Goal: Task Accomplishment & Management: Manage account settings

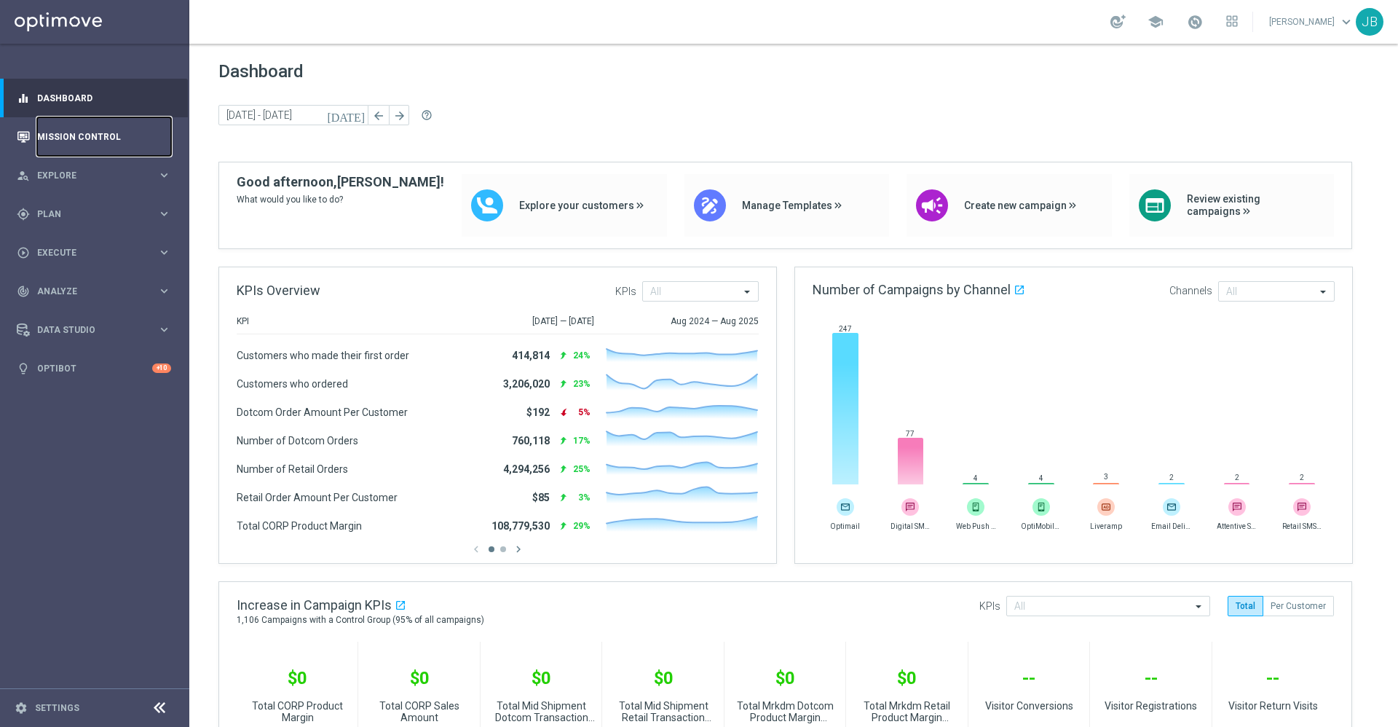
click at [130, 144] on link "Mission Control" at bounding box center [104, 136] width 134 height 39
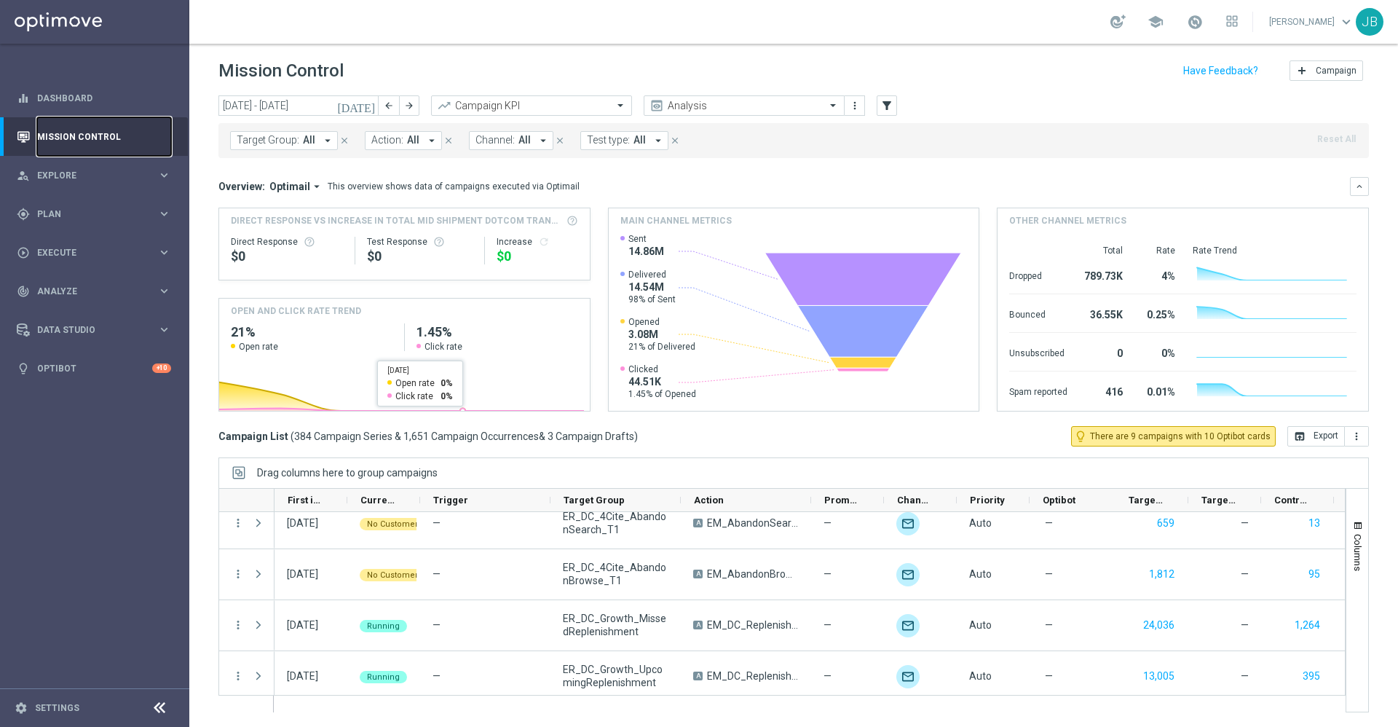
scroll to position [1646, 0]
click at [367, 103] on icon "[DATE]" at bounding box center [356, 105] width 39 height 13
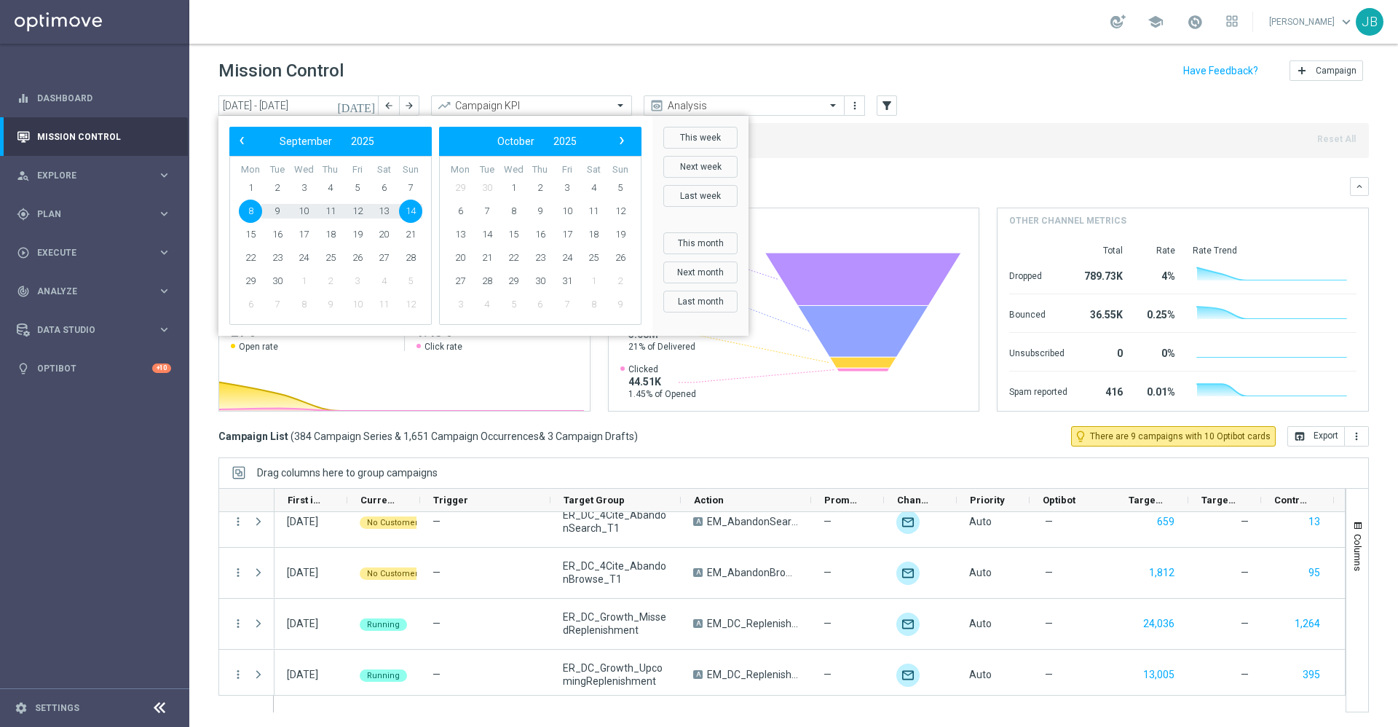
click at [529, 58] on div "Mission Control add Campaign" at bounding box center [793, 71] width 1150 height 28
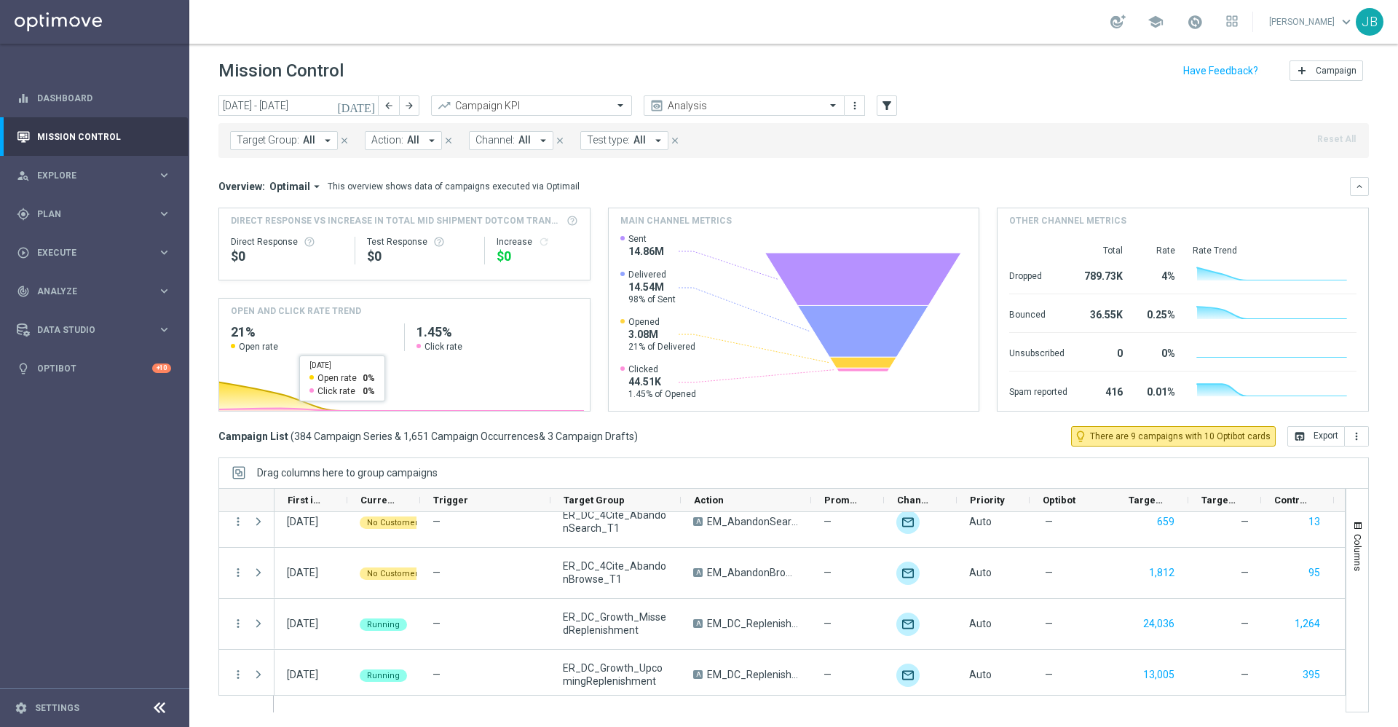
scroll to position [0, 0]
click at [367, 108] on icon "[DATE]" at bounding box center [356, 106] width 39 height 13
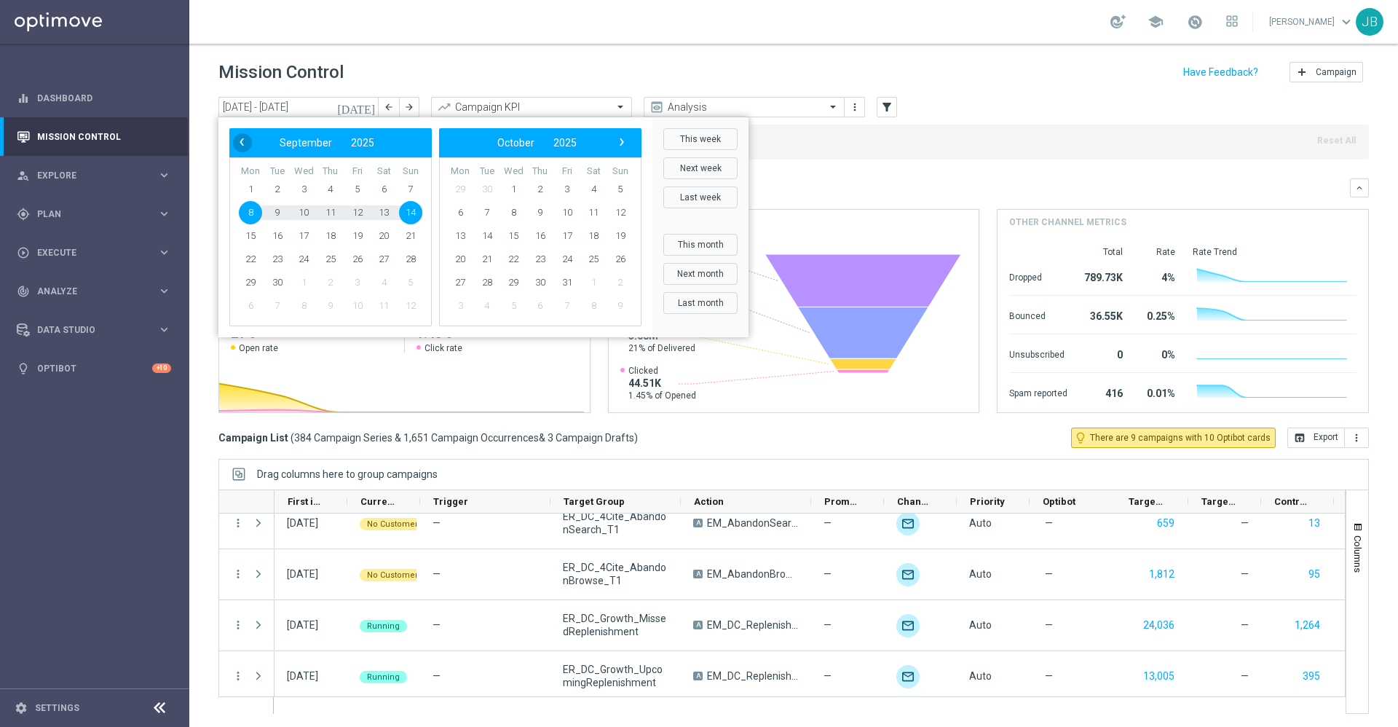
click at [238, 149] on span "‹" at bounding box center [241, 142] width 19 height 19
click at [853, 178] on div "Overview: Optimail arrow_drop_down This overview shows data of campaigns execut…" at bounding box center [793, 187] width 1150 height 19
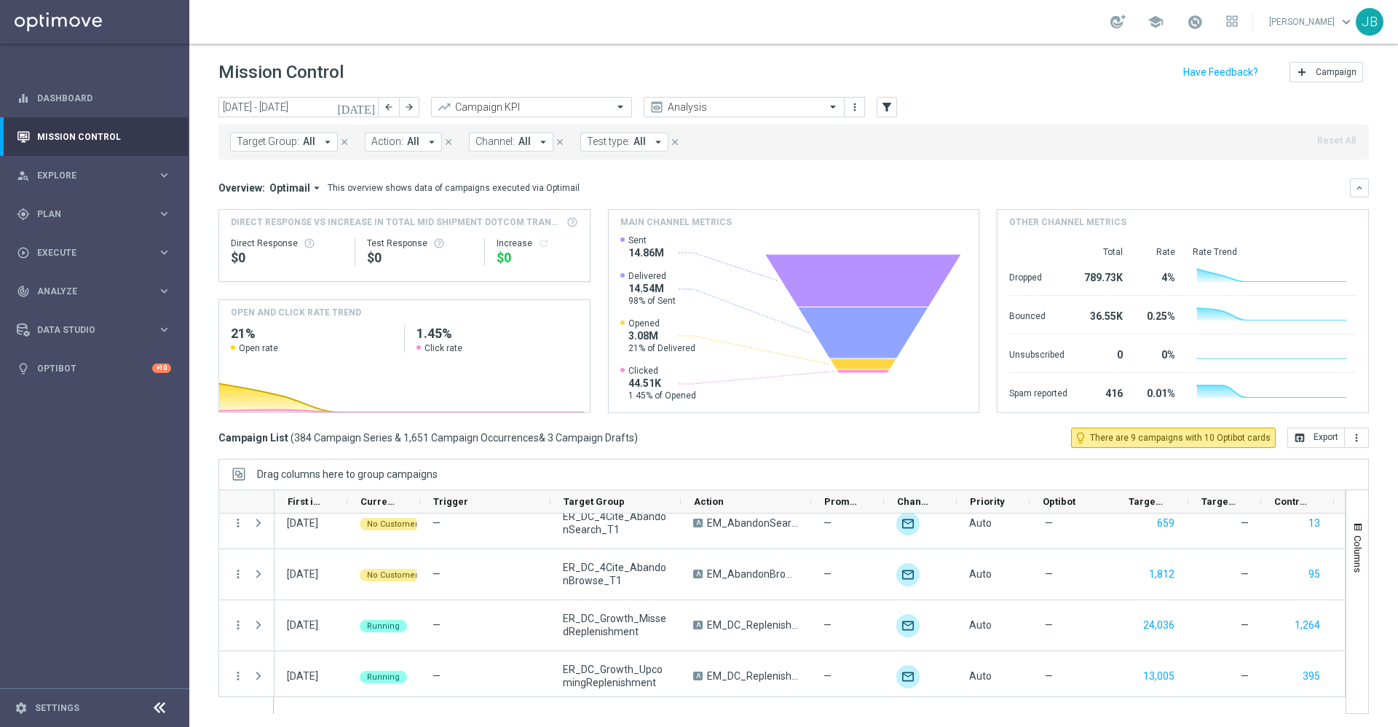
click at [371, 106] on icon "[DATE]" at bounding box center [356, 106] width 39 height 13
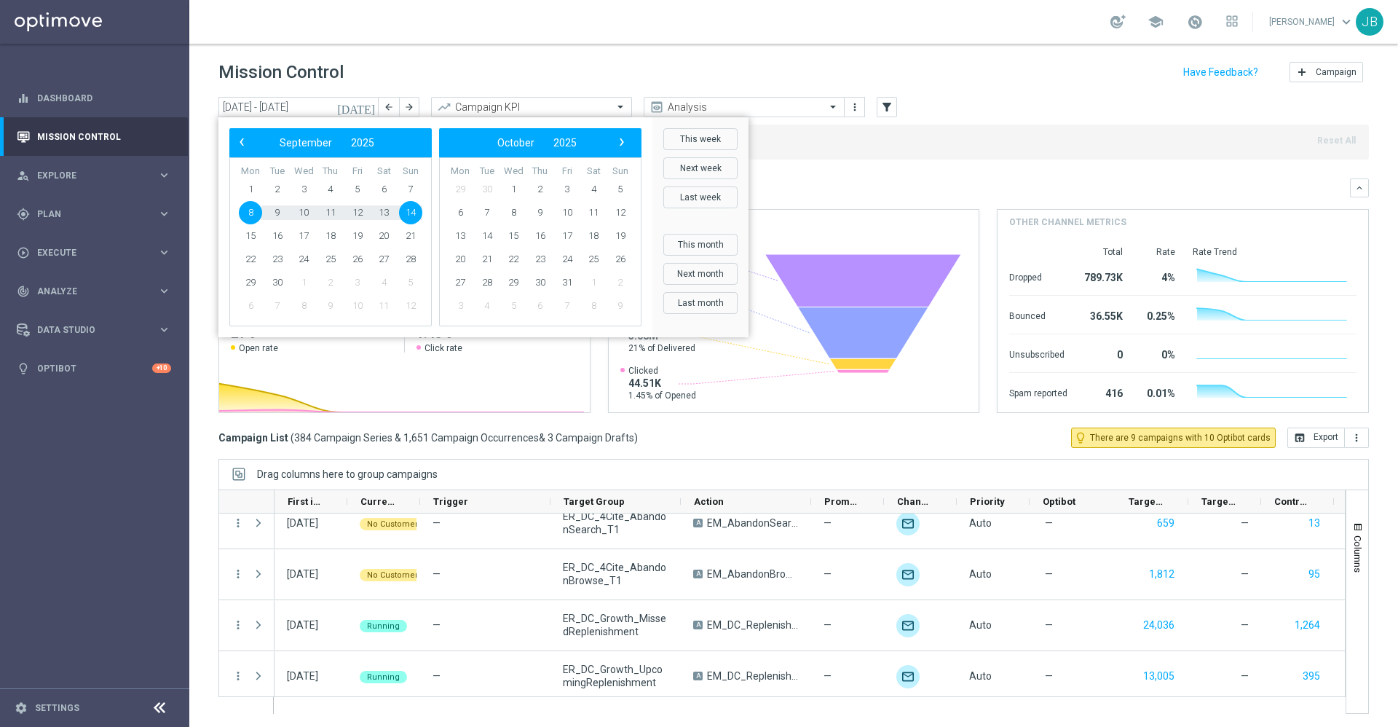
click at [885, 192] on div "Overview: Optimail arrow_drop_down This overview shows data of campaigns execut…" at bounding box center [783, 187] width 1131 height 13
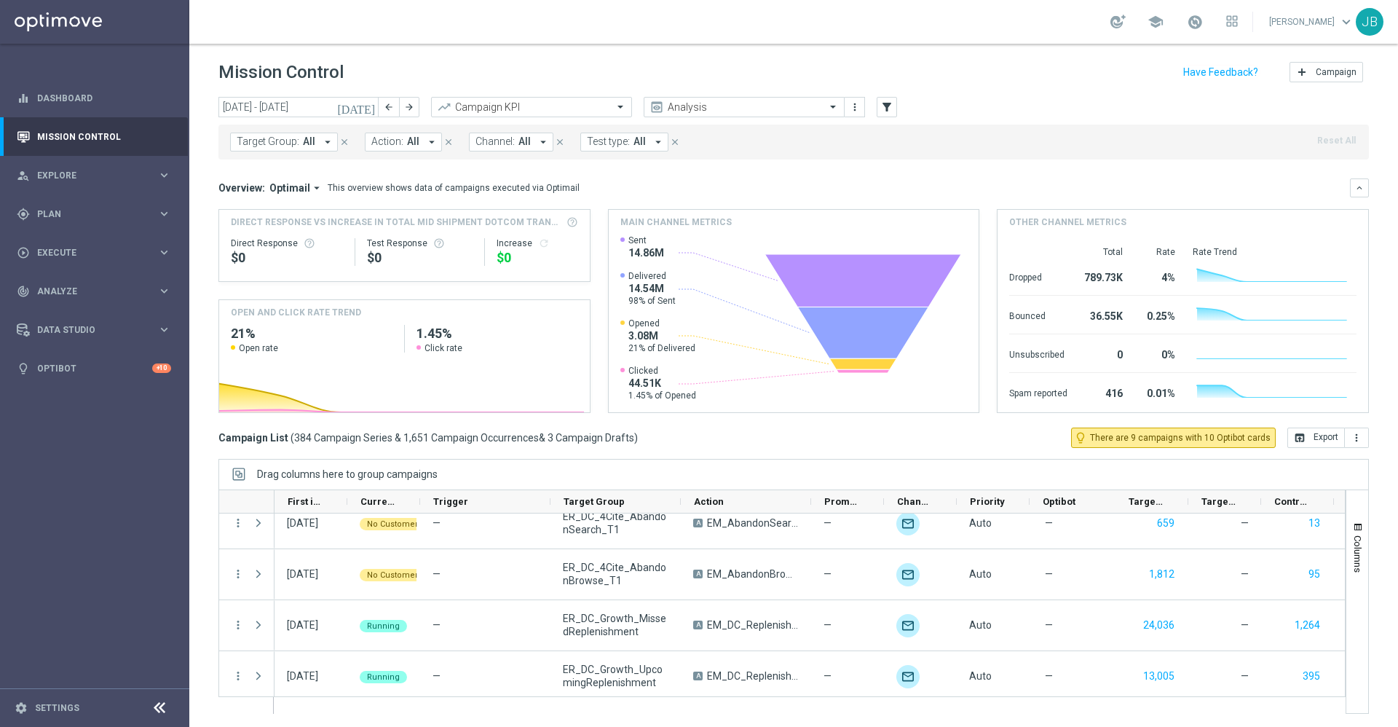
click at [299, 143] on button "Target Group: All arrow_drop_down" at bounding box center [284, 142] width 108 height 19
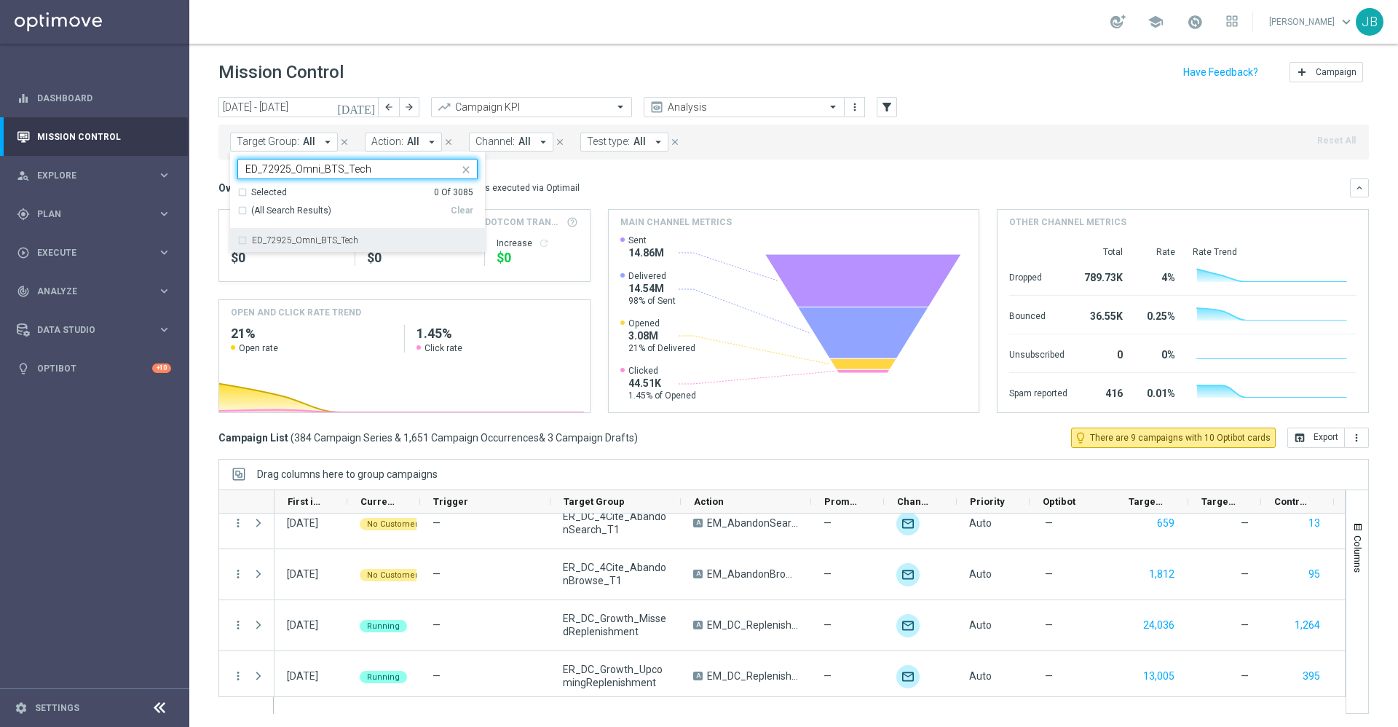
click at [347, 244] on label "ED_72925_Omni_BTS_Tech" at bounding box center [305, 240] width 106 height 9
type input "ED_72925_Omni_BTS_Tech"
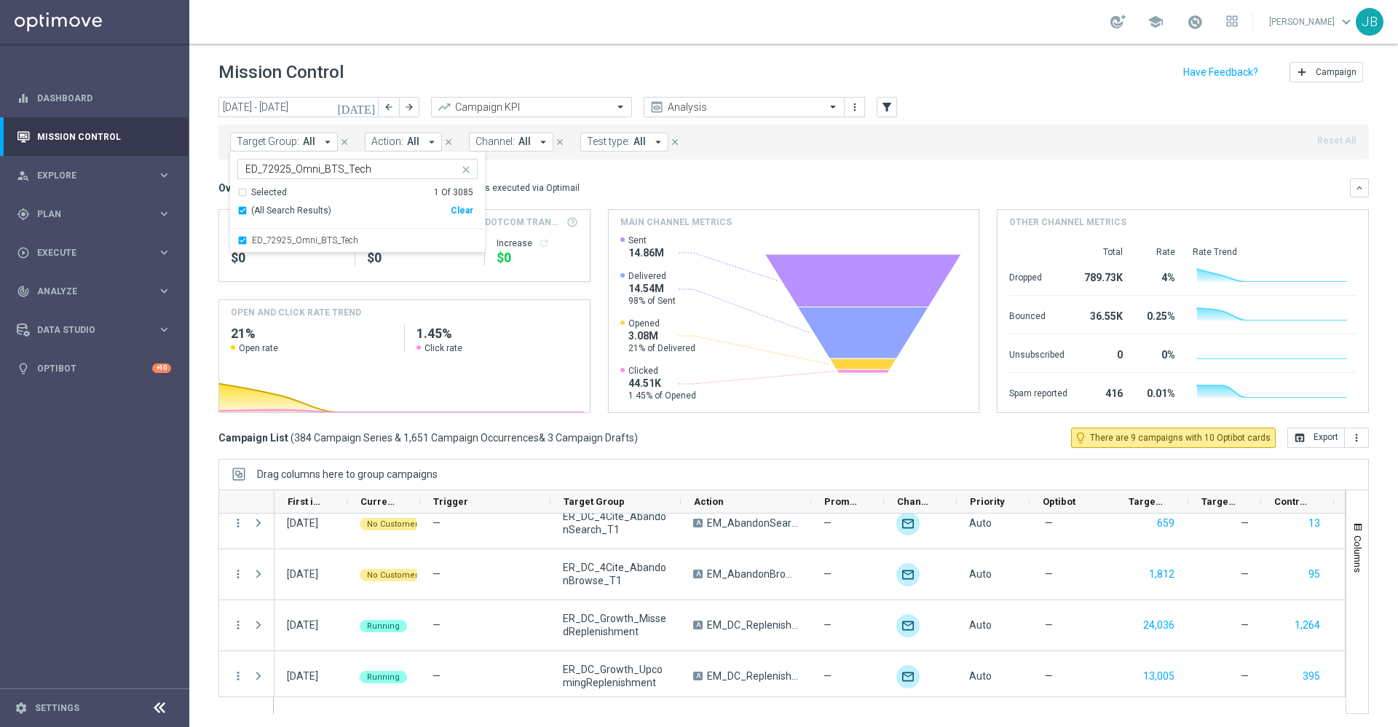
click at [617, 185] on div "Overview: Optimail arrow_drop_down This overview shows data of campaigns execut…" at bounding box center [783, 187] width 1131 height 13
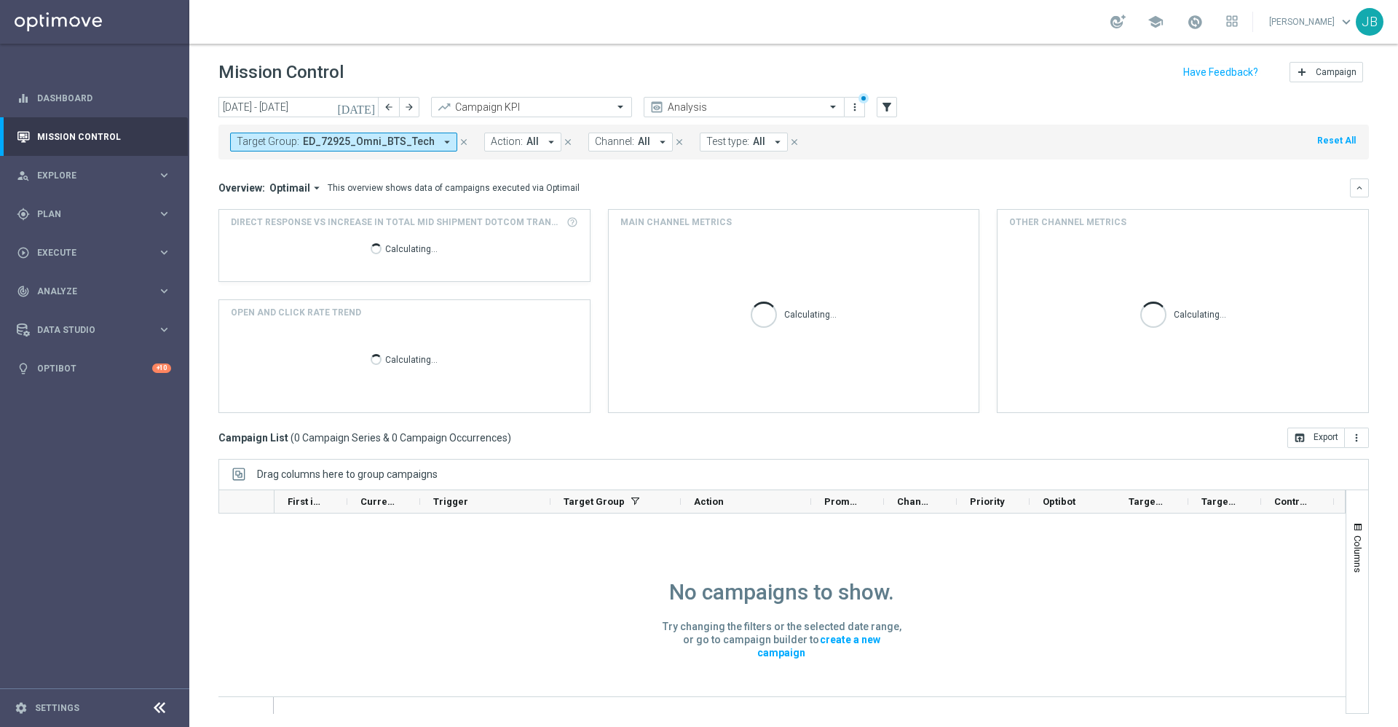
scroll to position [1, 0]
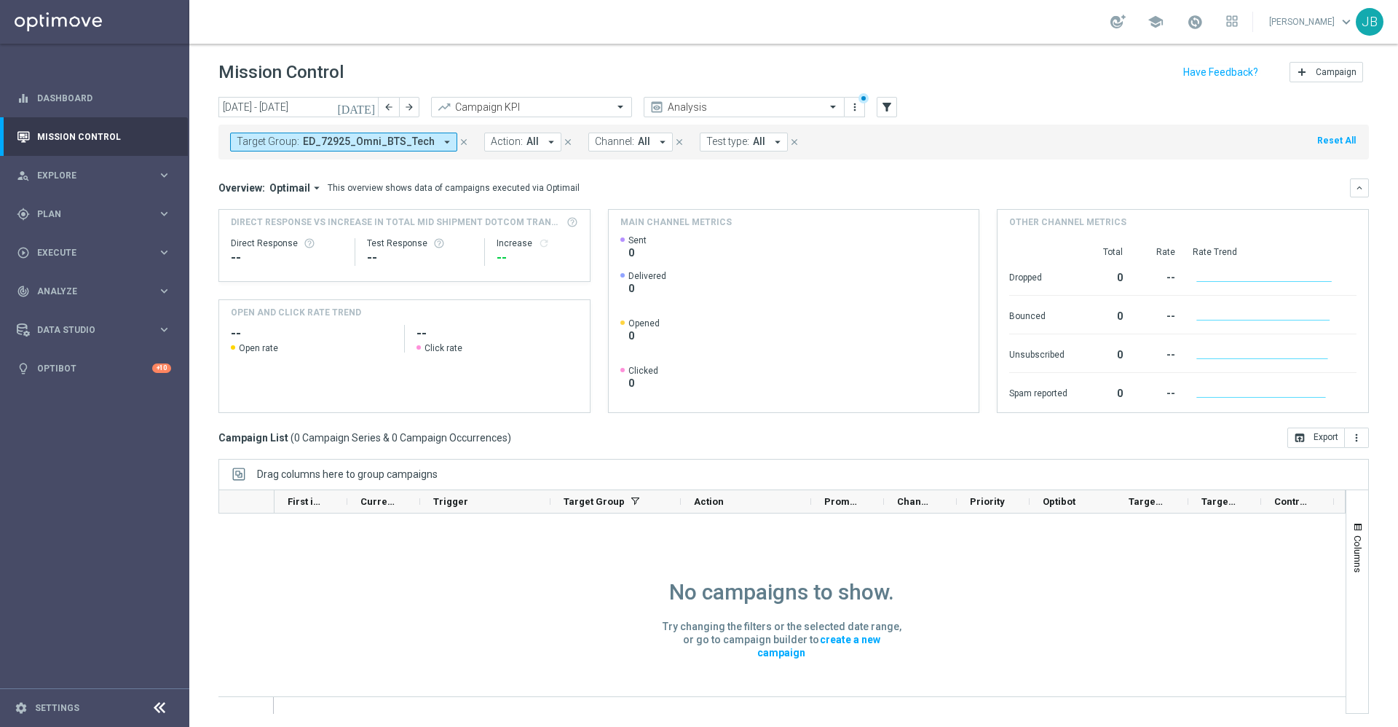
click at [374, 107] on icon "[DATE]" at bounding box center [356, 106] width 39 height 13
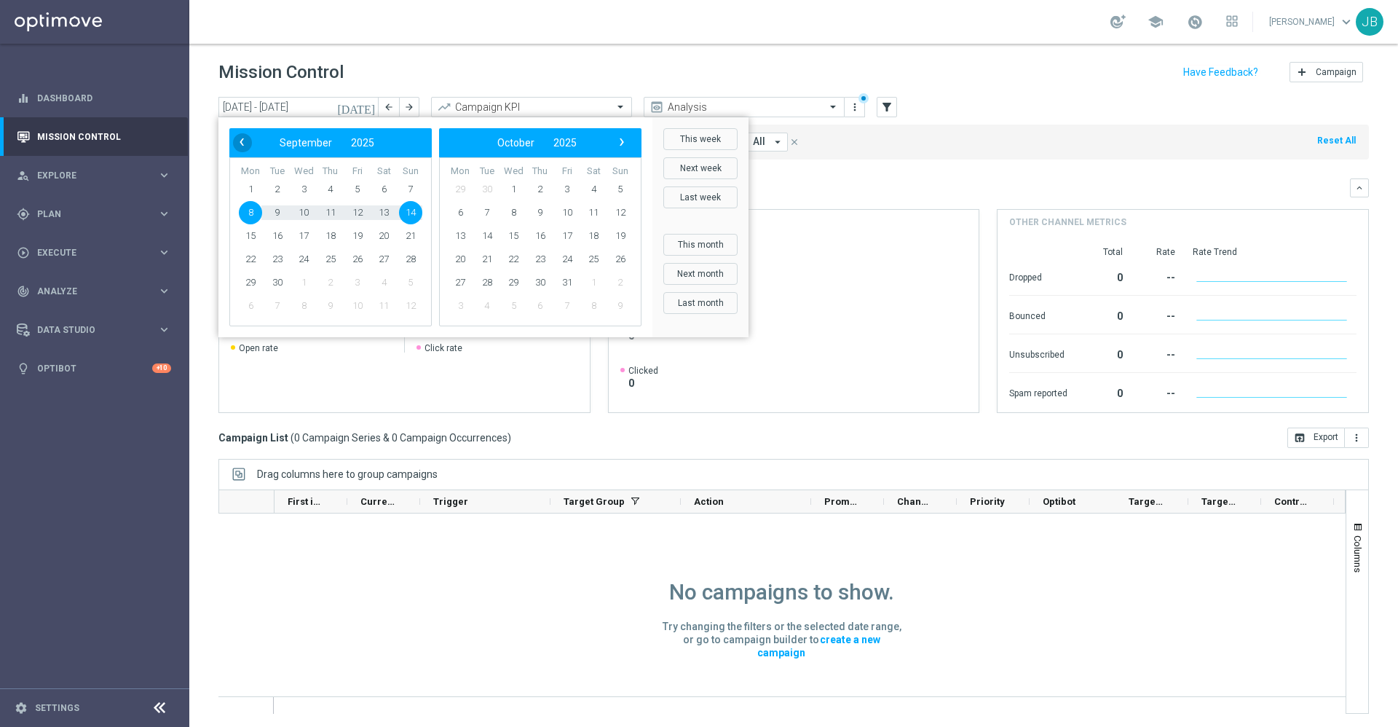
click at [249, 142] on span "‹" at bounding box center [241, 142] width 19 height 19
click at [245, 142] on span "‹" at bounding box center [241, 142] width 19 height 19
click at [330, 194] on span "1" at bounding box center [330, 189] width 23 height 23
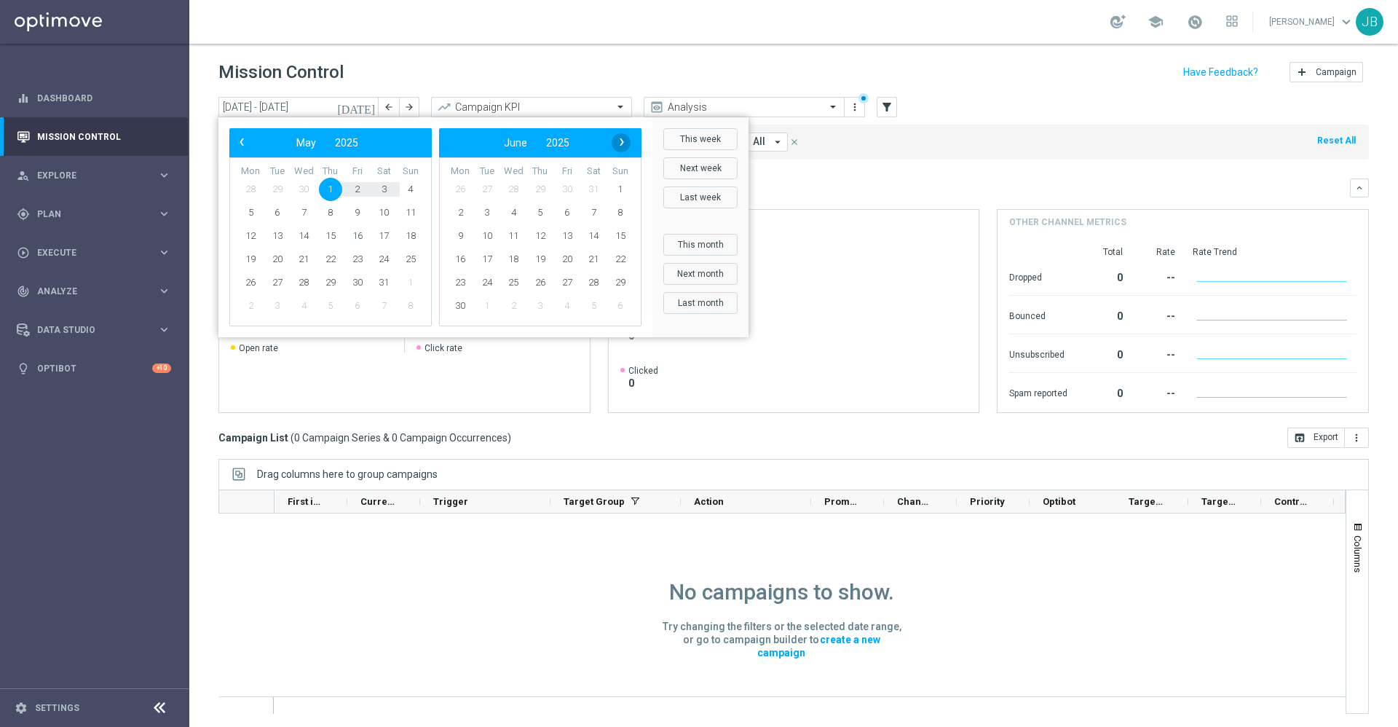
click at [625, 144] on span "›" at bounding box center [621, 142] width 19 height 19
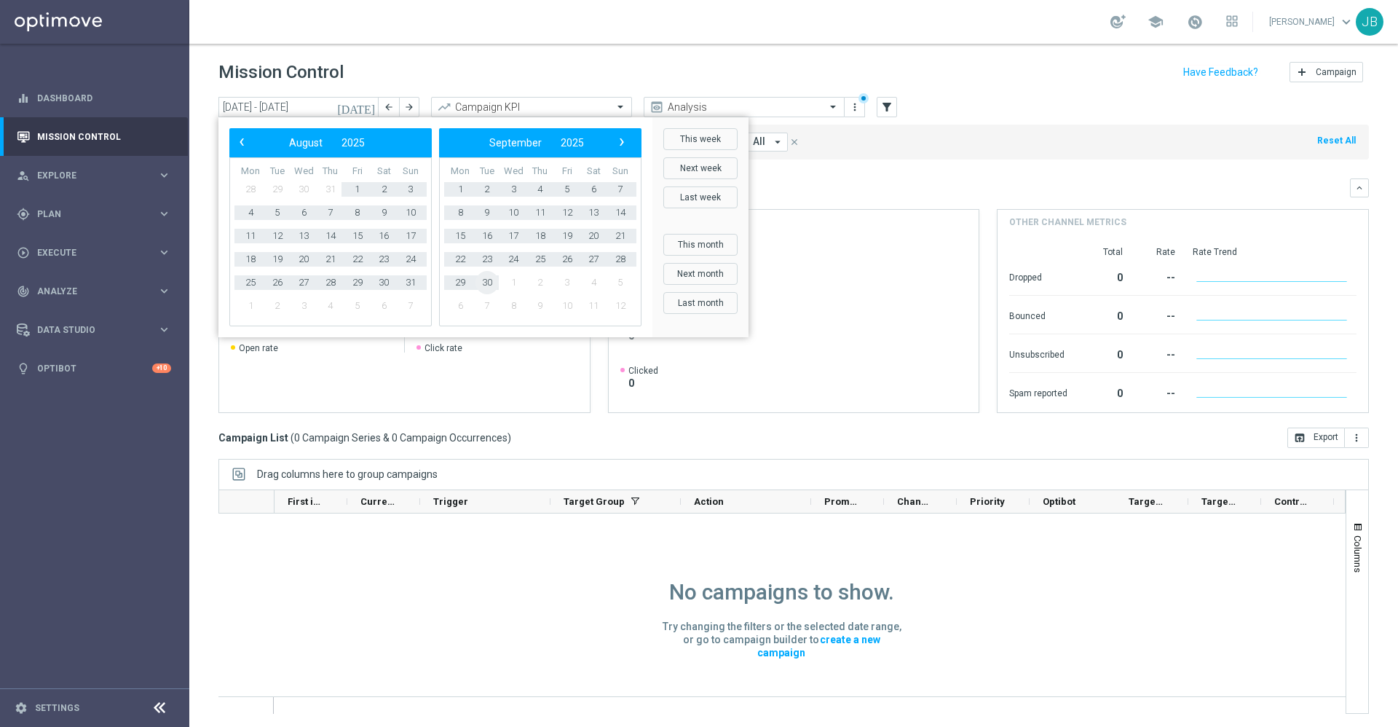
click at [486, 285] on span "30" at bounding box center [486, 282] width 23 height 23
type input "01 May 2025 - 30 Sep 2025"
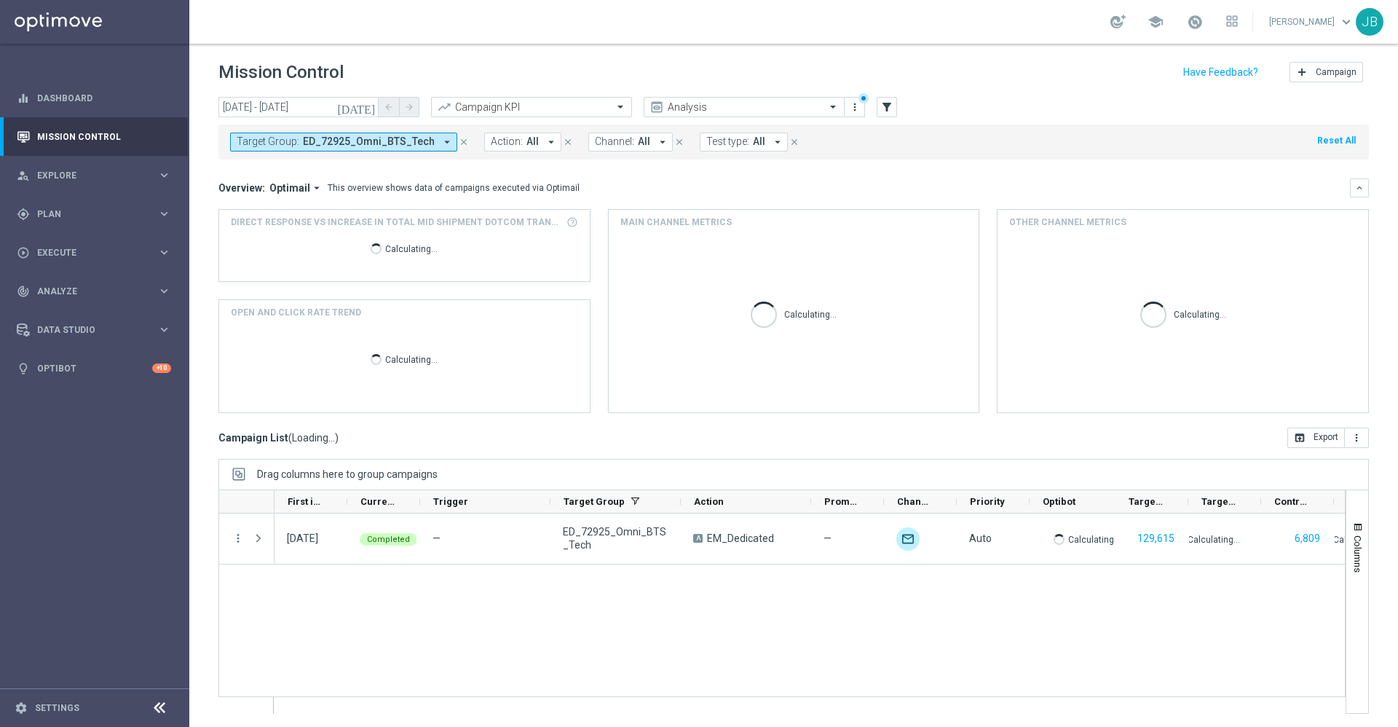
scroll to position [0, 0]
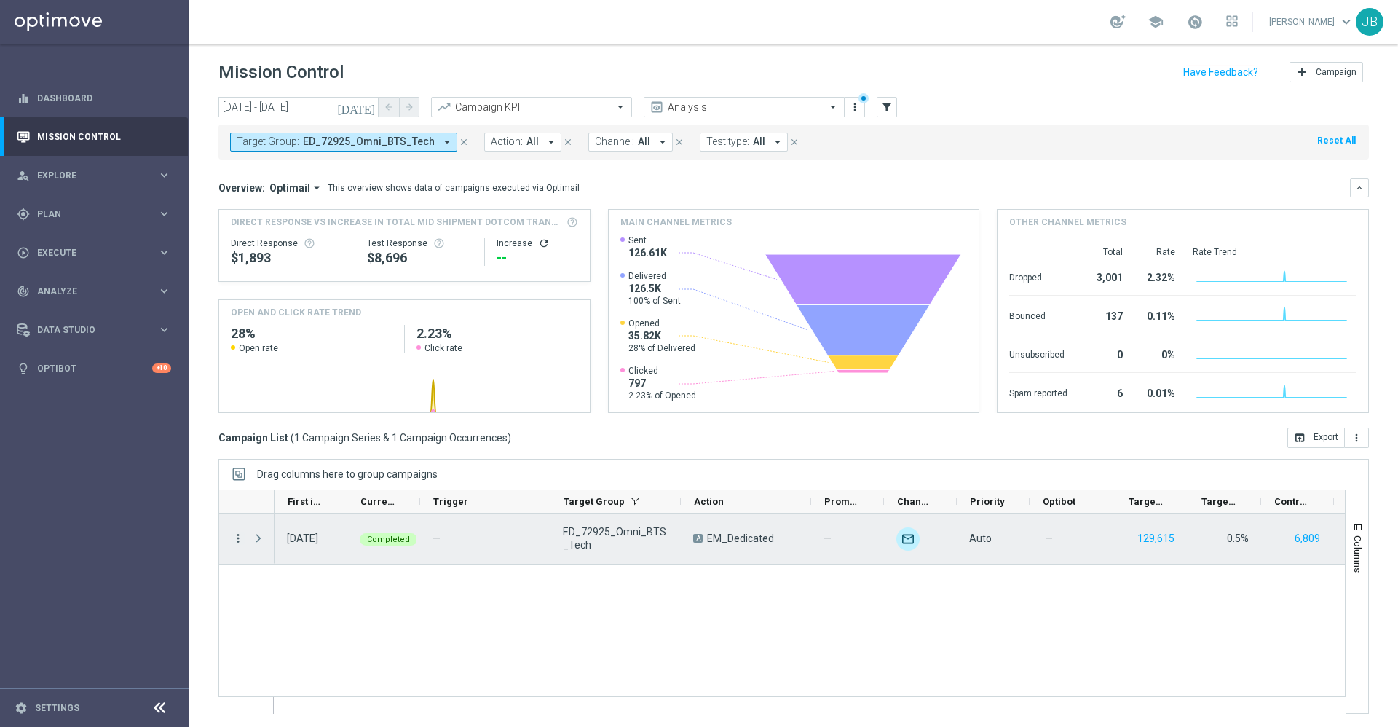
click at [234, 542] on icon "more_vert" at bounding box center [238, 537] width 13 height 13
click at [290, 548] on span "Campaign Details" at bounding box center [303, 547] width 74 height 10
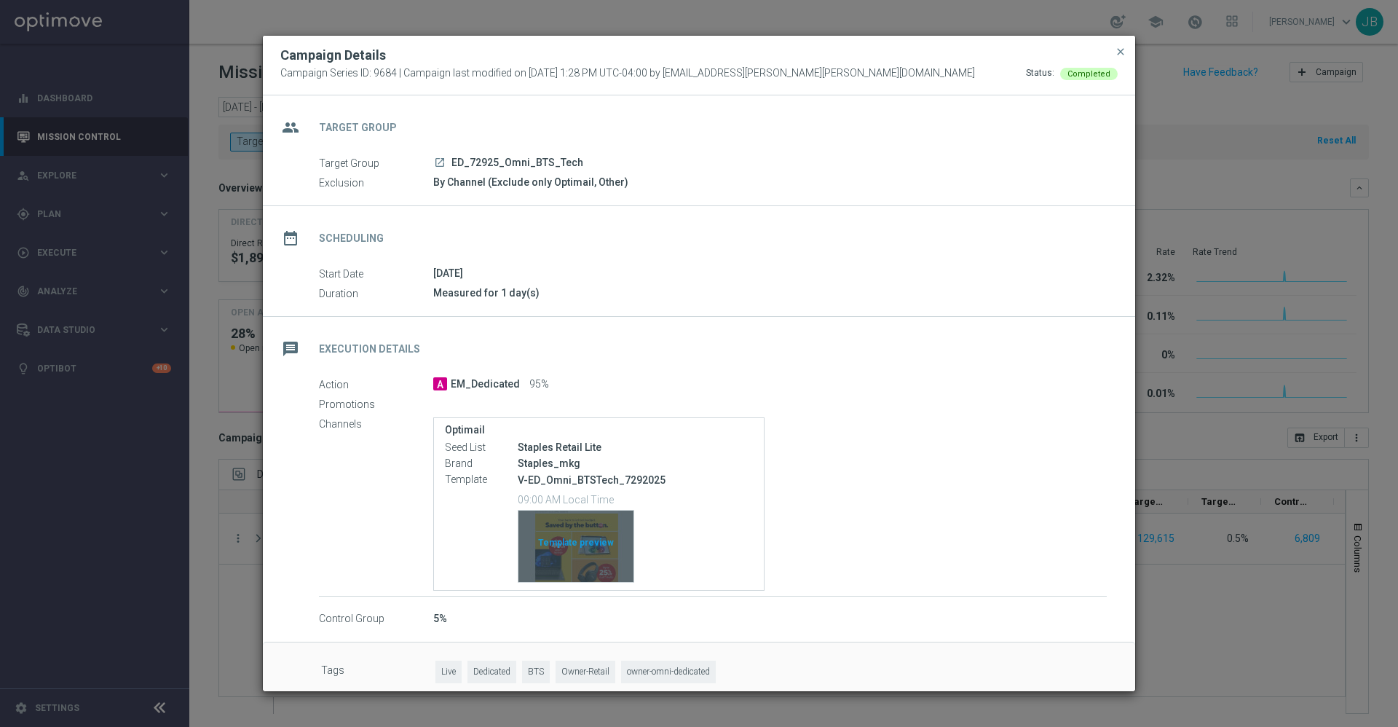
click at [593, 549] on div "Template preview" at bounding box center [575, 545] width 115 height 71
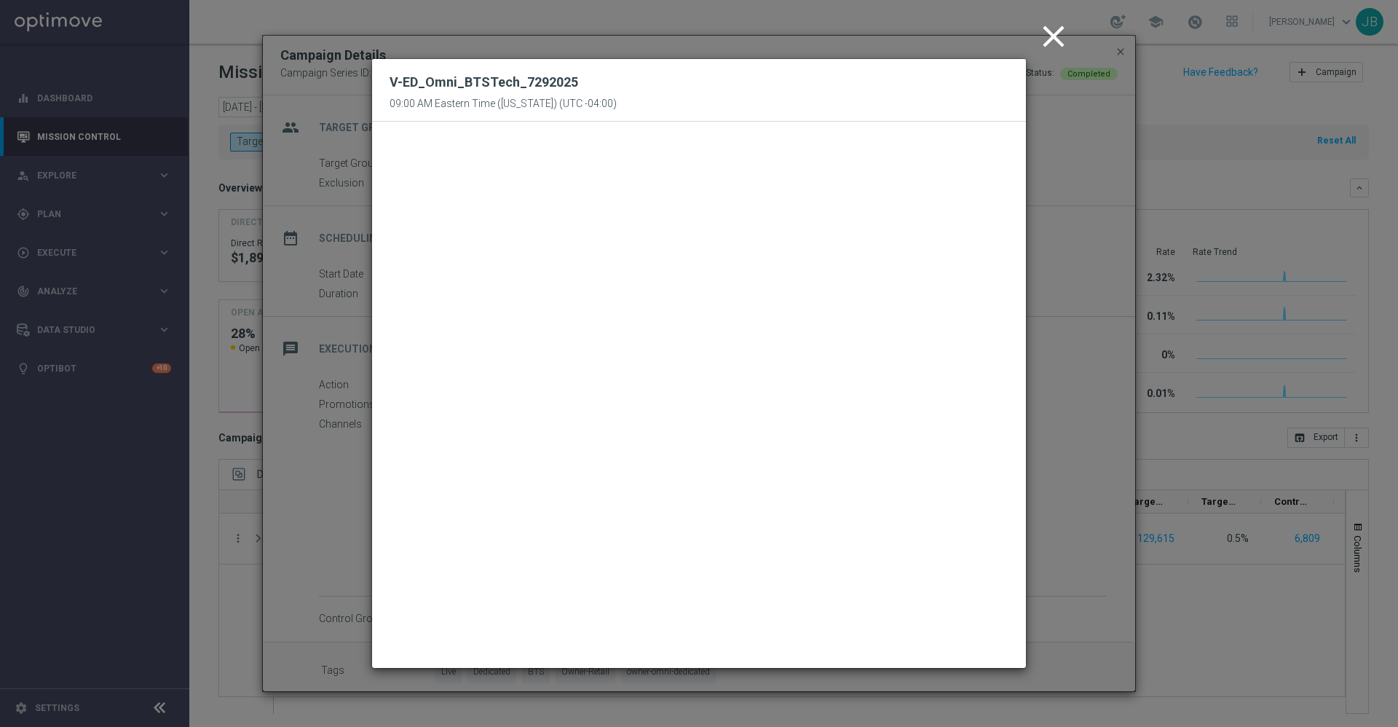
click at [1056, 27] on icon "close" at bounding box center [1053, 36] width 36 height 36
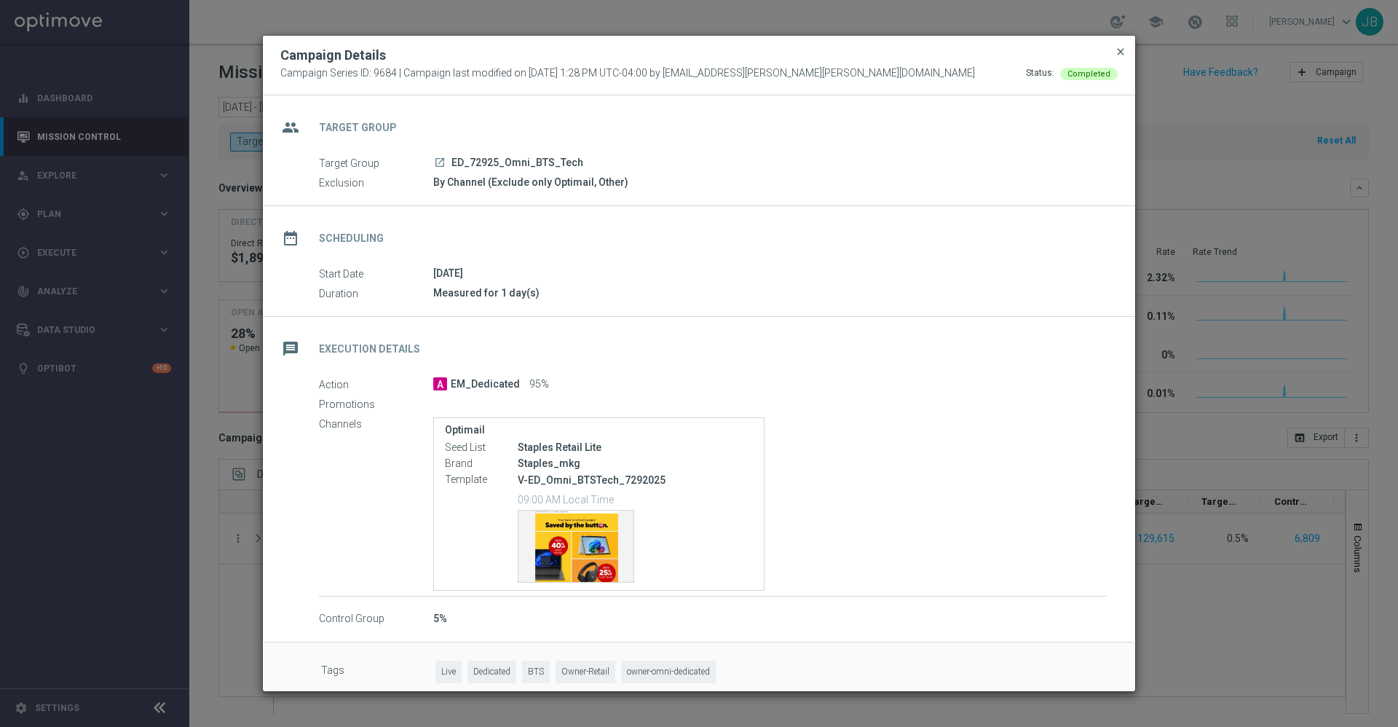
click at [1118, 52] on span "close" at bounding box center [1121, 52] width 12 height 12
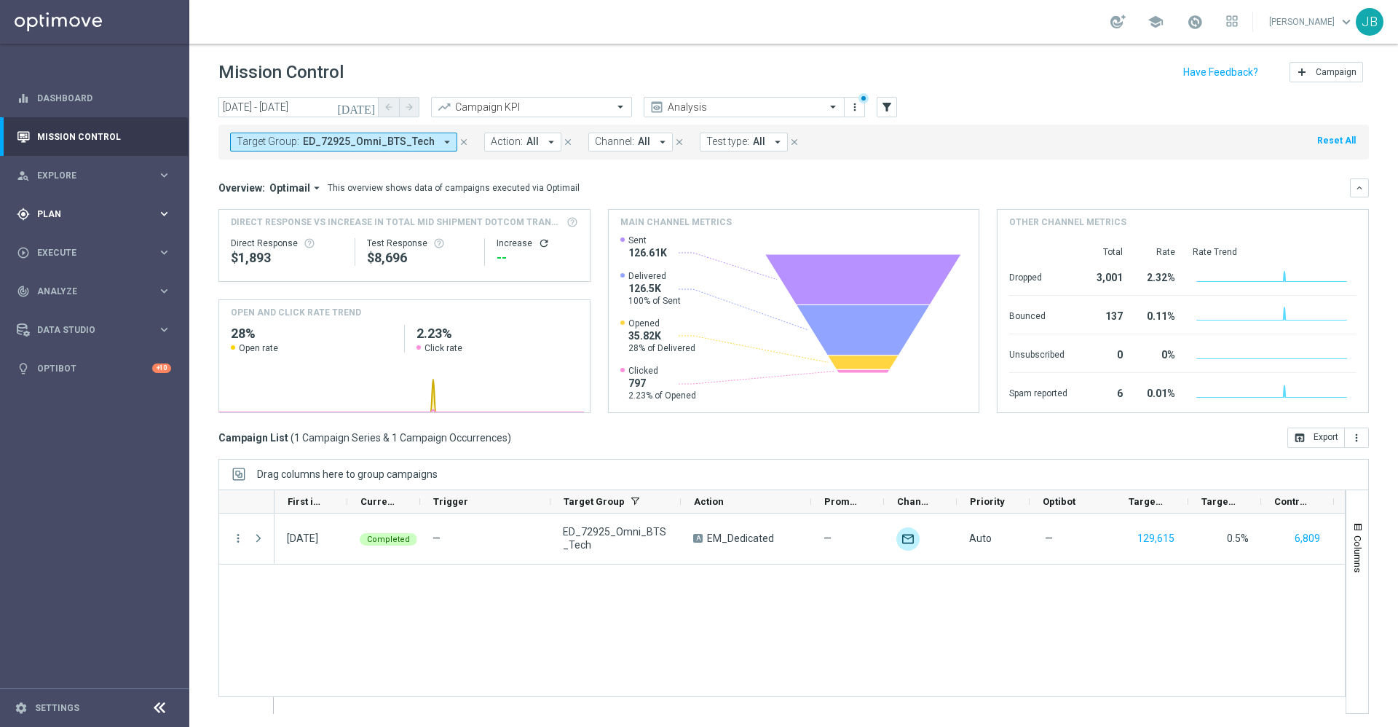
click at [66, 210] on span "Plan" at bounding box center [97, 214] width 120 height 9
click at [75, 290] on span "Templates" at bounding box center [91, 287] width 104 height 9
click at [66, 313] on link "Optimail" at bounding box center [98, 310] width 106 height 12
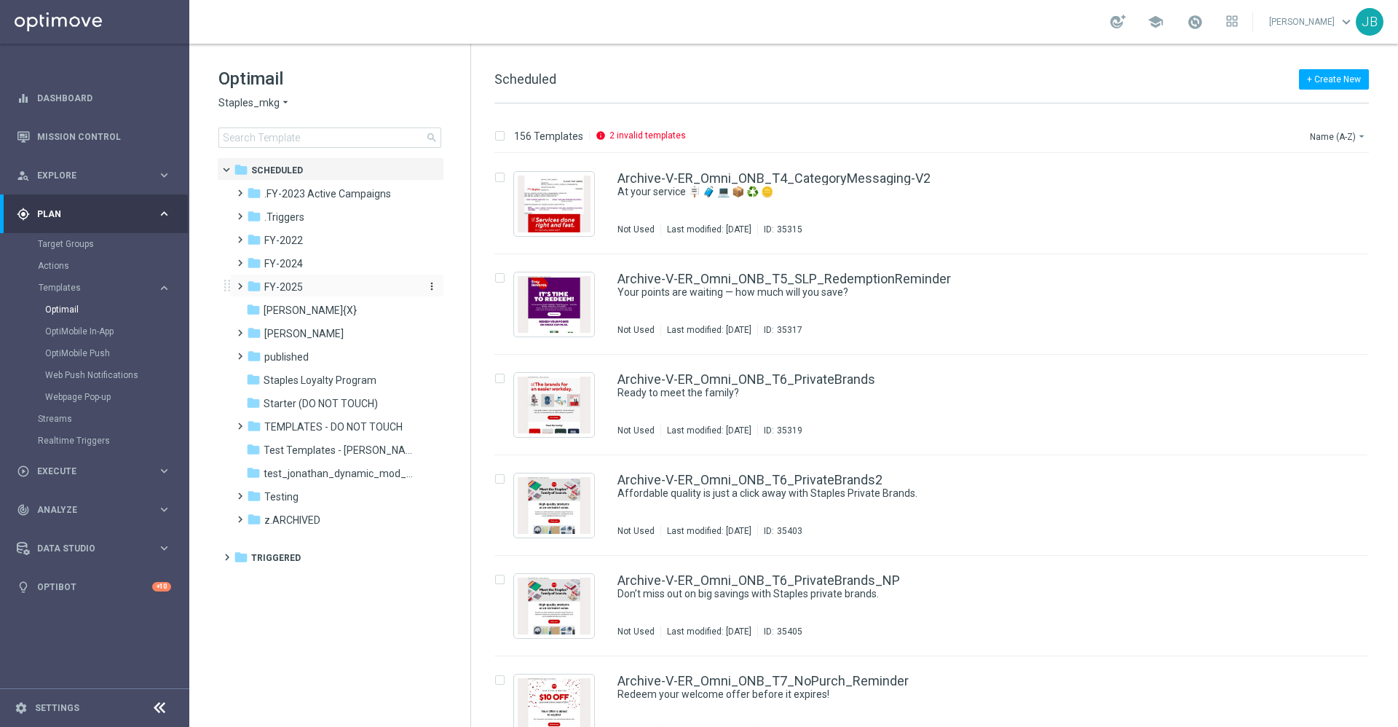
click at [288, 281] on span "FY-2025" at bounding box center [283, 286] width 39 height 13
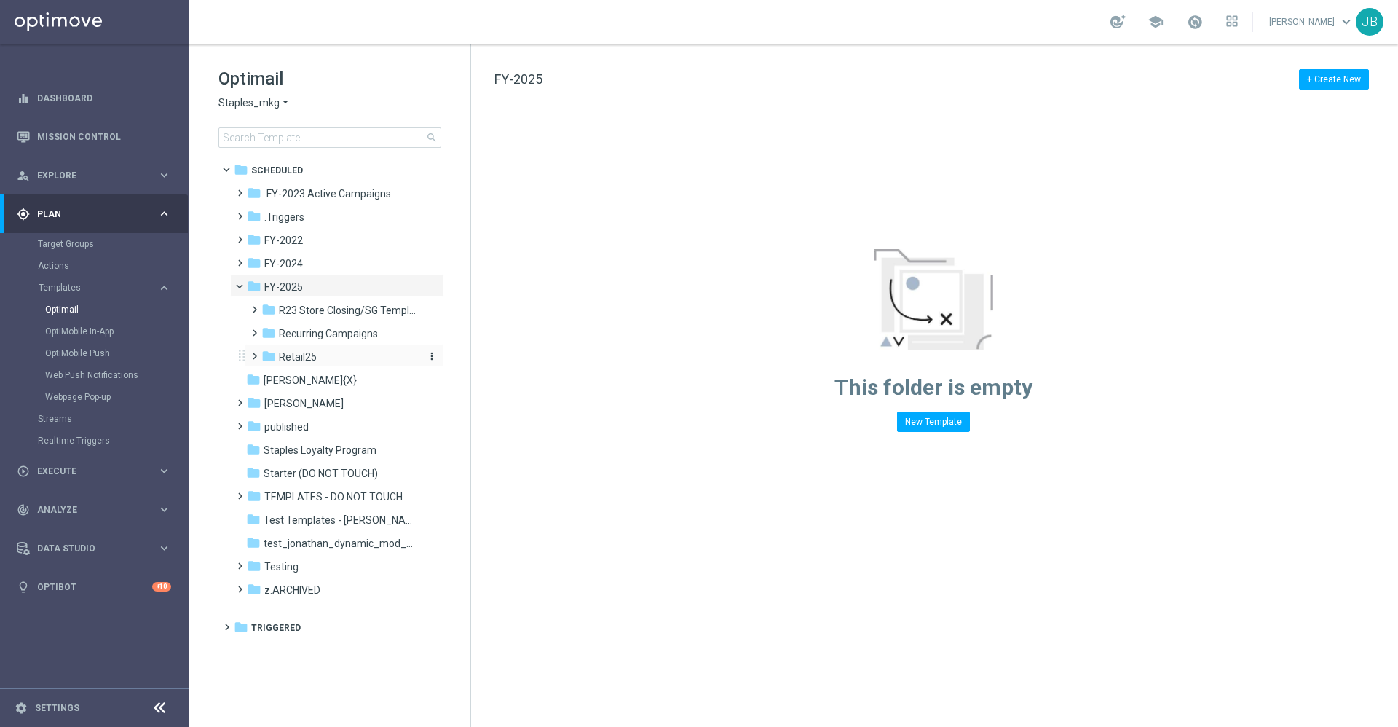
click at [310, 352] on span "Retail25" at bounding box center [298, 356] width 38 height 13
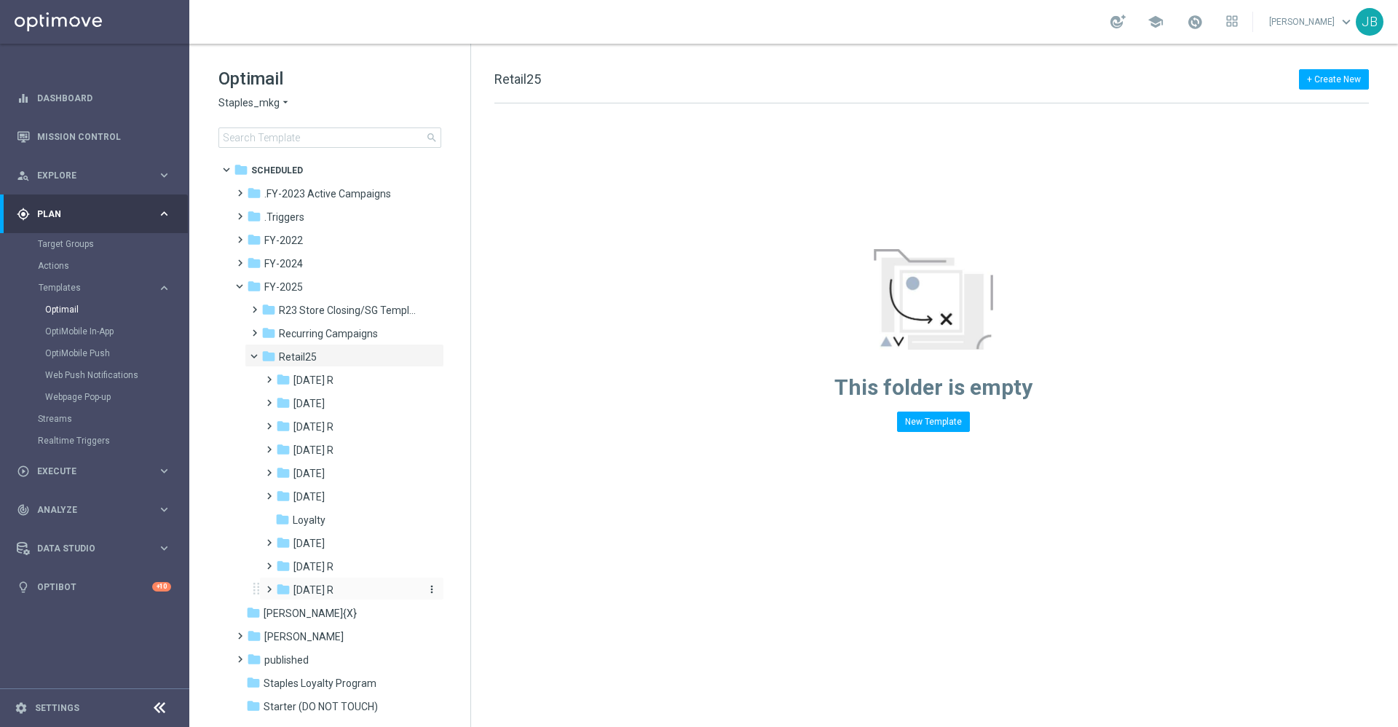
click at [314, 595] on span "Sept 25 R" at bounding box center [313, 589] width 40 height 13
click at [427, 593] on icon "more_vert" at bounding box center [432, 589] width 12 height 12
click at [483, 531] on span "New Folder" at bounding box center [489, 532] width 44 height 12
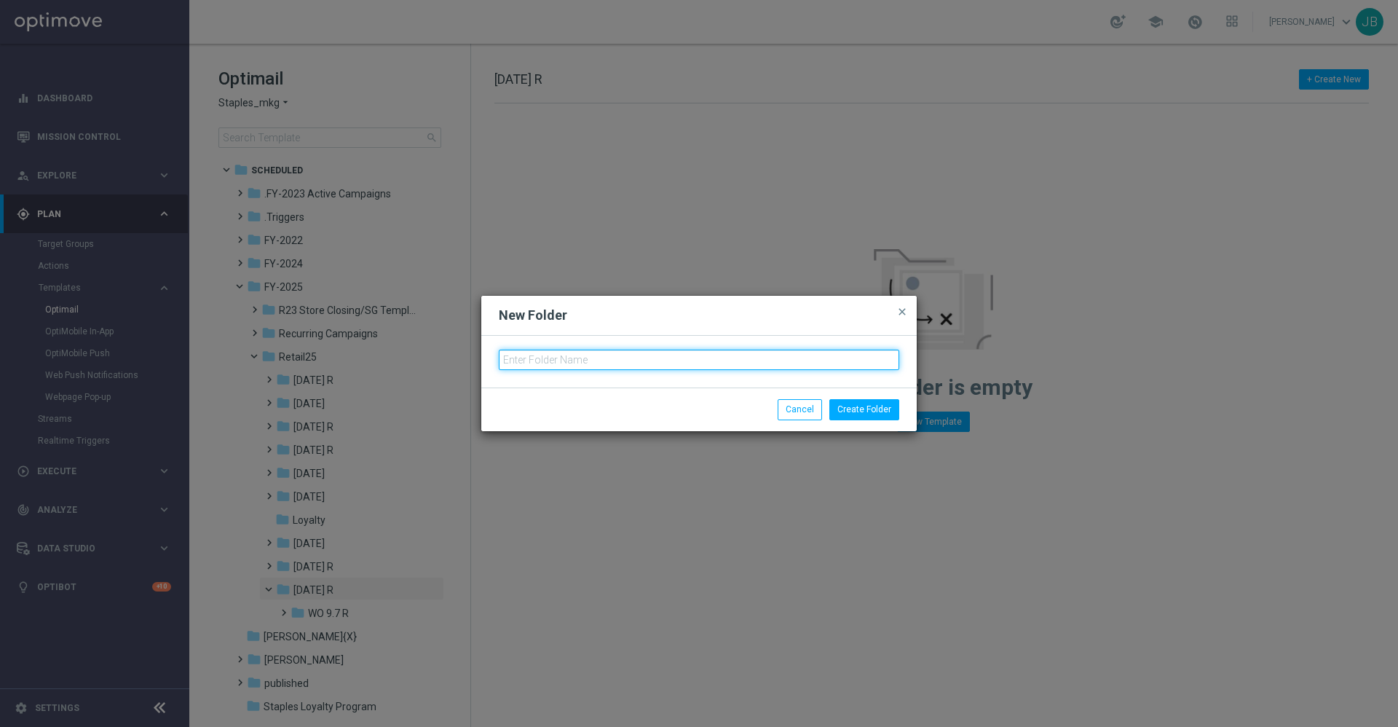
click at [534, 355] on input "text" at bounding box center [699, 359] width 400 height 20
type input "WO 9.14"
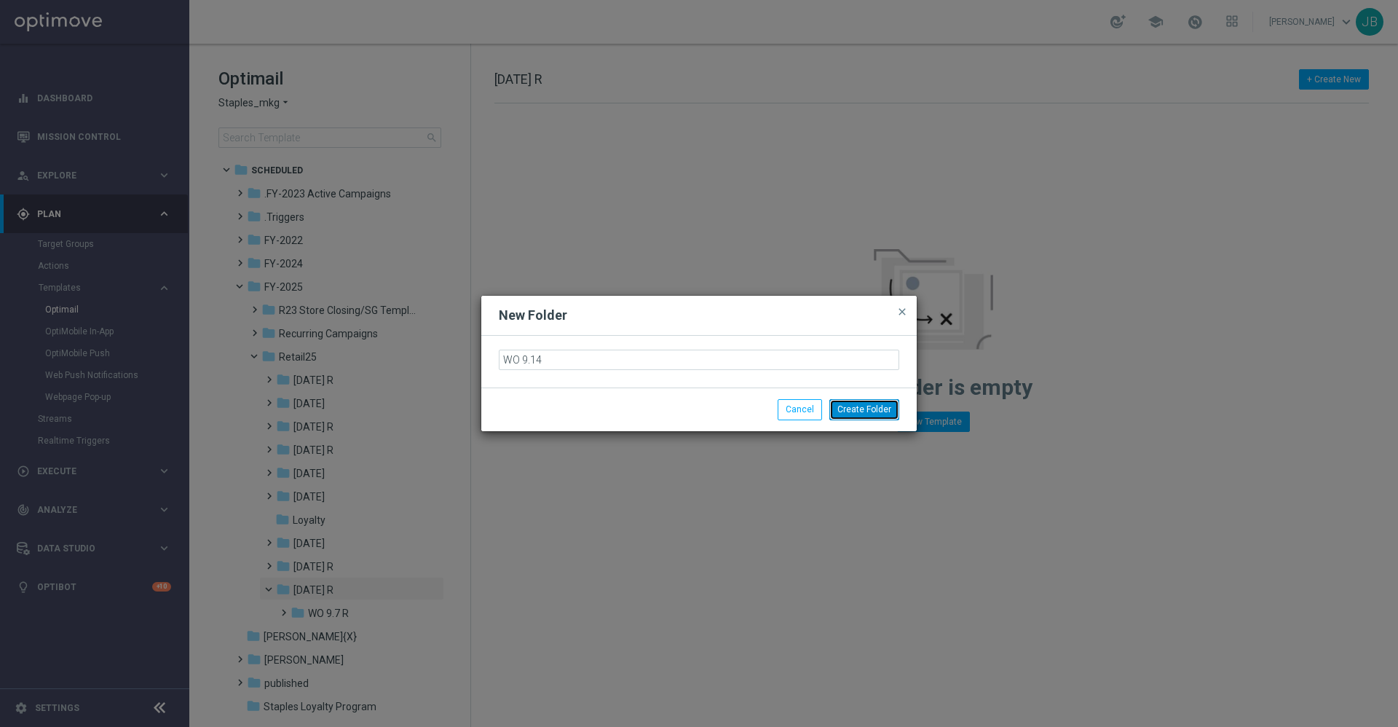
click at [877, 404] on button "Create Folder" at bounding box center [864, 409] width 70 height 20
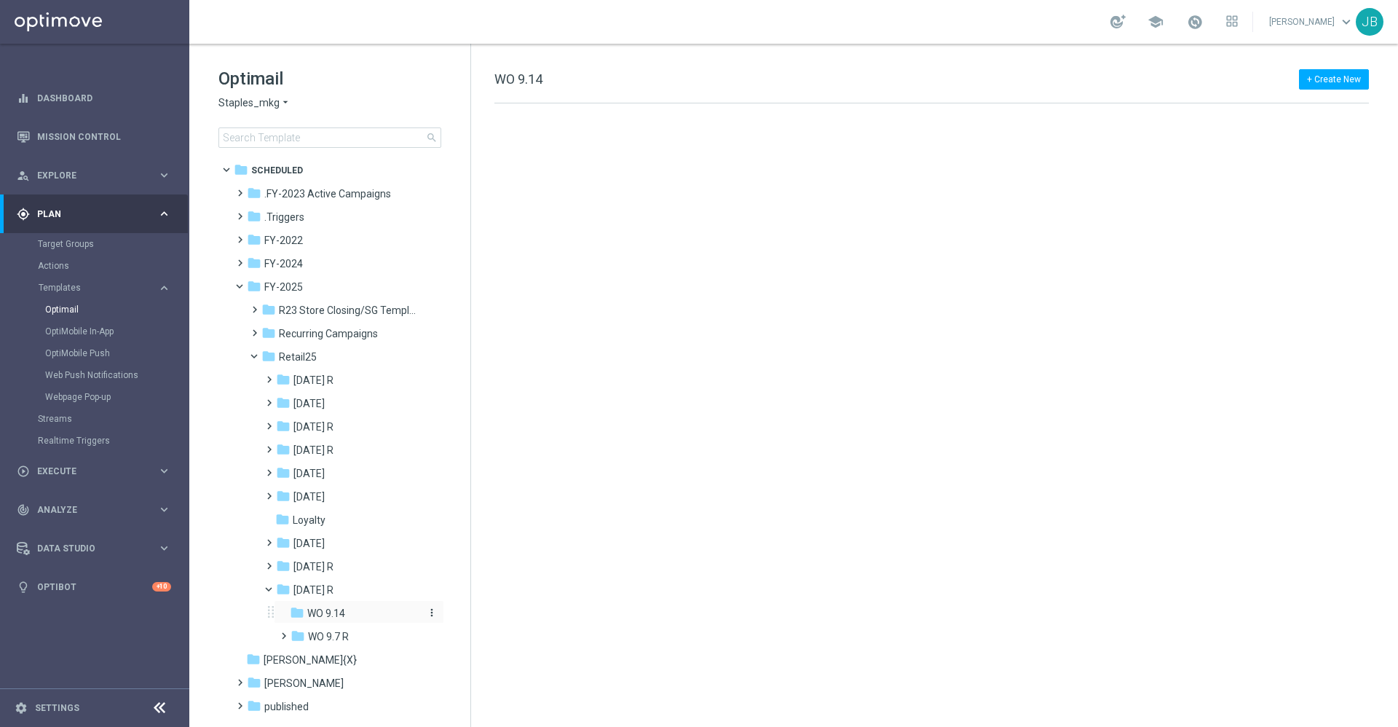
click at [350, 612] on div "folder WO 9.14" at bounding box center [355, 613] width 131 height 17
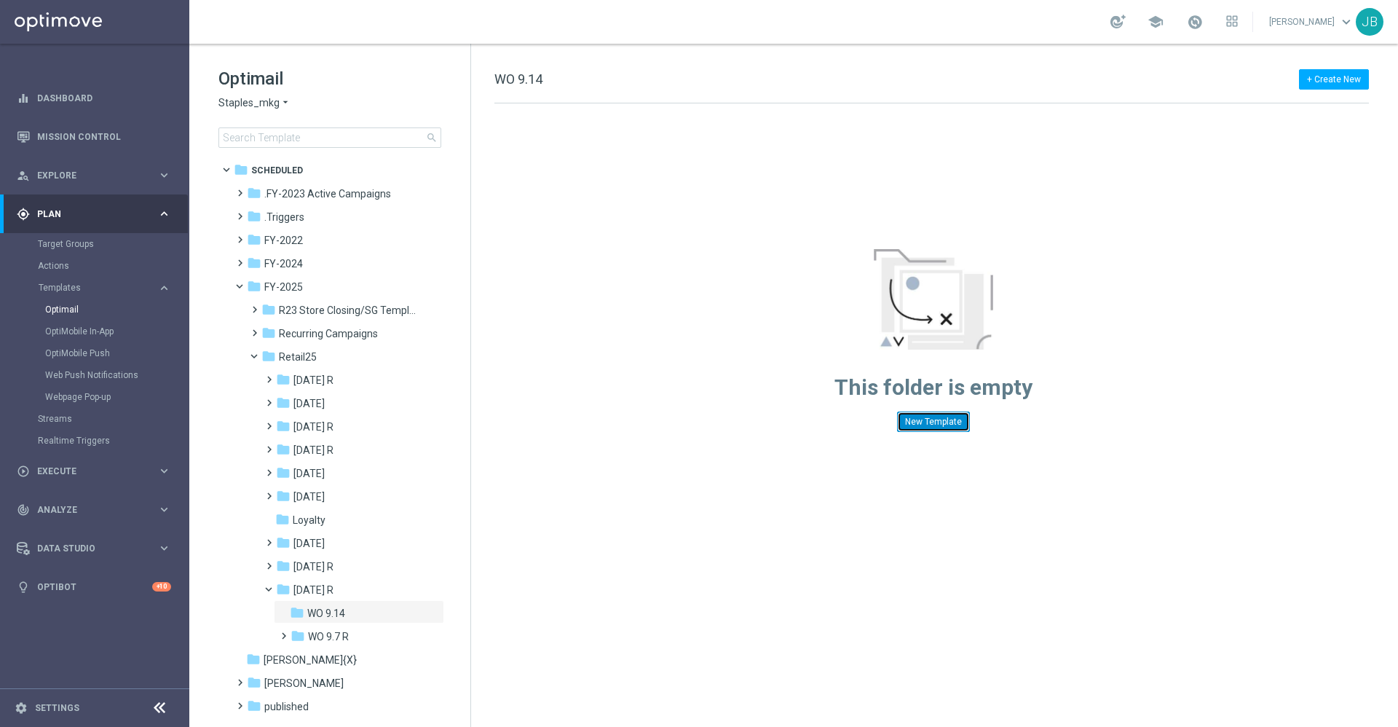
click at [922, 419] on button "New Template" at bounding box center [933, 421] width 73 height 20
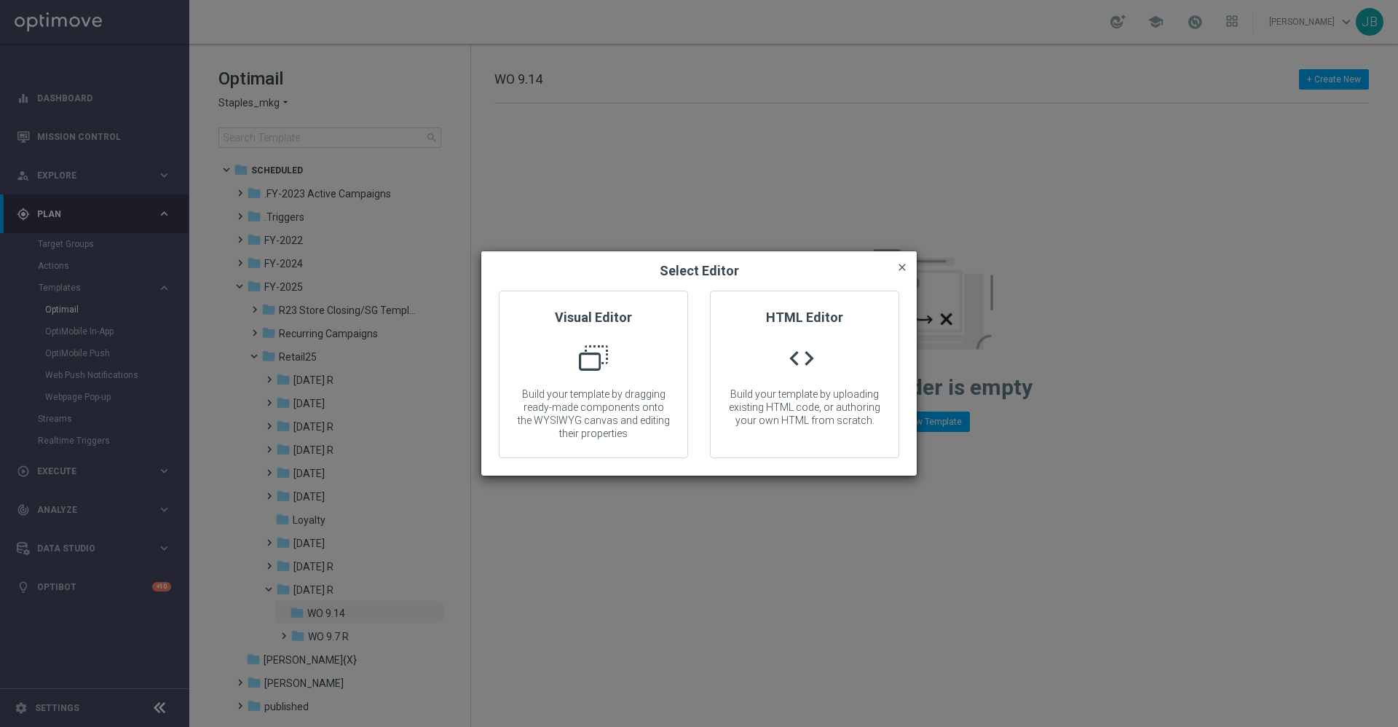
click at [899, 267] on span "close" at bounding box center [902, 267] width 12 height 12
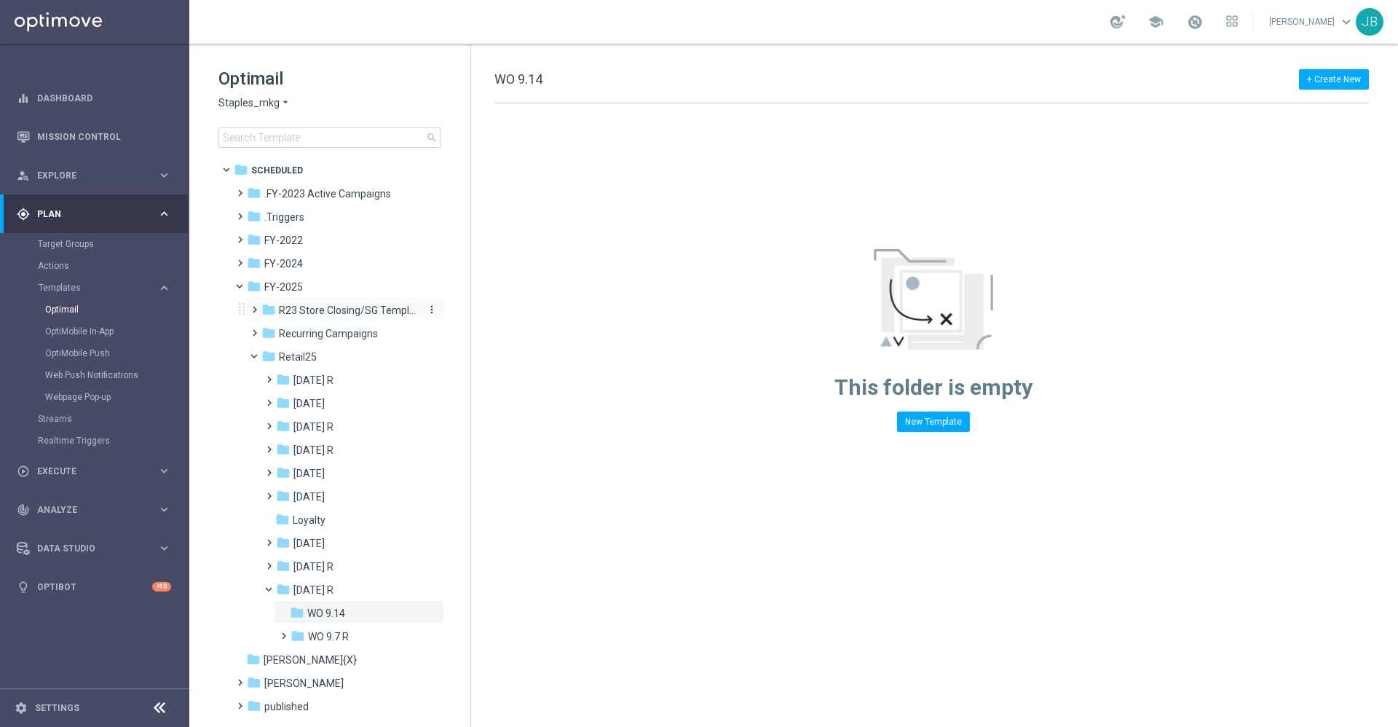
click at [318, 311] on span "R23 Store Closing/SG Templates" at bounding box center [348, 310] width 138 height 13
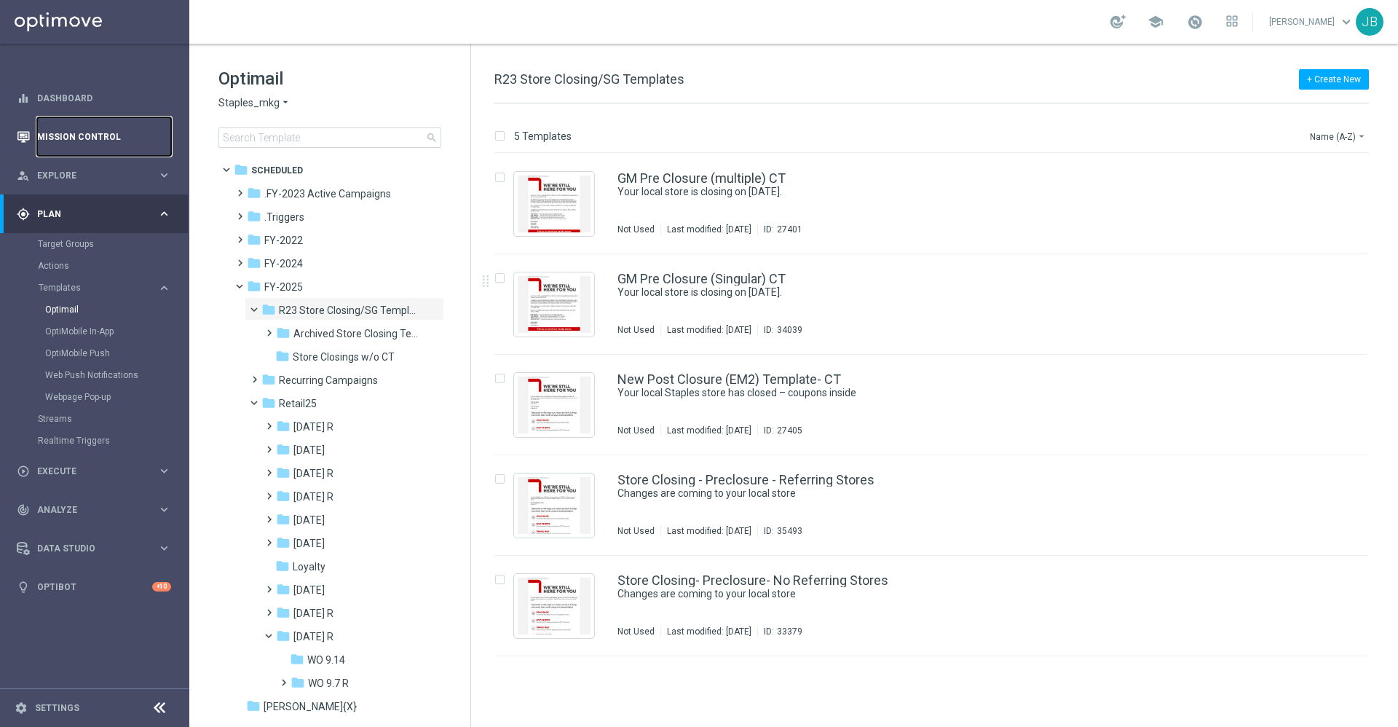
click at [76, 144] on link "Mission Control" at bounding box center [104, 136] width 134 height 39
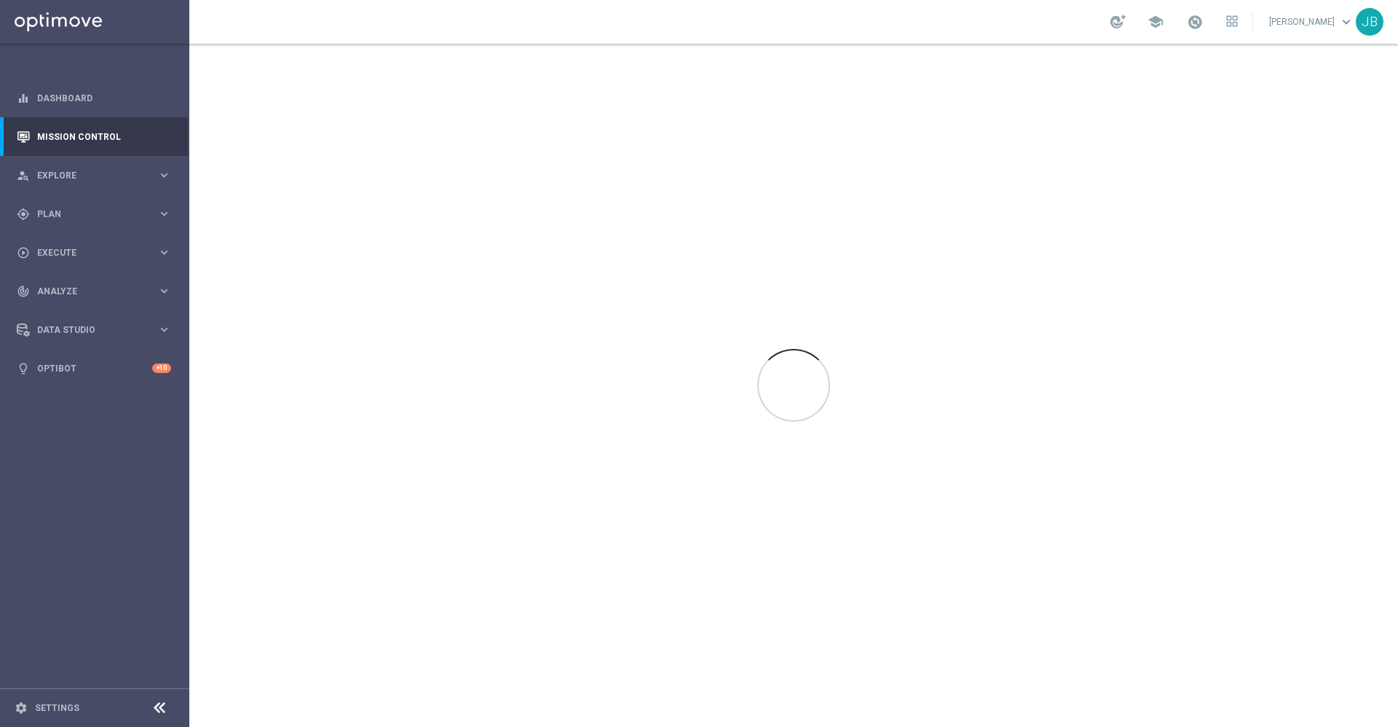
click at [587, 494] on div at bounding box center [793, 385] width 1209 height 683
click at [71, 333] on div "Data Studio" at bounding box center [87, 329] width 141 height 13
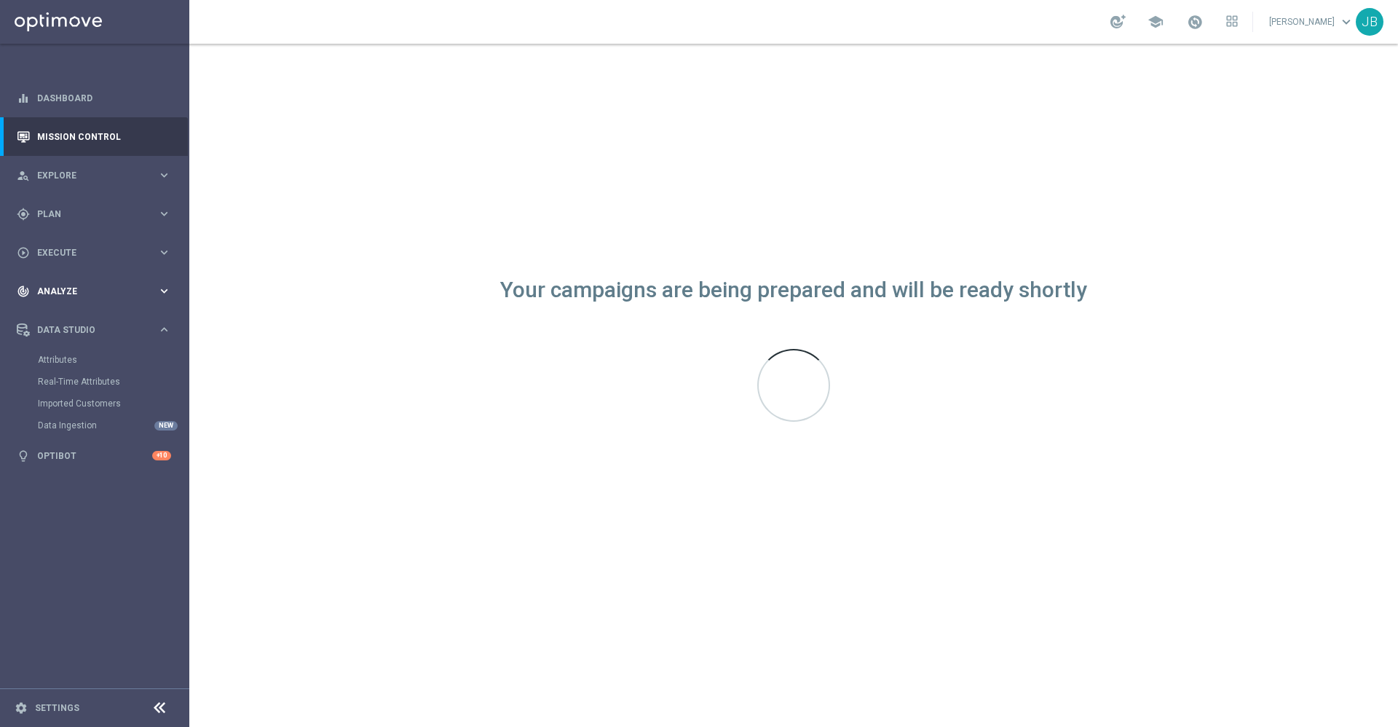
click at [69, 290] on span "Analyze" at bounding box center [97, 291] width 120 height 9
click at [75, 424] on button "BI Studio keyboard_arrow_right" at bounding box center [105, 430] width 134 height 12
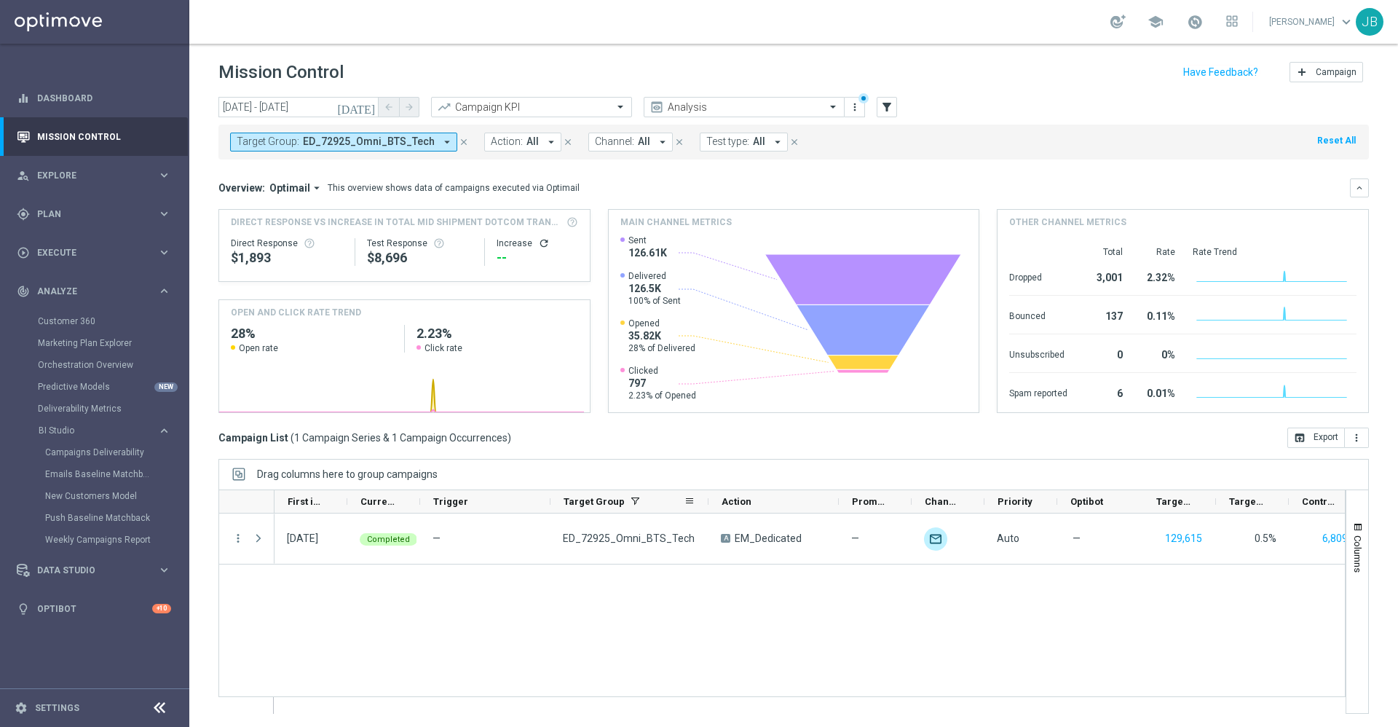
drag, startPoint x: 680, startPoint y: 500, endPoint x: 708, endPoint y: 505, distance: 28.0
click at [708, 505] on div at bounding box center [708, 501] width 6 height 23
click at [99, 481] on div "Emails Baseline Matchback" at bounding box center [116, 474] width 143 height 22
click at [99, 475] on link "Emails Baseline Matchback" at bounding box center [98, 474] width 106 height 12
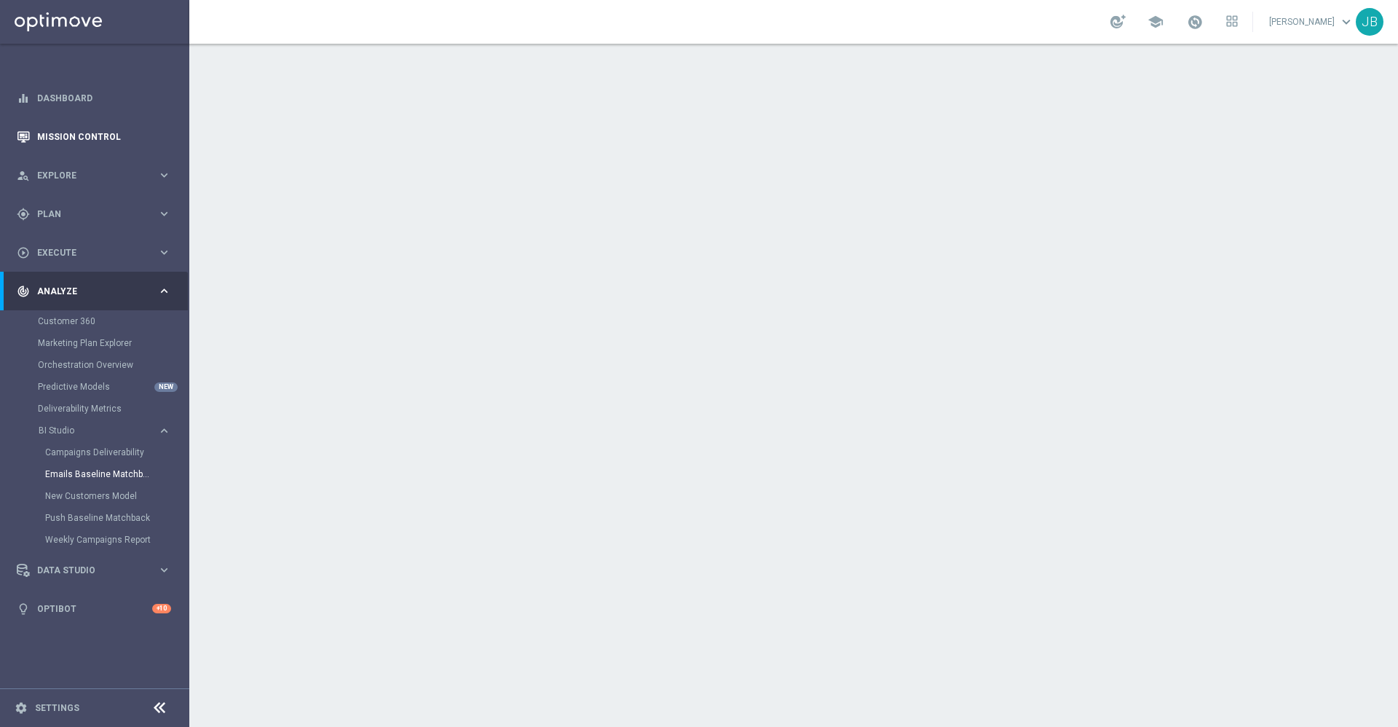
click at [47, 145] on link "Mission Control" at bounding box center [104, 136] width 134 height 39
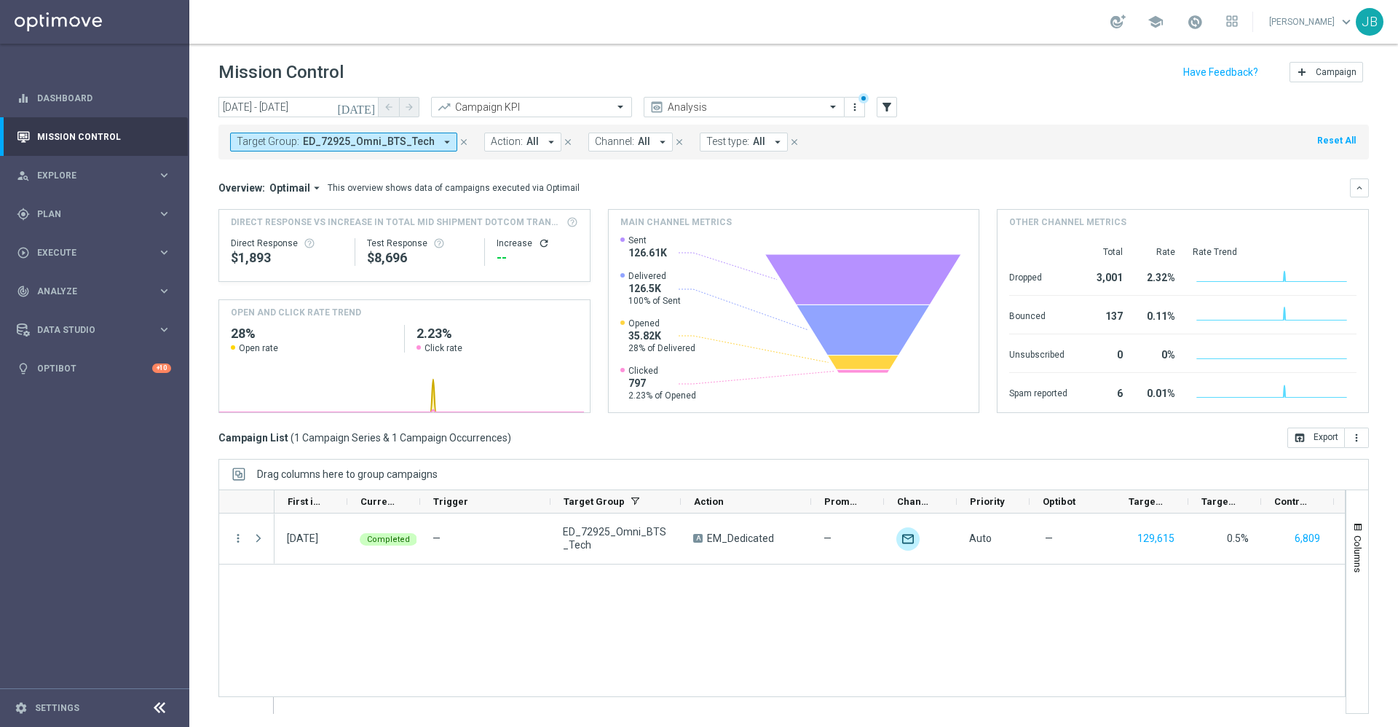
click at [372, 102] on icon "[DATE]" at bounding box center [356, 106] width 39 height 13
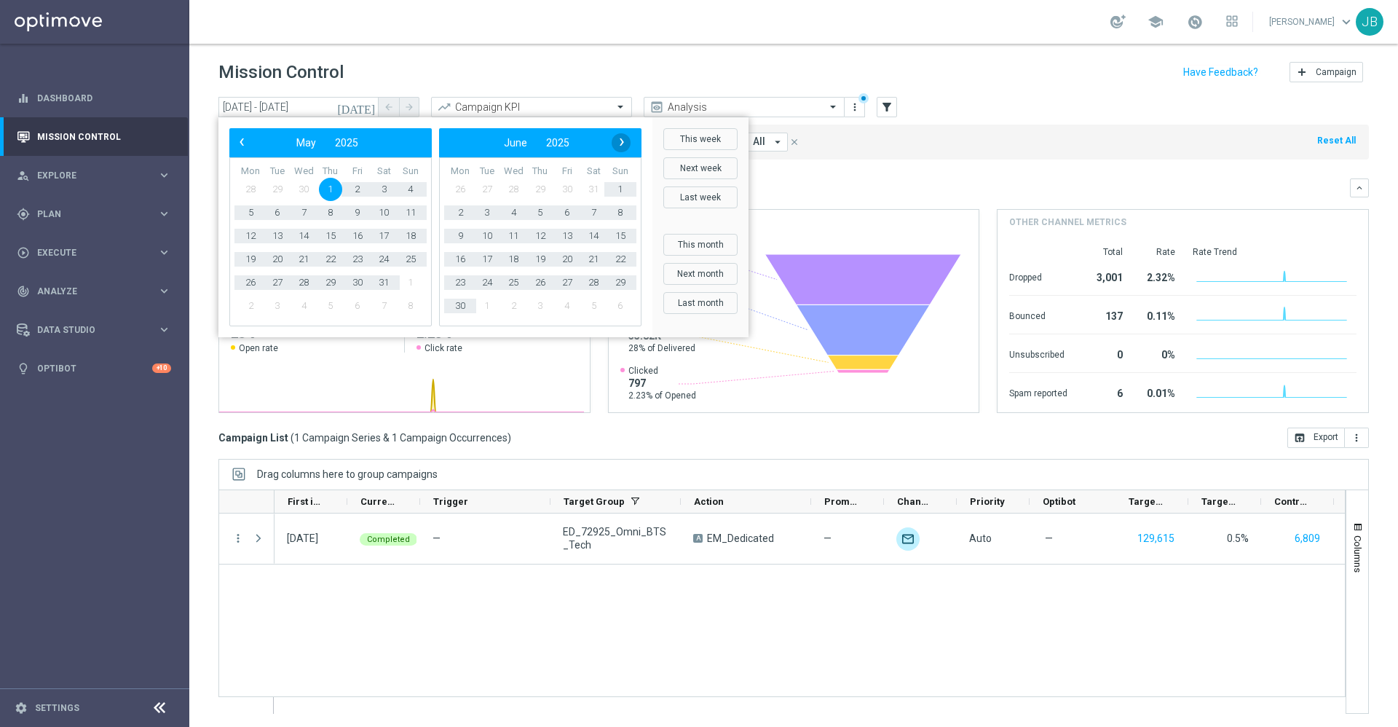
click at [620, 142] on span "›" at bounding box center [621, 142] width 19 height 19
click at [464, 280] on span "28" at bounding box center [459, 282] width 23 height 23
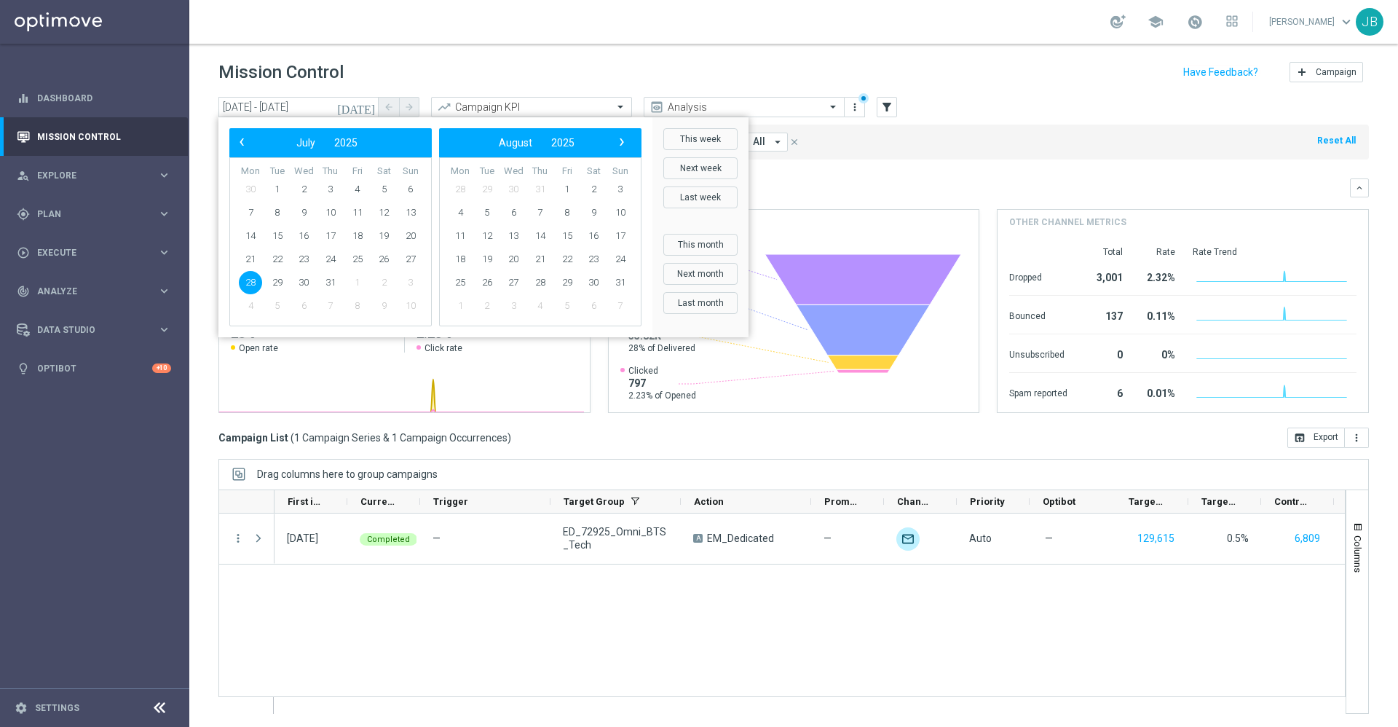
click at [251, 284] on span "28" at bounding box center [250, 282] width 23 height 23
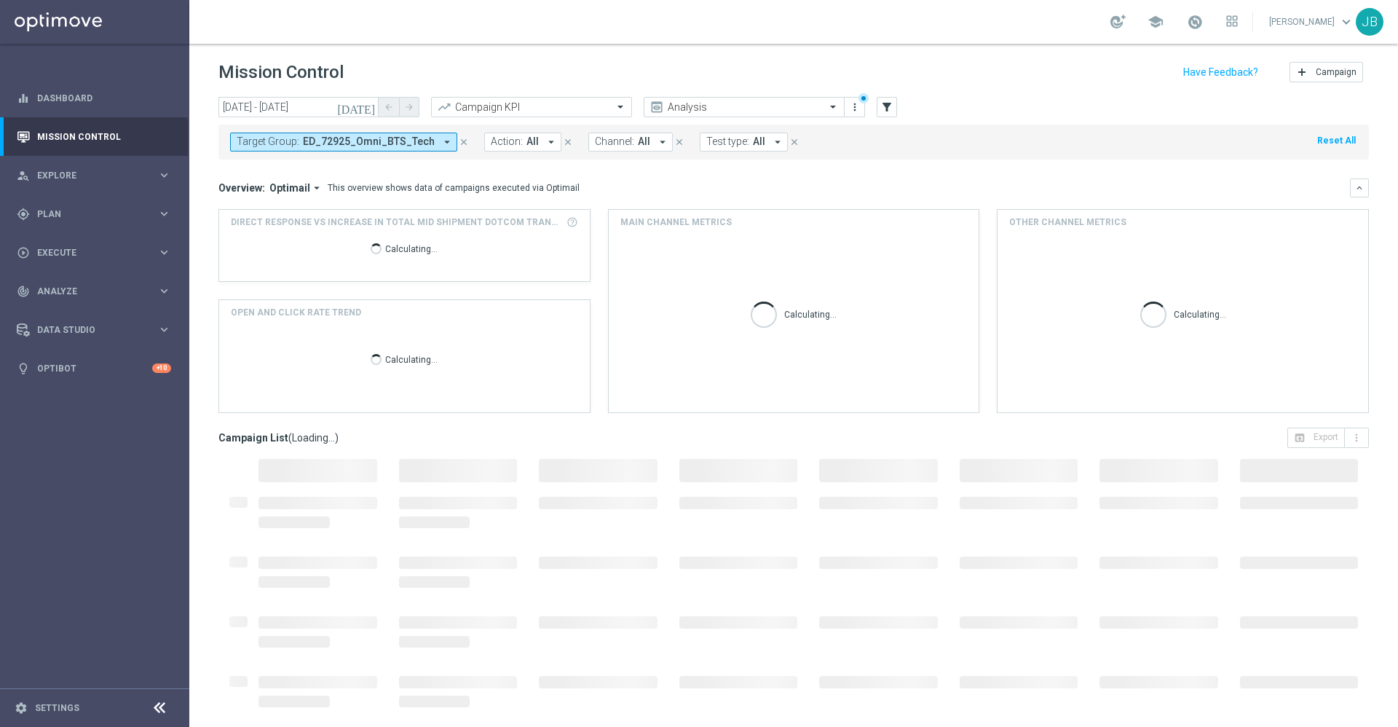
click at [459, 140] on icon "close" at bounding box center [464, 142] width 10 height 10
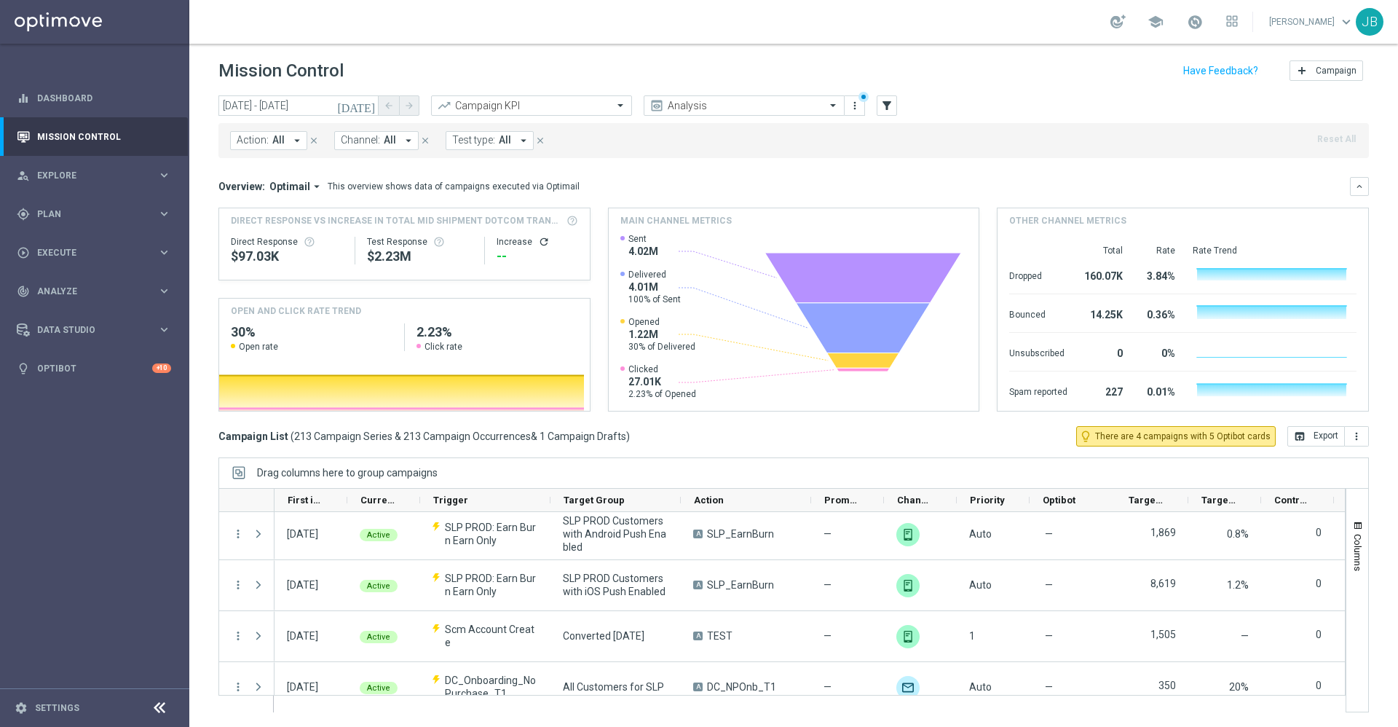
scroll to position [10090, 0]
click at [787, 106] on input "text" at bounding box center [730, 106] width 156 height 12
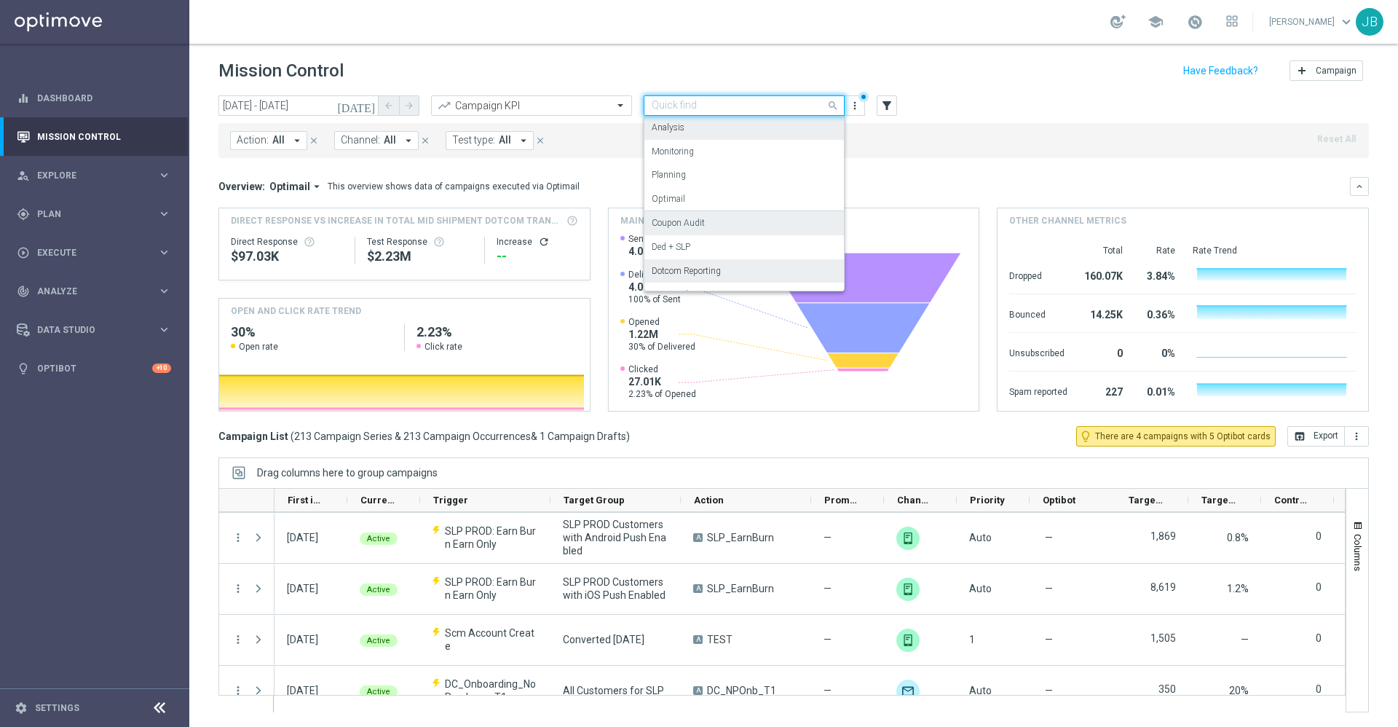
scroll to position [48, 0]
click at [711, 266] on label "OMNI Reporting" at bounding box center [683, 270] width 63 height 12
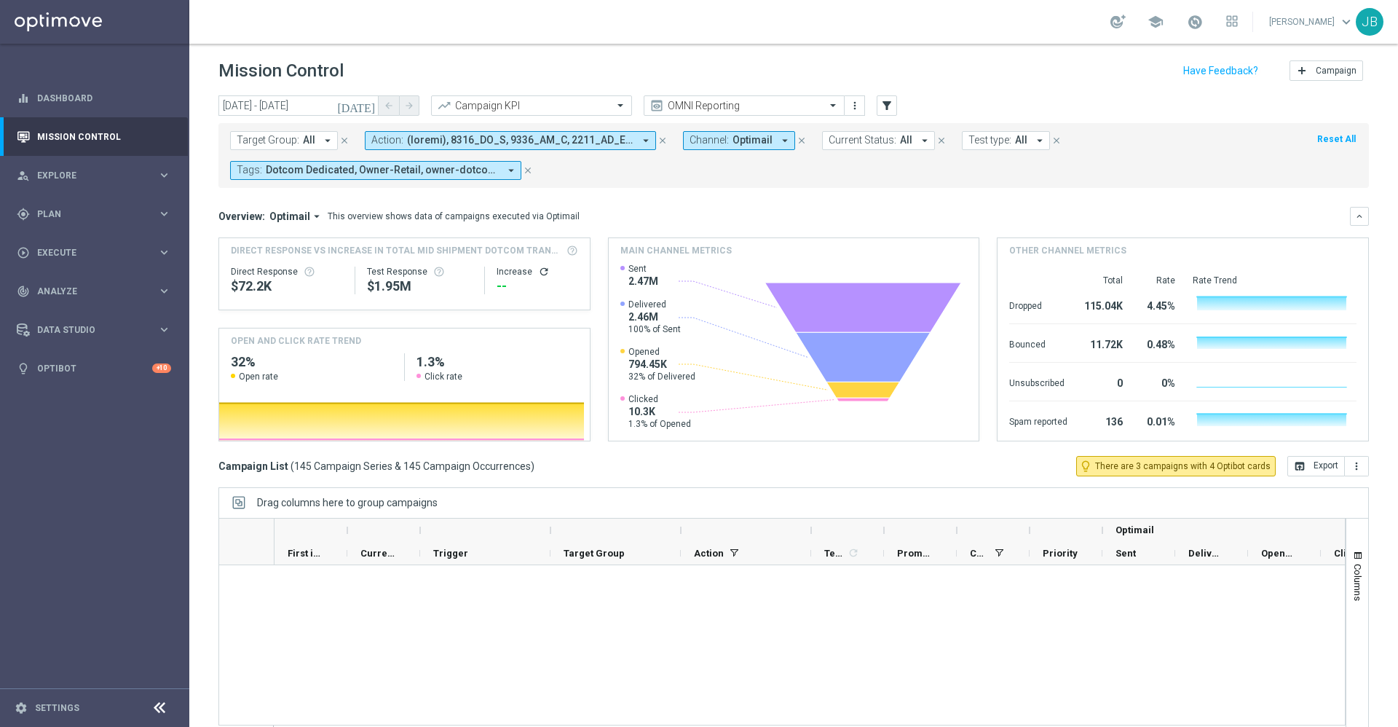
scroll to position [7230, 0]
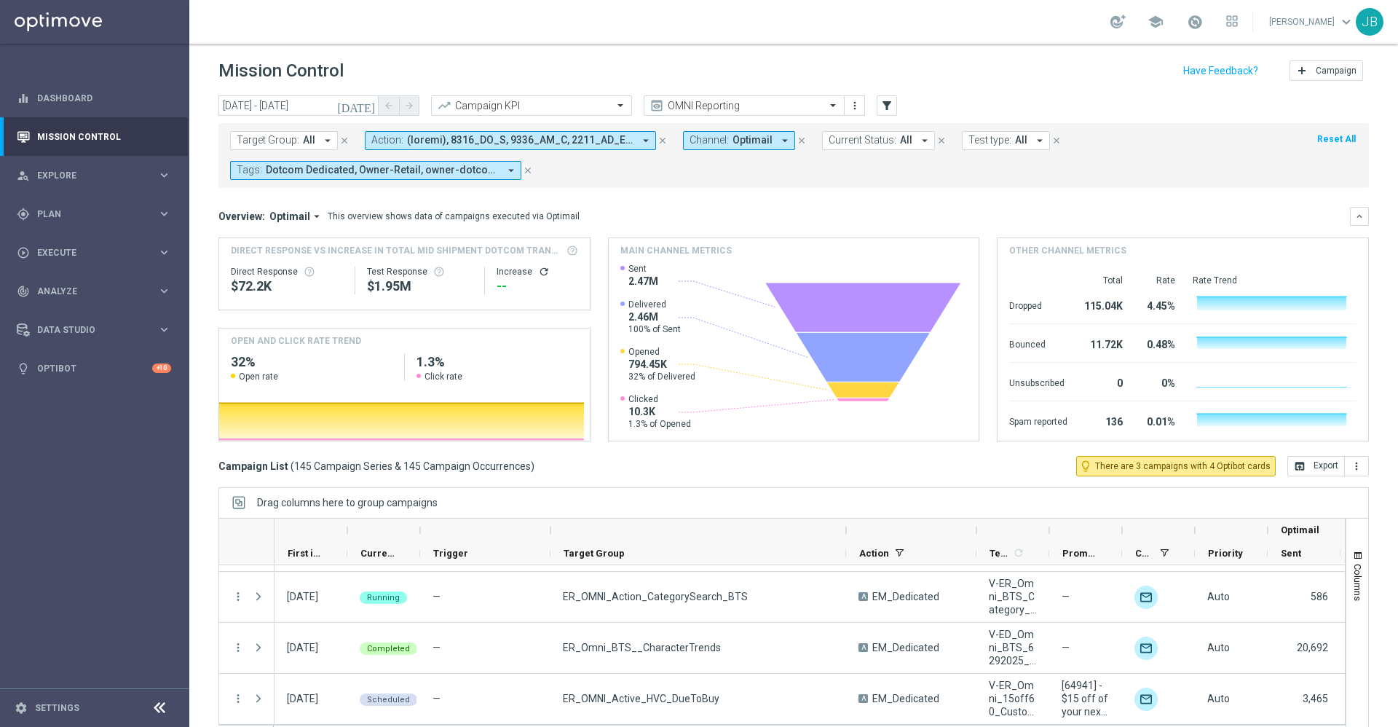
drag, startPoint x: 681, startPoint y: 527, endPoint x: 846, endPoint y: 529, distance: 165.3
click at [846, 529] on div at bounding box center [846, 529] width 6 height 23
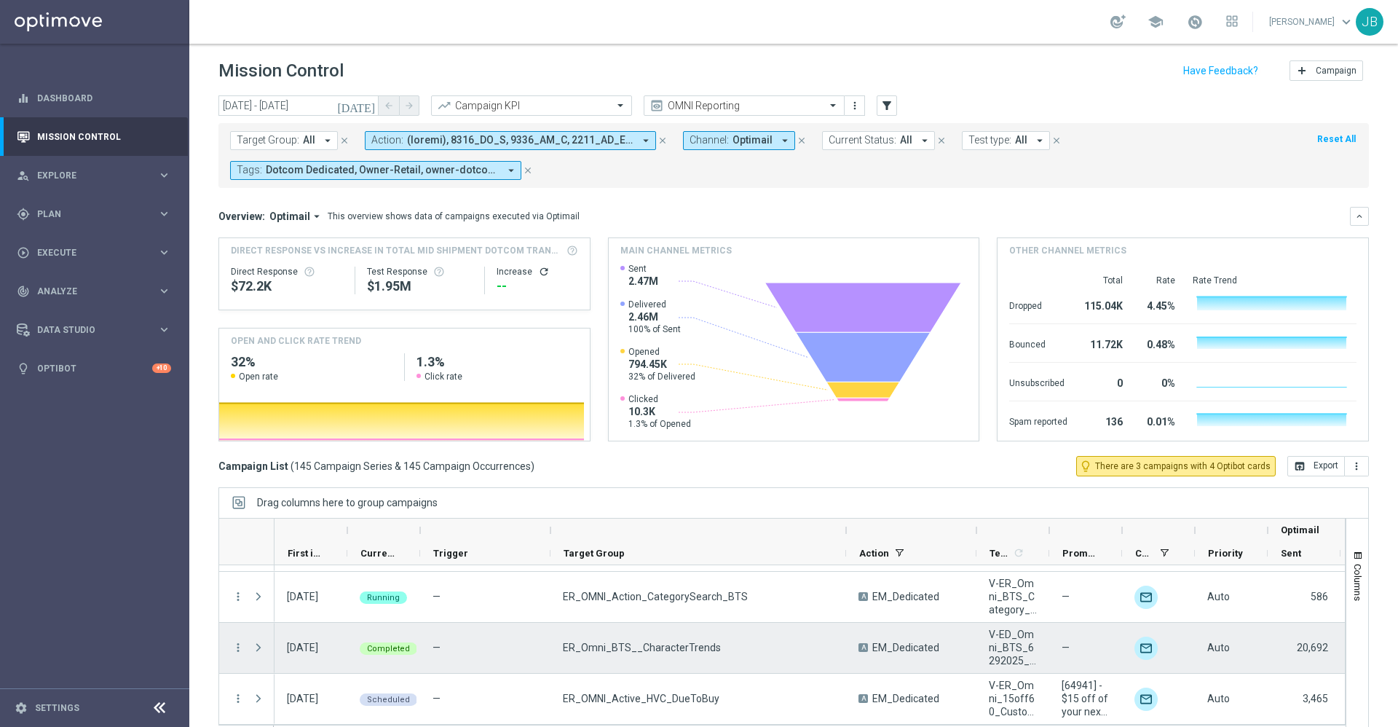
scroll to position [31, 0]
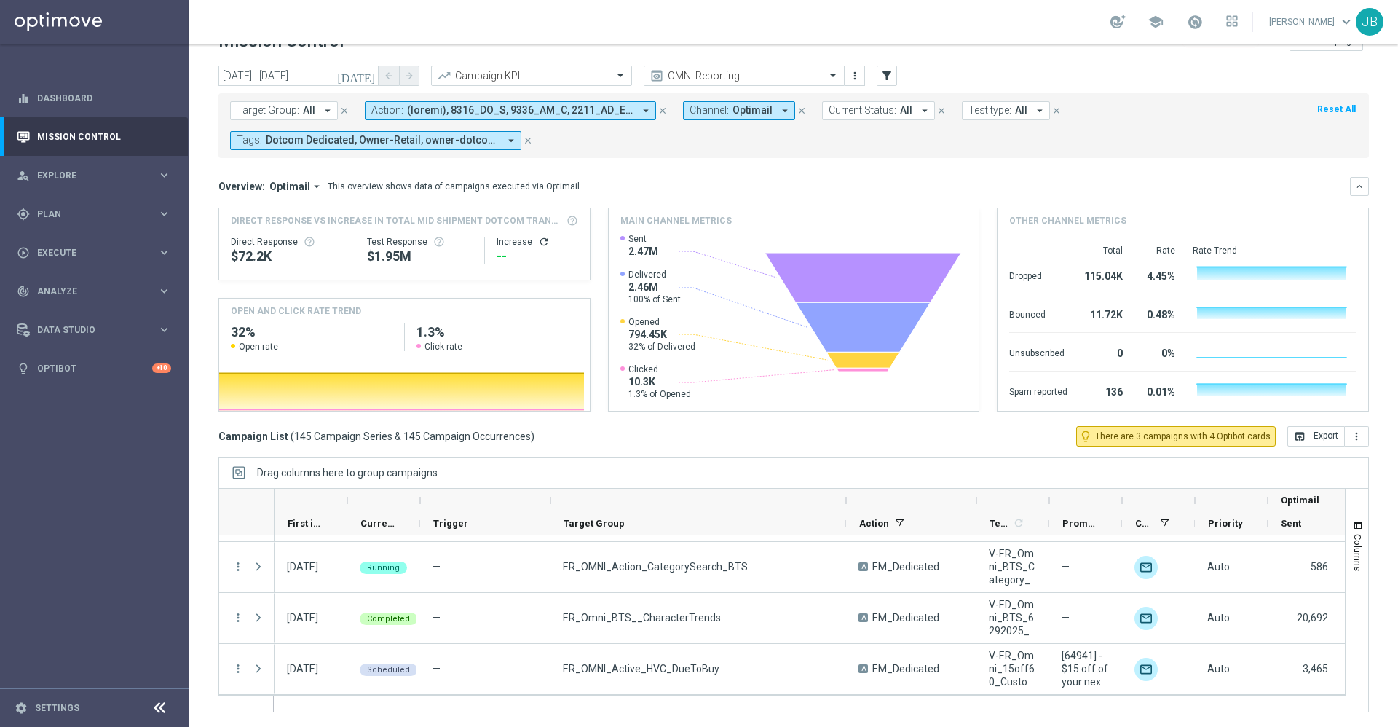
click at [366, 76] on icon "[DATE]" at bounding box center [356, 75] width 39 height 13
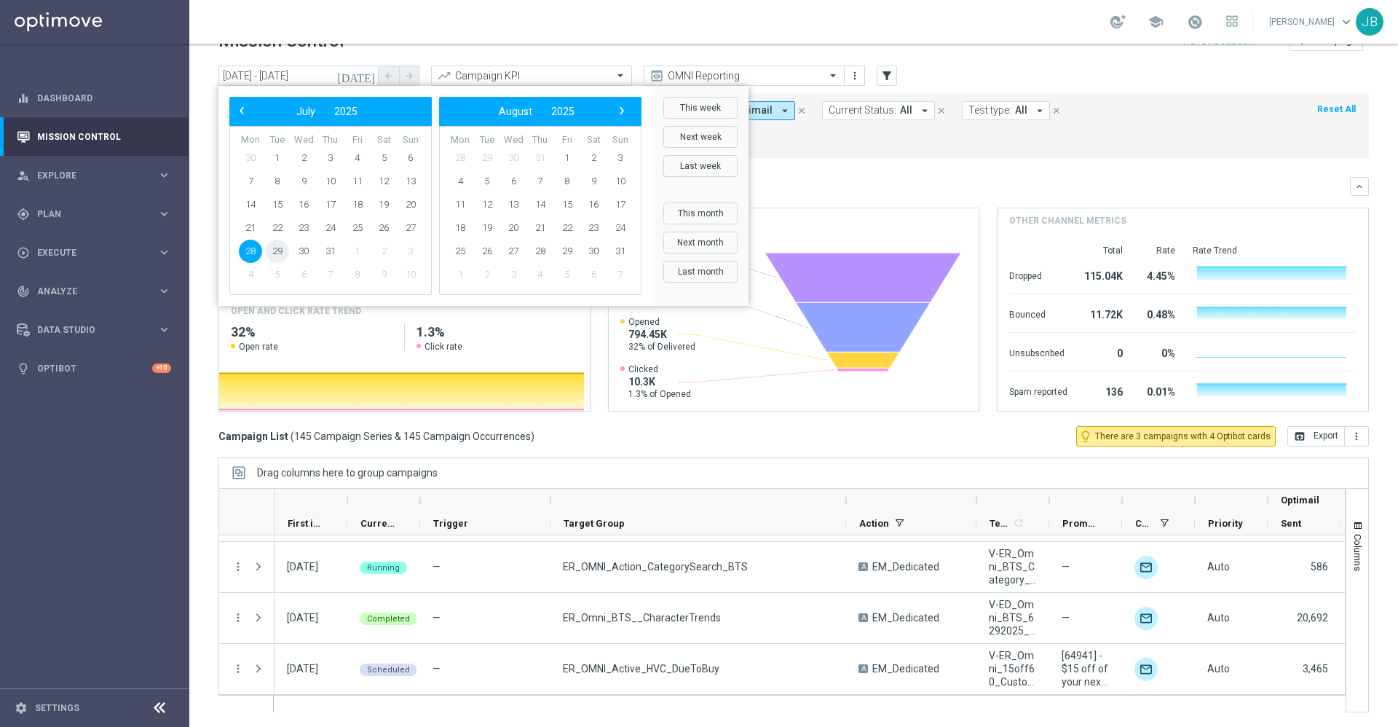
click at [278, 249] on span "29" at bounding box center [277, 251] width 23 height 23
click at [278, 250] on span "29" at bounding box center [277, 251] width 23 height 23
type input "29 Jul 2025 - 29 Jul 2025"
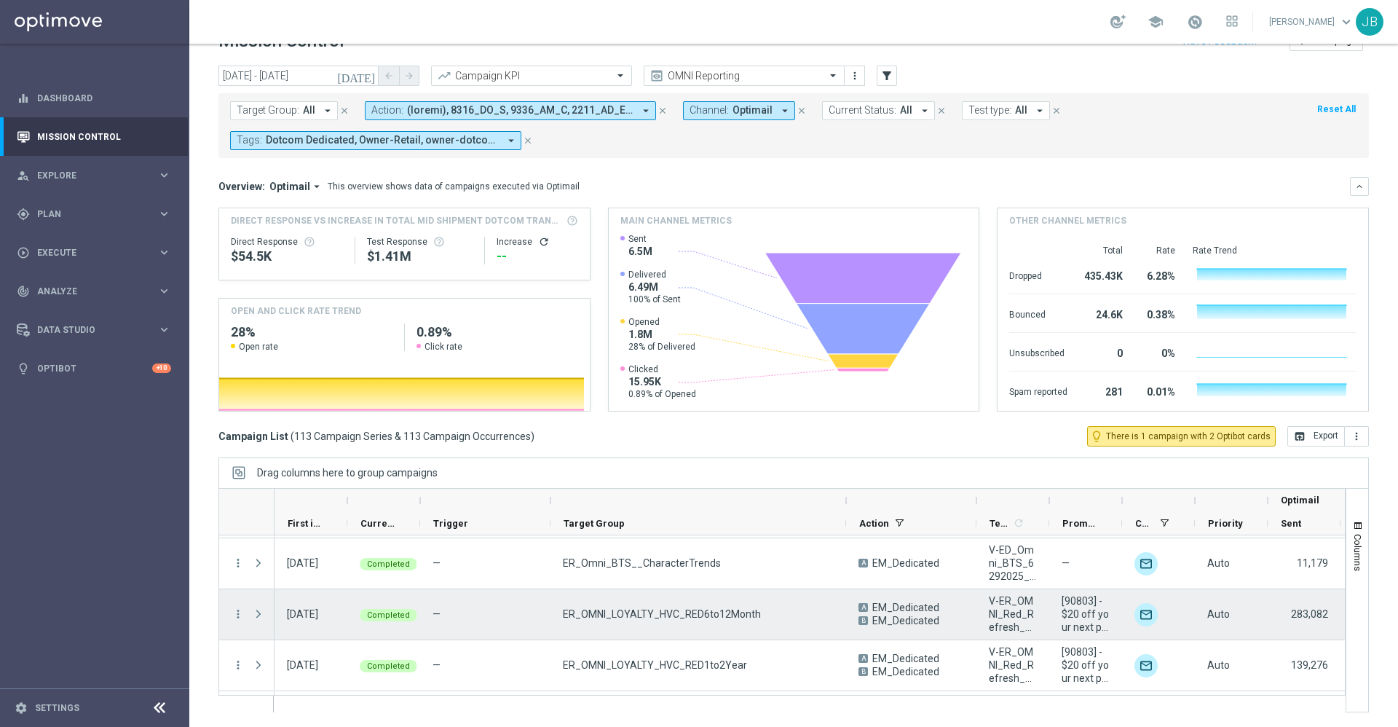
scroll to position [5444, 0]
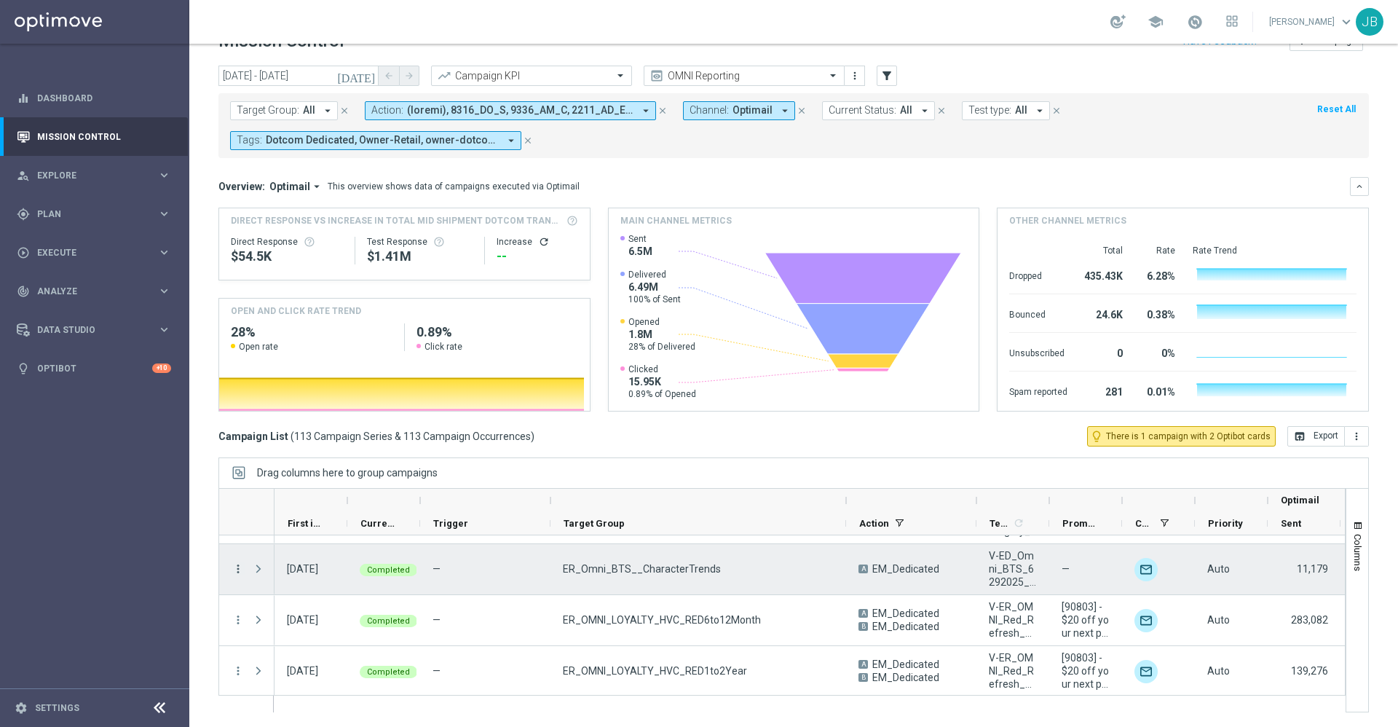
click at [235, 569] on icon "more_vert" at bounding box center [238, 568] width 13 height 13
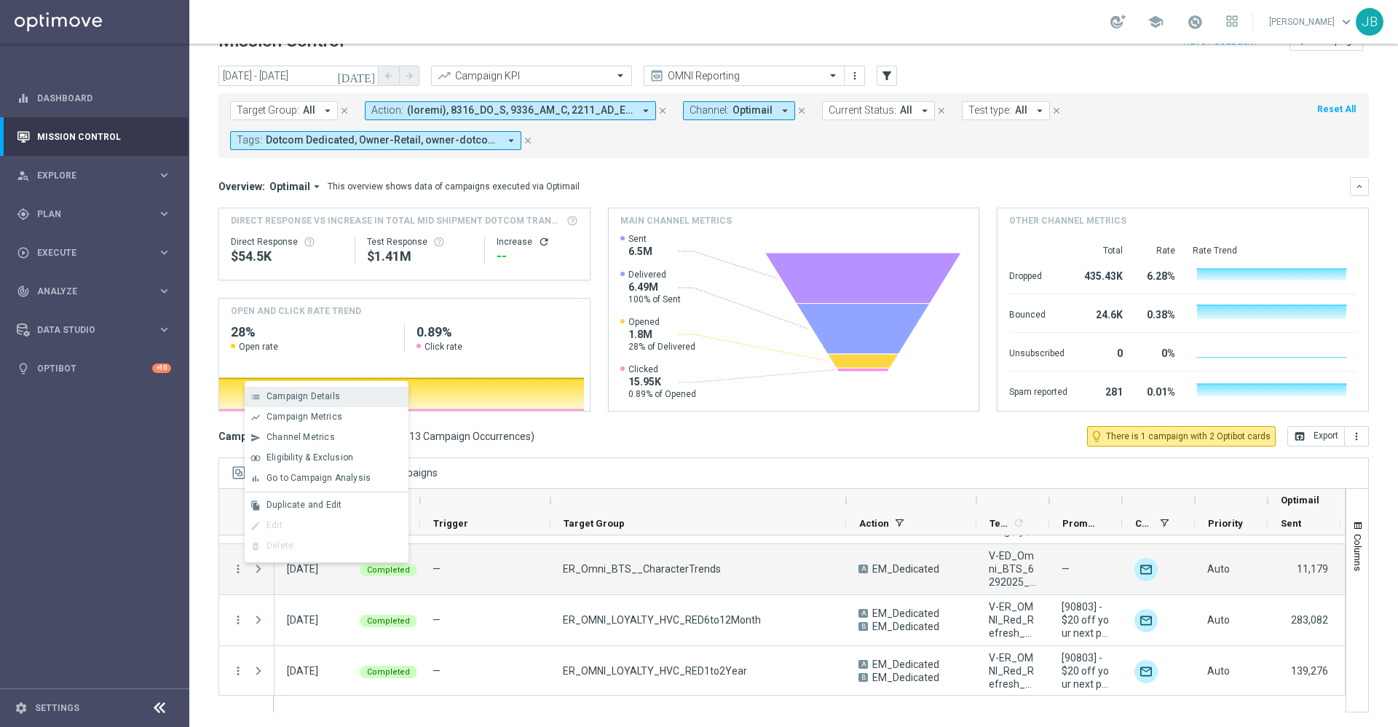
click at [323, 403] on div "list Campaign Details" at bounding box center [327, 397] width 164 height 20
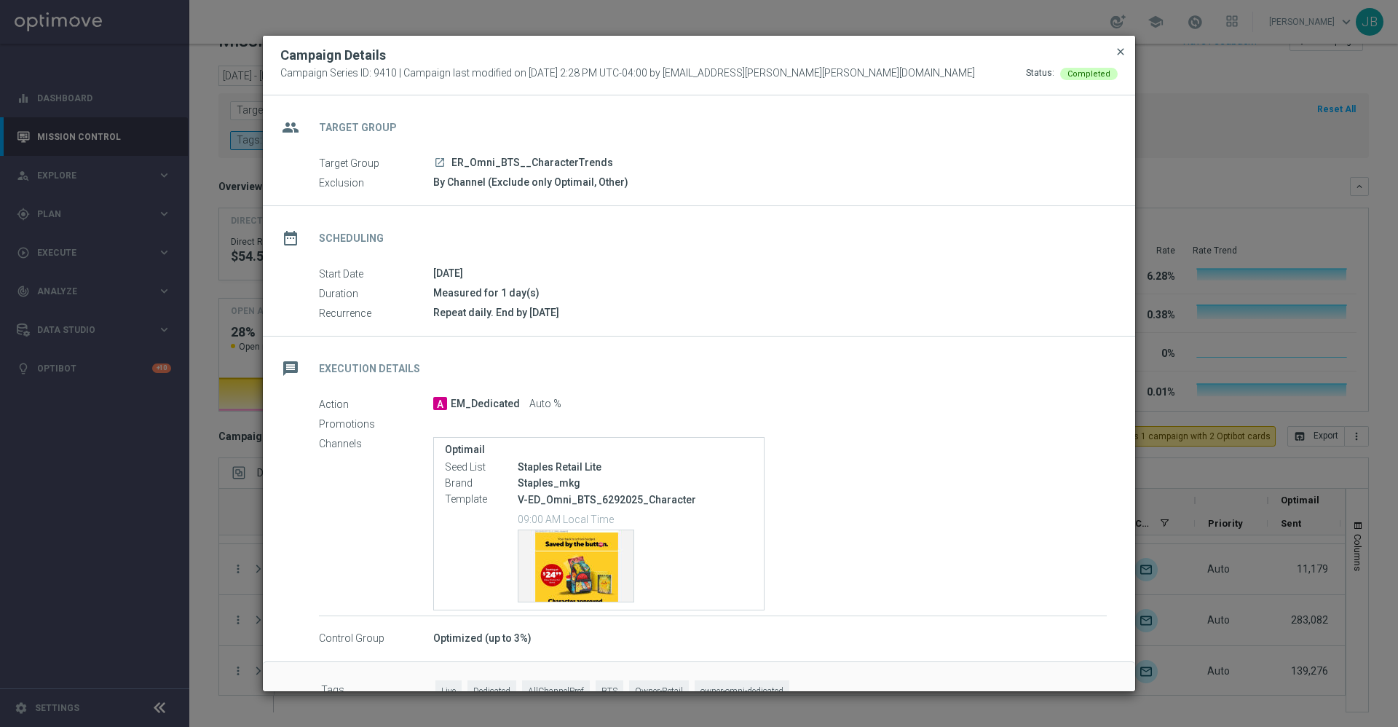
click at [1120, 54] on span "close" at bounding box center [1121, 52] width 12 height 12
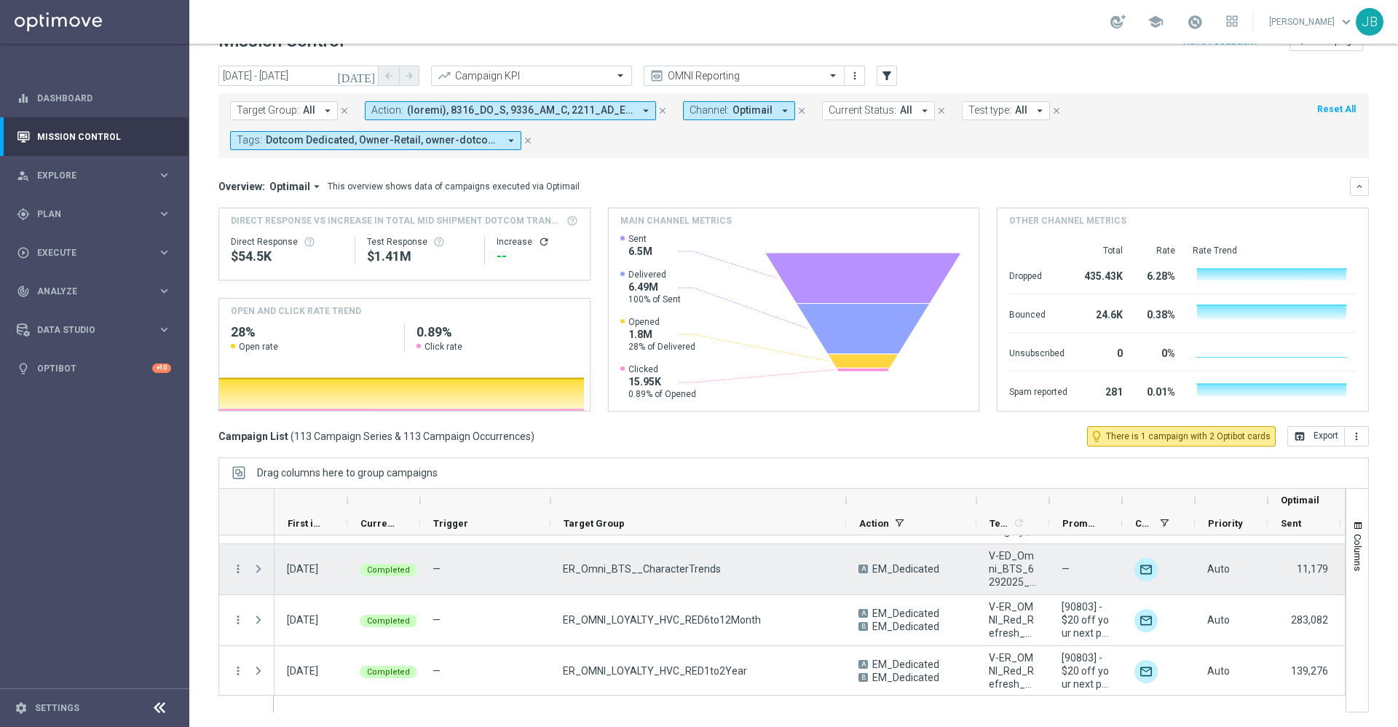
scroll to position [5599, 0]
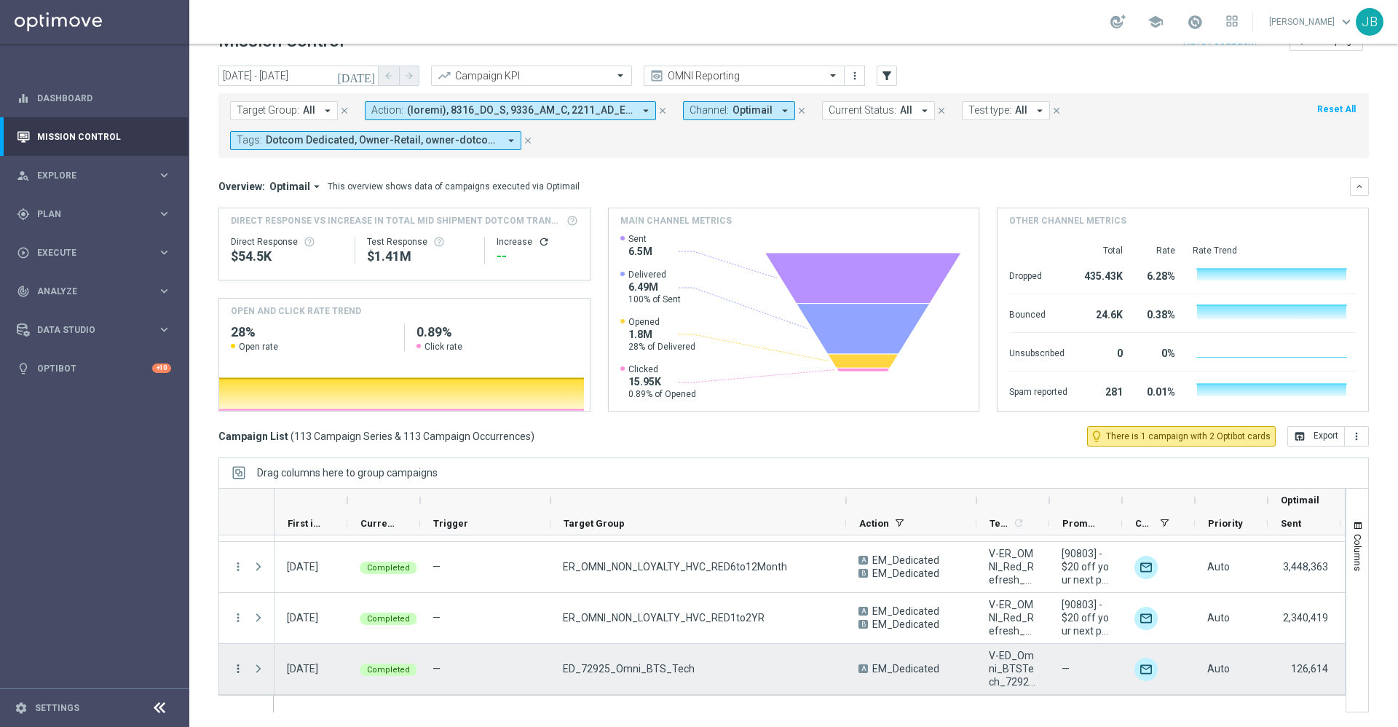
click at [238, 670] on icon "more_vert" at bounding box center [238, 668] width 13 height 13
click at [318, 499] on span "Campaign Details" at bounding box center [303, 496] width 74 height 10
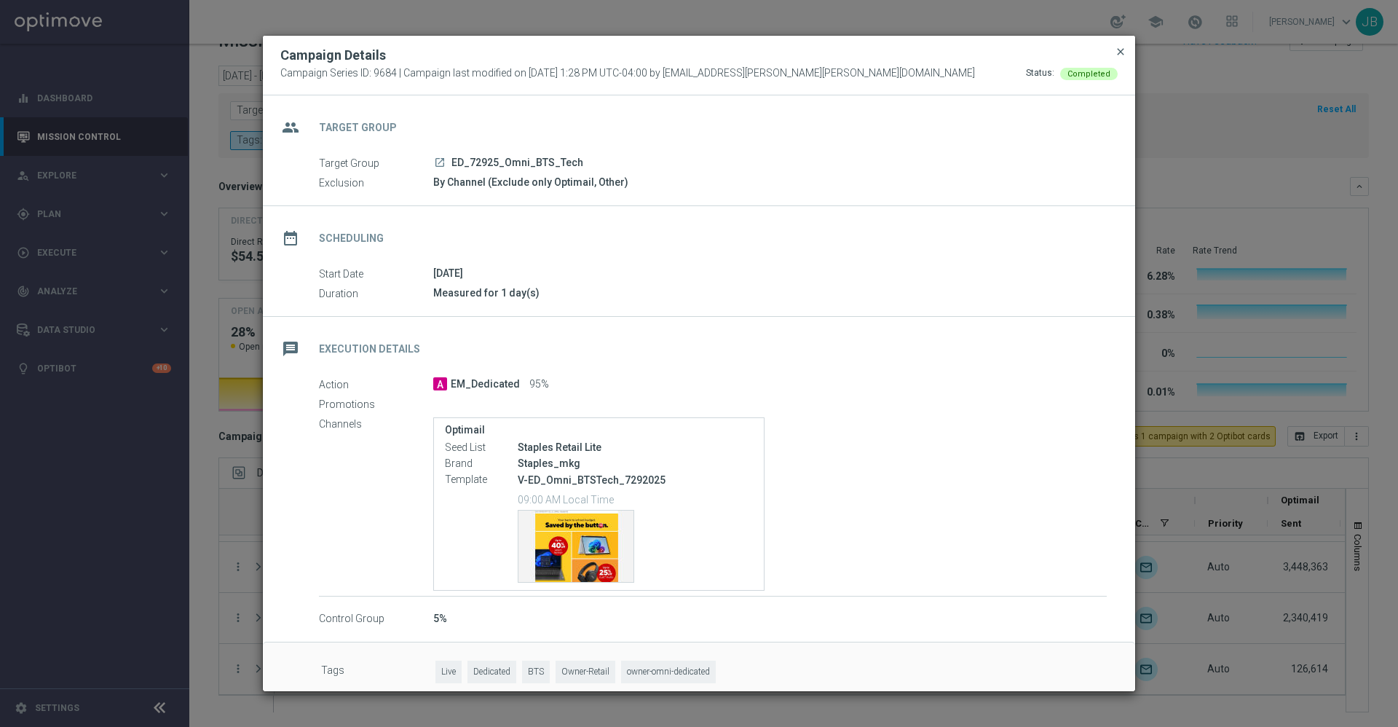
click at [1118, 47] on span "close" at bounding box center [1121, 52] width 12 height 12
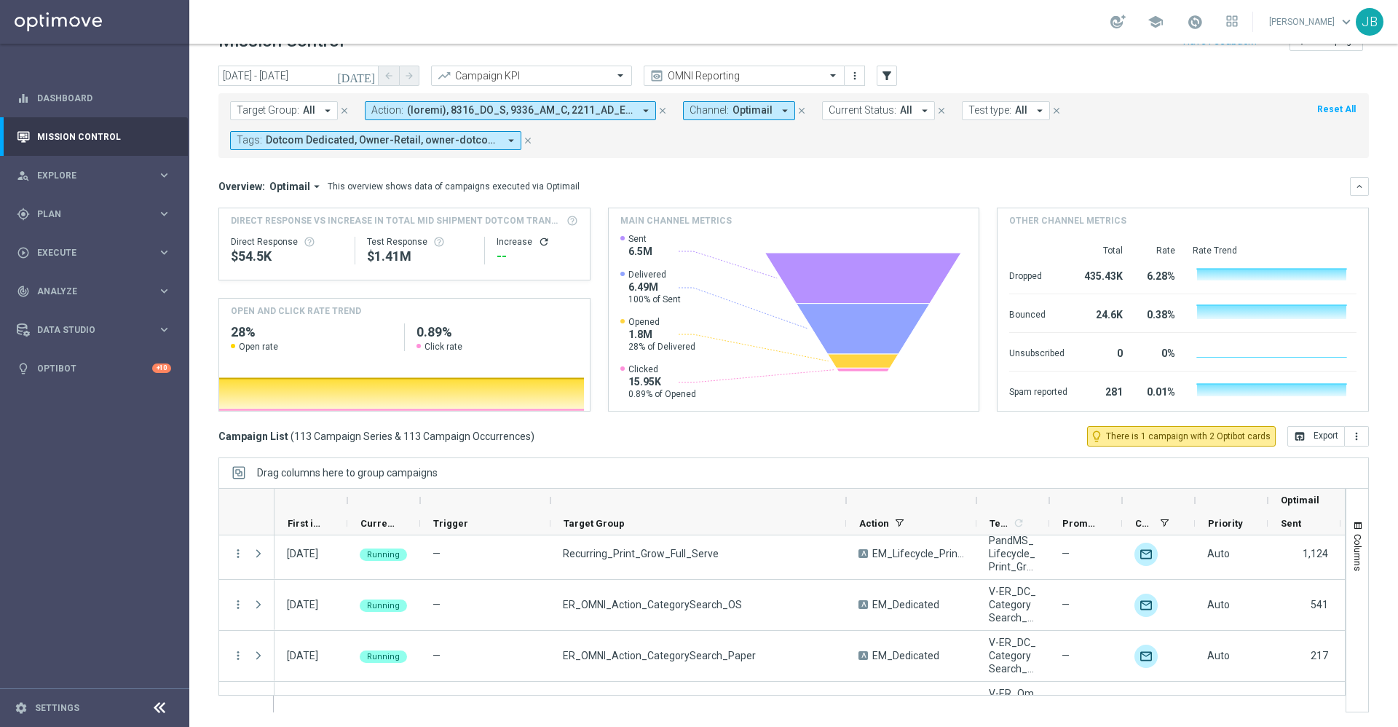
scroll to position [3765, 0]
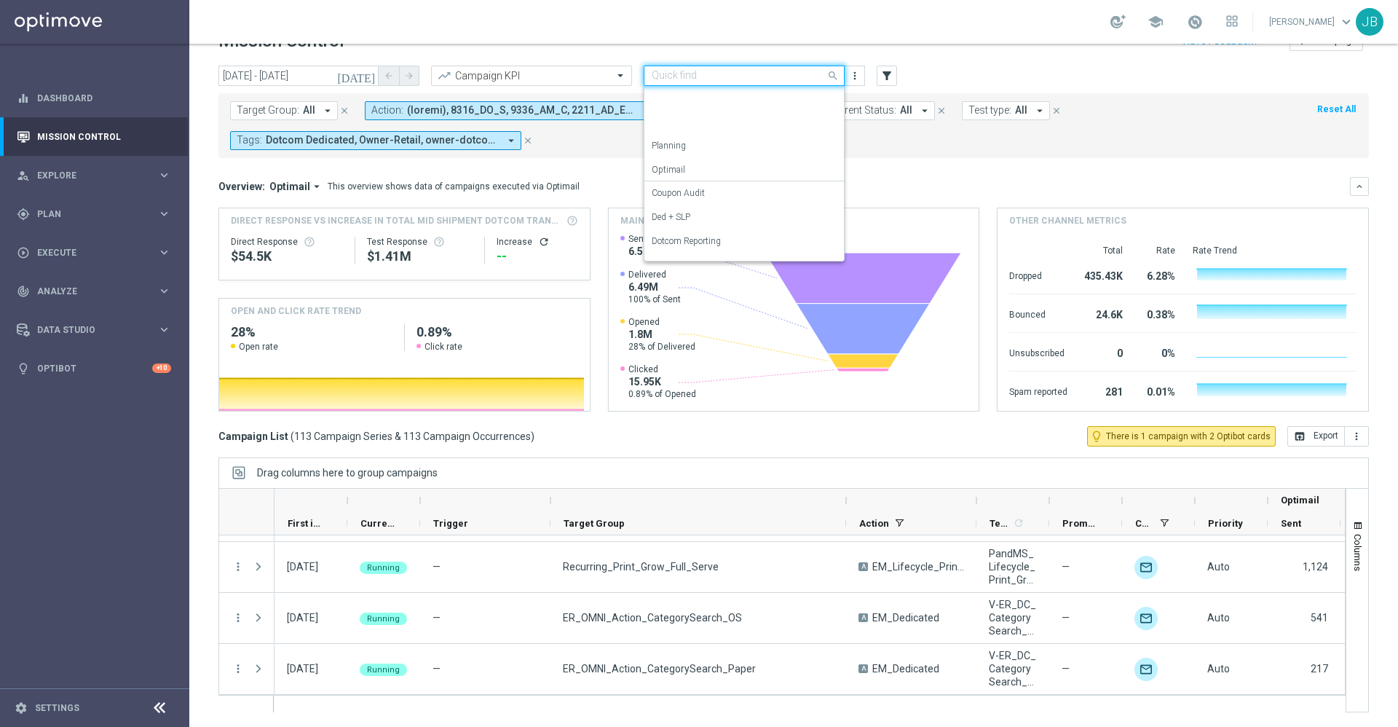
click at [735, 67] on div "Quick find OMNI Reporting" at bounding box center [744, 76] width 201 height 20
click at [702, 224] on label "SLP Reporting" at bounding box center [679, 223] width 54 height 12
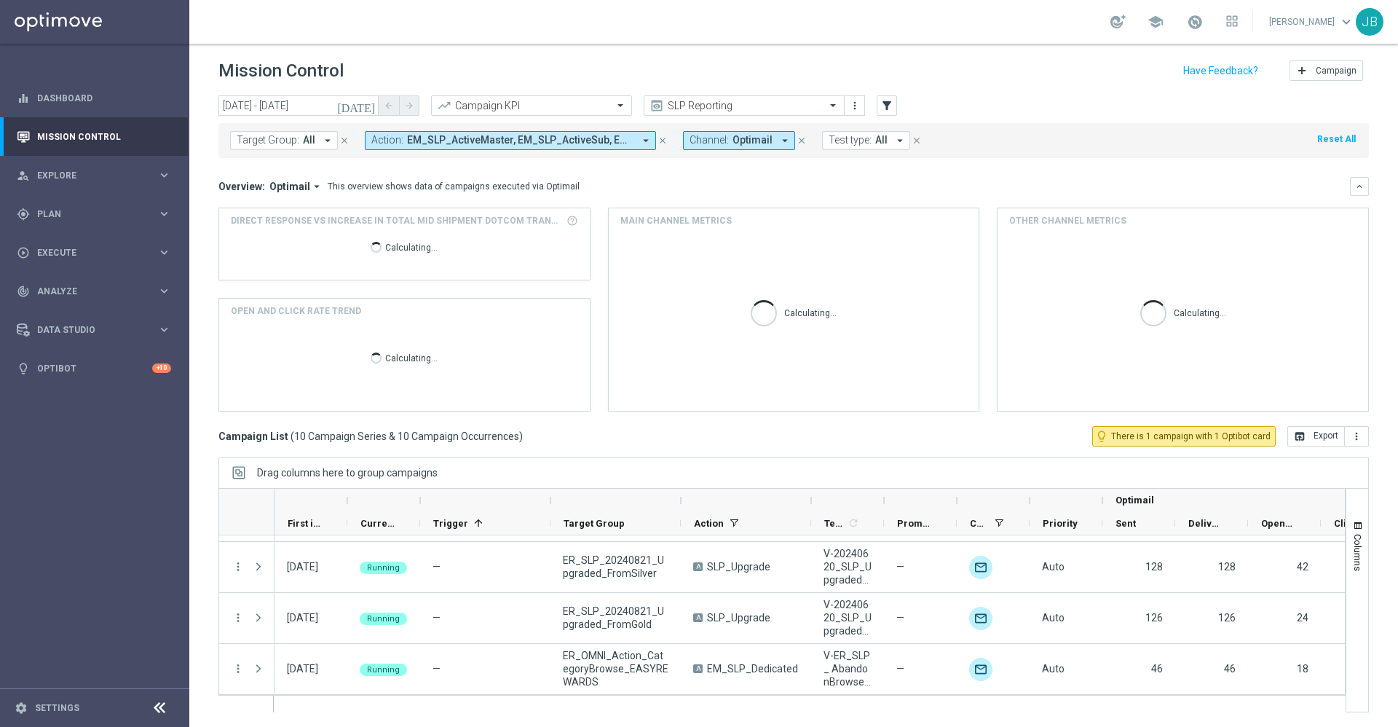
scroll to position [350, 0]
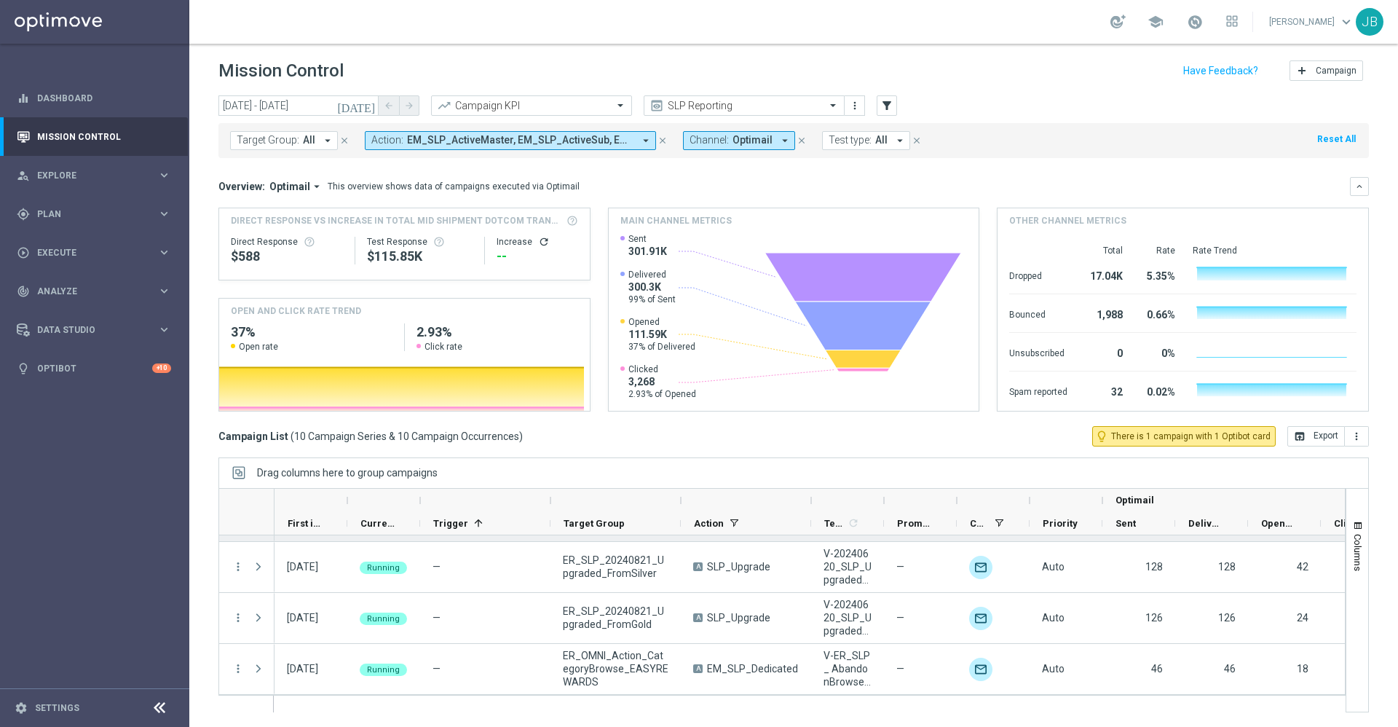
scroll to position [350, 0]
click at [366, 106] on icon "[DATE]" at bounding box center [356, 105] width 39 height 13
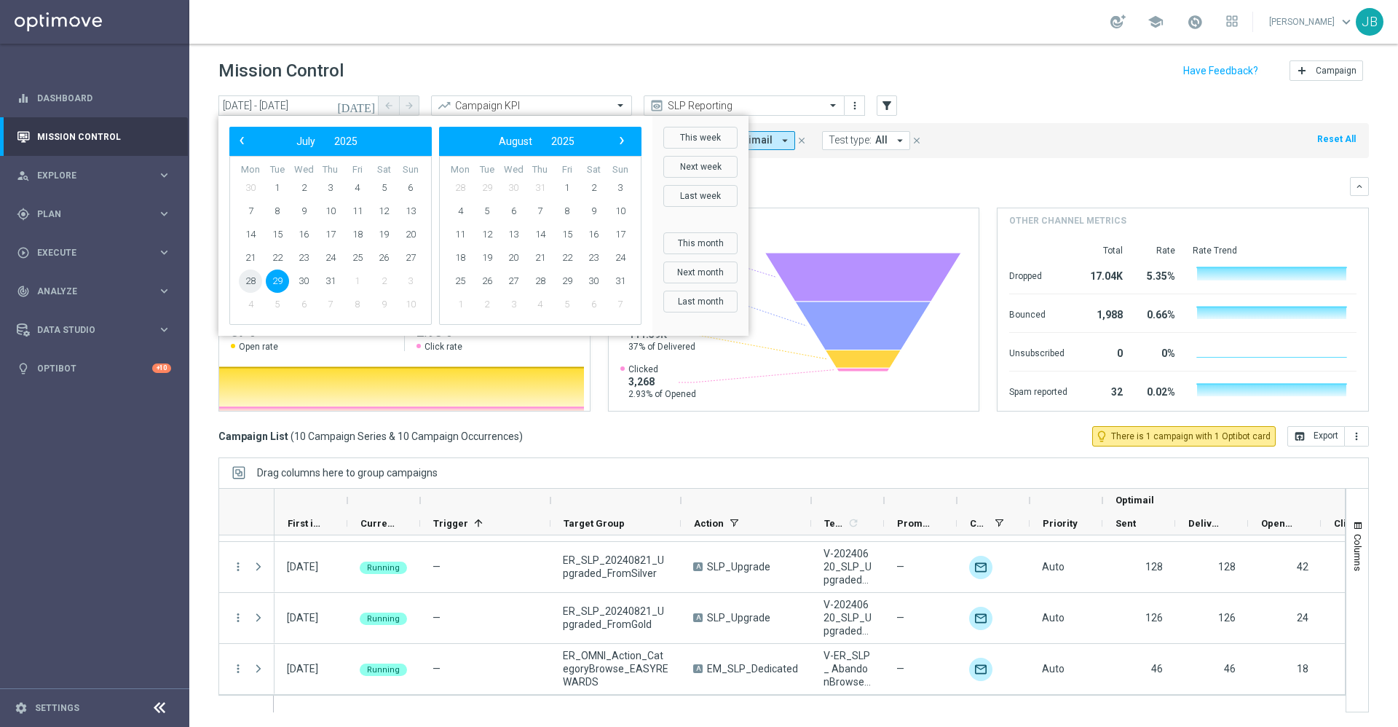
click at [255, 280] on span "28" at bounding box center [250, 280] width 23 height 23
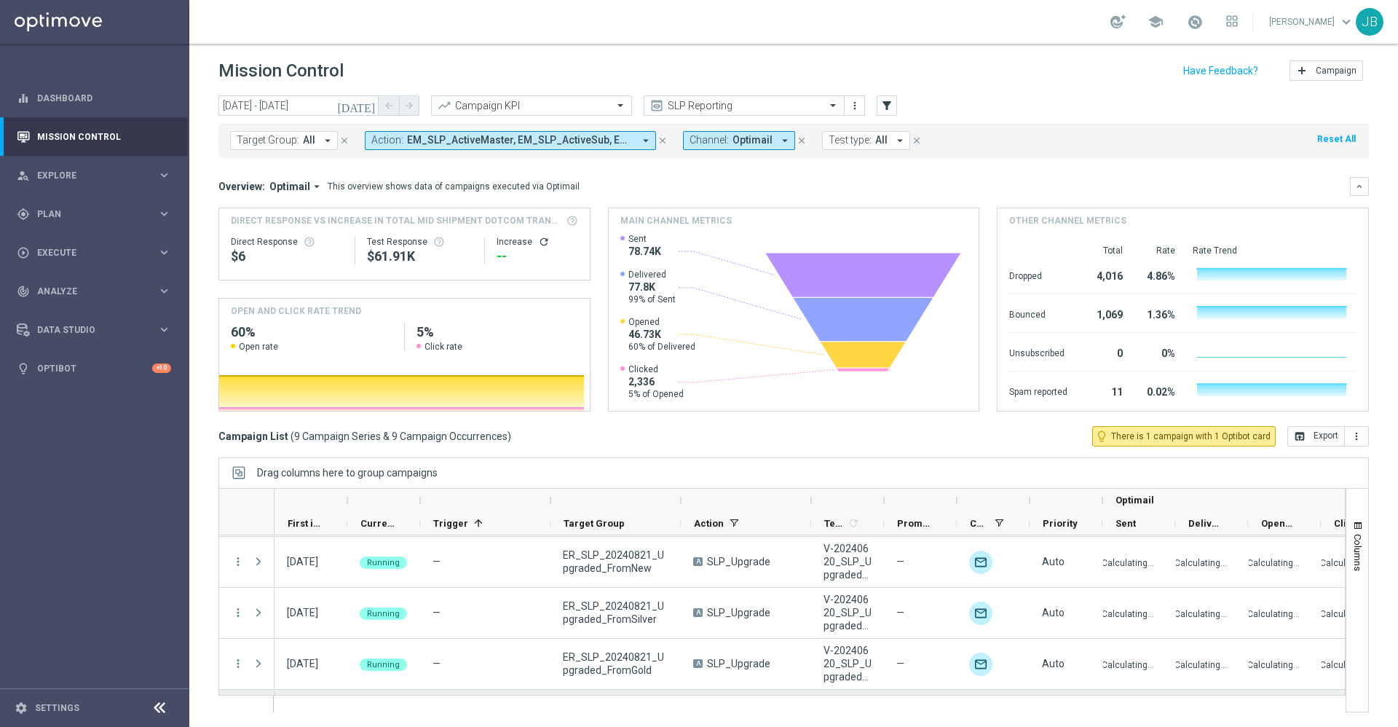
scroll to position [299, 0]
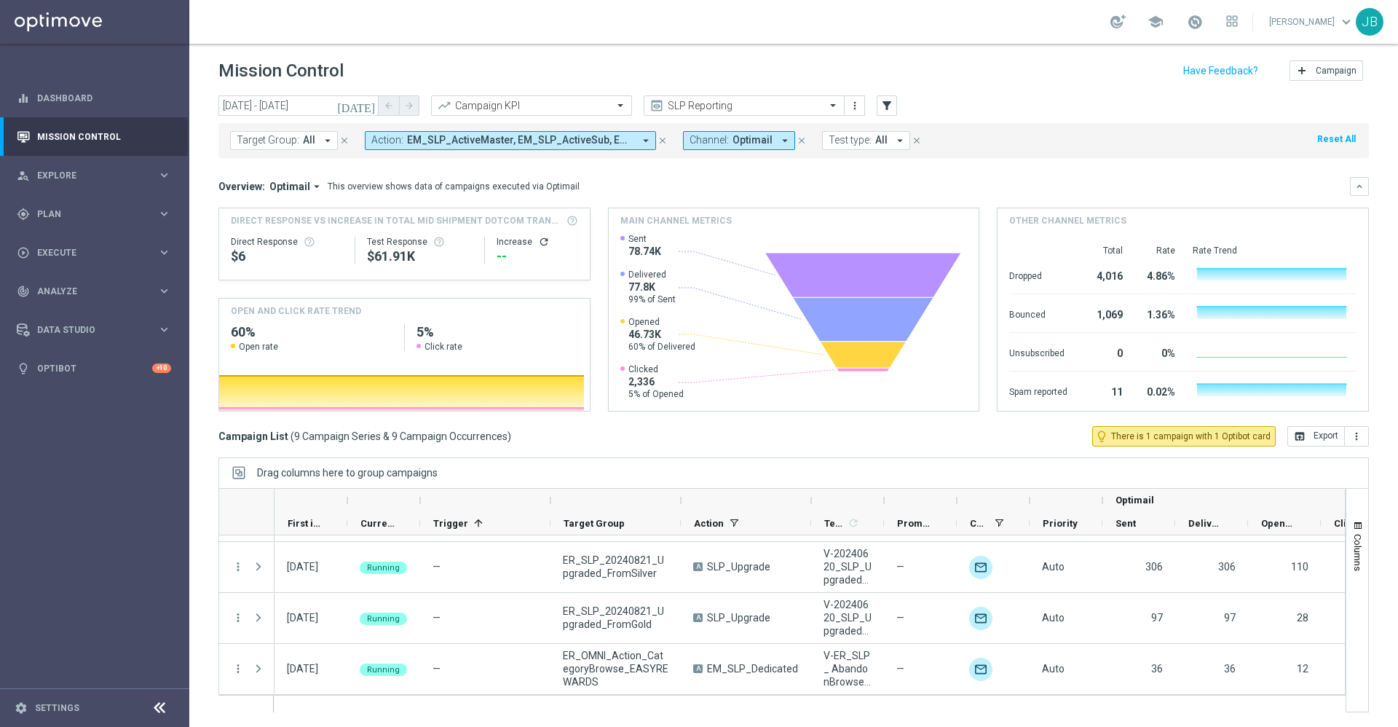
click at [367, 108] on icon "[DATE]" at bounding box center [356, 105] width 39 height 13
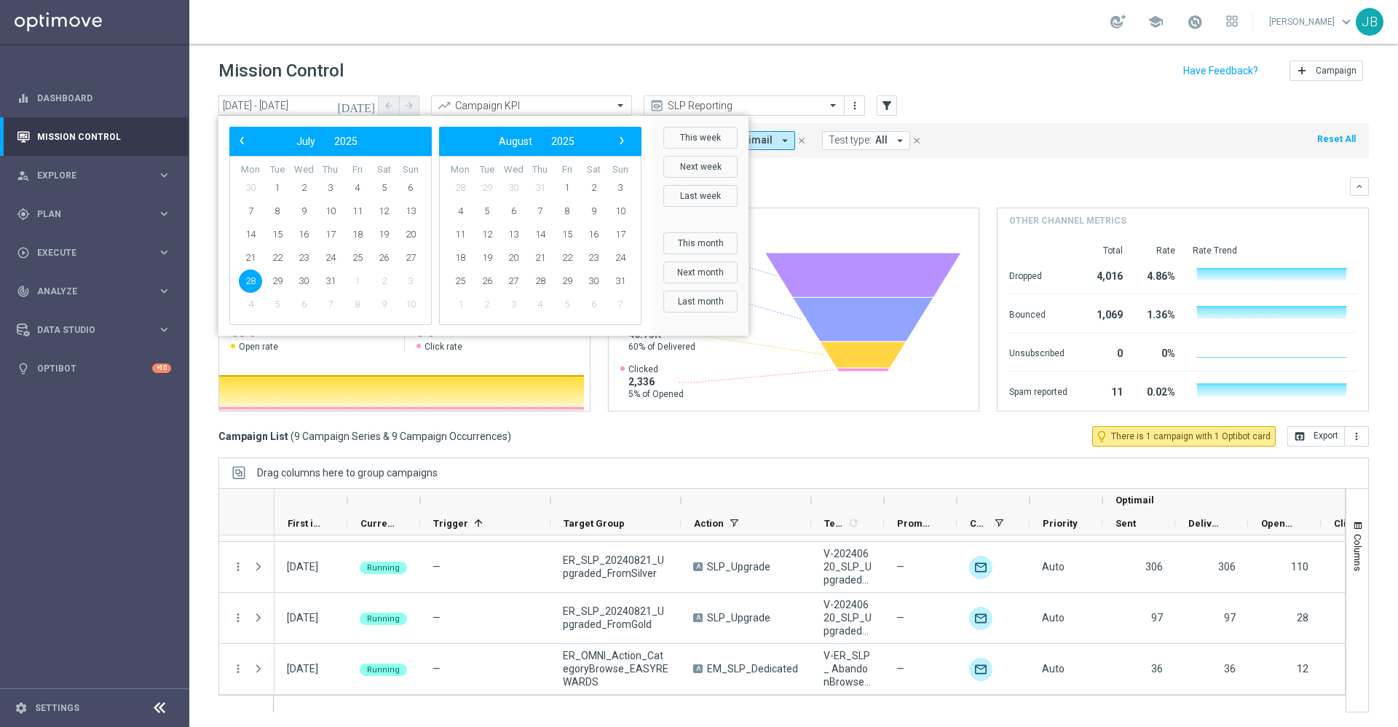
click at [250, 149] on bs-datepicker-navigation-view "‹ ​ July ​ 2025 ​ ›" at bounding box center [327, 141] width 188 height 19
click at [280, 184] on span "1" at bounding box center [277, 187] width 23 height 23
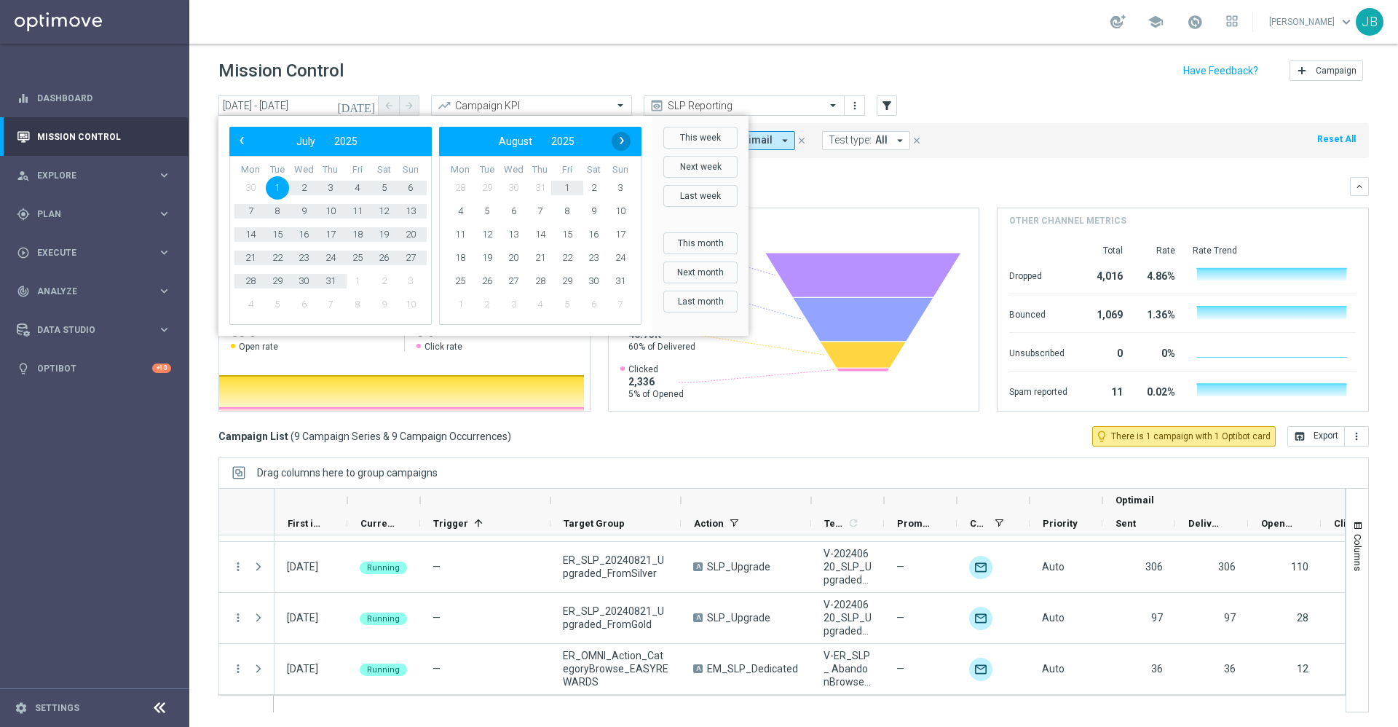
click at [625, 141] on span "›" at bounding box center [621, 140] width 19 height 19
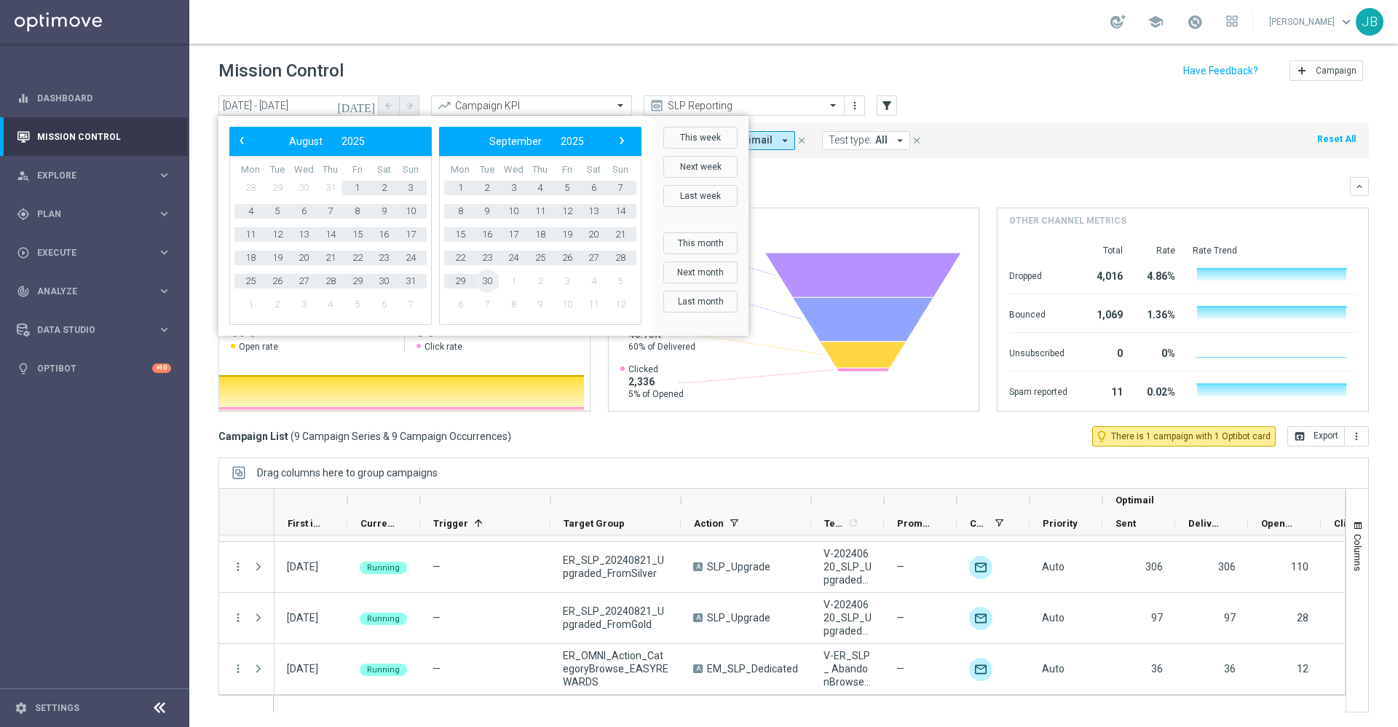
click at [486, 283] on span "30" at bounding box center [486, 280] width 23 height 23
type input "01 Jul 2025 - 30 Sep 2025"
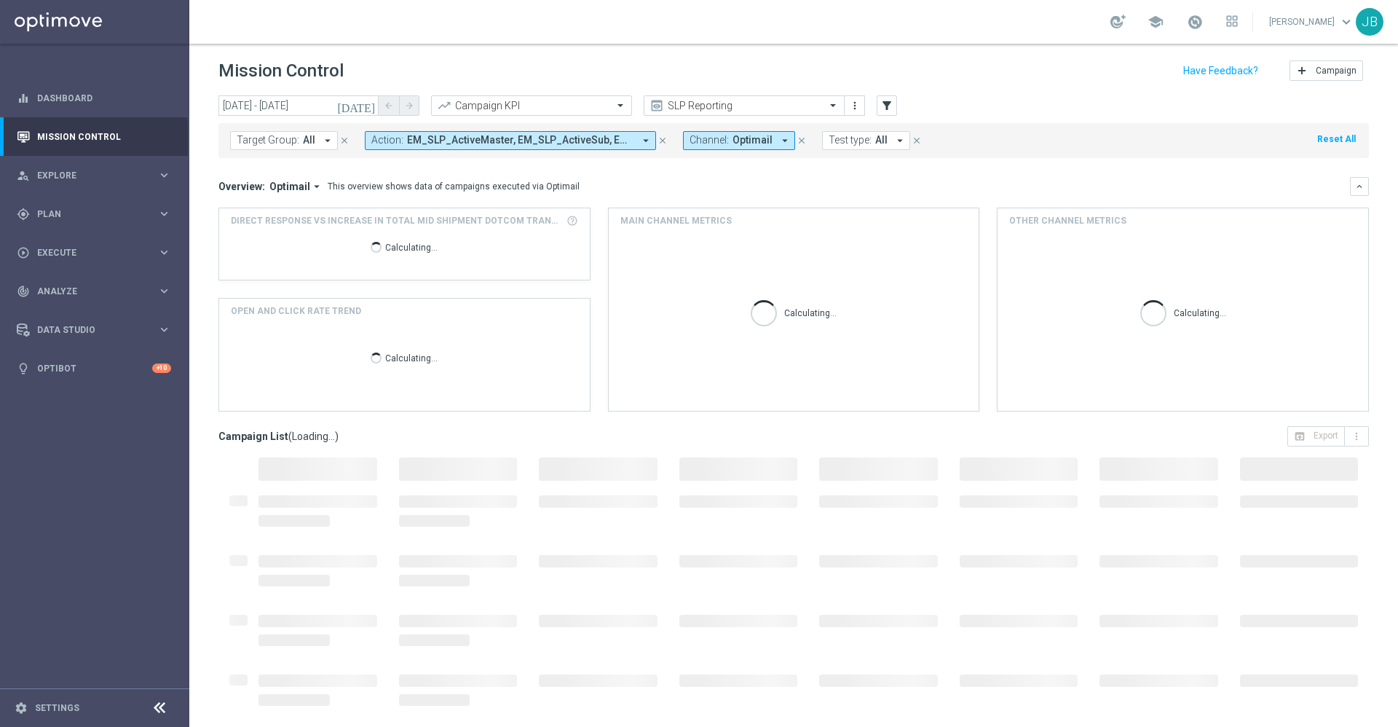
click at [312, 139] on span "All" at bounding box center [309, 140] width 12 height 12
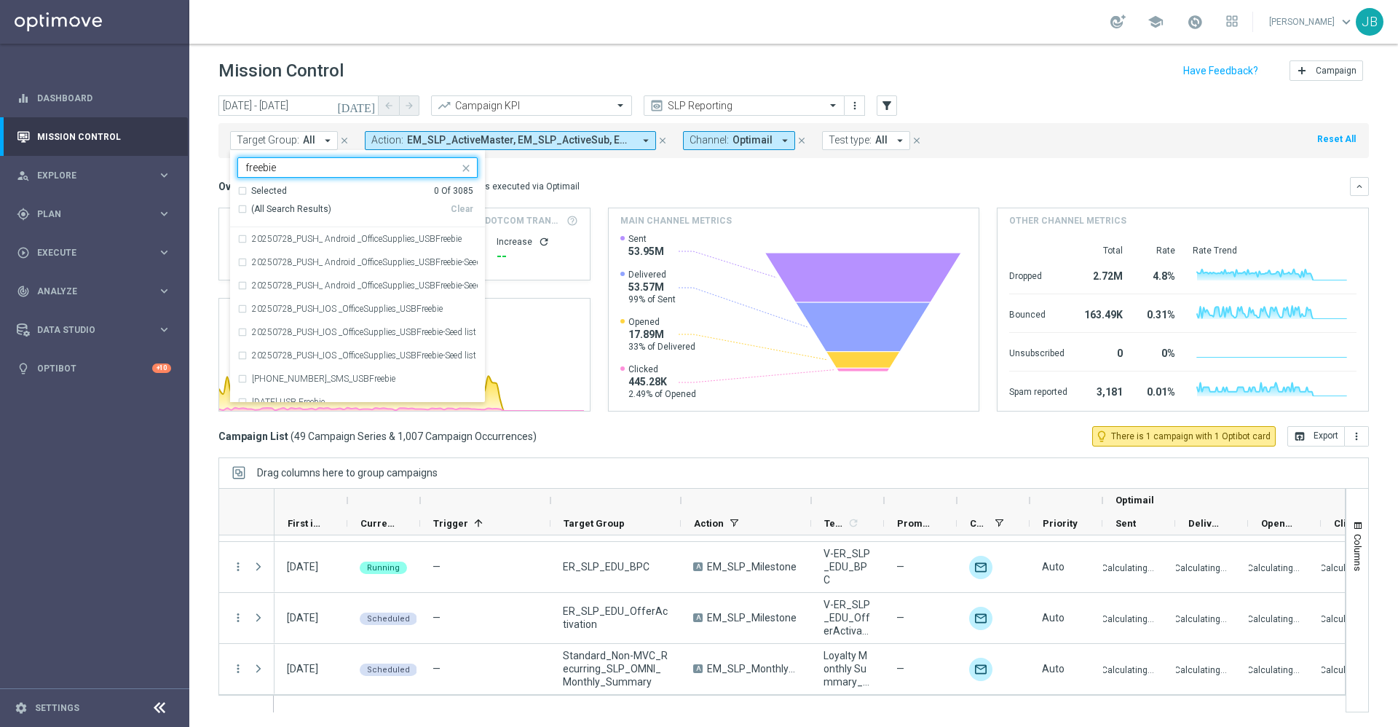
click at [237, 210] on div "(All Search Results)" at bounding box center [343, 209] width 213 height 12
type input "freebie"
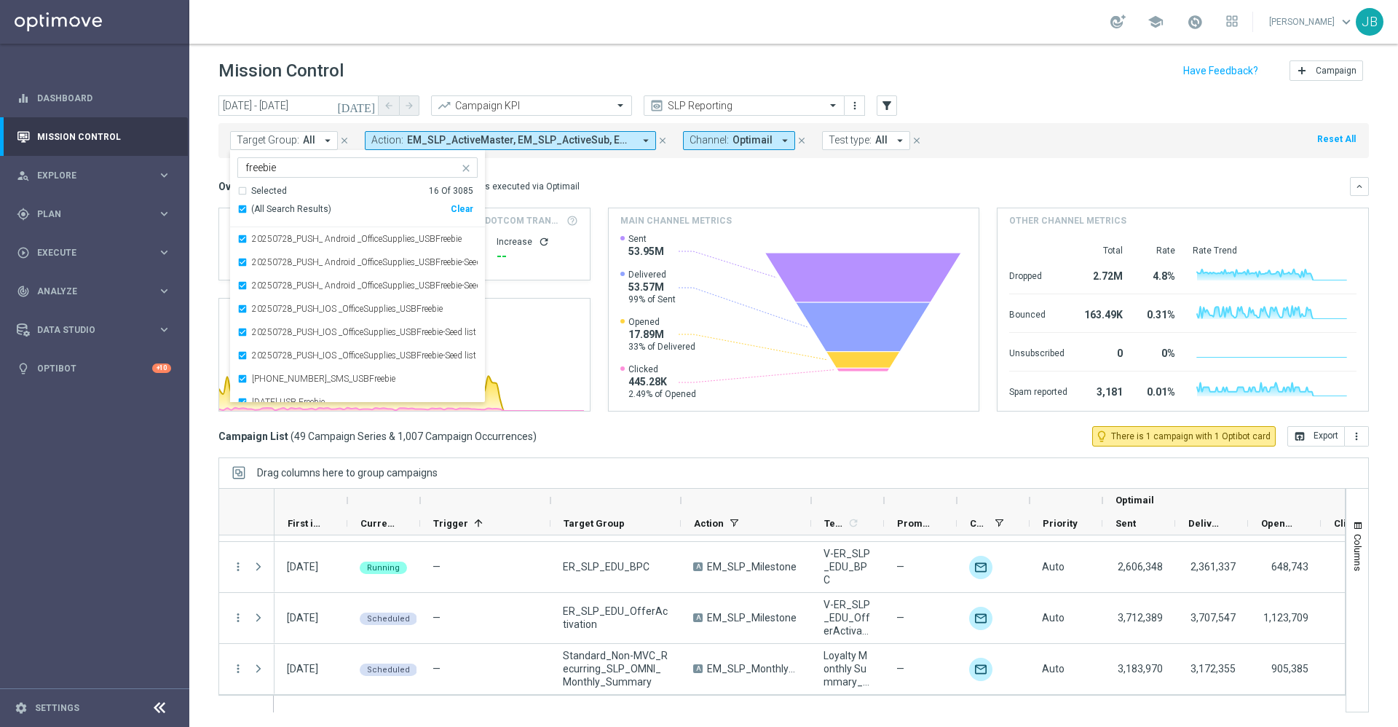
click at [588, 190] on div "Overview: Optimail arrow_drop_down This overview shows data of campaigns execut…" at bounding box center [783, 186] width 1131 height 13
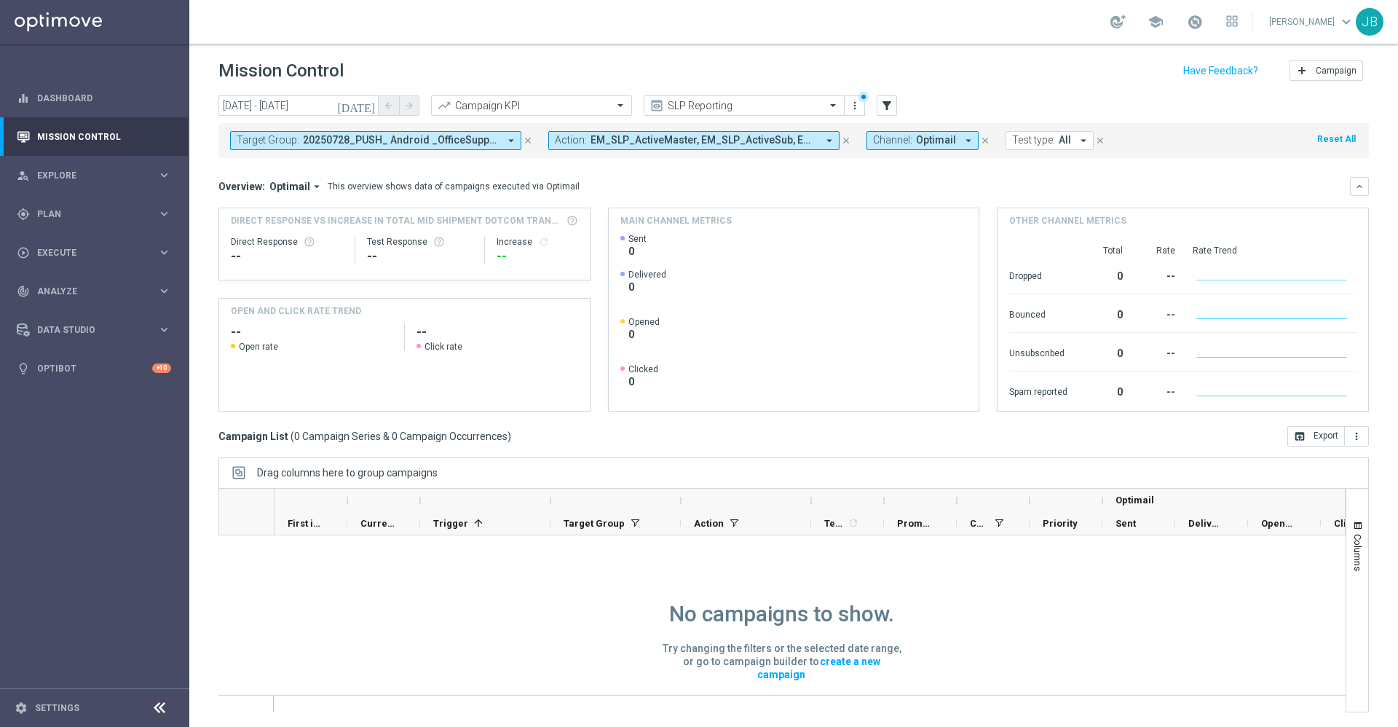
scroll to position [179, 0]
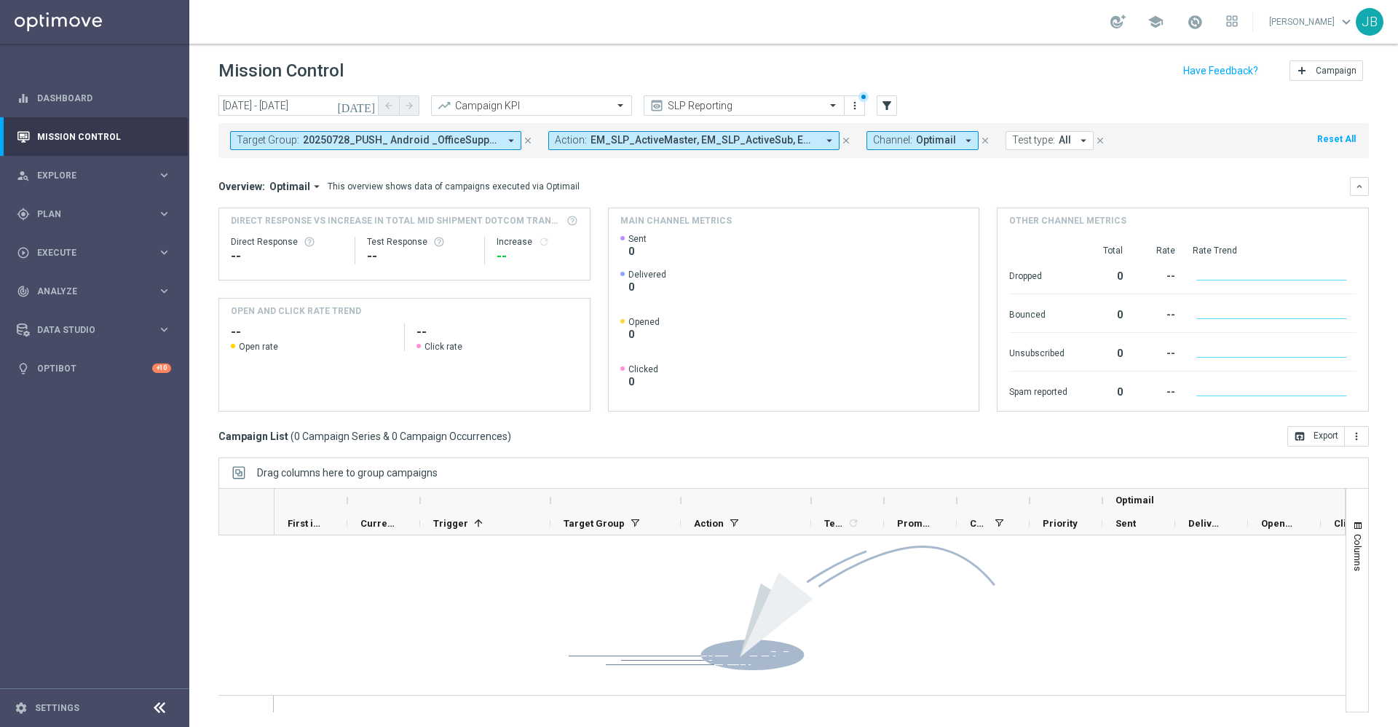
click at [786, 82] on div "Mission Control add Campaign" at bounding box center [793, 71] width 1150 height 28
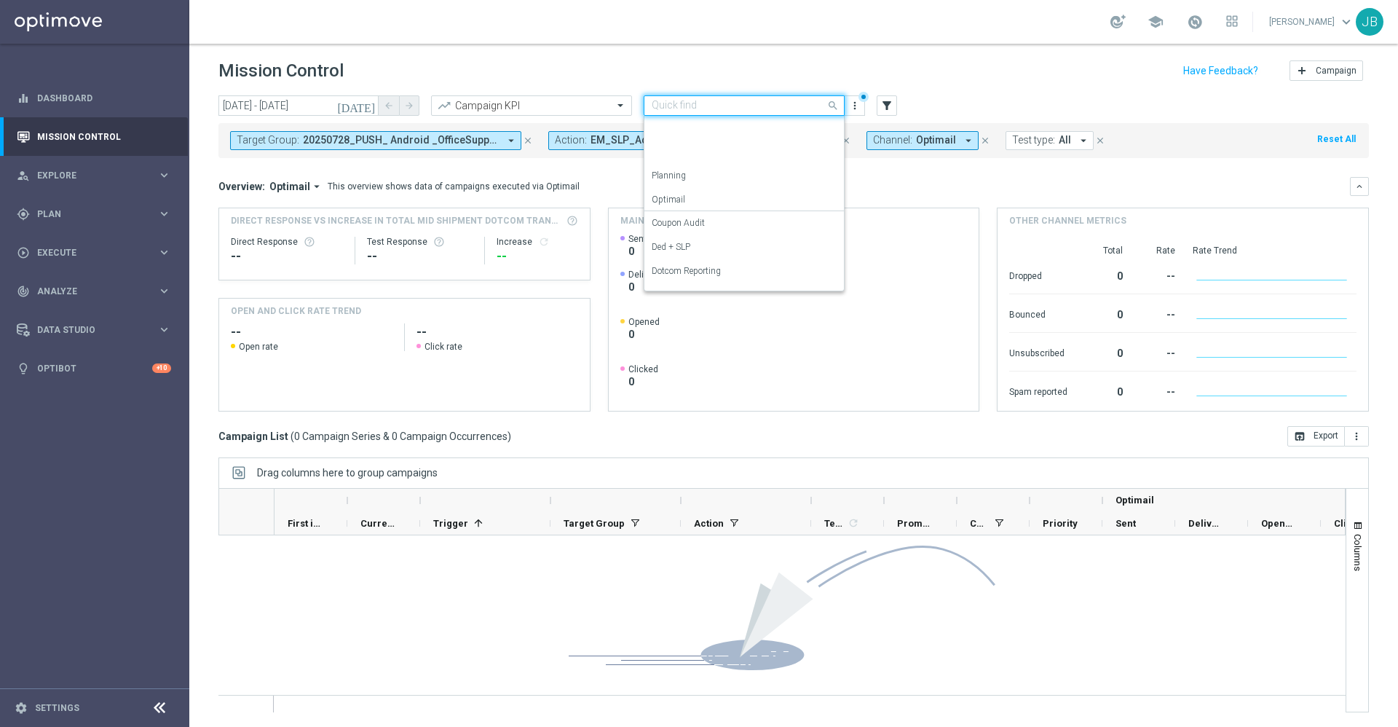
click at [767, 106] on input "text" at bounding box center [730, 106] width 156 height 12
click at [683, 133] on label "Analysis" at bounding box center [668, 128] width 33 height 12
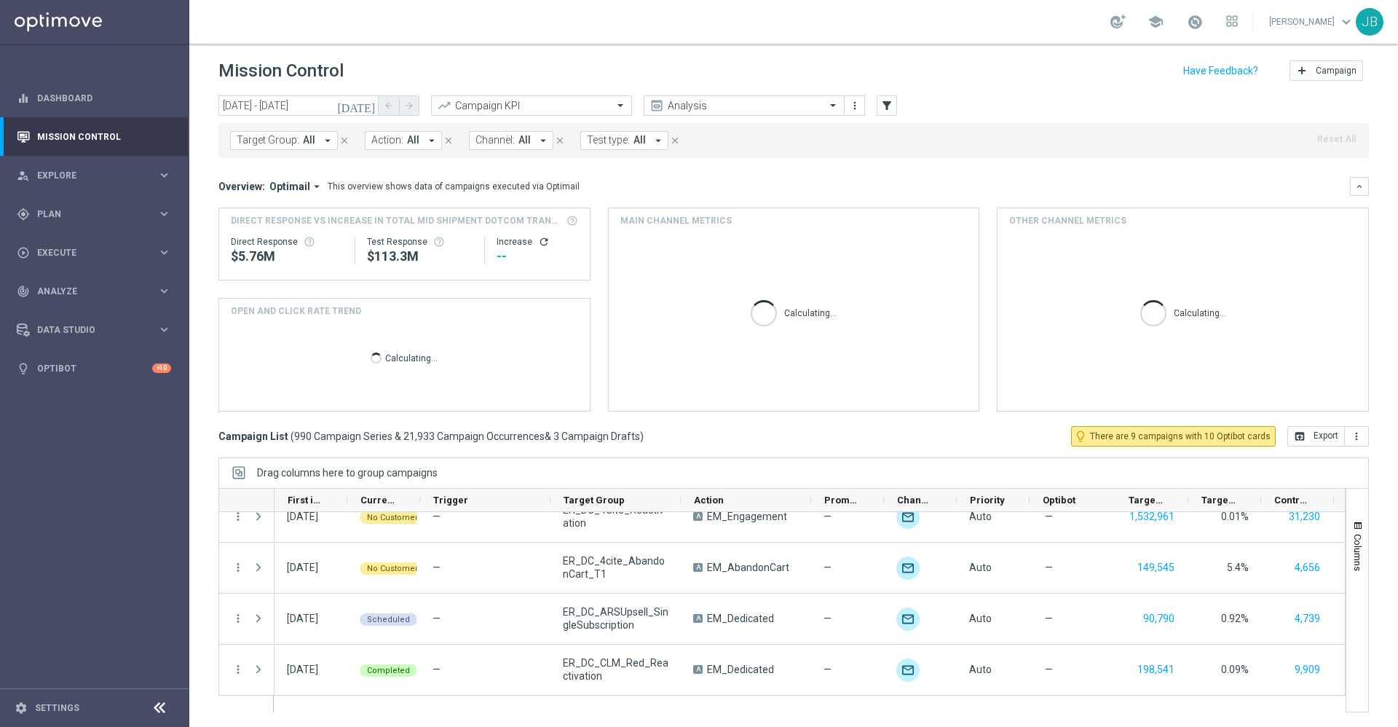
click at [297, 153] on div "Target Group: All arrow_drop_down close Action: All arrow_drop_down close Chann…" at bounding box center [793, 140] width 1150 height 35
click at [297, 145] on button "Target Group: All arrow_drop_down" at bounding box center [284, 140] width 108 height 19
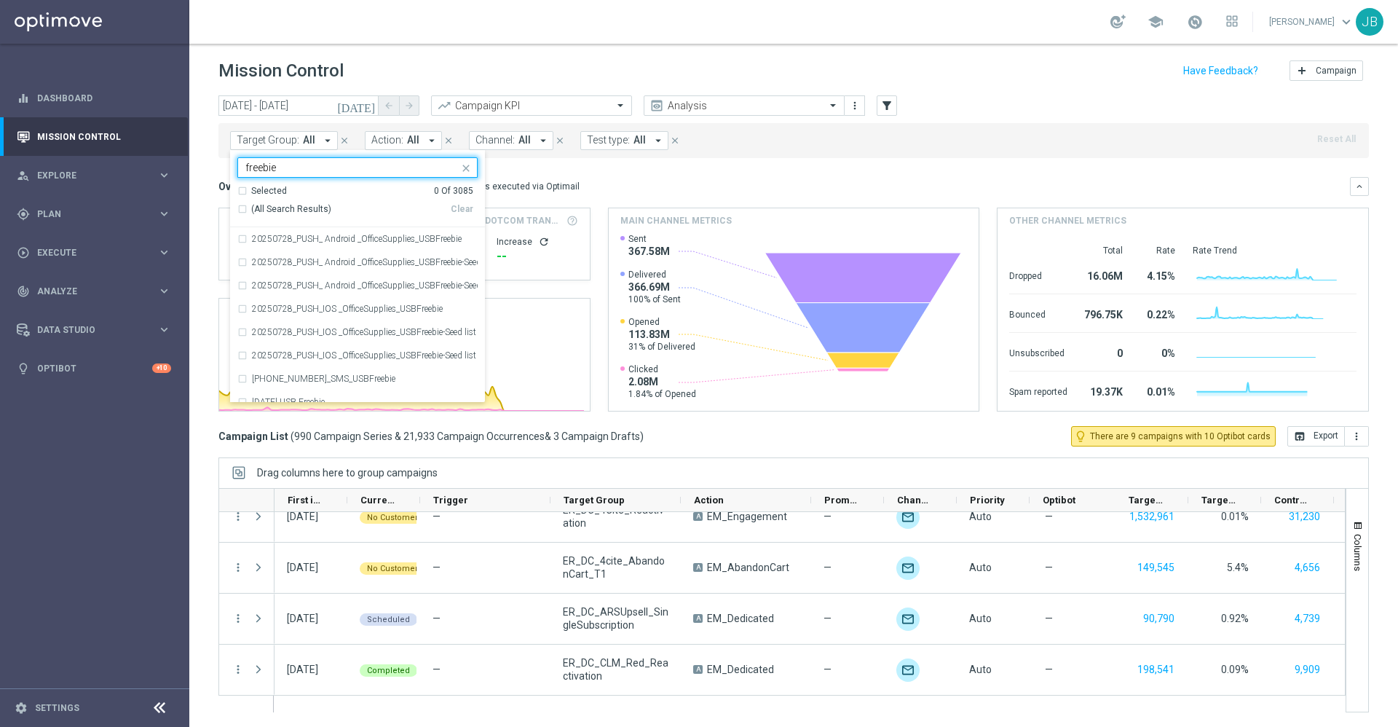
click at [244, 210] on div "(All Search Results)" at bounding box center [343, 209] width 213 height 12
type input "freebie"
click at [660, 178] on div "Overview: Optimail arrow_drop_down This overview shows data of campaigns execut…" at bounding box center [793, 186] width 1150 height 19
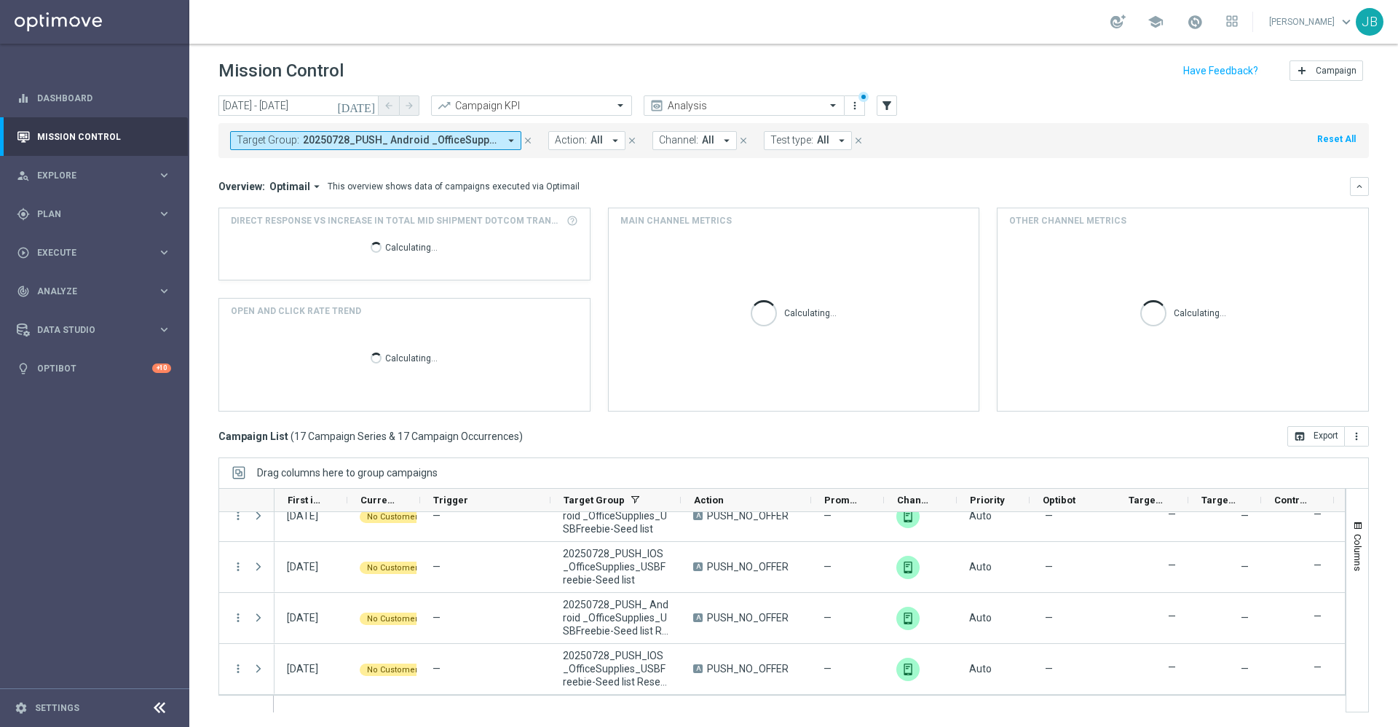
scroll to position [684, 0]
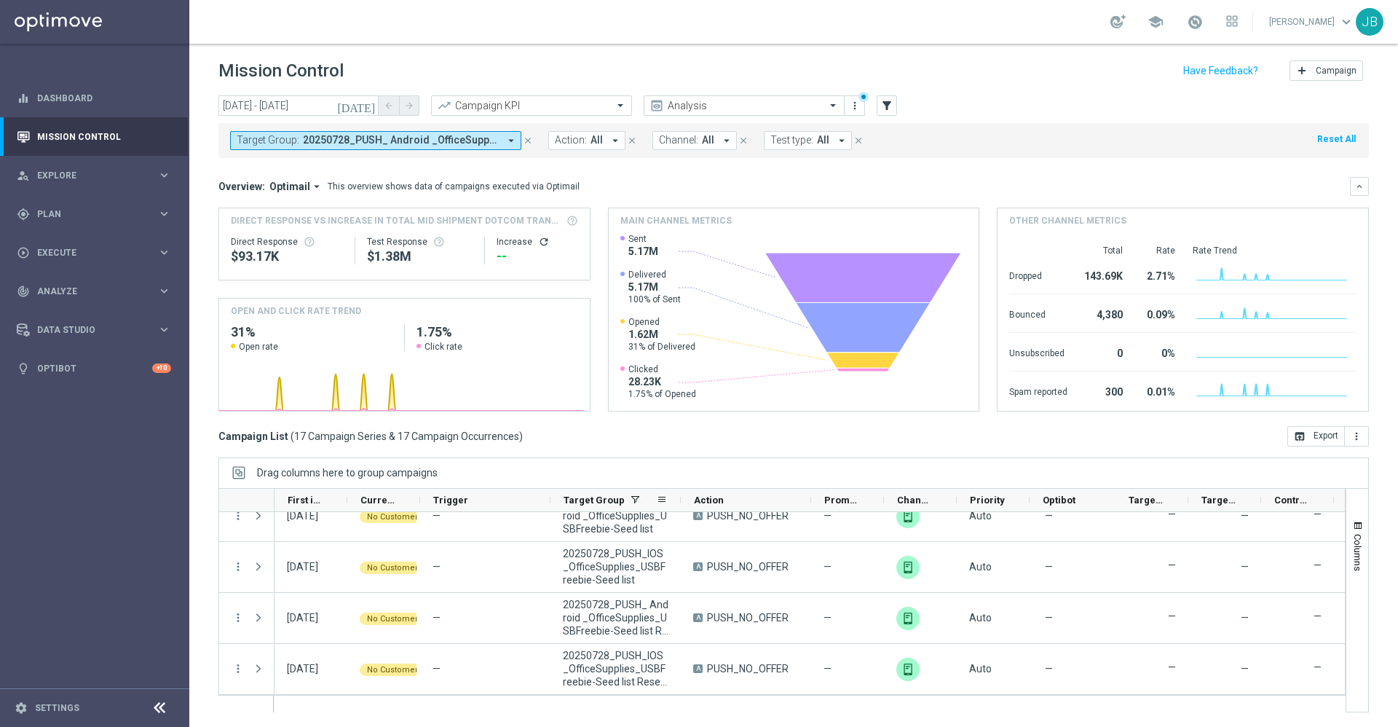
click at [674, 499] on div "Target Group" at bounding box center [615, 500] width 130 height 23
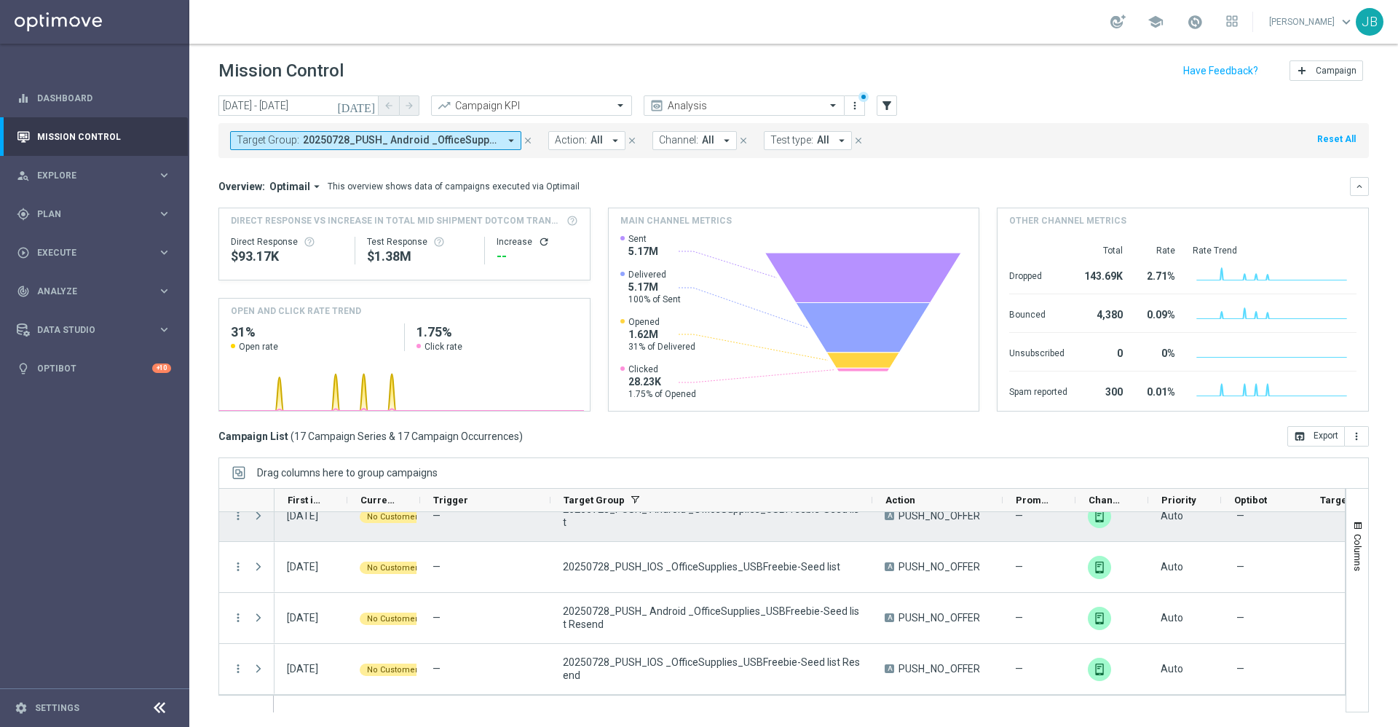
drag, startPoint x: 679, startPoint y: 499, endPoint x: 870, endPoint y: 521, distance: 192.8
click at [870, 521] on div at bounding box center [781, 600] width 1127 height 224
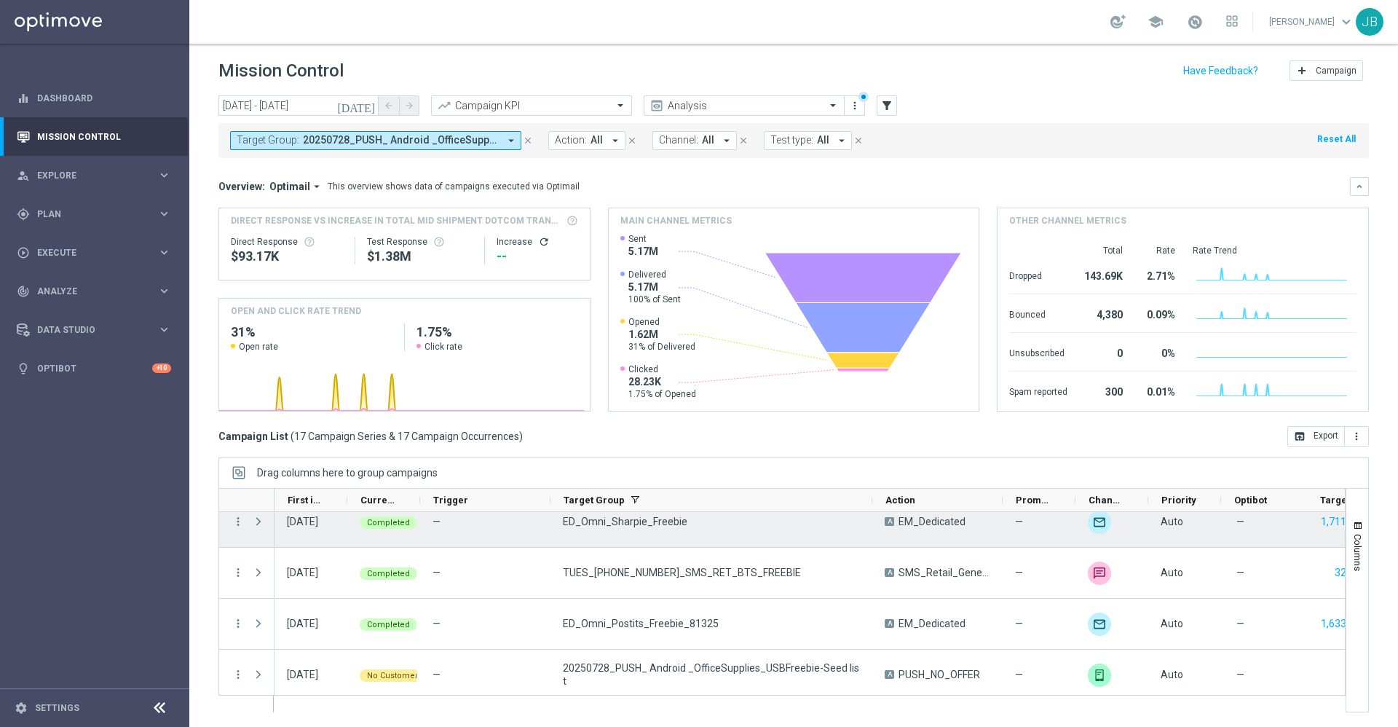
scroll to position [323, 0]
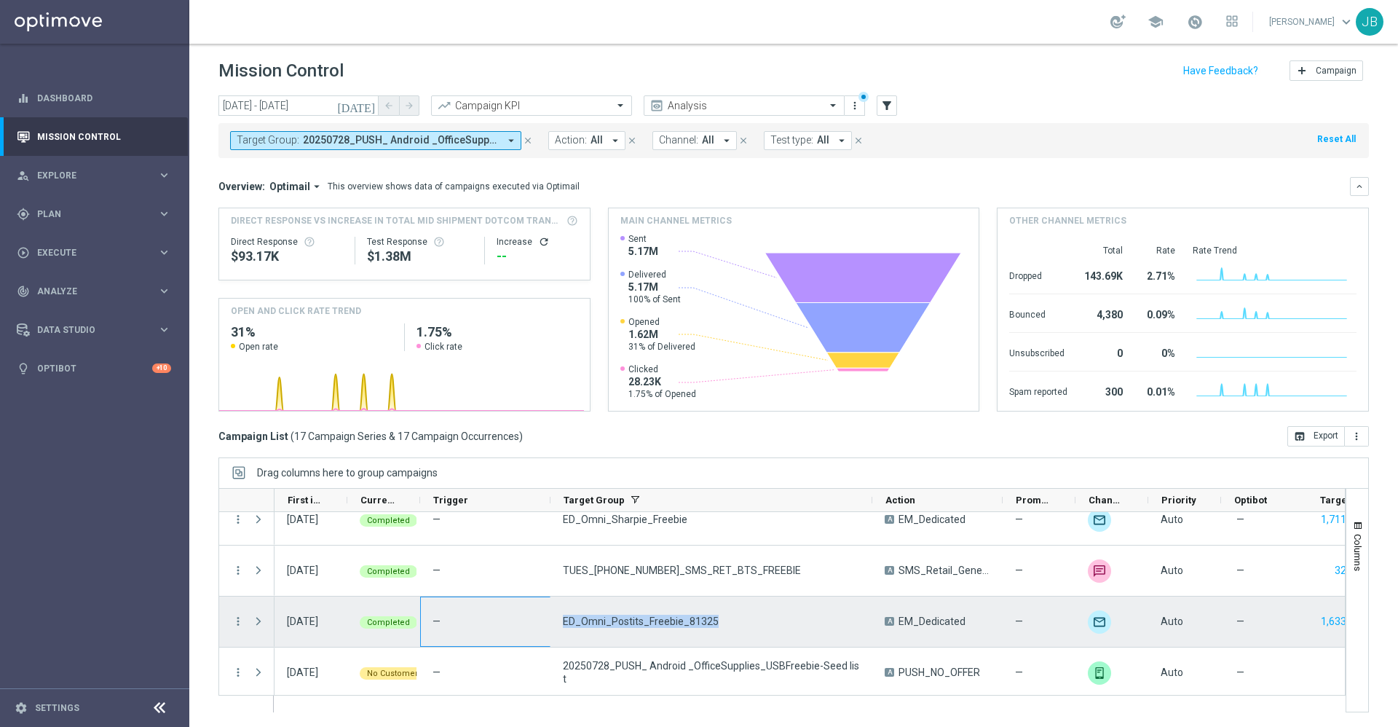
drag, startPoint x: 715, startPoint y: 619, endPoint x: 548, endPoint y: 618, distance: 166.7
click at [548, 618] on div "13 Aug 2025, Wednesday Completed — ED_Omni_Postits_Freebie_81325 A EM_Dedicated…" at bounding box center [974, 621] width 1400 height 51
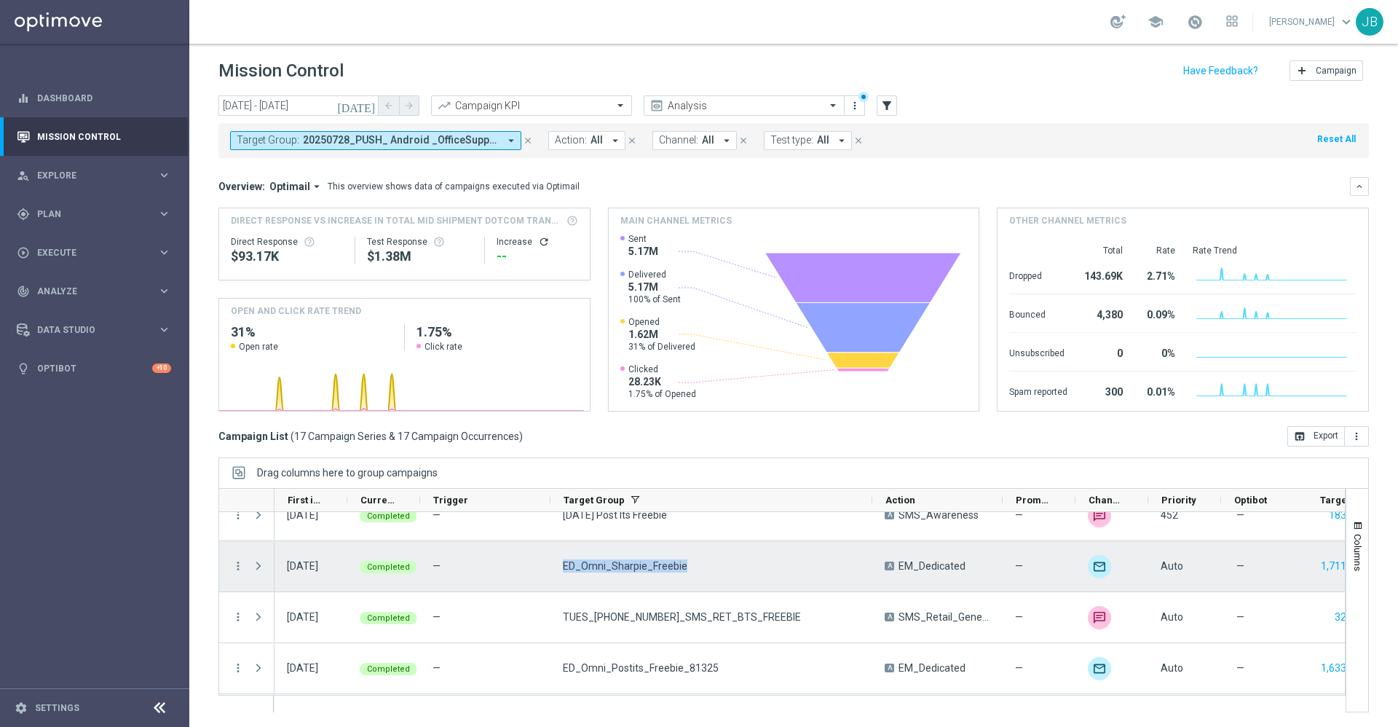
drag, startPoint x: 688, startPoint y: 567, endPoint x: 563, endPoint y: 581, distance: 125.3
click at [563, 581] on div "ED_Omni_Sharpie_Freebie" at bounding box center [711, 566] width 322 height 50
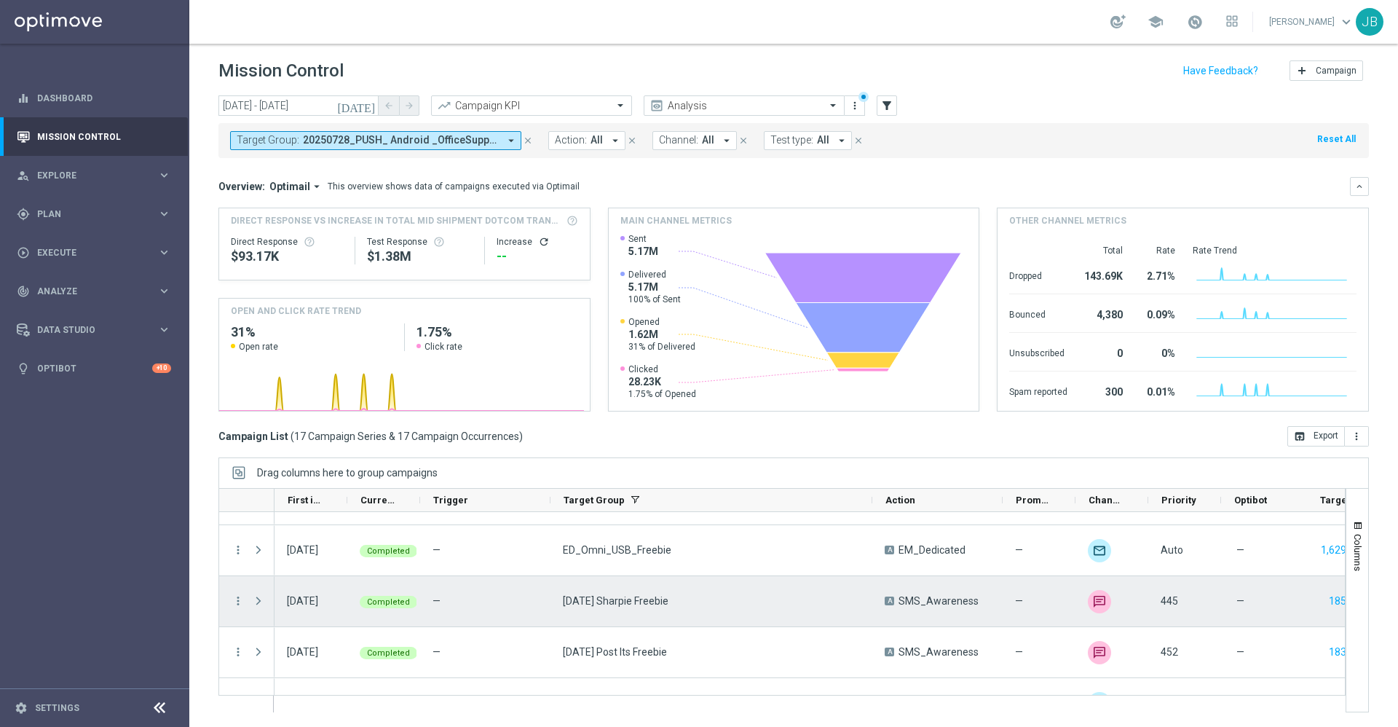
scroll to position [138, 0]
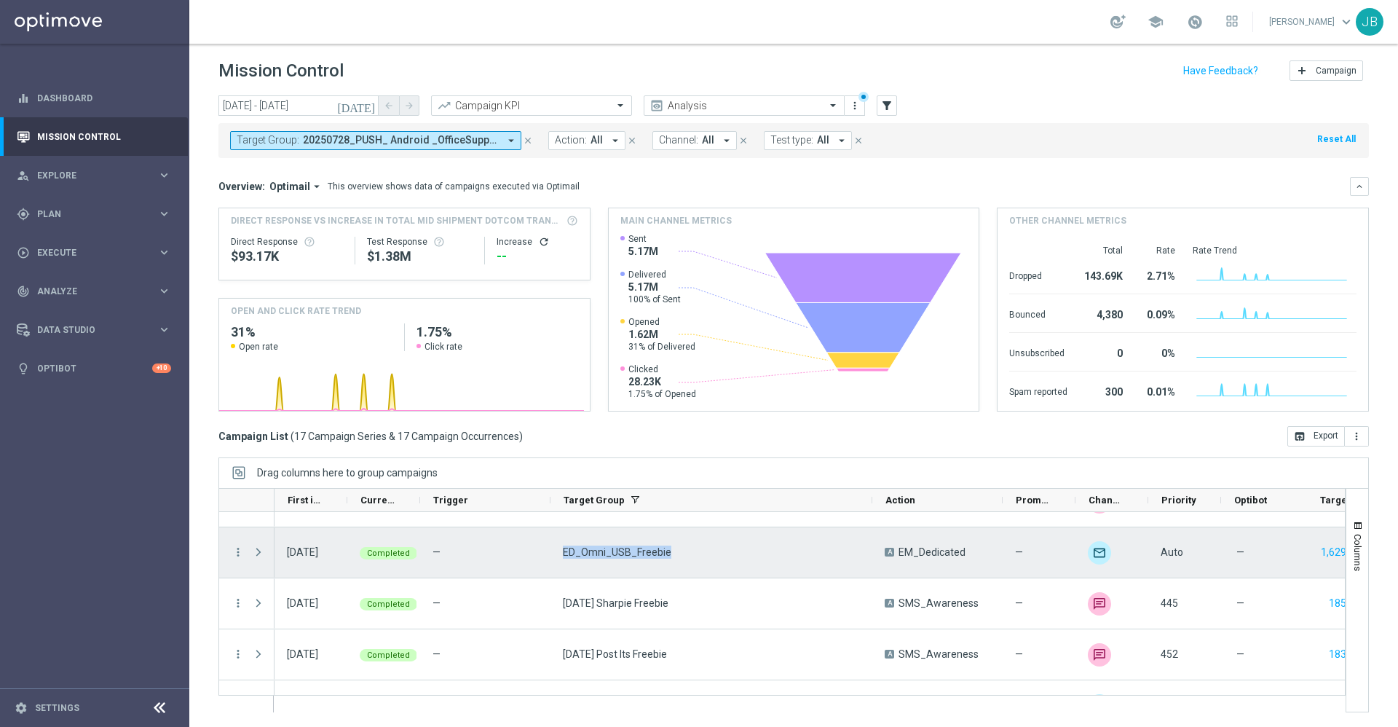
drag, startPoint x: 667, startPoint y: 548, endPoint x: 563, endPoint y: 555, distance: 103.6
click at [563, 555] on div "ED_Omni_USB_Freebie" at bounding box center [711, 552] width 322 height 50
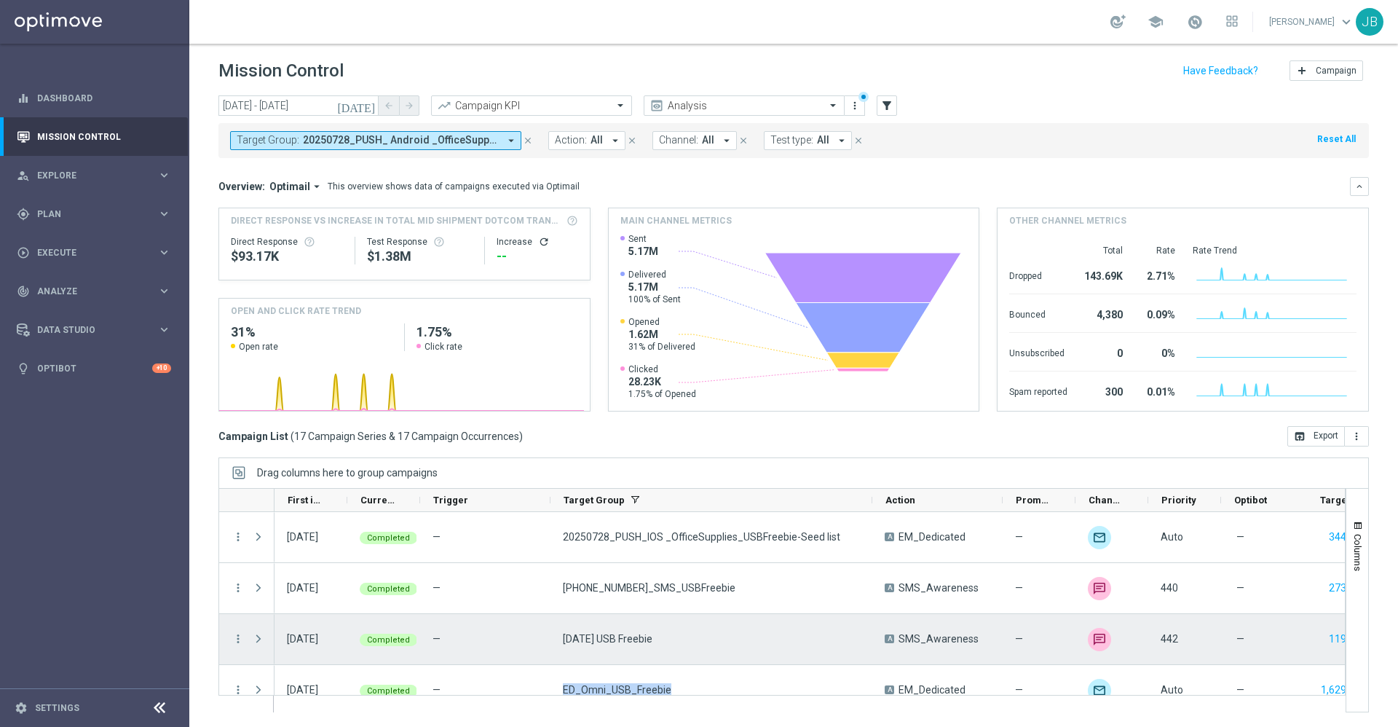
scroll to position [0, 0]
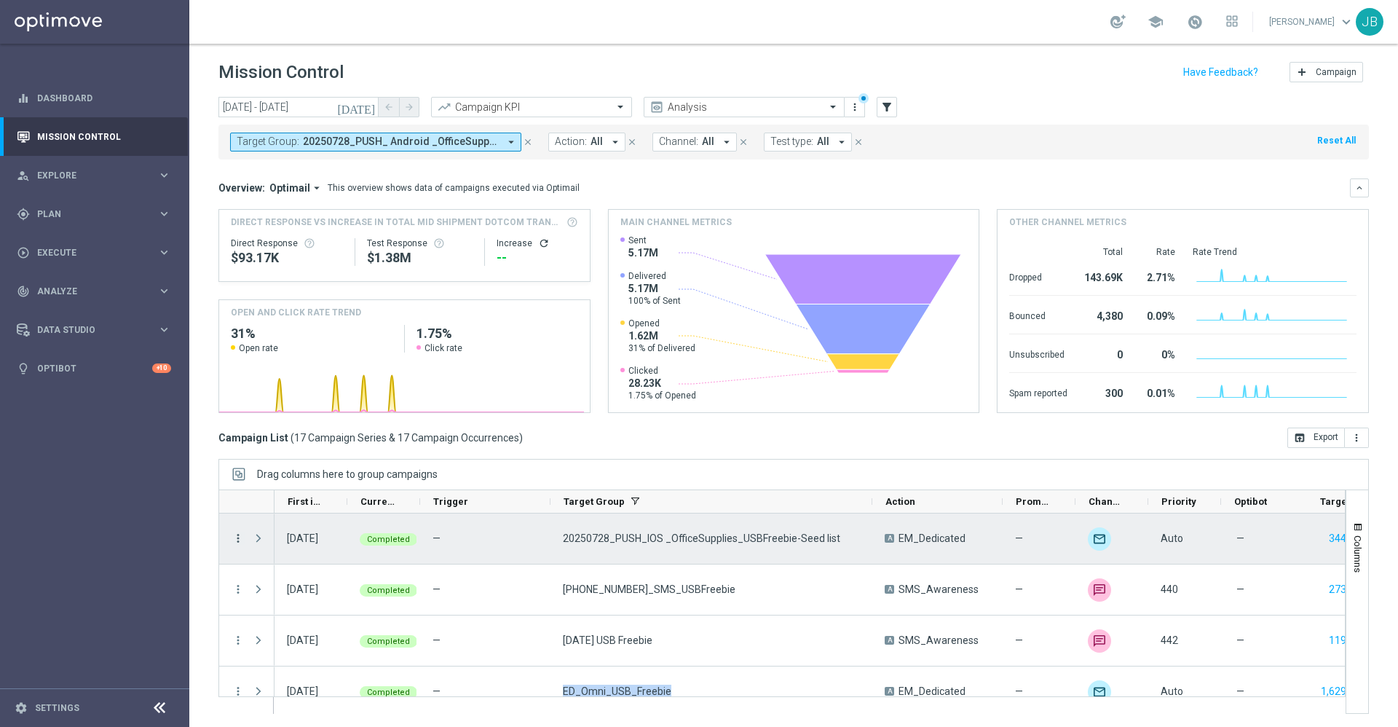
click at [239, 535] on icon "more_vert" at bounding box center [238, 537] width 13 height 13
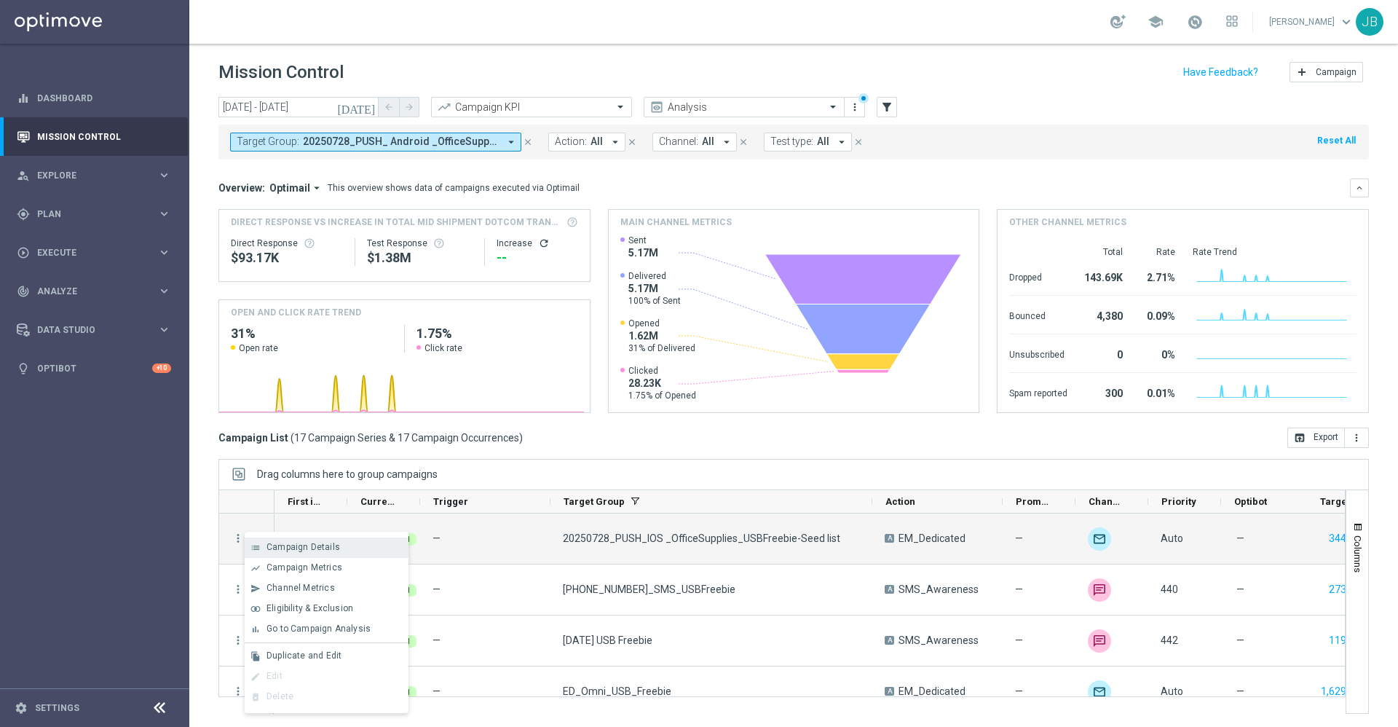
click at [325, 545] on span "Campaign Details" at bounding box center [303, 547] width 74 height 10
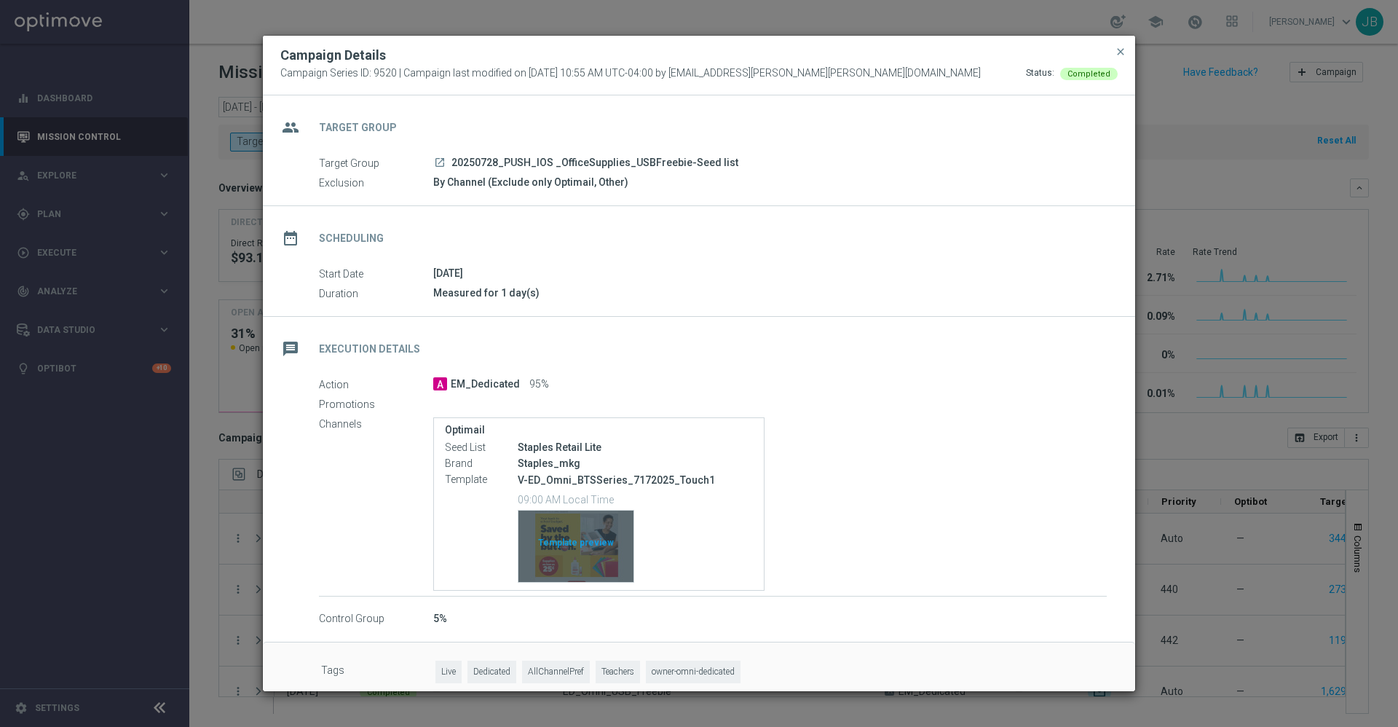
click at [590, 536] on div "Template preview" at bounding box center [575, 545] width 115 height 71
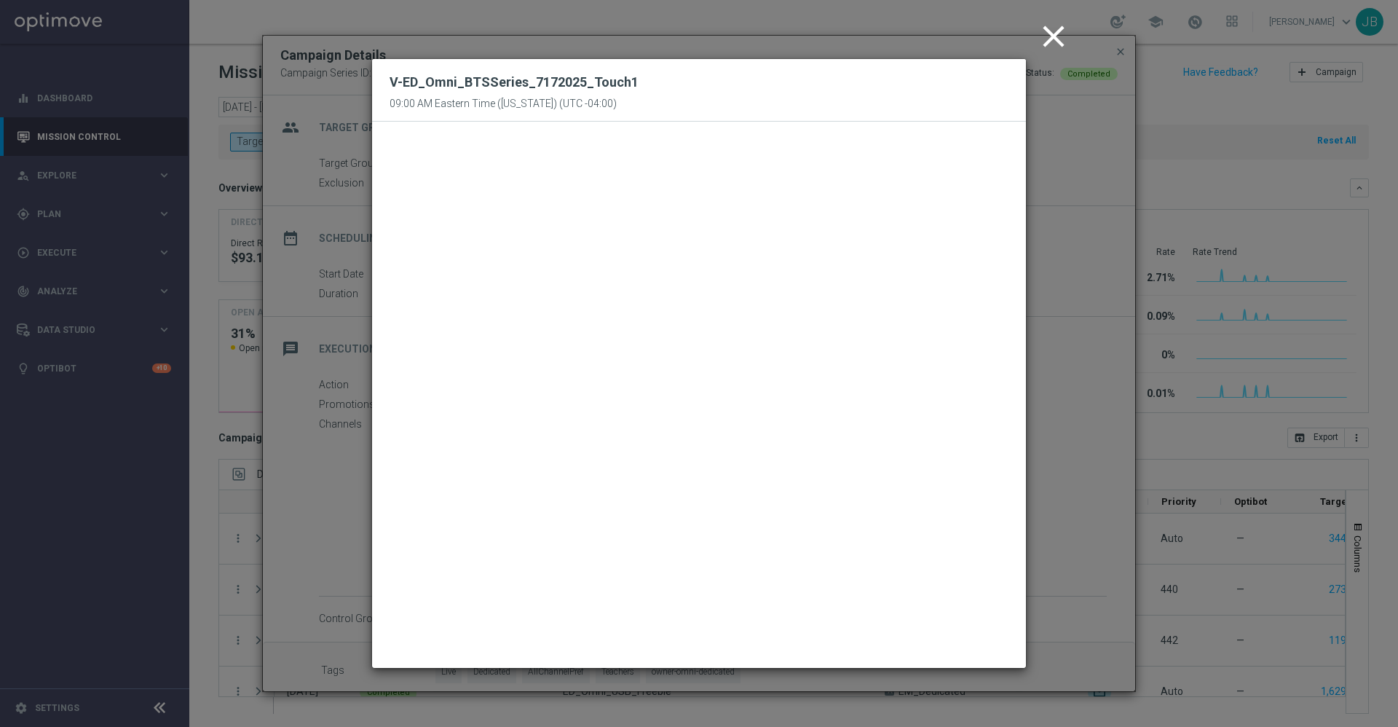
click at [1041, 39] on icon "close" at bounding box center [1053, 36] width 36 height 36
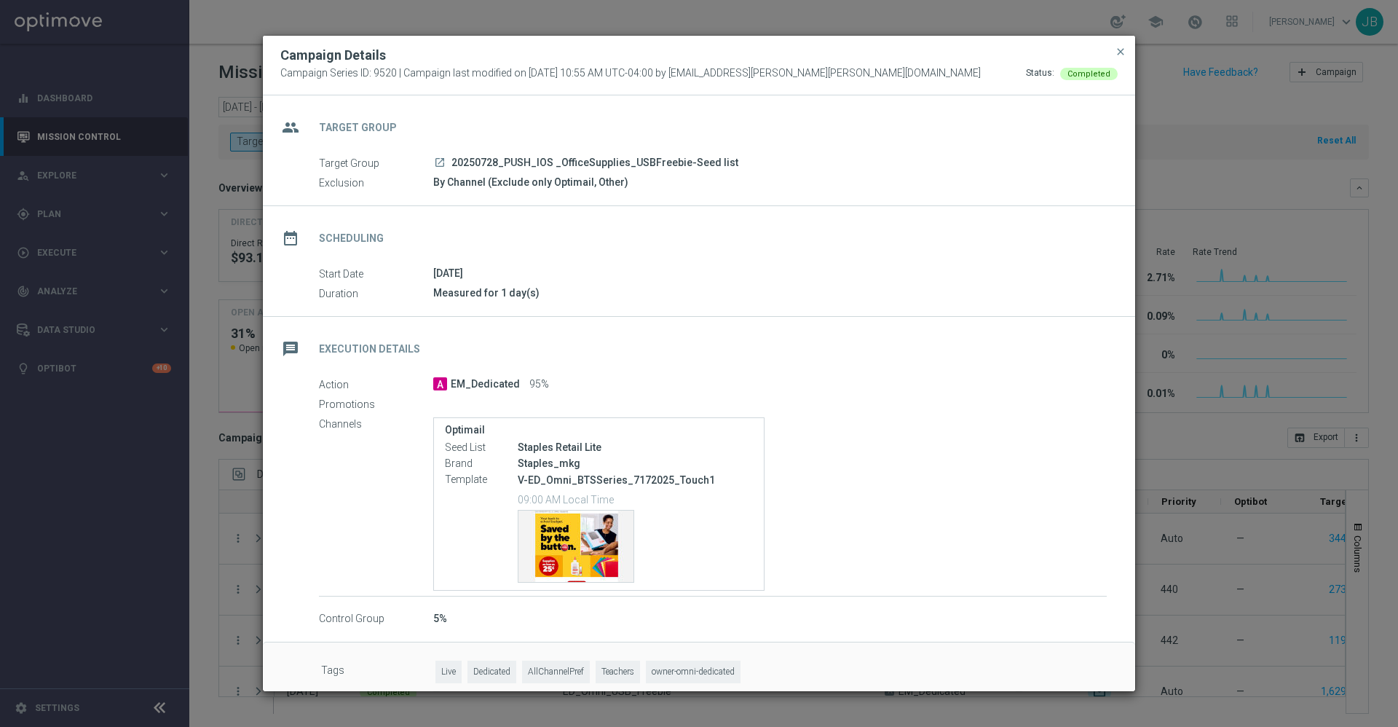
click at [437, 160] on icon "launch" at bounding box center [440, 163] width 12 height 12
click at [1118, 53] on span "close" at bounding box center [1121, 52] width 12 height 12
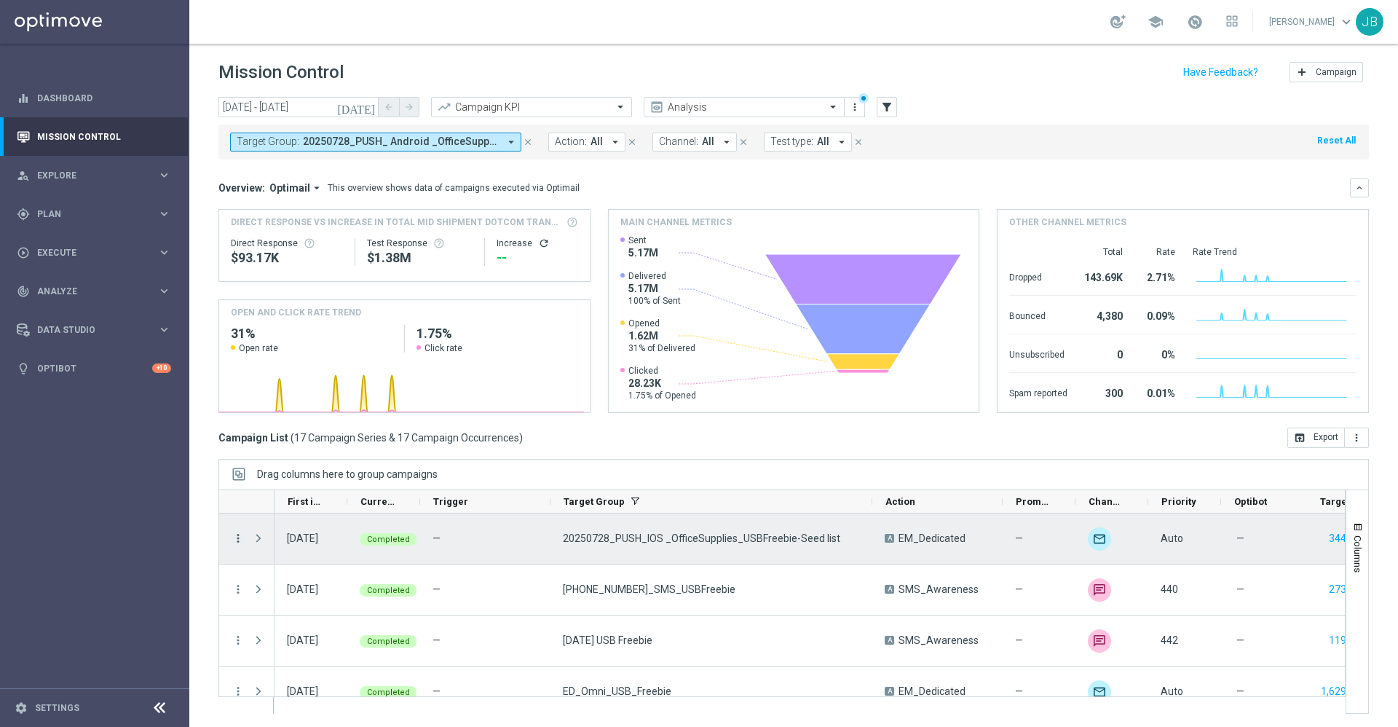
click at [241, 537] on icon "more_vert" at bounding box center [238, 537] width 13 height 13
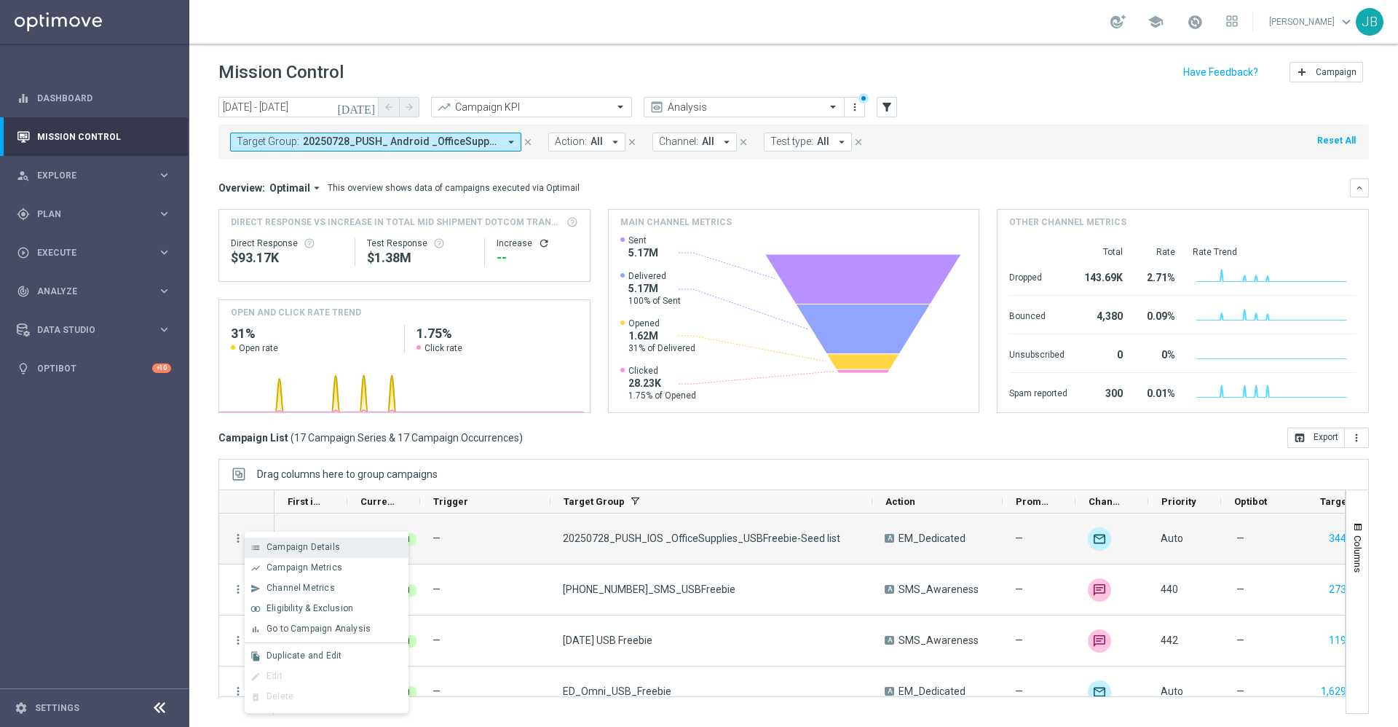
click at [300, 542] on span "Campaign Details" at bounding box center [303, 547] width 74 height 10
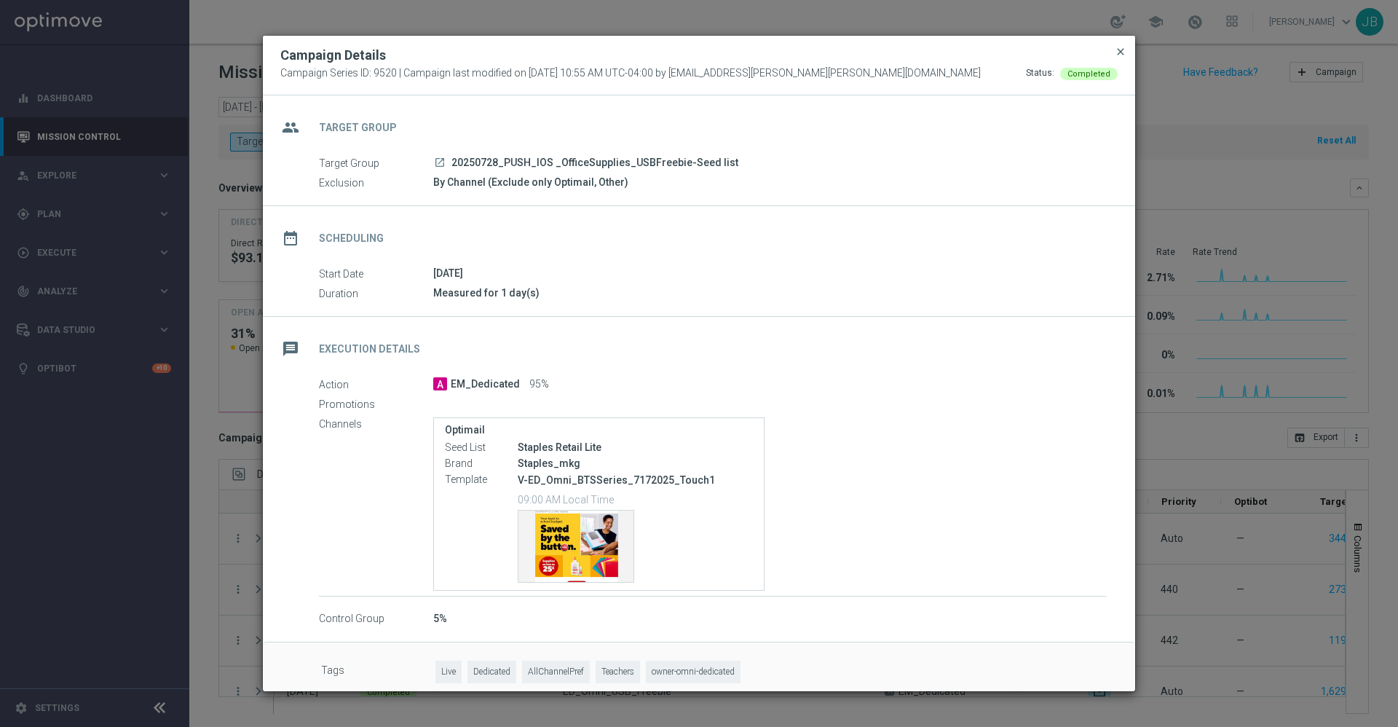
click at [1124, 50] on span "close" at bounding box center [1121, 52] width 12 height 12
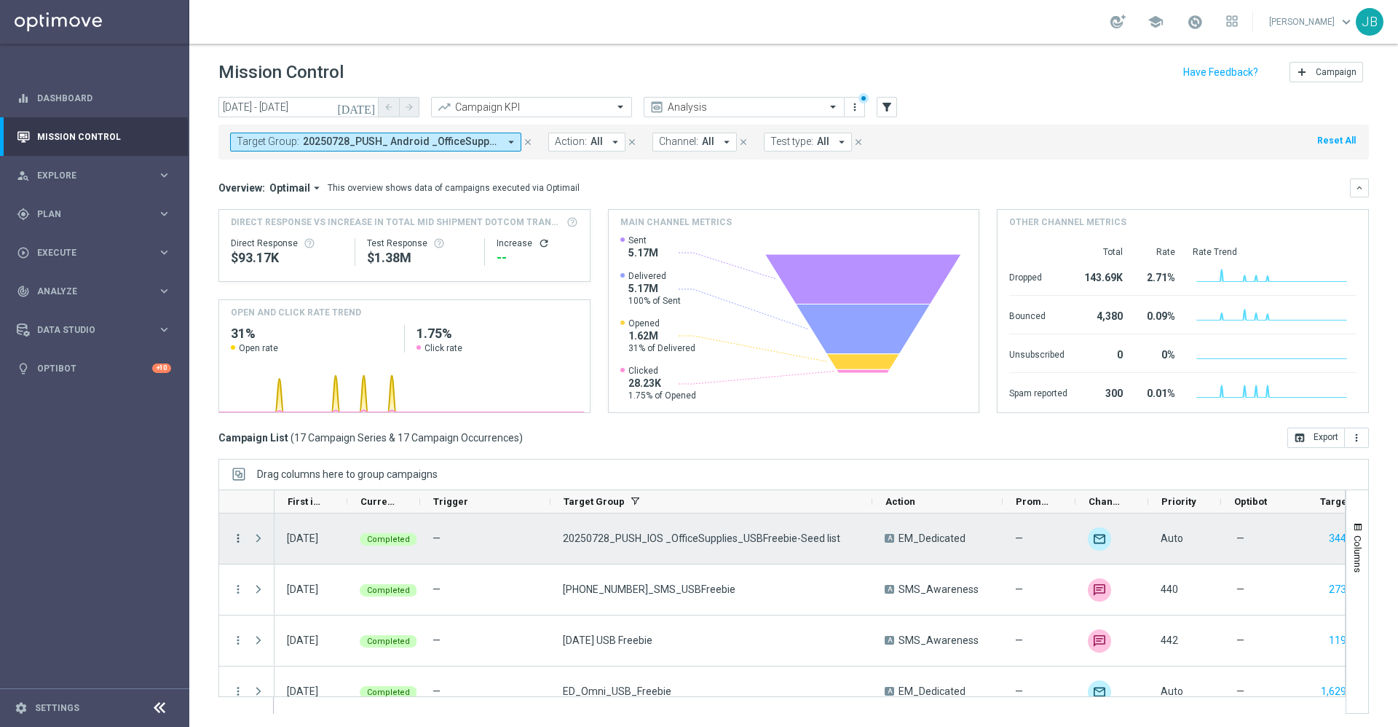
click at [235, 542] on icon "more_vert" at bounding box center [238, 537] width 13 height 13
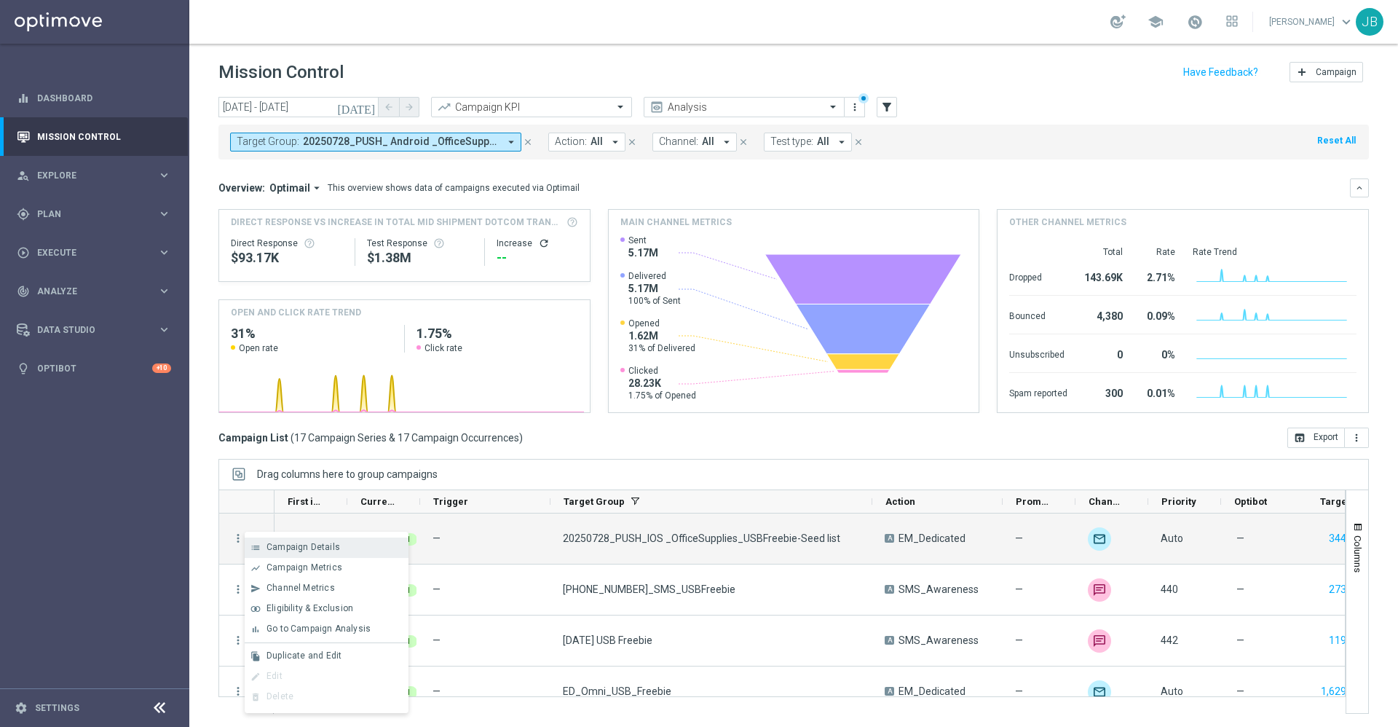
click at [312, 547] on span "Campaign Details" at bounding box center [303, 547] width 74 height 10
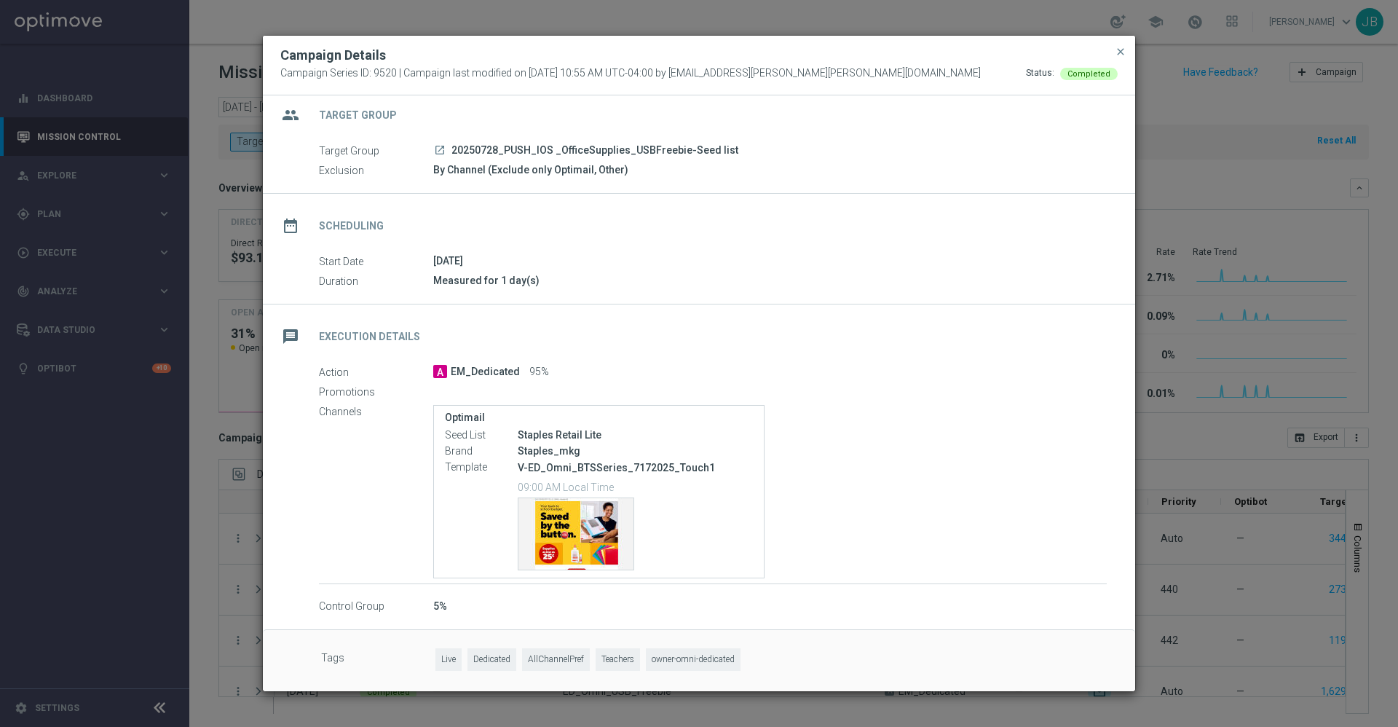
scroll to position [13, 0]
click at [598, 530] on div "Template preview" at bounding box center [575, 532] width 115 height 71
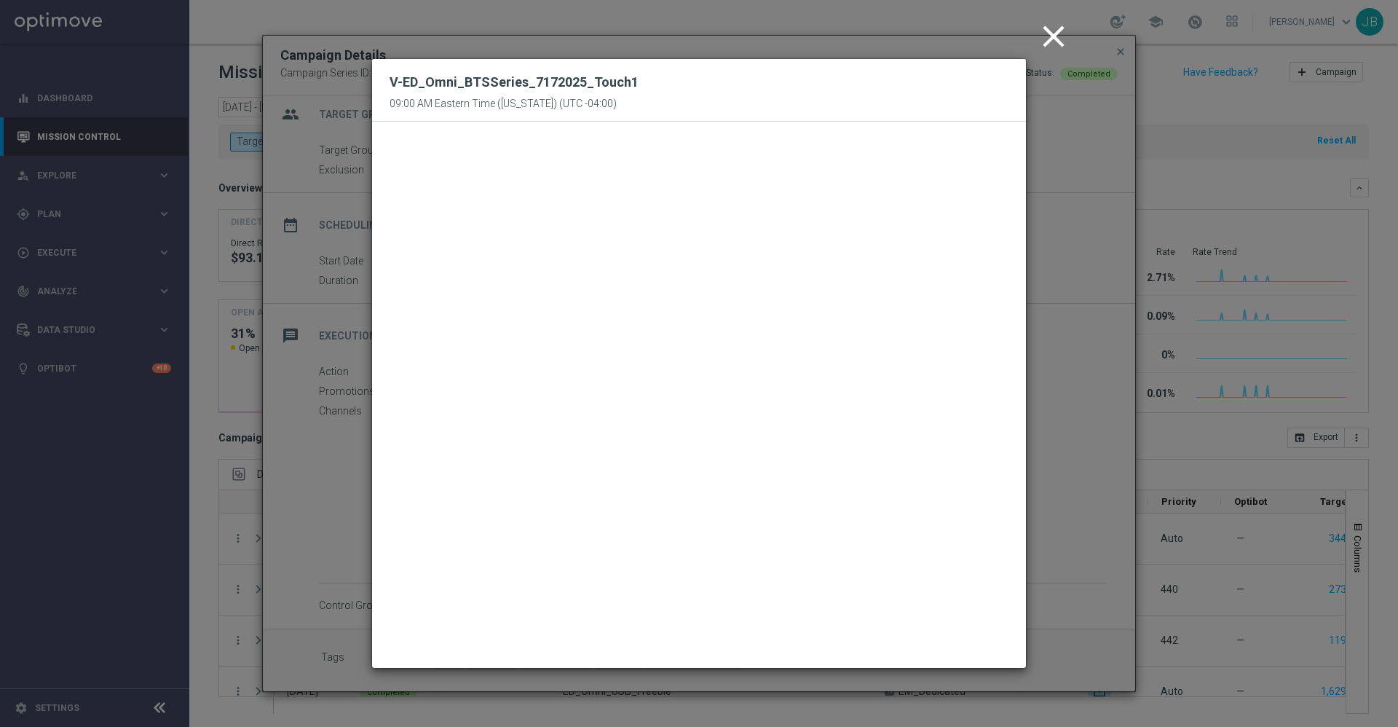
click at [1037, 48] on icon "close" at bounding box center [1053, 36] width 36 height 36
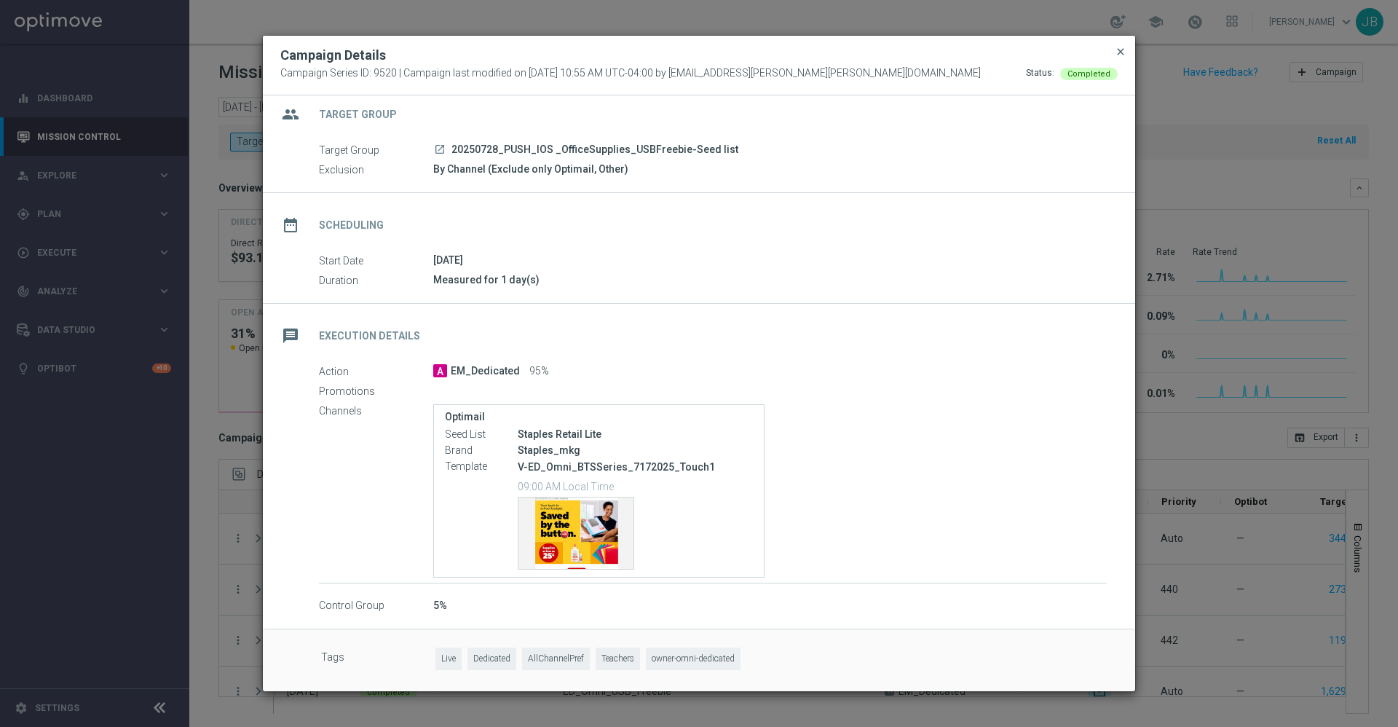
click at [1120, 52] on span "close" at bounding box center [1121, 52] width 12 height 12
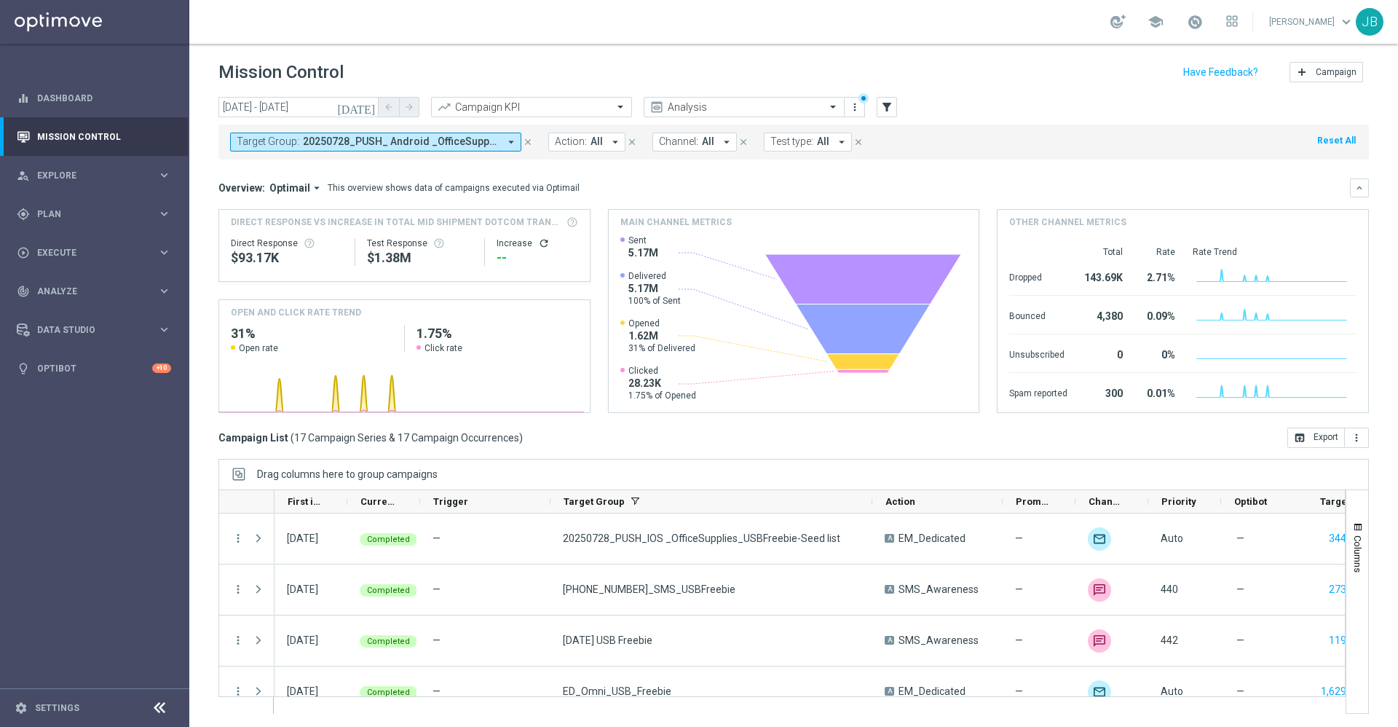
click at [369, 109] on icon "[DATE]" at bounding box center [356, 106] width 39 height 13
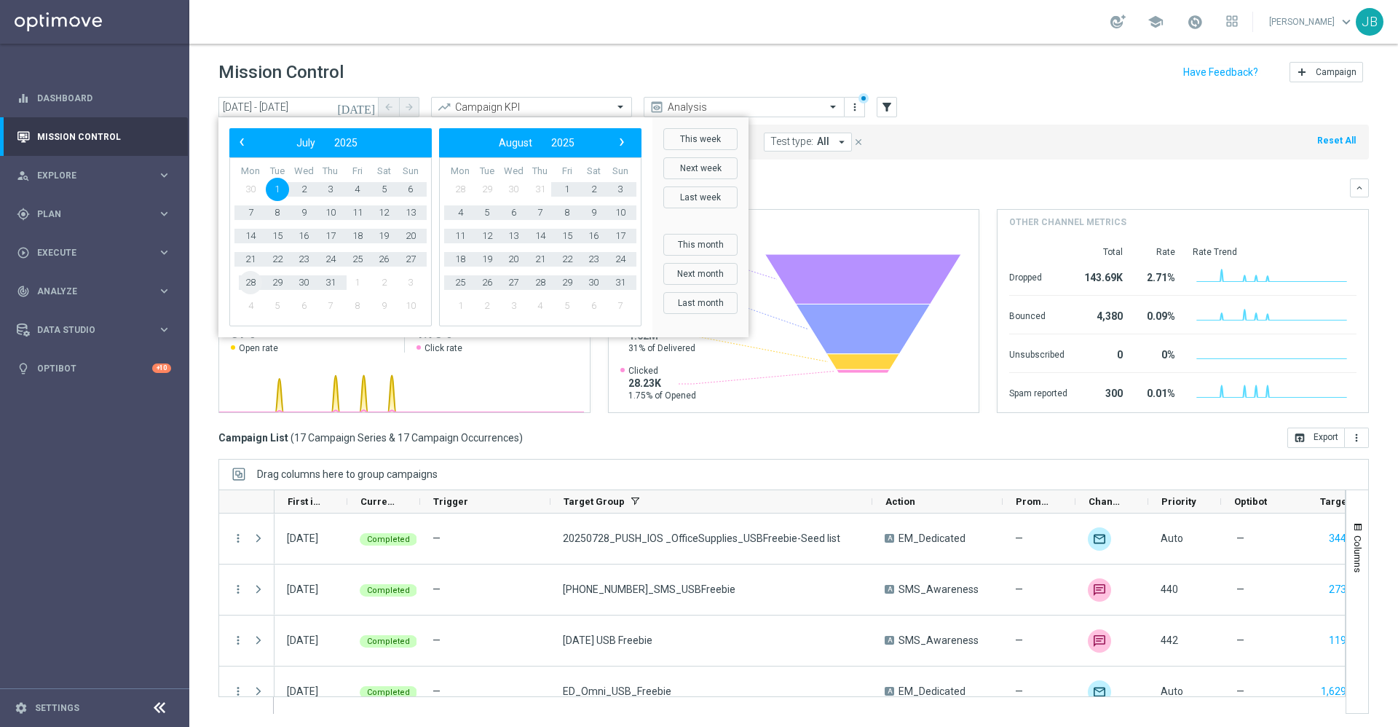
click at [251, 281] on span "28" at bounding box center [250, 282] width 23 height 23
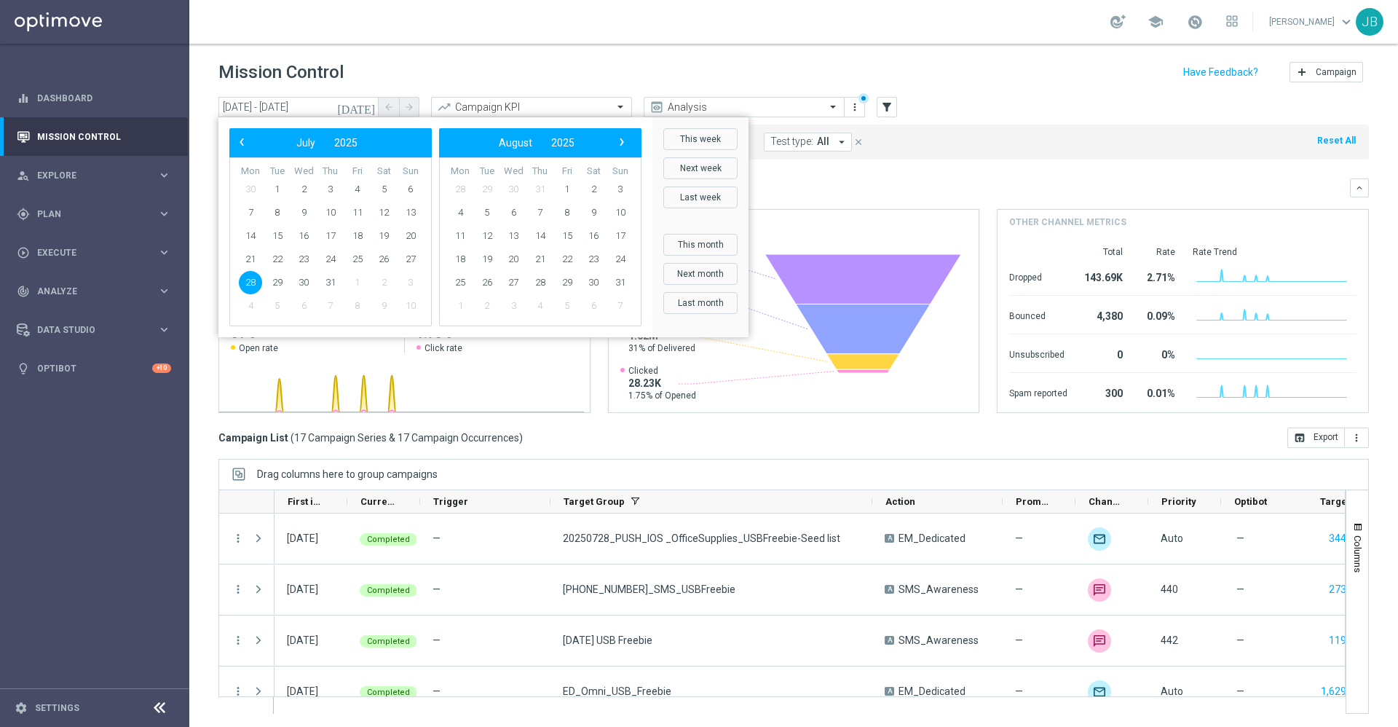
click at [251, 281] on span "28" at bounding box center [250, 282] width 23 height 23
type input "28 Jul 2025 - 28 Jul 2025"
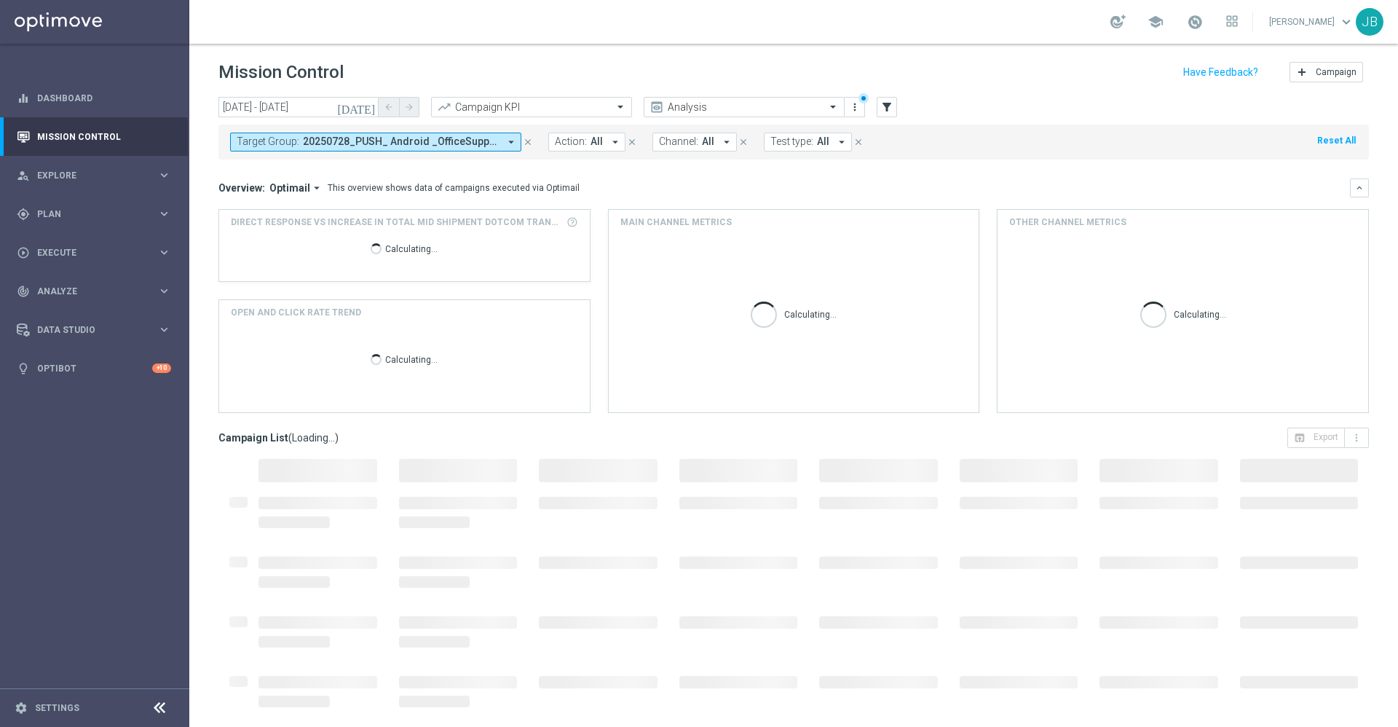
click at [528, 141] on icon "close" at bounding box center [528, 142] width 10 height 10
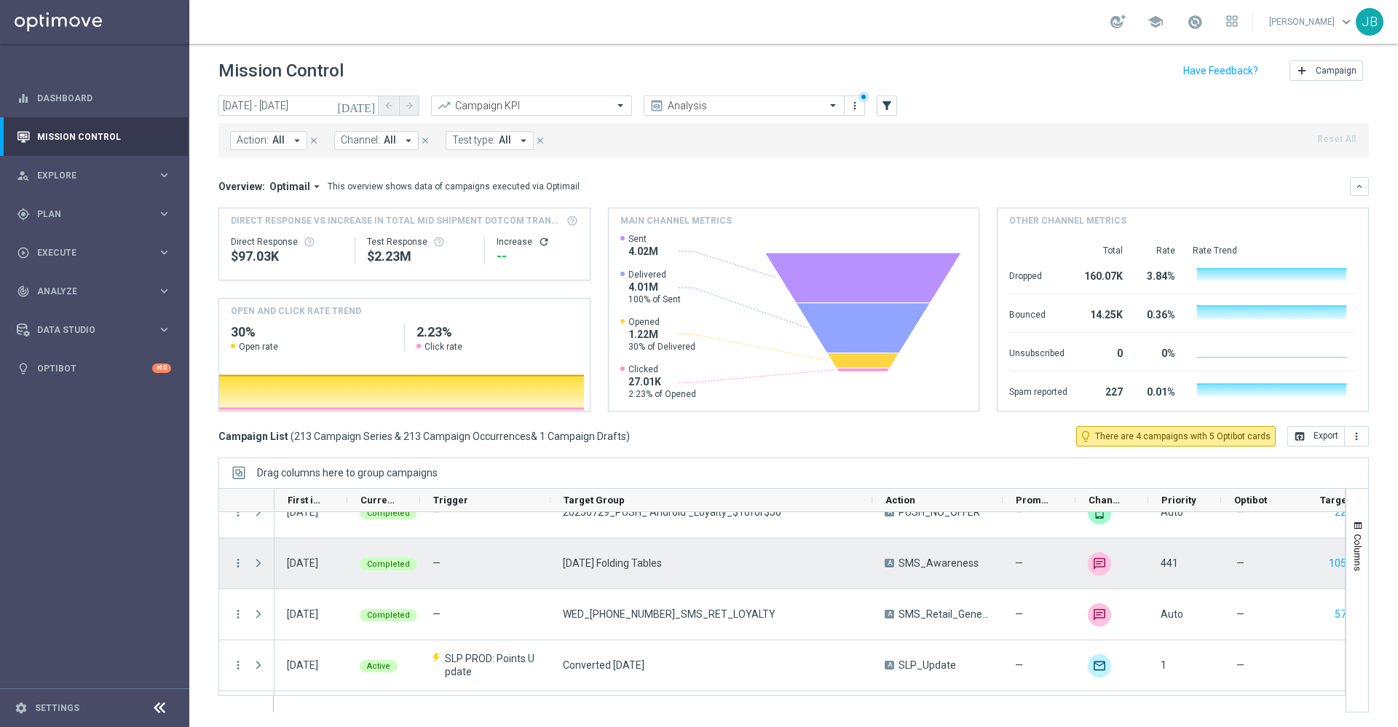
scroll to position [9659, 0]
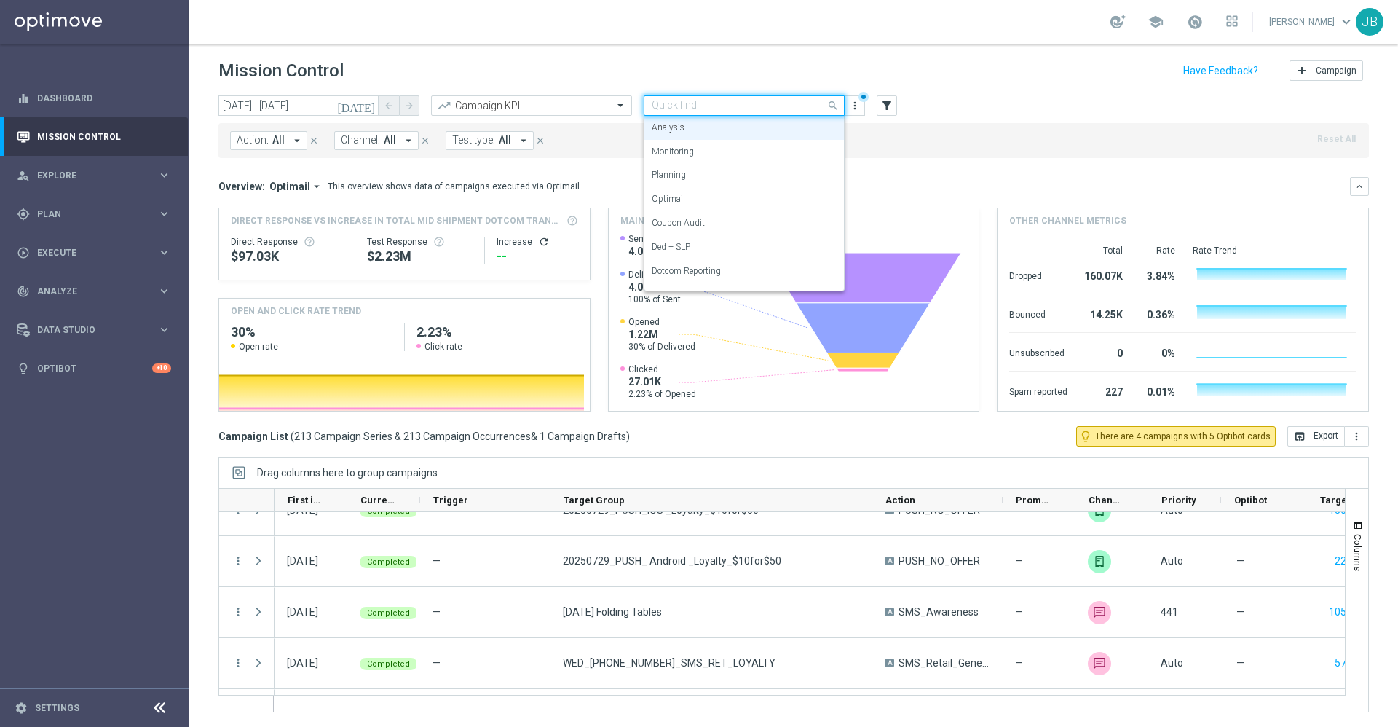
click at [726, 100] on input "text" at bounding box center [730, 106] width 156 height 12
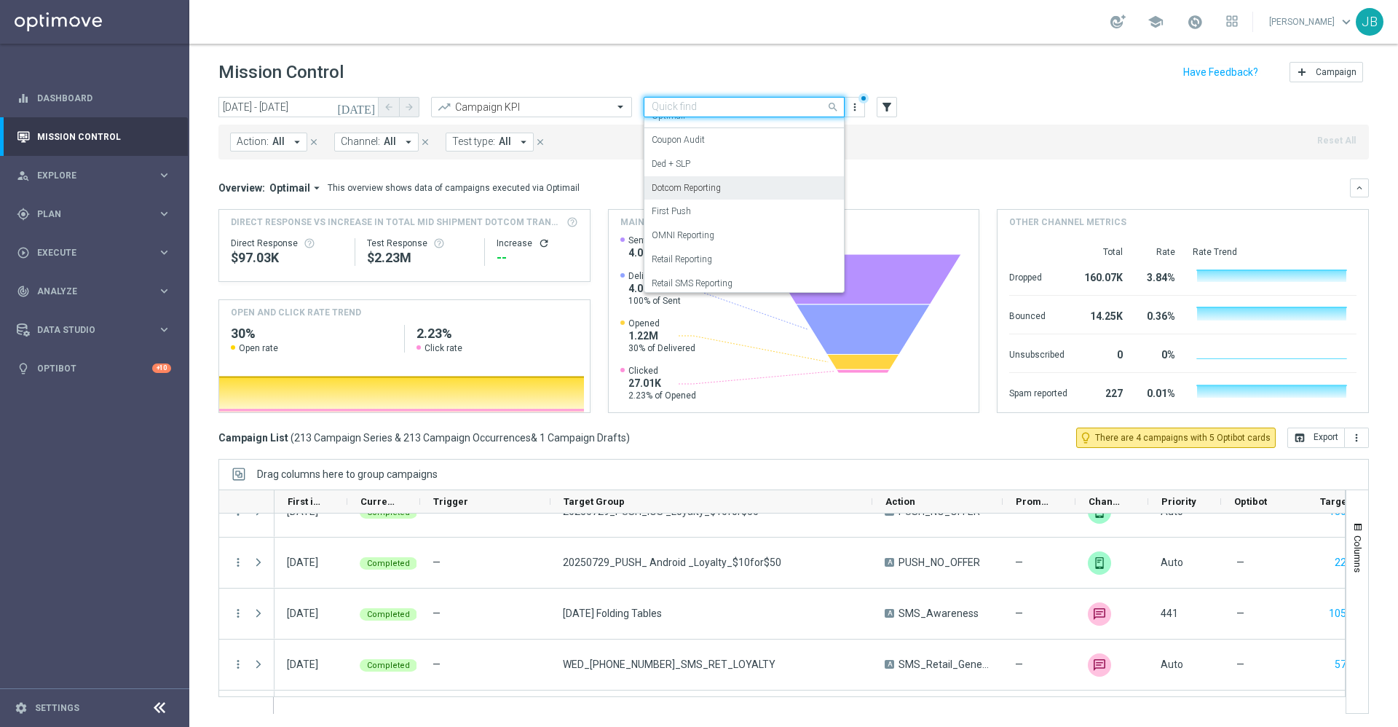
scroll to position [85, 0]
click at [716, 237] on div "OMNI Reporting" at bounding box center [744, 235] width 185 height 24
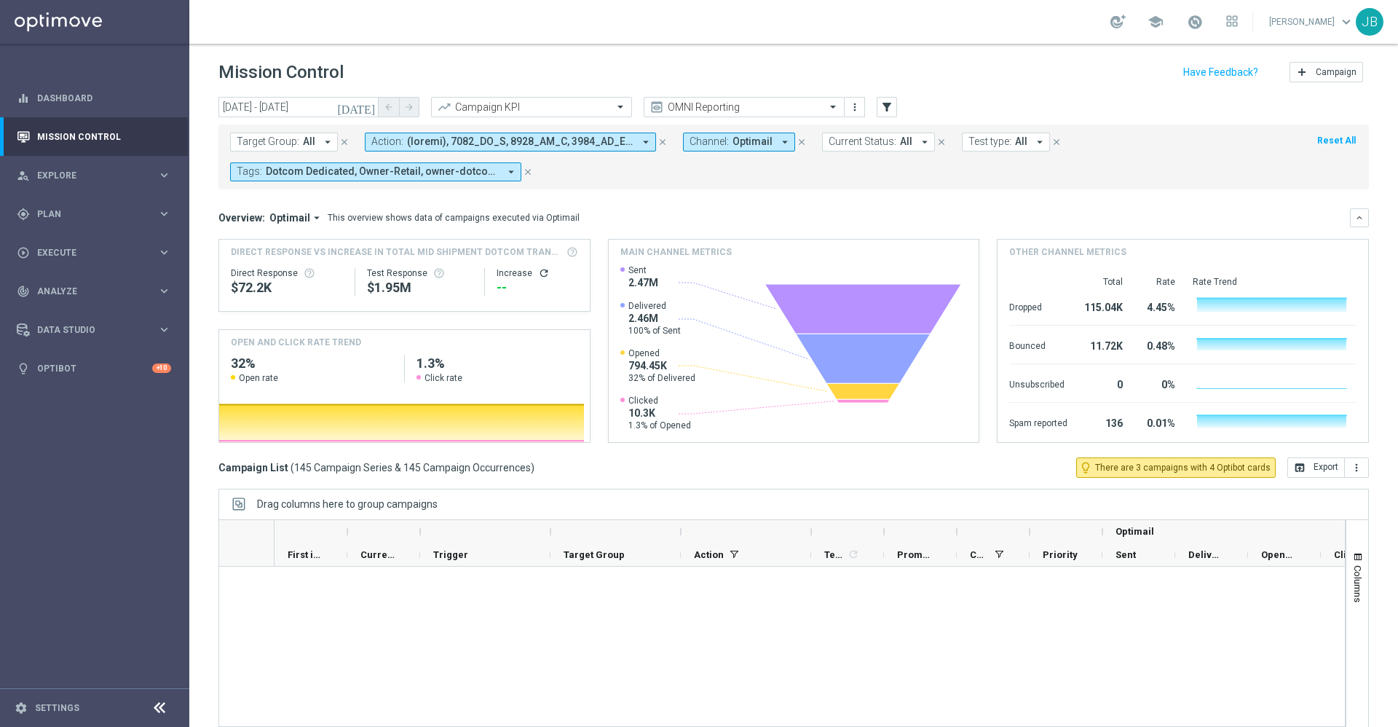
scroll to position [7230, 0]
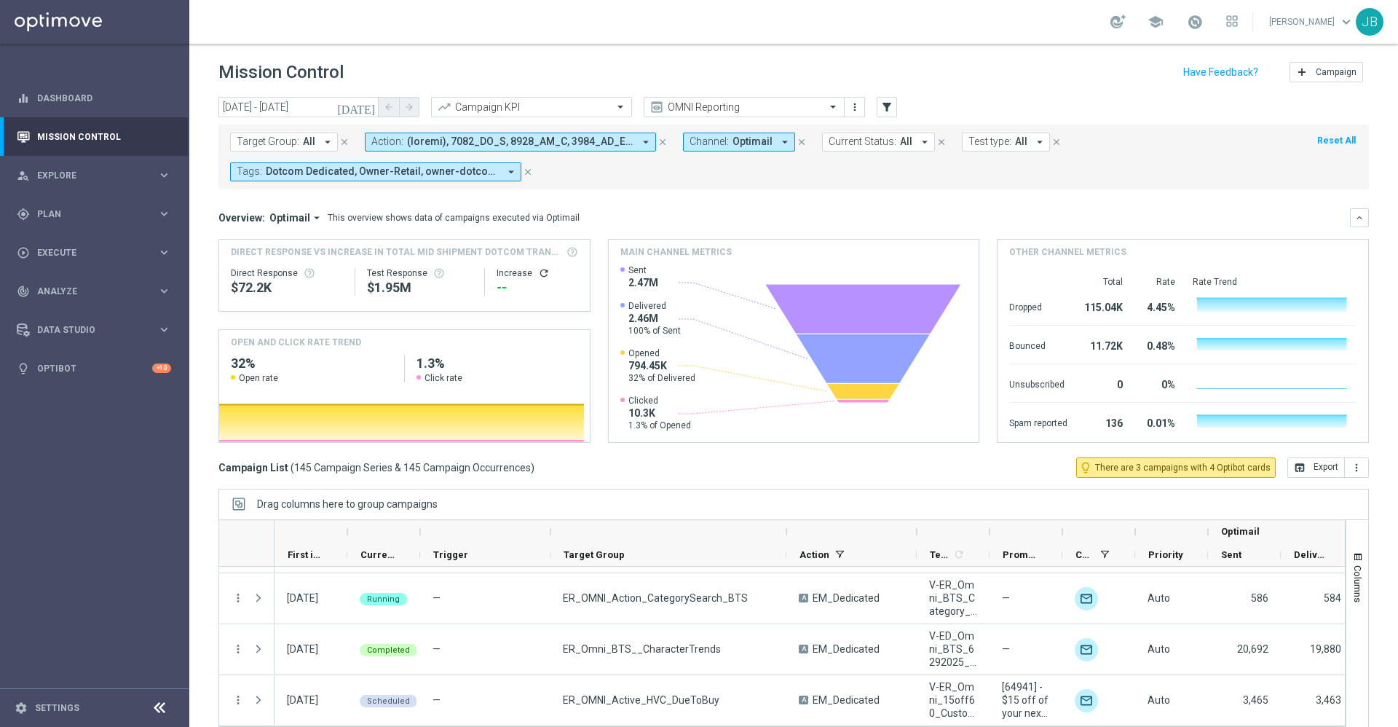
drag, startPoint x: 681, startPoint y: 527, endPoint x: 786, endPoint y: 535, distance: 105.9
click at [786, 535] on div at bounding box center [786, 531] width 6 height 23
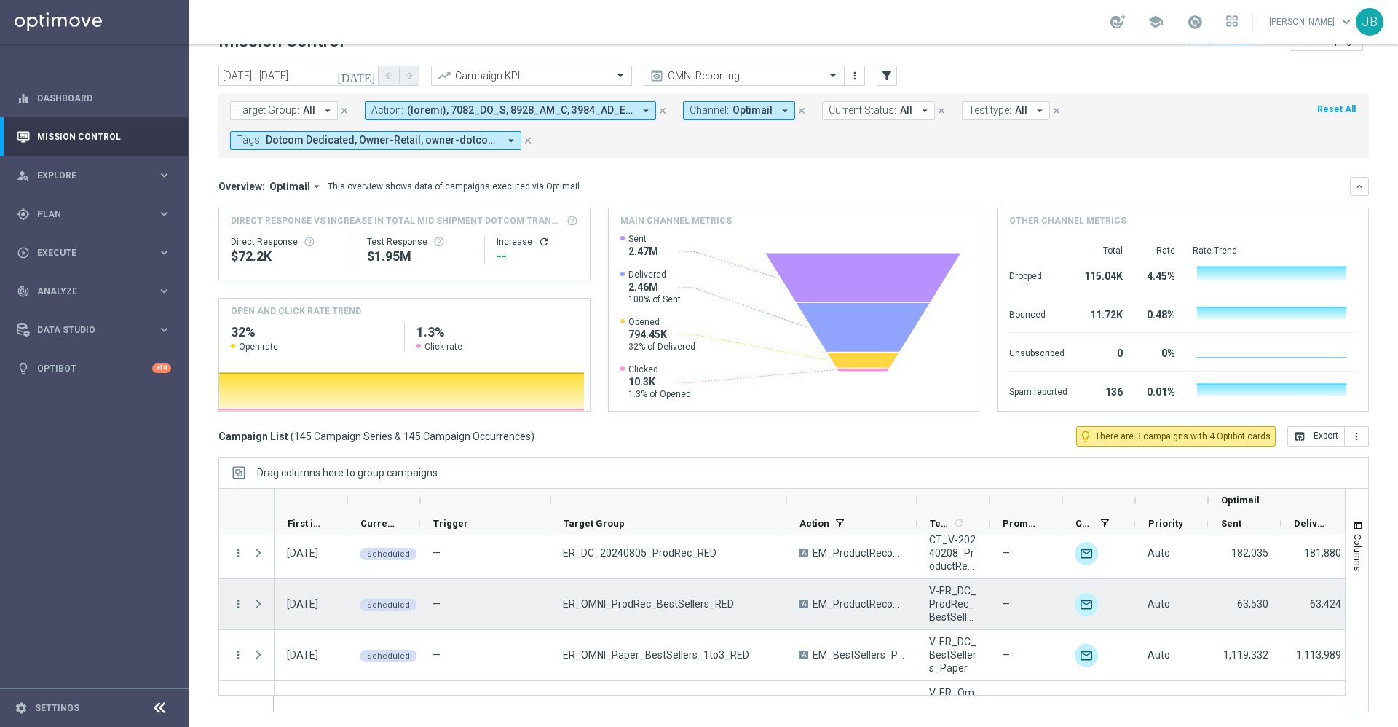
scroll to position [7000, 0]
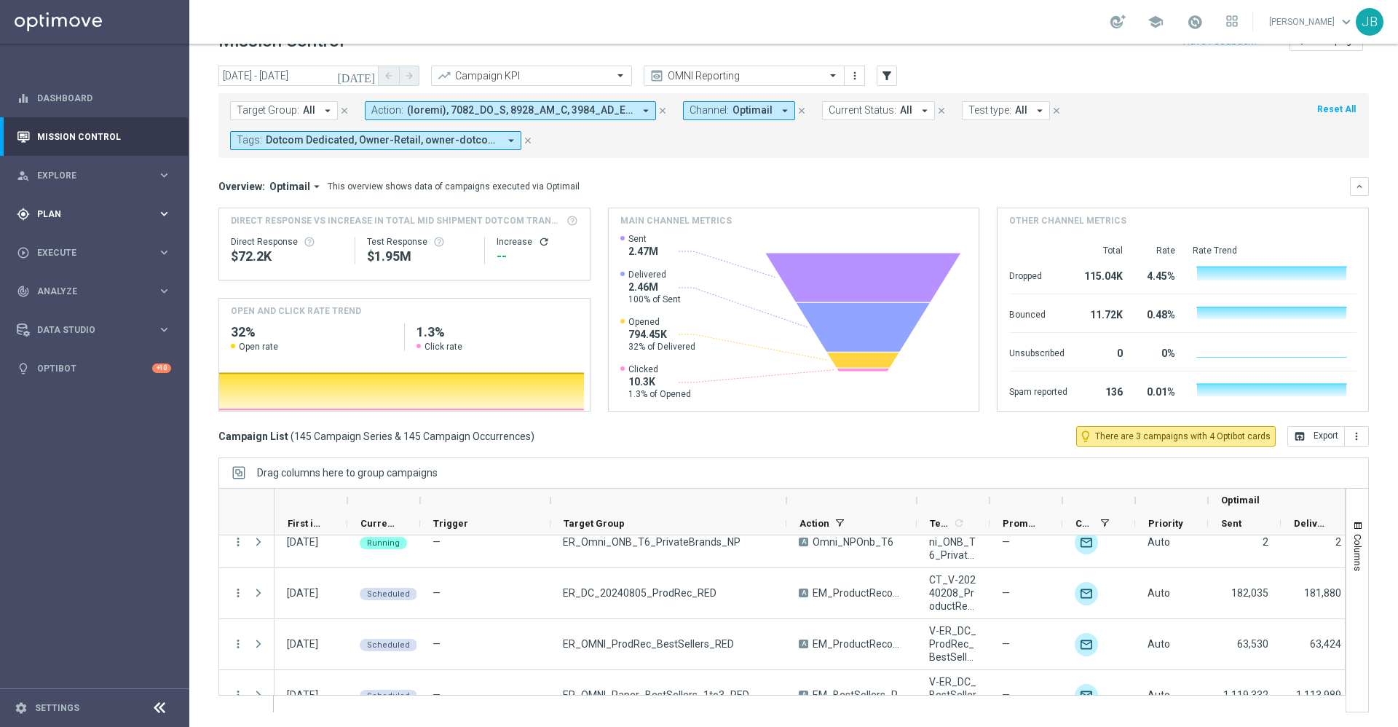
click at [101, 208] on div "gps_fixed Plan" at bounding box center [87, 213] width 141 height 13
click at [88, 248] on link "Target Groups" at bounding box center [95, 244] width 114 height 12
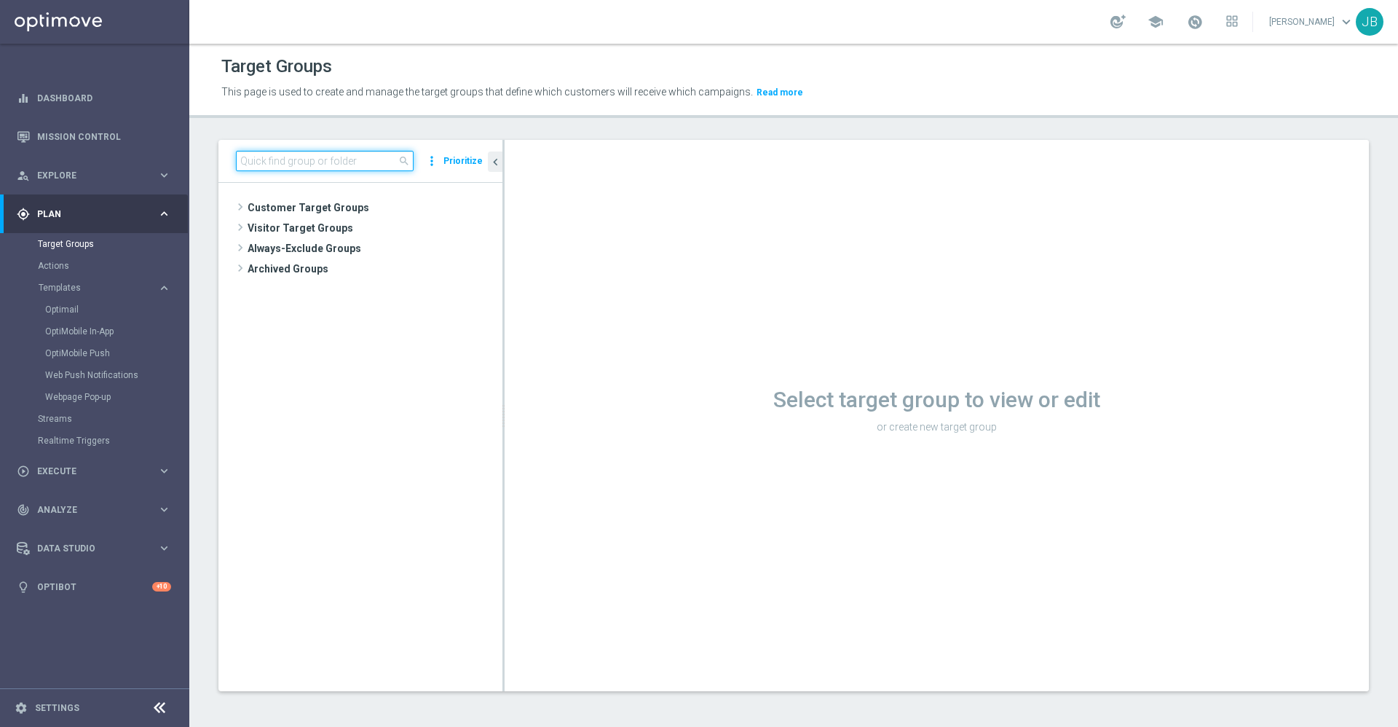
click at [298, 160] on input at bounding box center [325, 161] width 178 height 20
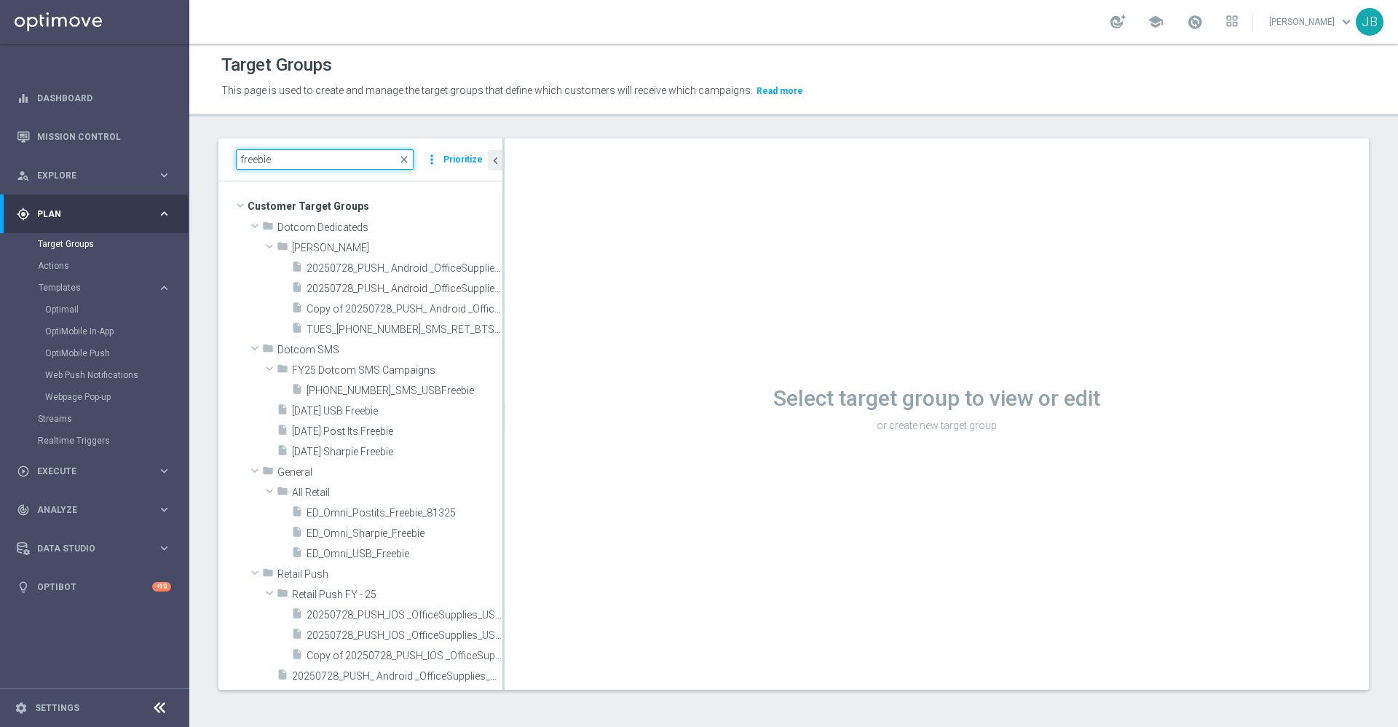
type input "freebie"
click at [89, 553] on div "Data Studio" at bounding box center [87, 548] width 141 height 13
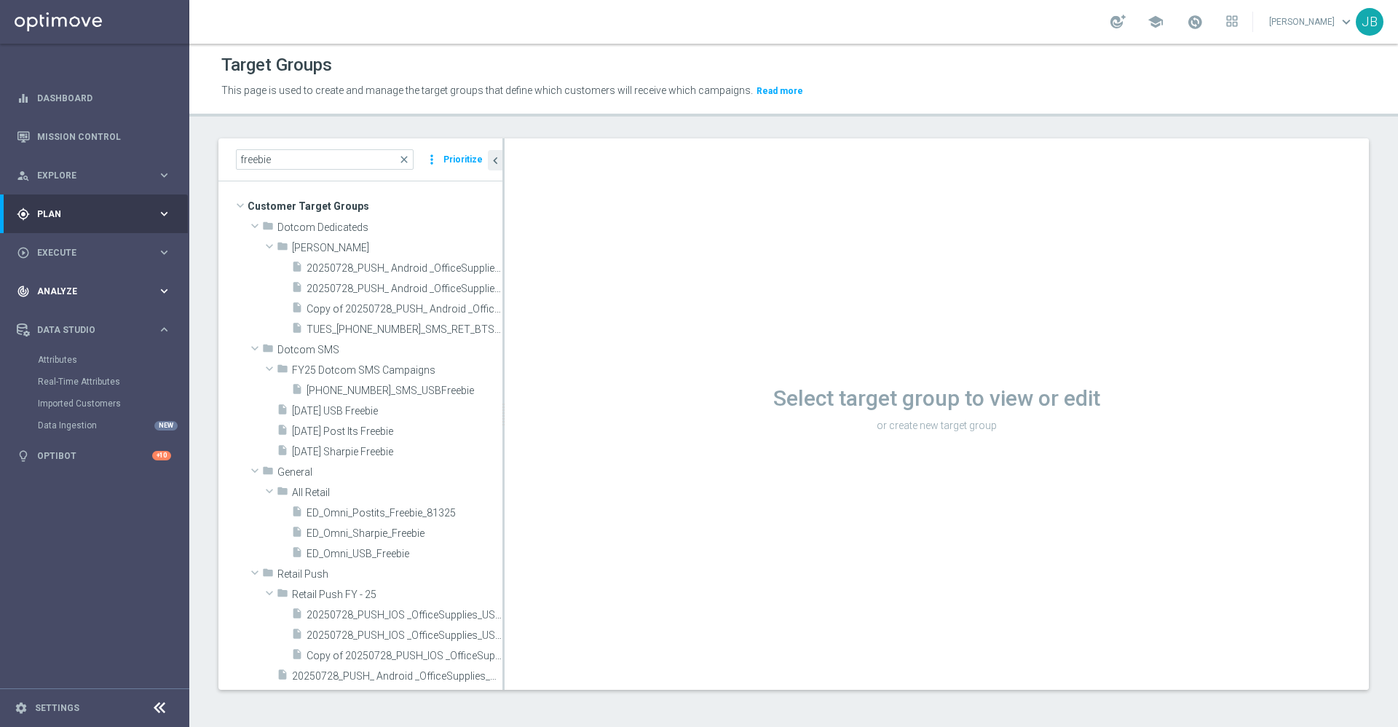
click at [98, 292] on span "Analyze" at bounding box center [97, 291] width 120 height 9
click at [93, 475] on link "Emails Baseline Matchback" at bounding box center [98, 474] width 106 height 12
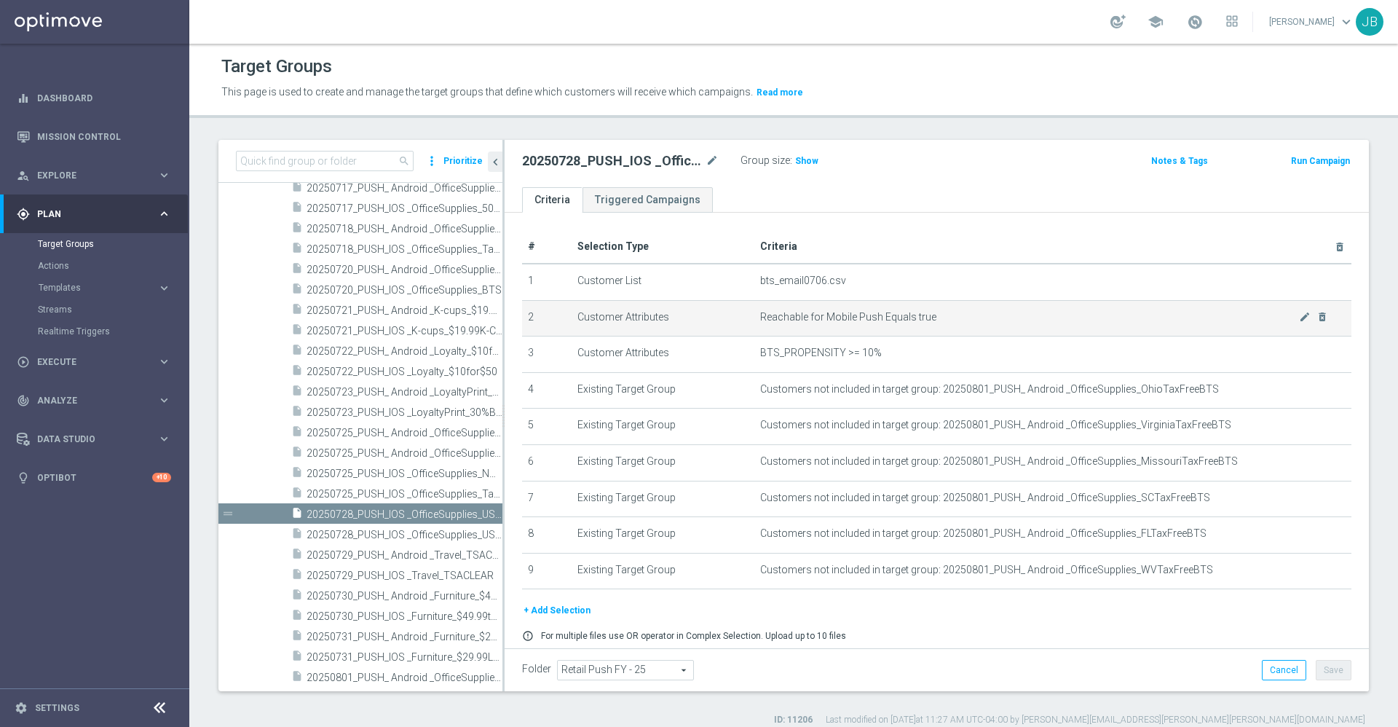
scroll to position [54, 0]
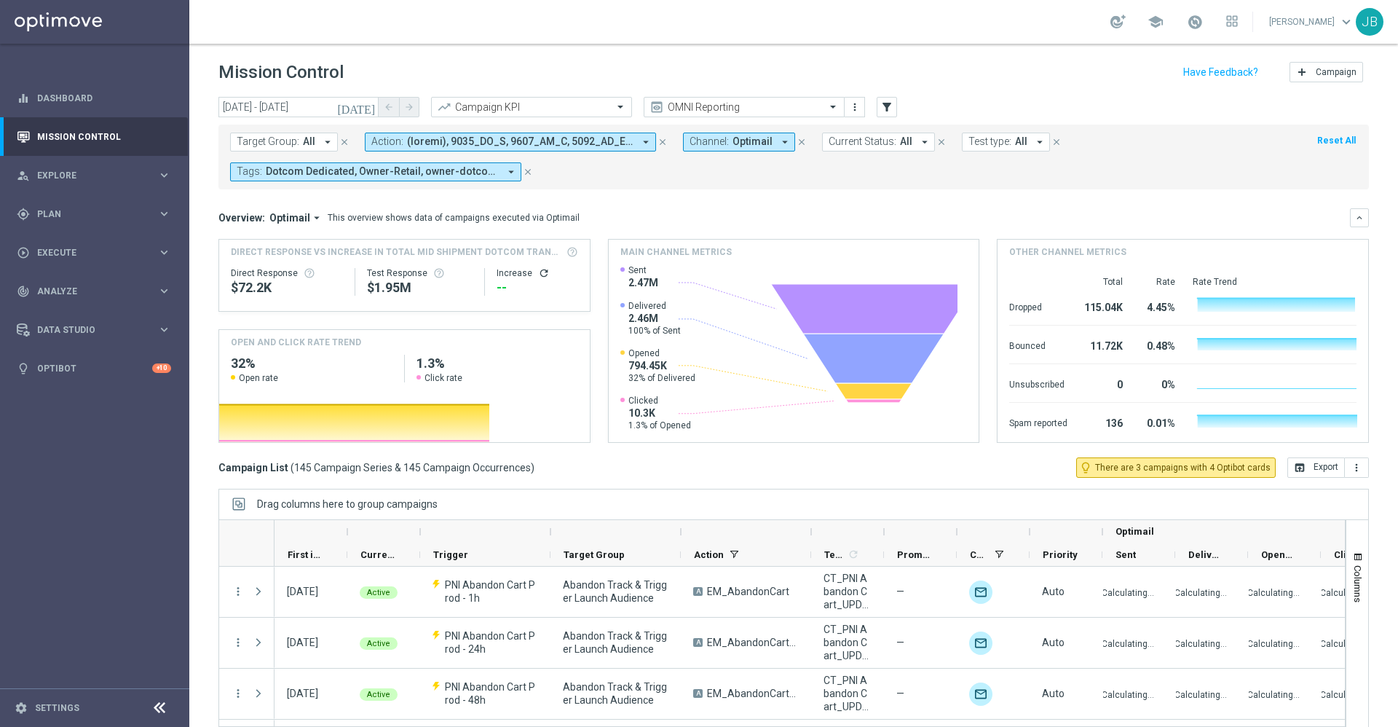
click at [658, 141] on icon "close" at bounding box center [662, 142] width 10 height 10
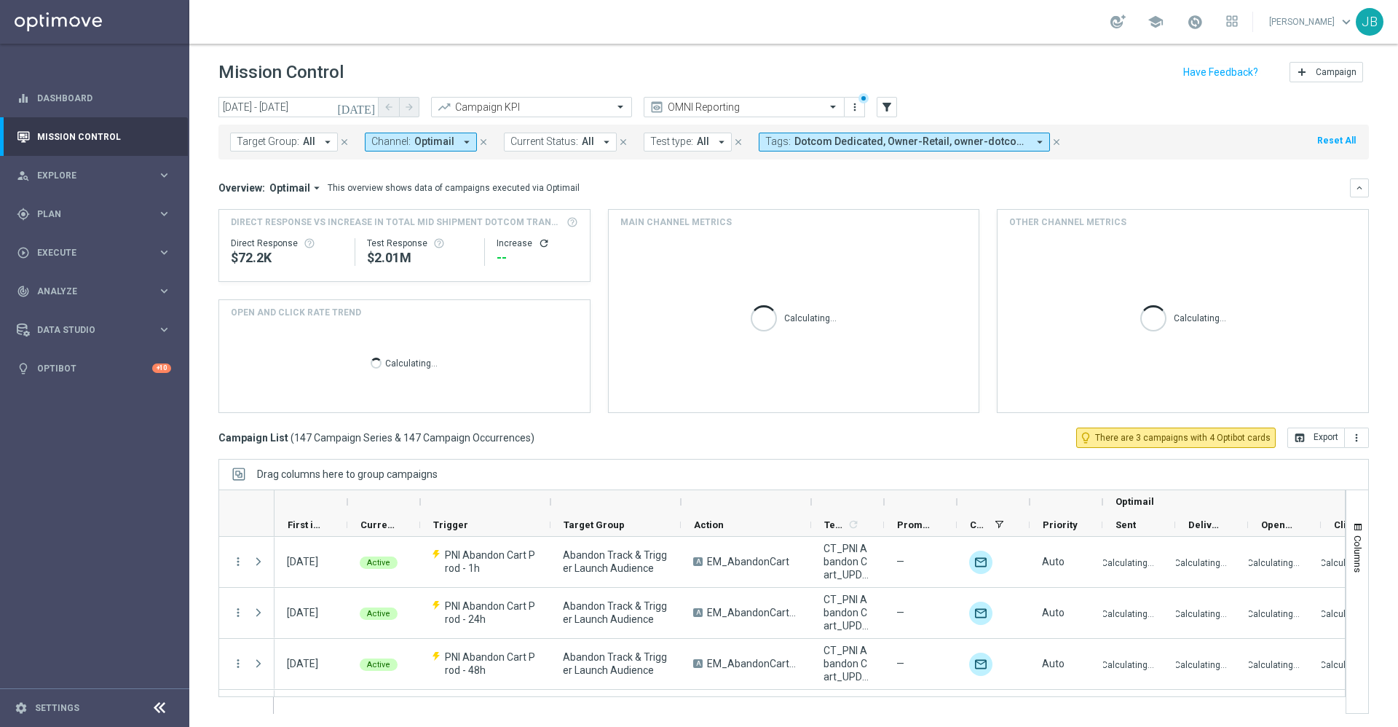
click at [479, 141] on icon "close" at bounding box center [483, 142] width 10 height 10
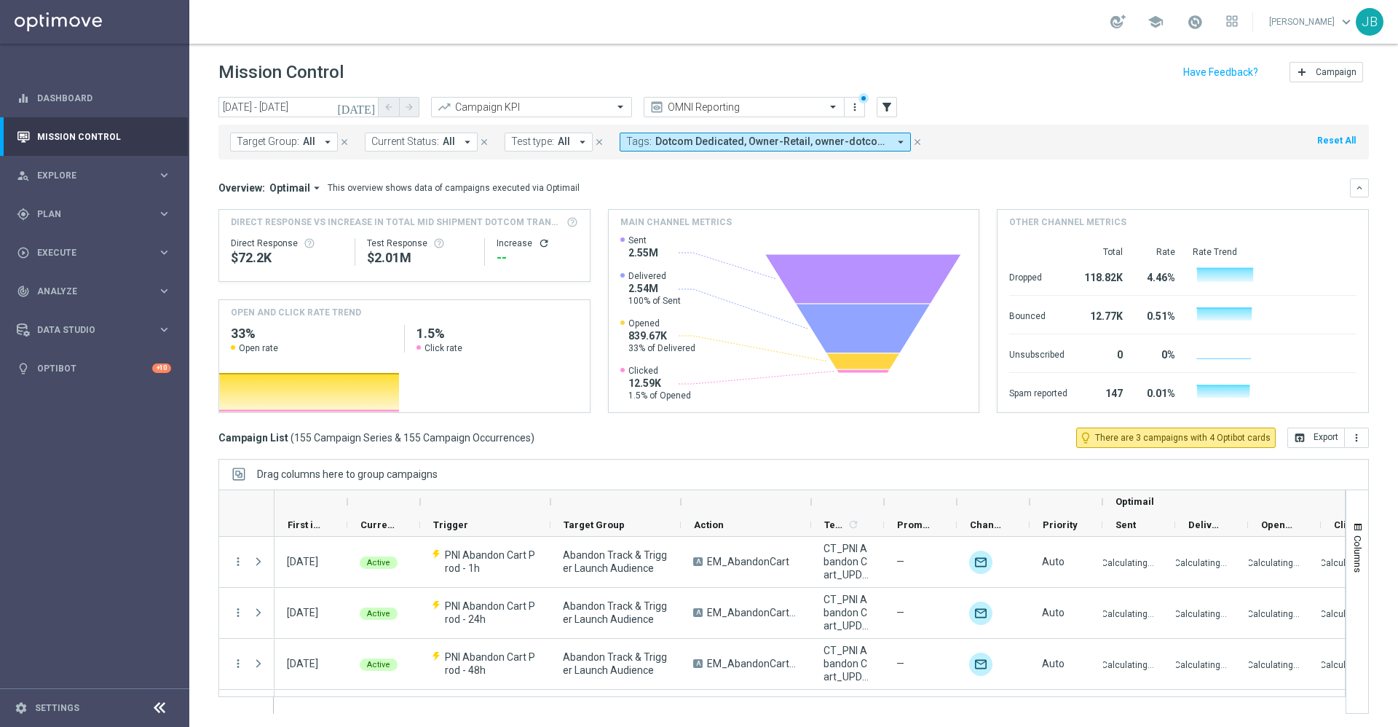
click at [912, 144] on icon "close" at bounding box center [917, 142] width 10 height 10
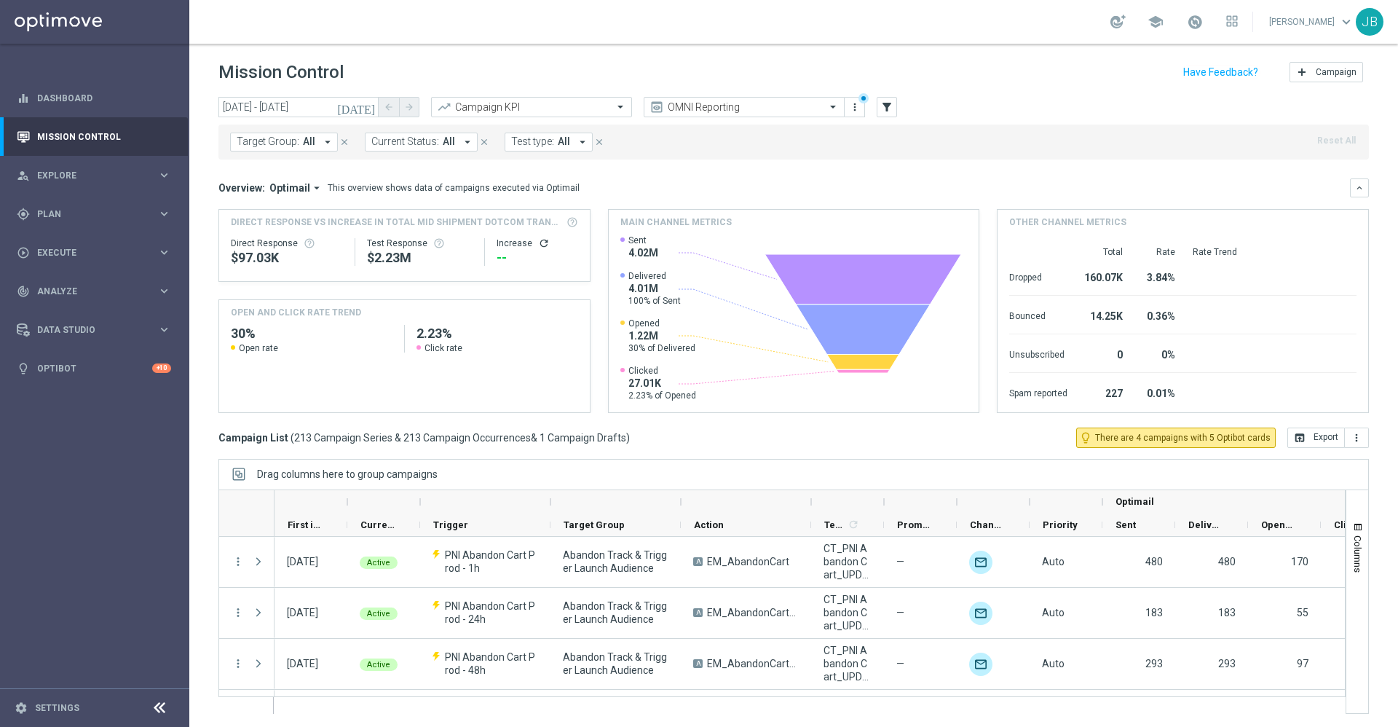
click at [363, 110] on icon "[DATE]" at bounding box center [356, 106] width 39 height 13
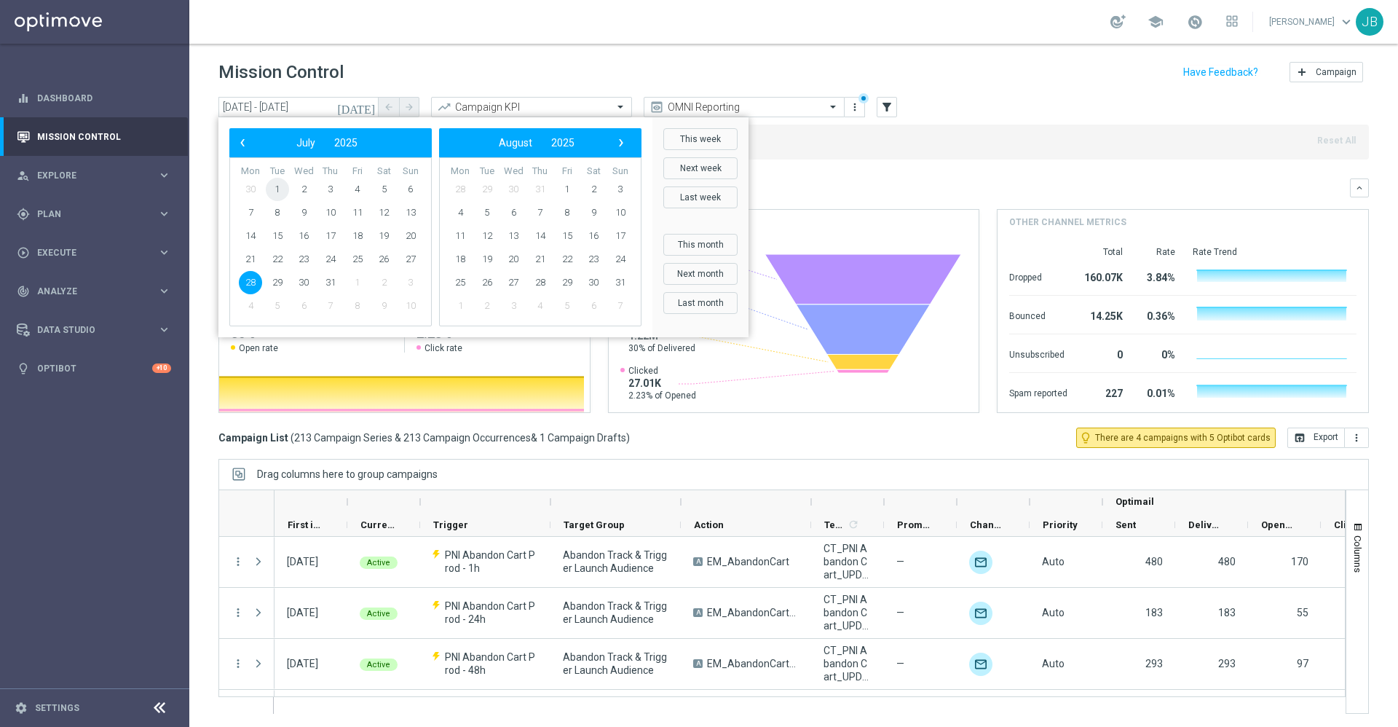
click at [276, 186] on span "1" at bounding box center [277, 189] width 23 height 23
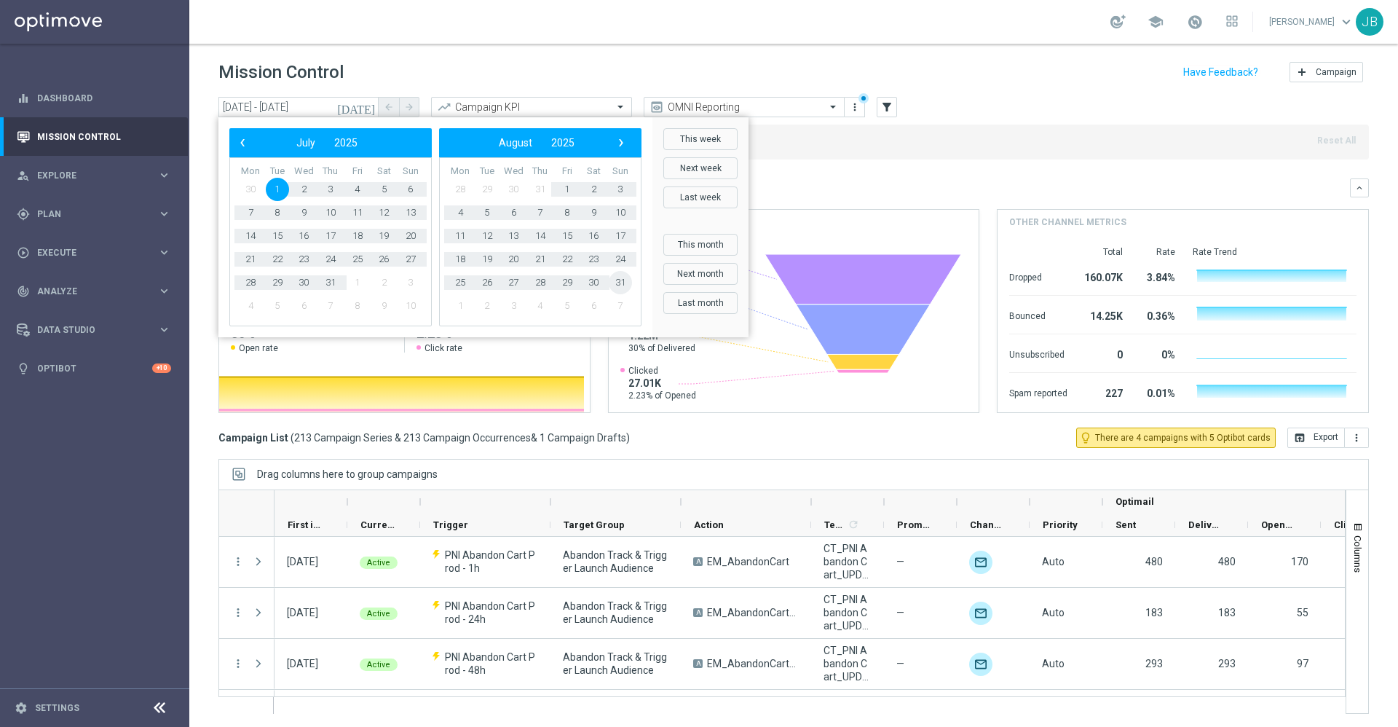
click at [615, 285] on span "31" at bounding box center [620, 282] width 23 height 23
type input "[DATE] - [DATE]"
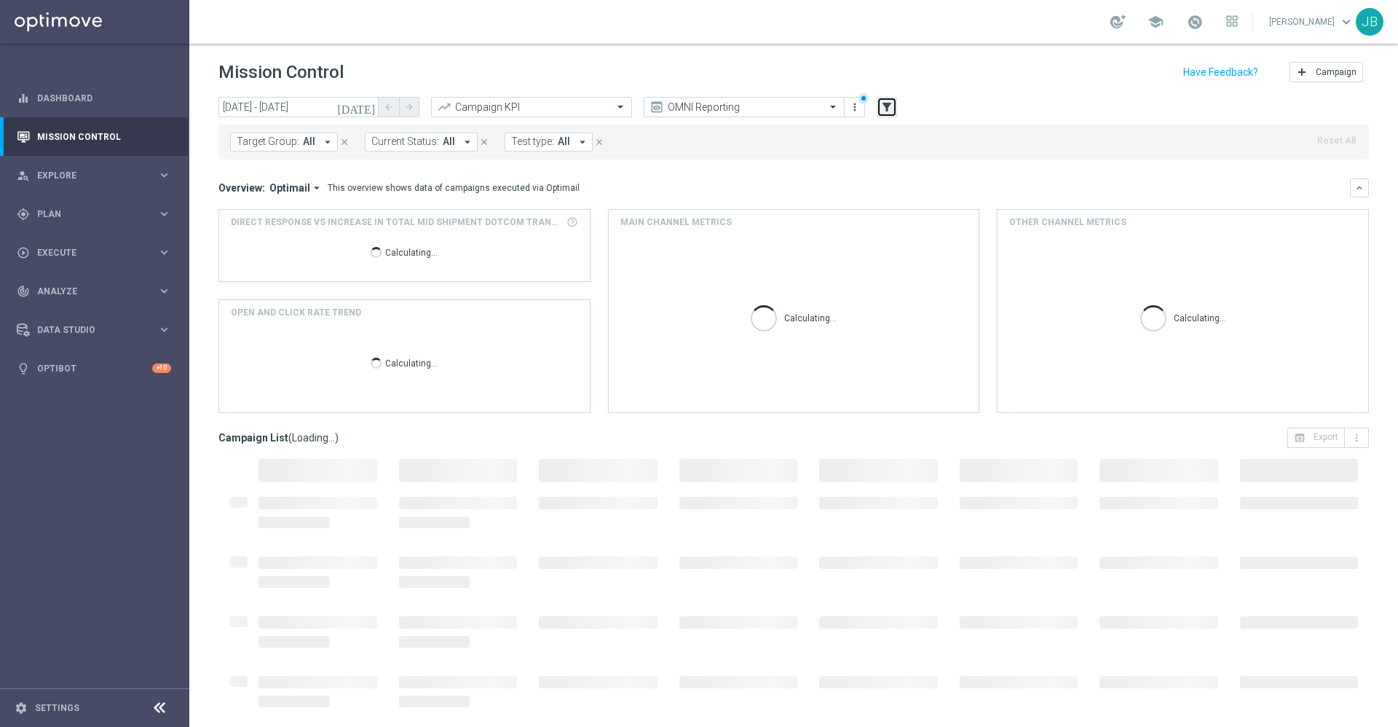
click at [891, 111] on icon "filter_alt" at bounding box center [886, 106] width 13 height 13
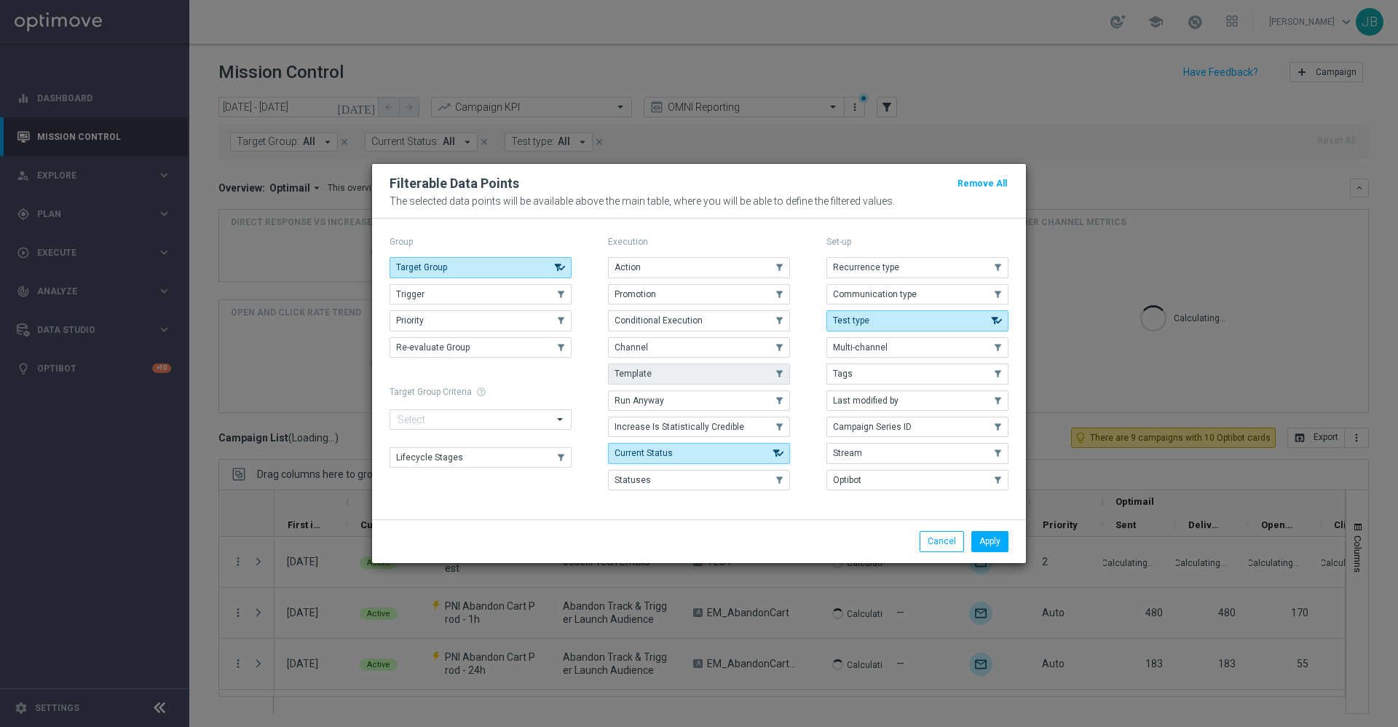
click at [669, 370] on button "Template" at bounding box center [699, 373] width 182 height 20
click at [1003, 543] on button "Apply" at bounding box center [989, 541] width 37 height 20
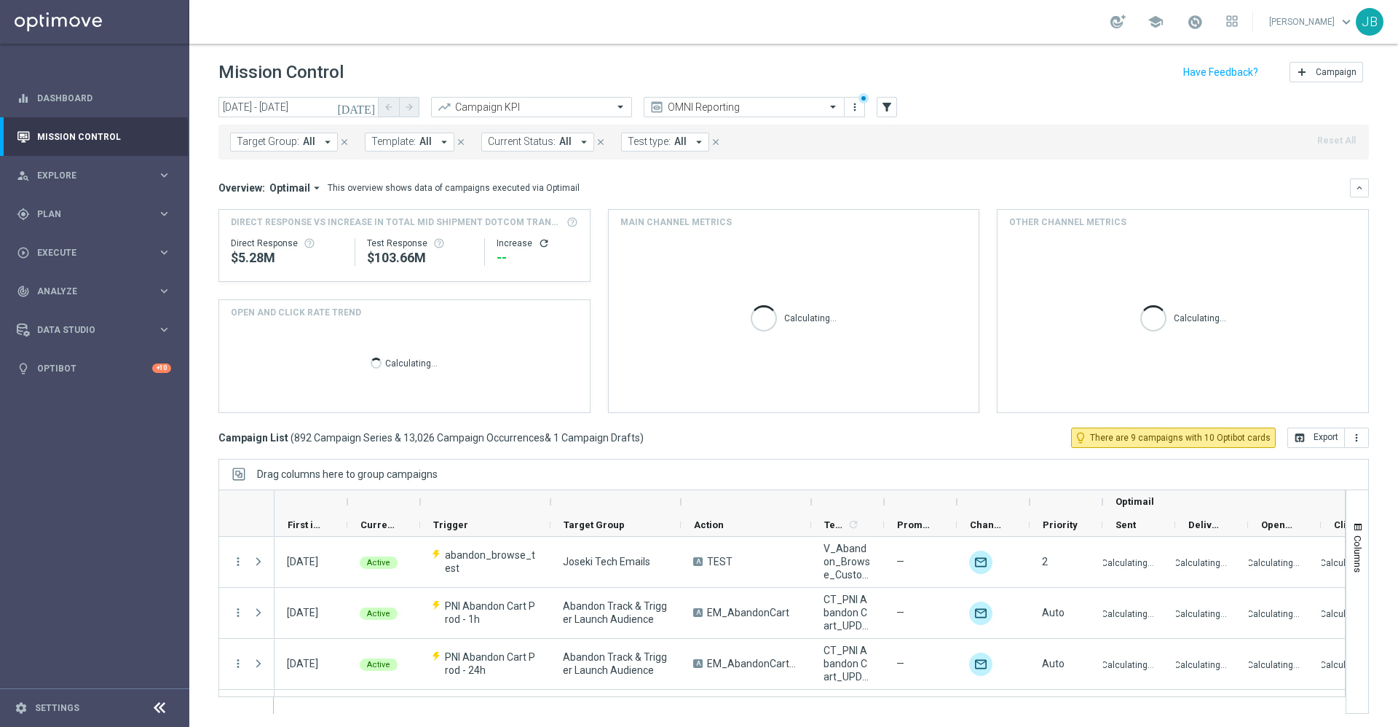
click at [419, 142] on span "All" at bounding box center [425, 141] width 12 height 12
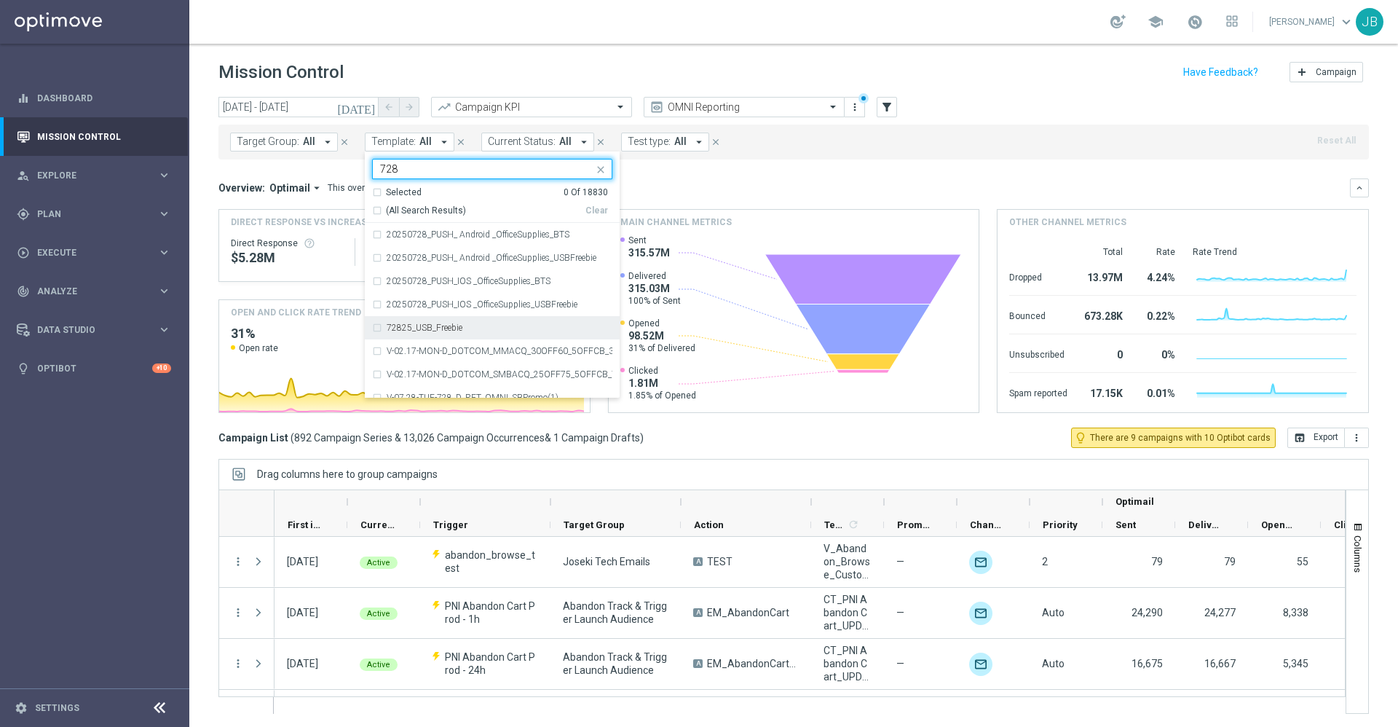
click at [439, 325] on label "72825_USB_Freebie" at bounding box center [425, 327] width 76 height 9
type input "728"
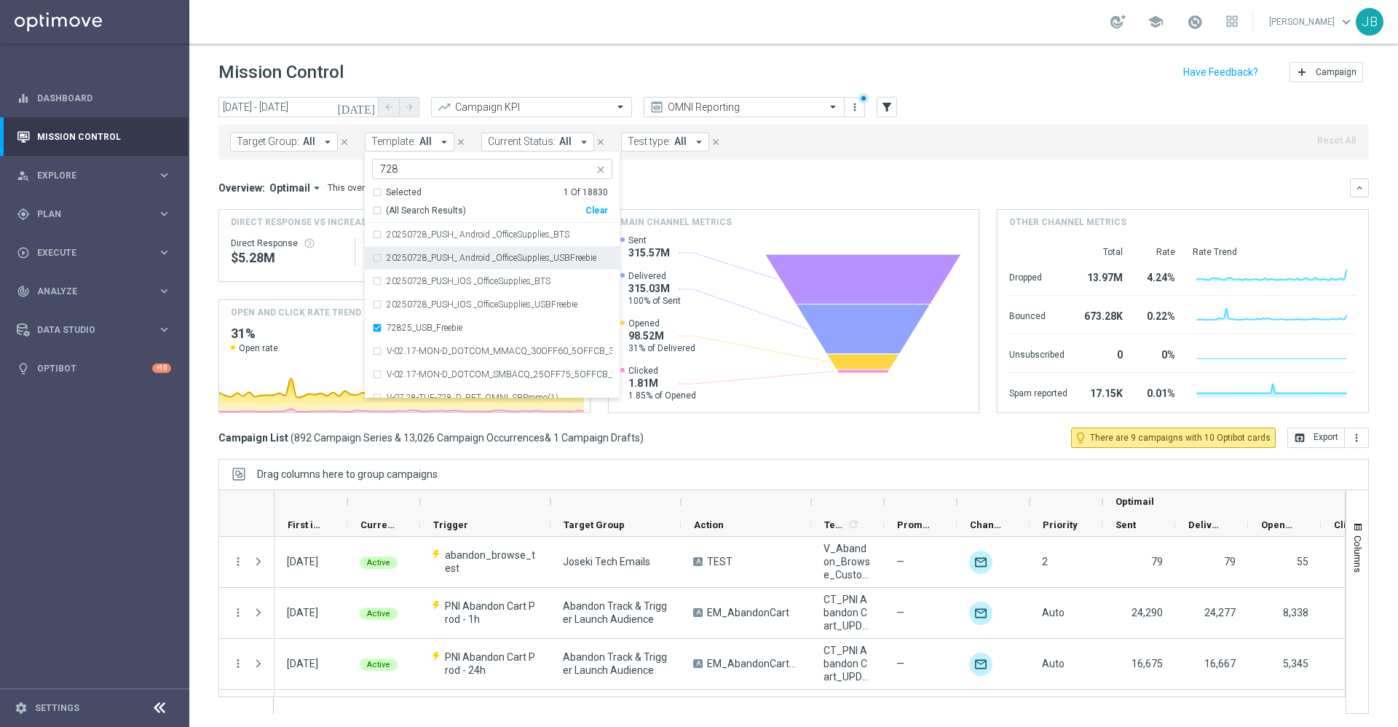
click at [754, 176] on mini-dashboard "Overview: Optimail arrow_drop_down This overview shows data of campaigns execut…" at bounding box center [793, 293] width 1150 height 268
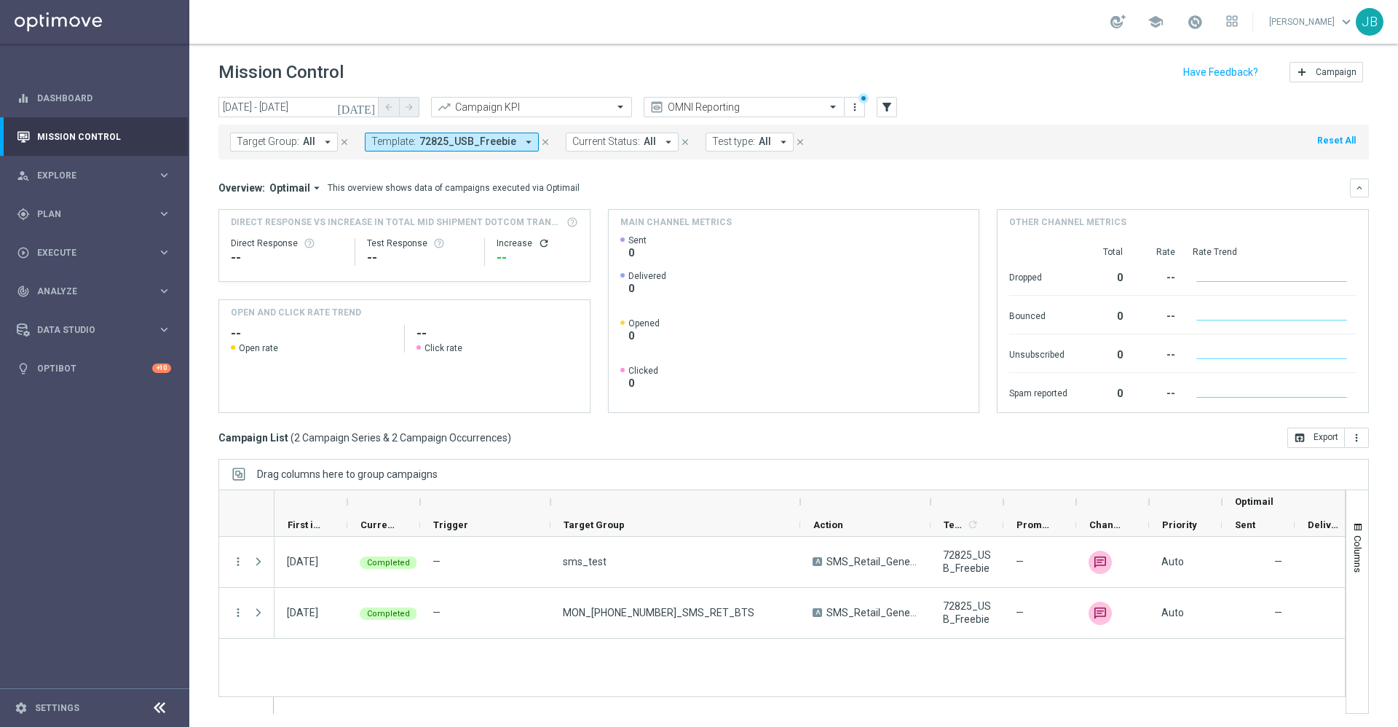
drag, startPoint x: 681, startPoint y: 502, endPoint x: 800, endPoint y: 502, distance: 119.4
click at [800, 502] on div at bounding box center [800, 501] width 6 height 23
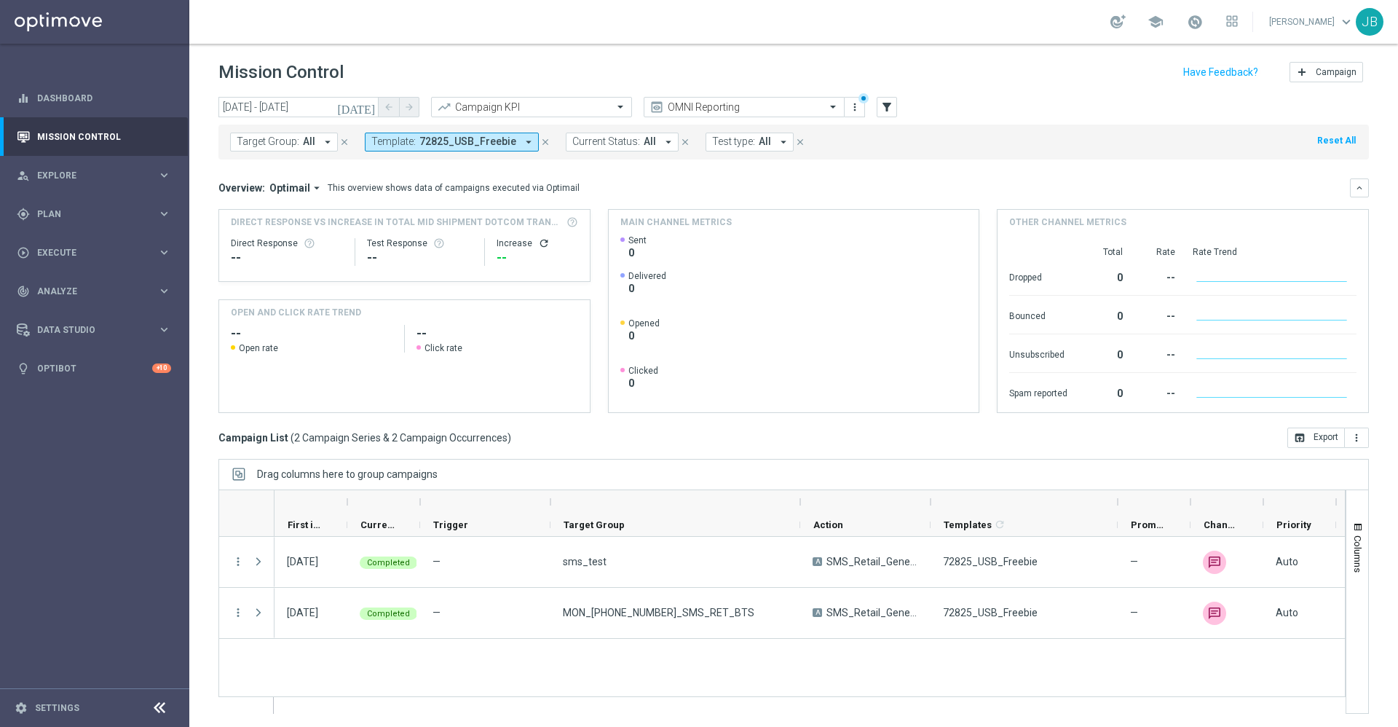
drag, startPoint x: 1003, startPoint y: 499, endPoint x: 1117, endPoint y: 503, distance: 114.4
click at [1117, 503] on div at bounding box center [1118, 501] width 6 height 23
click at [486, 138] on span "72825_USB_Freebie" at bounding box center [467, 141] width 97 height 12
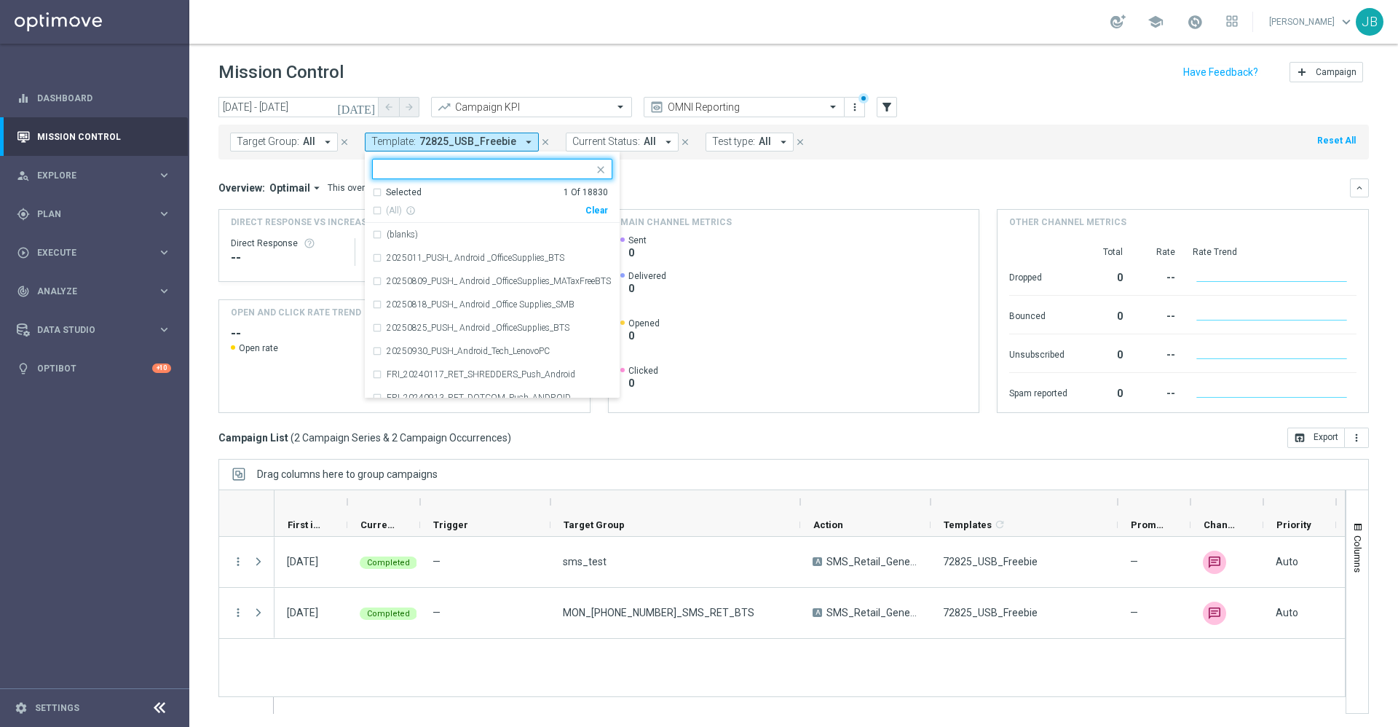
click at [430, 168] on input "text" at bounding box center [486, 169] width 213 height 12
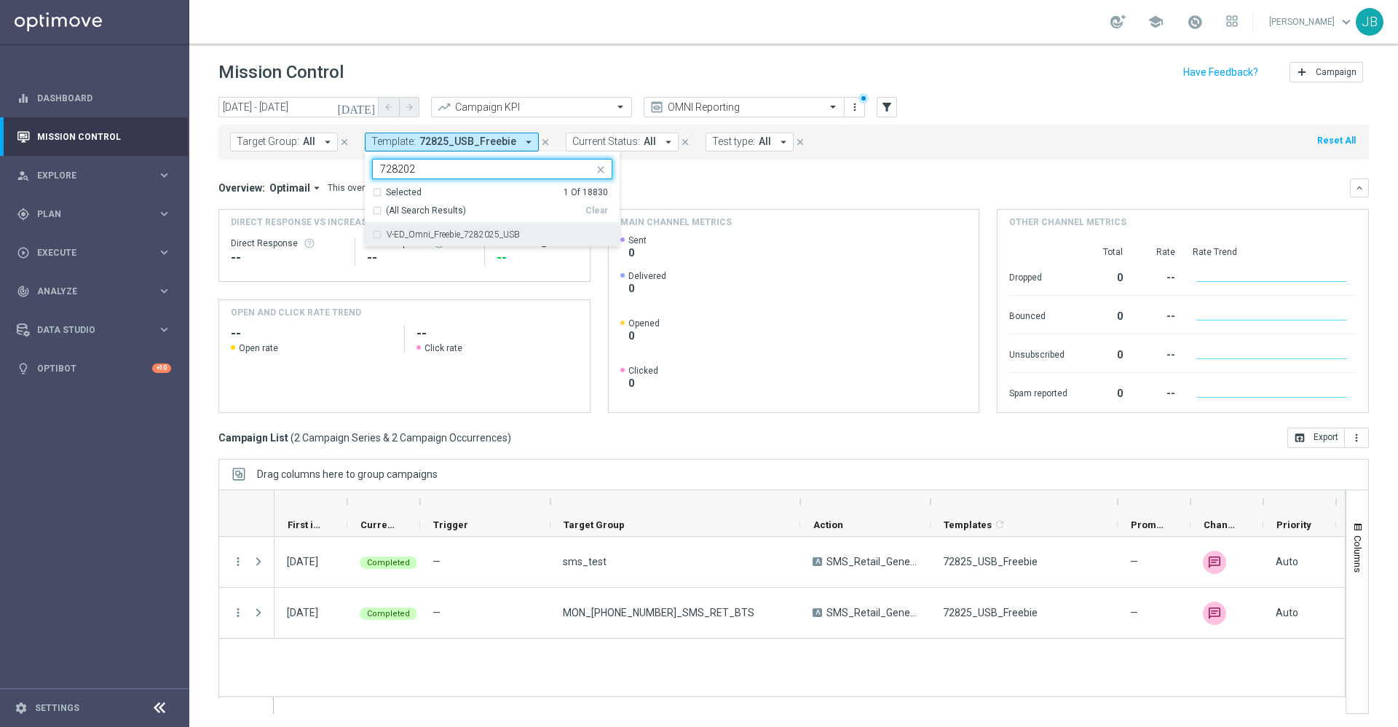
click at [467, 236] on label "V-ED_Omni_Freebie_7282025_USB" at bounding box center [453, 234] width 133 height 9
type input "728202"
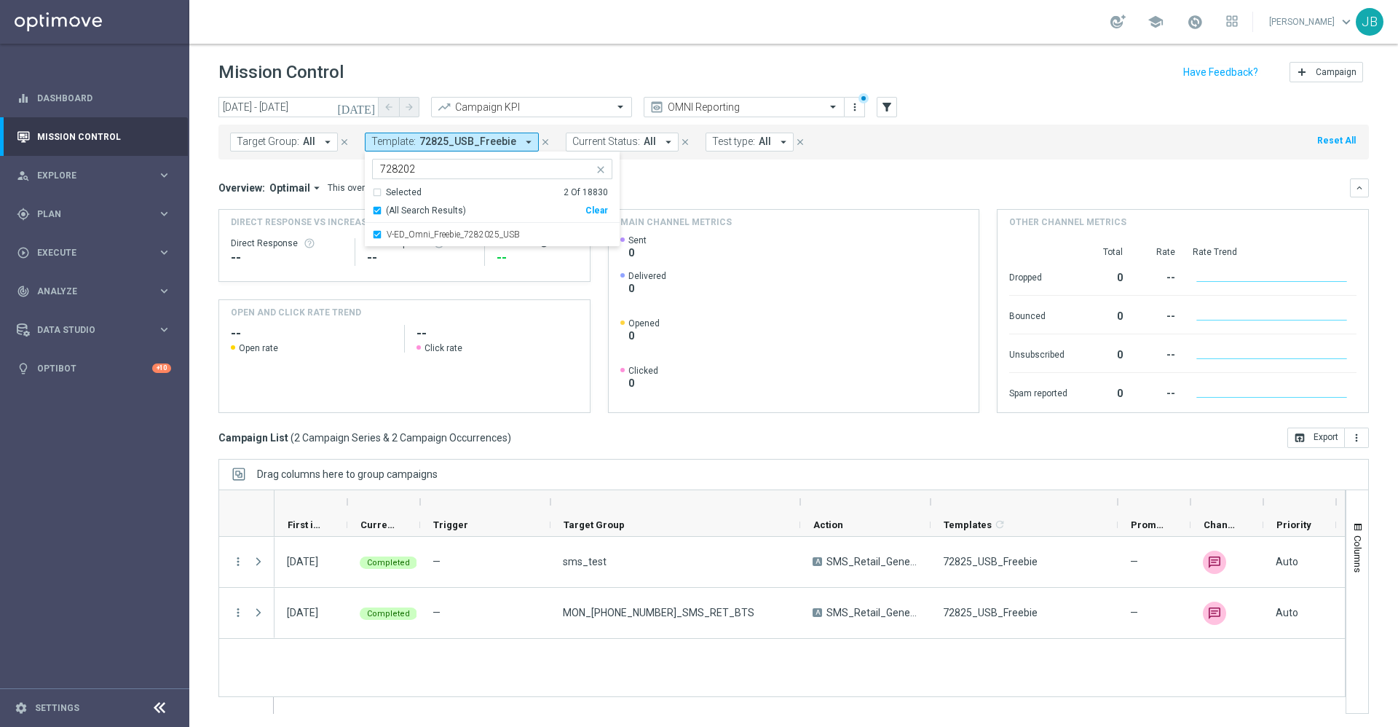
click at [595, 171] on icon "close" at bounding box center [601, 170] width 12 height 12
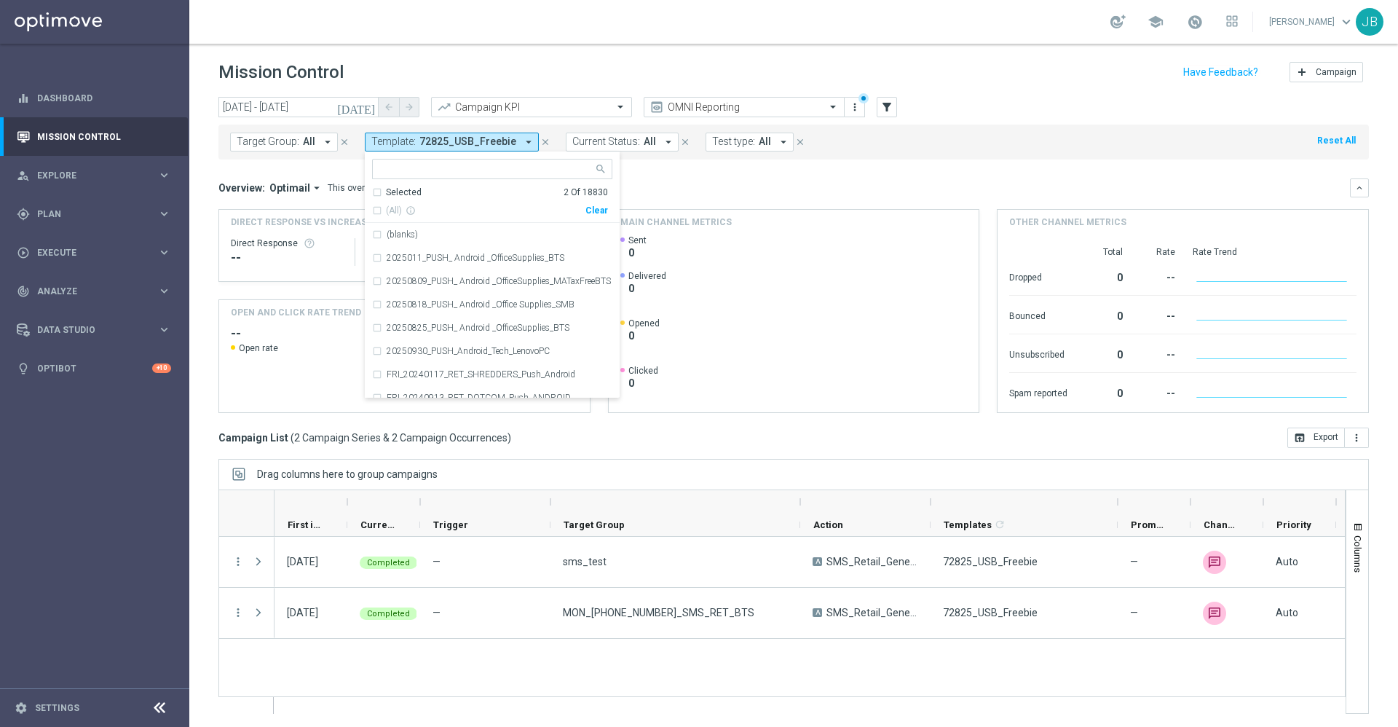
click at [373, 193] on div "Selected 2 Of 18830" at bounding box center [490, 192] width 236 height 12
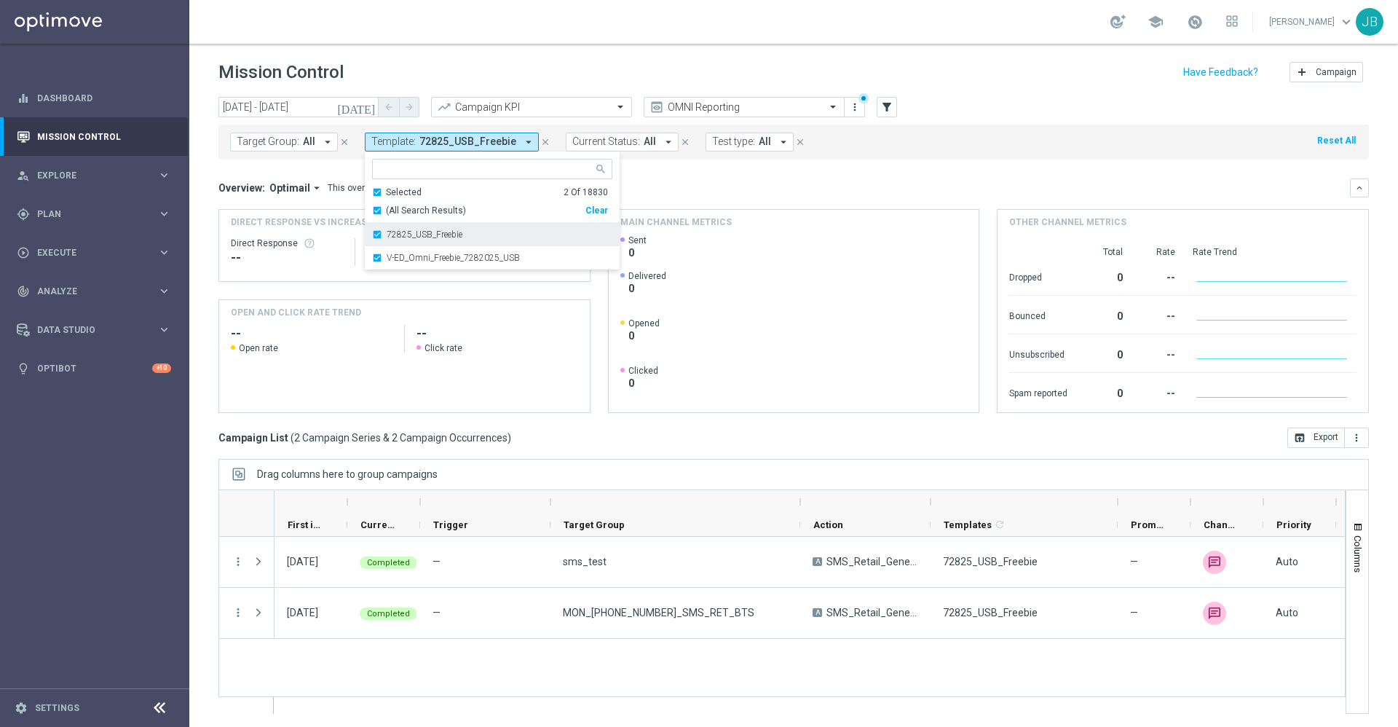
click at [373, 235] on div "72825_USB_Freebie" at bounding box center [492, 234] width 240 height 23
click at [753, 183] on div "Overview: Optimail arrow_drop_down This overview shows data of campaigns execut…" at bounding box center [783, 187] width 1131 height 13
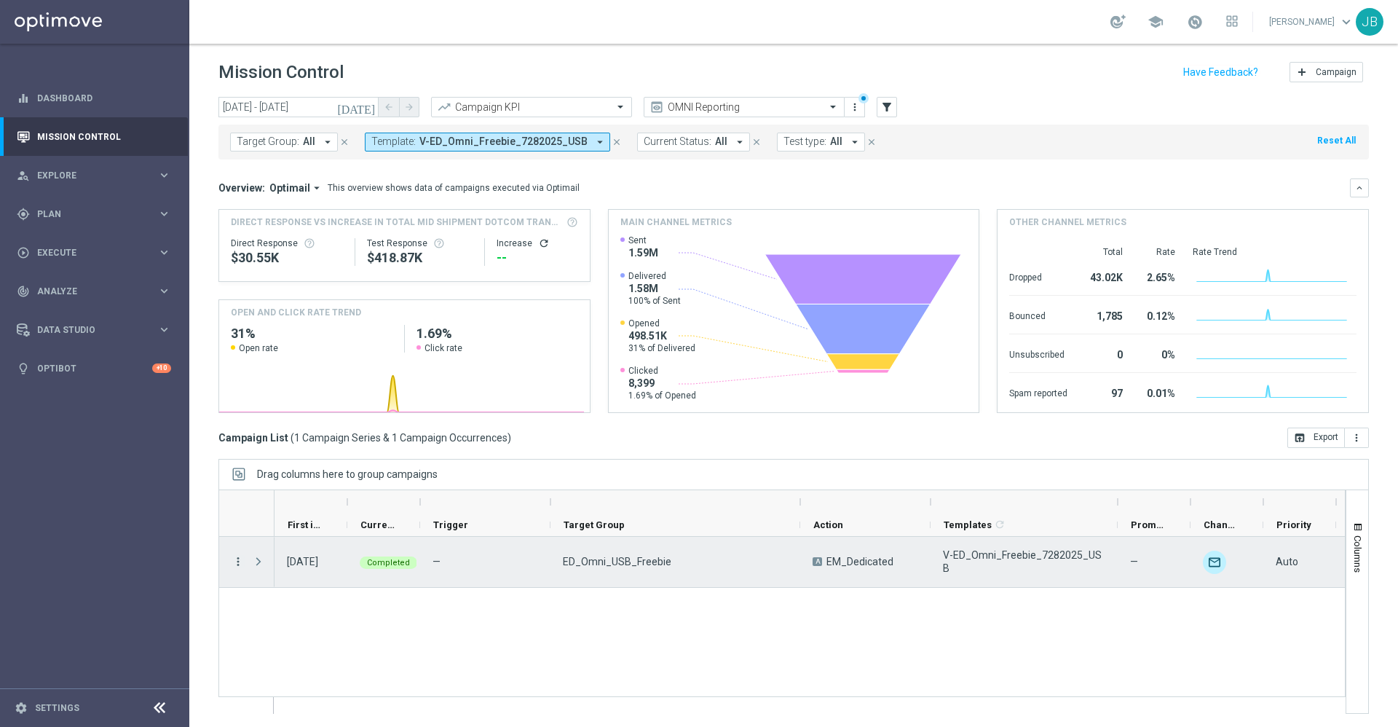
click at [243, 563] on icon "more_vert" at bounding box center [238, 561] width 13 height 13
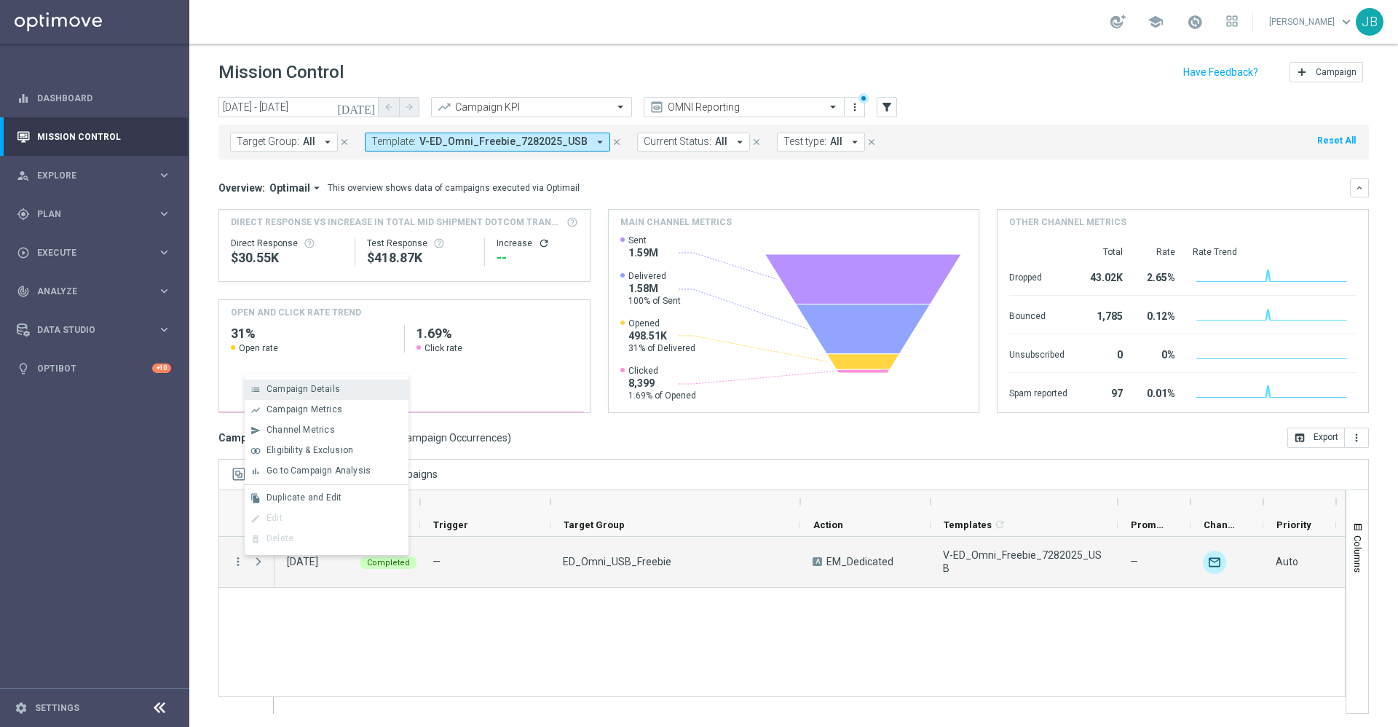
click at [309, 389] on span "Campaign Details" at bounding box center [303, 389] width 74 height 10
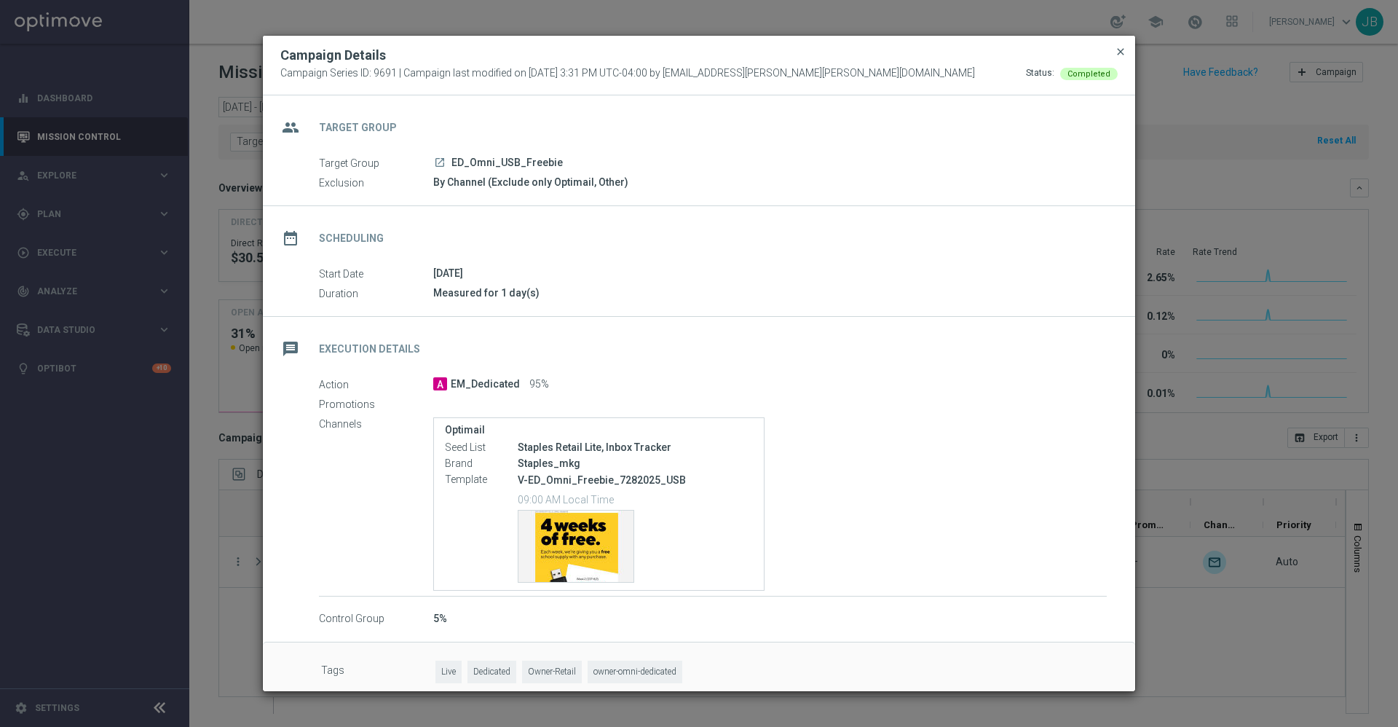
click at [1123, 52] on span "close" at bounding box center [1121, 52] width 12 height 12
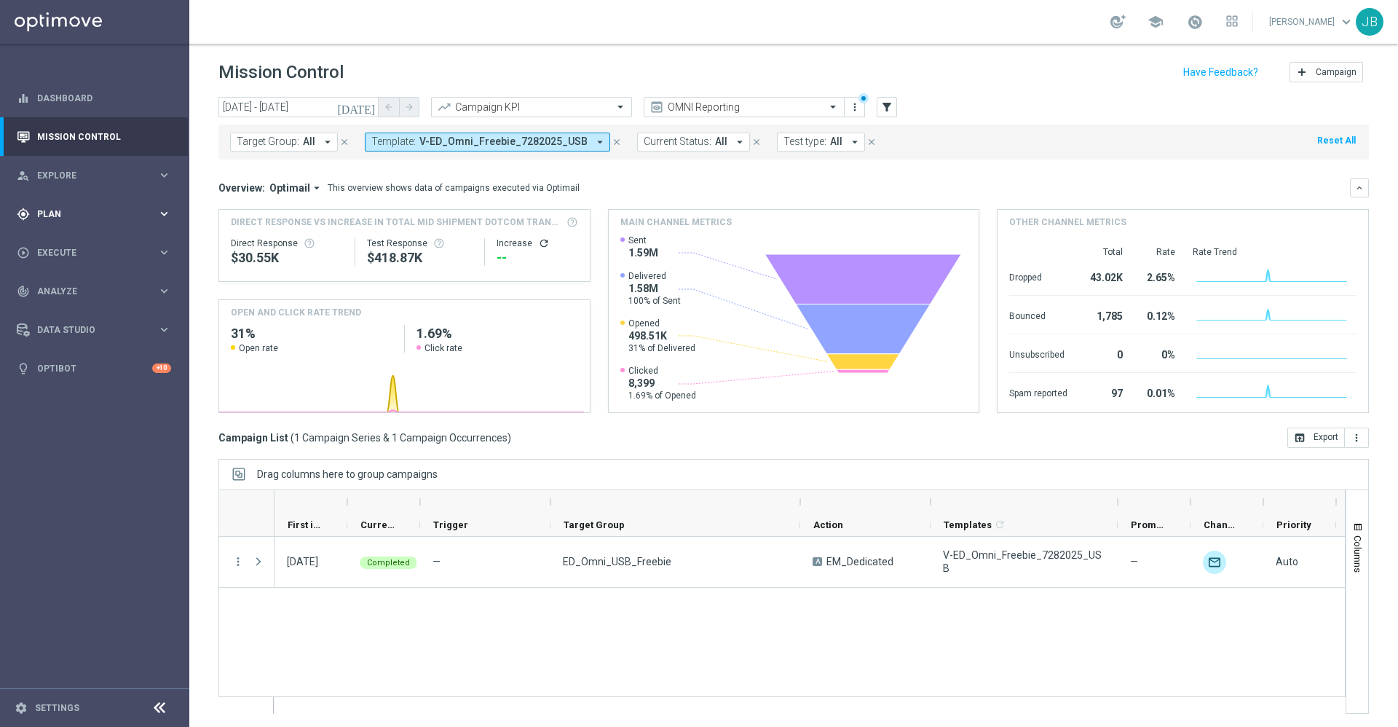
click at [75, 219] on div "gps_fixed Plan" at bounding box center [87, 213] width 141 height 13
click at [84, 293] on button "Templates keyboard_arrow_right" at bounding box center [105, 288] width 134 height 12
click at [77, 310] on link "Optimail" at bounding box center [98, 310] width 106 height 12
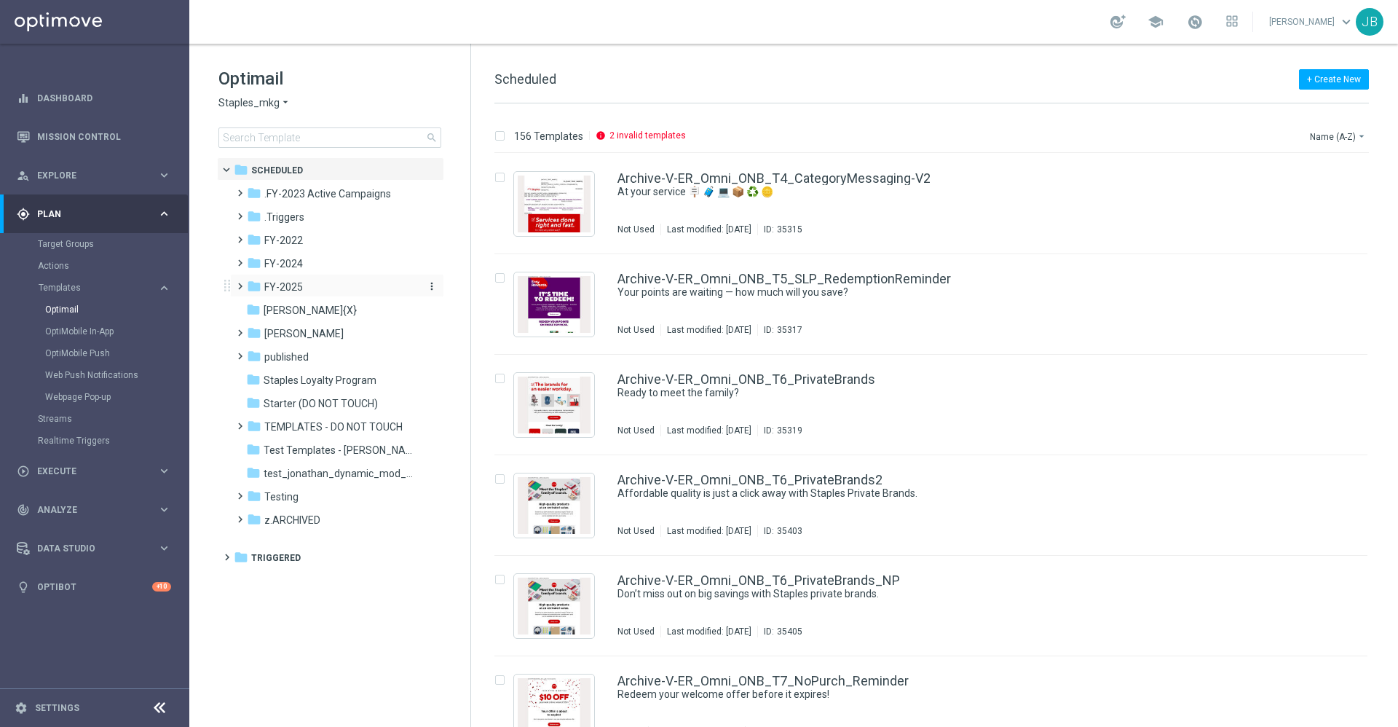
click at [302, 286] on div "folder FY-2025" at bounding box center [330, 287] width 167 height 17
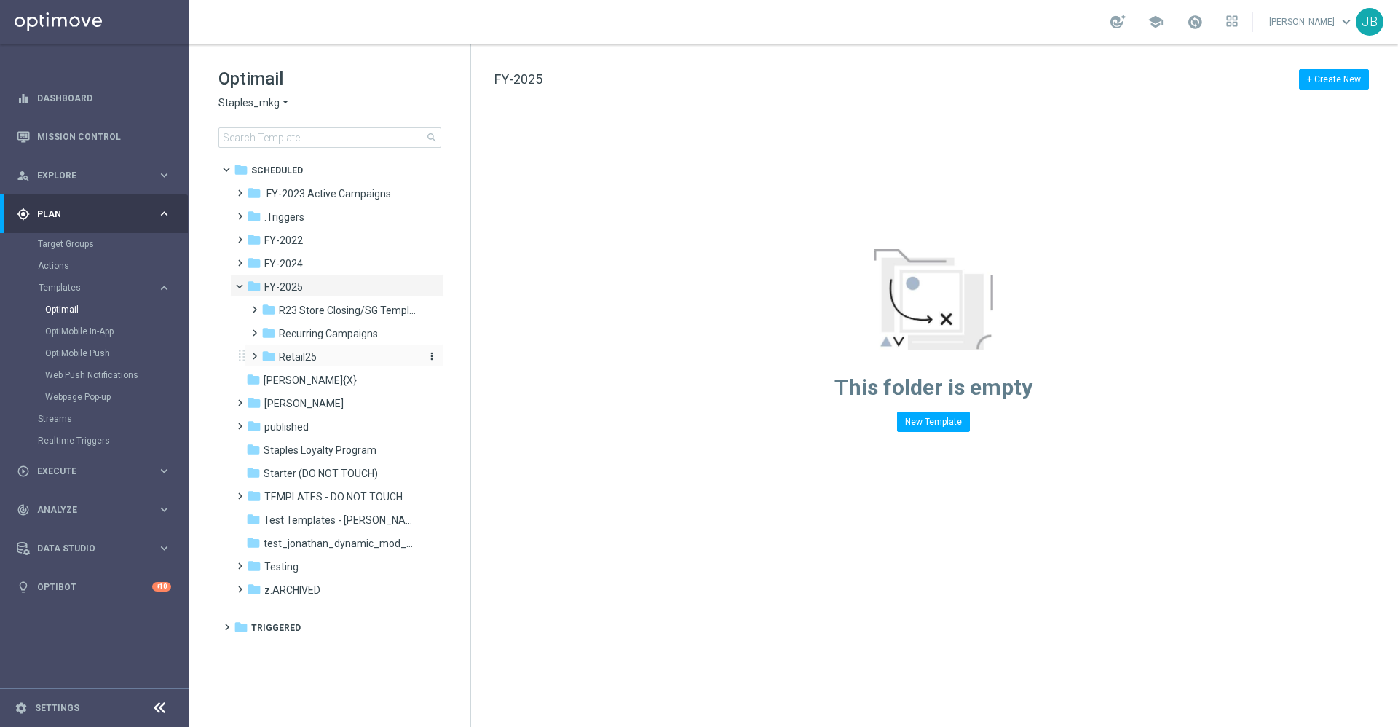
click at [313, 359] on span "Retail25" at bounding box center [298, 356] width 38 height 13
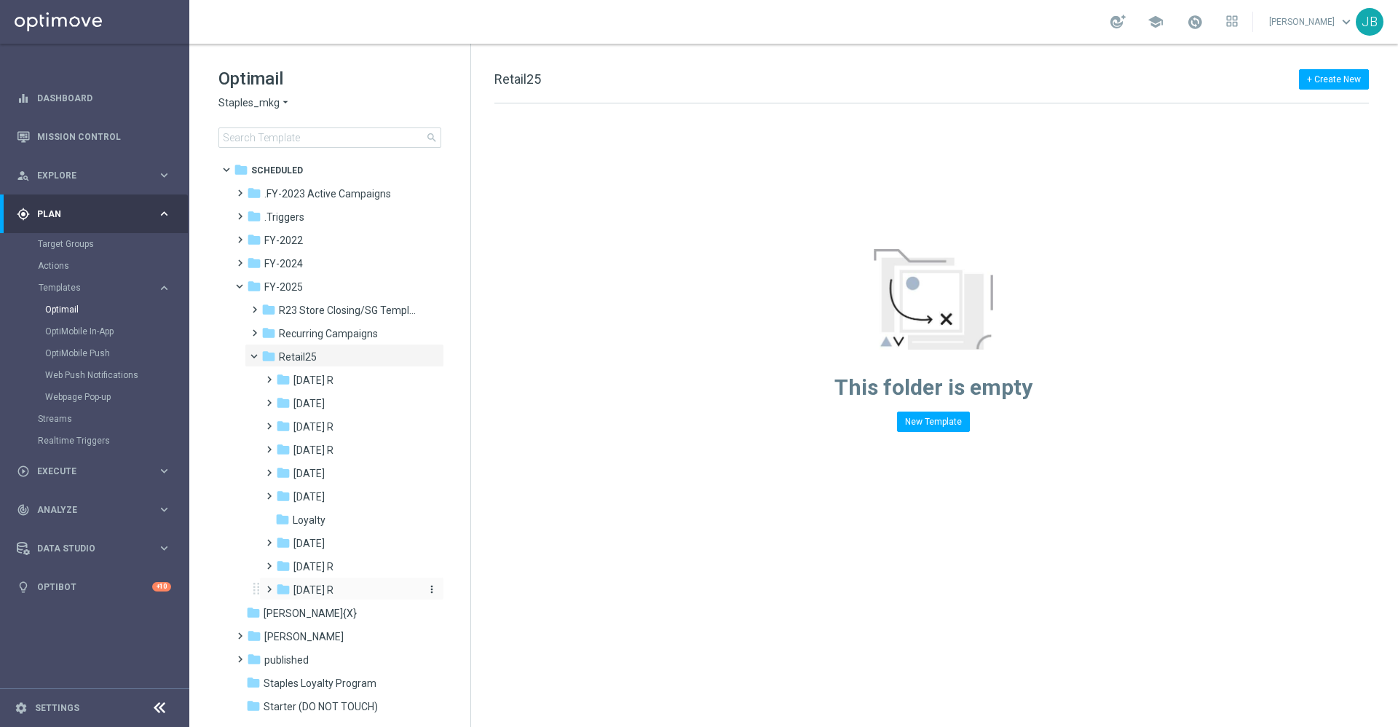
click at [326, 598] on div "folder Sept 25 R" at bounding box center [347, 590] width 143 height 17
click at [325, 631] on span "WO 9.7 R" at bounding box center [328, 636] width 41 height 13
click at [323, 607] on span "WO 9.14" at bounding box center [326, 612] width 38 height 13
click at [426, 612] on icon "more_vert" at bounding box center [432, 612] width 12 height 12
click at [479, 553] on span "New Folder" at bounding box center [489, 555] width 44 height 12
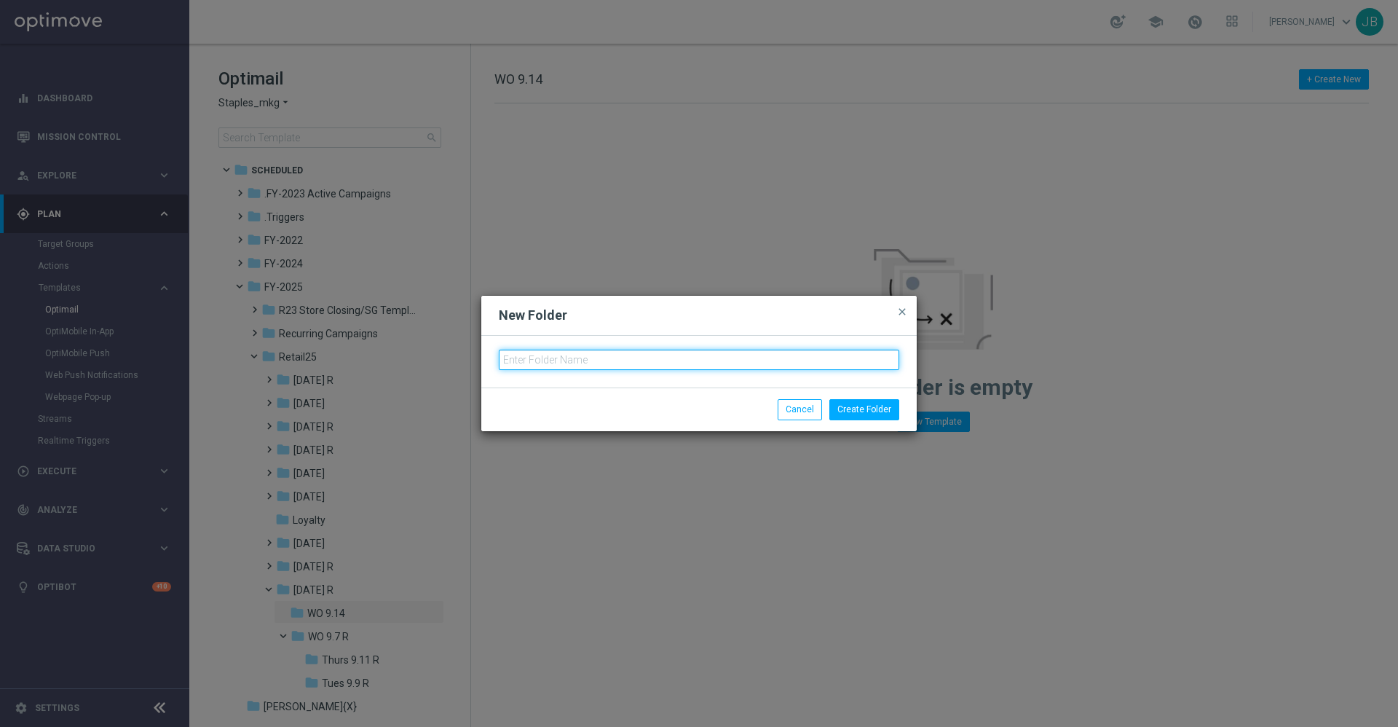
click at [587, 357] on input "text" at bounding box center [699, 359] width 400 height 20
type input "Tues 9/16"
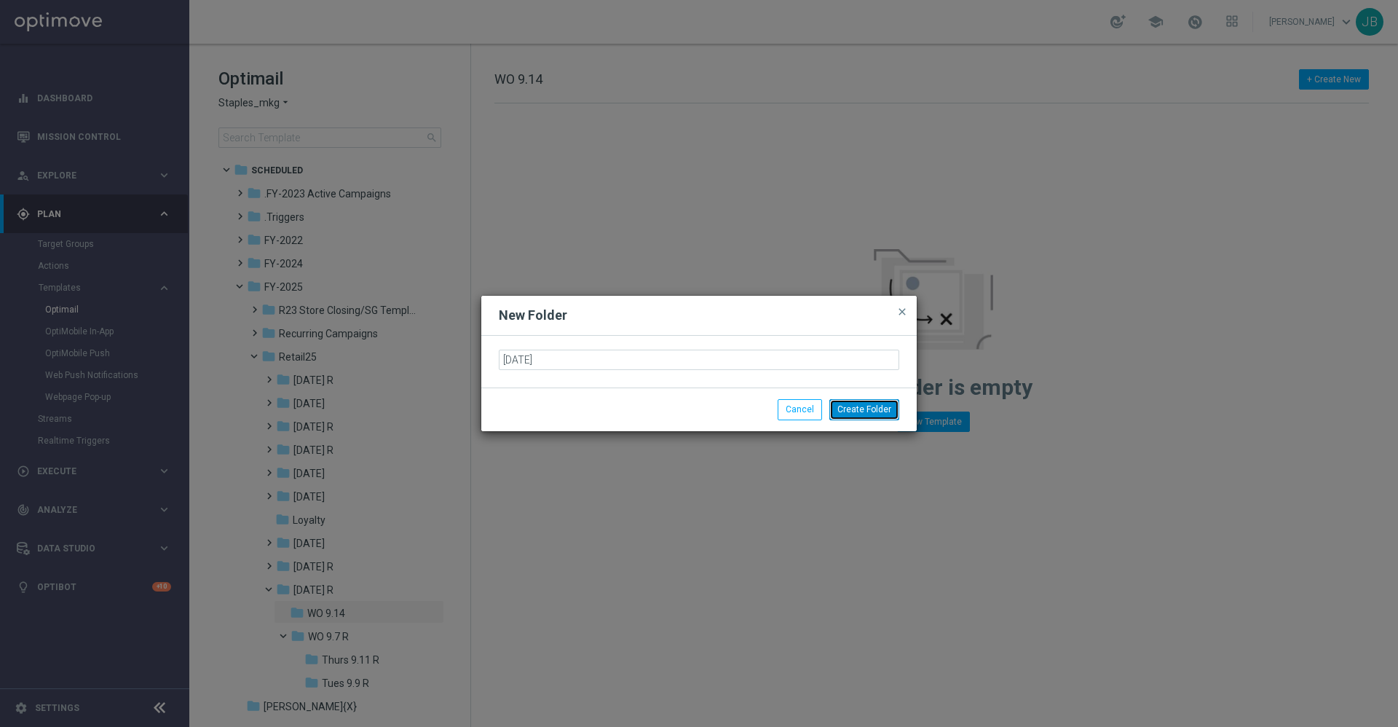
click at [867, 412] on button "Create Folder" at bounding box center [864, 409] width 70 height 20
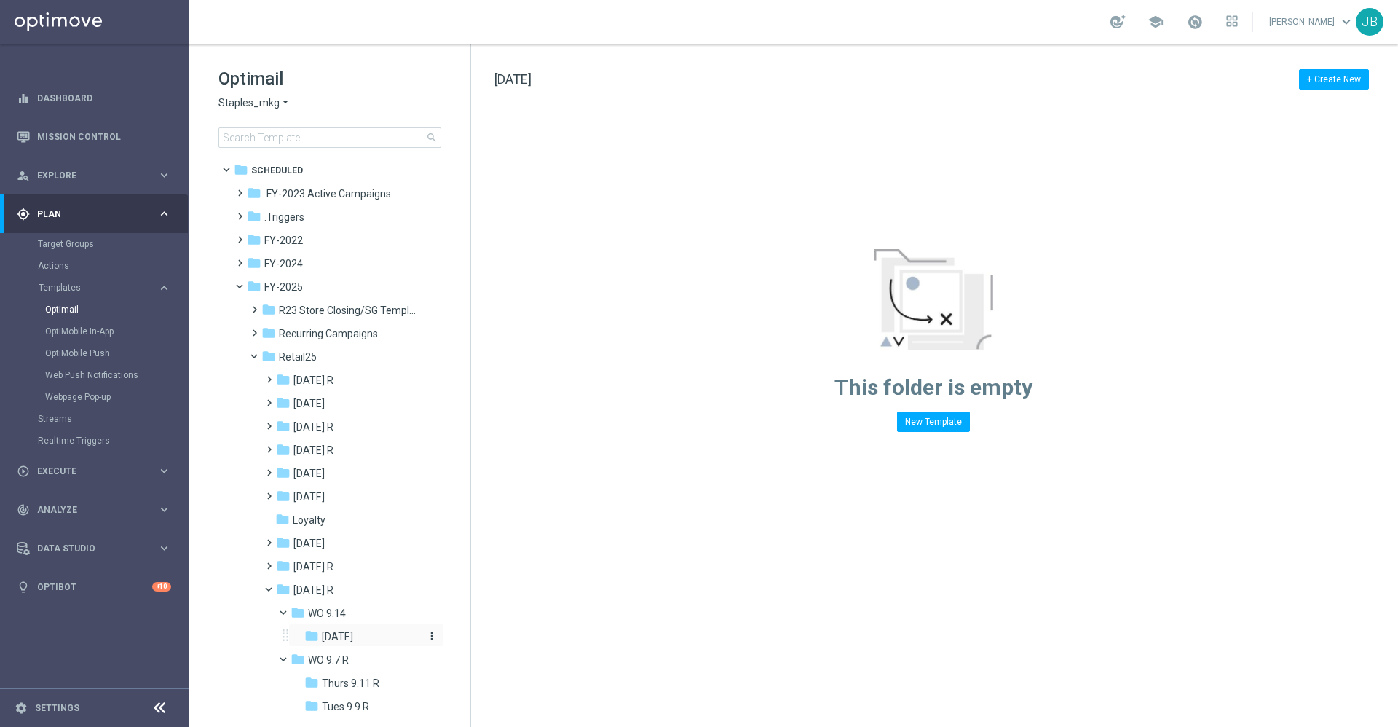
click at [389, 628] on div "folder Tues 9/16" at bounding box center [363, 636] width 119 height 17
click at [355, 305] on span "R23 Store Closing/SG Templates" at bounding box center [348, 310] width 138 height 13
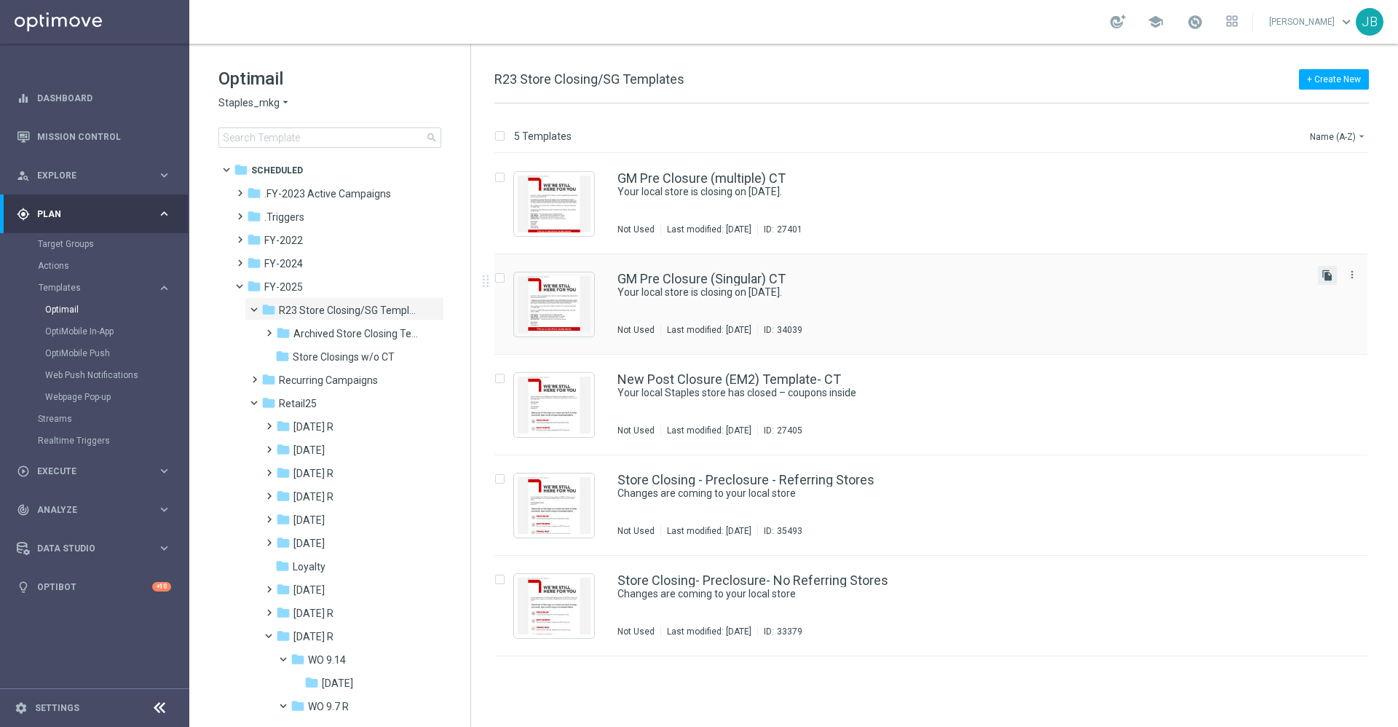
click at [1328, 270] on icon "file_copy" at bounding box center [1327, 275] width 12 height 12
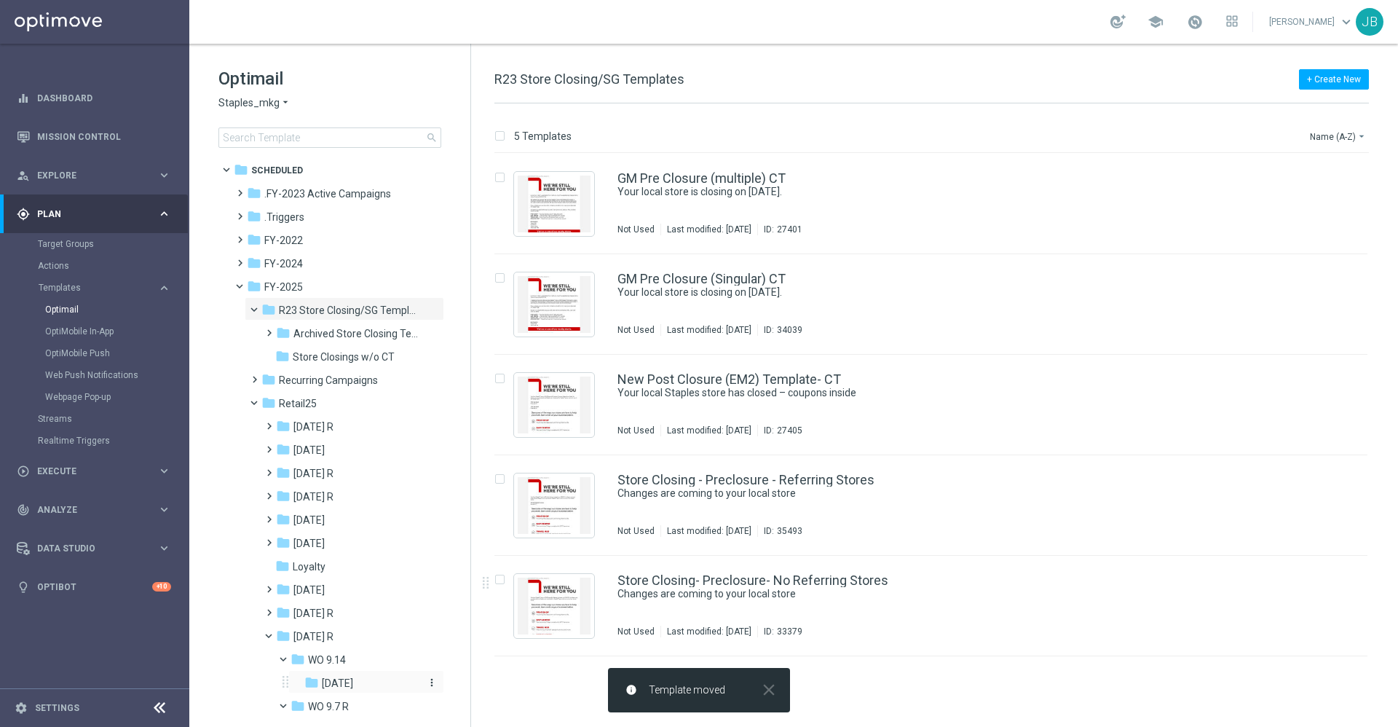
click at [372, 681] on div "folder Tues 9/16" at bounding box center [363, 683] width 119 height 17
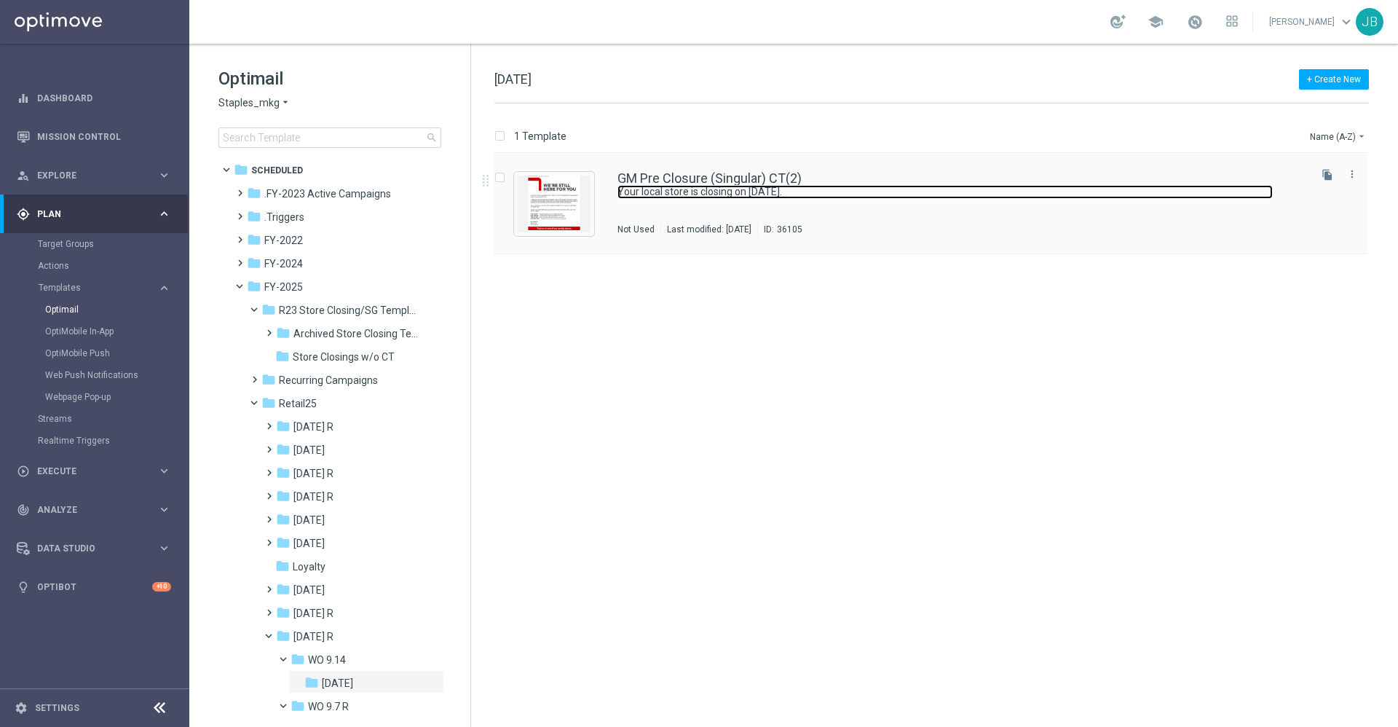
click at [703, 186] on link "Your local store is closing on 4/11/2025." at bounding box center [944, 192] width 655 height 14
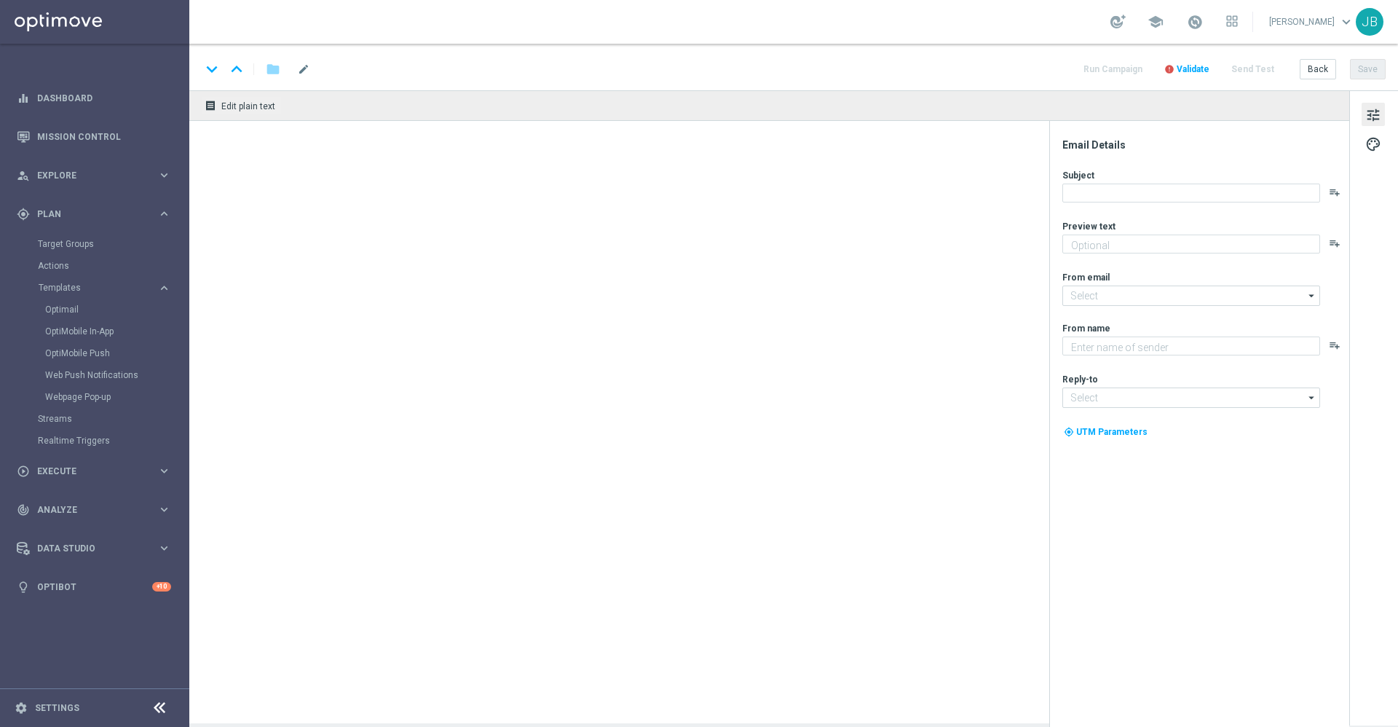
type textarea "Don't worry, we've still got you covered"
type textarea "Staples"
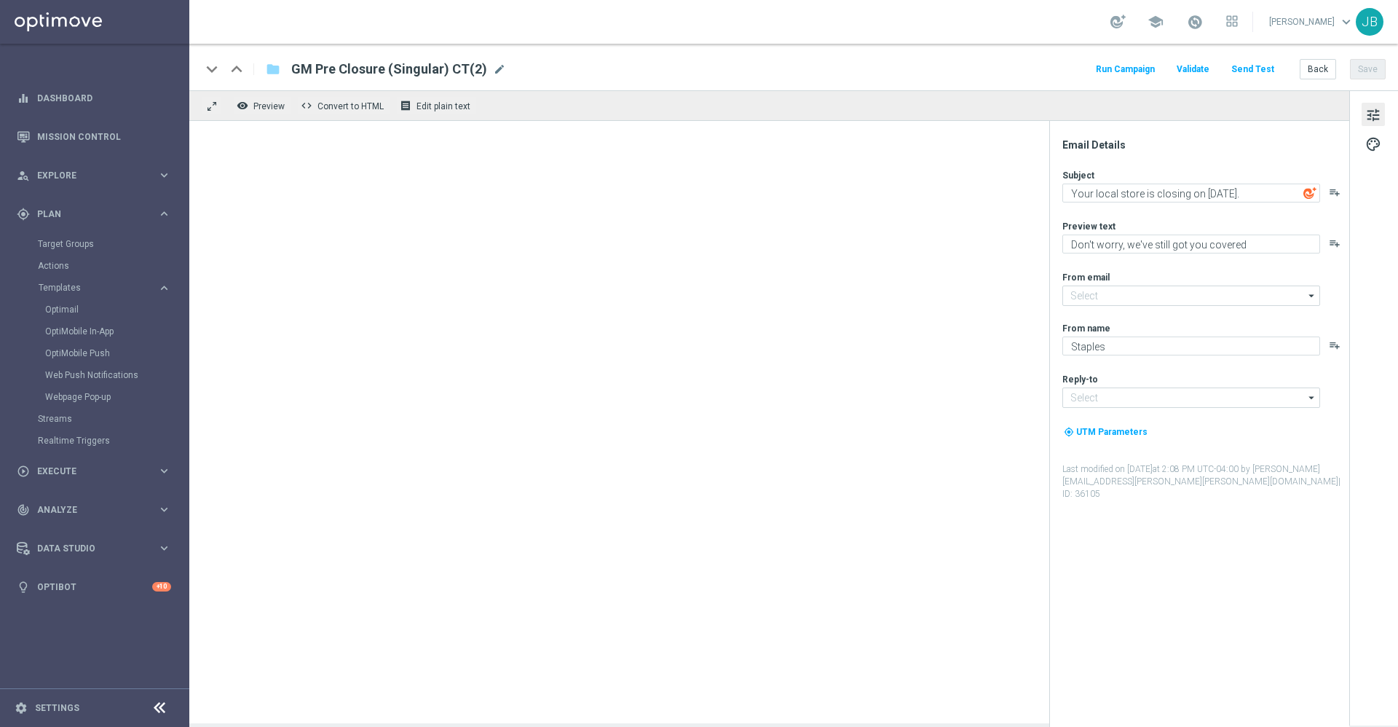
type input "staples@connected.staples.com"
type input "info@staples.com"
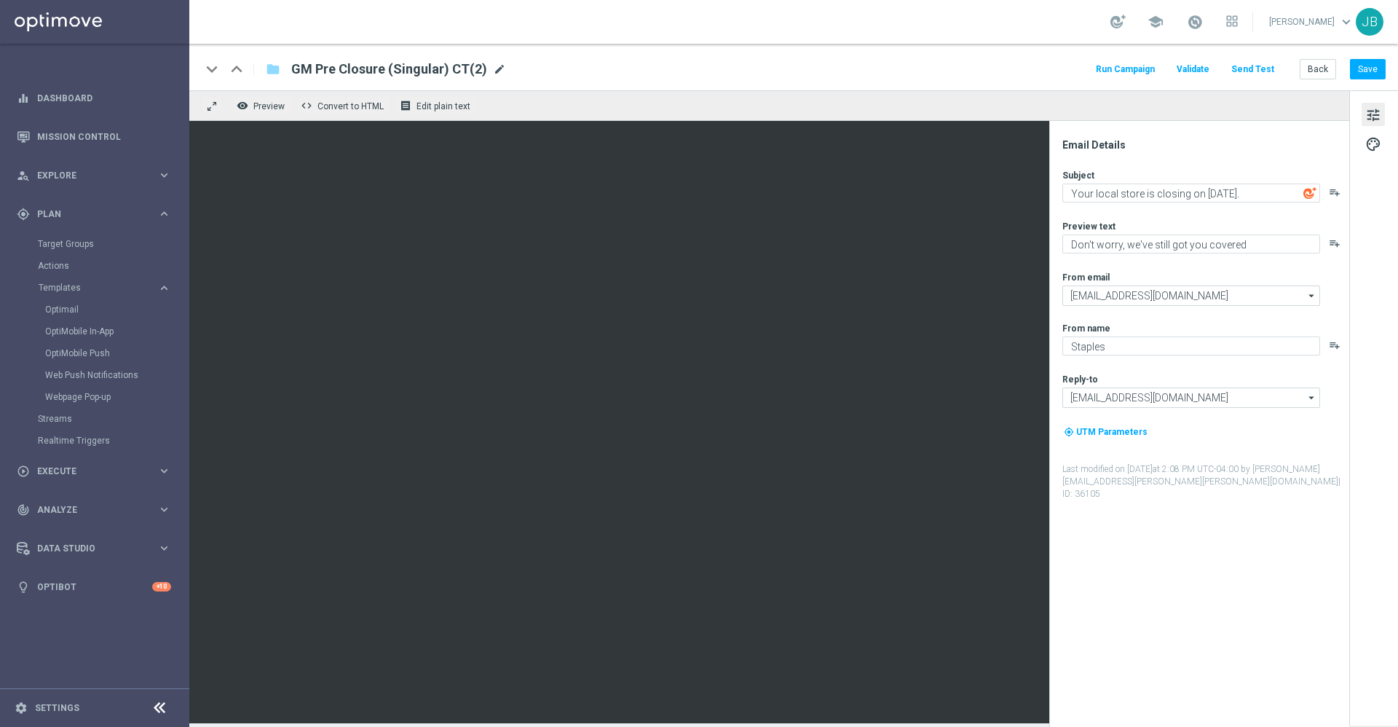
click at [493, 70] on span "mode_edit" at bounding box center [499, 69] width 13 height 13
paste input "SC_DC_20250916_Closing_GMEmail_ST1630"
type input "SC_DC_20250916_Closing_GMEmail_ST1630"
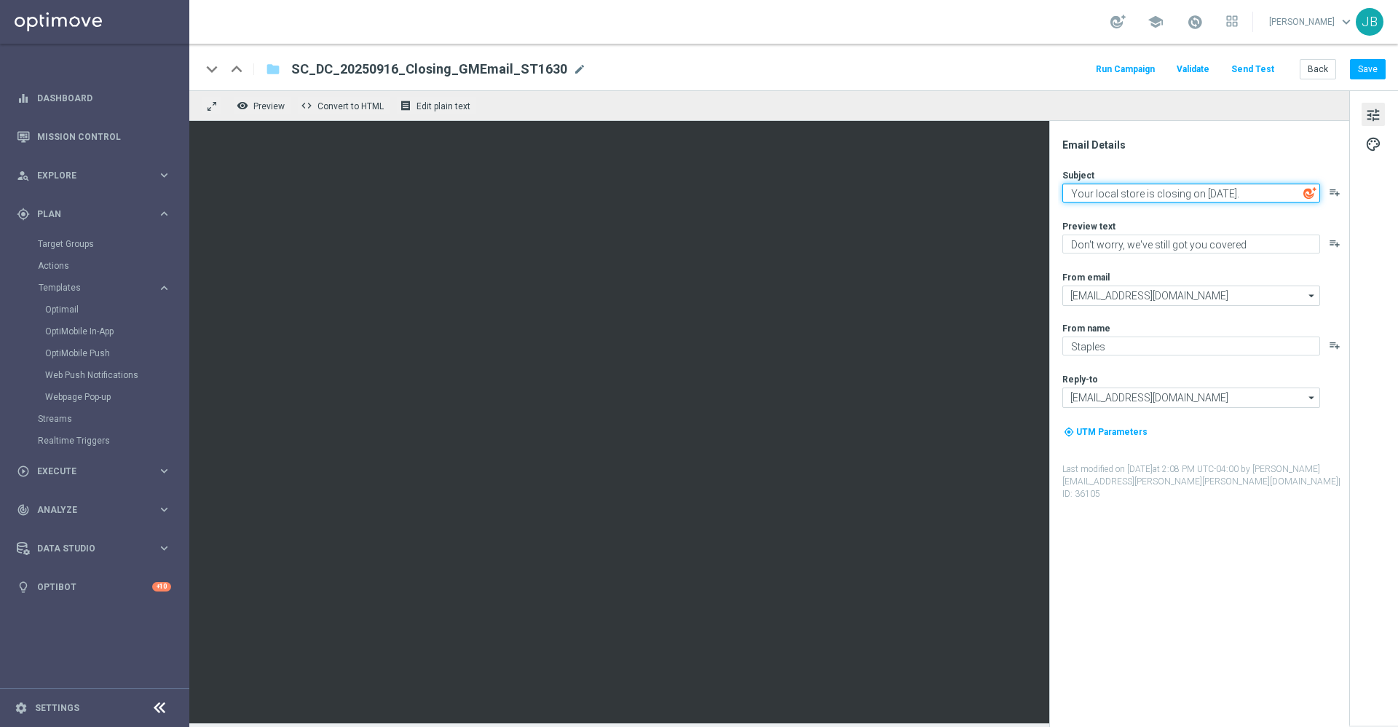
click at [1203, 195] on textarea "Your local store is closing on 4/11/2025." at bounding box center [1191, 192] width 258 height 19
type textarea "Your local store is closing on 10/3/2025."
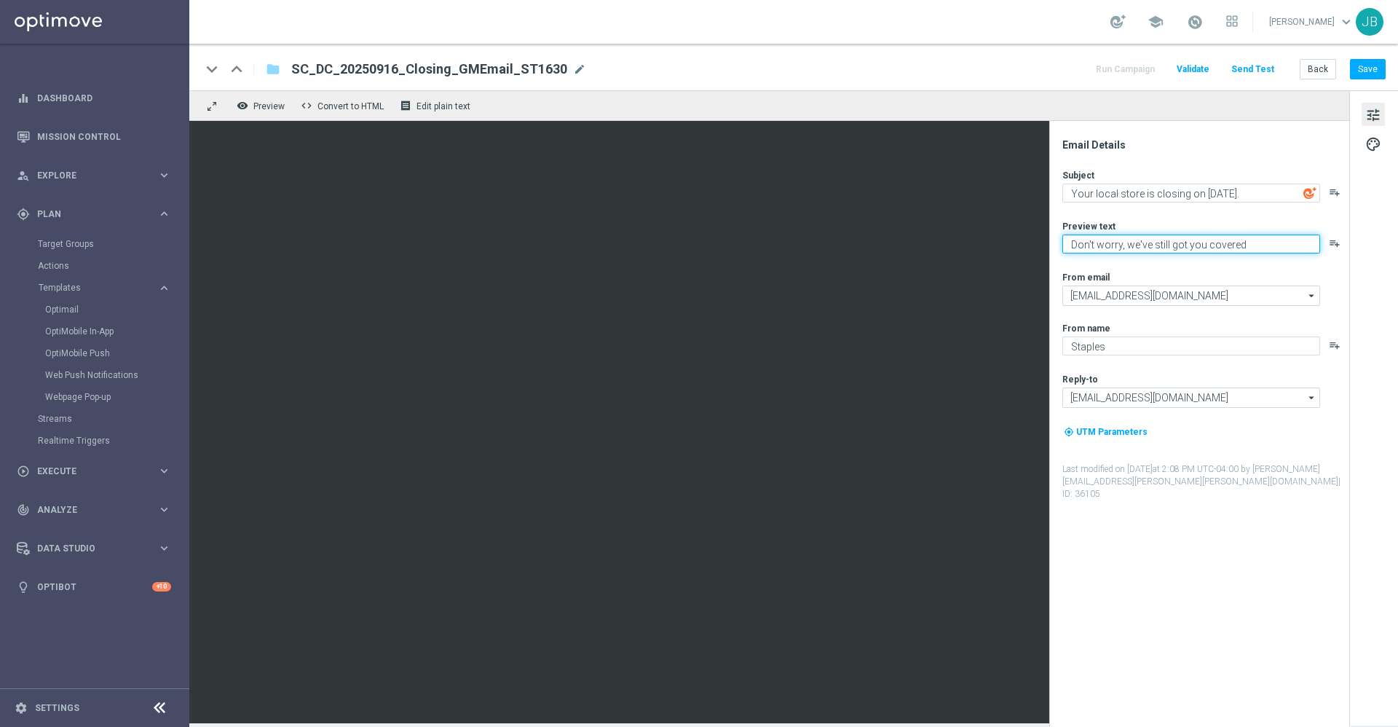
click at [1250, 246] on textarea "Don't worry, we've still got you covered" at bounding box center [1191, 243] width 258 height 19
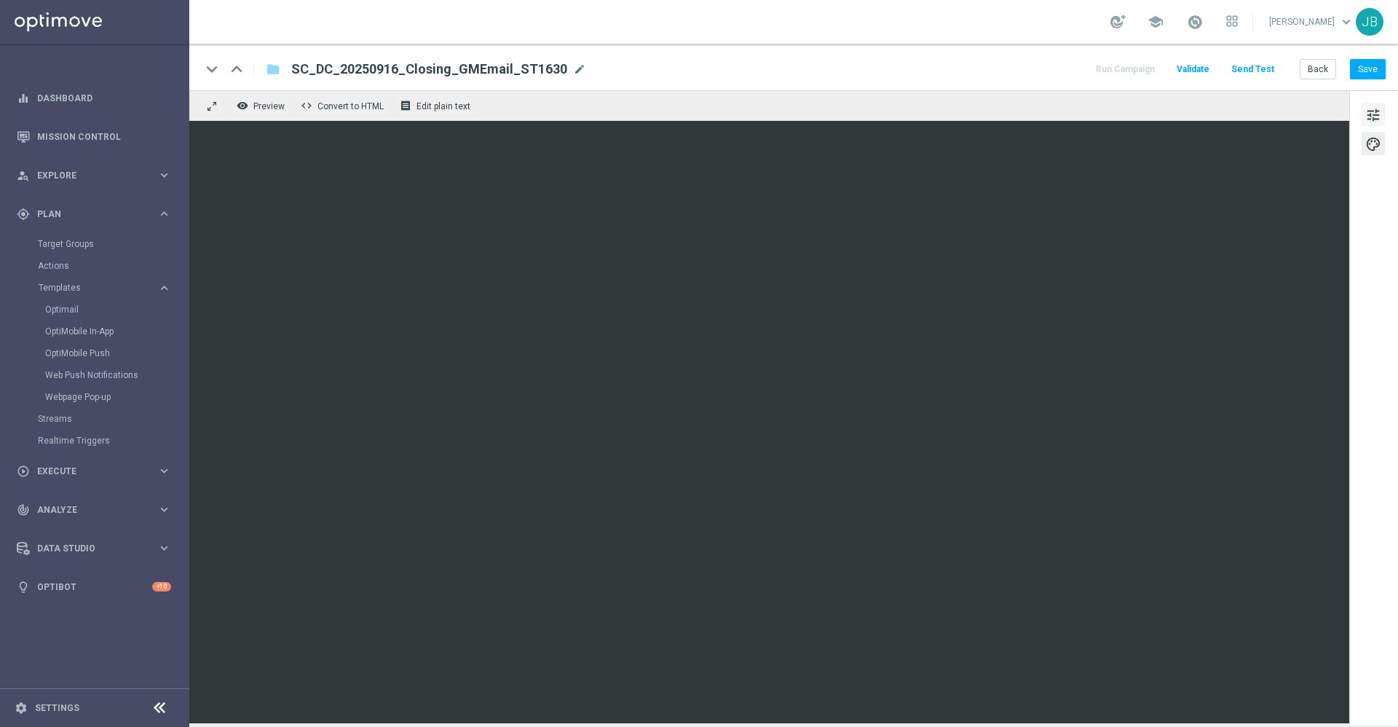
click at [1374, 120] on span "tune" at bounding box center [1373, 115] width 16 height 19
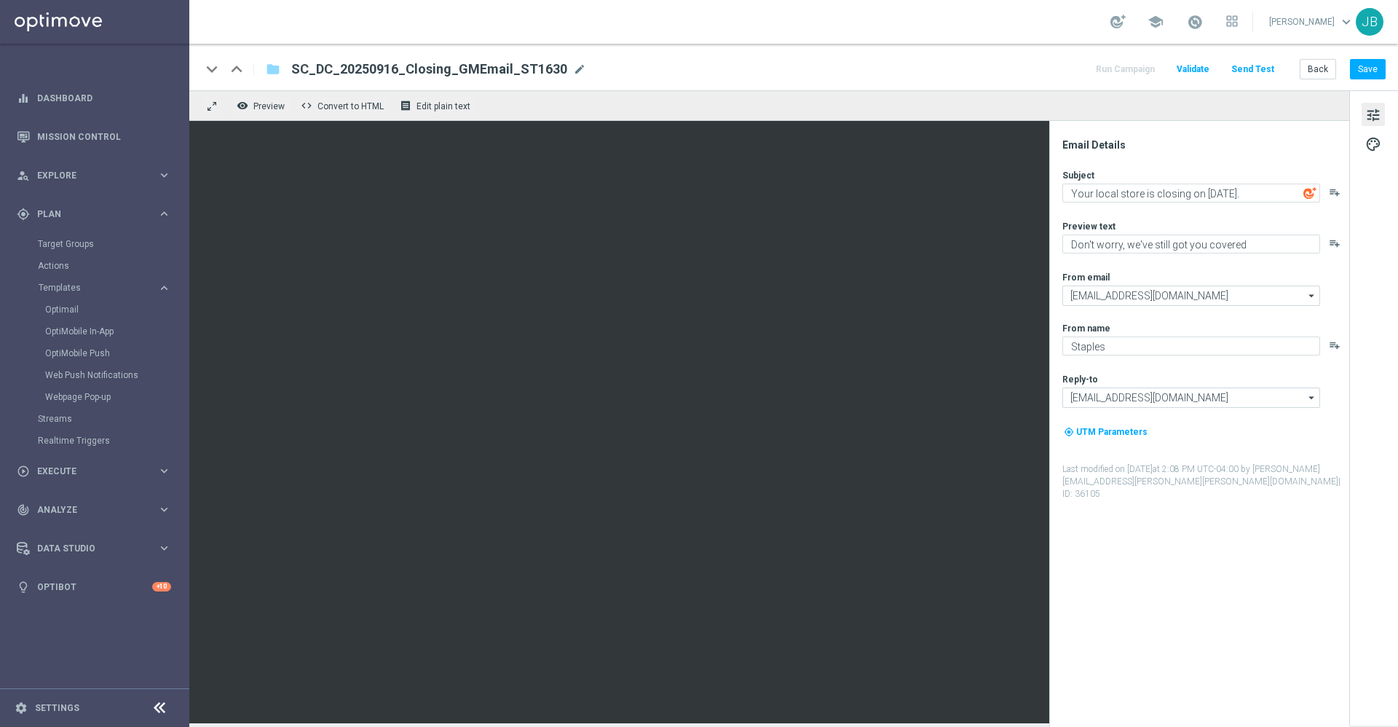
click at [1375, 116] on span "tune" at bounding box center [1373, 115] width 16 height 19
click at [1375, 144] on span "palette" at bounding box center [1373, 144] width 16 height 19
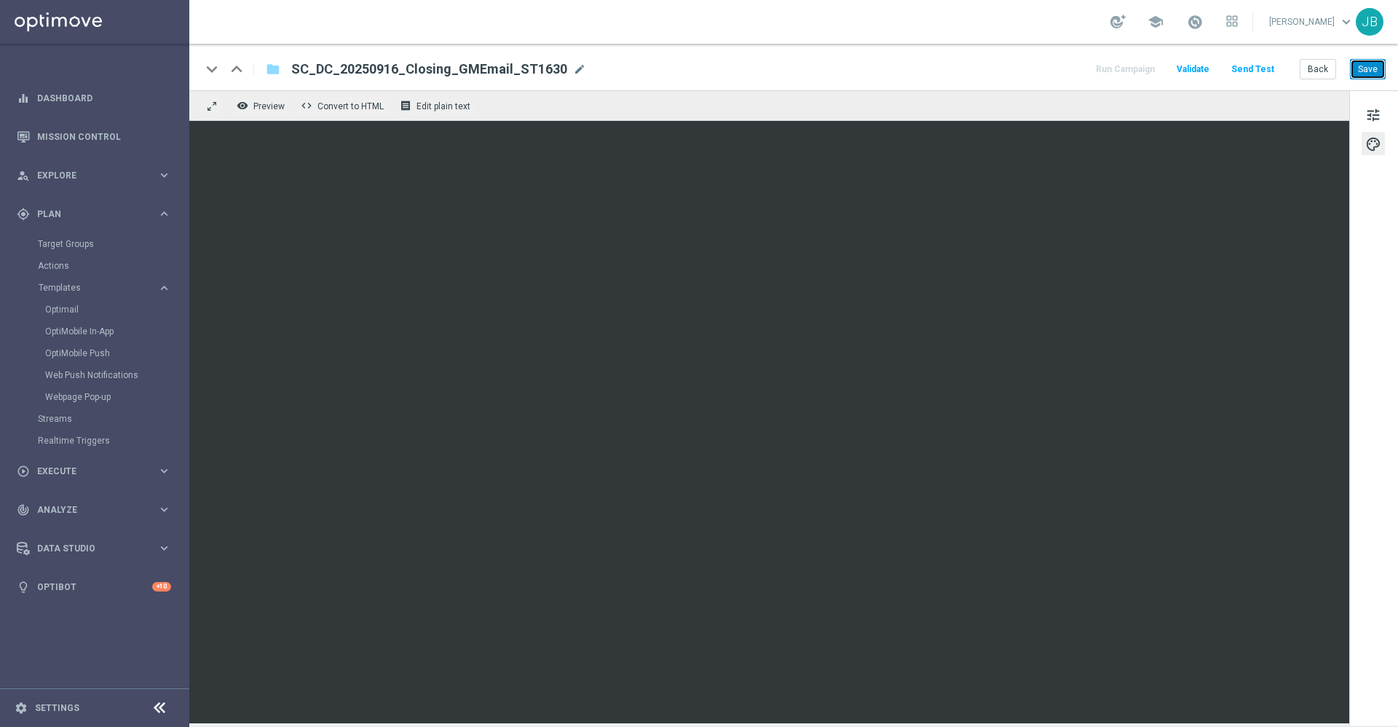
click at [1367, 71] on button "Save" at bounding box center [1368, 69] width 36 height 20
click at [1358, 69] on button "Save" at bounding box center [1368, 69] width 36 height 20
click at [68, 311] on link "Optimail" at bounding box center [98, 310] width 106 height 12
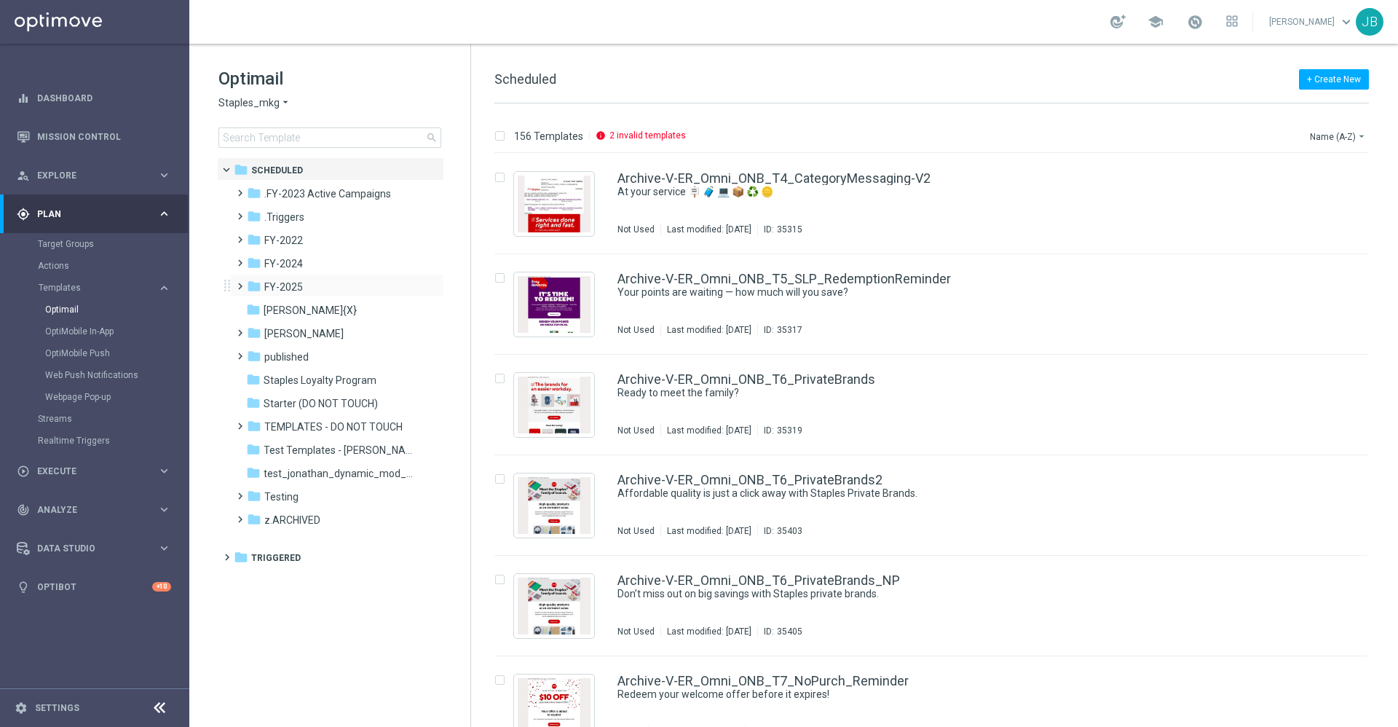
click at [298, 277] on div "folder FY-2025 more_vert" at bounding box center [337, 285] width 214 height 23
click at [301, 289] on span "FY-2025" at bounding box center [283, 286] width 39 height 13
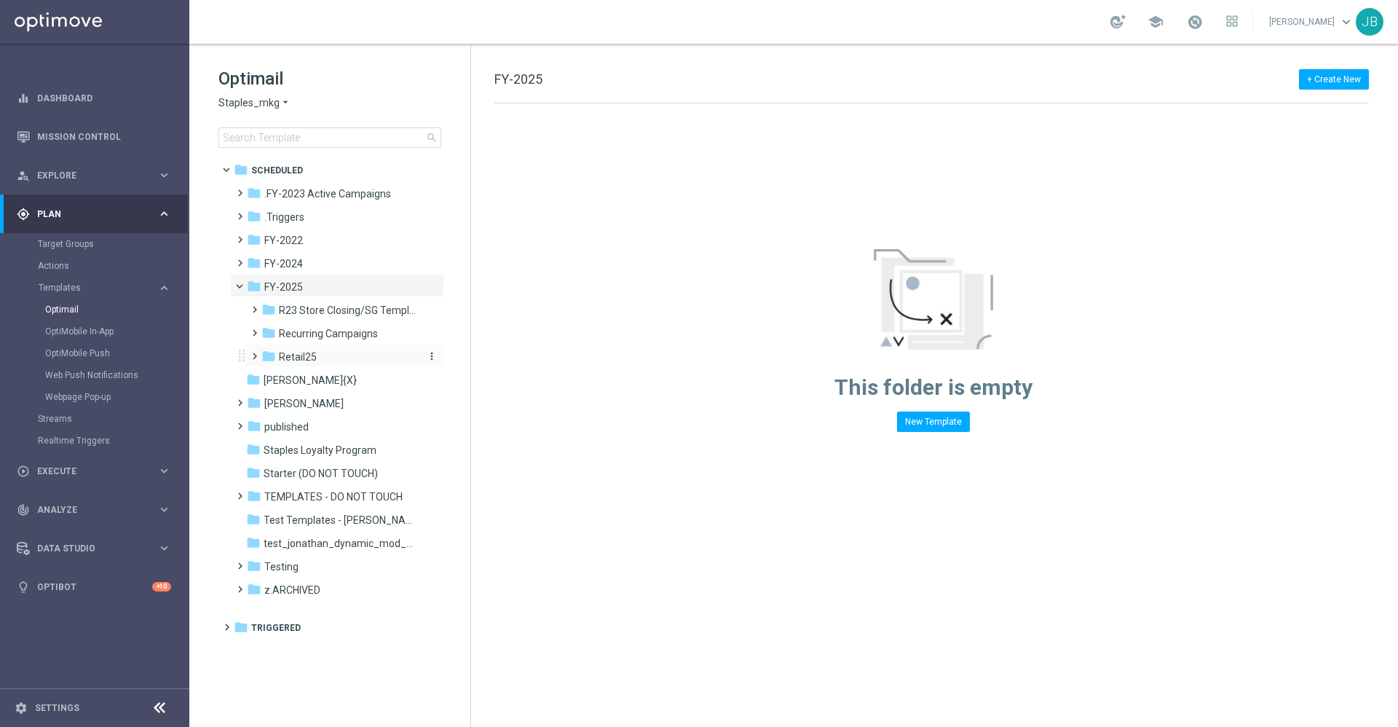
click at [317, 354] on div "folder Retail25" at bounding box center [338, 357] width 155 height 17
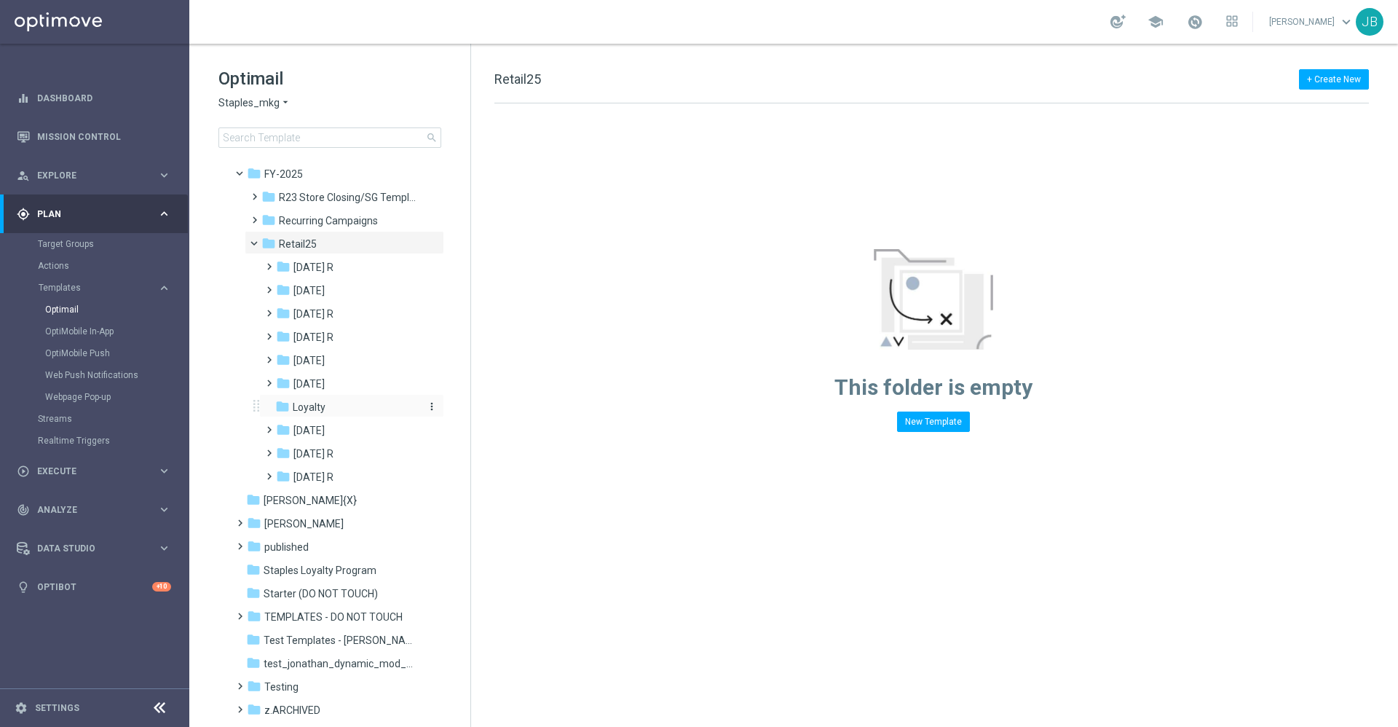
scroll to position [133, 0]
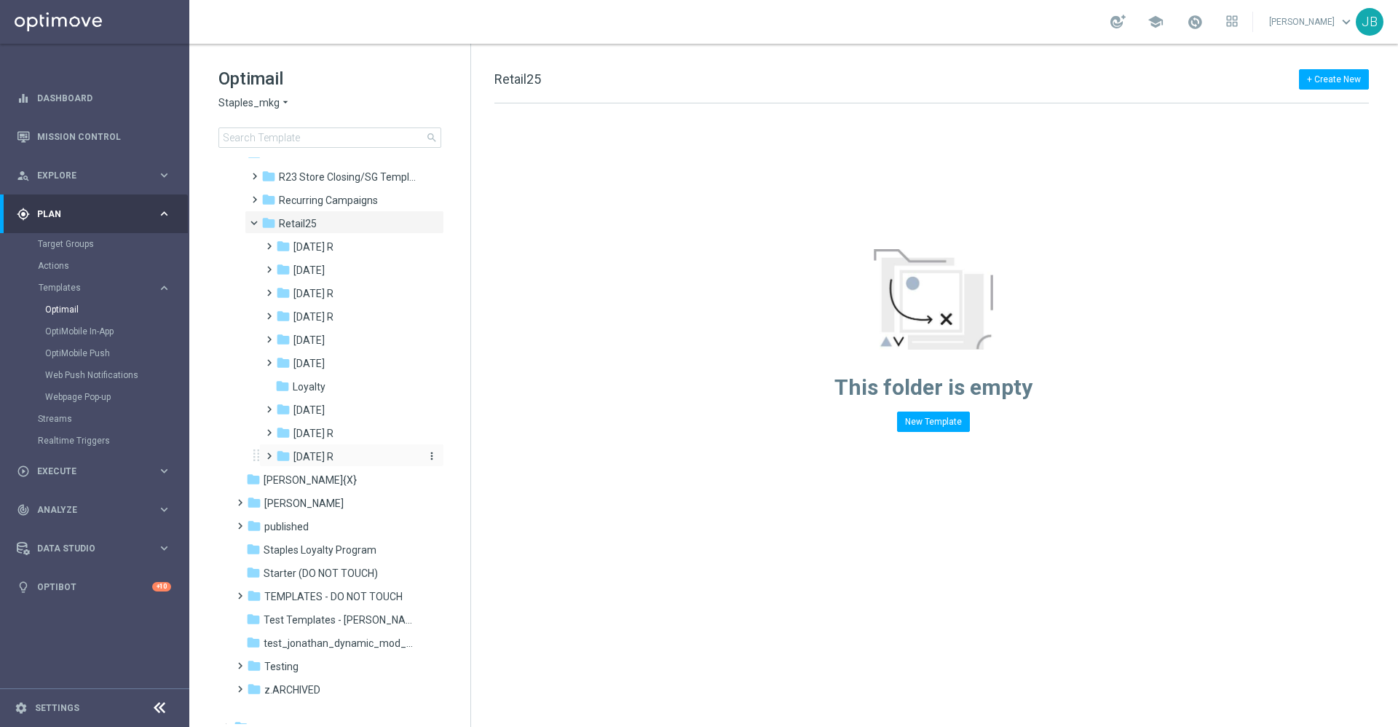
click at [322, 457] on span "Sept 25 R" at bounding box center [313, 456] width 40 height 13
click at [336, 483] on span "WO 9.14" at bounding box center [327, 479] width 38 height 13
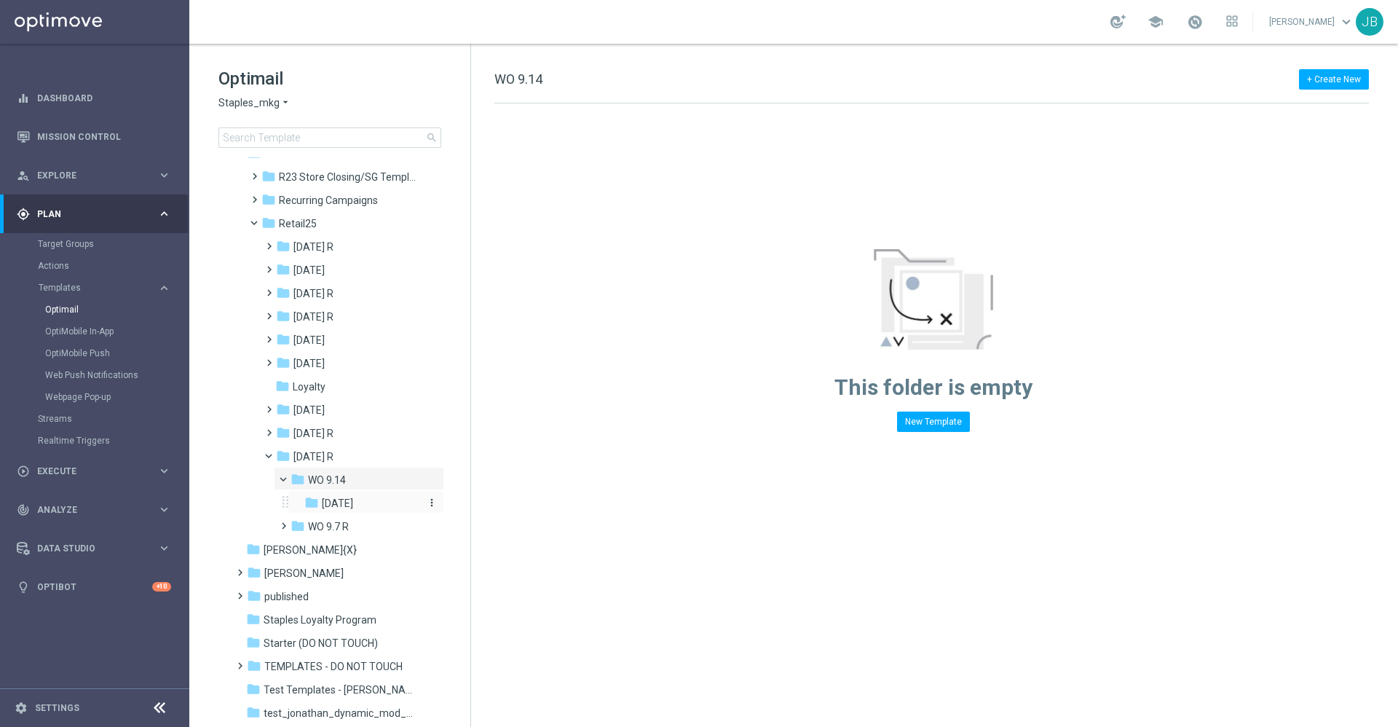
click at [346, 505] on span "Tues 9/16" at bounding box center [337, 503] width 31 height 13
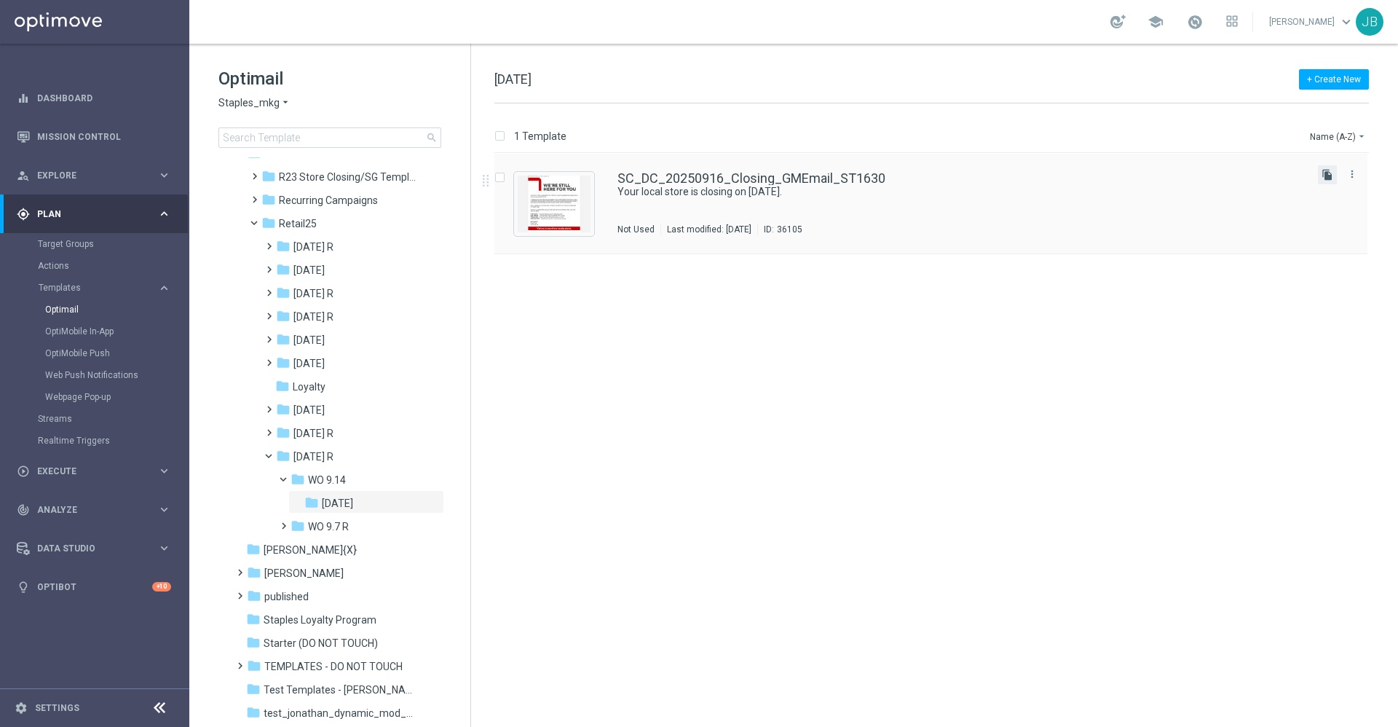
click at [1327, 175] on icon "file_copy" at bounding box center [1327, 175] width 12 height 12
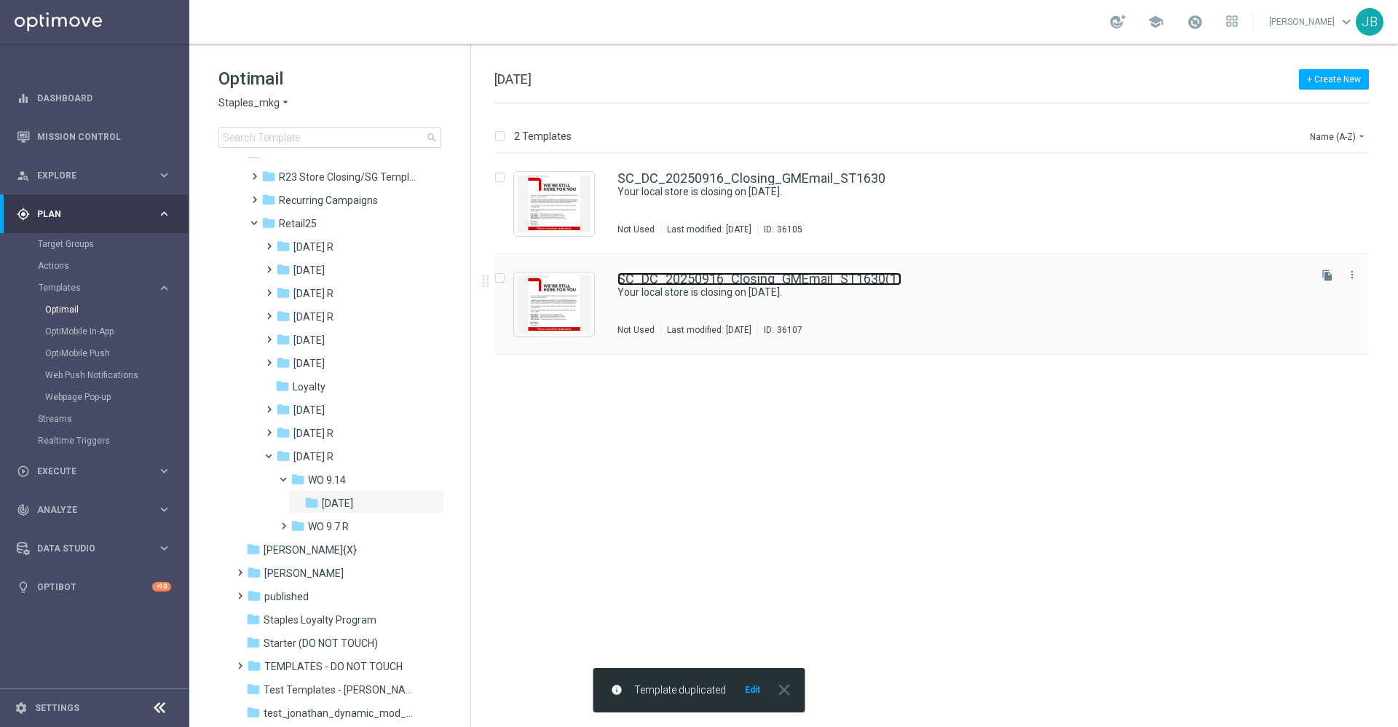
click at [740, 277] on link "SC_DC_20250916_Closing_GMEmail_ST1630(1)" at bounding box center [759, 278] width 284 height 13
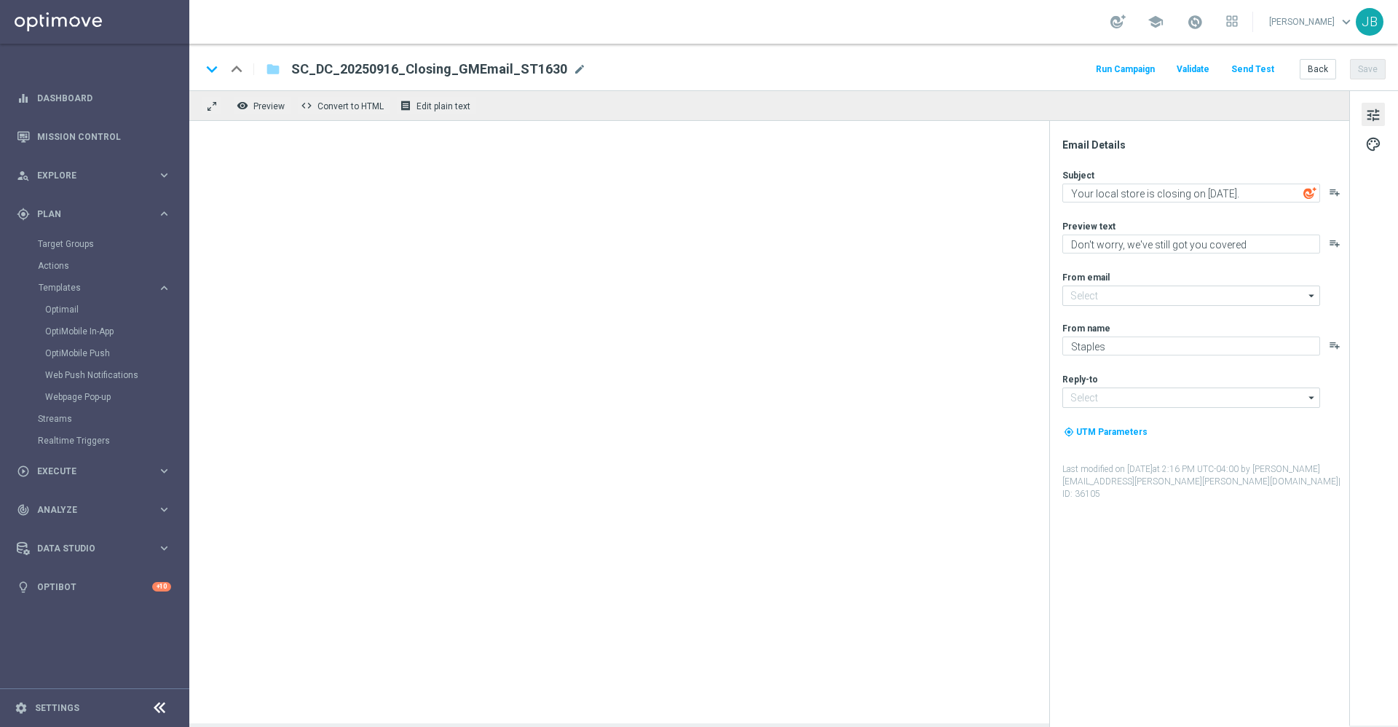
type input "staples@connected.staples.com"
type input "info@staples.com"
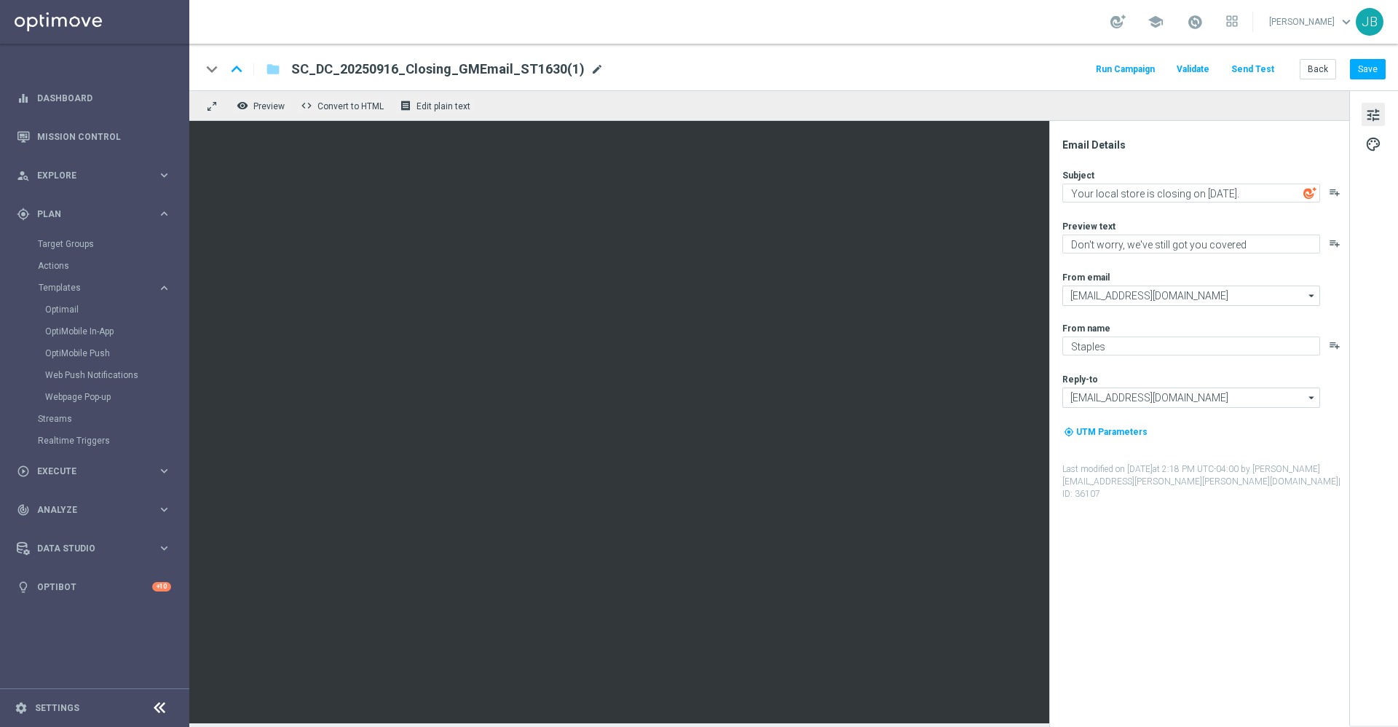
click at [590, 74] on span "mode_edit" at bounding box center [596, 69] width 13 height 13
drag, startPoint x: 574, startPoint y: 70, endPoint x: 282, endPoint y: 33, distance: 295.0
click at [282, 33] on section "school John Bruzzese keyboard_arrow_down JB keyboard_arrow_down keyboard_arrow_…" at bounding box center [793, 363] width 1209 height 727
paste input "SC_DC_20250916_Closing_GMEmail_ST334"
type input "SC_DC_20250916_Closing_GMEmail_ST334"
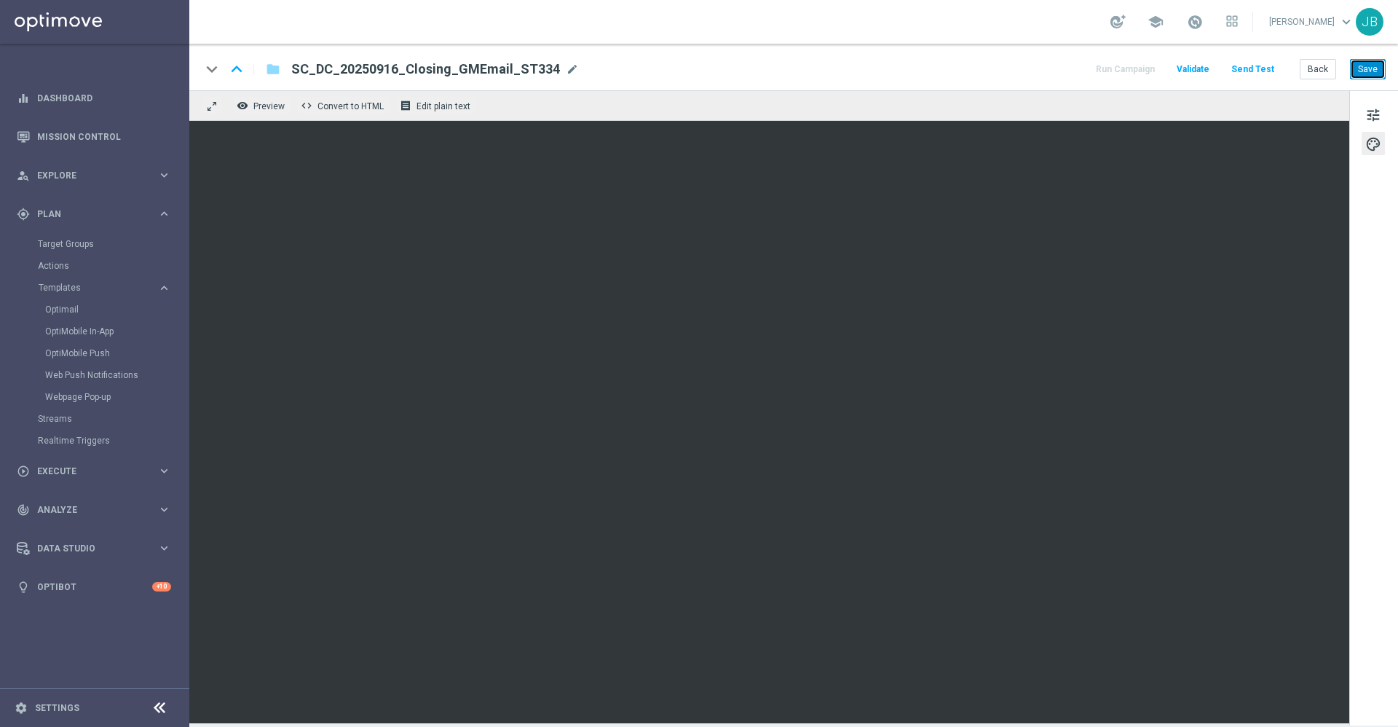
click at [1360, 66] on button "Save" at bounding box center [1368, 69] width 36 height 20
click at [1369, 66] on button "Save" at bounding box center [1368, 69] width 36 height 20
click at [66, 310] on link "Optimail" at bounding box center [98, 310] width 106 height 12
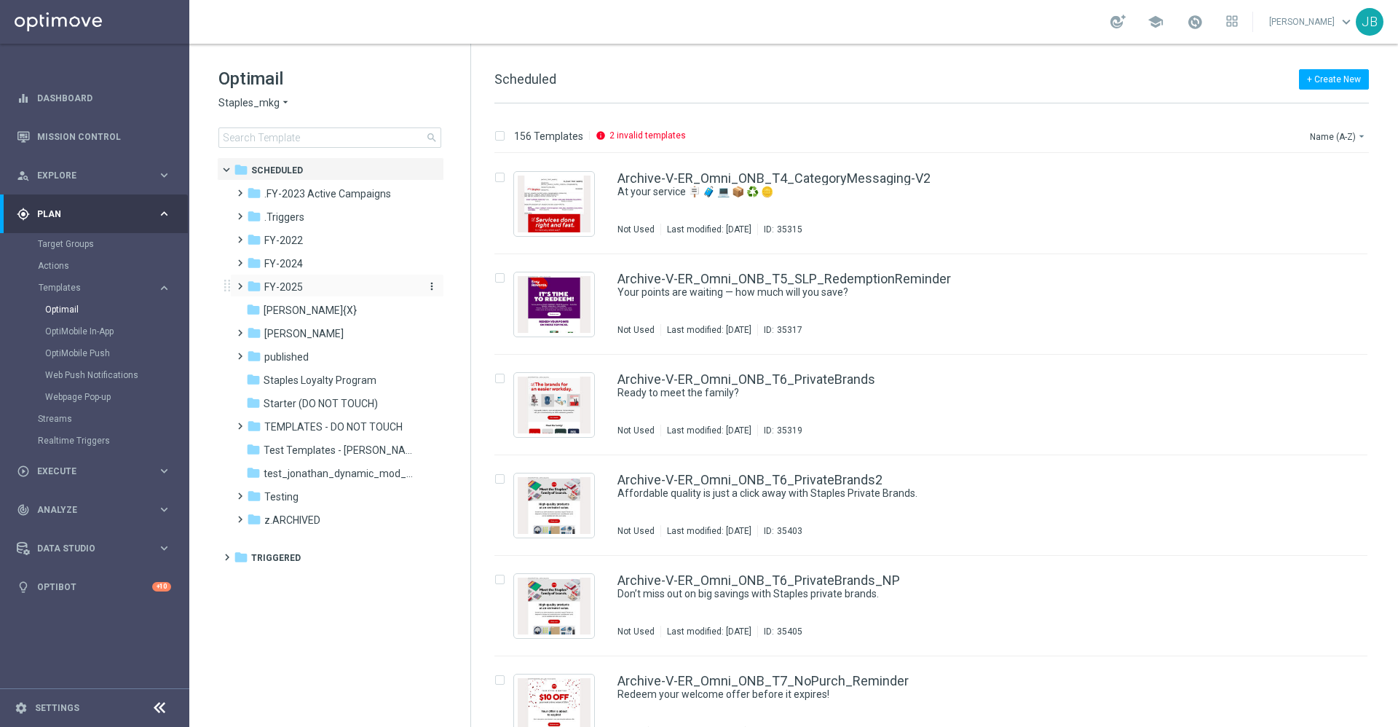
click at [307, 288] on div "folder FY-2025" at bounding box center [330, 287] width 167 height 17
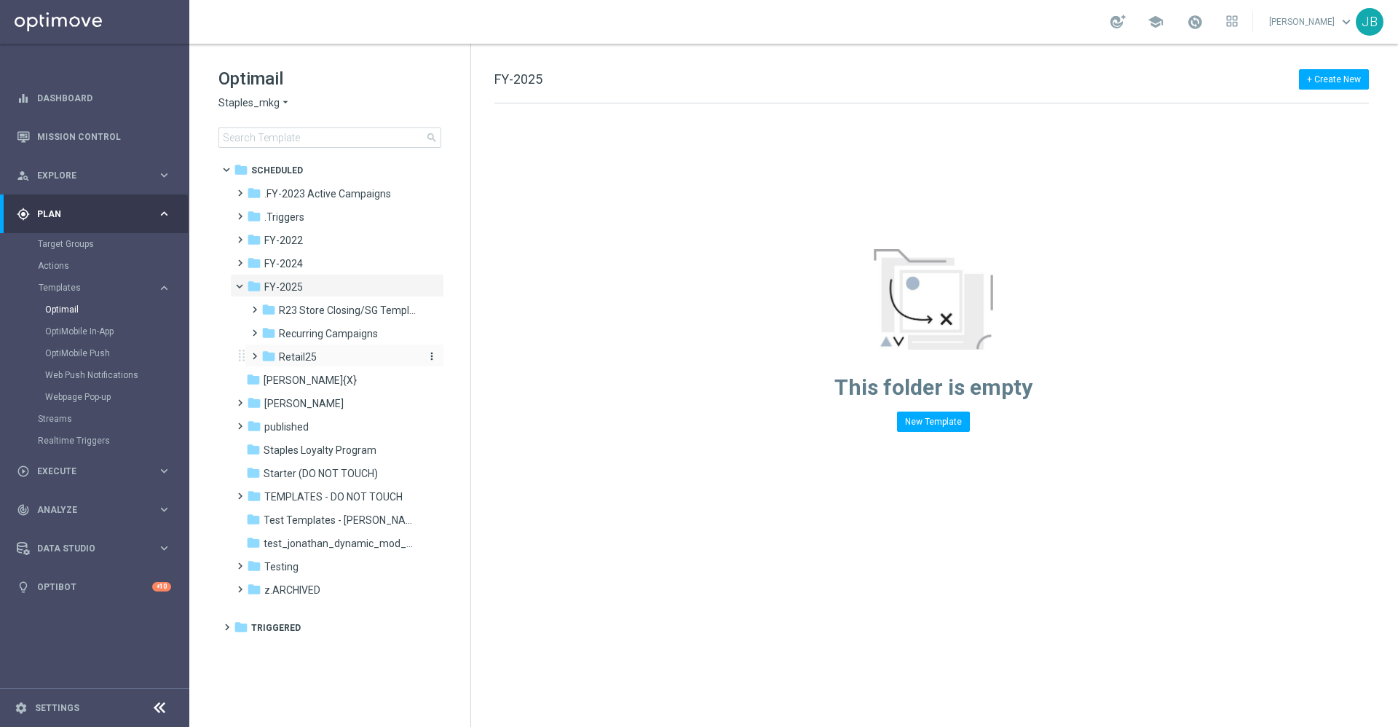
click at [309, 357] on span "Retail25" at bounding box center [298, 356] width 38 height 13
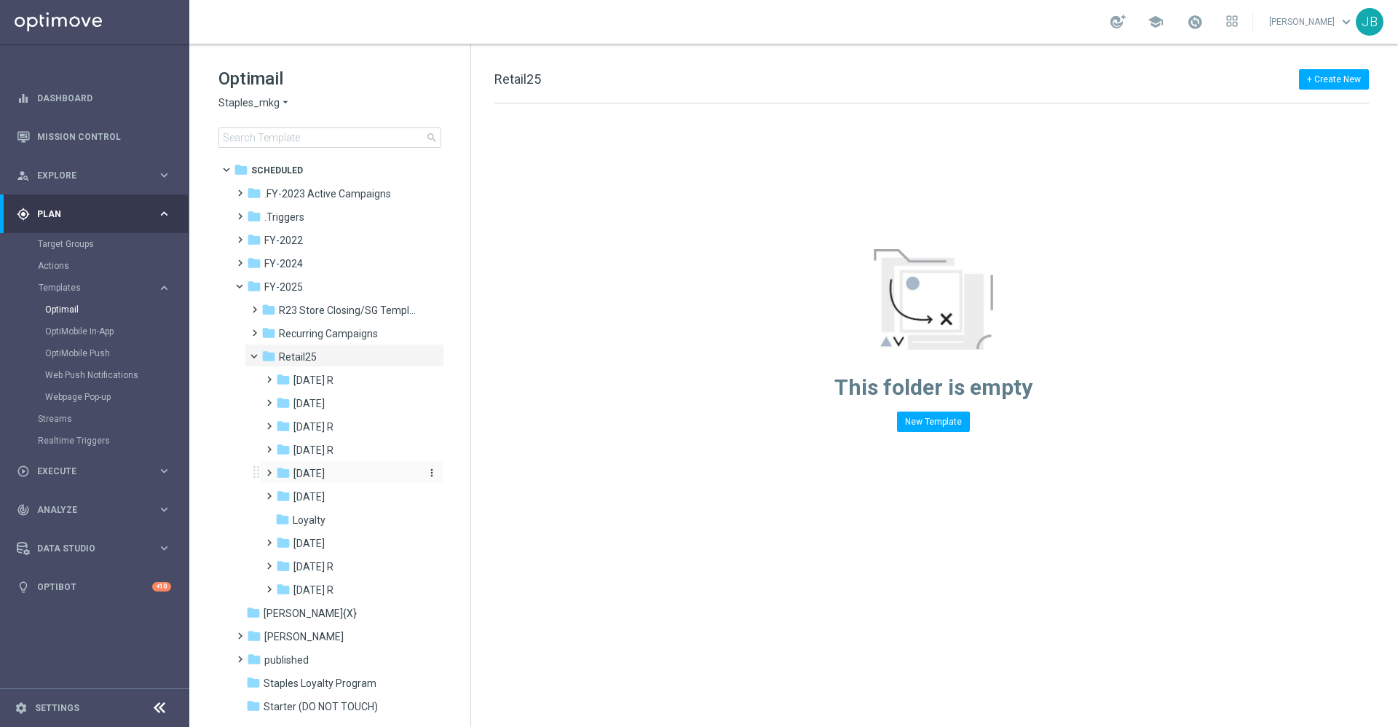
scroll to position [34, 0]
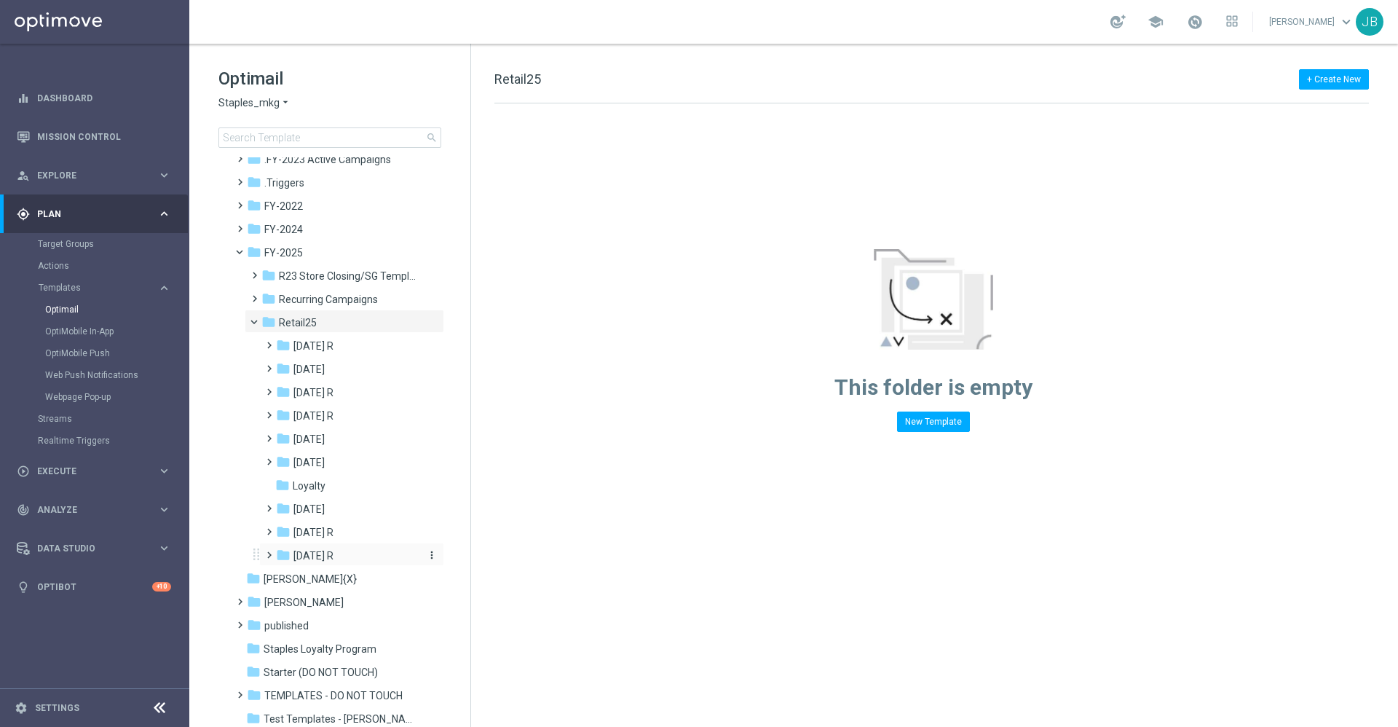
click at [309, 556] on span "Sept 25 R" at bounding box center [313, 555] width 40 height 13
click at [333, 578] on span "WO 9.14" at bounding box center [327, 578] width 38 height 13
click at [353, 596] on span "Tues 9/16" at bounding box center [337, 602] width 31 height 13
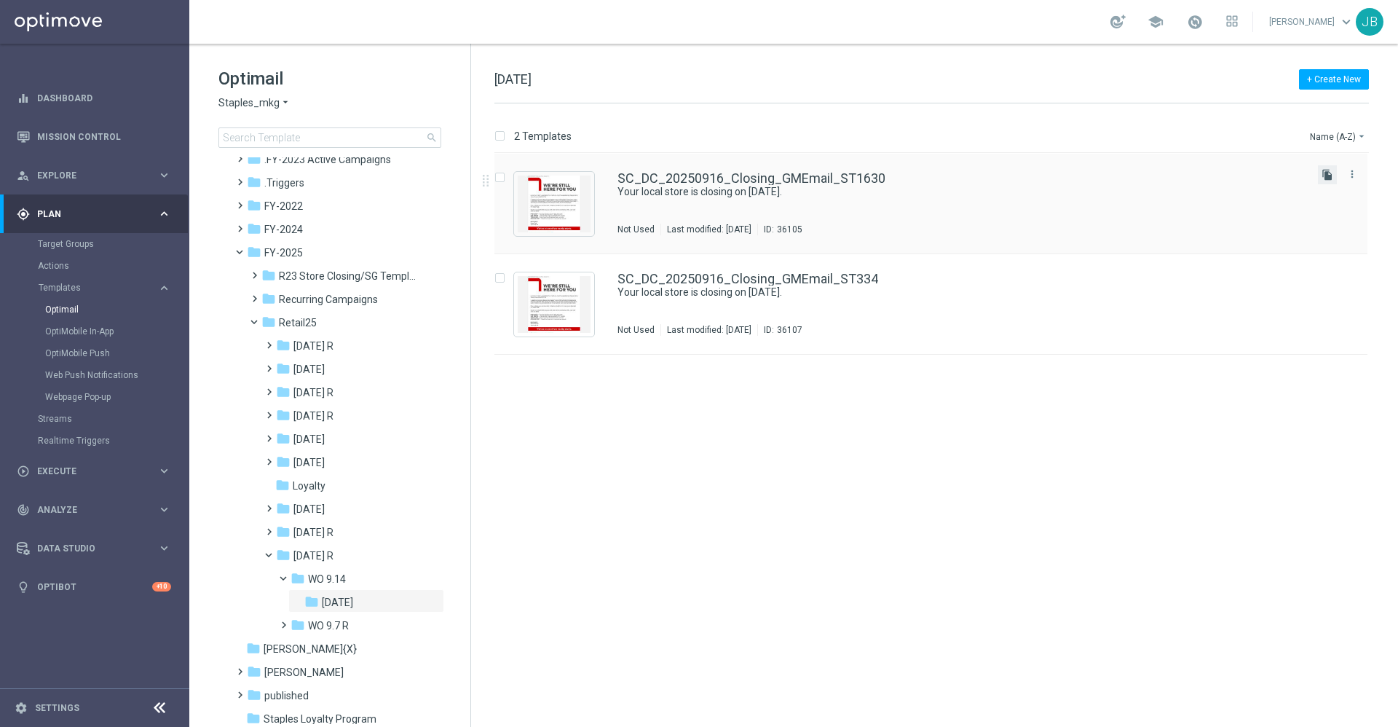
click at [1321, 175] on icon "file_copy" at bounding box center [1327, 175] width 12 height 12
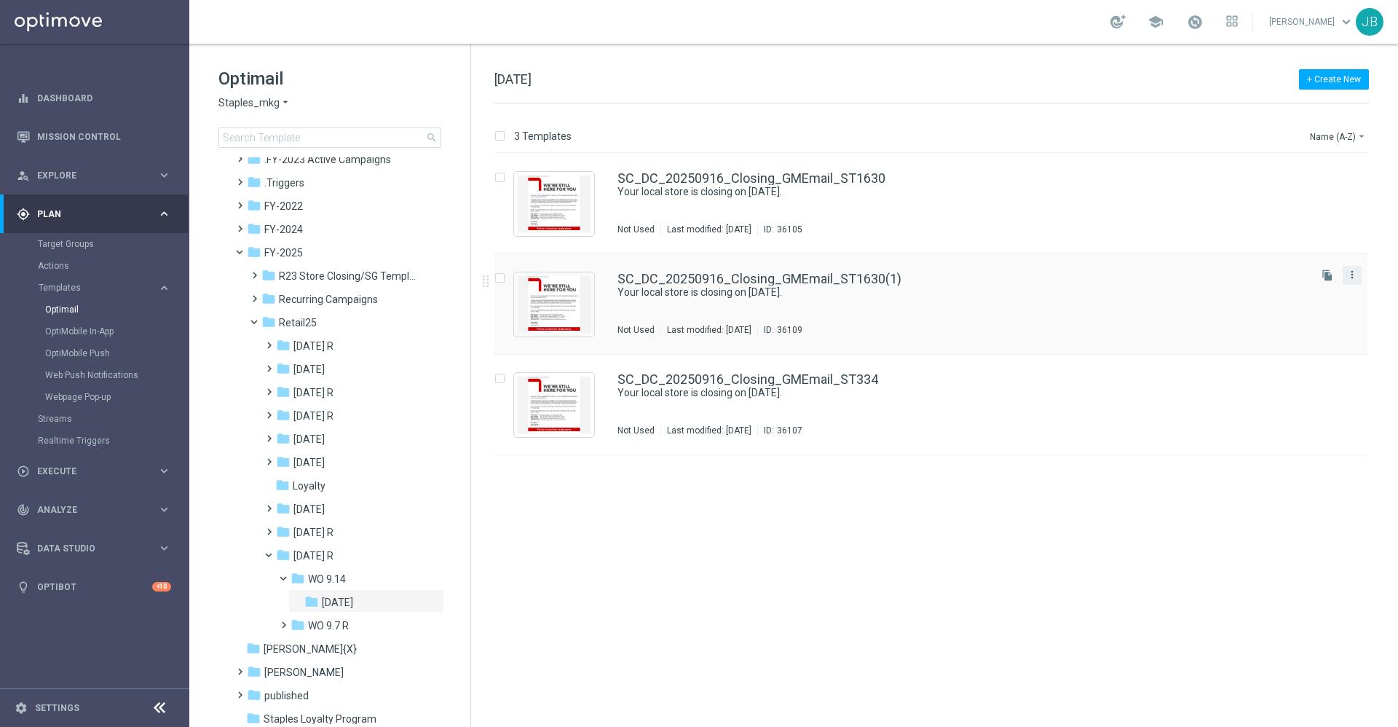
click at [1356, 277] on icon "more_vert" at bounding box center [1352, 275] width 12 height 12
click at [1266, 328] on span "Delete" at bounding box center [1263, 331] width 27 height 10
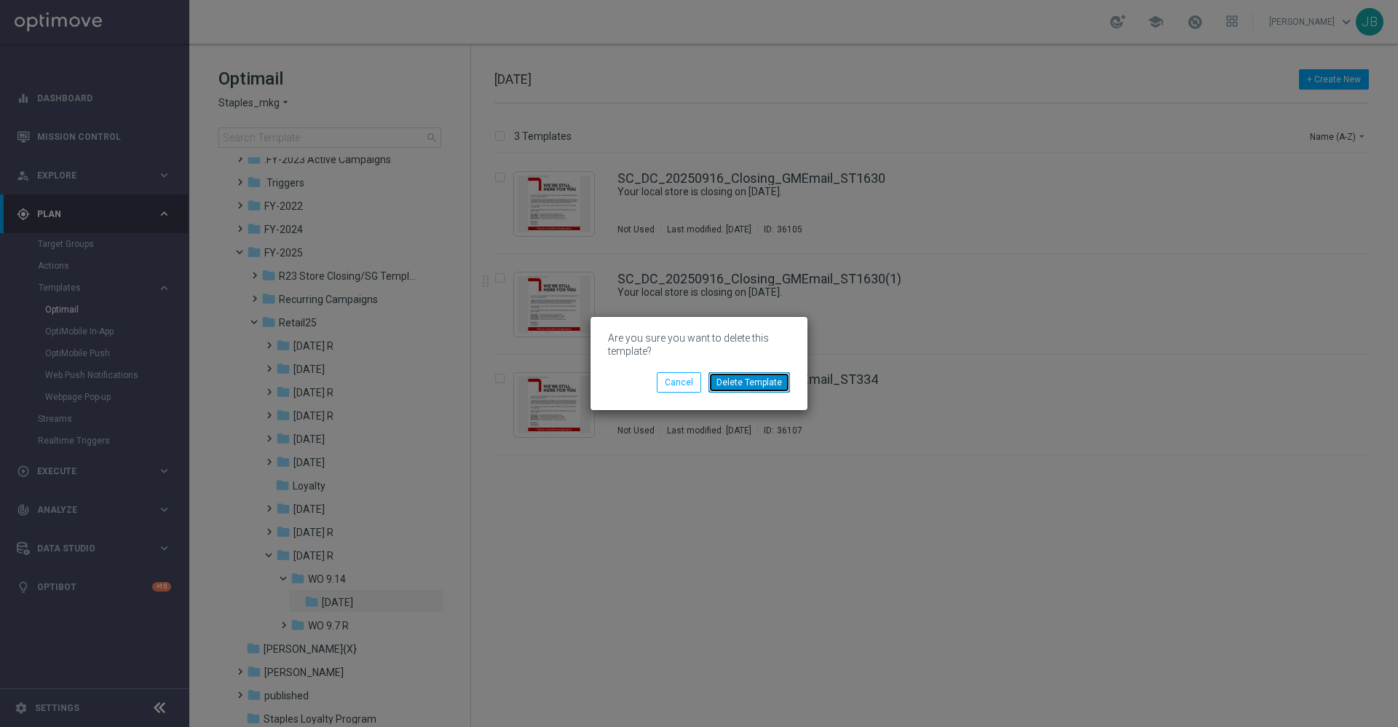
click at [749, 385] on button "Delete Template" at bounding box center [749, 382] width 82 height 20
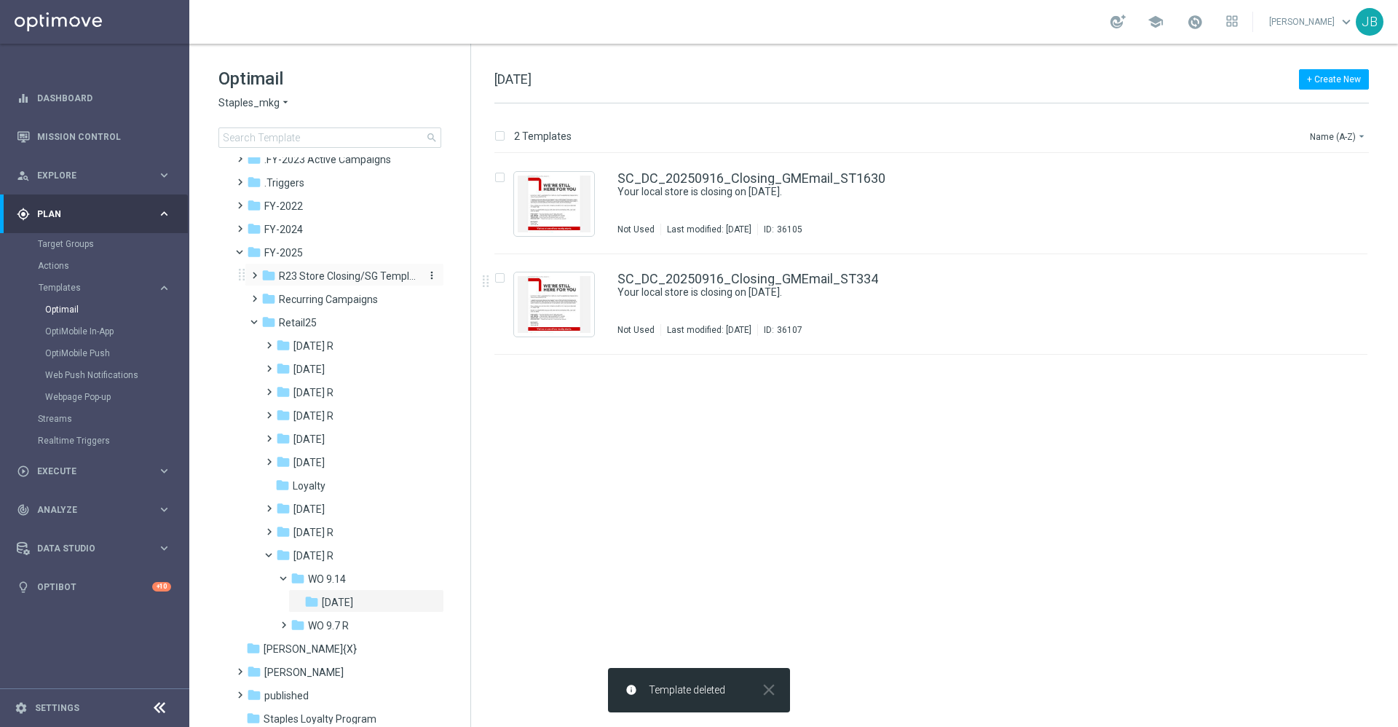
click at [320, 273] on span "R23 Store Closing/SG Templates" at bounding box center [348, 275] width 138 height 13
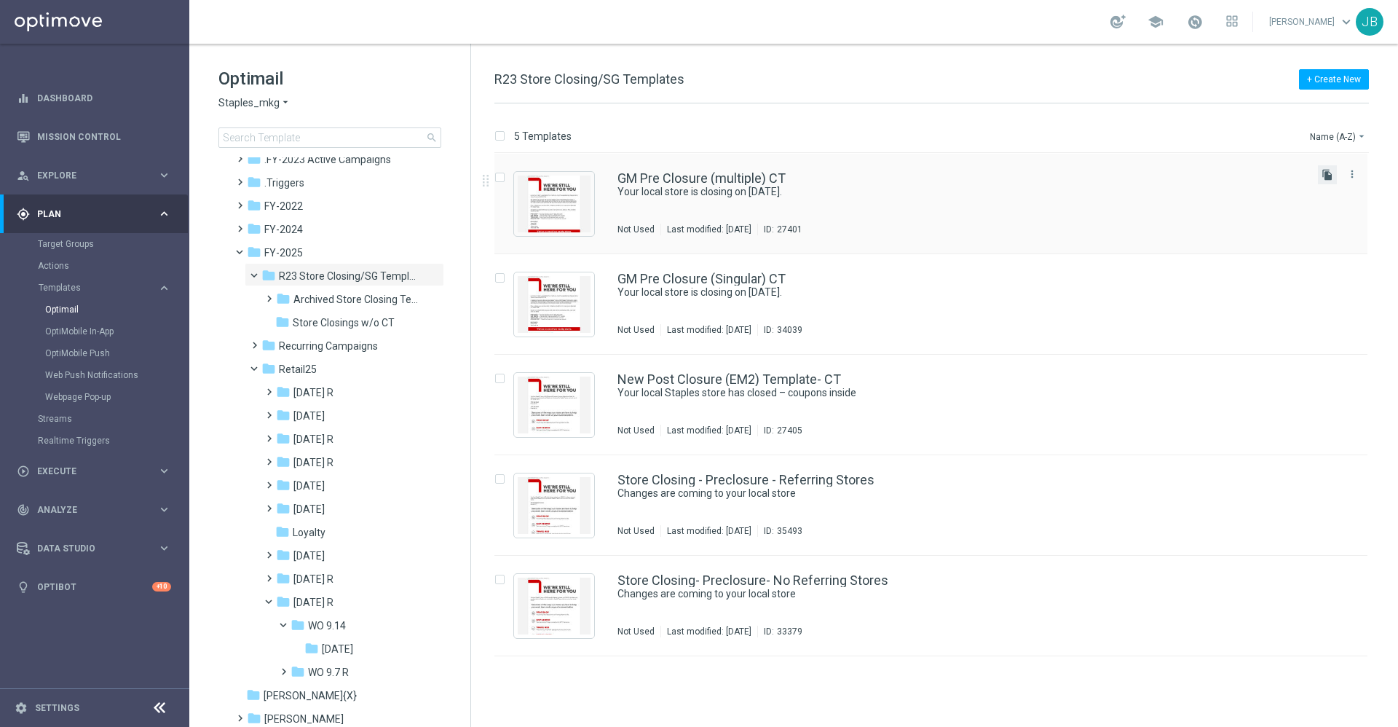
click at [1329, 174] on icon "file_copy" at bounding box center [1327, 175] width 12 height 12
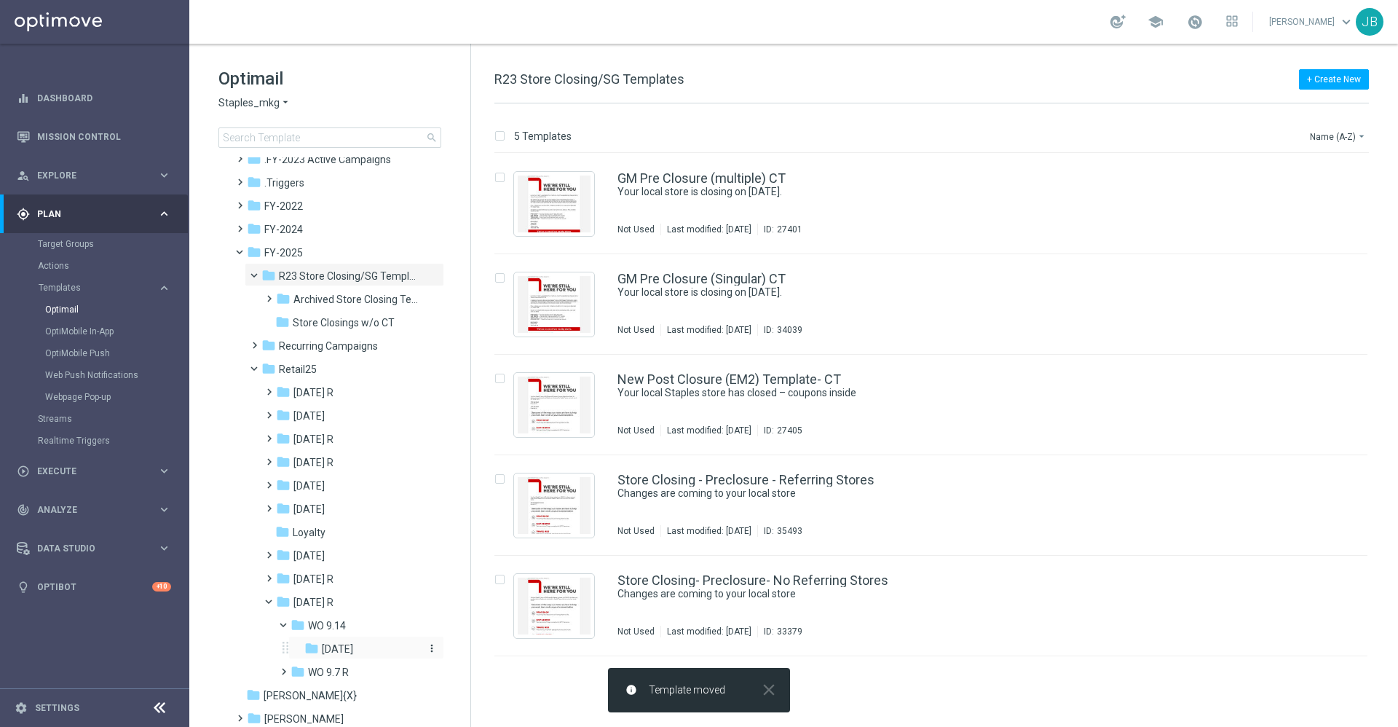
click at [372, 649] on div "folder Tues 9/16" at bounding box center [363, 649] width 119 height 17
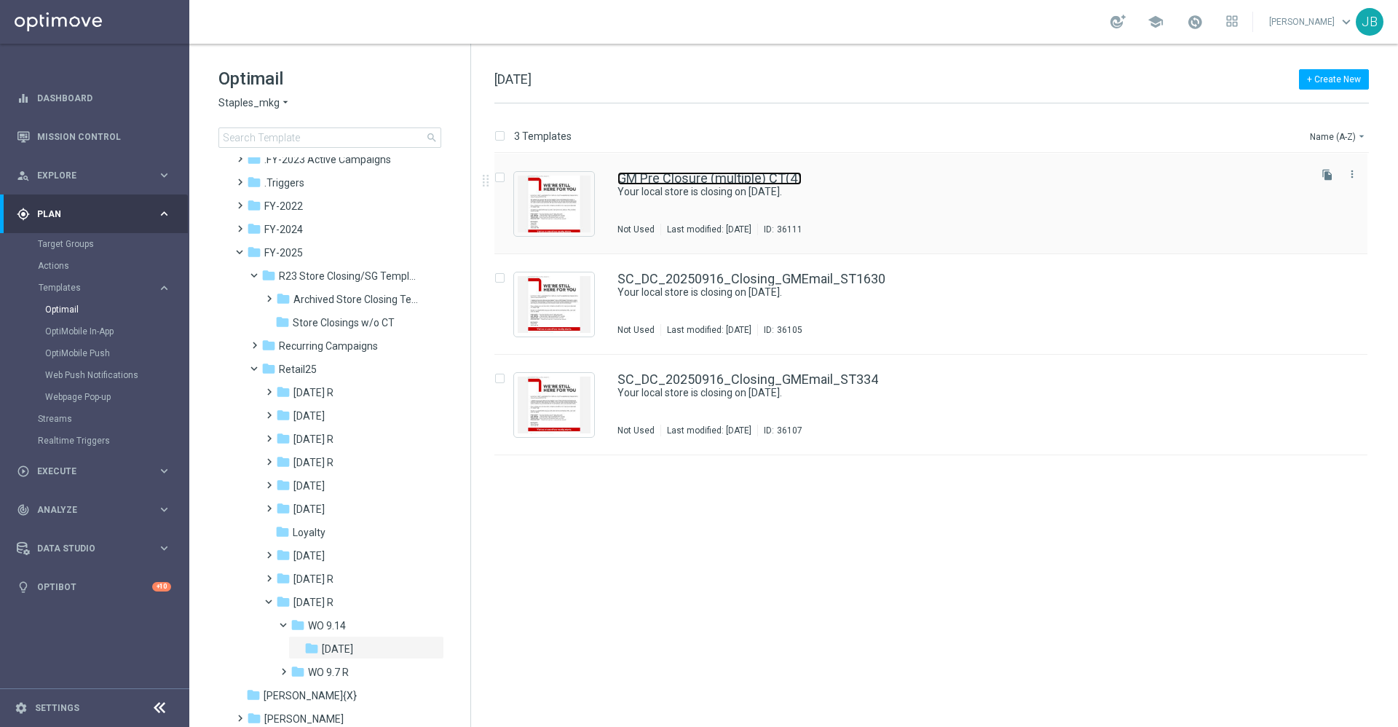
click at [716, 174] on link "GM Pre Closure (multiple) CT(4)" at bounding box center [709, 178] width 184 height 13
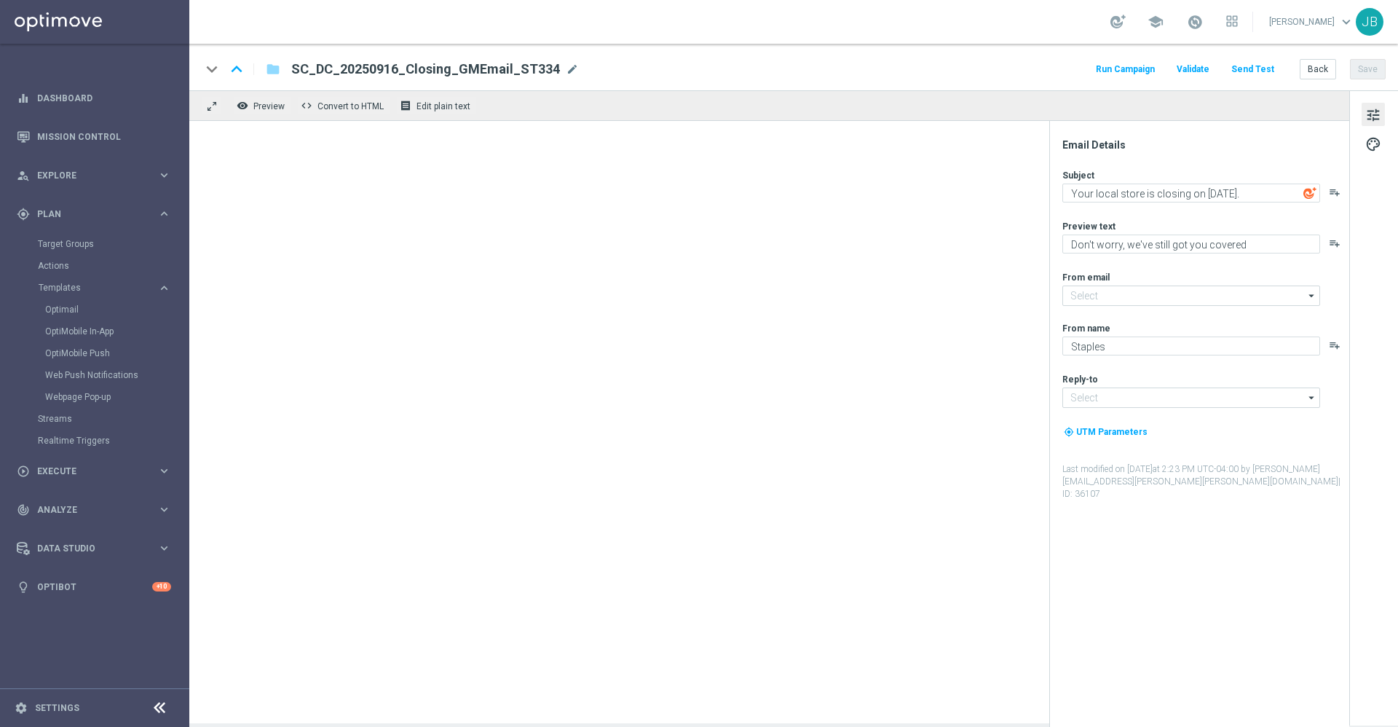
type textarea "Your local store is closing on 2/10/2023."
type textarea "Don’t worry, we’ve still got you covered."
type input "staples@connected.staples.com"
type input "info@staples.com"
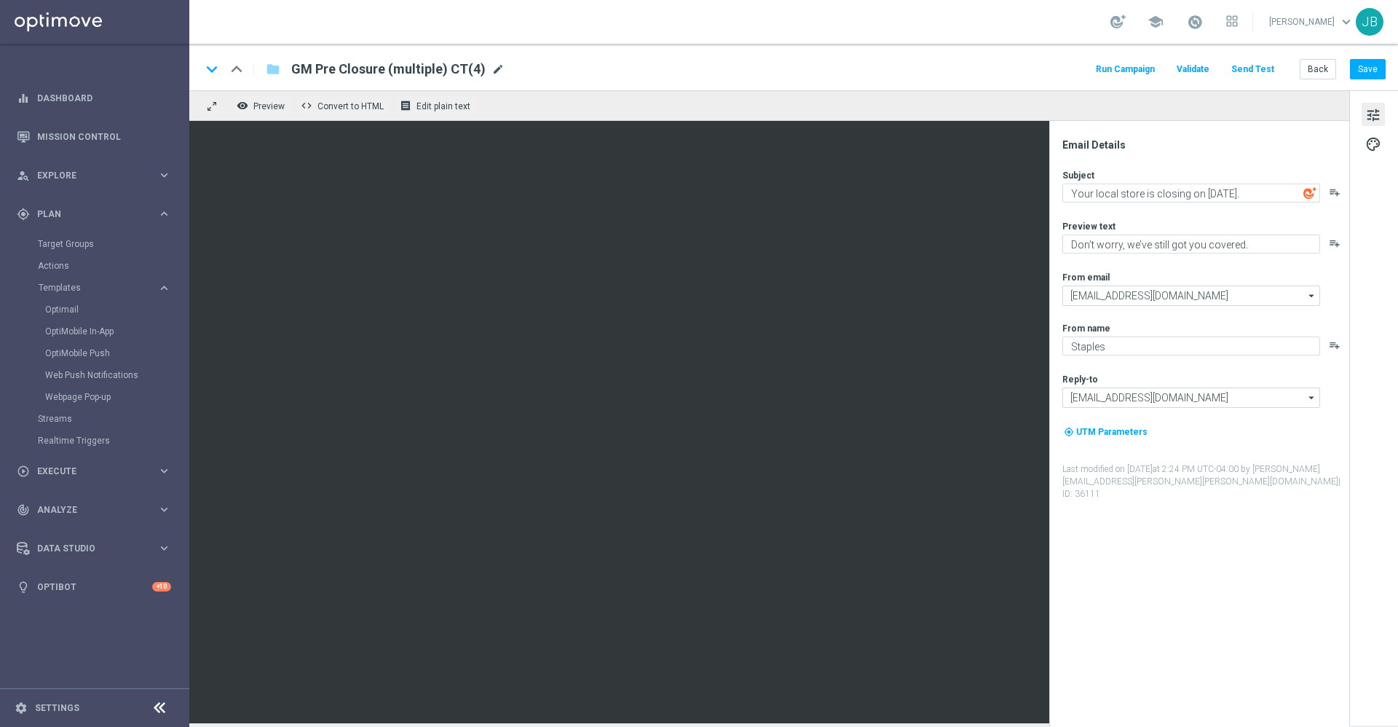
click at [492, 68] on span "mode_edit" at bounding box center [497, 69] width 13 height 13
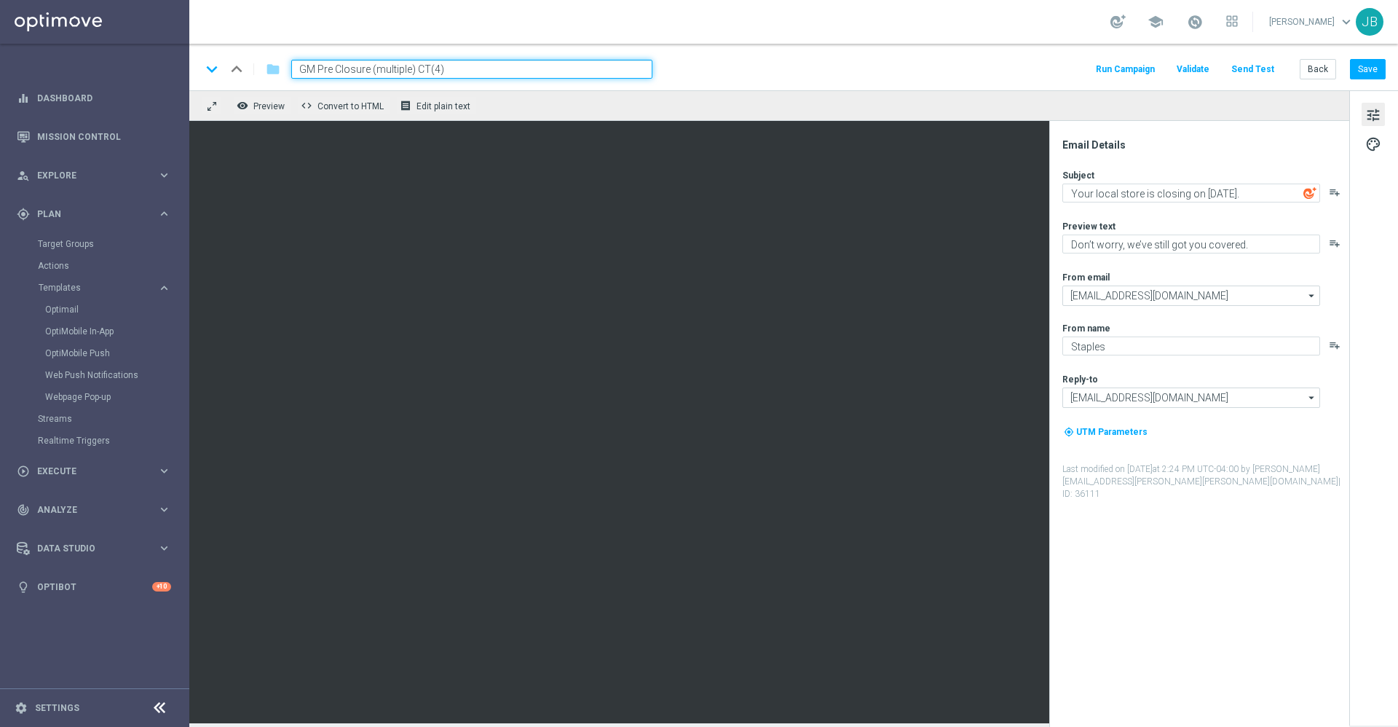
paste input "SC_DC_20250916_Closing_GMEmail_ST545"
type input "GM Pre Closure (multiple) CT(4)SC_DC_20250916_Closing_GMEmail_ST545"
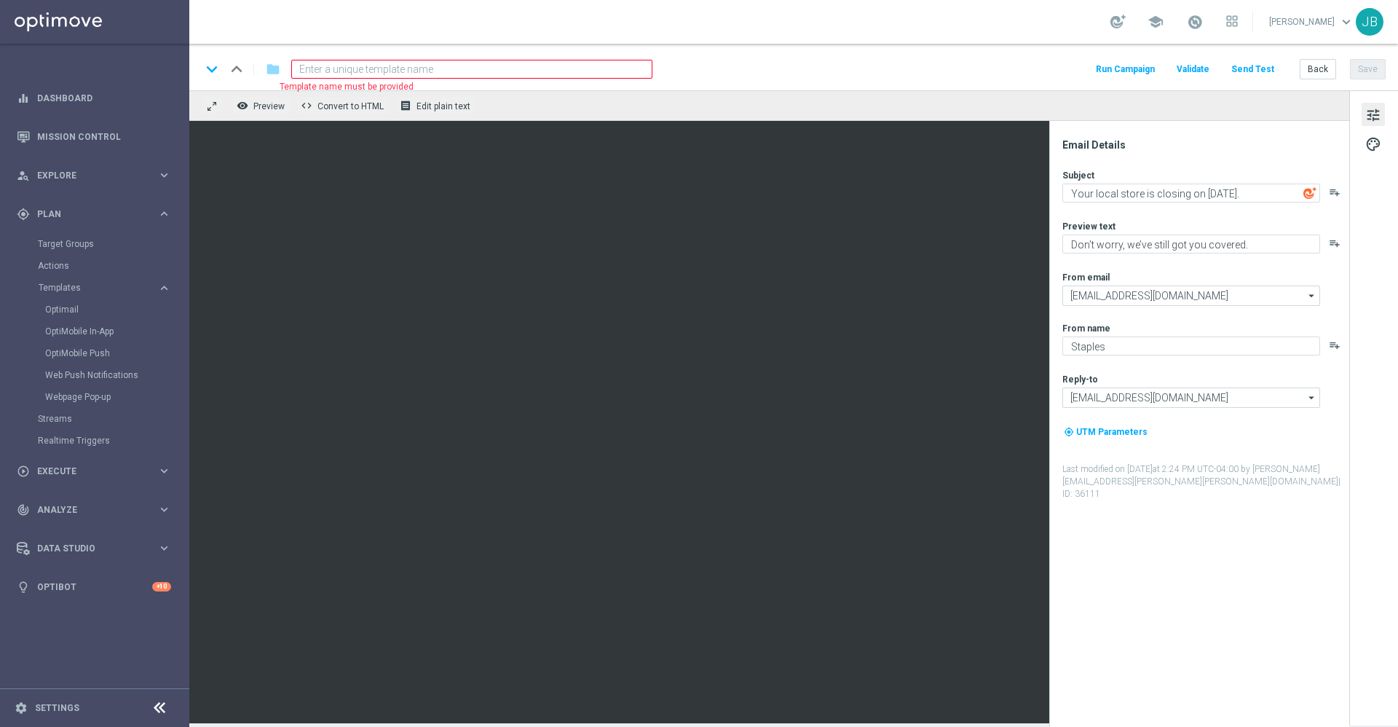
paste input "SC_DC_20250916_Closing_GMEmail_ST545"
type input "SC_DC_20250916_Closing_GMEmail_ST545"
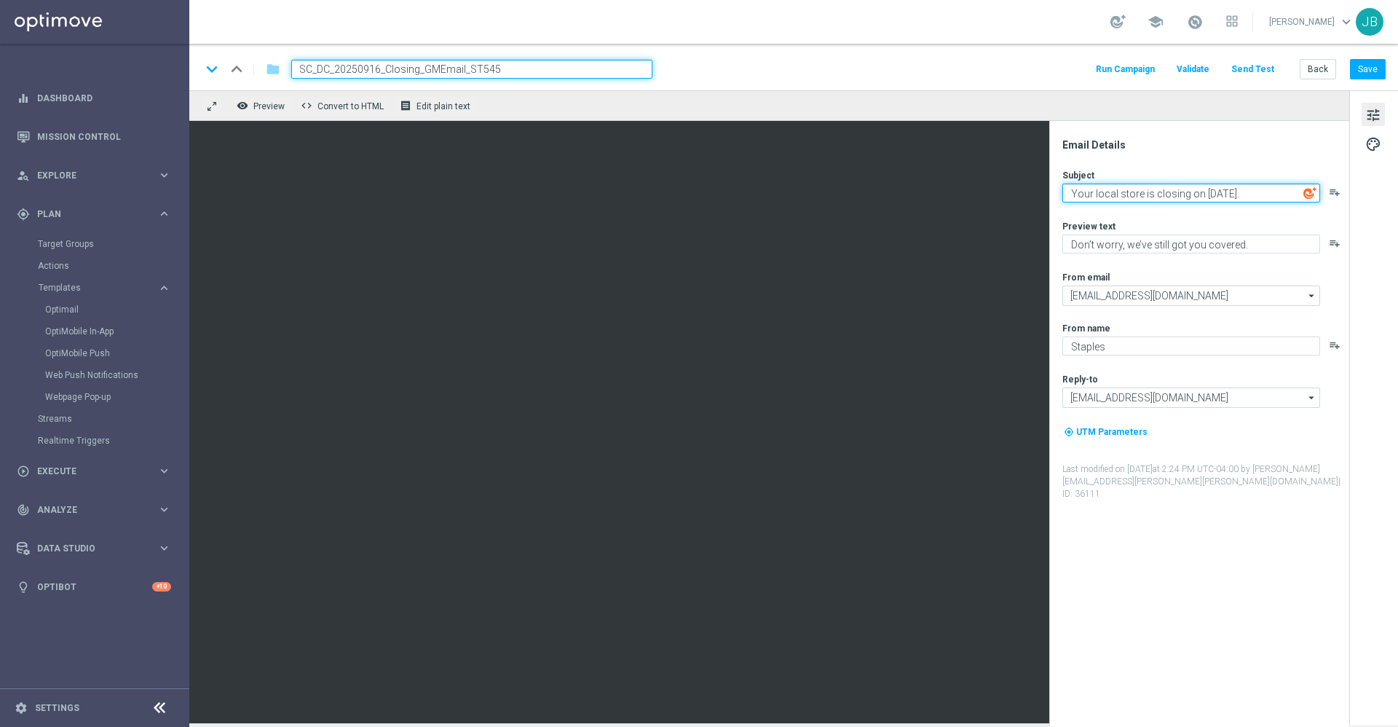
click at [1206, 190] on textarea "Your local store is closing on 2/10/2023." at bounding box center [1191, 192] width 258 height 19
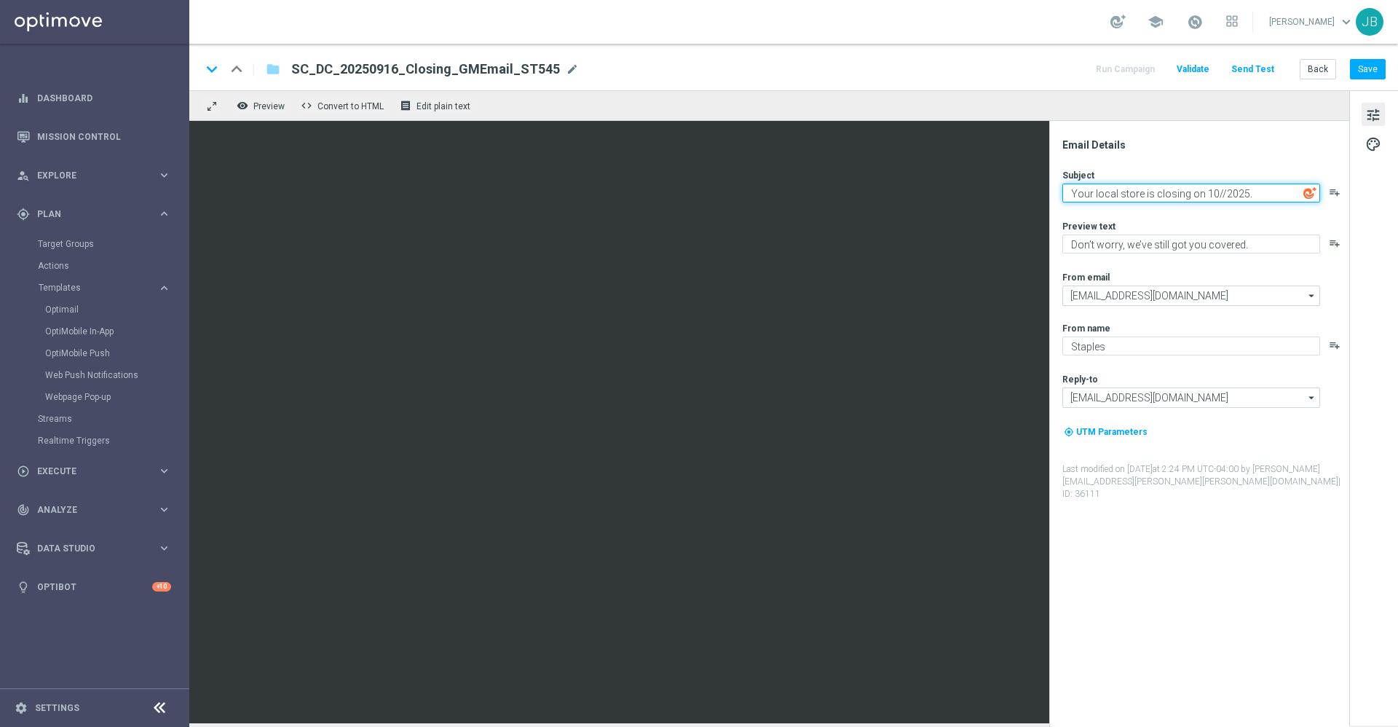
type textarea "Your local store is closing on 10//2025."
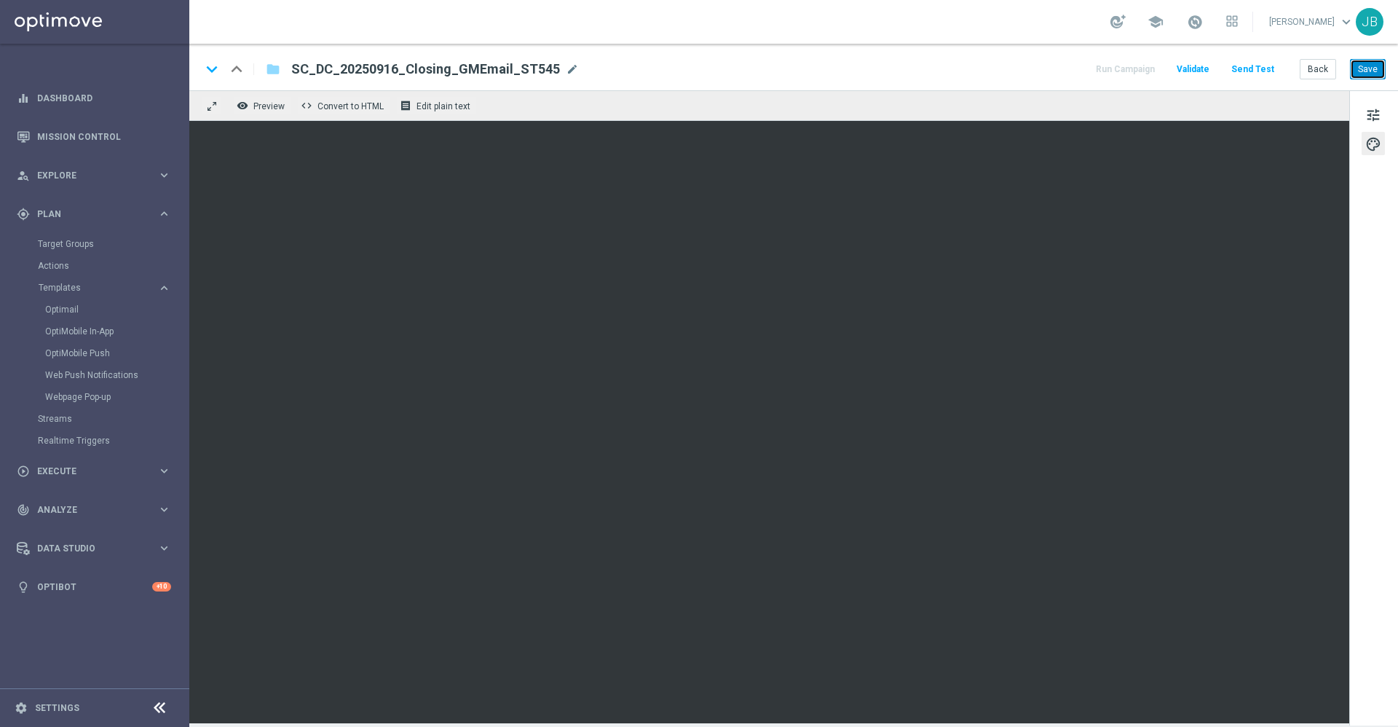
click at [1365, 68] on button "Save" at bounding box center [1368, 69] width 36 height 20
click at [1377, 64] on button "Save" at bounding box center [1368, 69] width 36 height 20
click at [94, 138] on link "Mission Control" at bounding box center [104, 136] width 134 height 39
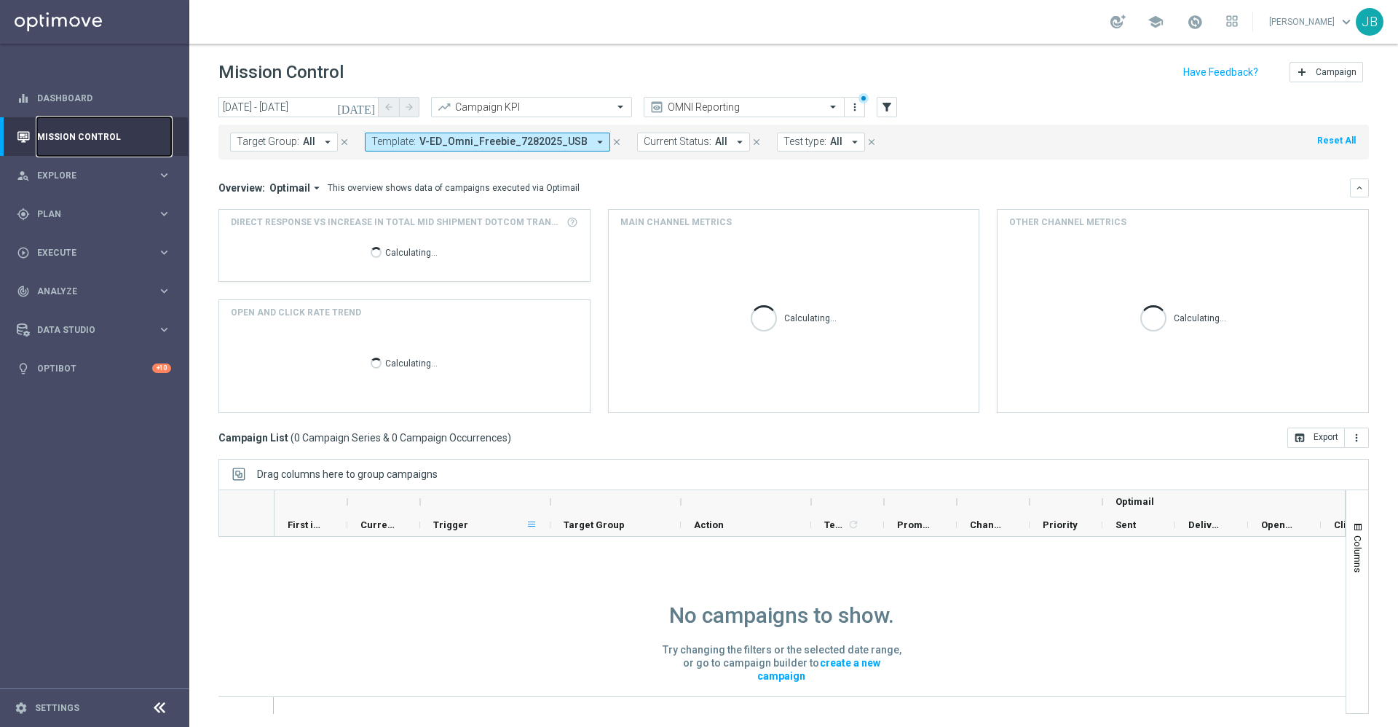
scroll to position [1, 0]
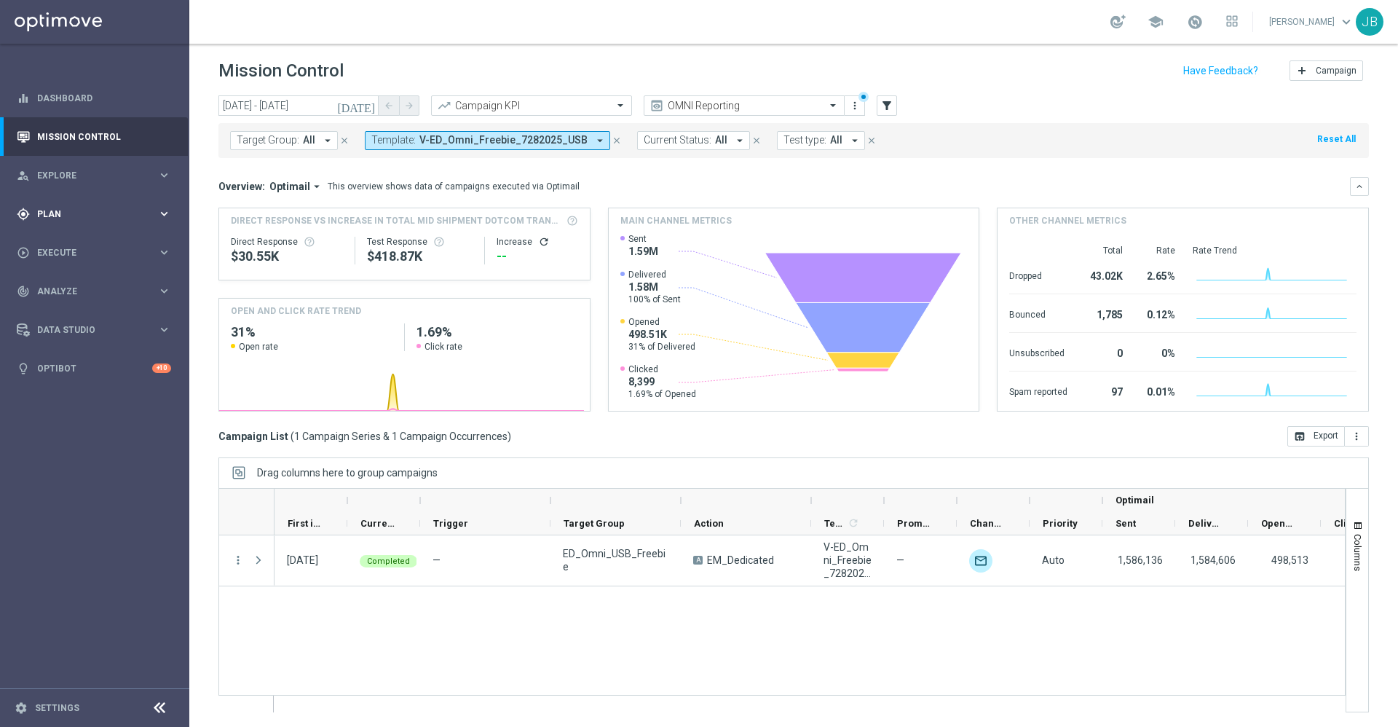
click at [62, 219] on div "gps_fixed Plan" at bounding box center [87, 213] width 141 height 13
click at [79, 315] on link "Optimail" at bounding box center [98, 310] width 106 height 12
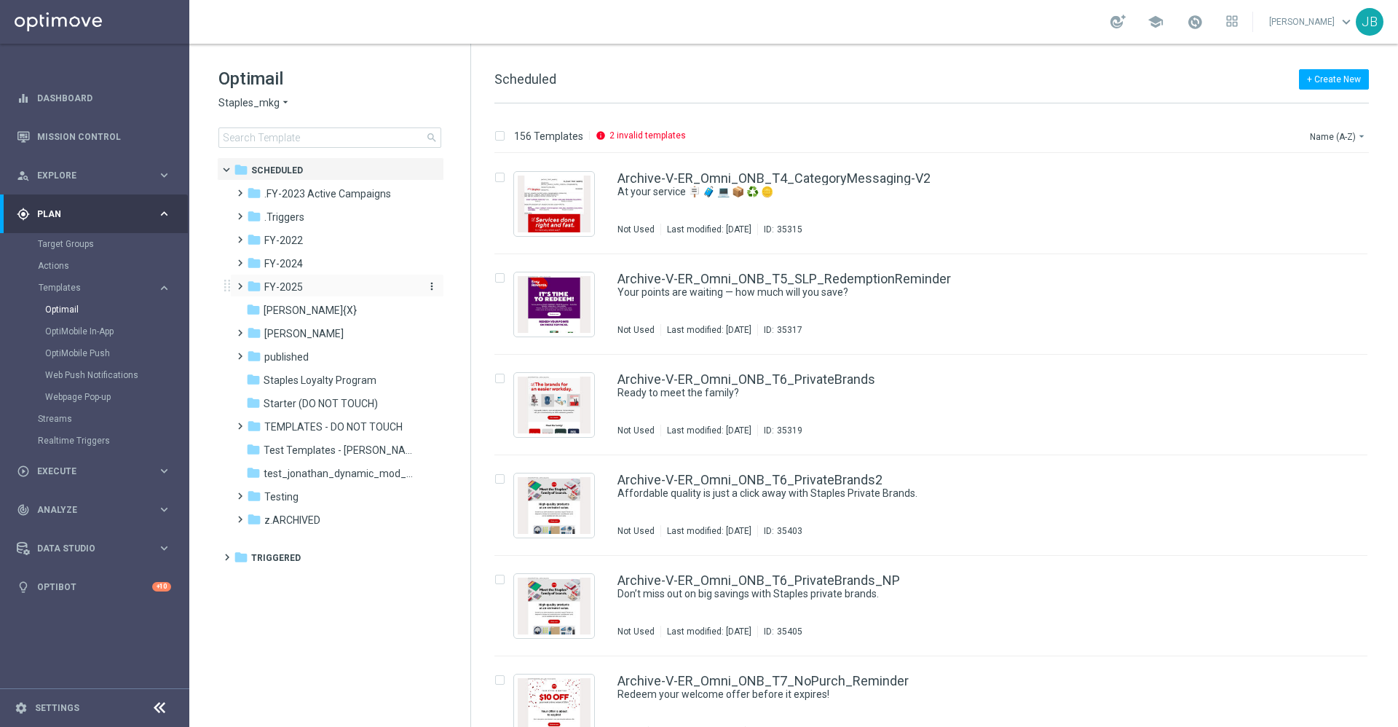
click at [320, 280] on div "folder FY-2025" at bounding box center [330, 287] width 167 height 17
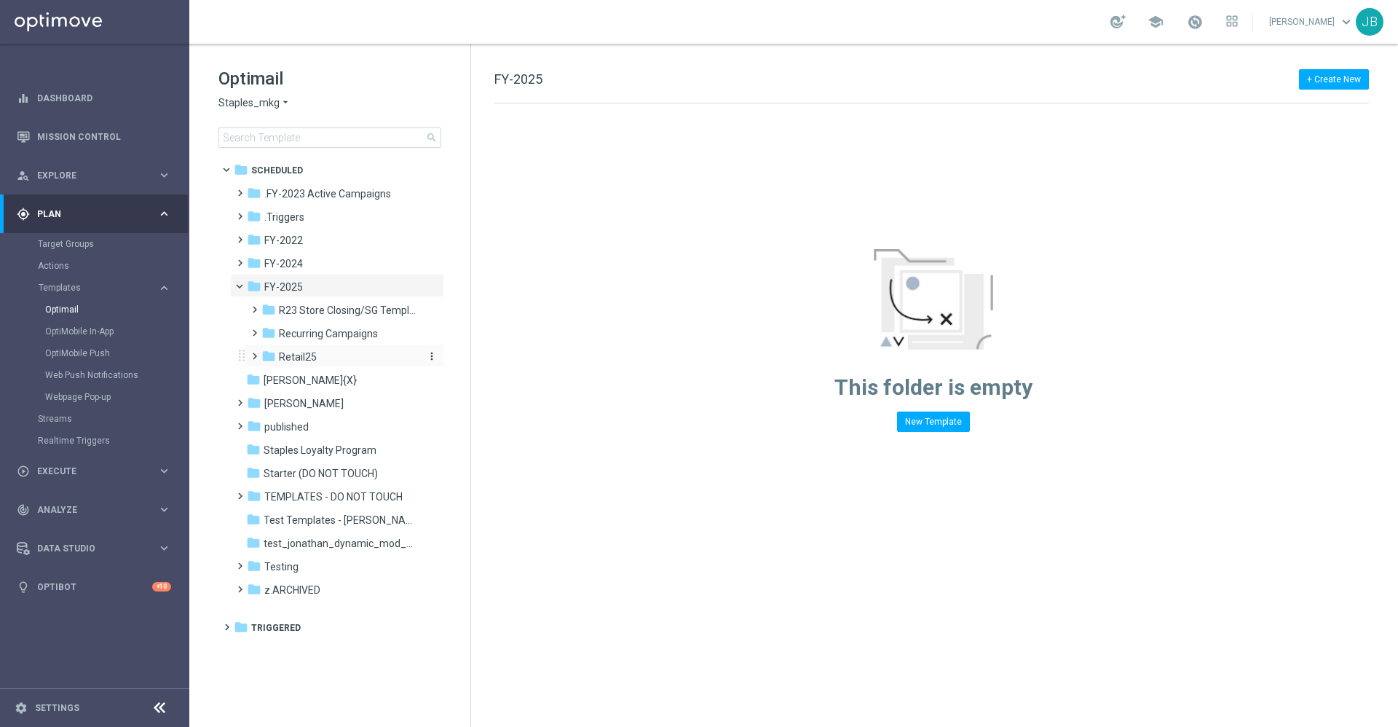
click at [342, 352] on div "folder Retail25" at bounding box center [338, 357] width 155 height 17
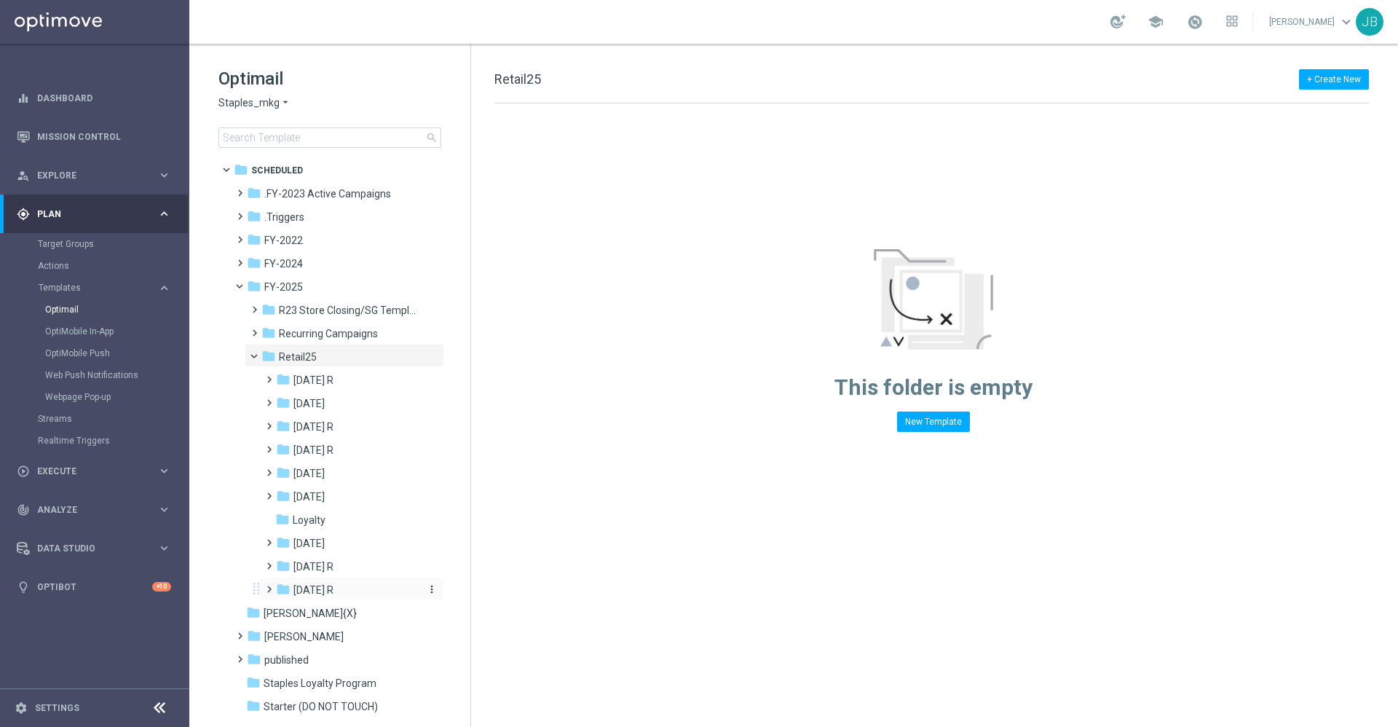
click at [320, 590] on span "Sept 25 R" at bounding box center [313, 589] width 40 height 13
click at [333, 609] on span "WO 9.14" at bounding box center [327, 612] width 38 height 13
click at [365, 628] on div "folder Tues 9/16" at bounding box center [363, 636] width 119 height 17
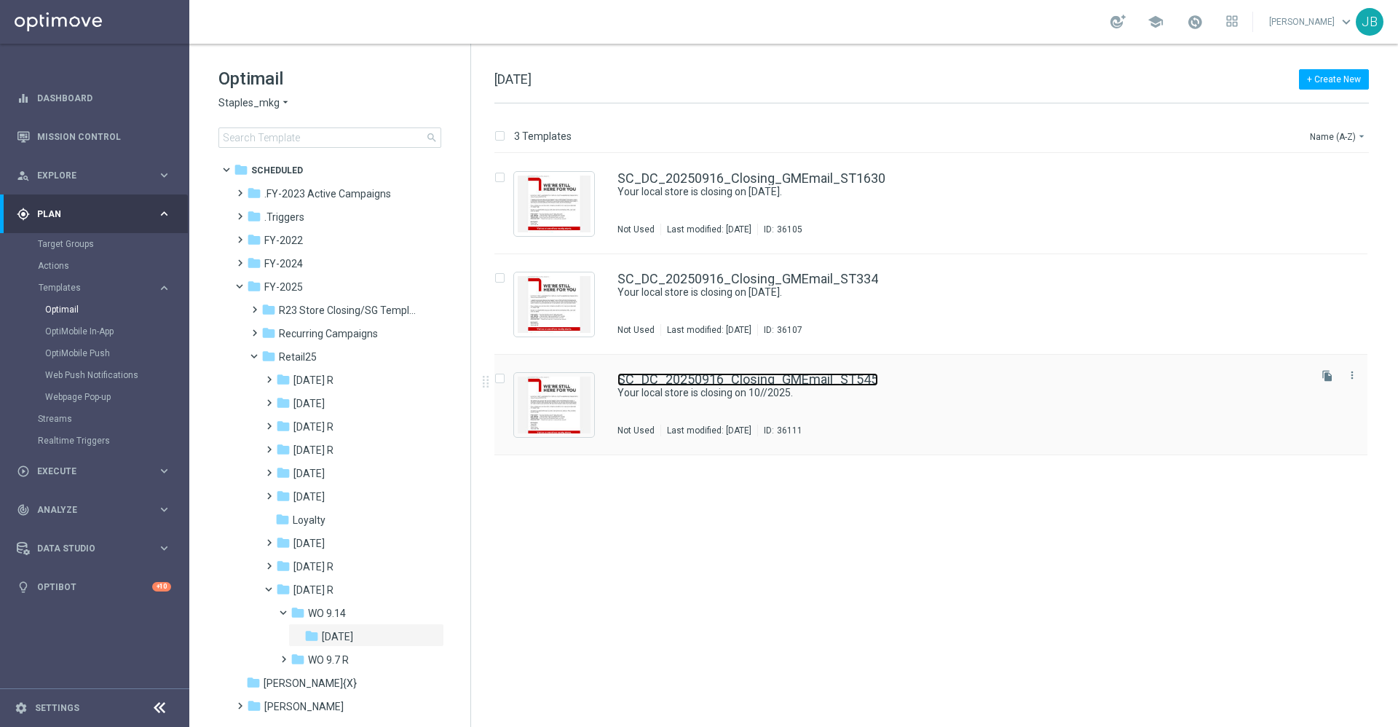
click at [721, 380] on link "SC_DC_20250916_Closing_GMEmail_ST545" at bounding box center [747, 379] width 261 height 13
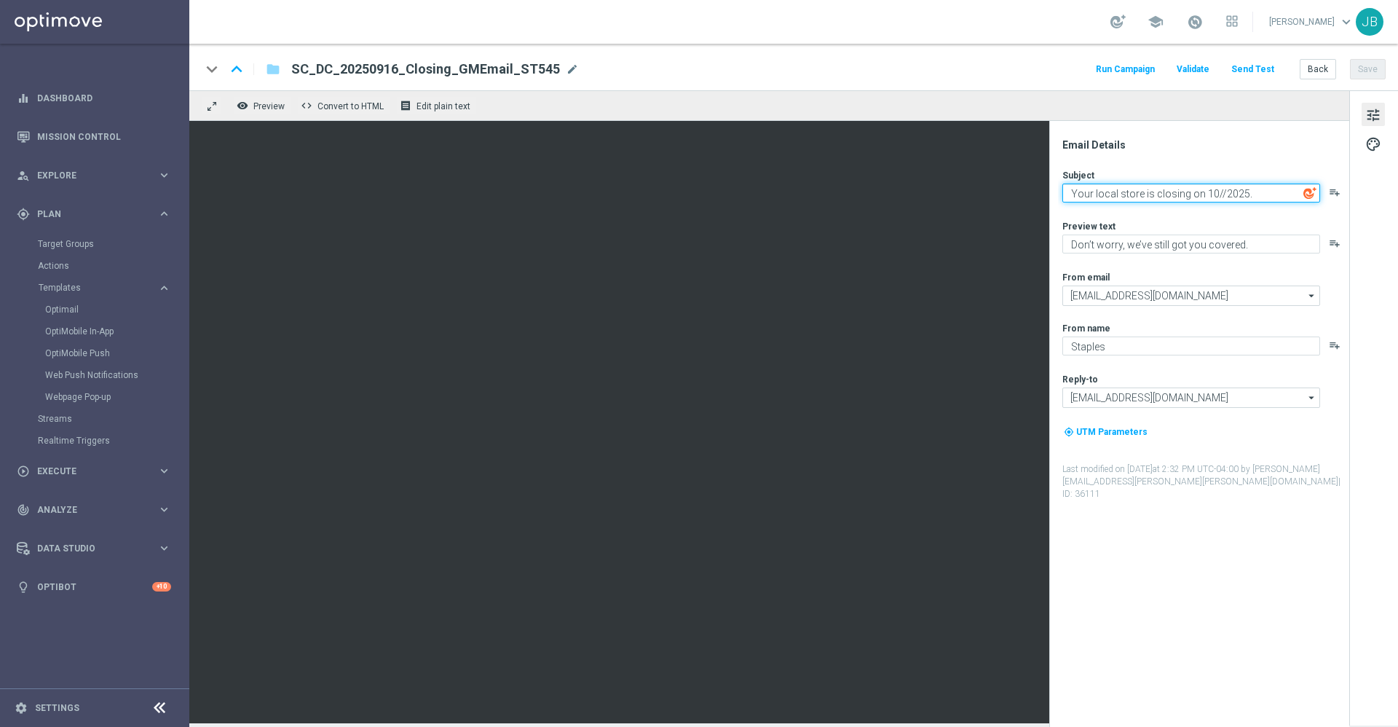
click at [1215, 191] on textarea "Your local store is closing on 10//2025." at bounding box center [1191, 192] width 258 height 19
type textarea "Your local store is closing on 10/3/2025."
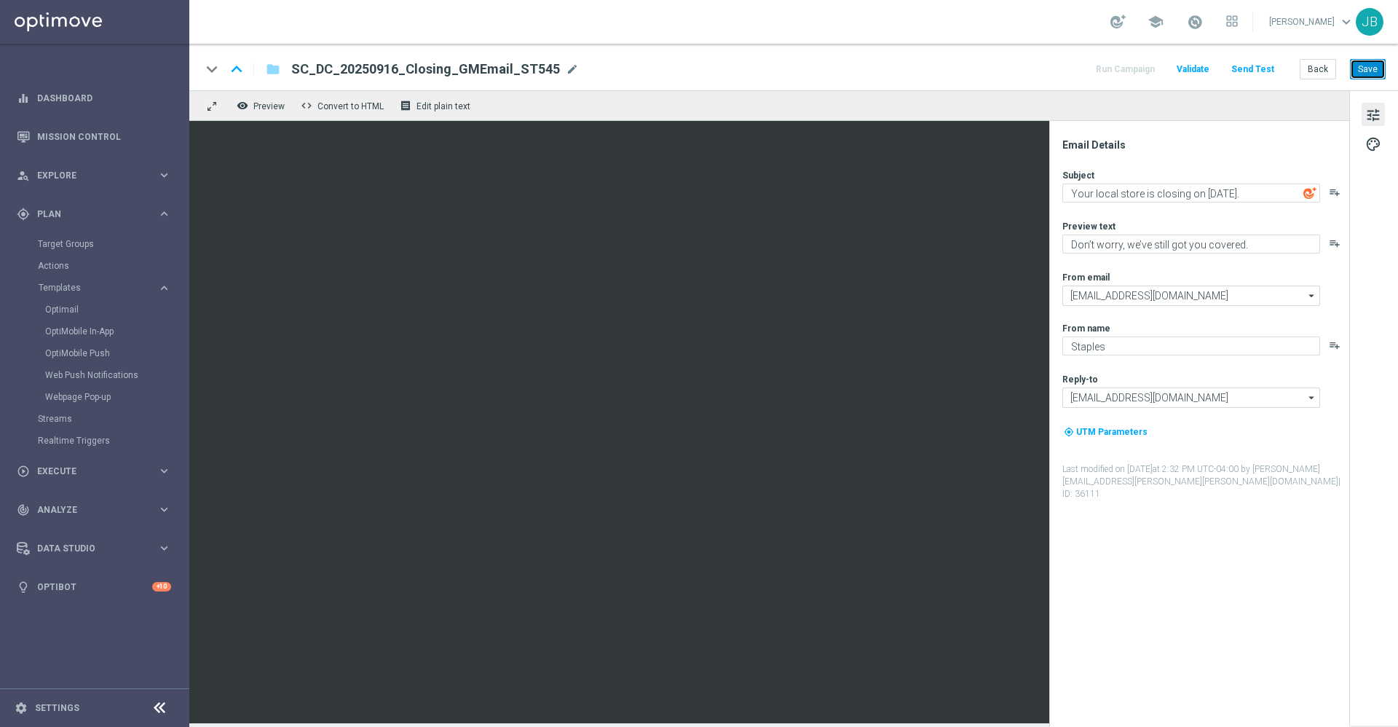
click at [1361, 75] on button "Save" at bounding box center [1368, 69] width 36 height 20
click at [111, 146] on link "Mission Control" at bounding box center [104, 136] width 134 height 39
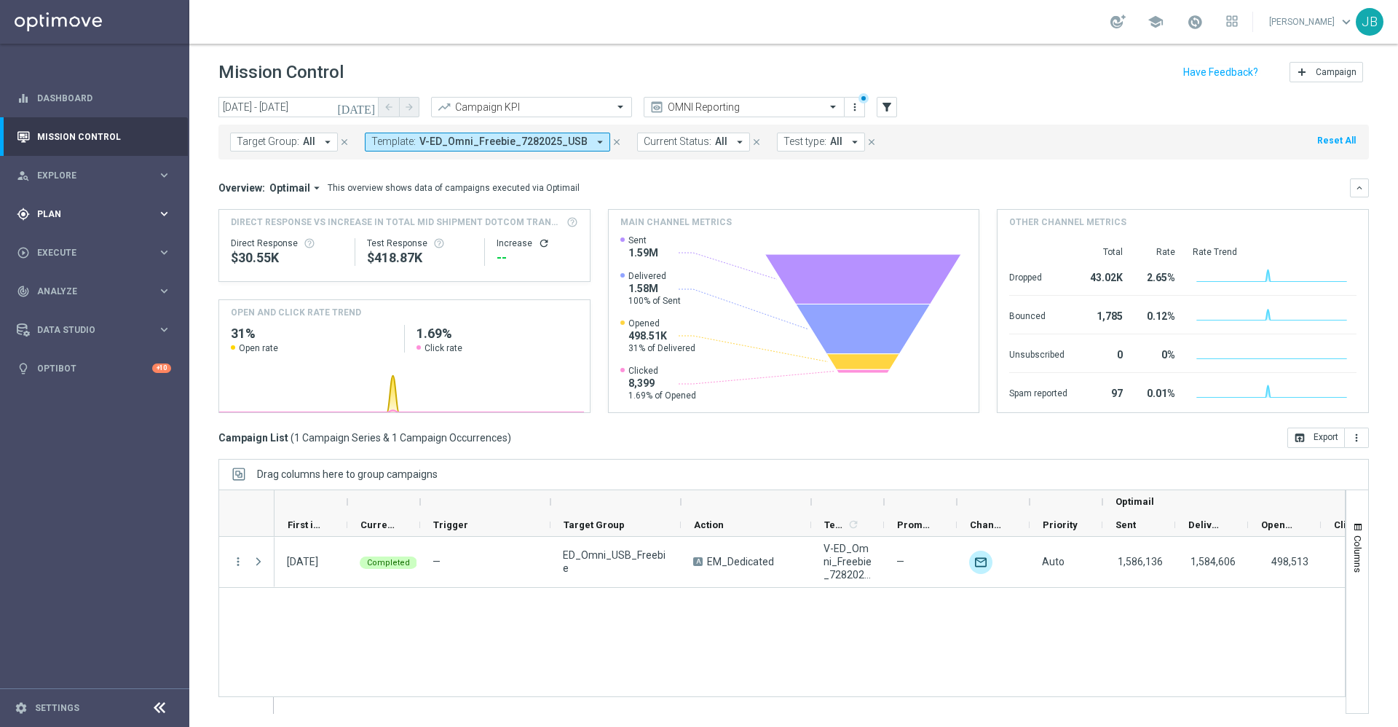
click at [66, 216] on span "Plan" at bounding box center [97, 214] width 120 height 9
click at [85, 310] on link "Optimail" at bounding box center [98, 310] width 106 height 12
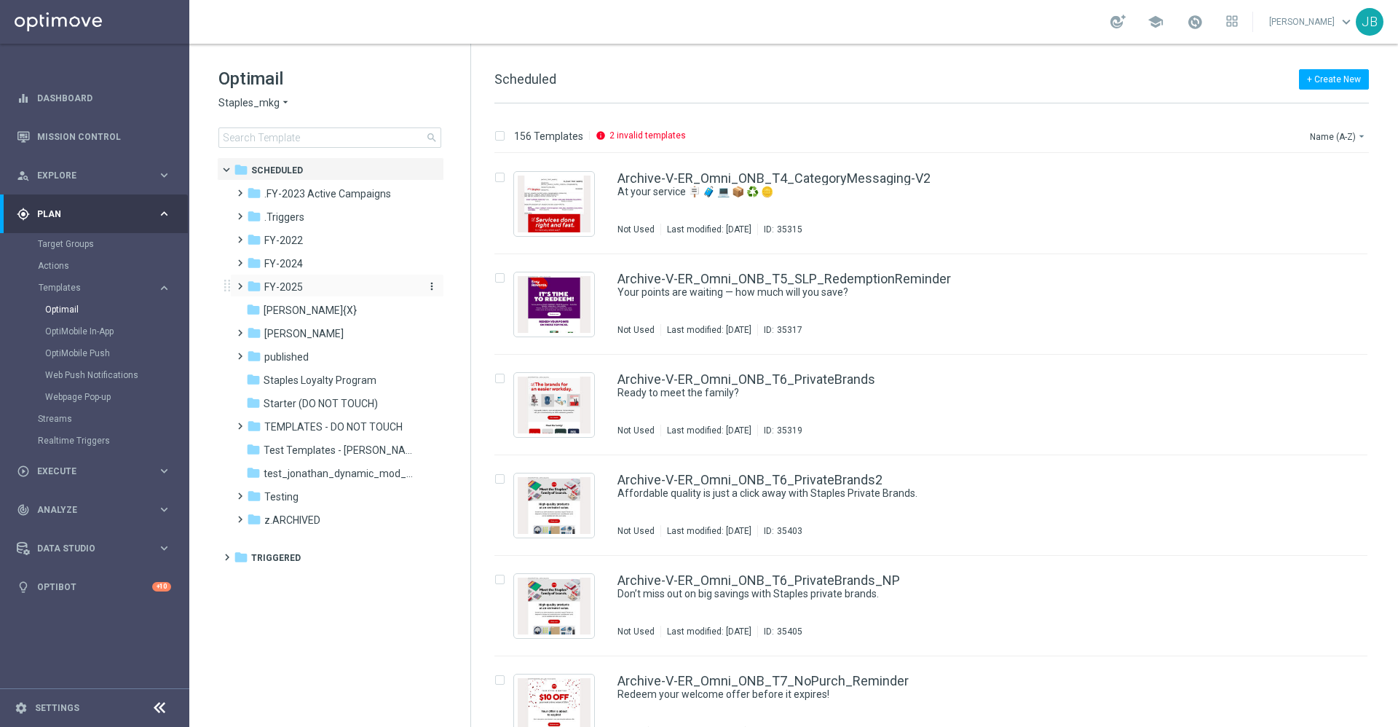
click at [278, 289] on span "FY-2025" at bounding box center [283, 286] width 39 height 13
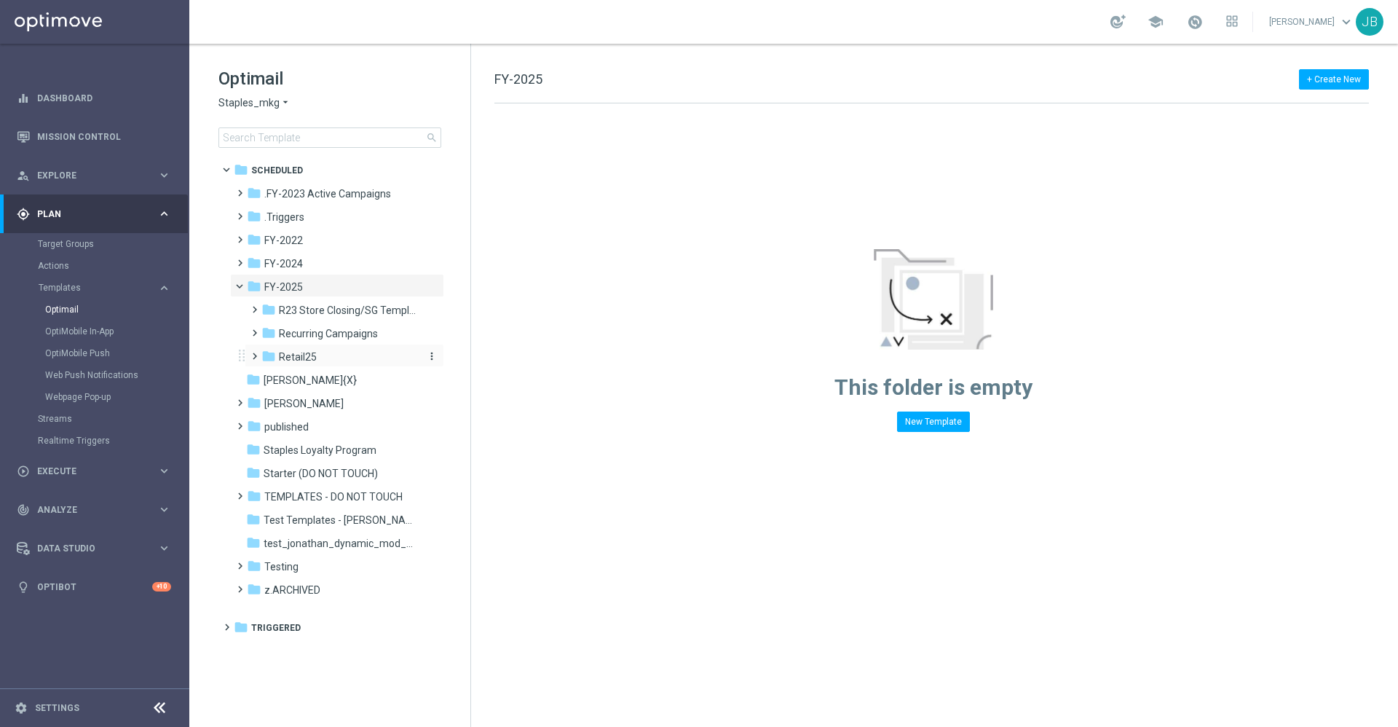
click at [334, 358] on div "folder Retail25" at bounding box center [338, 357] width 155 height 17
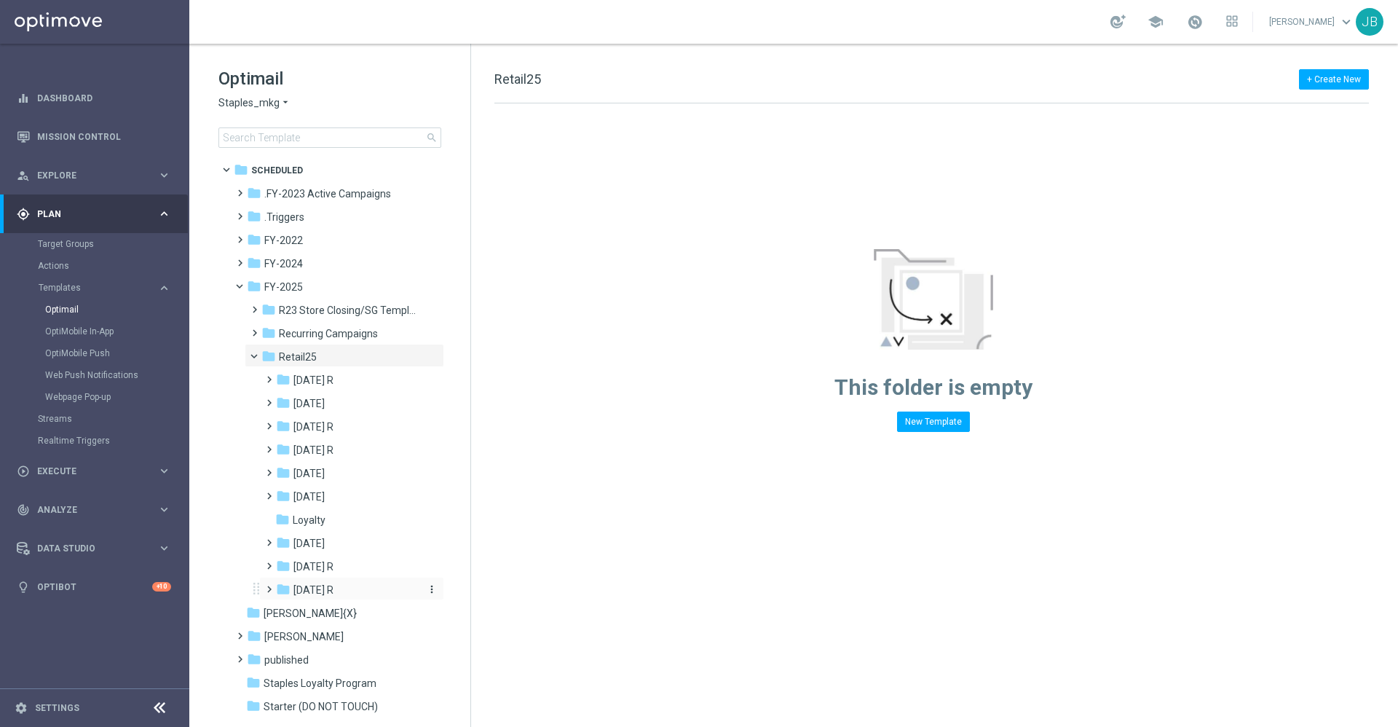
click at [338, 588] on div "folder Sept 25 R" at bounding box center [347, 590] width 143 height 17
click at [349, 616] on div "folder WO 9.14" at bounding box center [355, 613] width 130 height 17
click at [353, 636] on span "Tues 9/16" at bounding box center [337, 636] width 31 height 13
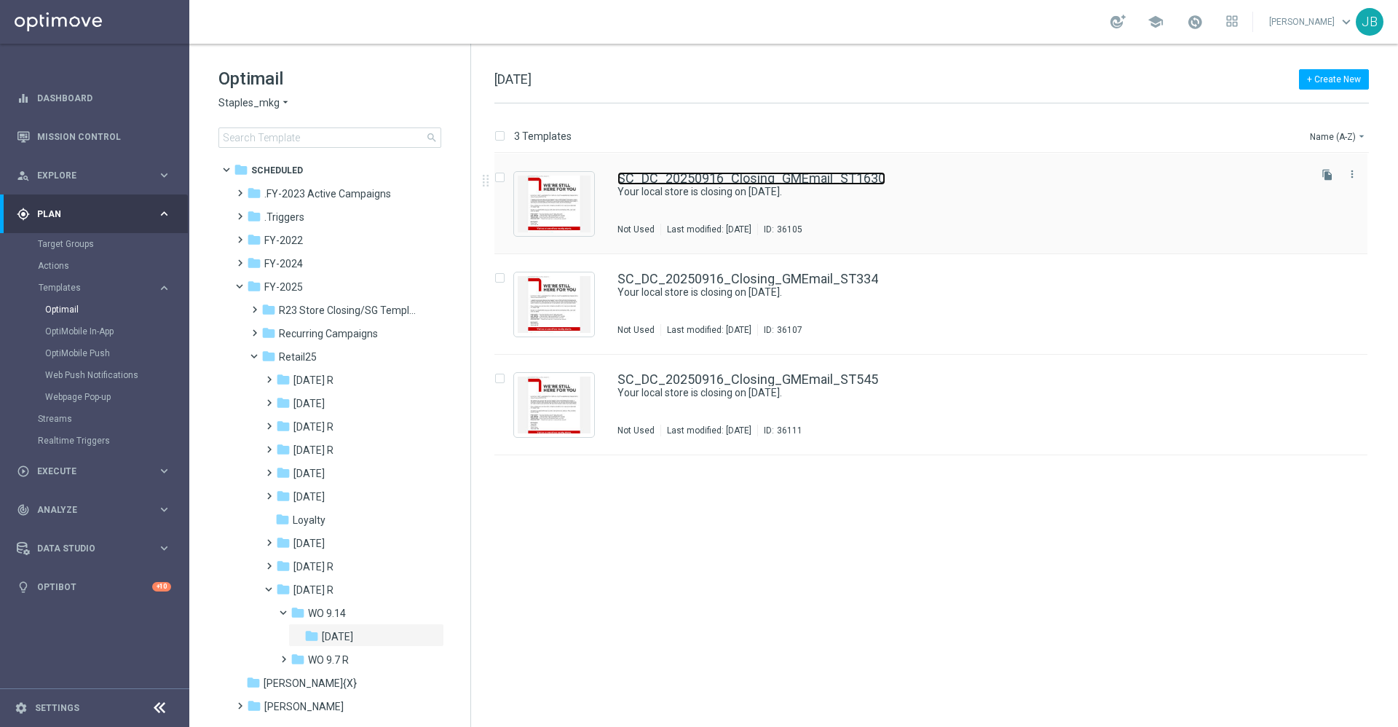
click at [766, 177] on link "SC_DC_20250916_Closing_GMEmail_ST1630" at bounding box center [751, 178] width 268 height 13
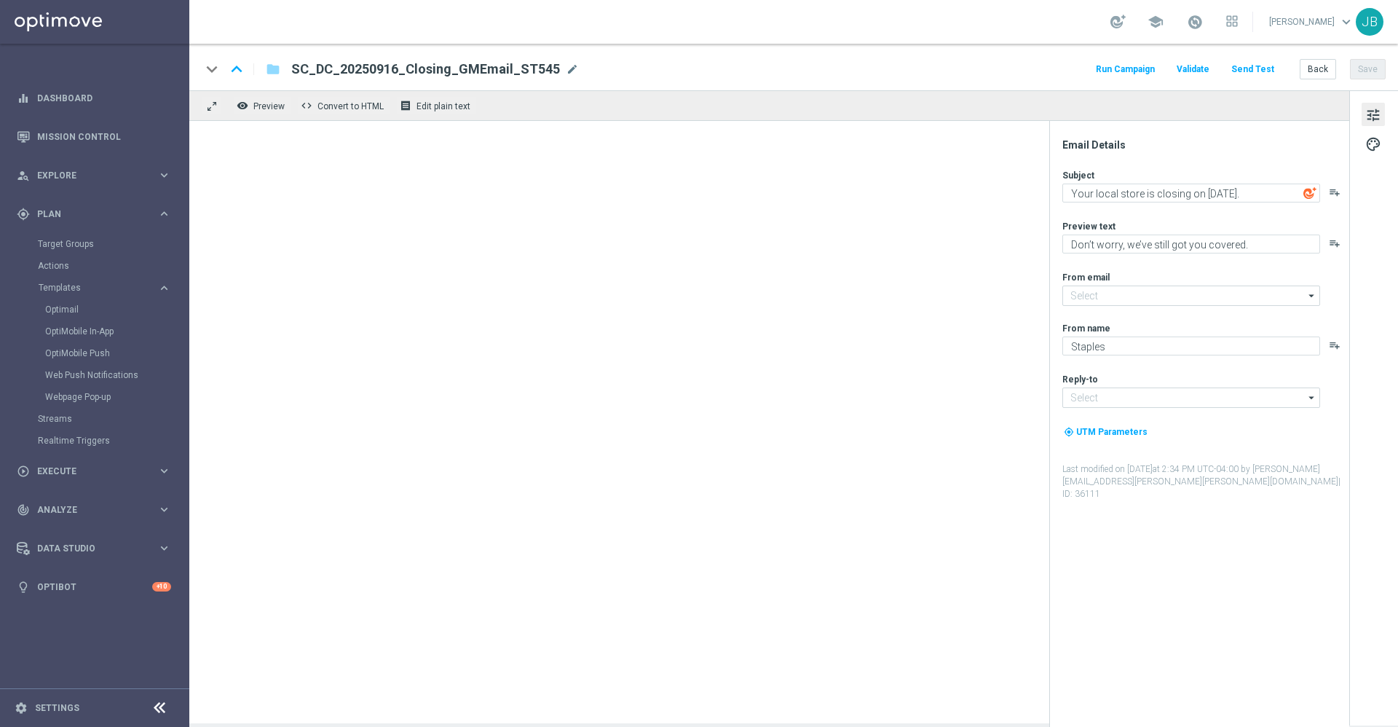
type input "staples@connected.staples.com"
type input "info@staples.com"
type textarea "Don't worry, we've still got you covered"
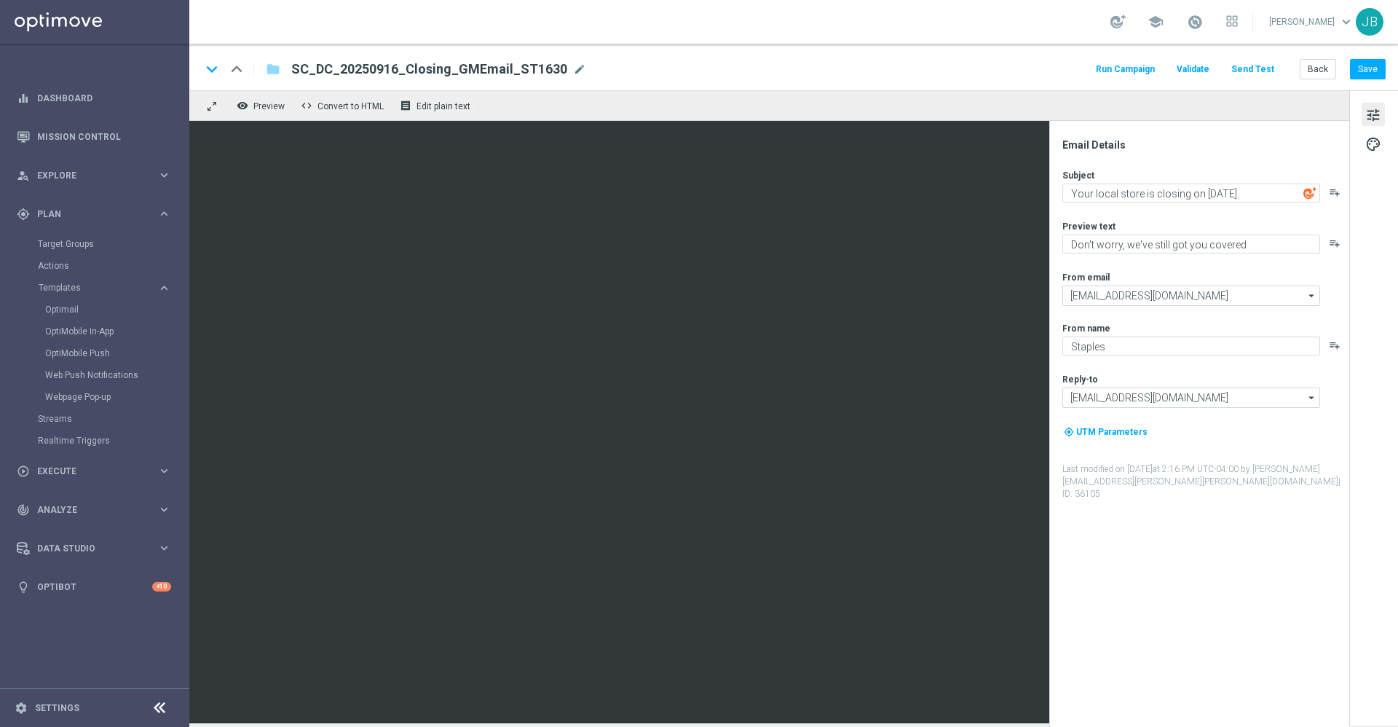
click at [1263, 65] on button "Send Test" at bounding box center [1252, 70] width 47 height 20
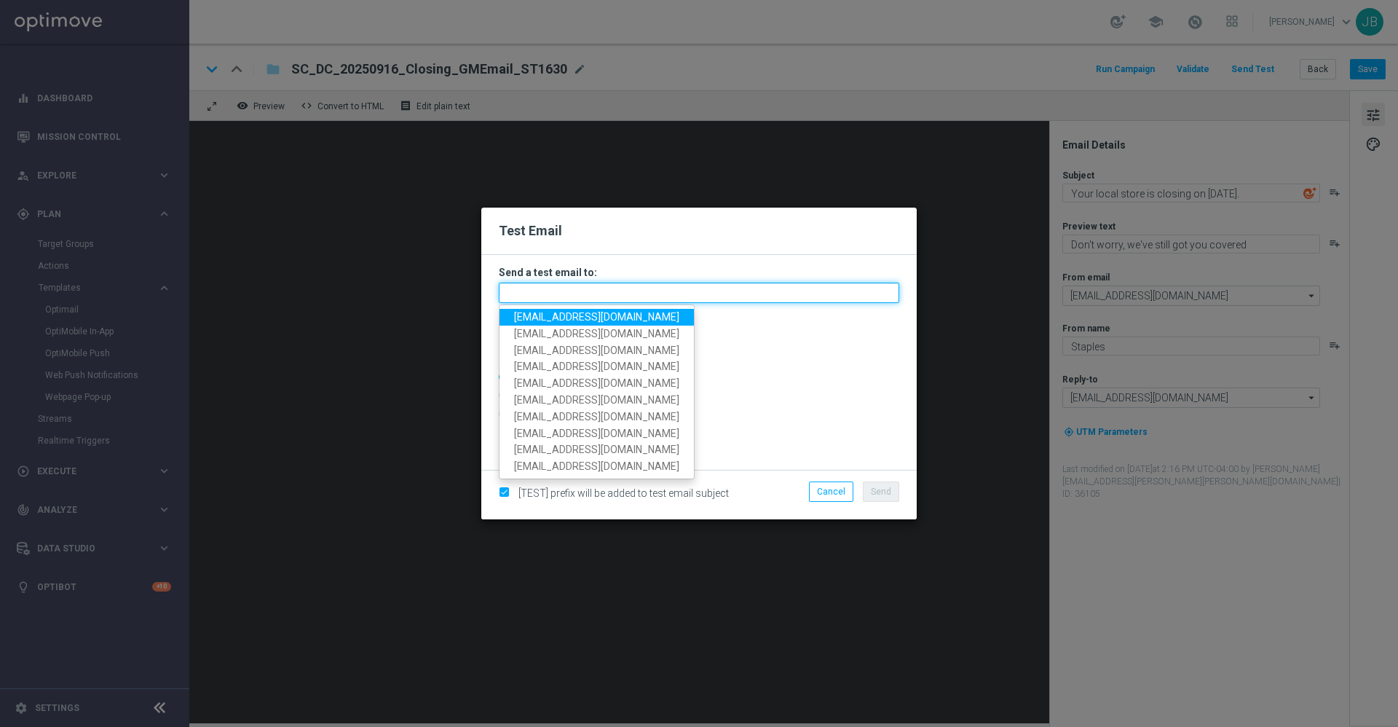
click at [698, 291] on input "text" at bounding box center [699, 292] width 400 height 20
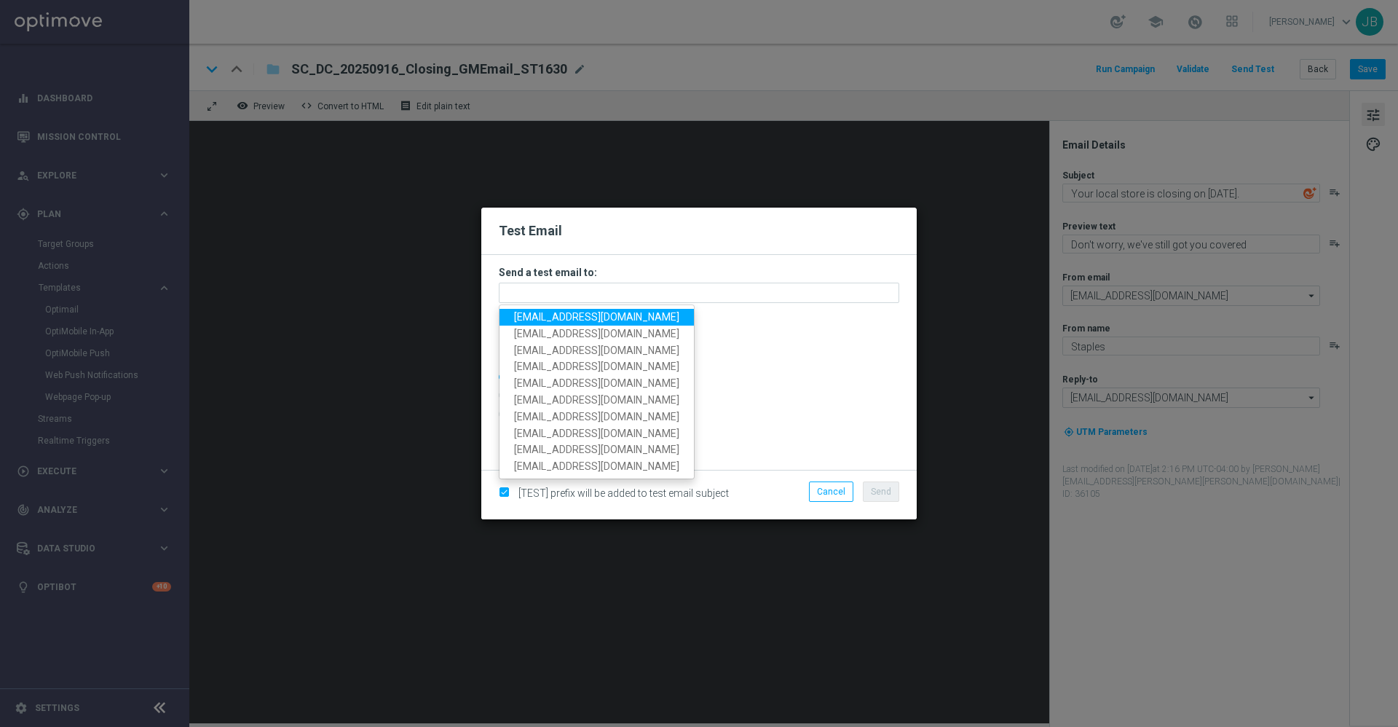
click at [636, 315] on span "staples.336a@litmusemail.com" at bounding box center [596, 317] width 165 height 12
type input "staples.336a@litmusemail.com"
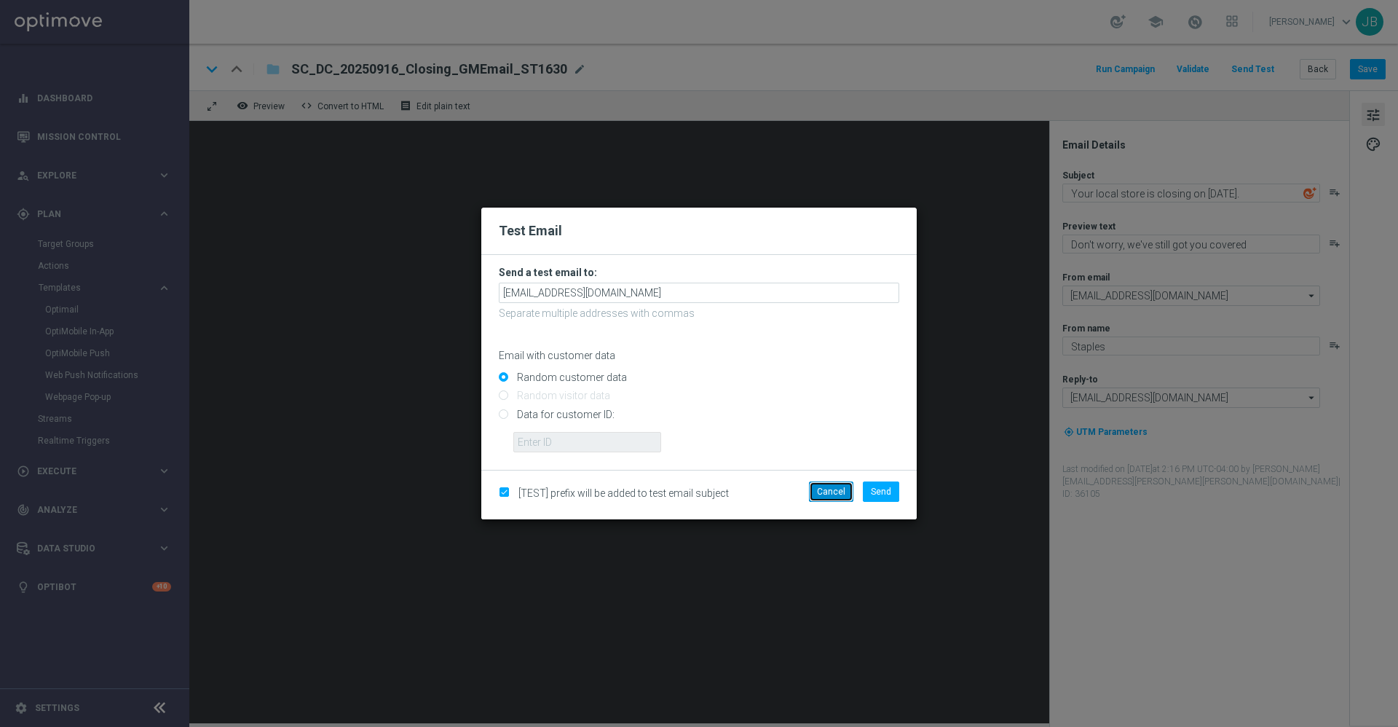
click at [829, 489] on button "Cancel" at bounding box center [831, 491] width 44 height 20
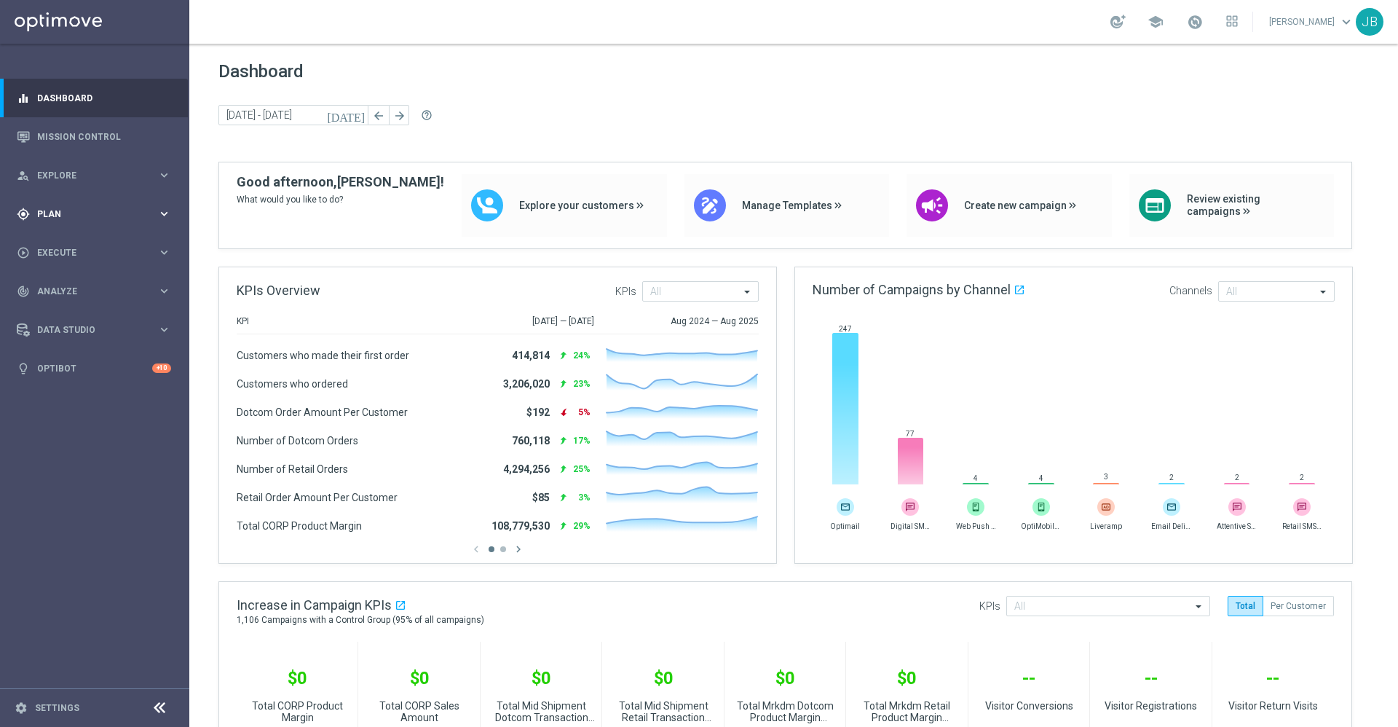
click at [138, 216] on span "Plan" at bounding box center [97, 214] width 120 height 9
click at [117, 127] on link "Mission Control" at bounding box center [104, 136] width 134 height 39
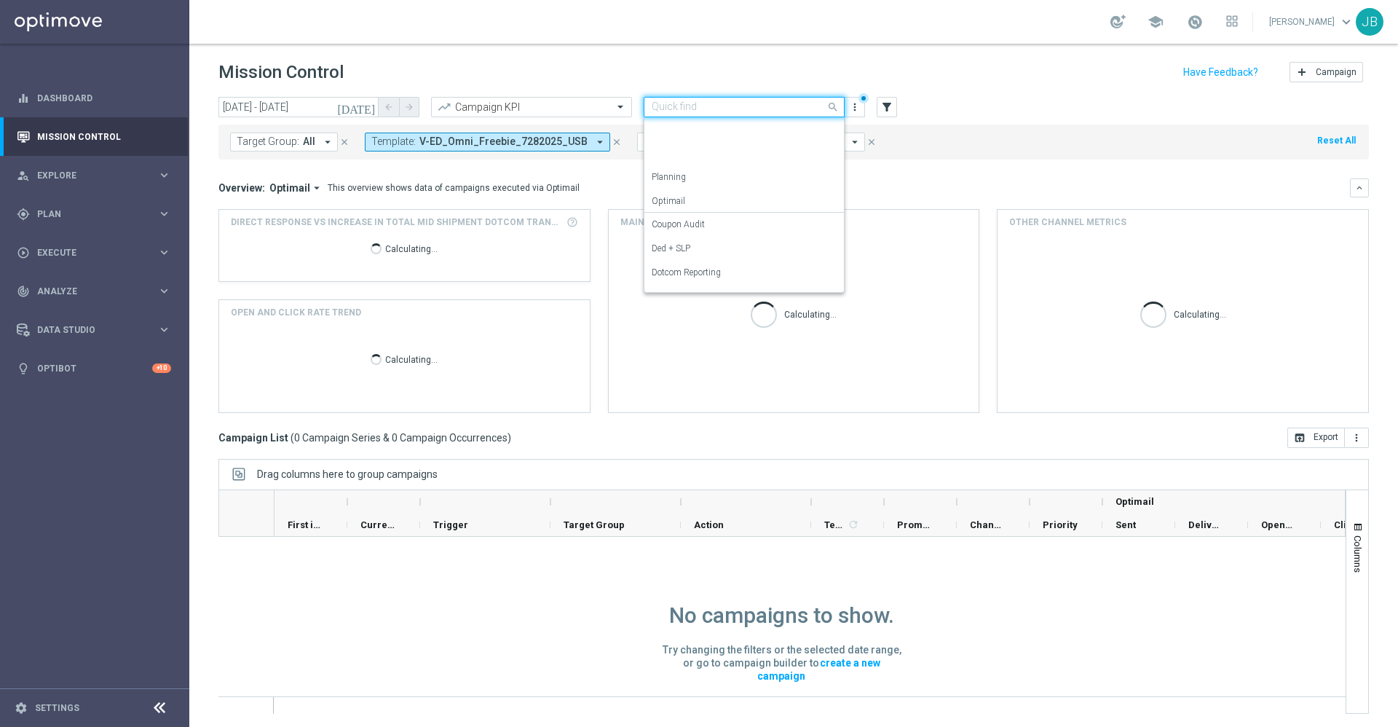
click at [706, 108] on input "text" at bounding box center [730, 107] width 156 height 12
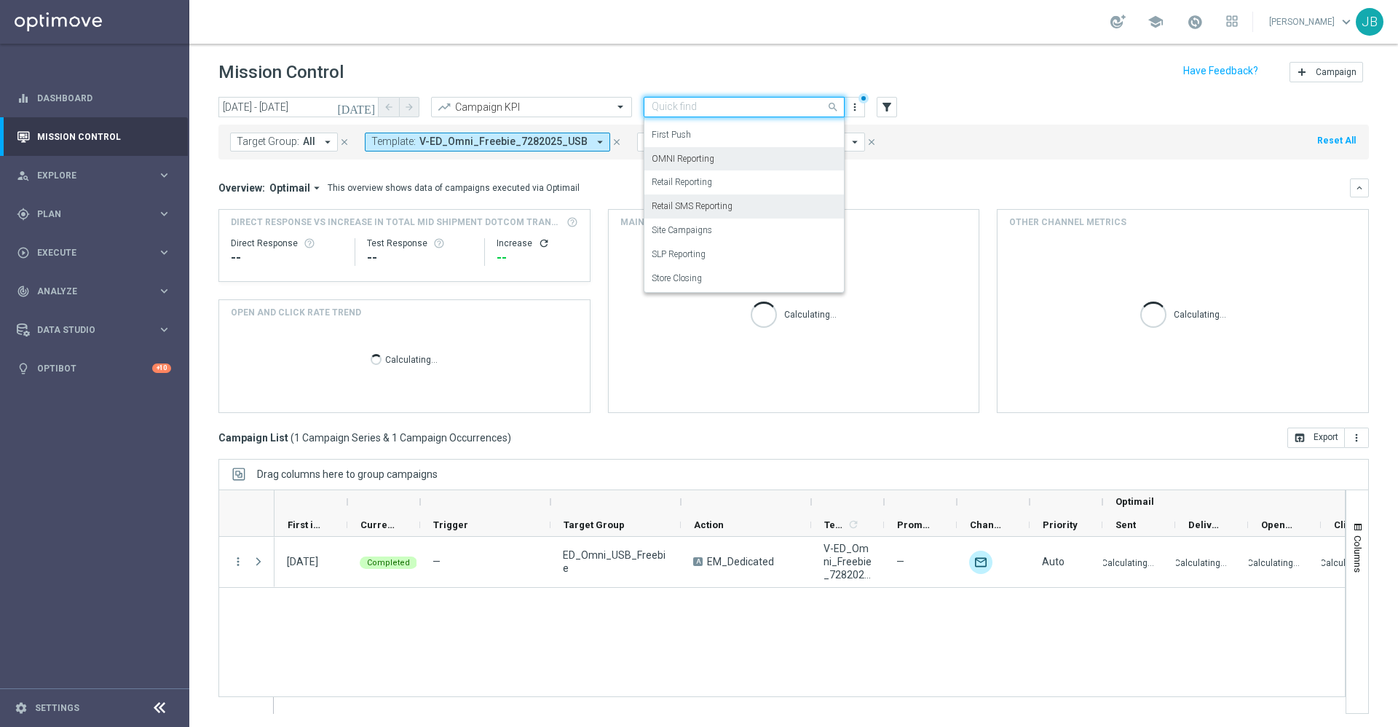
scroll to position [1, 0]
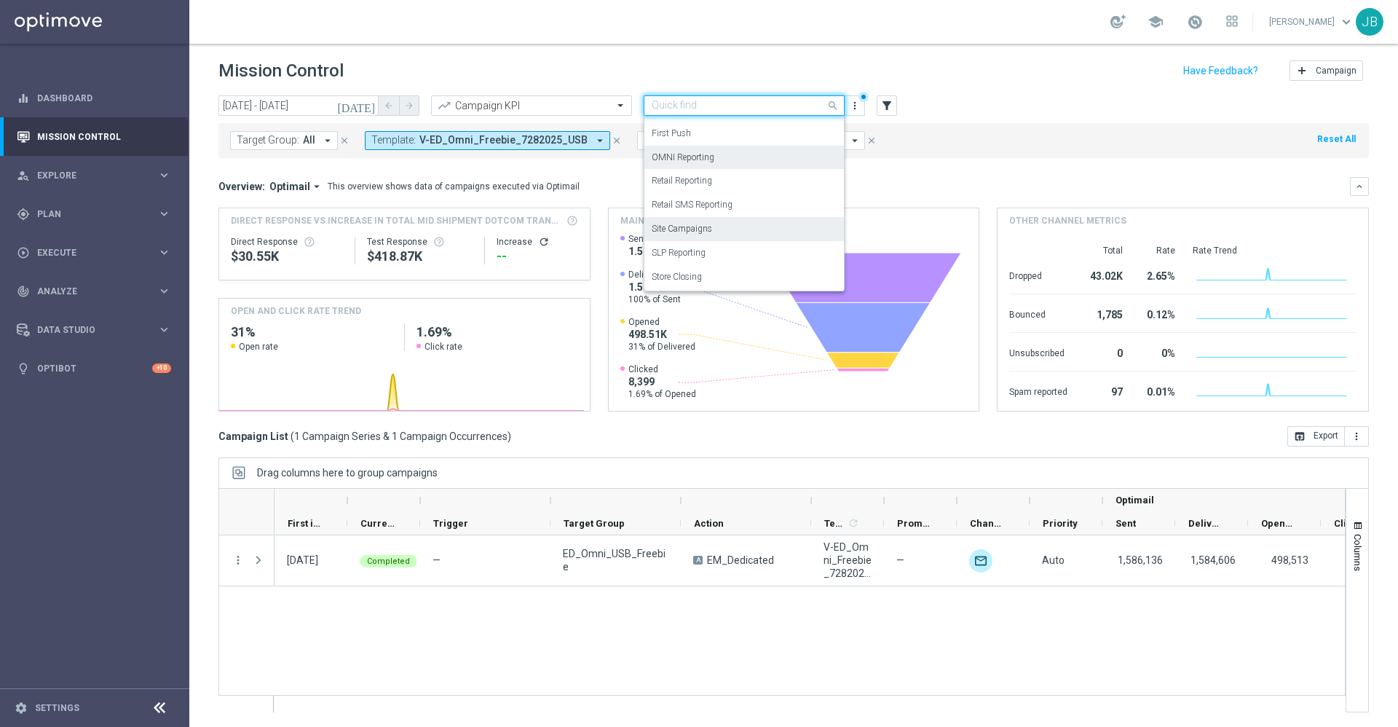
click at [687, 230] on label "Site Campaigns" at bounding box center [682, 229] width 60 height 12
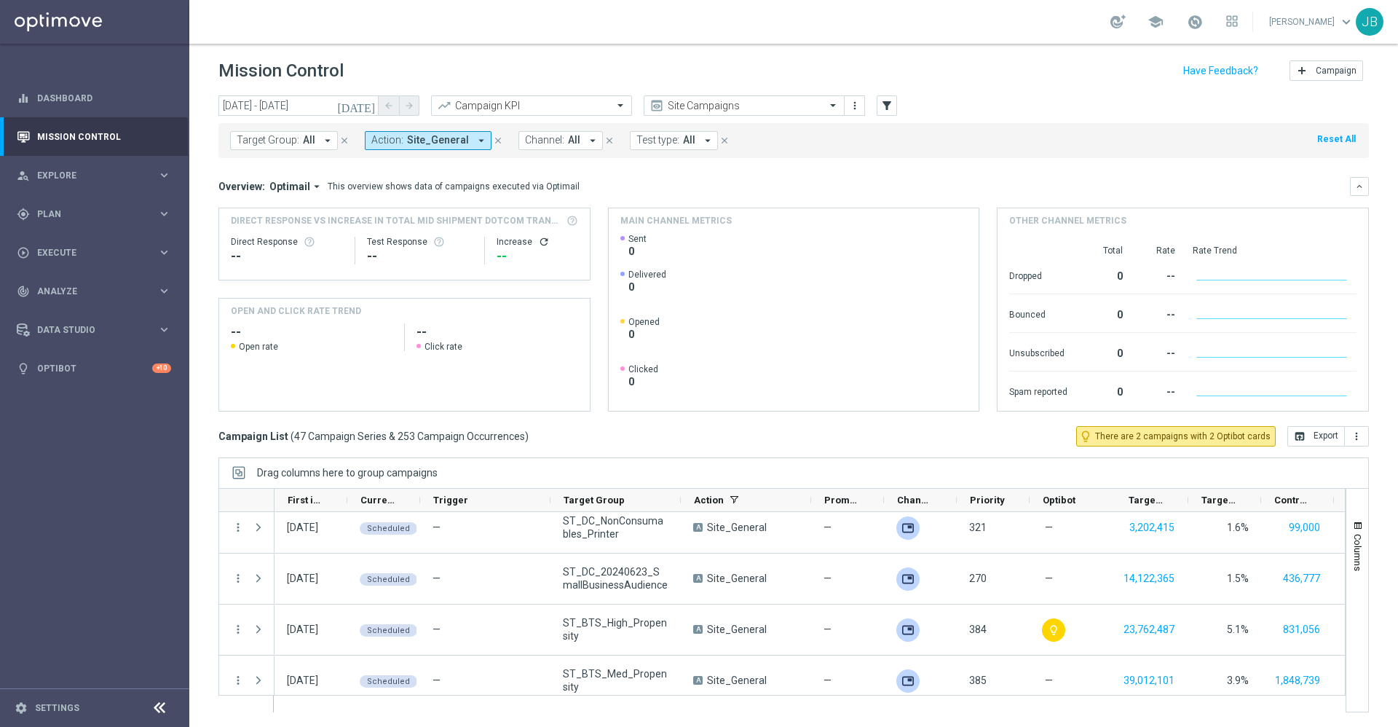
scroll to position [2212, 0]
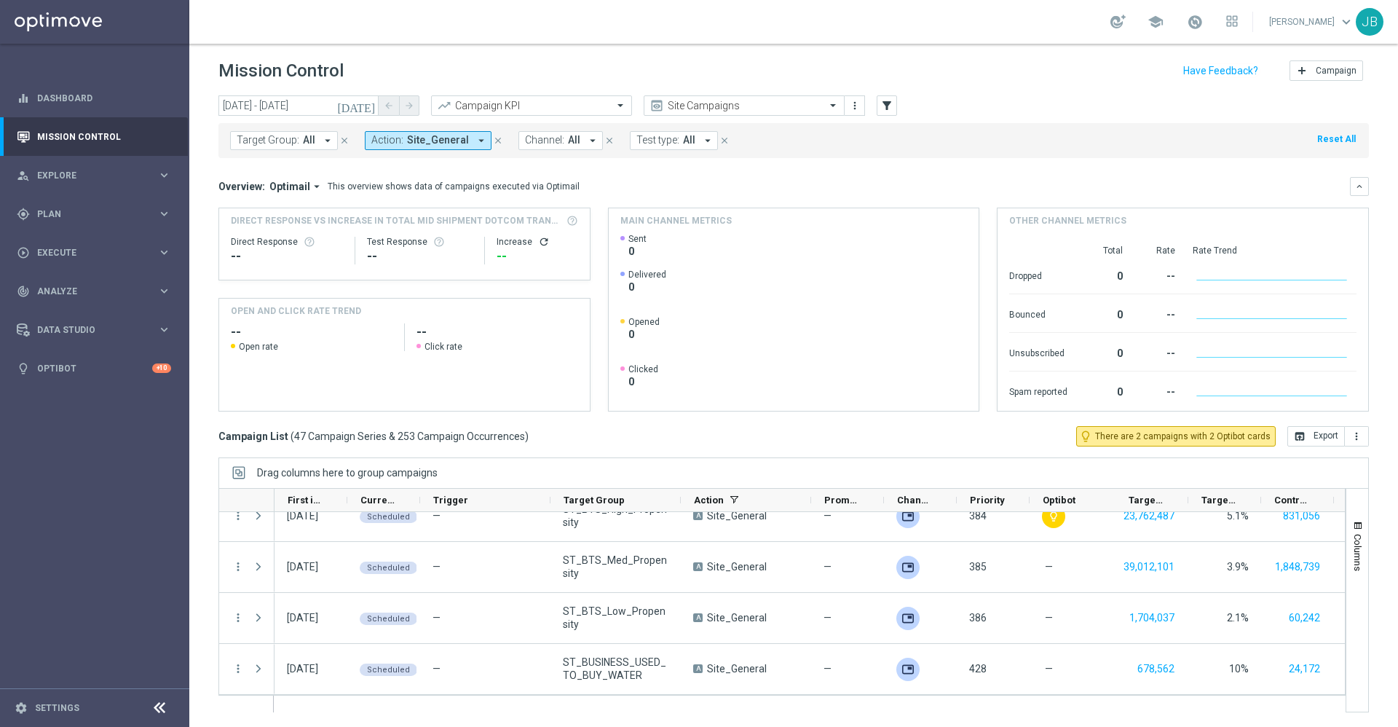
click at [369, 104] on icon "[DATE]" at bounding box center [356, 105] width 39 height 13
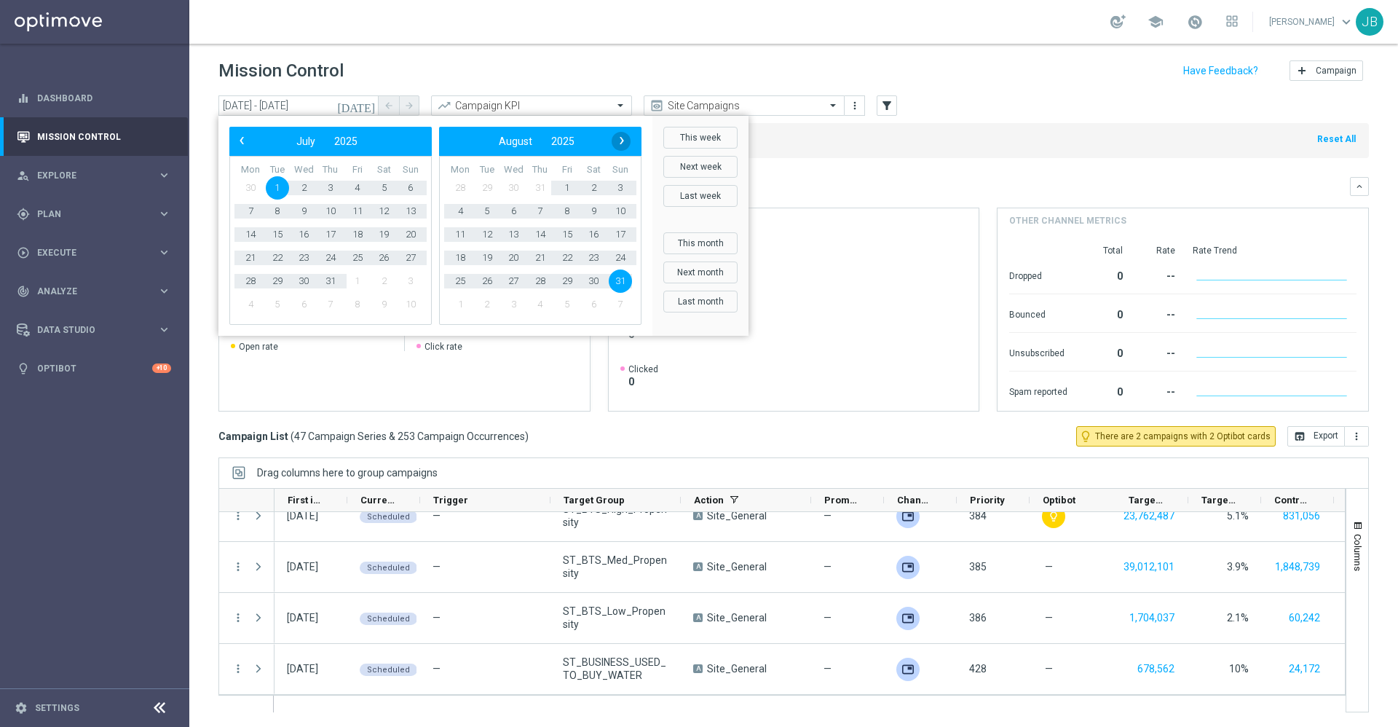
click at [628, 141] on span "›" at bounding box center [621, 140] width 19 height 19
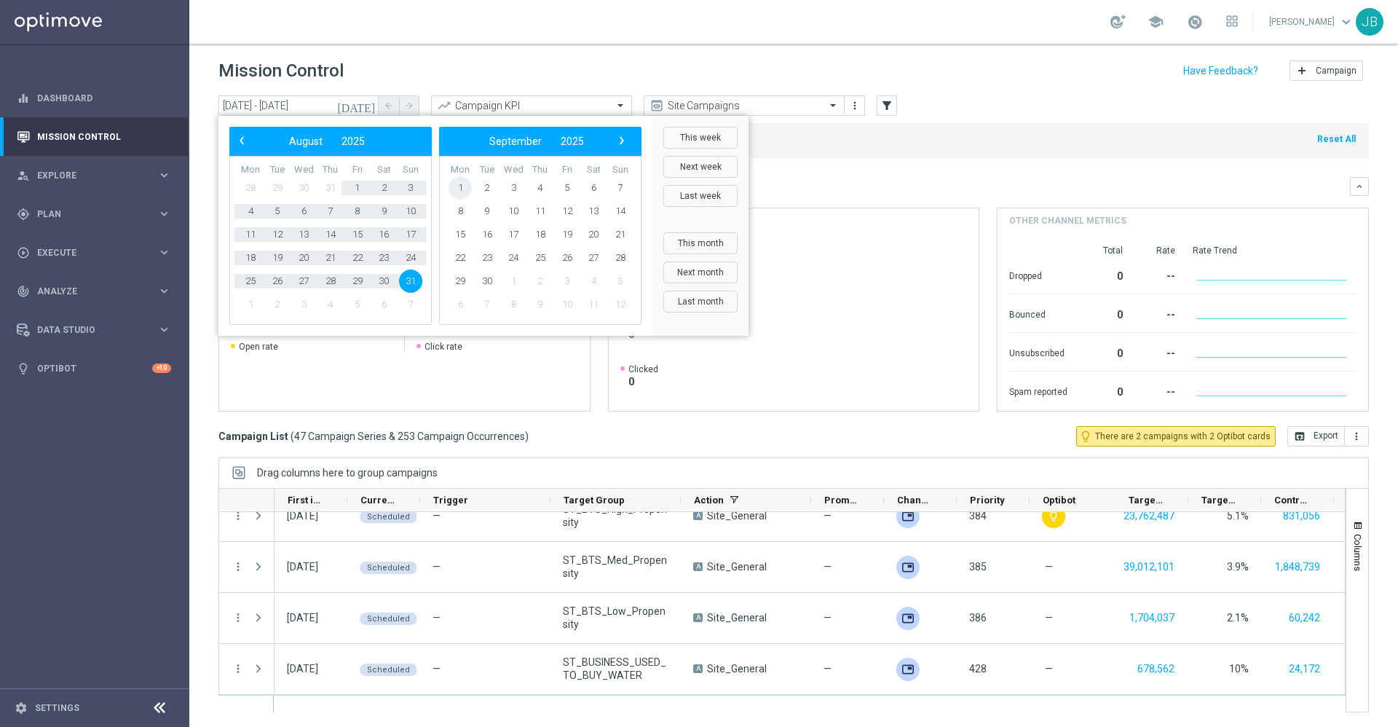
click at [459, 189] on span "1" at bounding box center [459, 187] width 23 height 23
click at [280, 282] on span "30" at bounding box center [277, 280] width 23 height 23
type input "[DATE] - [DATE]"
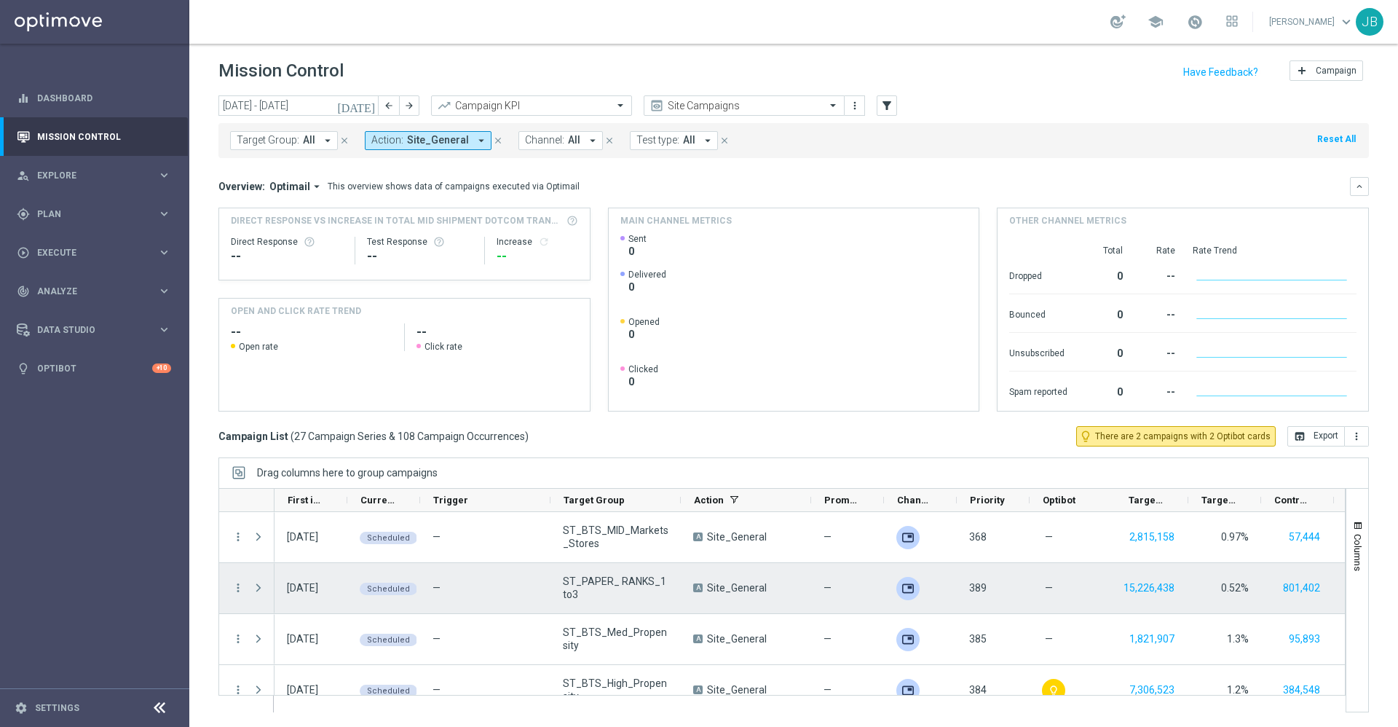
scroll to position [0, 0]
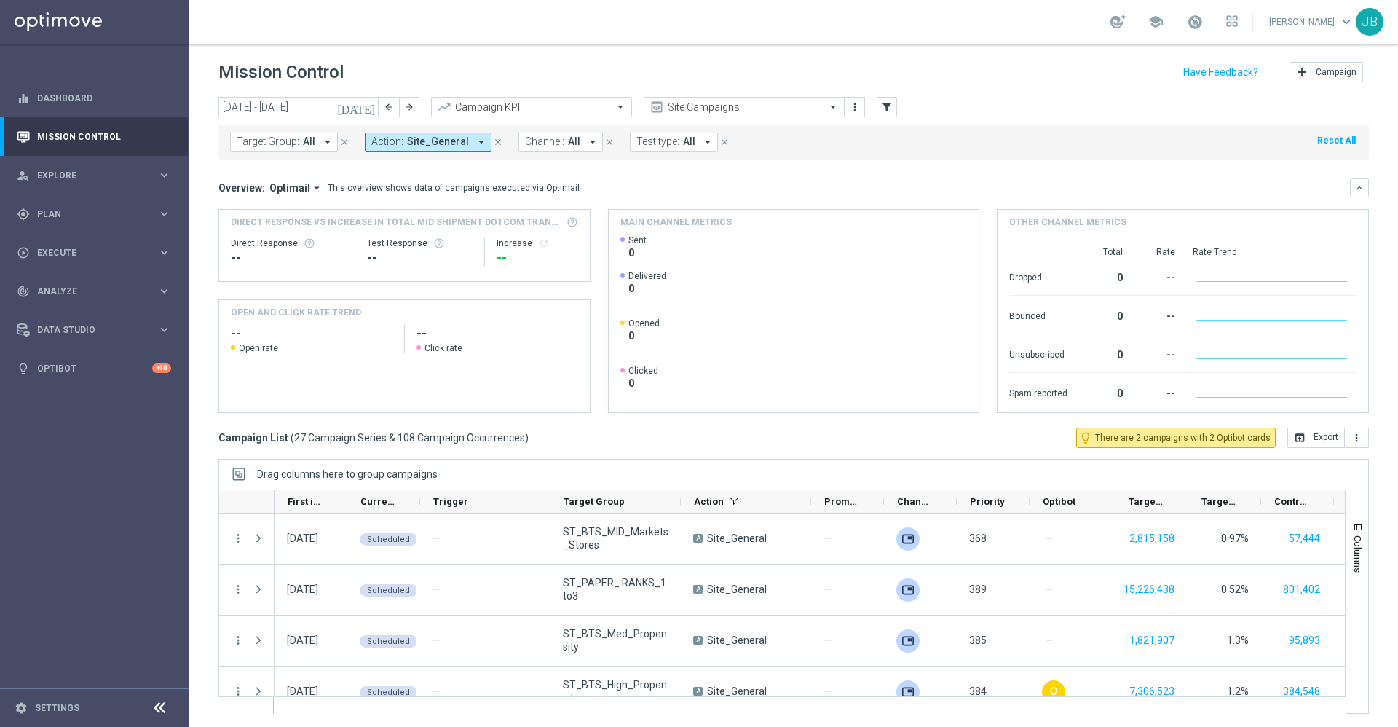
click at [312, 140] on span "All" at bounding box center [309, 141] width 12 height 12
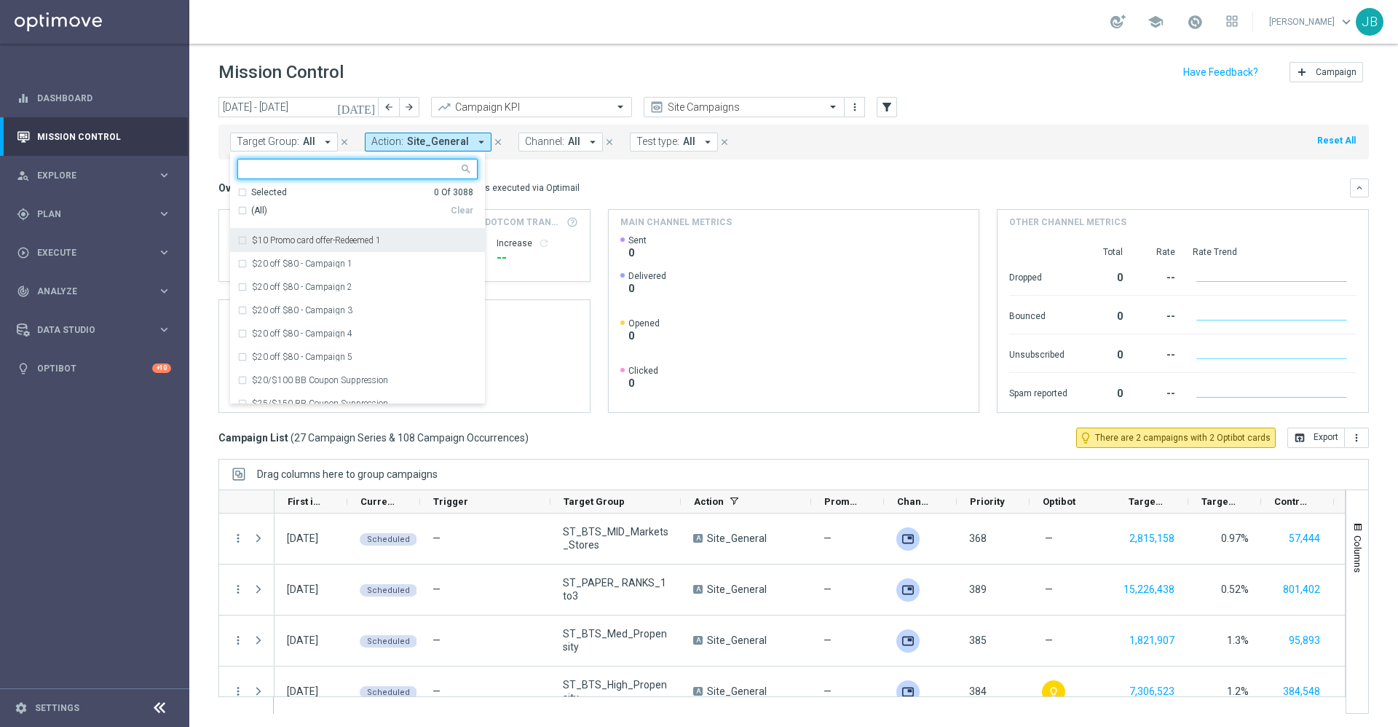
paste input "ST_20240421_Paper_10ReamBuyers"
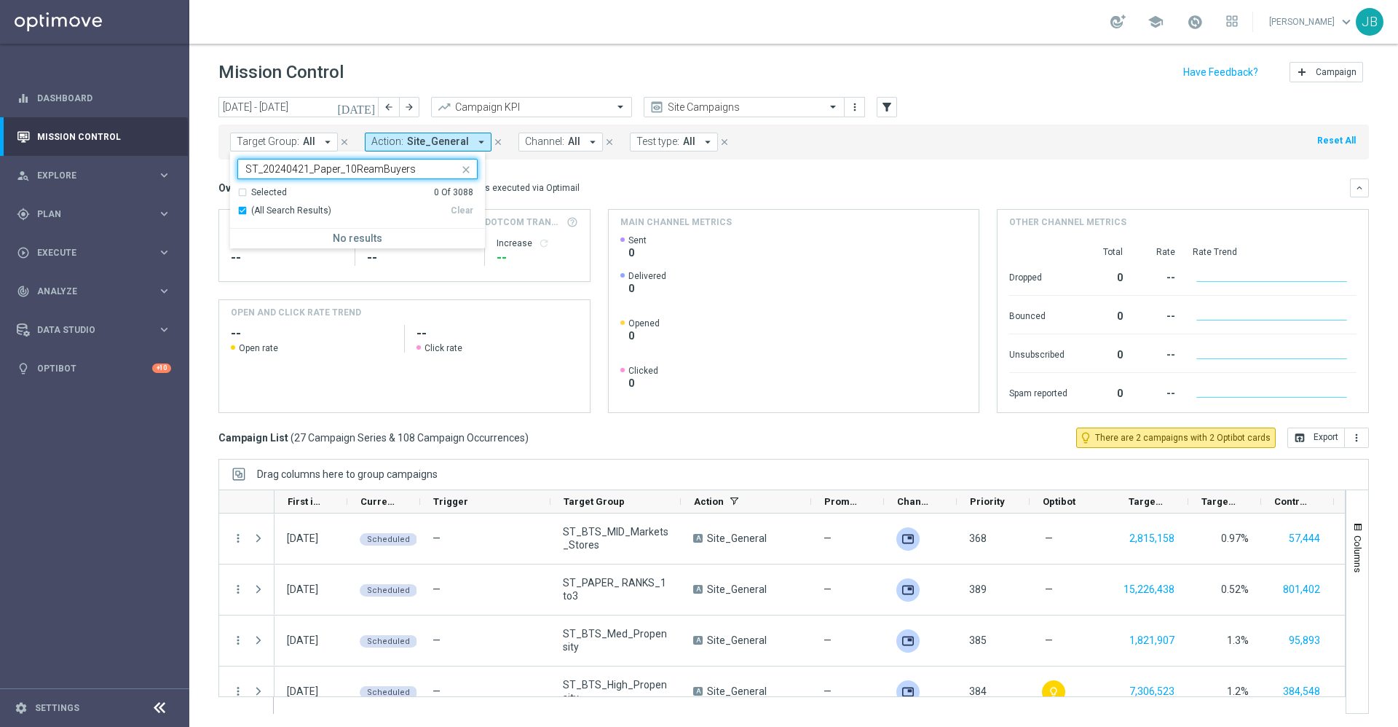
type input "ST_20240421_Paper_10ReamBuyers"
click at [606, 184] on div "Overview: Optimail arrow_drop_down This overview shows data of campaigns execut…" at bounding box center [783, 187] width 1131 height 13
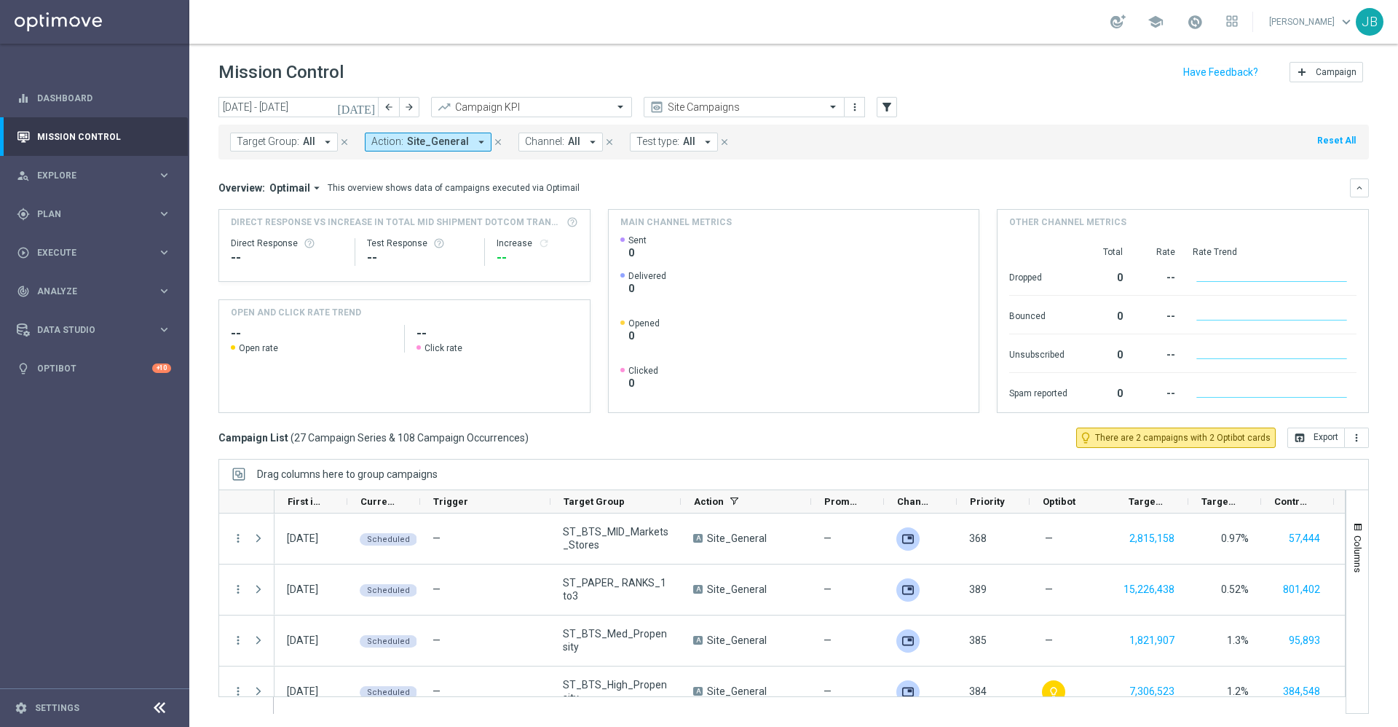
click at [303, 138] on span "All" at bounding box center [309, 141] width 12 height 12
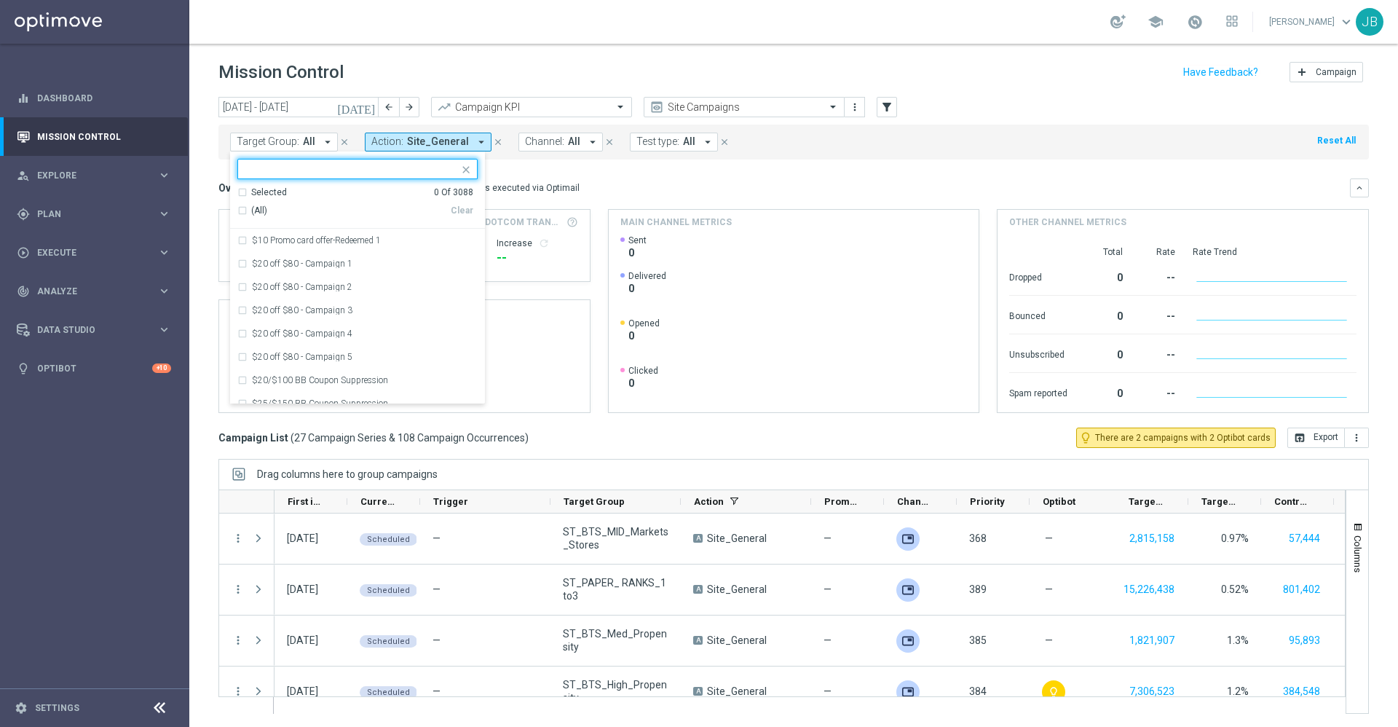
click at [298, 167] on input "text" at bounding box center [351, 169] width 213 height 12
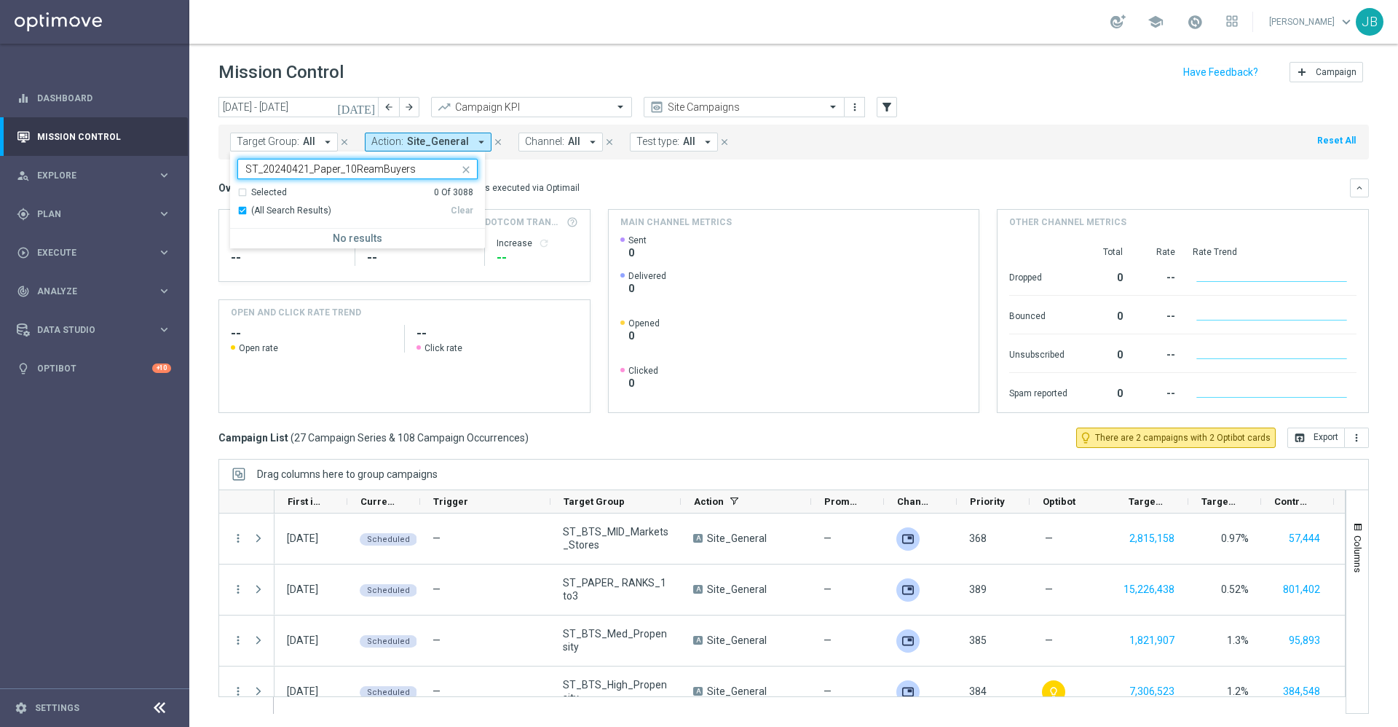
type input "ST_20240421_Paper_10ReamBuyers"
click at [783, 183] on div "Overview: Optimail arrow_drop_down This overview shows data of campaigns execut…" at bounding box center [783, 187] width 1131 height 13
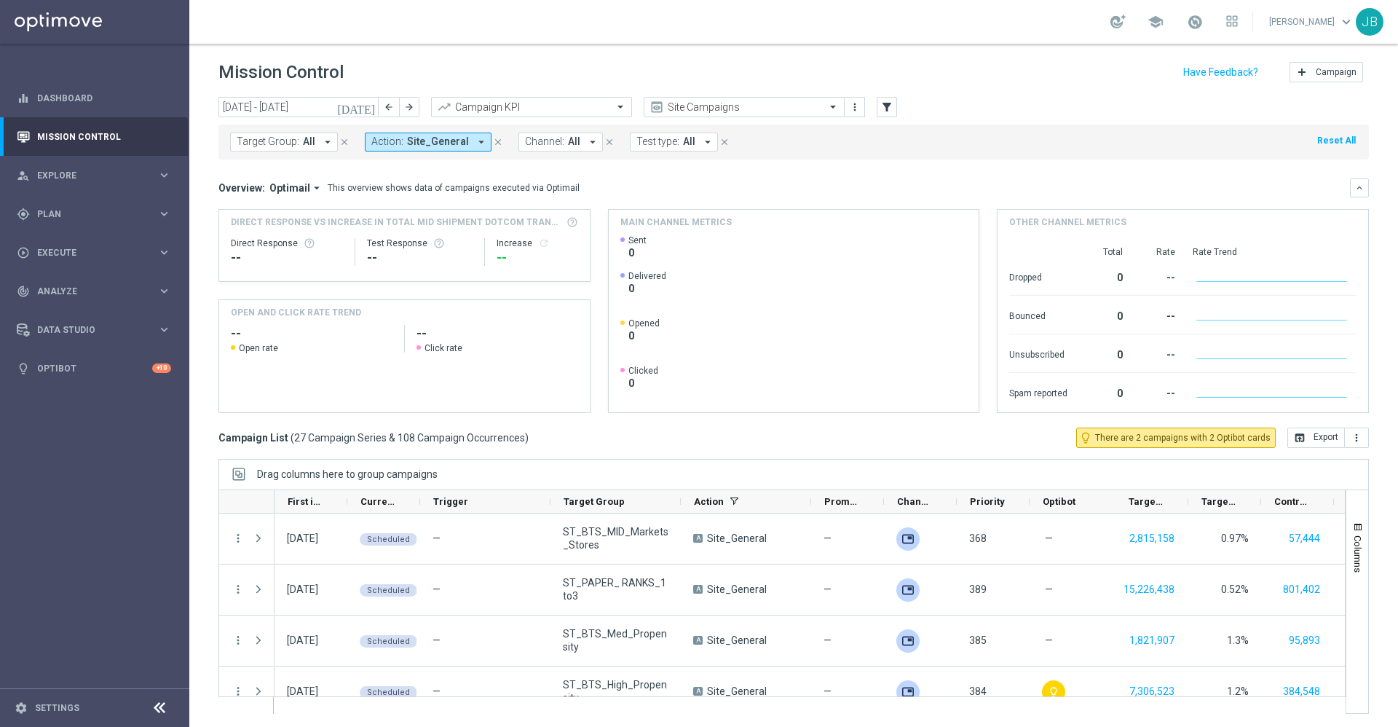
click at [321, 145] on icon "arrow_drop_down" at bounding box center [327, 141] width 13 height 13
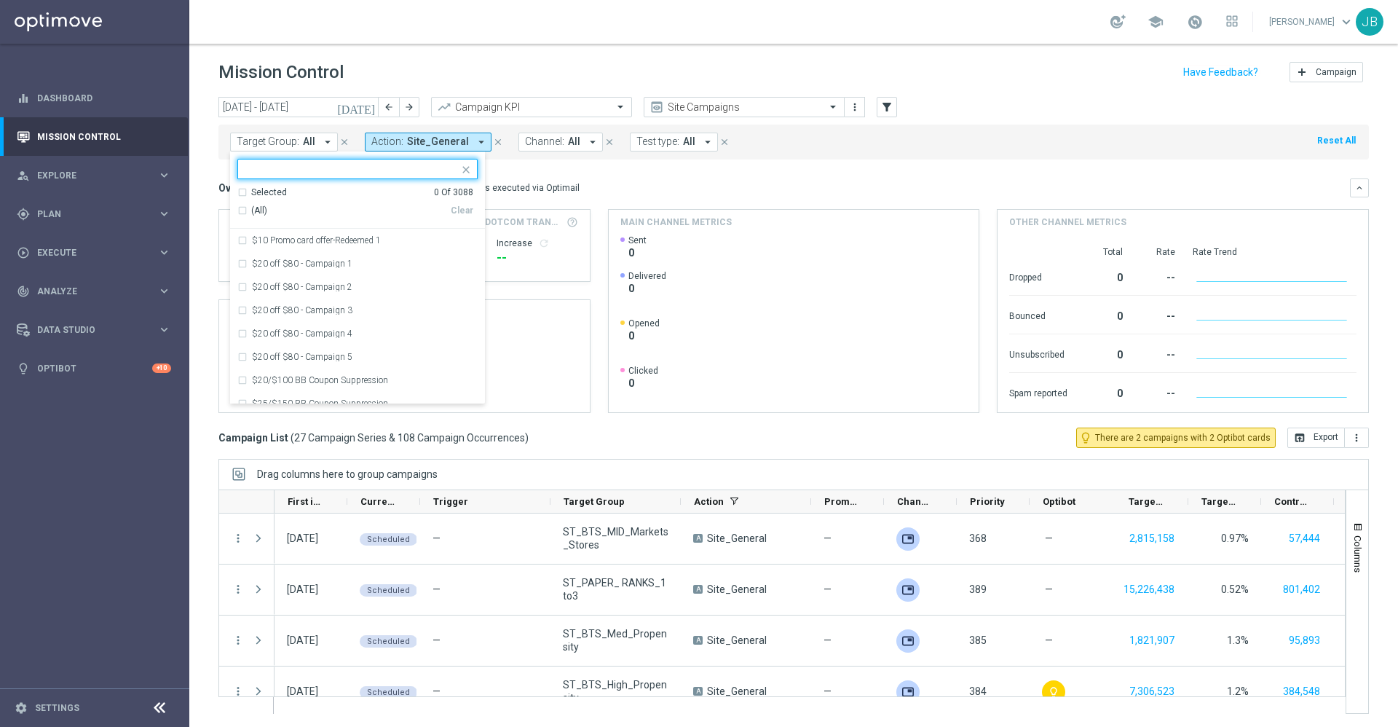
click at [313, 170] on input "text" at bounding box center [351, 169] width 213 height 12
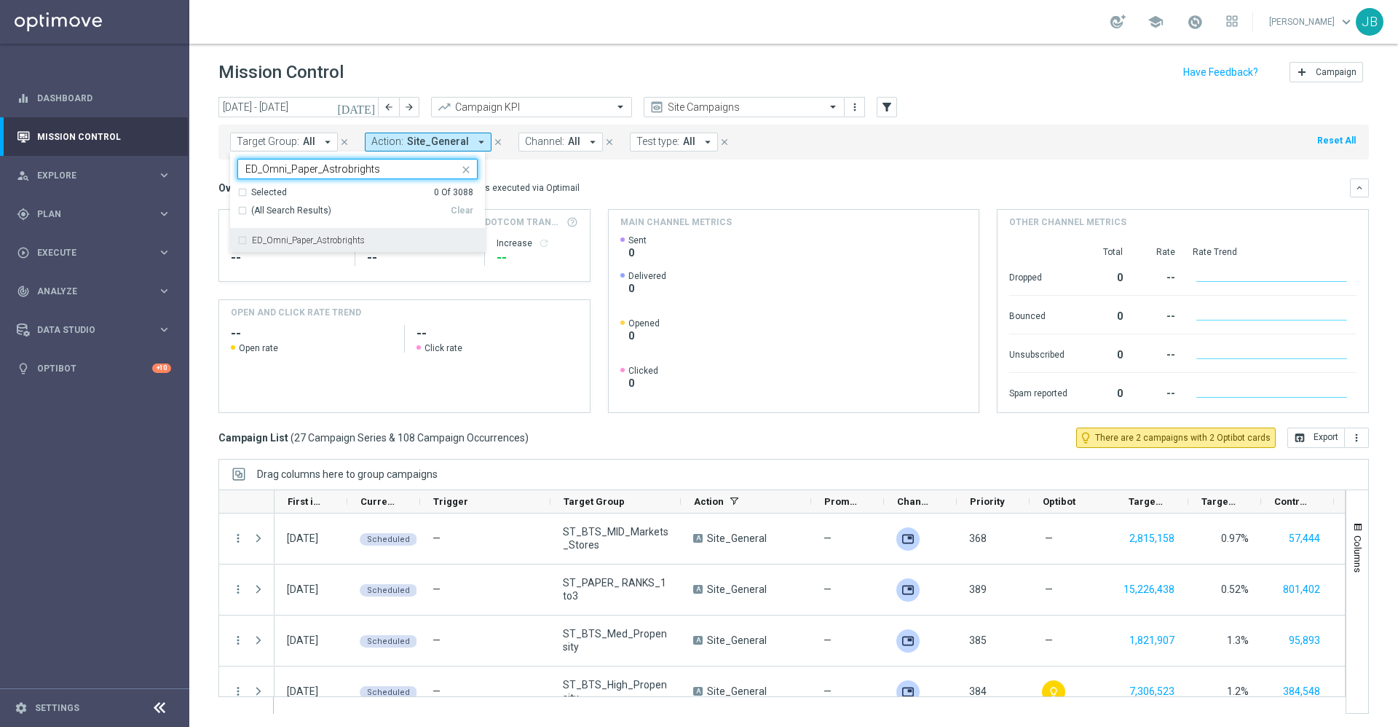
click at [331, 242] on label "ED_Omni_Paper_Astrobrights" at bounding box center [308, 240] width 113 height 9
type input "ED_Omni_Paper_Astrobrights"
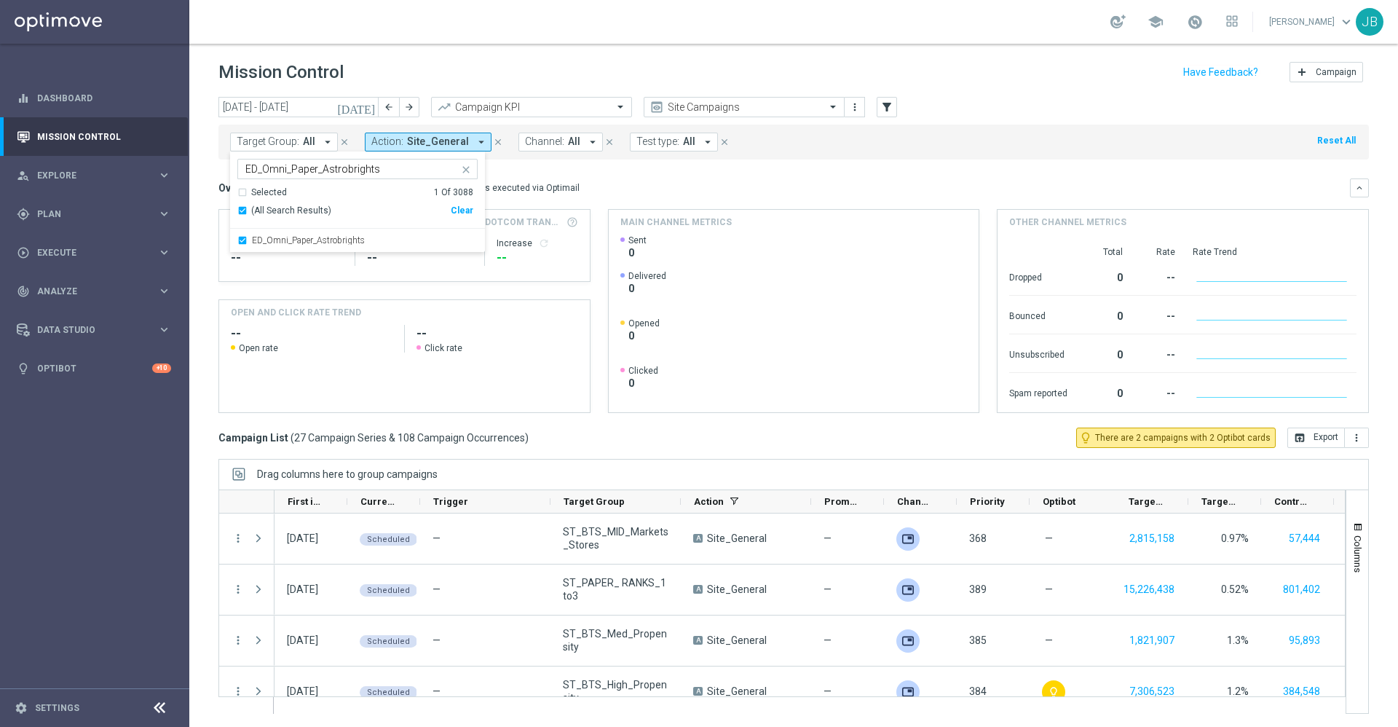
click at [654, 178] on div "Overview: Optimail arrow_drop_down This overview shows data of campaigns execut…" at bounding box center [793, 187] width 1150 height 19
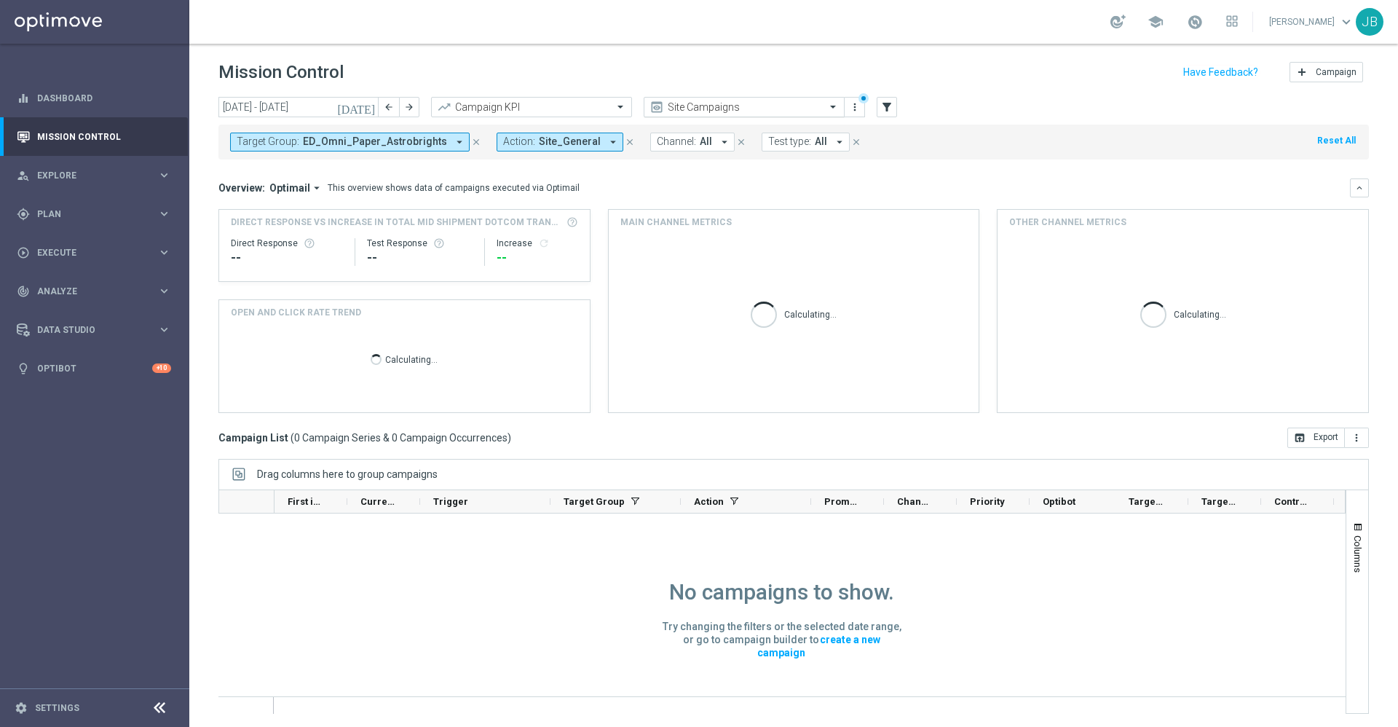
click at [695, 98] on div "Site Campaigns" at bounding box center [744, 107] width 201 height 20
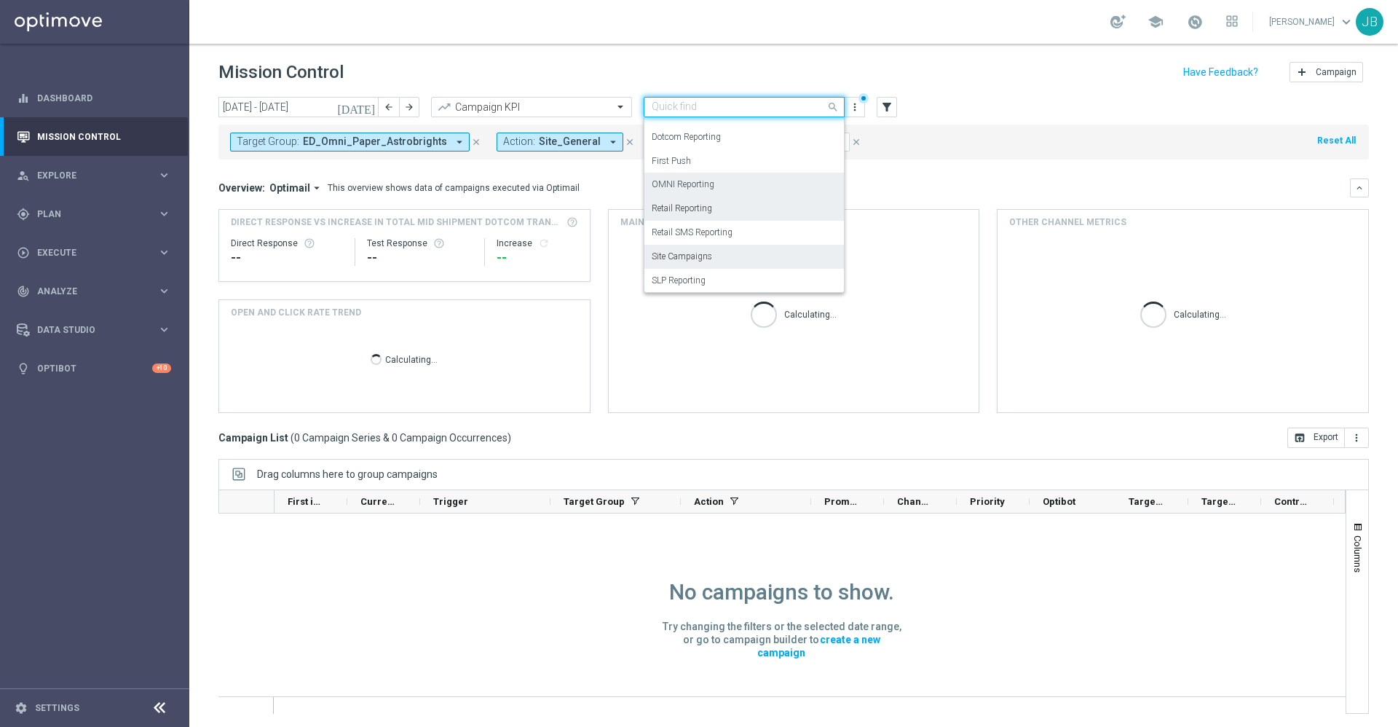
scroll to position [135, 0]
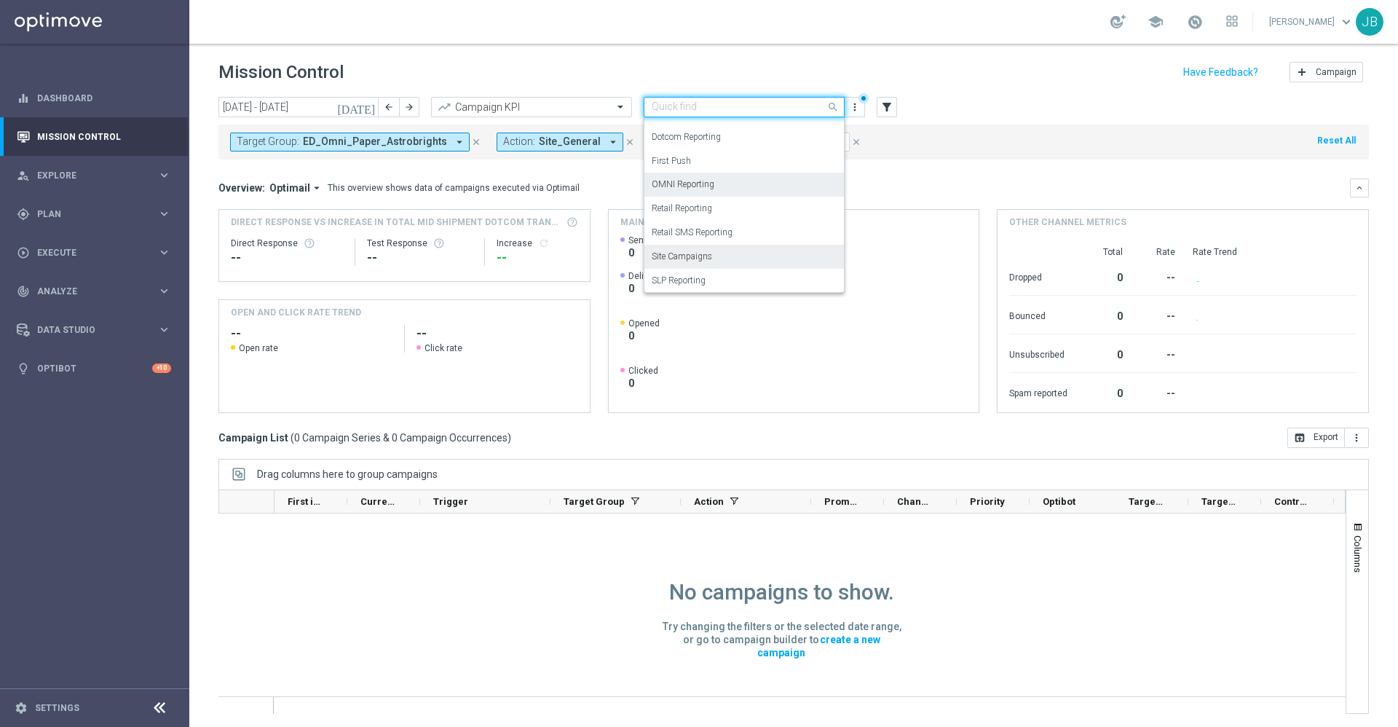
click at [700, 186] on label "OMNI Reporting" at bounding box center [683, 184] width 63 height 12
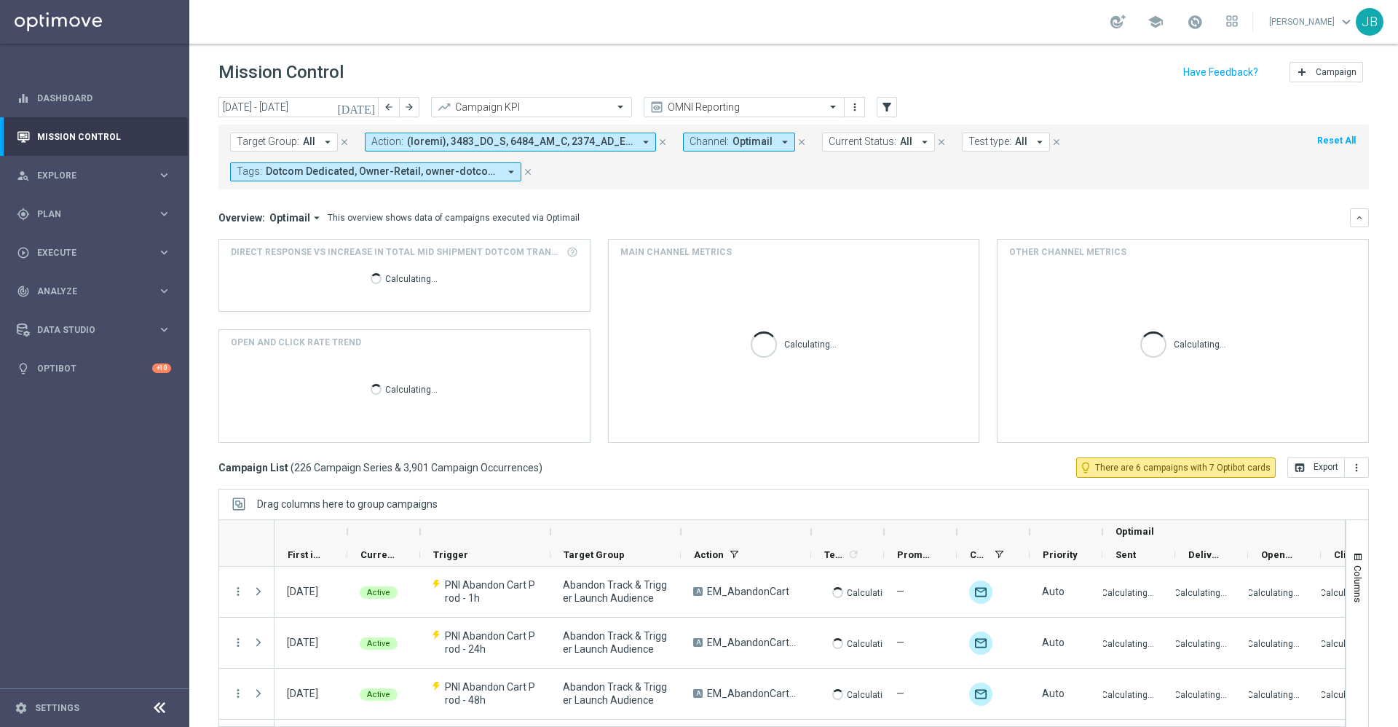
click at [370, 109] on icon "[DATE]" at bounding box center [356, 106] width 39 height 13
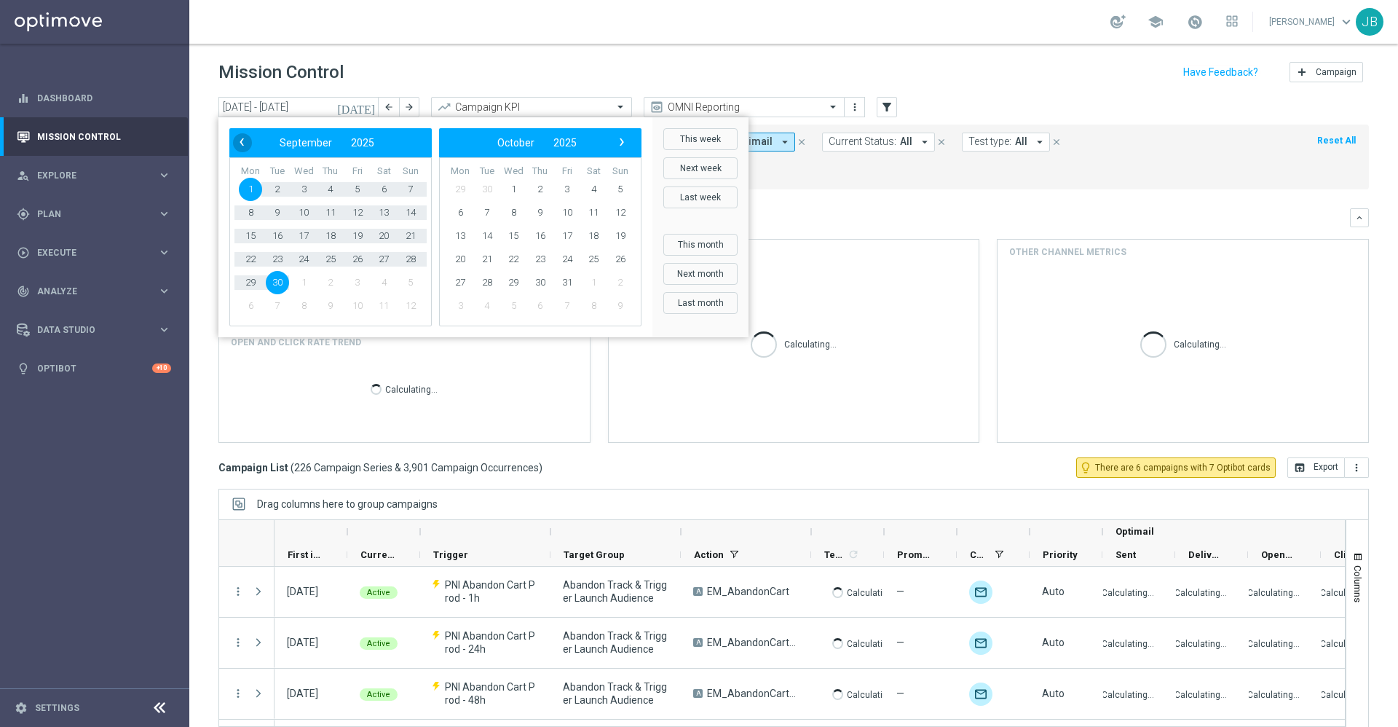
click at [236, 135] on span "‹" at bounding box center [241, 142] width 19 height 19
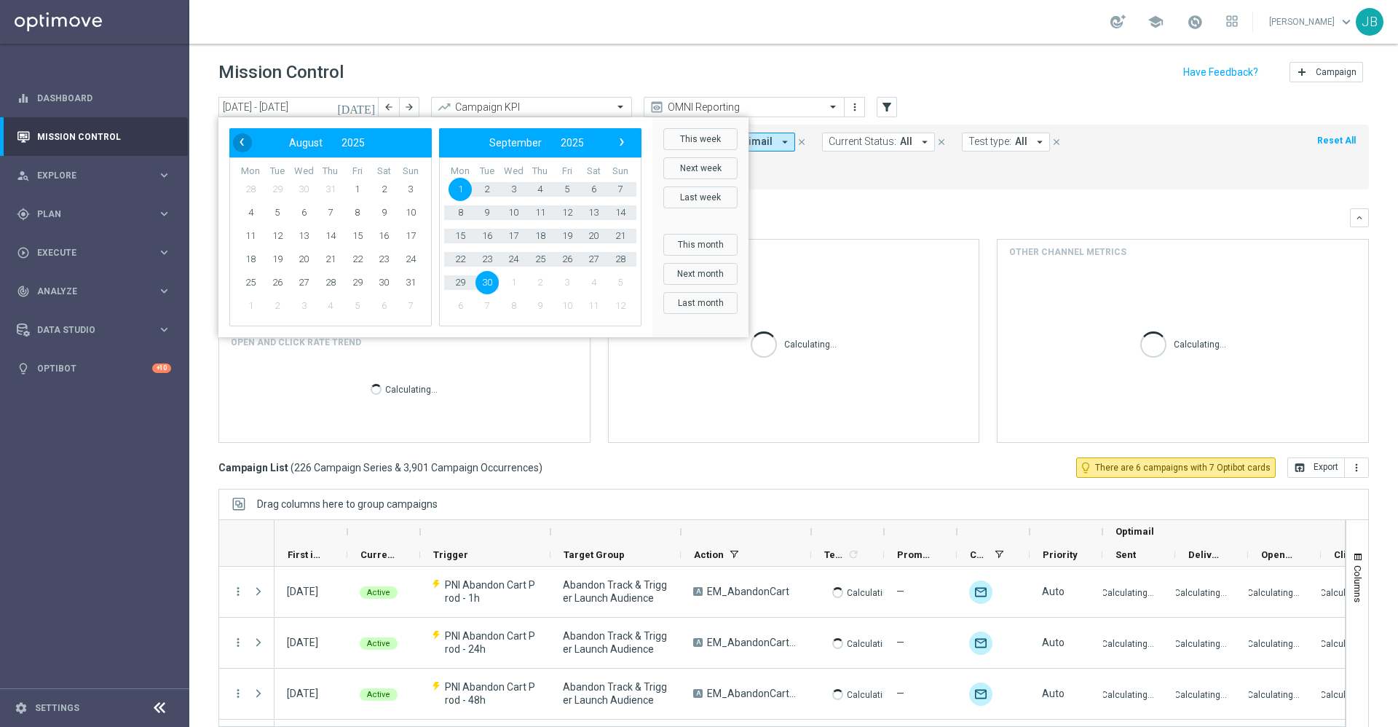
click at [240, 141] on span "‹" at bounding box center [241, 142] width 19 height 19
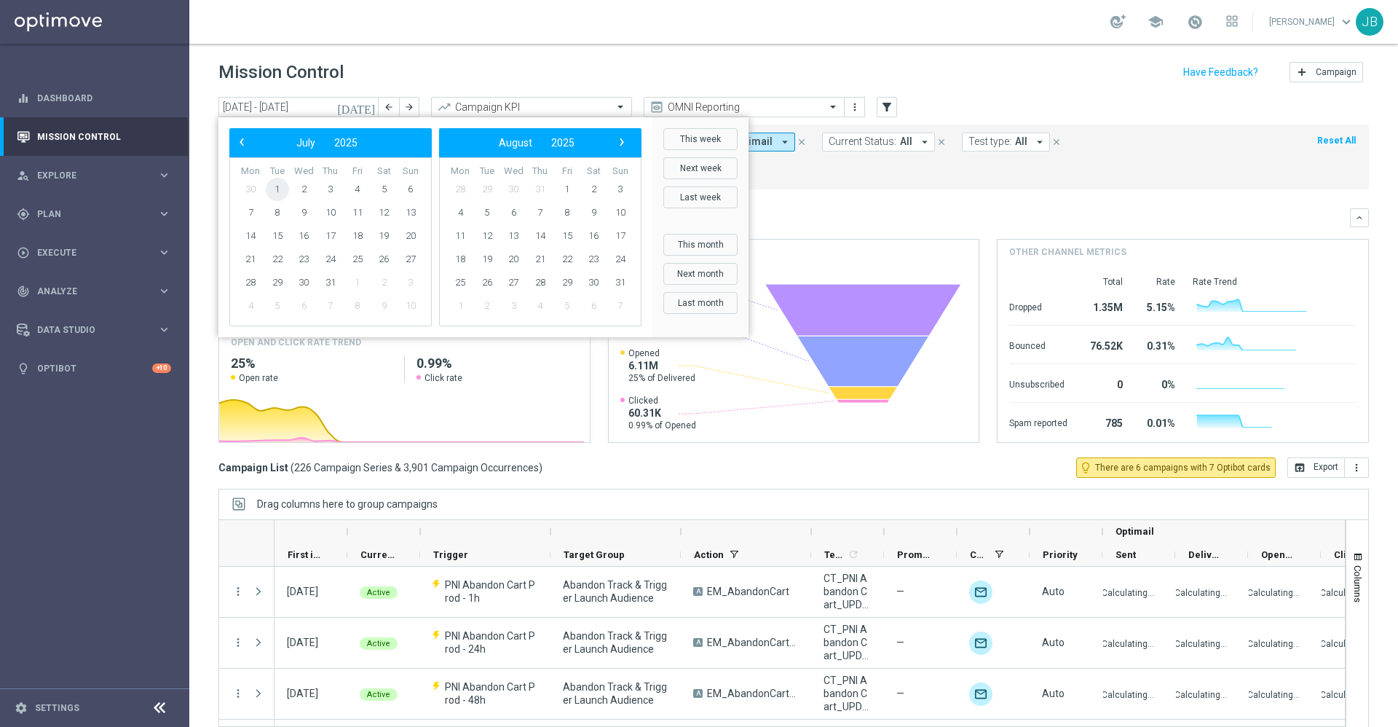
drag, startPoint x: 307, startPoint y: 187, endPoint x: 274, endPoint y: 191, distance: 33.0
click at [274, 191] on tr "30 1 2 3 4 5 6" at bounding box center [330, 189] width 186 height 23
click at [277, 189] on span "1" at bounding box center [277, 189] width 23 height 23
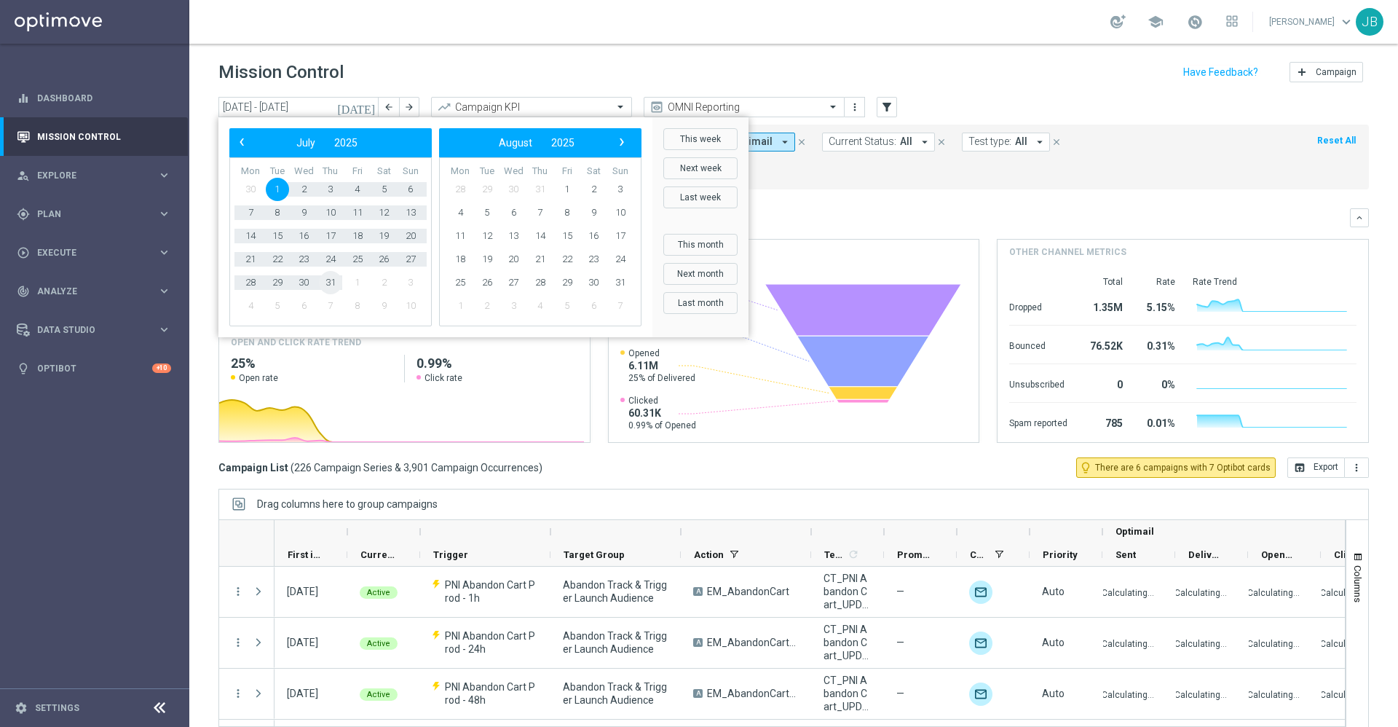
click at [336, 285] on span "31" at bounding box center [330, 282] width 23 height 23
type input "[DATE] - [DATE]"
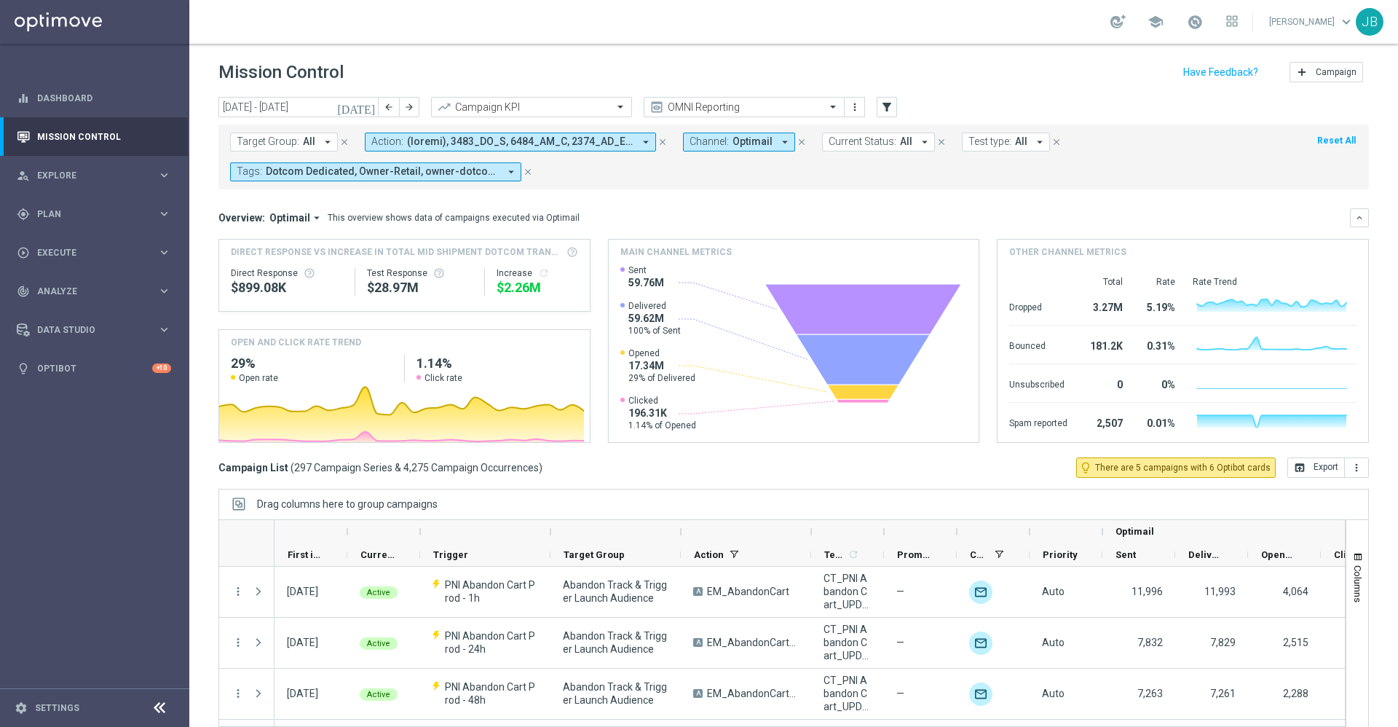
click at [303, 144] on span "All" at bounding box center [309, 141] width 12 height 12
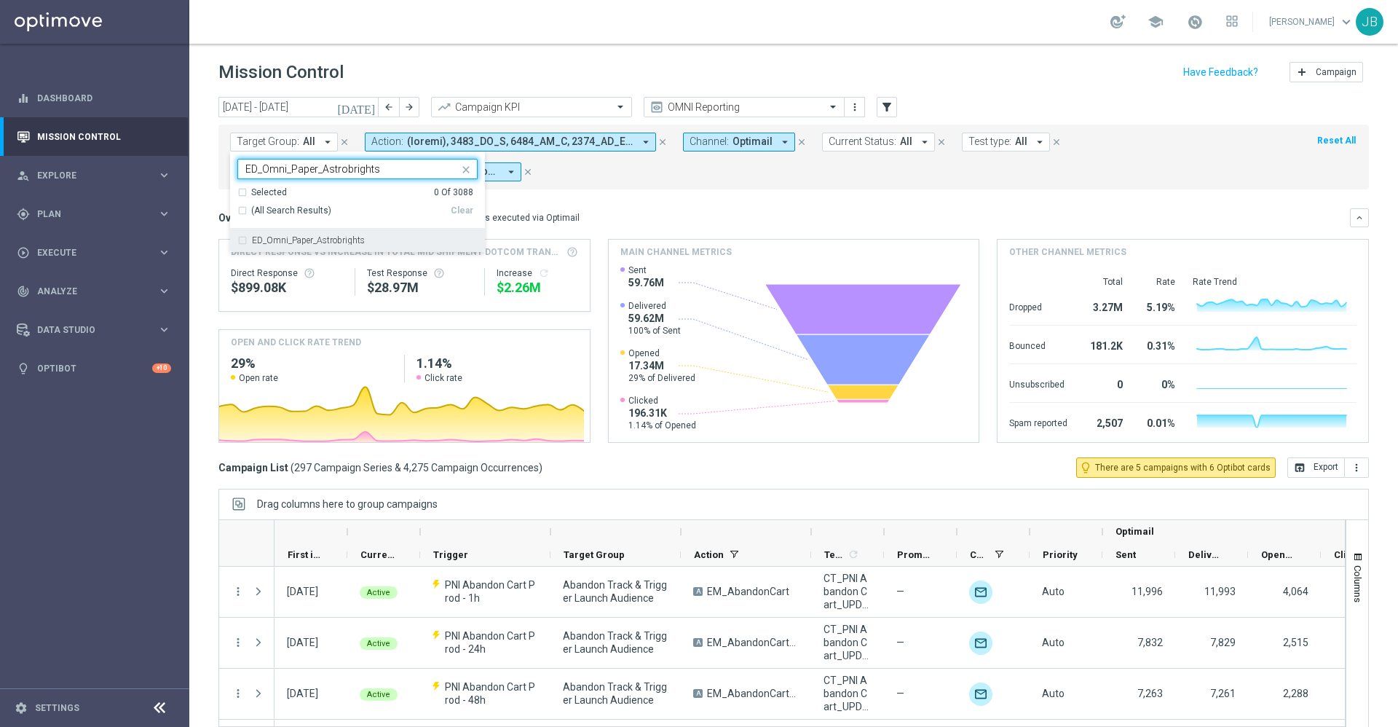
click at [381, 240] on div "ED_Omni_Paper_Astrobrights" at bounding box center [365, 240] width 226 height 9
type input "ED_Omni_Paper_Astrobrights"
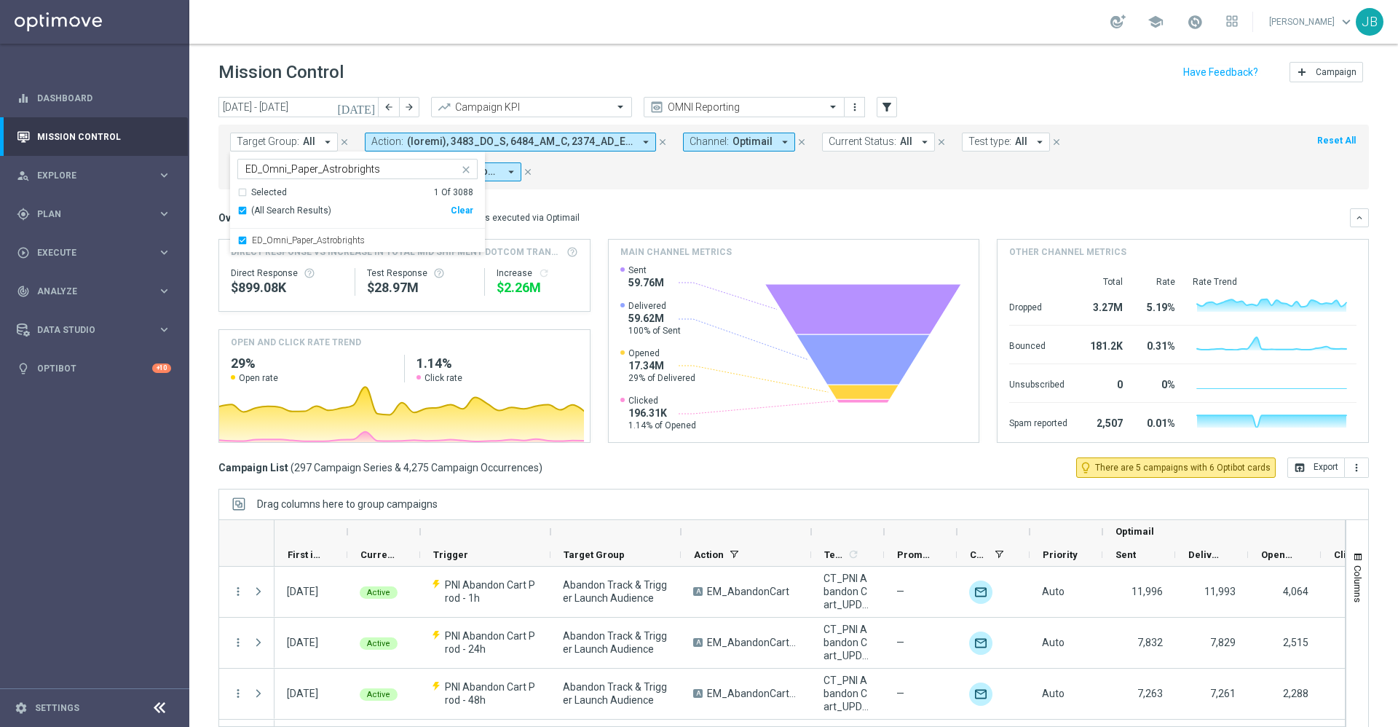
click at [674, 205] on mini-dashboard "Overview: Optimail arrow_drop_down This overview shows data of campaigns execut…" at bounding box center [793, 323] width 1150 height 268
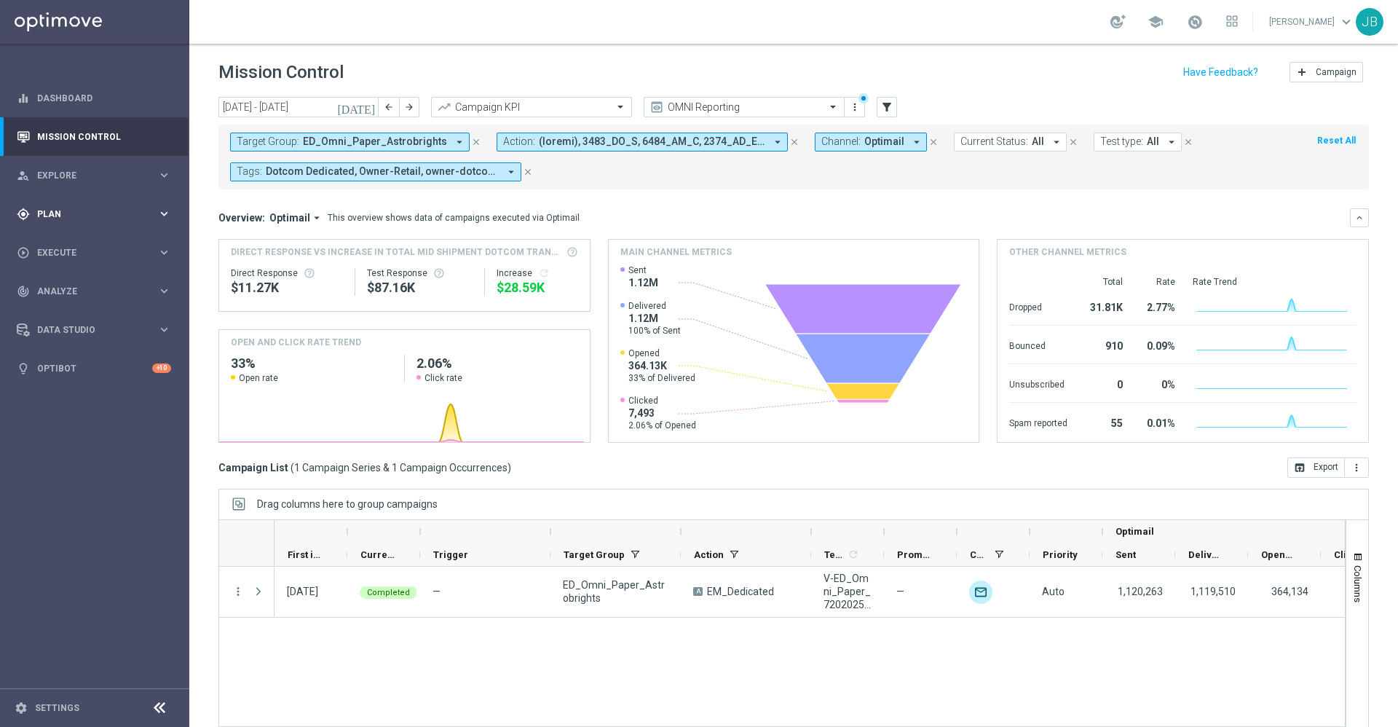
click at [72, 212] on span "Plan" at bounding box center [97, 214] width 120 height 9
click at [77, 444] on div "Data Studio" at bounding box center [87, 438] width 141 height 13
click at [87, 296] on div "track_changes Analyze" at bounding box center [87, 291] width 141 height 13
click at [82, 431] on span "BI Studio" at bounding box center [91, 430] width 104 height 9
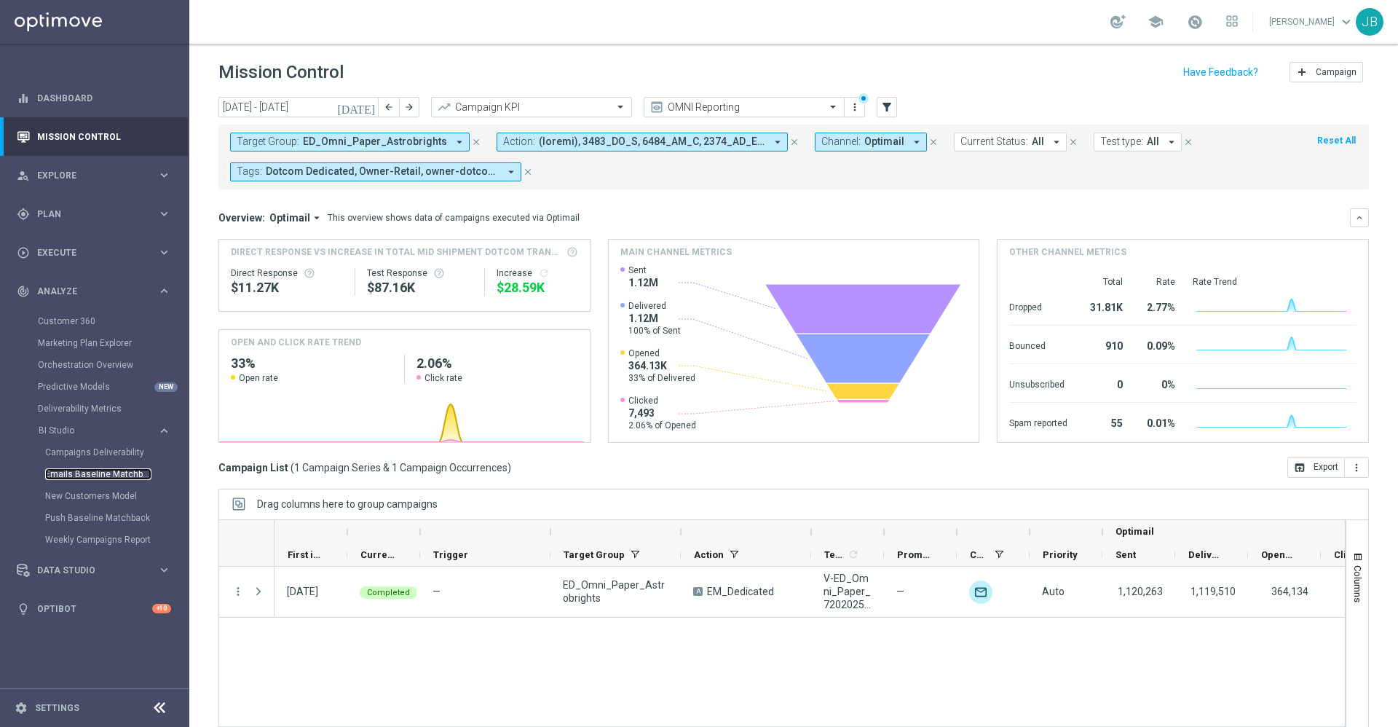
click at [103, 474] on link "Emails Baseline Matchback" at bounding box center [98, 474] width 106 height 12
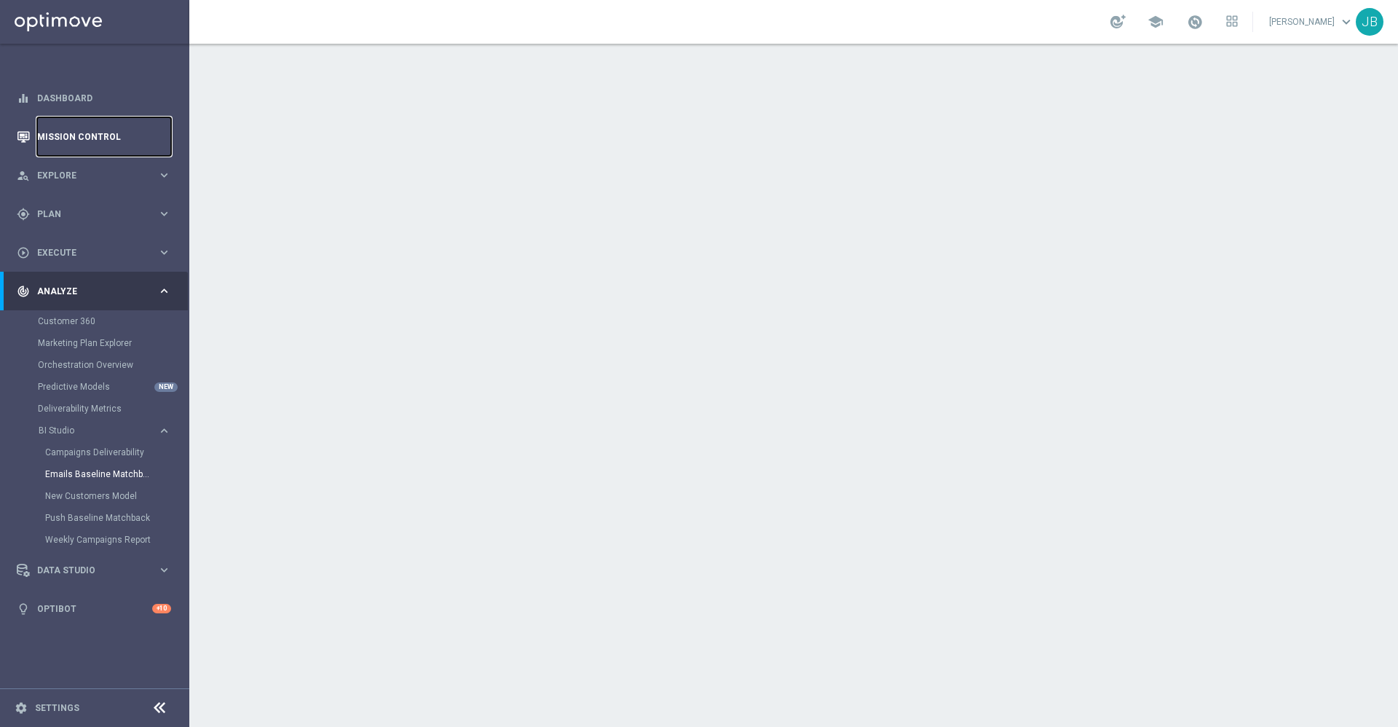
click at [135, 135] on link "Mission Control" at bounding box center [104, 136] width 134 height 39
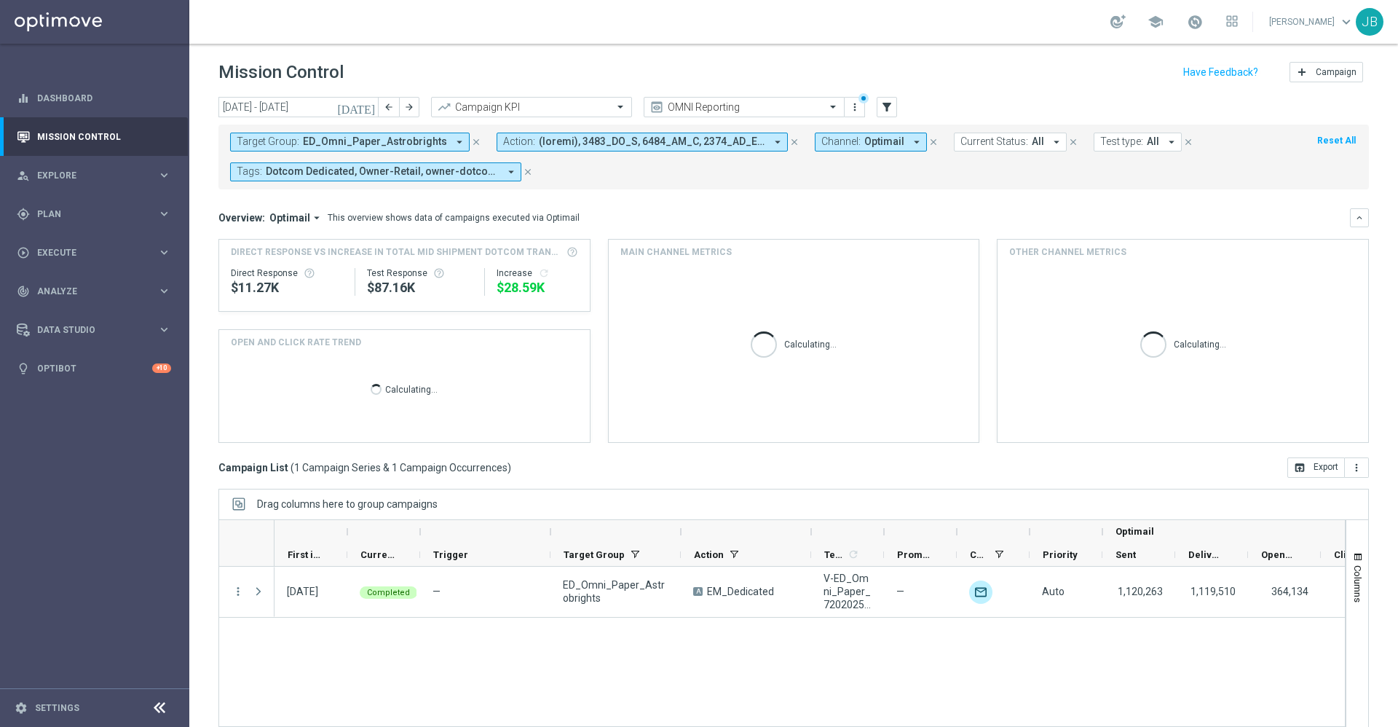
click at [367, 108] on icon "[DATE]" at bounding box center [356, 106] width 39 height 13
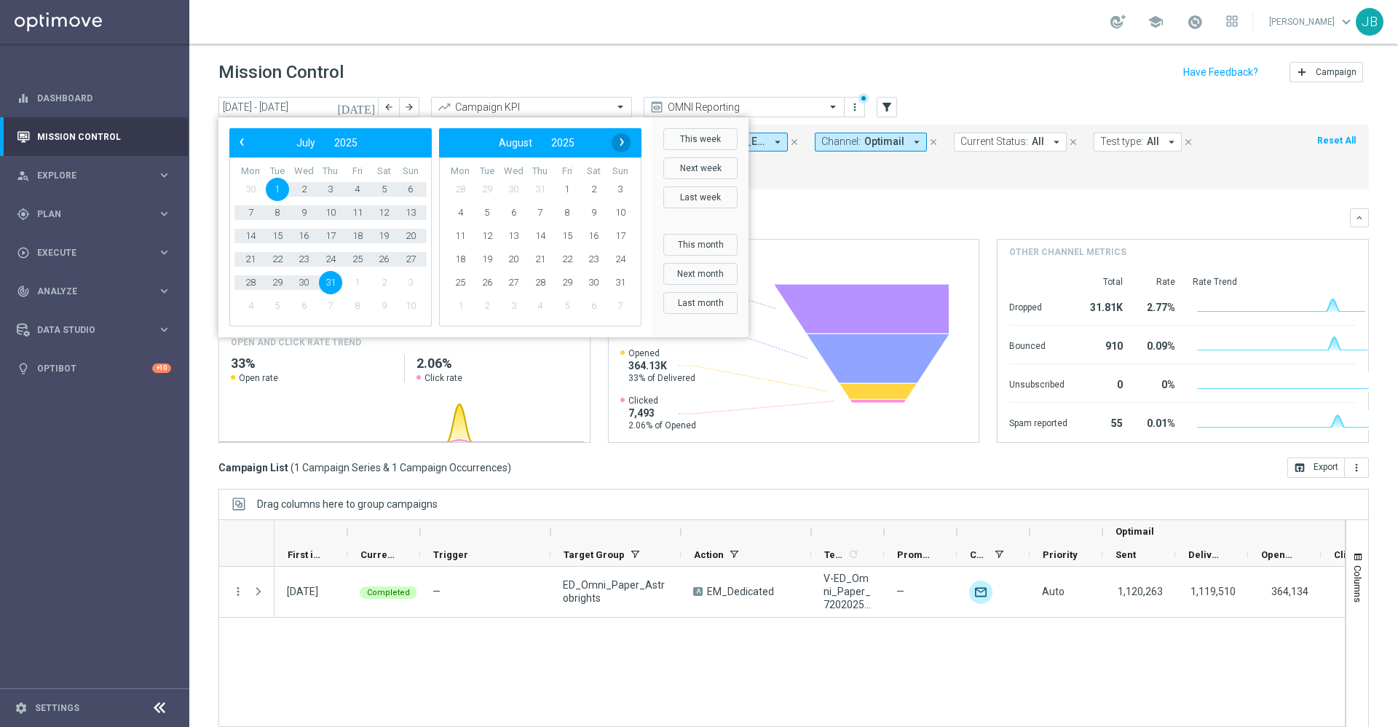
click at [622, 143] on span "›" at bounding box center [621, 142] width 19 height 19
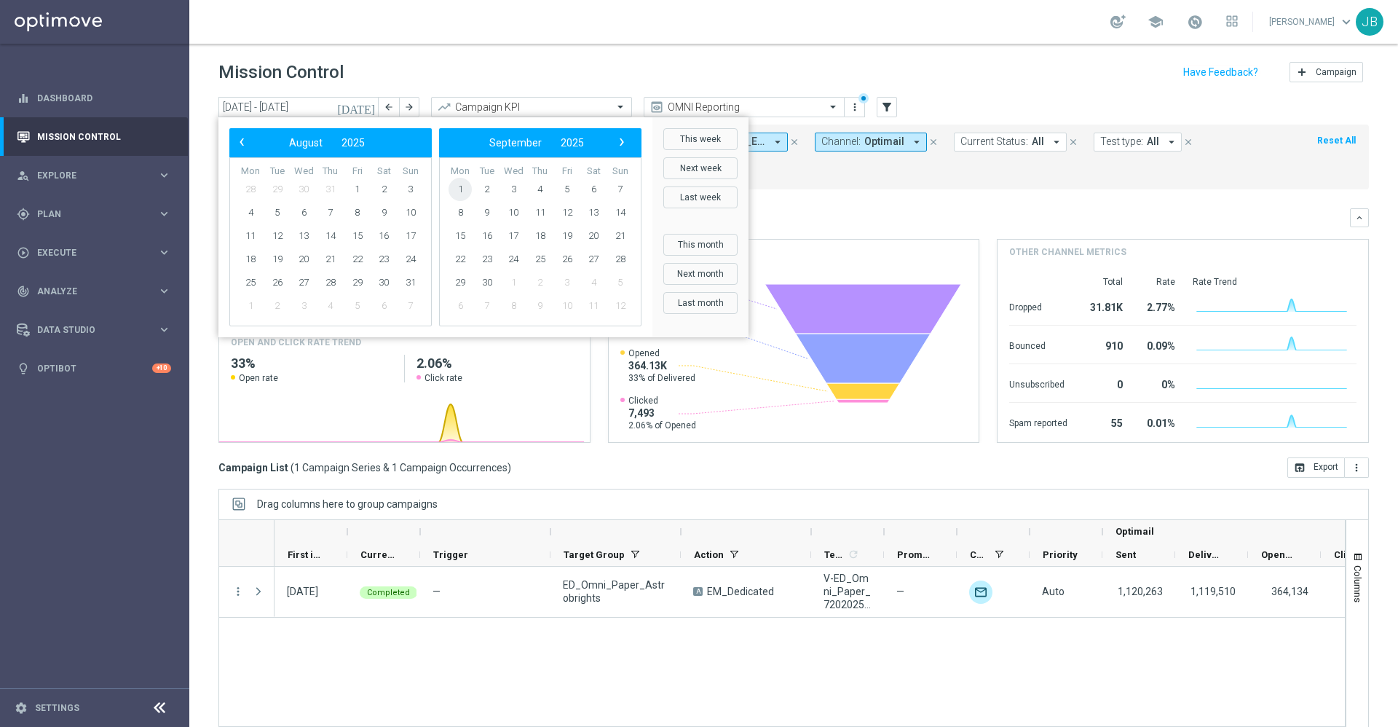
click at [466, 193] on span "1" at bounding box center [459, 189] width 23 height 23
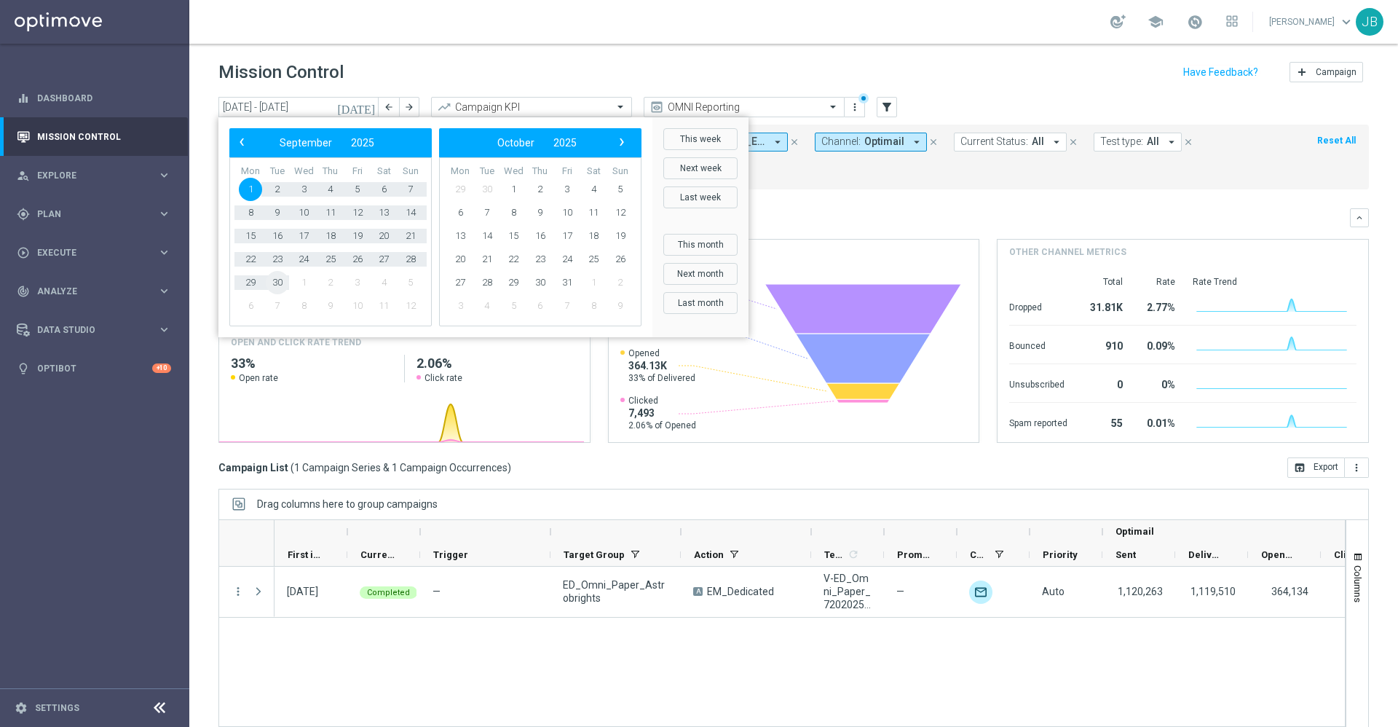
click at [284, 281] on span "30" at bounding box center [277, 282] width 23 height 23
type input "[DATE] - [DATE]"
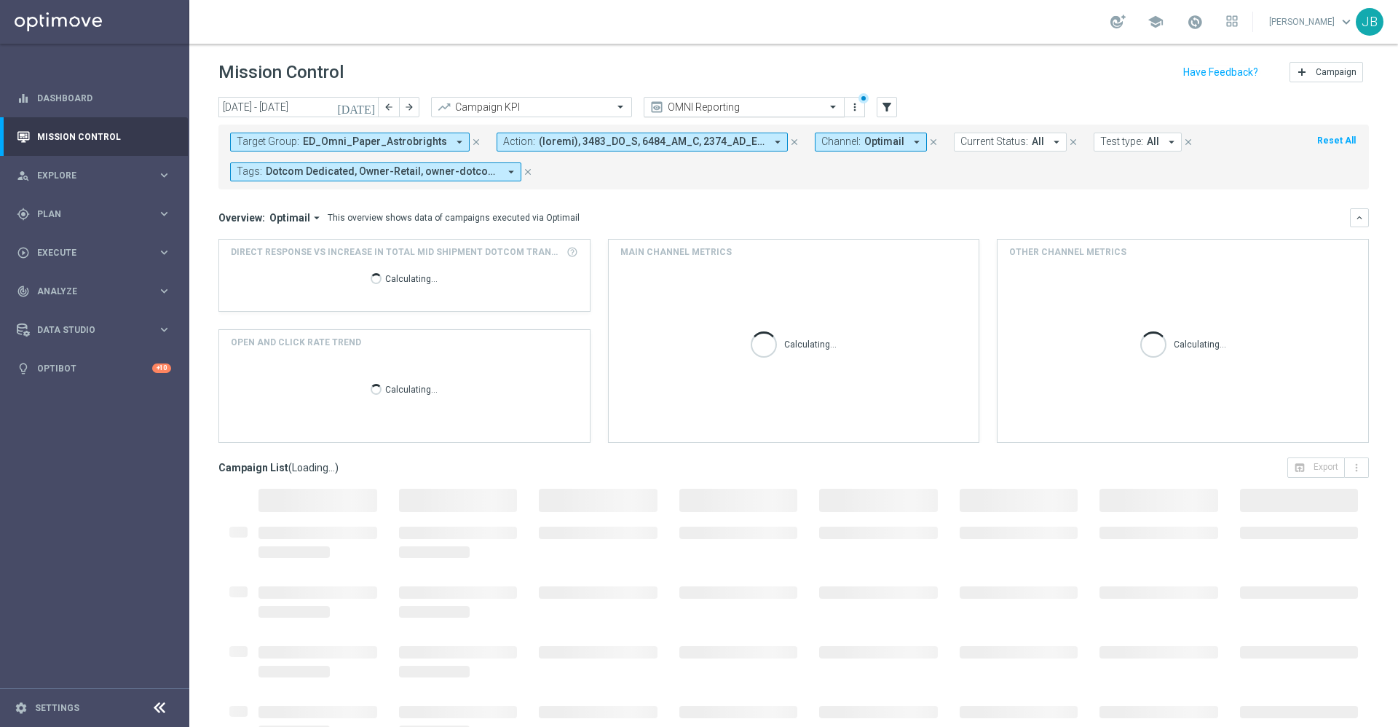
click at [772, 101] on input "text" at bounding box center [730, 107] width 156 height 12
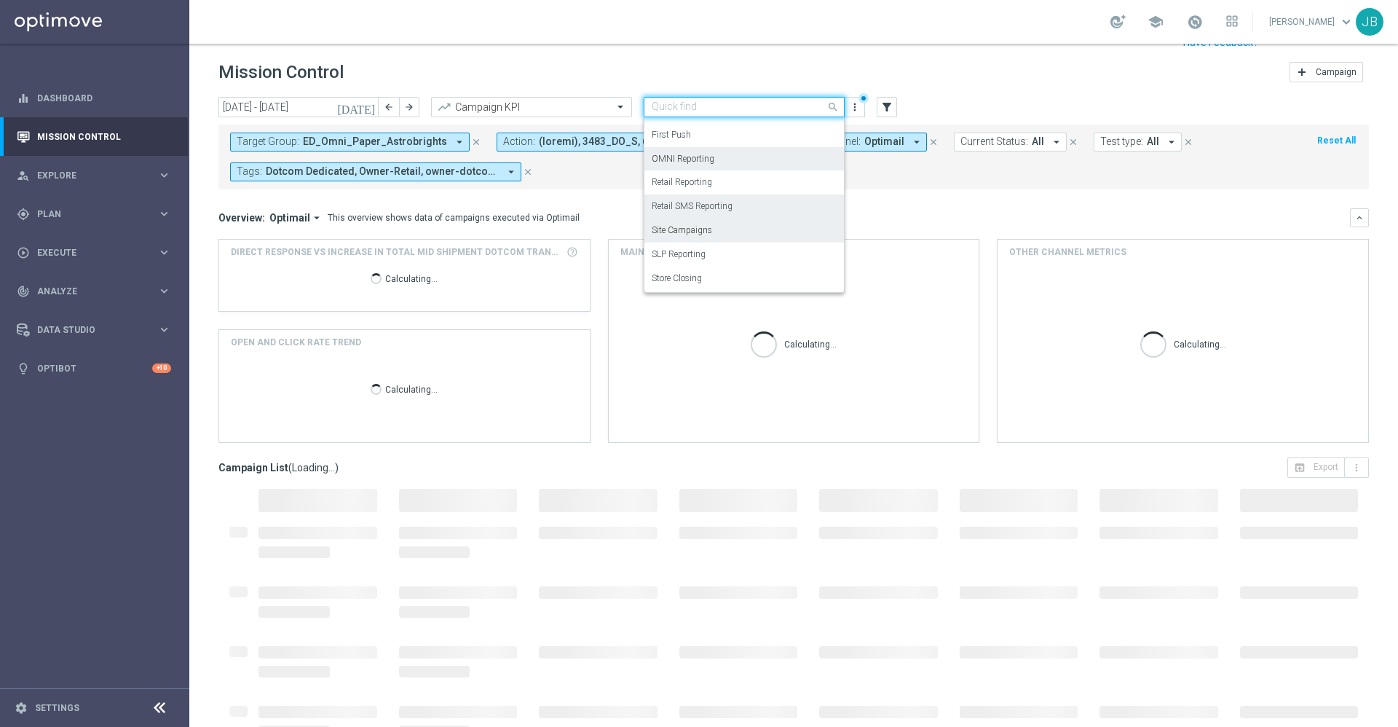
scroll to position [31, 0]
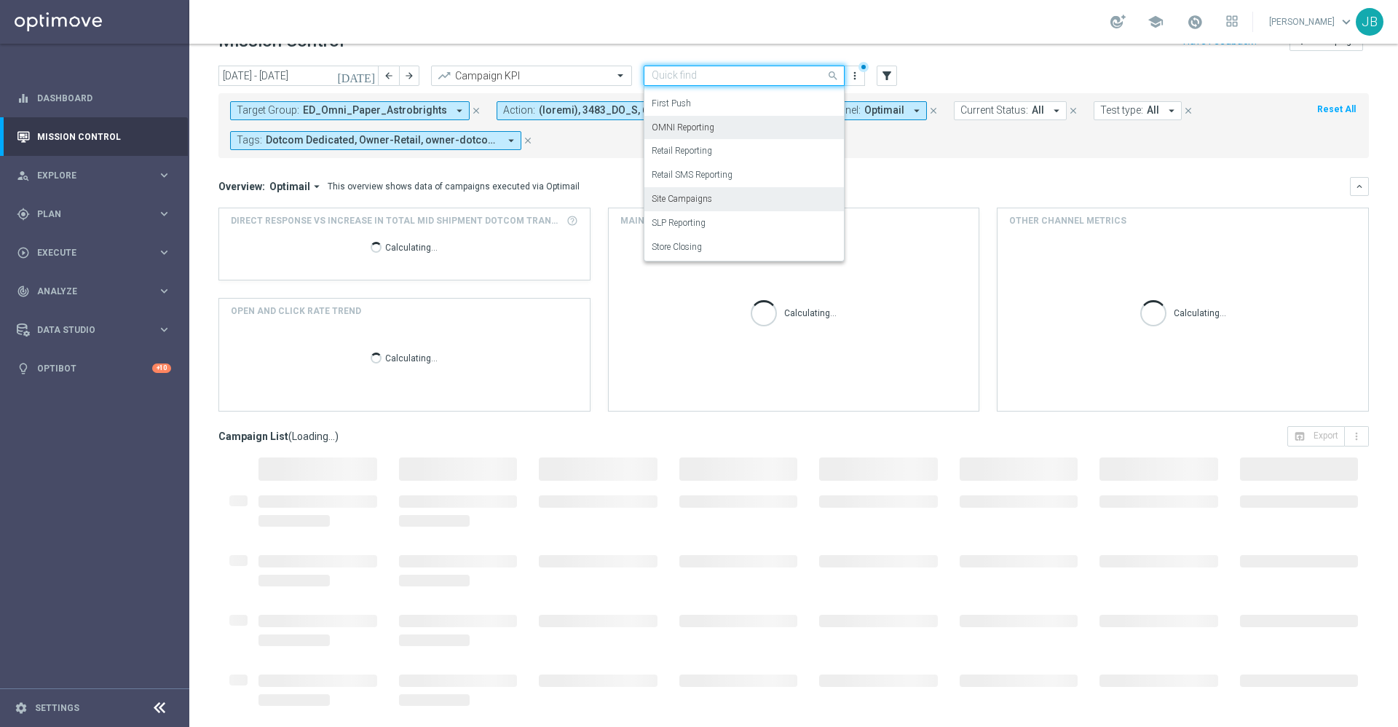
click at [710, 199] on label "Site Campaigns" at bounding box center [682, 199] width 60 height 12
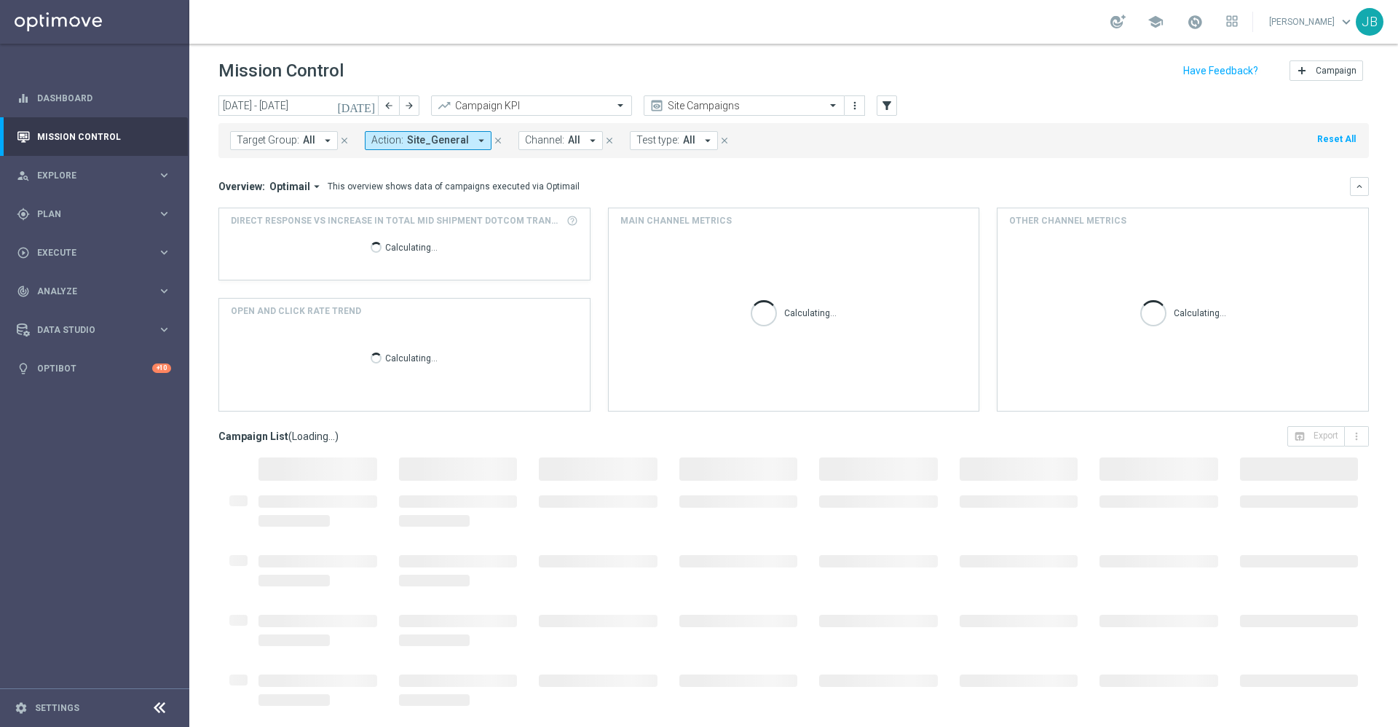
scroll to position [1, 0]
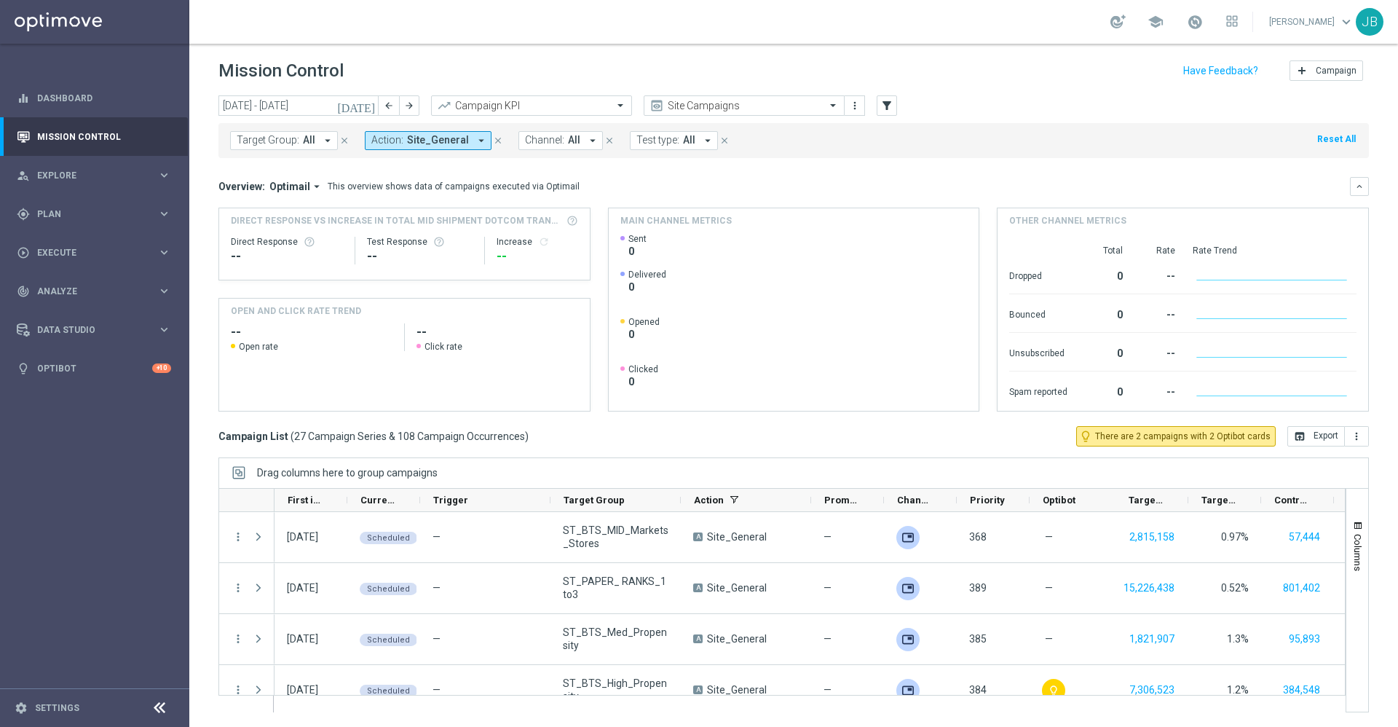
click at [315, 141] on button "Target Group: All arrow_drop_down" at bounding box center [284, 140] width 108 height 19
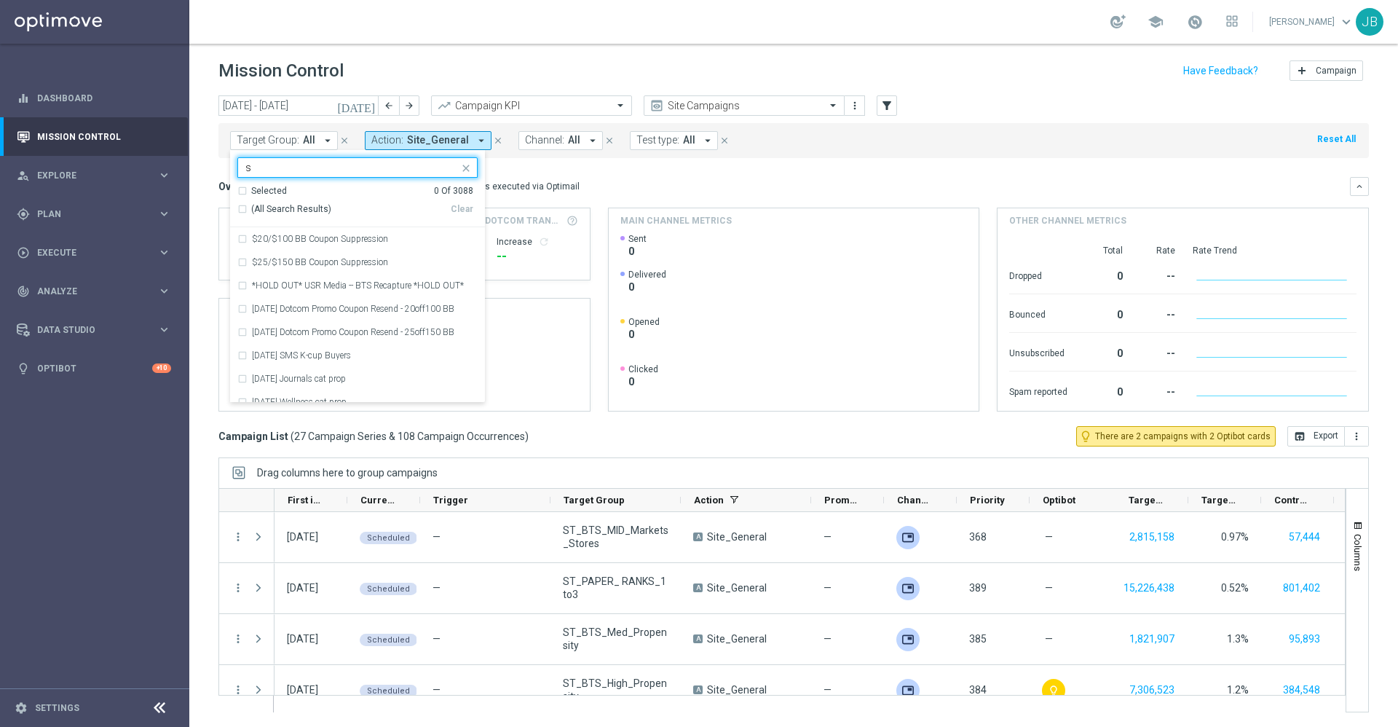
type input "st"
drag, startPoint x: 241, startPoint y: 207, endPoint x: 767, endPoint y: 170, distance: 527.7
click at [767, 170] on div "[DATE] [DATE] - [DATE] arrow_back arrow_forward Campaign KPI trending_up Site C…" at bounding box center [793, 403] width 1209 height 617
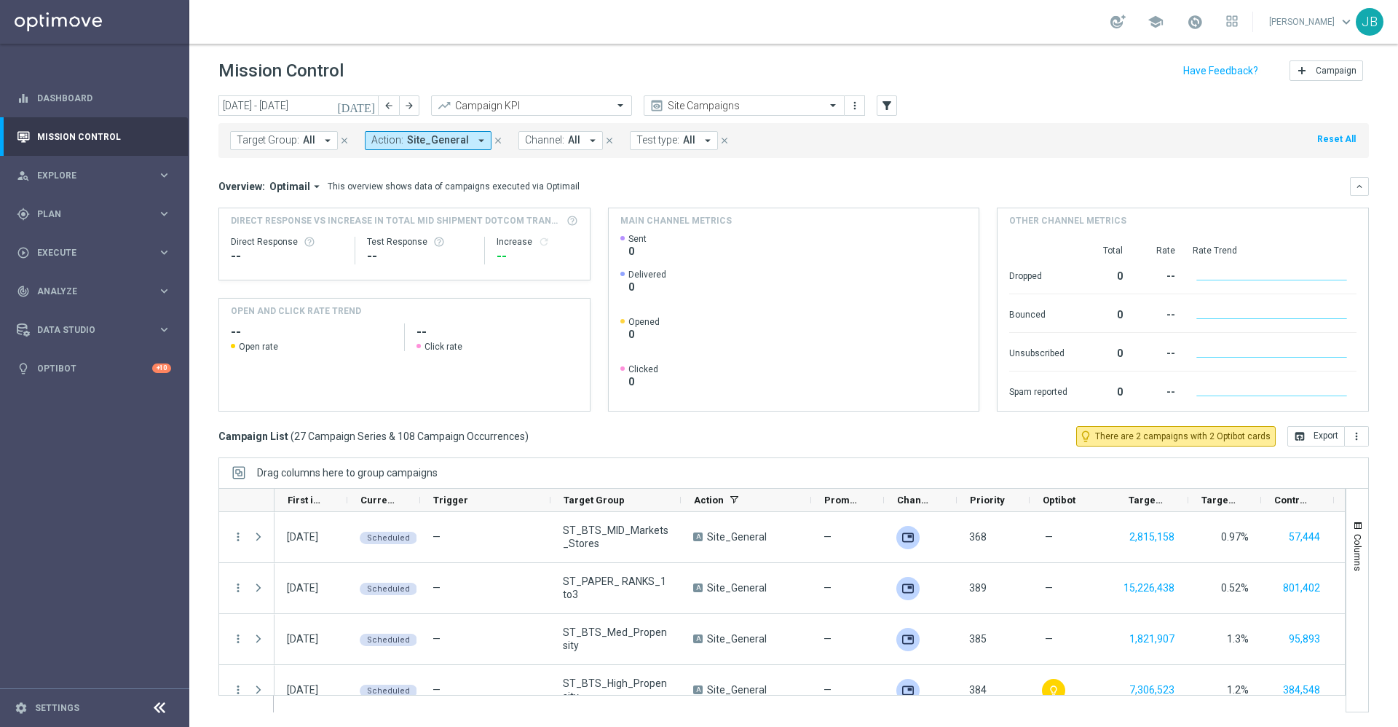
click at [295, 140] on span "Target Group:" at bounding box center [268, 140] width 63 height 12
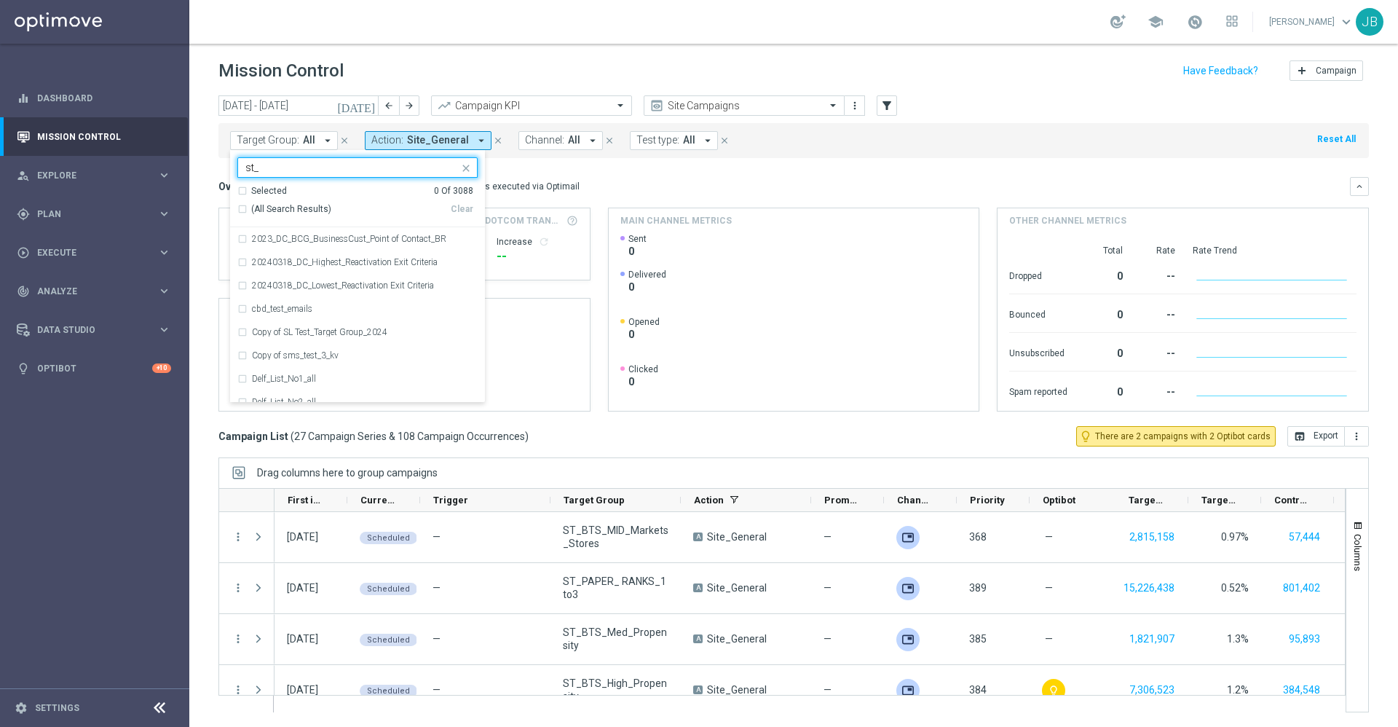
click at [241, 210] on div "(All Search Results)" at bounding box center [343, 209] width 213 height 12
type input "st_"
click at [612, 187] on div "Overview: Optimail arrow_drop_down This overview shows data of campaigns execut…" at bounding box center [783, 186] width 1131 height 13
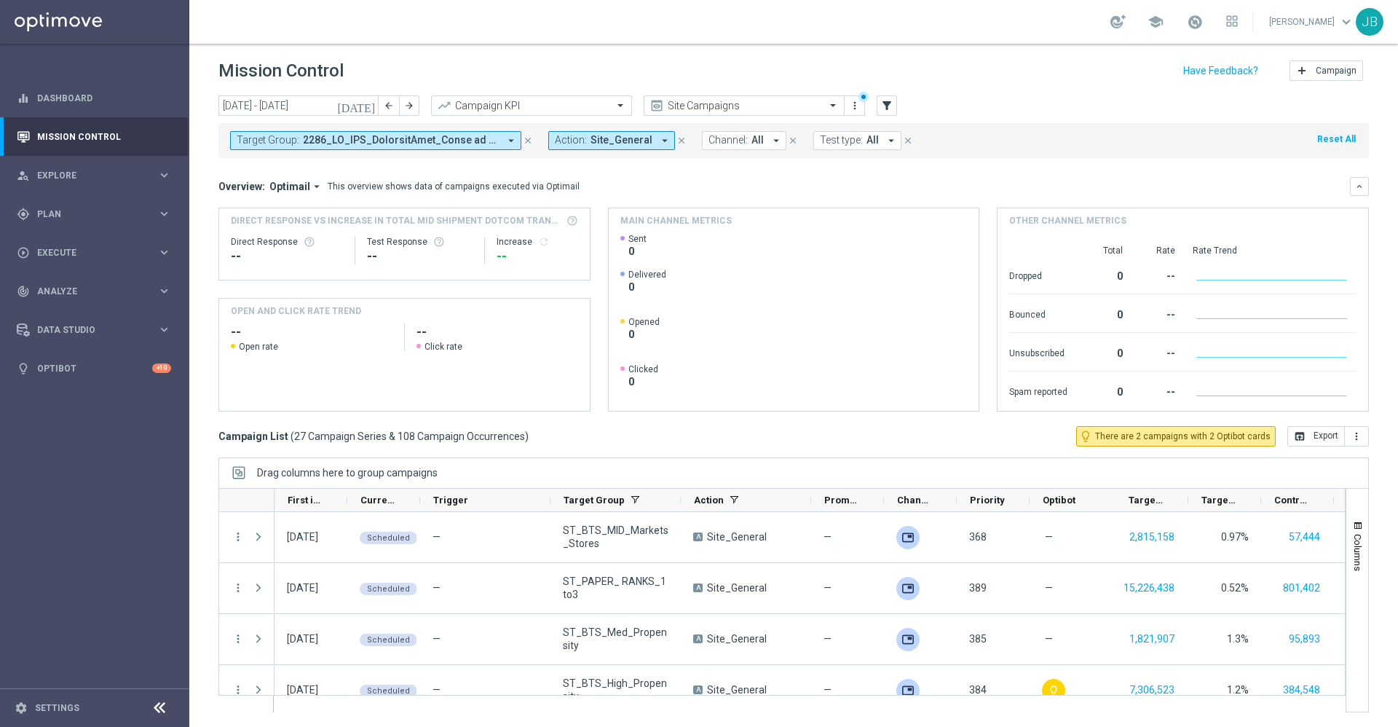
click at [676, 140] on icon "close" at bounding box center [681, 140] width 10 height 10
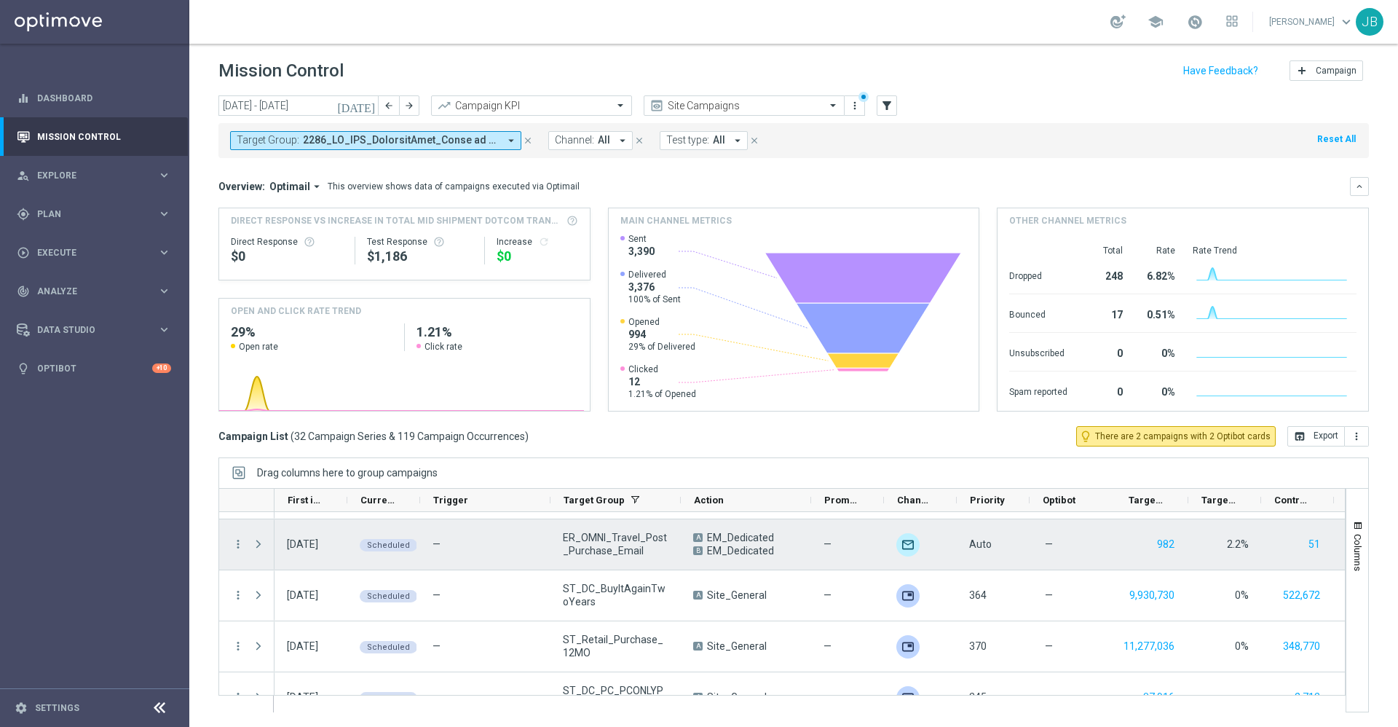
scroll to position [596, 0]
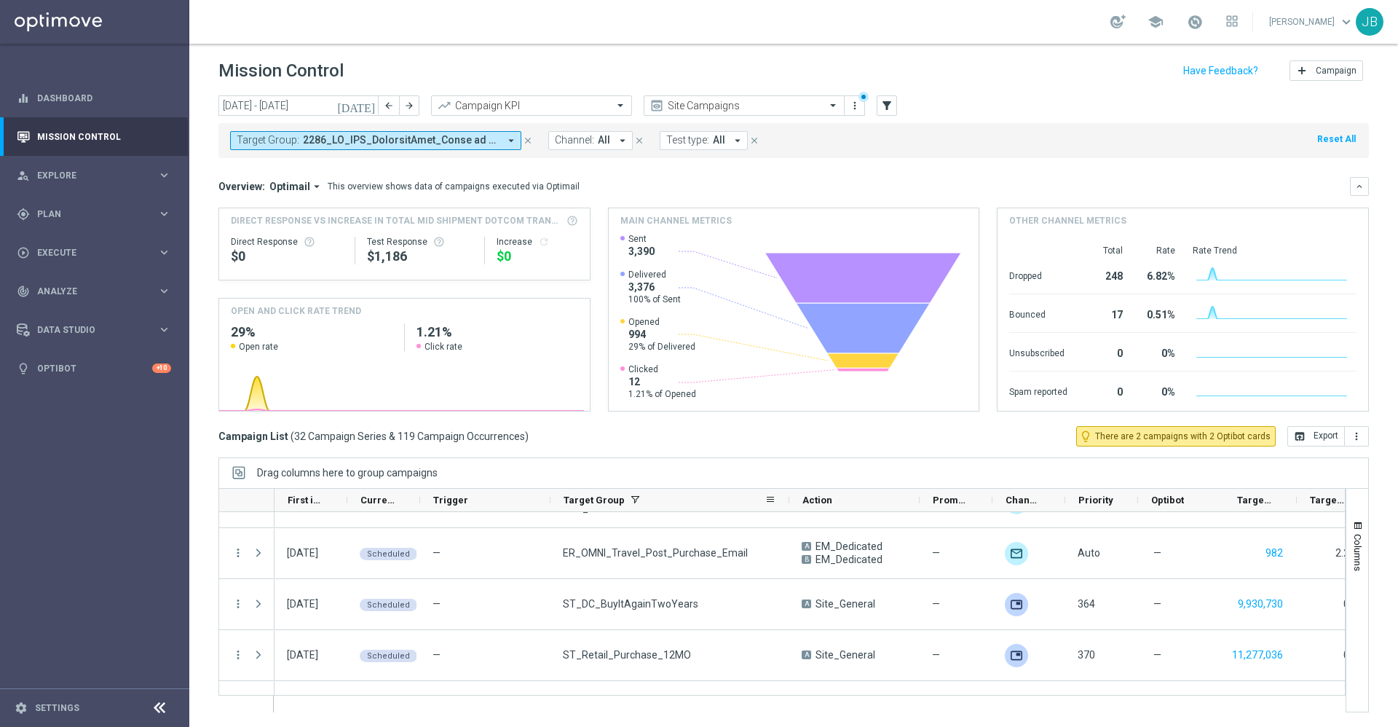
drag, startPoint x: 679, startPoint y: 498, endPoint x: 788, endPoint y: 497, distance: 108.5
click at [788, 497] on div at bounding box center [789, 500] width 6 height 23
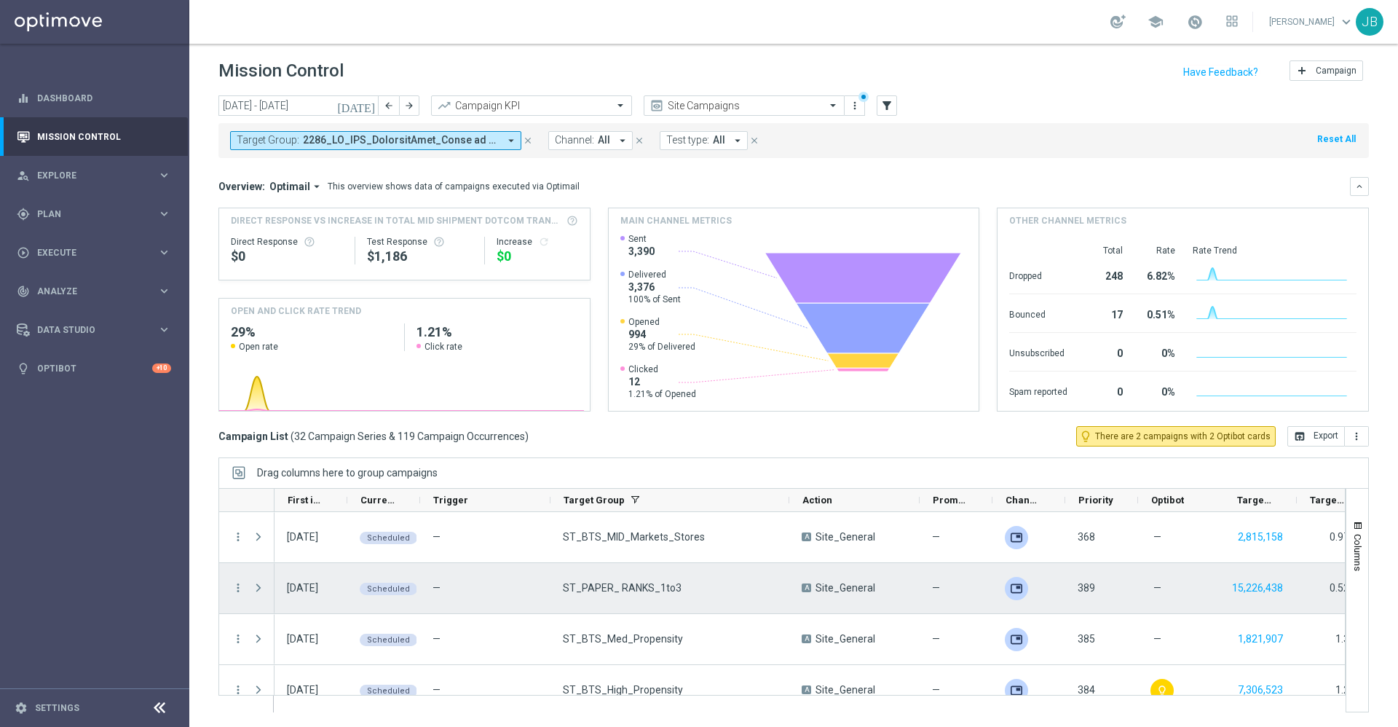
scroll to position [0, 0]
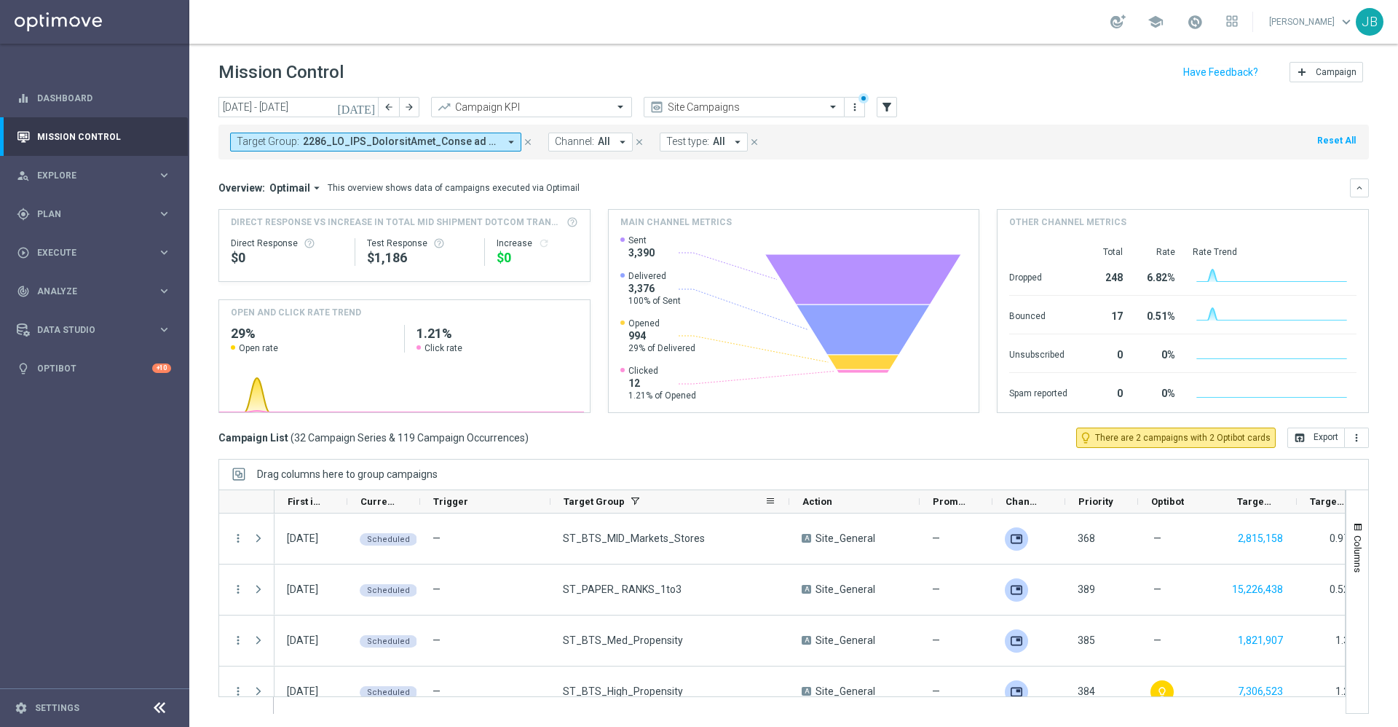
click at [368, 102] on icon "[DATE]" at bounding box center [356, 106] width 39 height 13
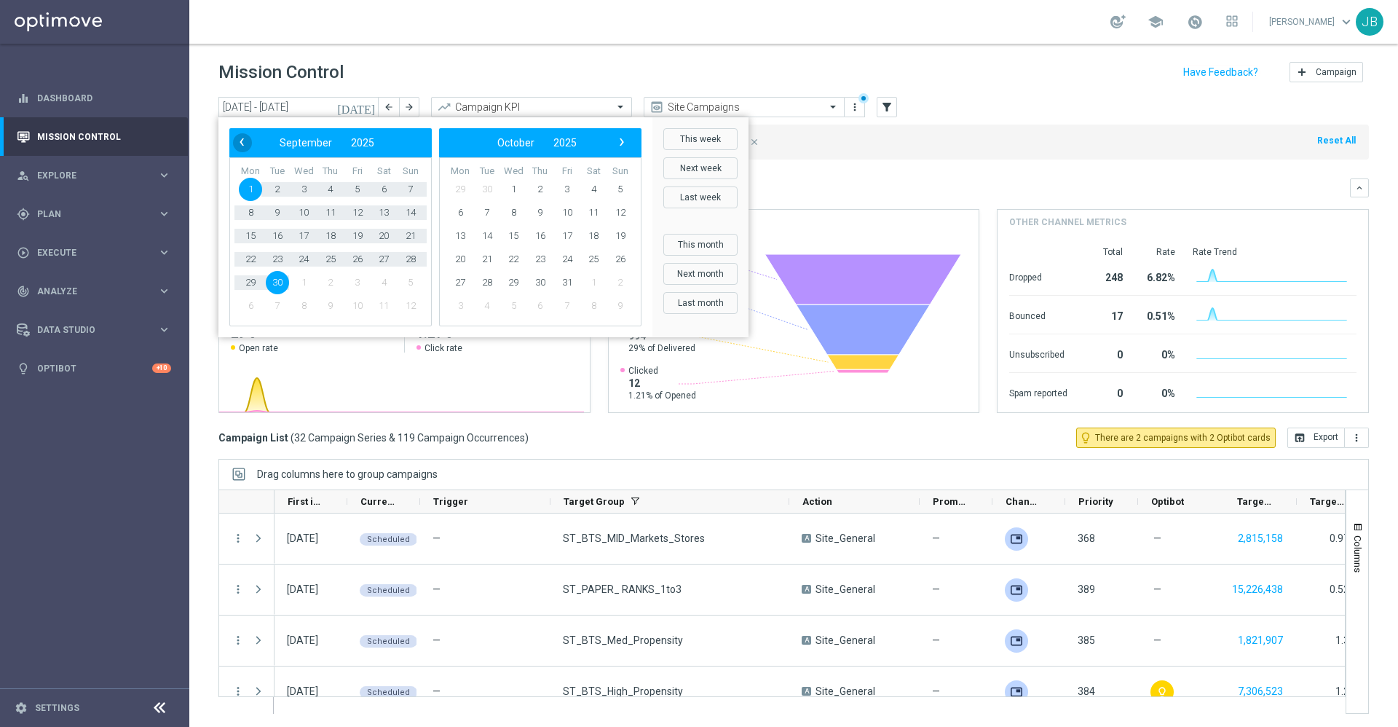
click at [237, 137] on span "‹" at bounding box center [241, 142] width 19 height 19
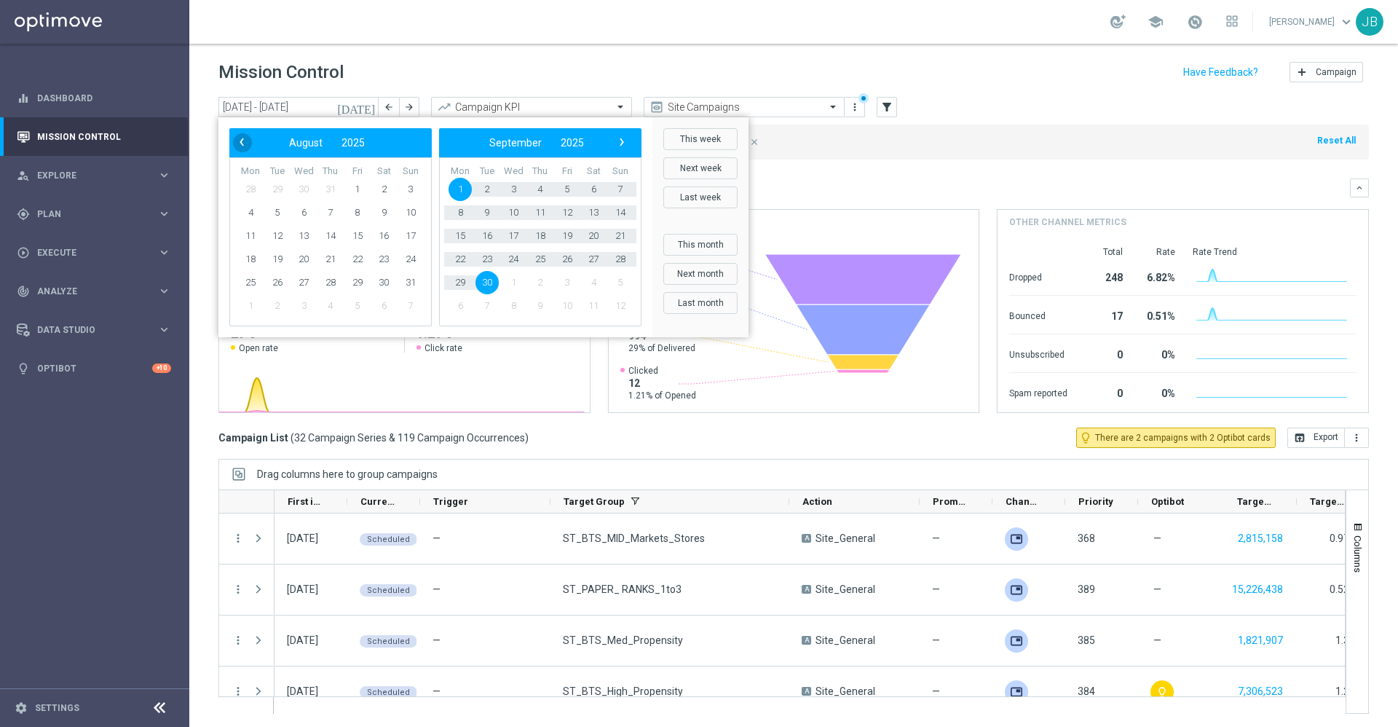
click at [240, 142] on span "‹" at bounding box center [241, 142] width 19 height 19
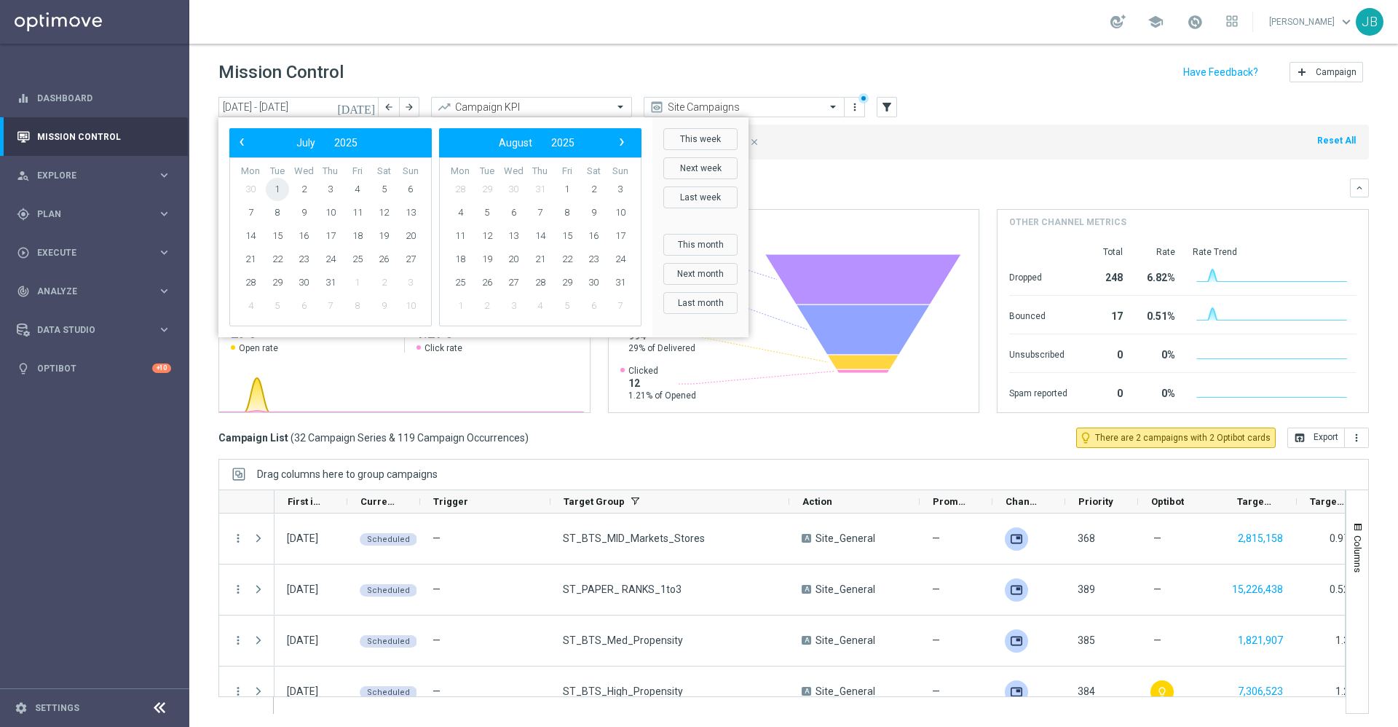
click at [274, 188] on span "1" at bounding box center [277, 189] width 23 height 23
click at [614, 143] on span "›" at bounding box center [621, 142] width 19 height 19
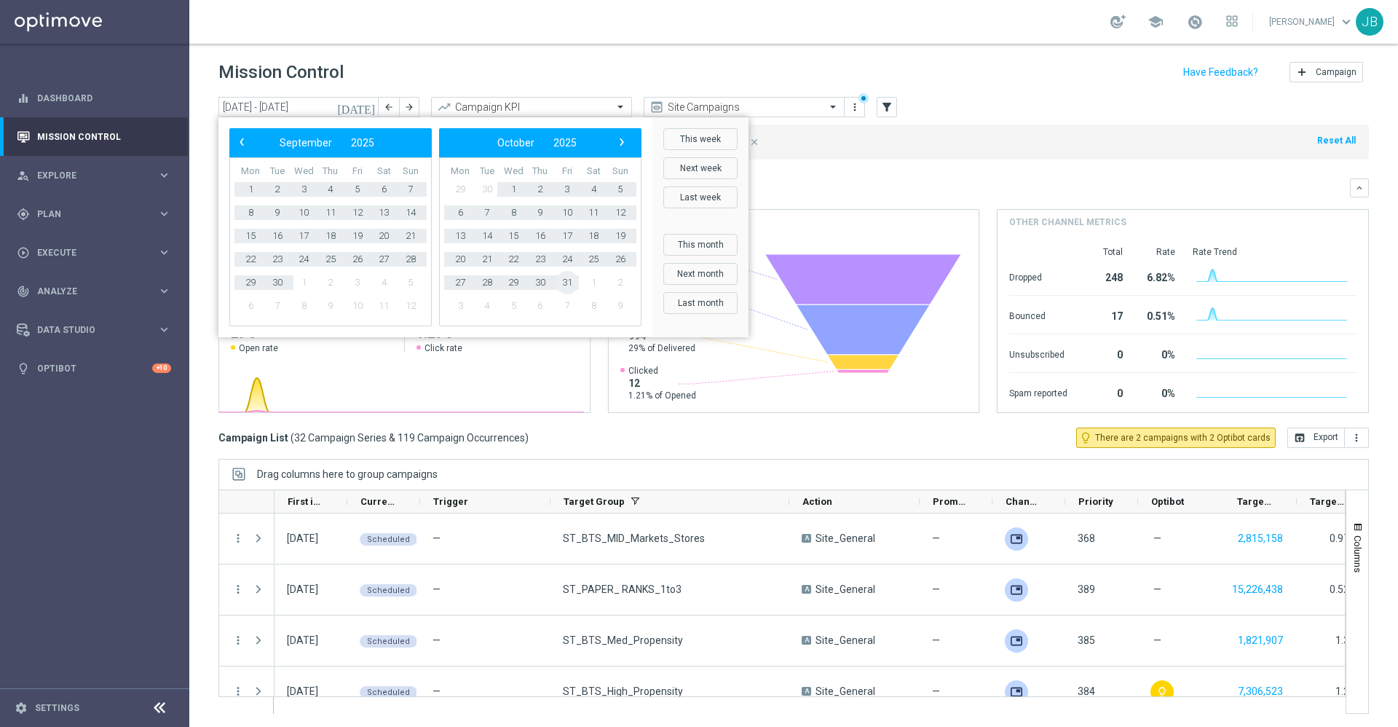
click at [563, 279] on span "31" at bounding box center [566, 282] width 23 height 23
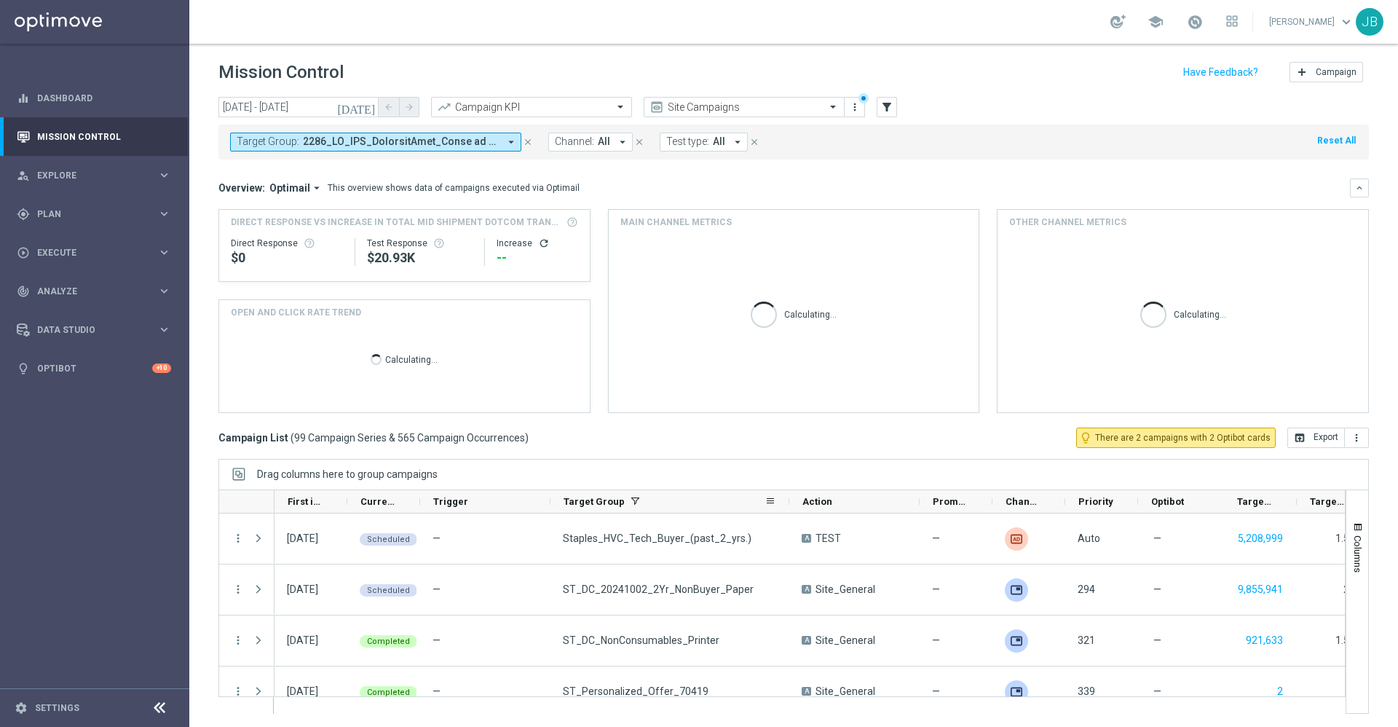
scroll to position [1, 0]
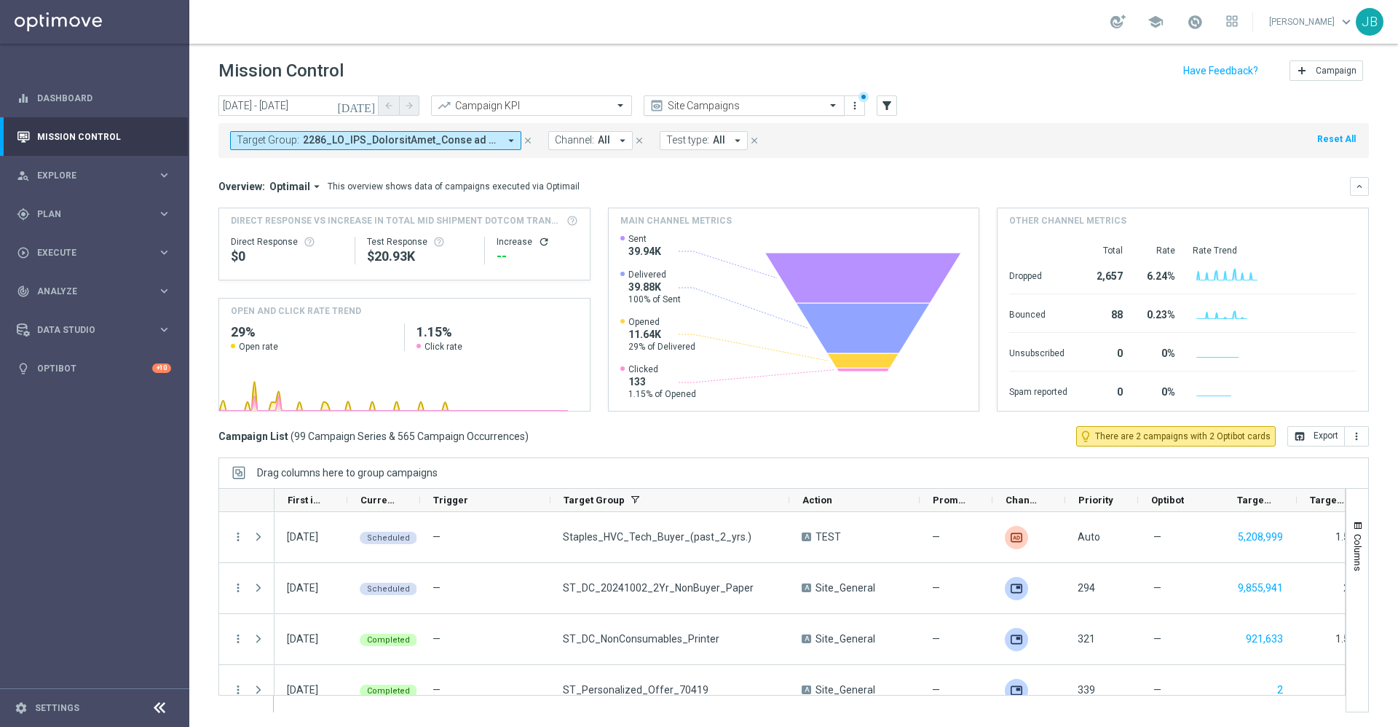
click at [759, 97] on div "Site Campaigns" at bounding box center [744, 105] width 201 height 20
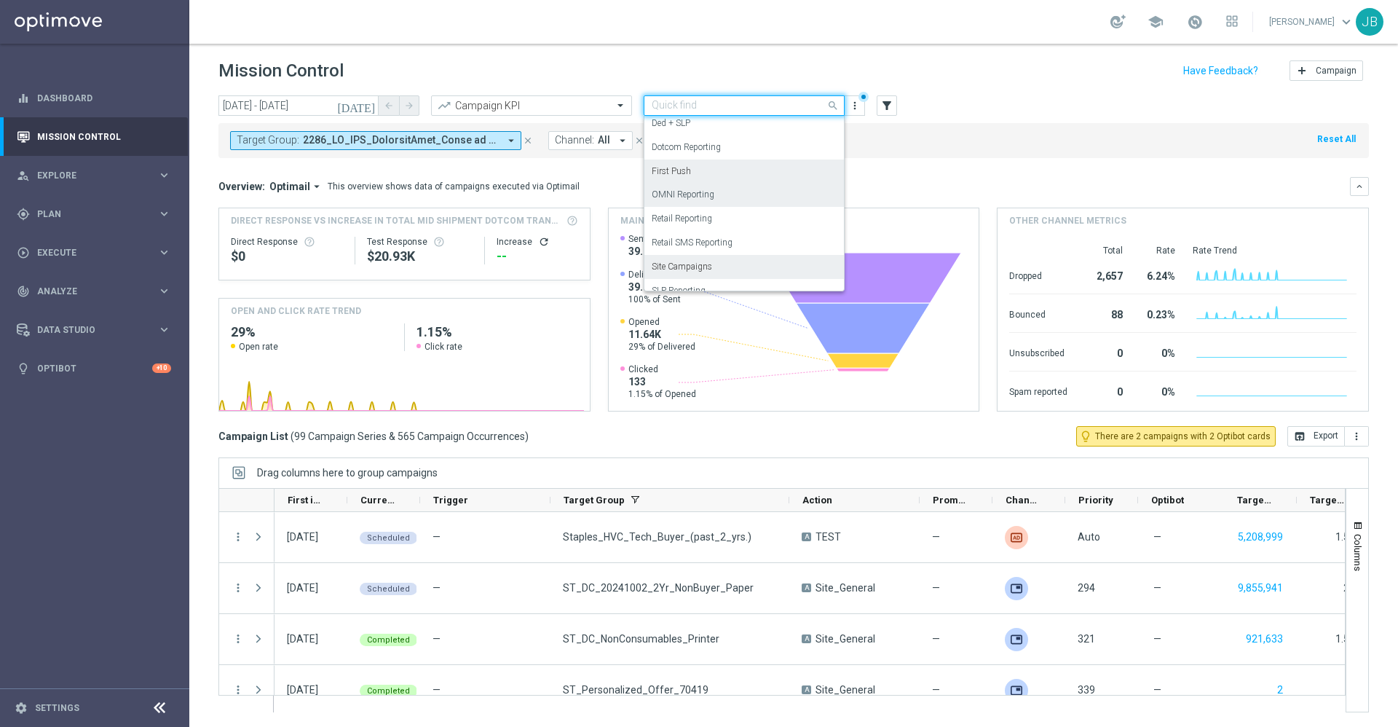
scroll to position [133, 0]
click at [737, 178] on div "OMNI Reporting" at bounding box center [744, 185] width 185 height 24
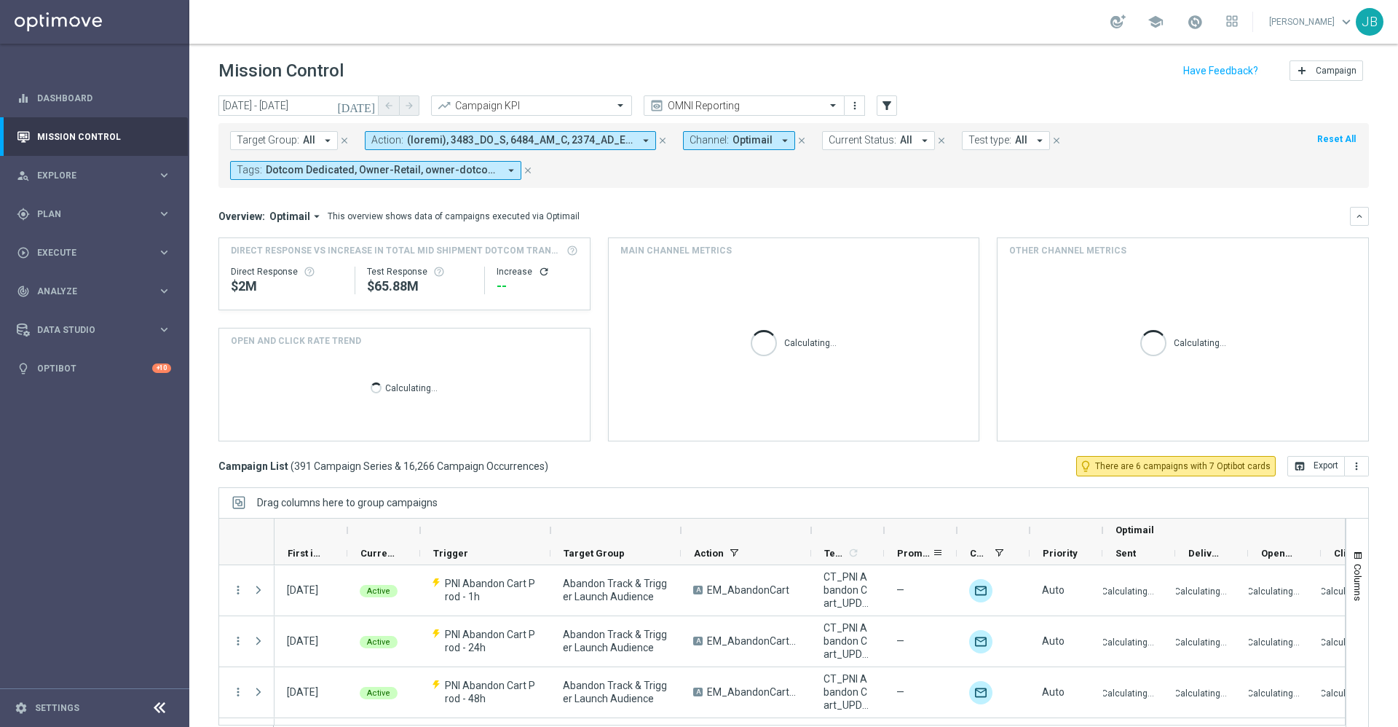
click at [901, 547] on span "Promotions" at bounding box center [914, 552] width 35 height 11
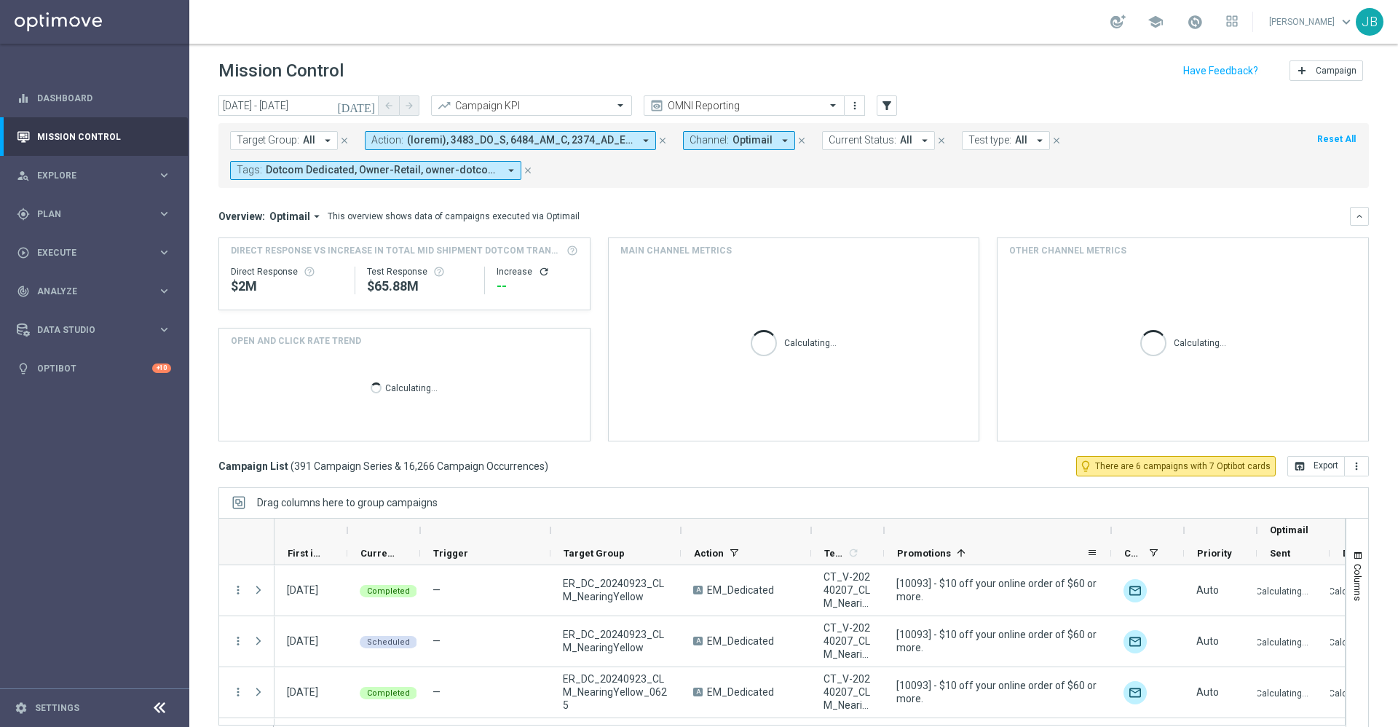
drag, startPoint x: 954, startPoint y: 529, endPoint x: 1112, endPoint y: 547, distance: 158.2
click at [1112, 547] on div "Optimail First in Range" at bounding box center [949, 541] width 1350 height 47
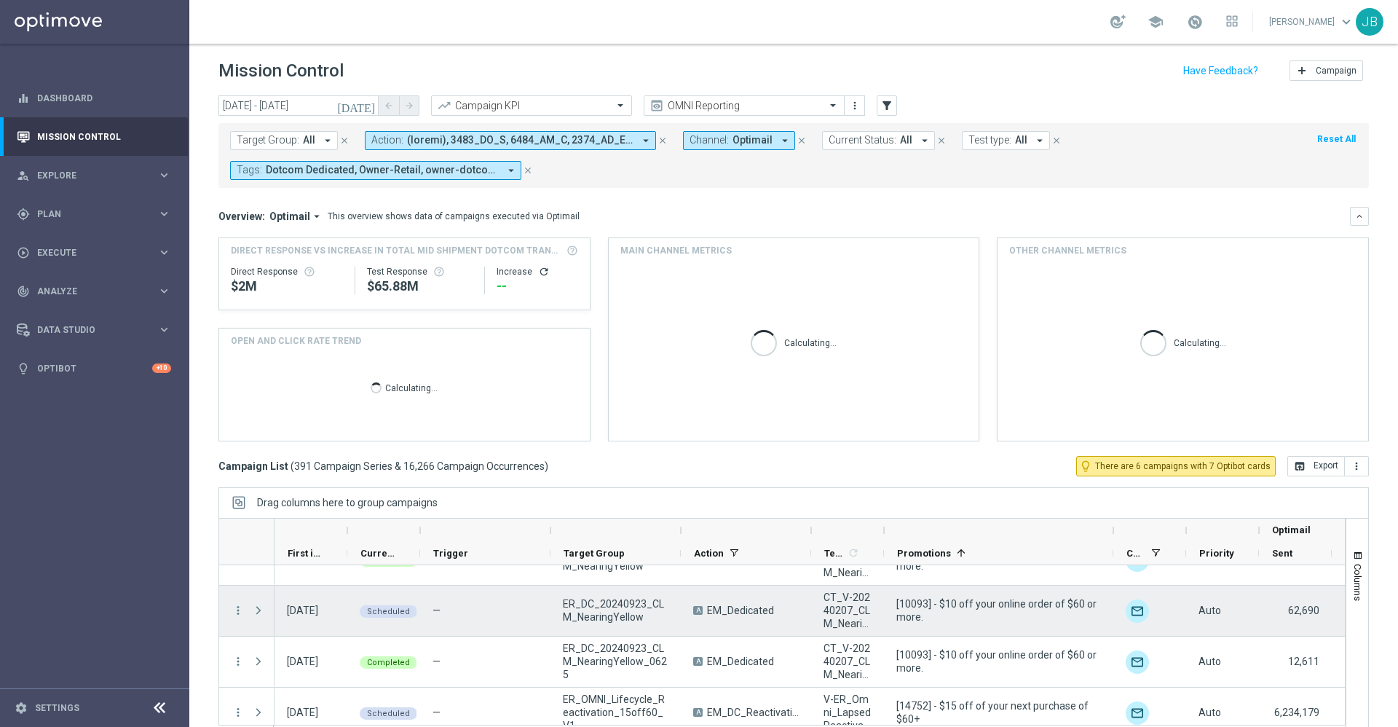
scroll to position [52, 0]
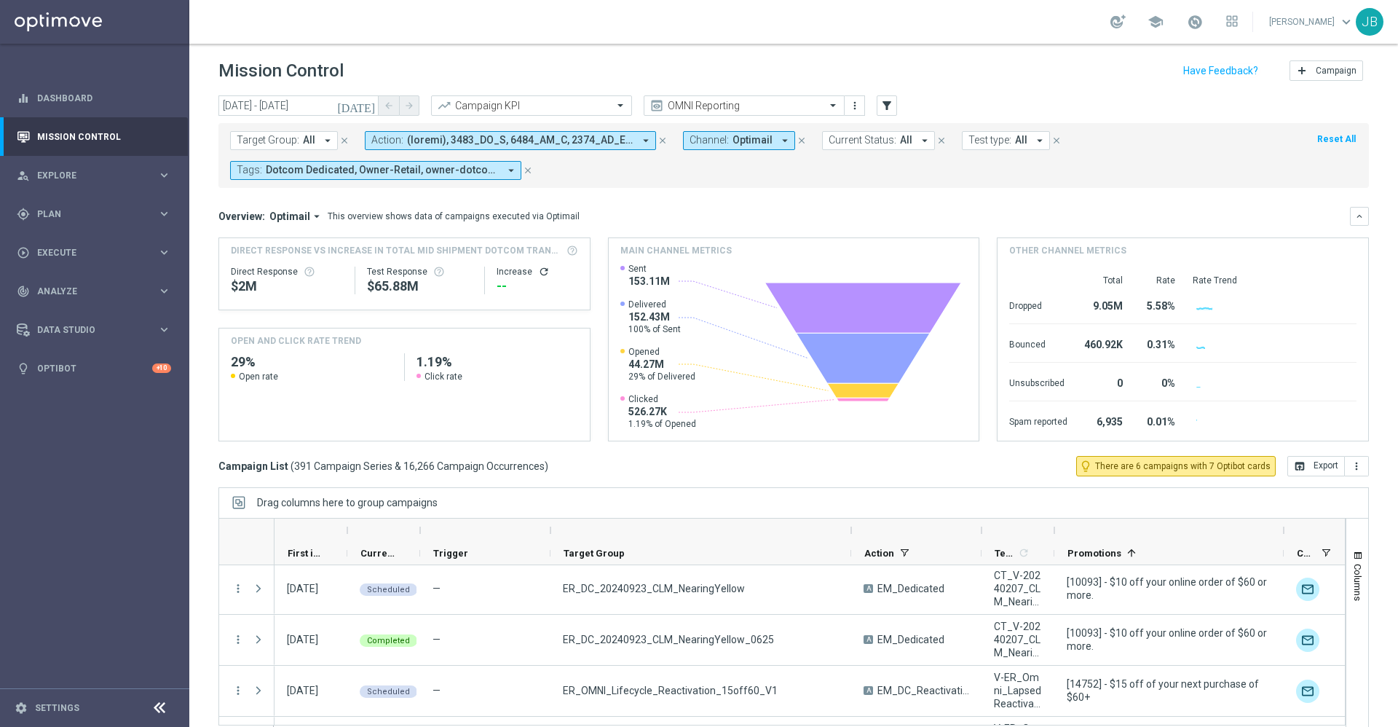
drag, startPoint x: 679, startPoint y: 529, endPoint x: 850, endPoint y: 527, distance: 170.4
click at [850, 527] on div at bounding box center [851, 529] width 6 height 23
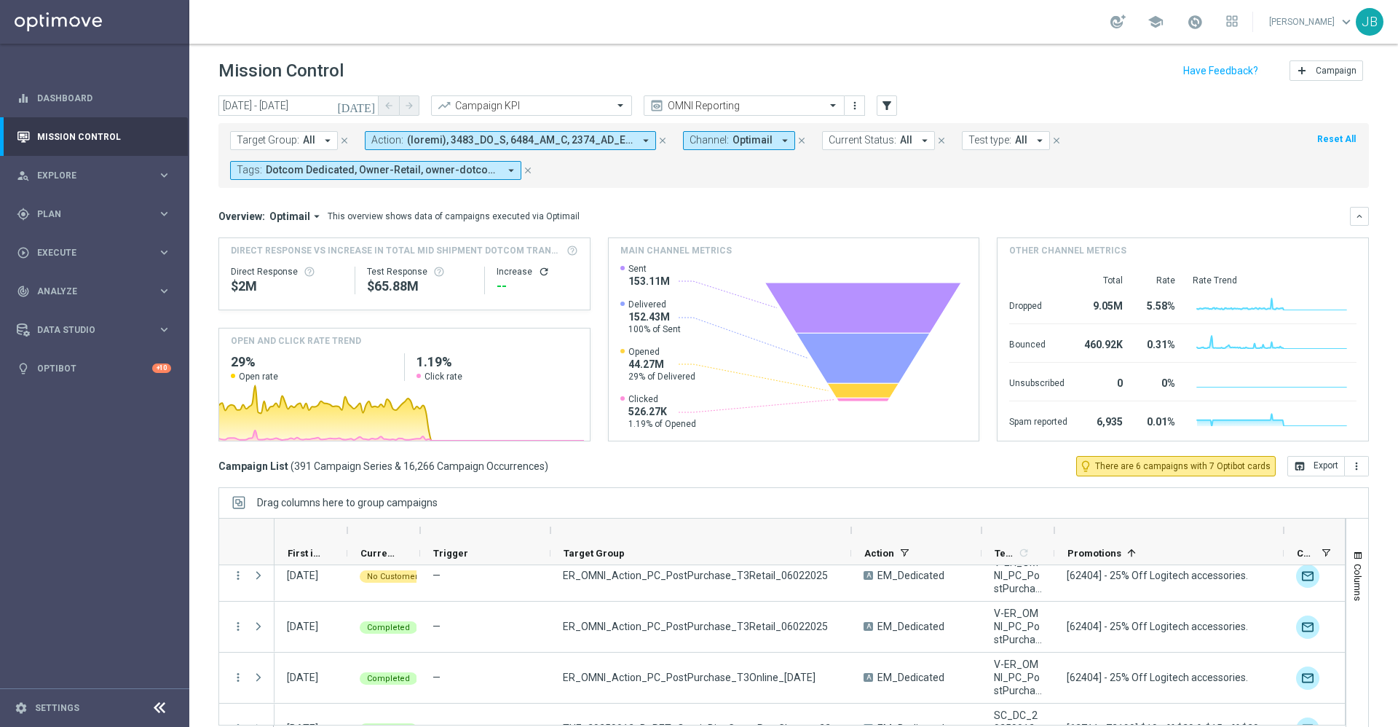
scroll to position [2911, 0]
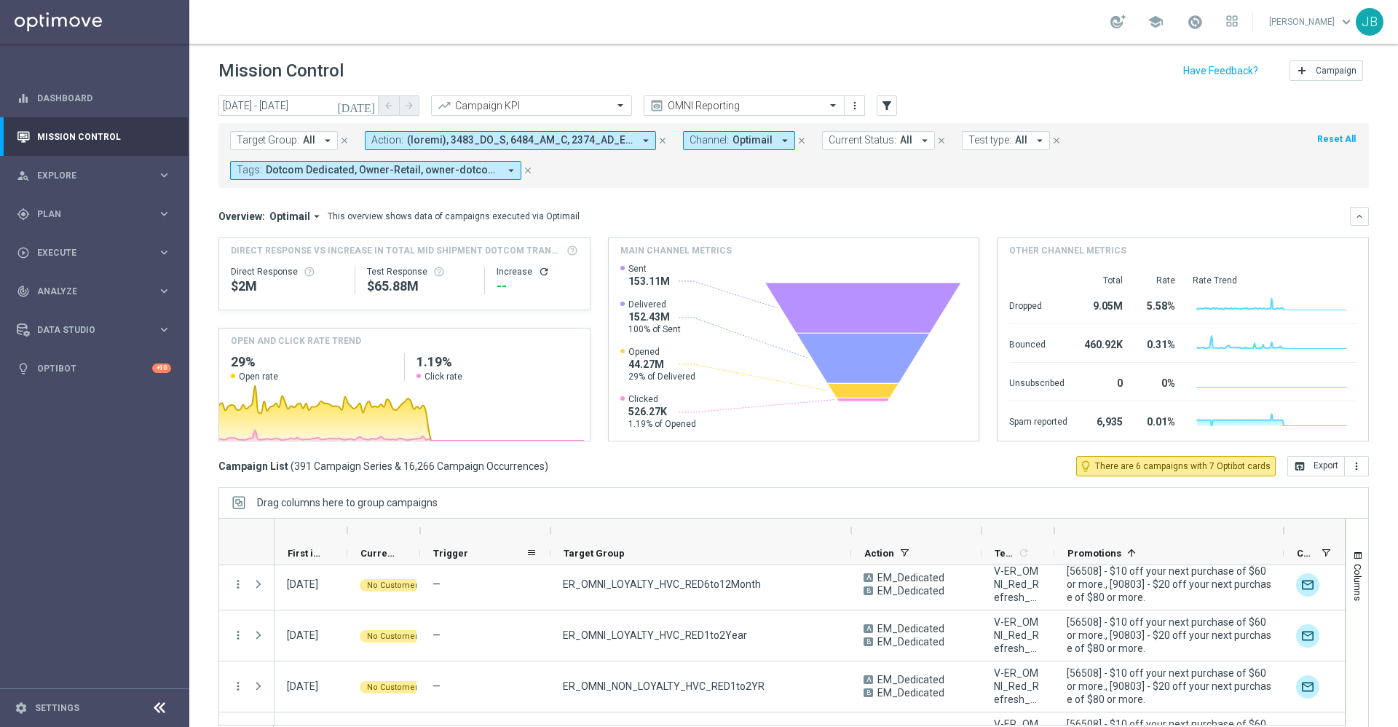
click at [452, 554] on span "Trigger" at bounding box center [450, 552] width 35 height 11
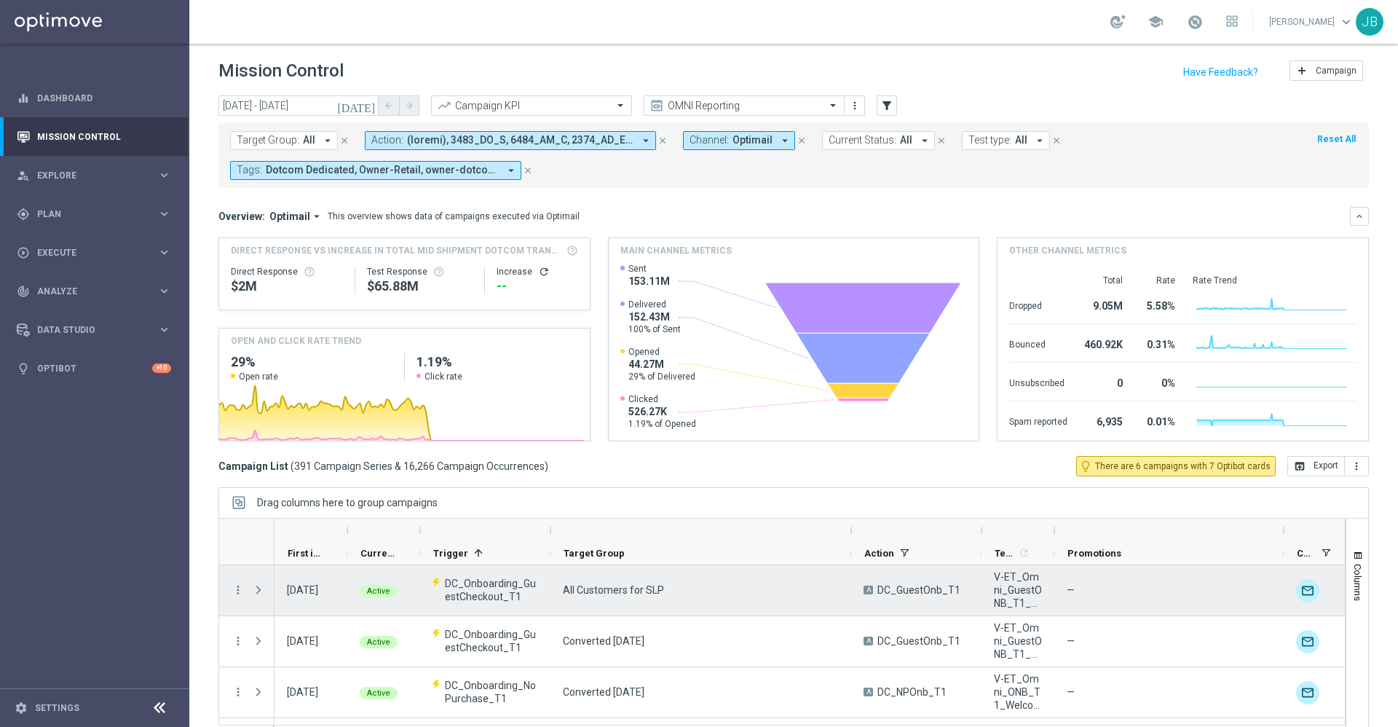
scroll to position [0, 0]
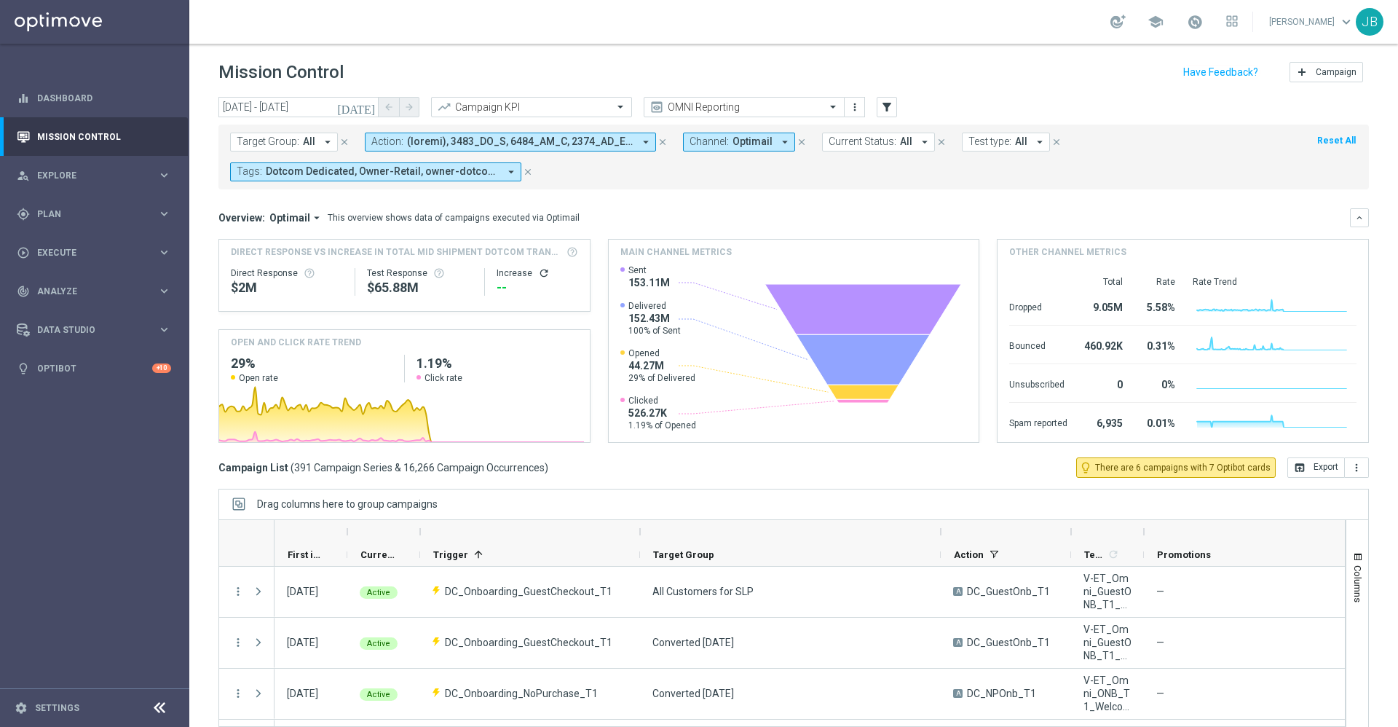
drag, startPoint x: 551, startPoint y: 531, endPoint x: 641, endPoint y: 534, distance: 89.6
click at [641, 534] on div at bounding box center [640, 531] width 6 height 23
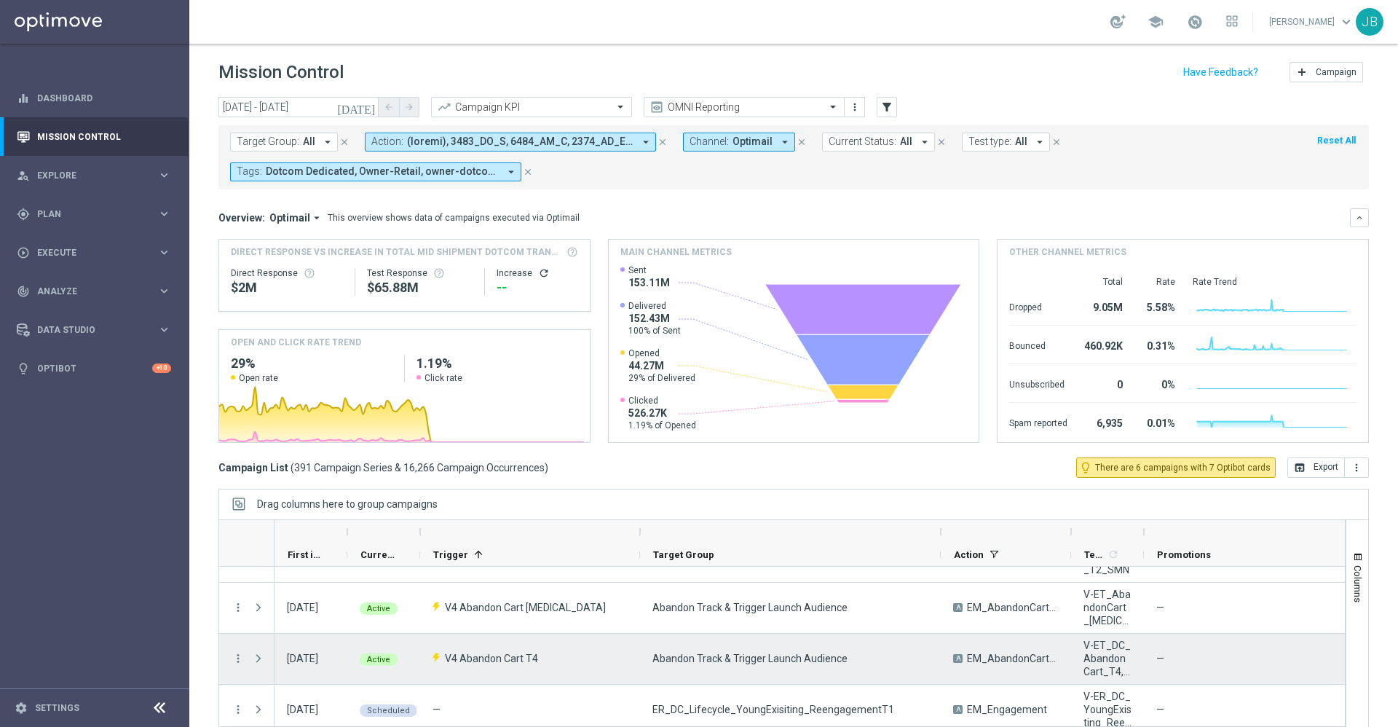
scroll to position [1077, 0]
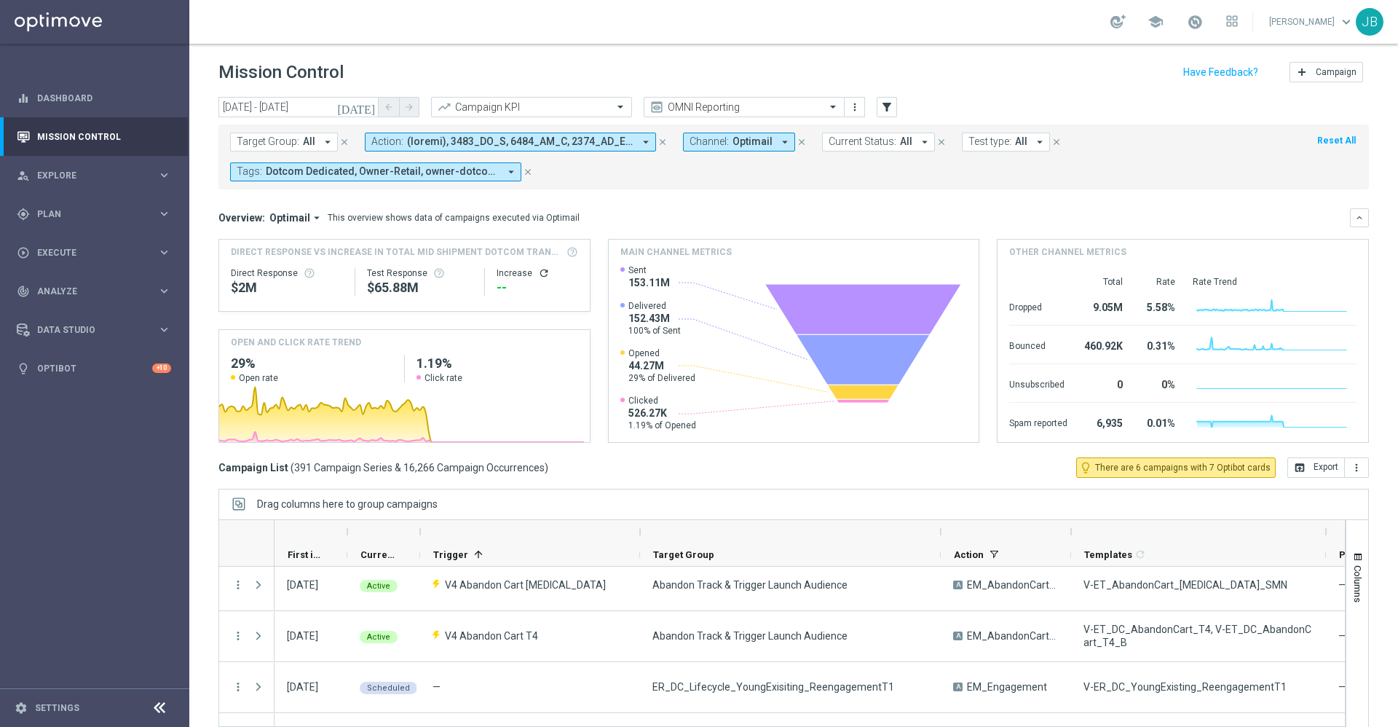
drag, startPoint x: 1142, startPoint y: 531, endPoint x: 1324, endPoint y: 528, distance: 182.0
click at [1324, 528] on div at bounding box center [1326, 531] width 6 height 23
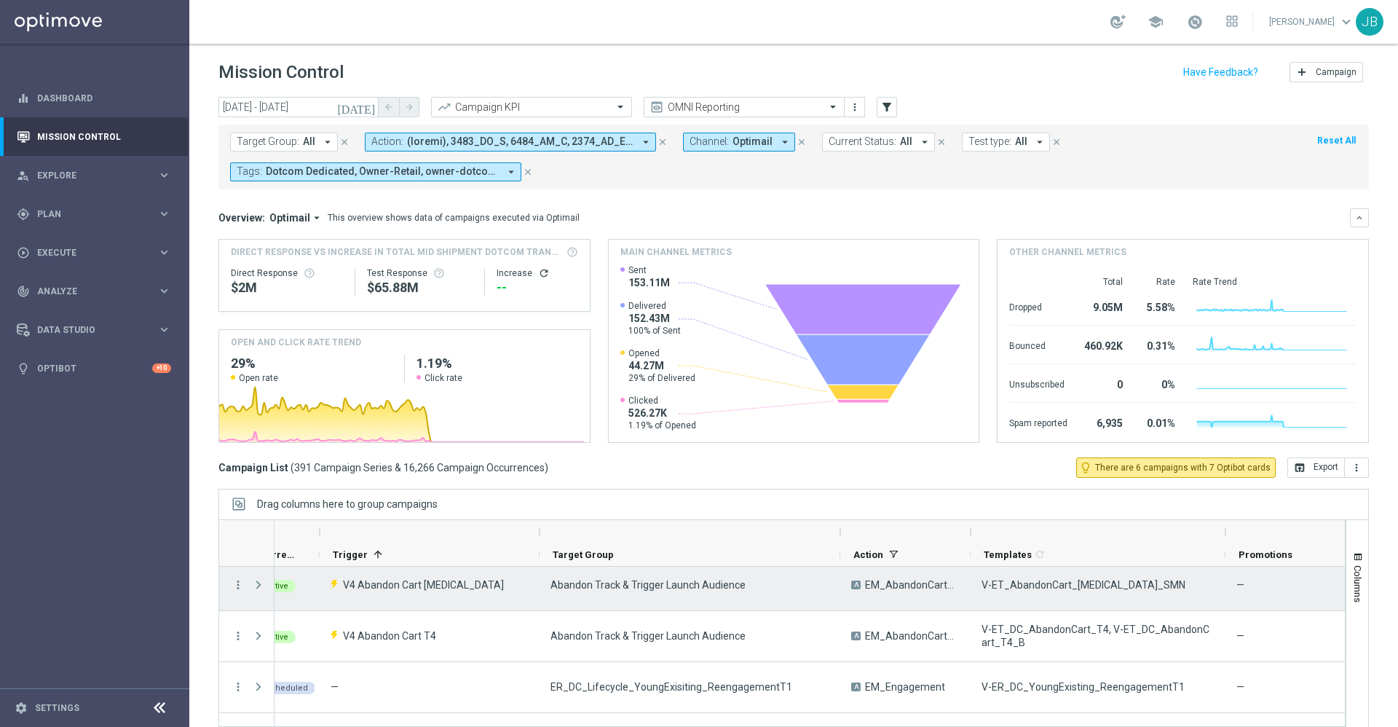
scroll to position [0, 102]
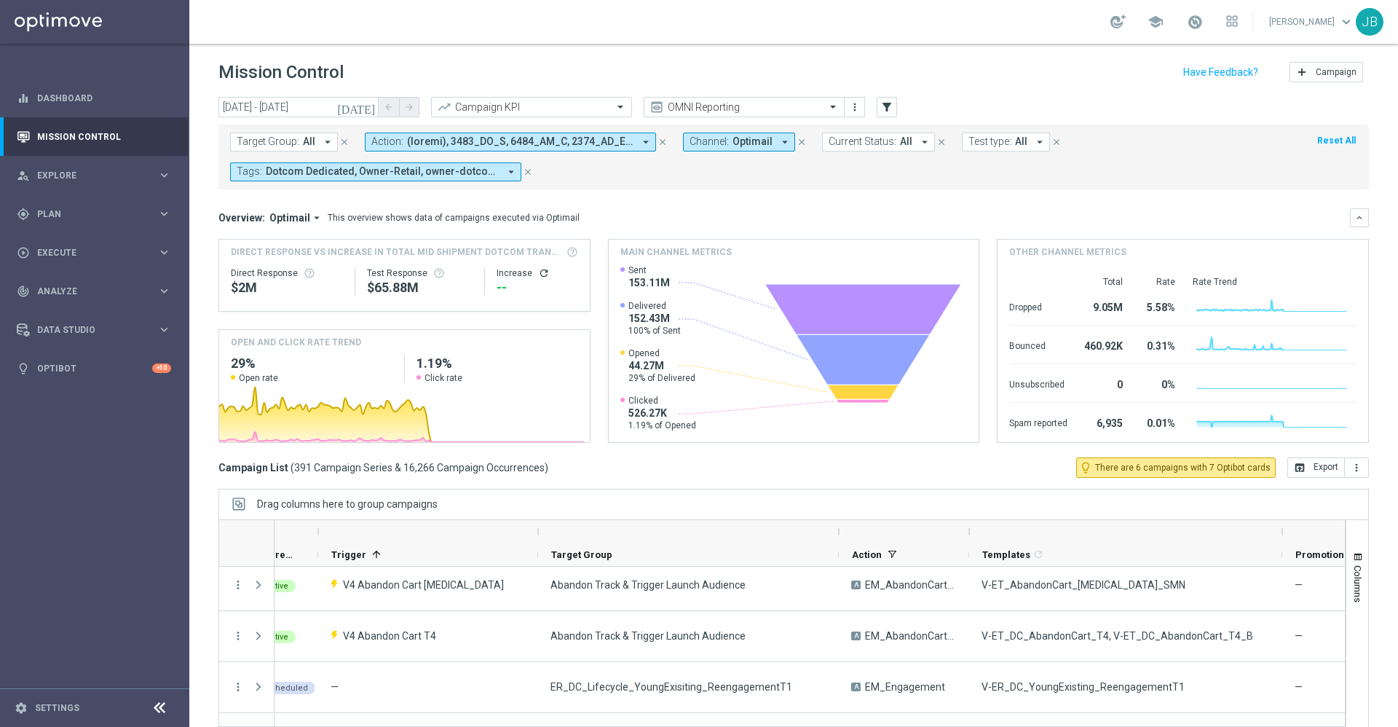
drag, startPoint x: 1225, startPoint y: 529, endPoint x: 1283, endPoint y: 522, distance: 58.6
click at [1283, 522] on div at bounding box center [1282, 531] width 6 height 23
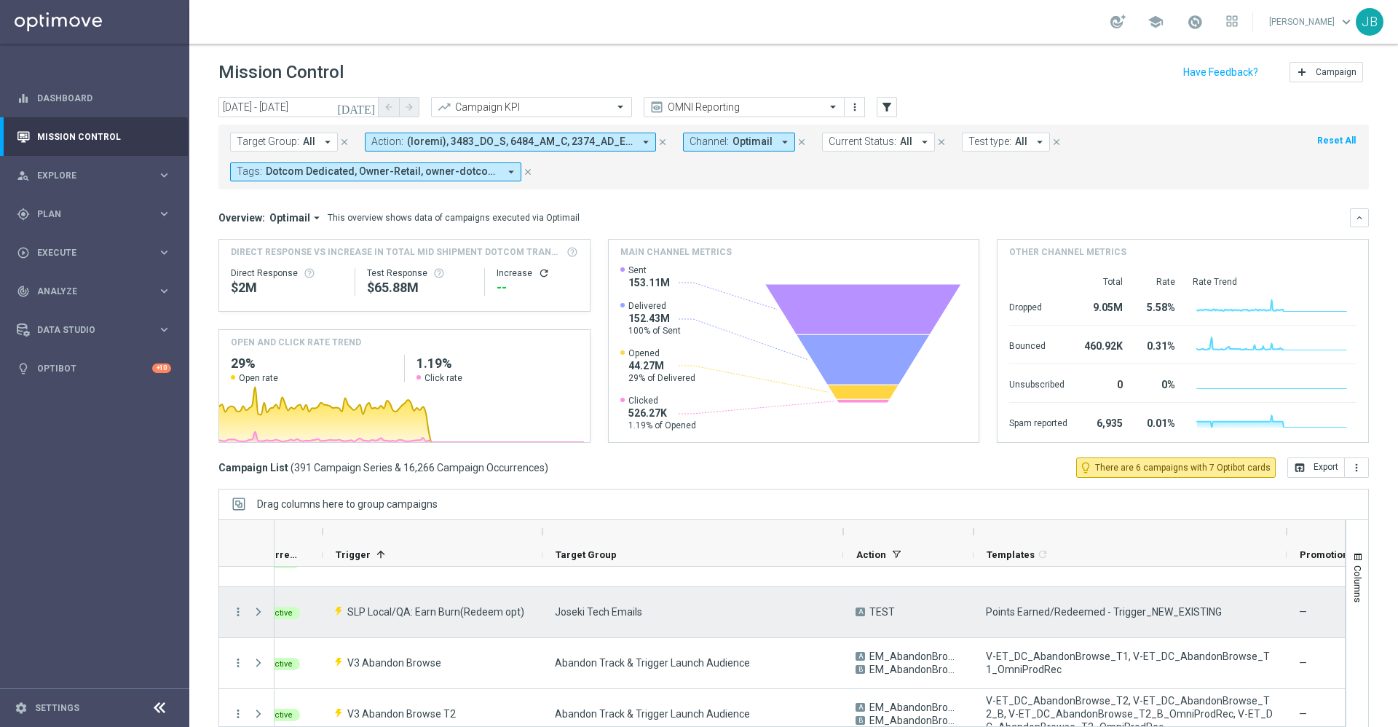
scroll to position [784, 0]
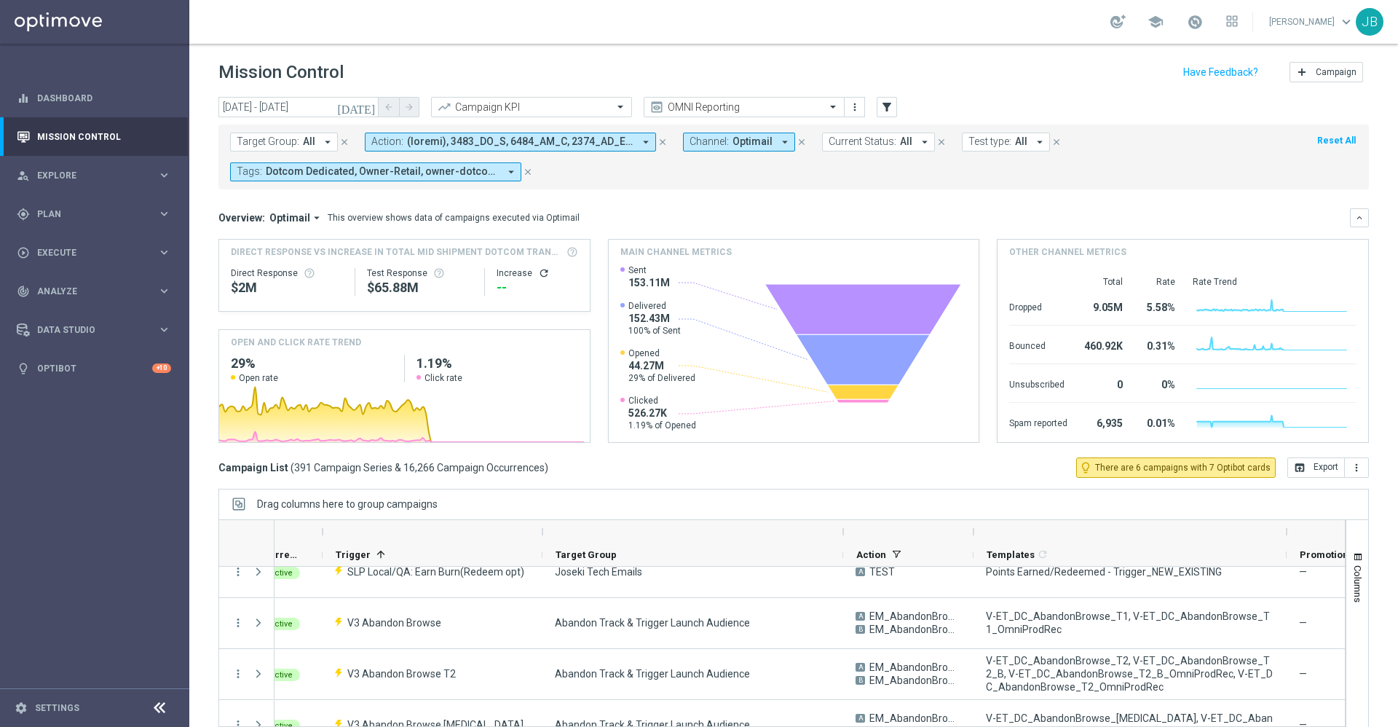
click at [368, 108] on icon "[DATE]" at bounding box center [356, 106] width 39 height 13
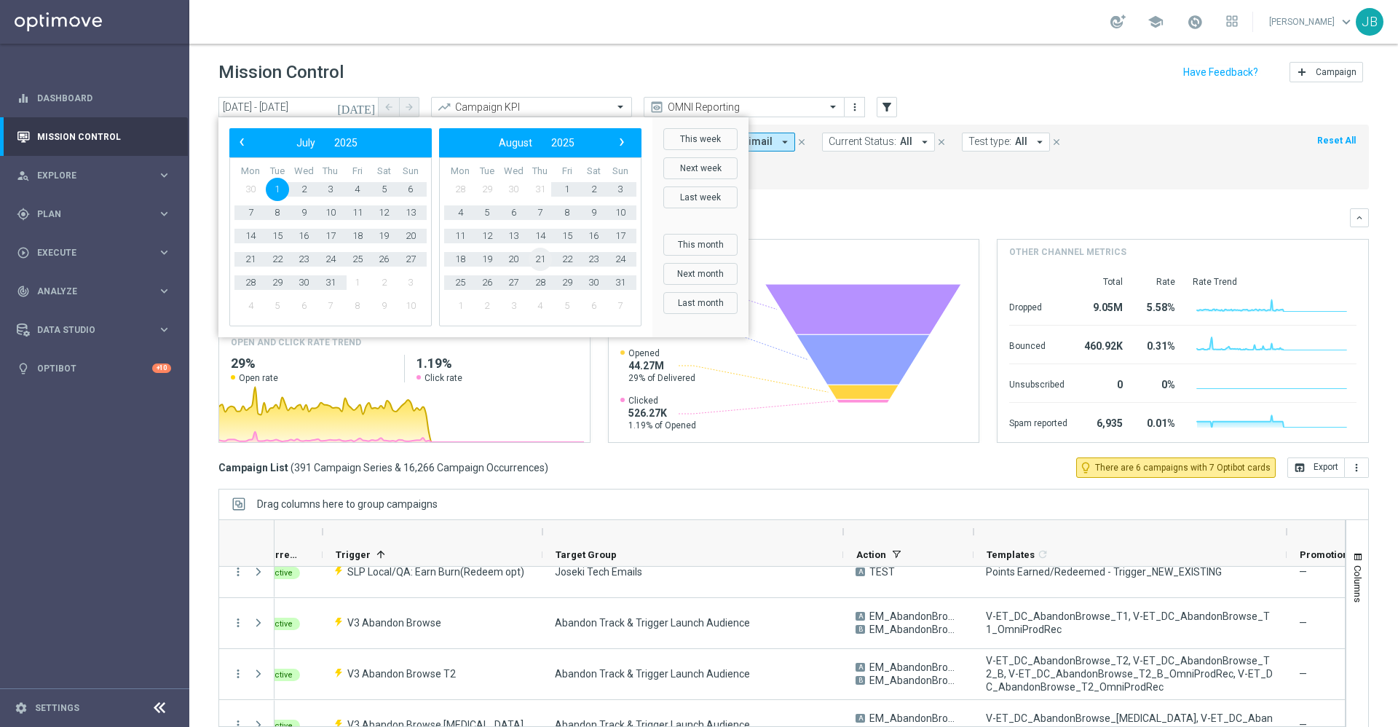
click at [545, 262] on span "21" at bounding box center [540, 259] width 23 height 23
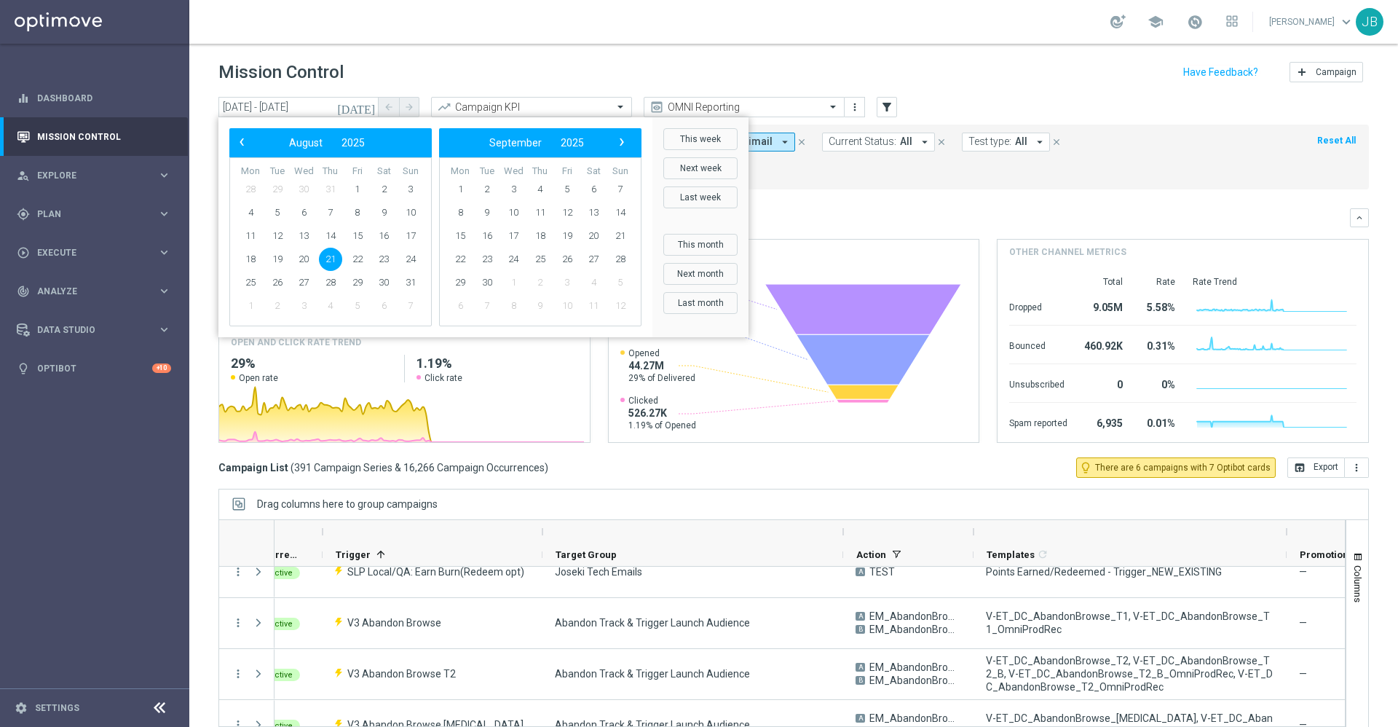
click at [328, 259] on span "21" at bounding box center [330, 259] width 23 height 23
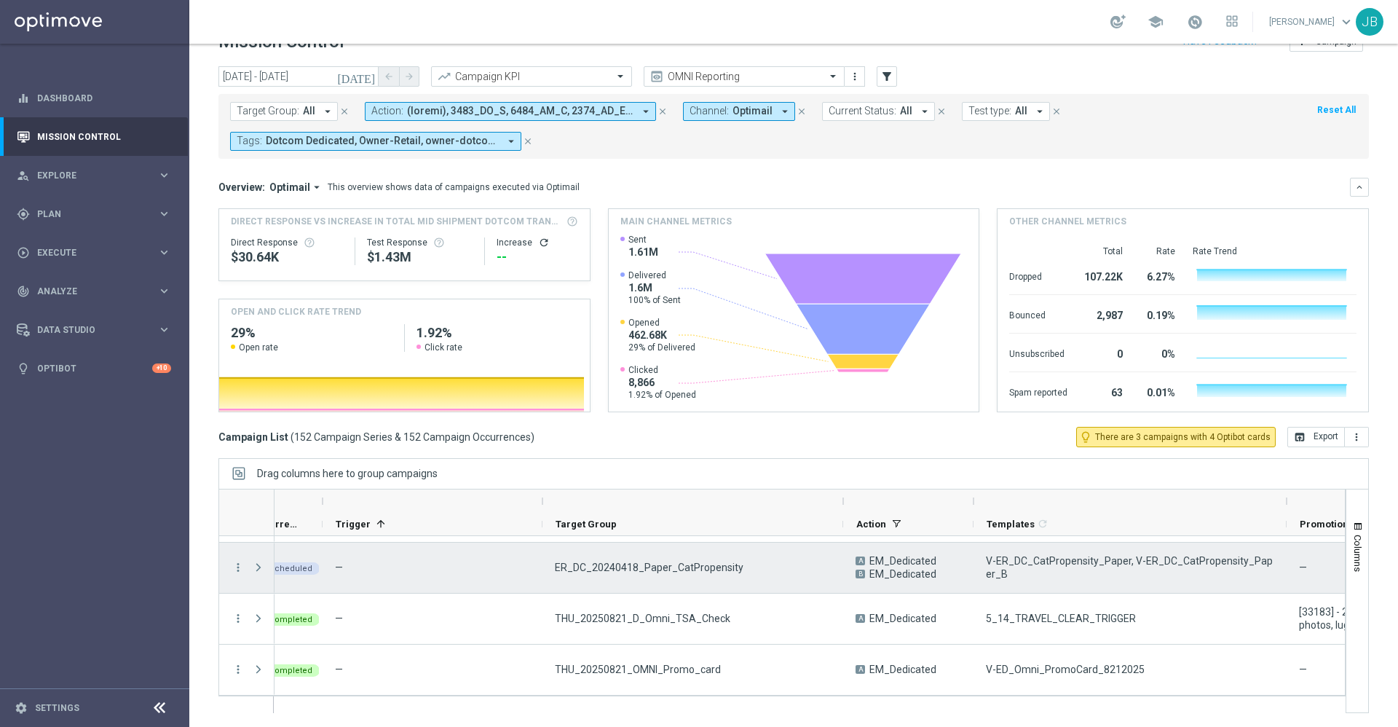
scroll to position [31, 0]
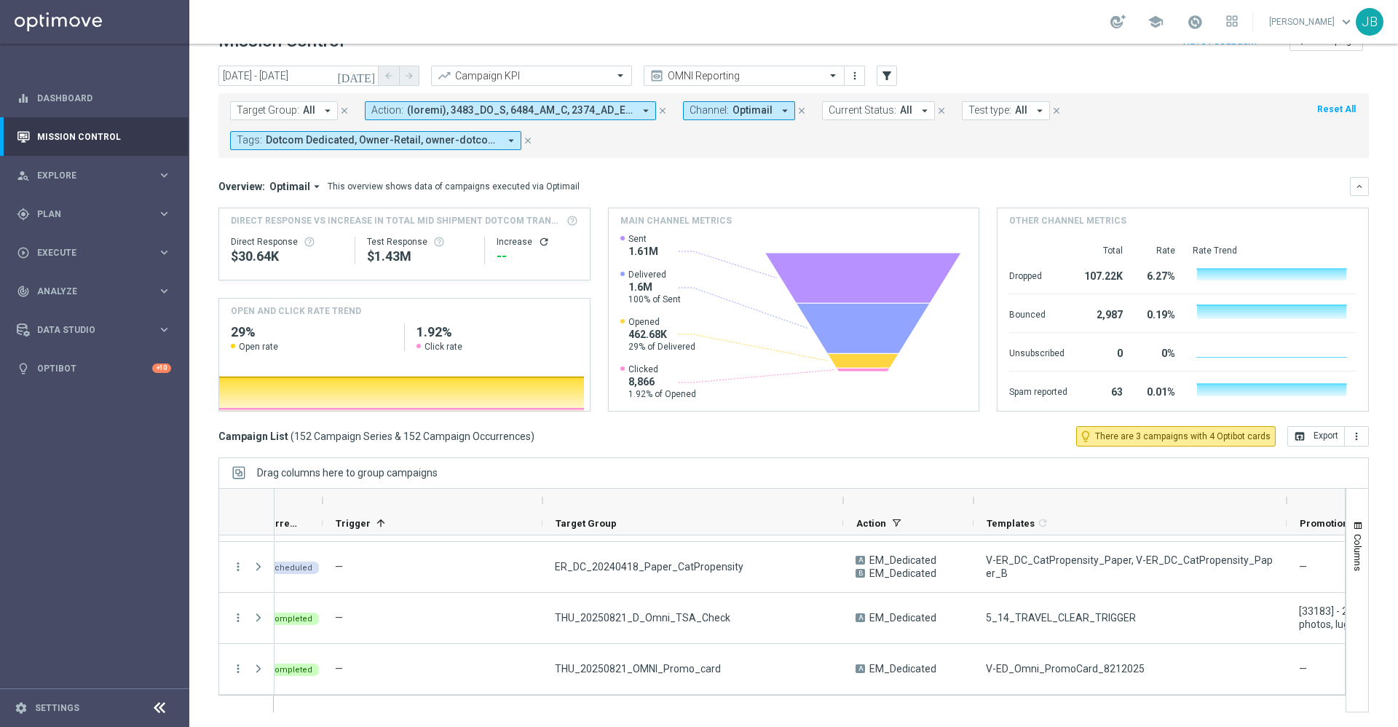
click at [368, 73] on icon "[DATE]" at bounding box center [356, 75] width 39 height 13
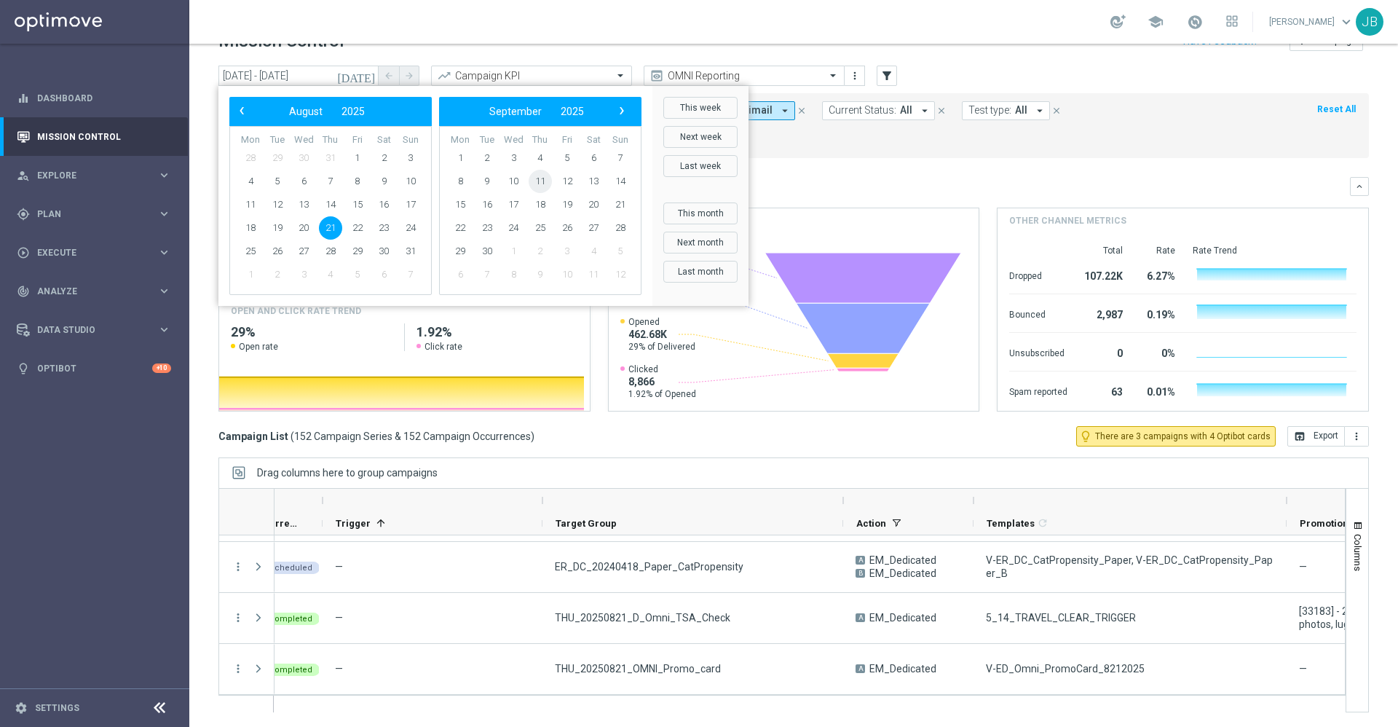
click at [539, 181] on span "11" at bounding box center [540, 181] width 23 height 23
click at [333, 179] on span "11" at bounding box center [330, 181] width 23 height 23
type input "[DATE] - [DATE]"
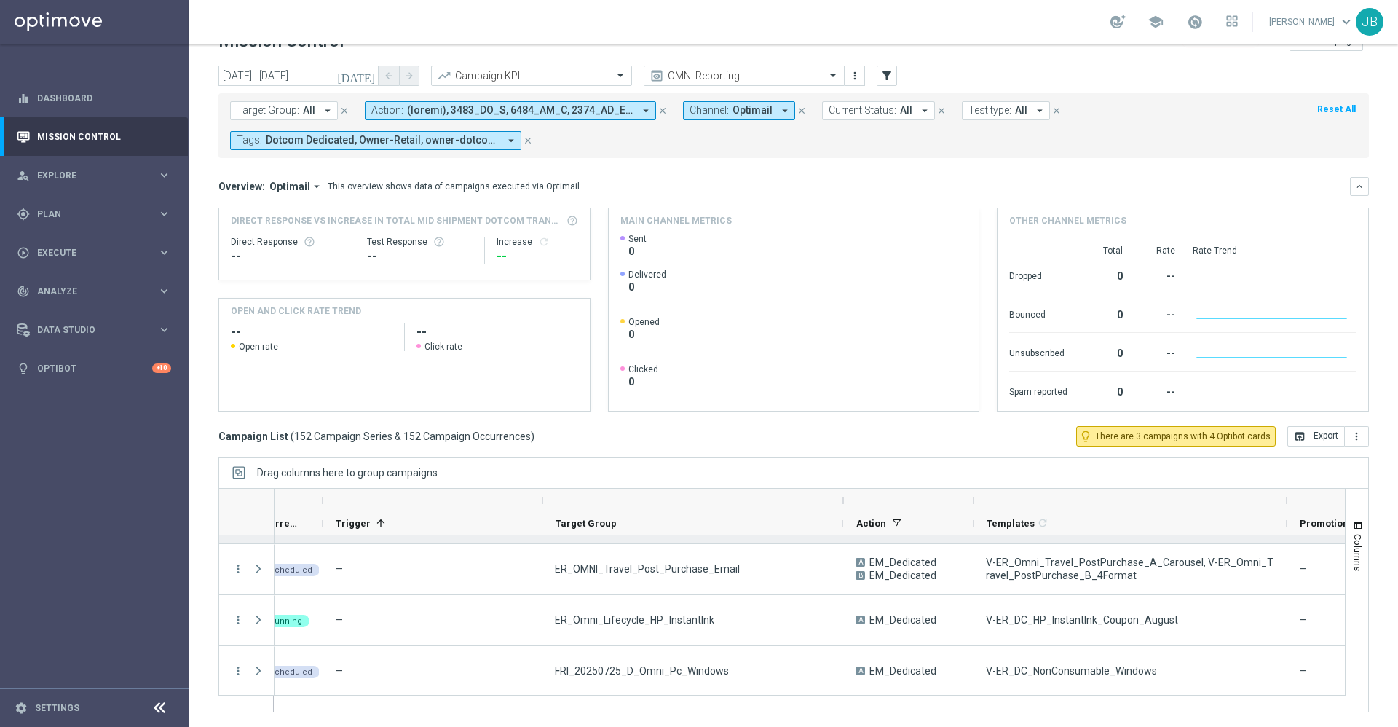
scroll to position [7587, 0]
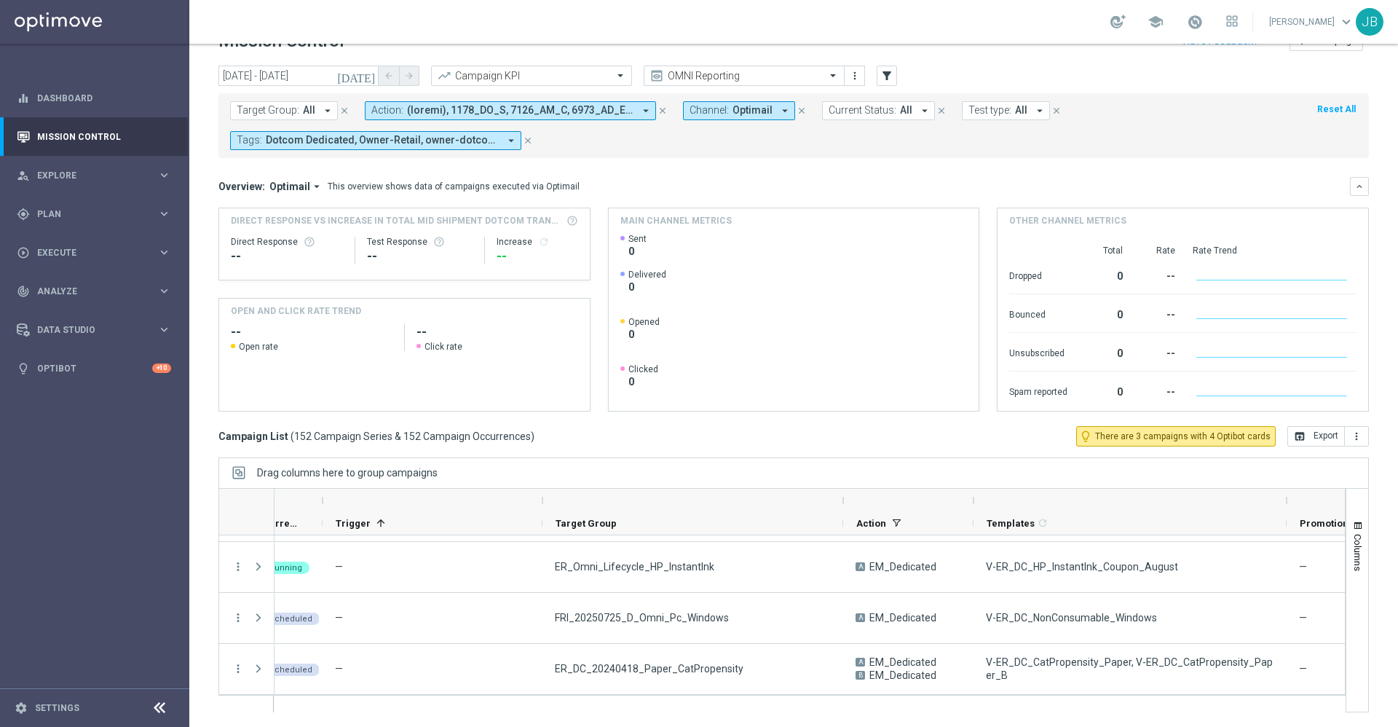
click at [371, 74] on icon "[DATE]" at bounding box center [356, 75] width 39 height 13
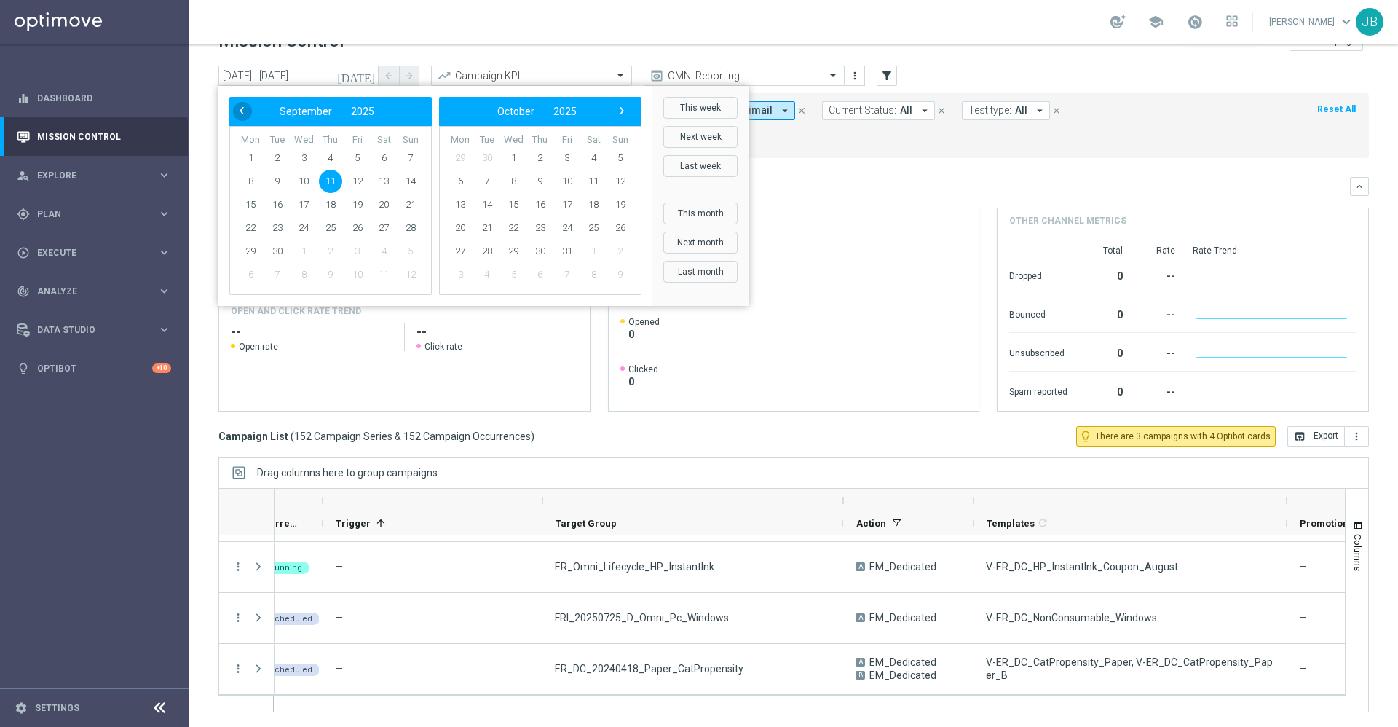
click at [242, 116] on span "‹" at bounding box center [241, 110] width 19 height 19
click at [329, 232] on span "21" at bounding box center [330, 227] width 23 height 23
type input "[DATE] - [DATE]"
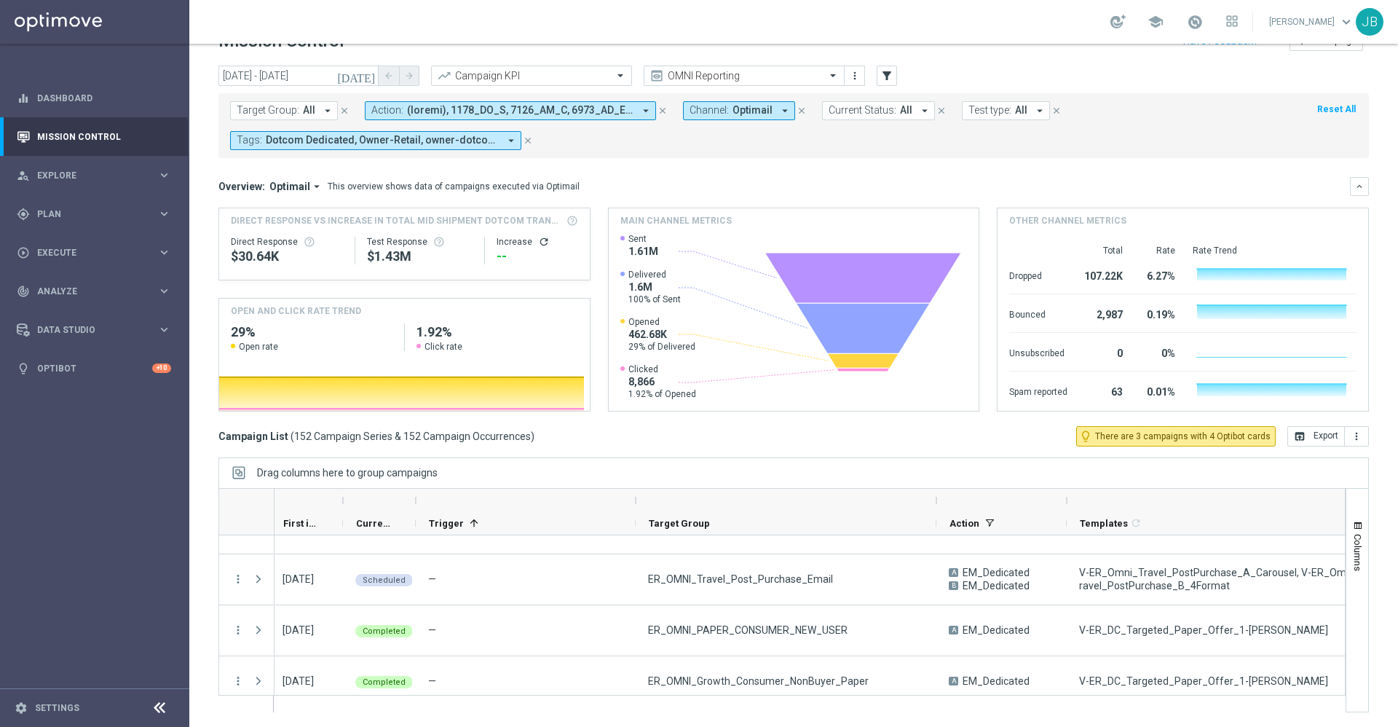
scroll to position [7587, 0]
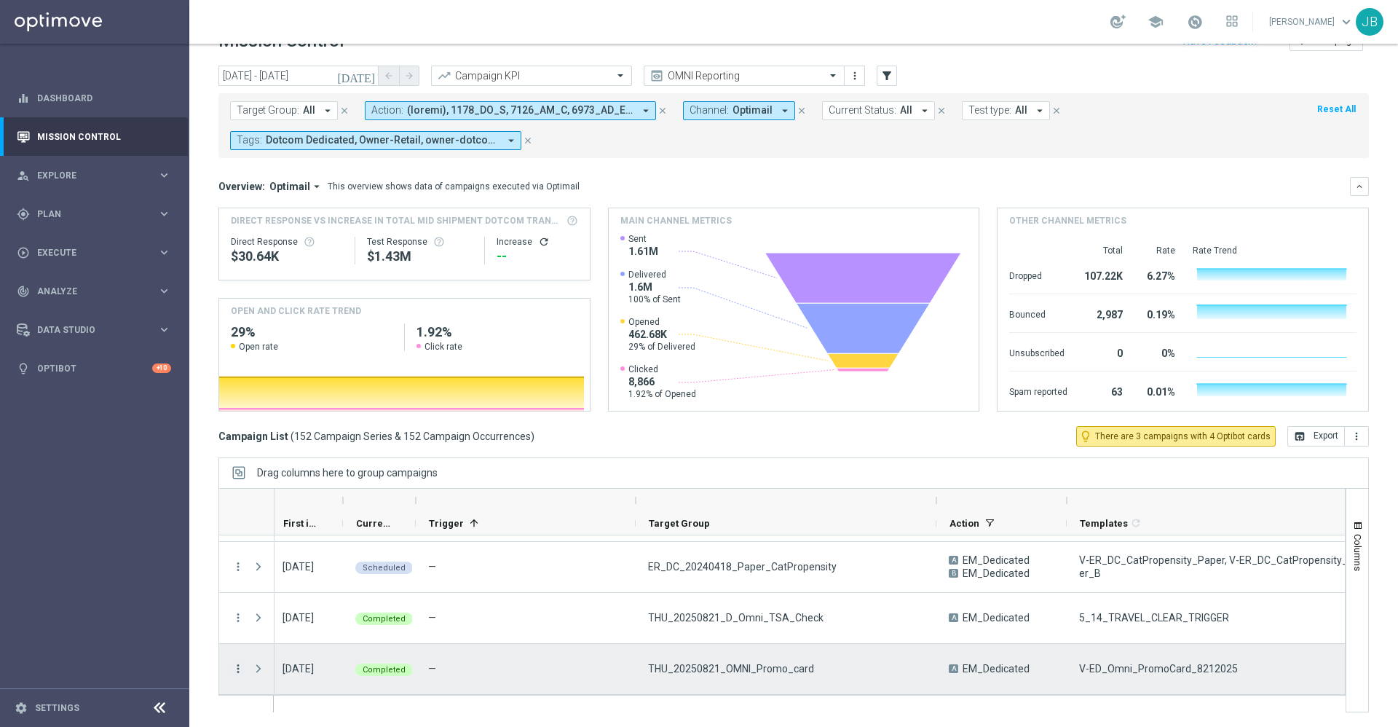
click at [238, 668] on icon "more_vert" at bounding box center [238, 668] width 13 height 13
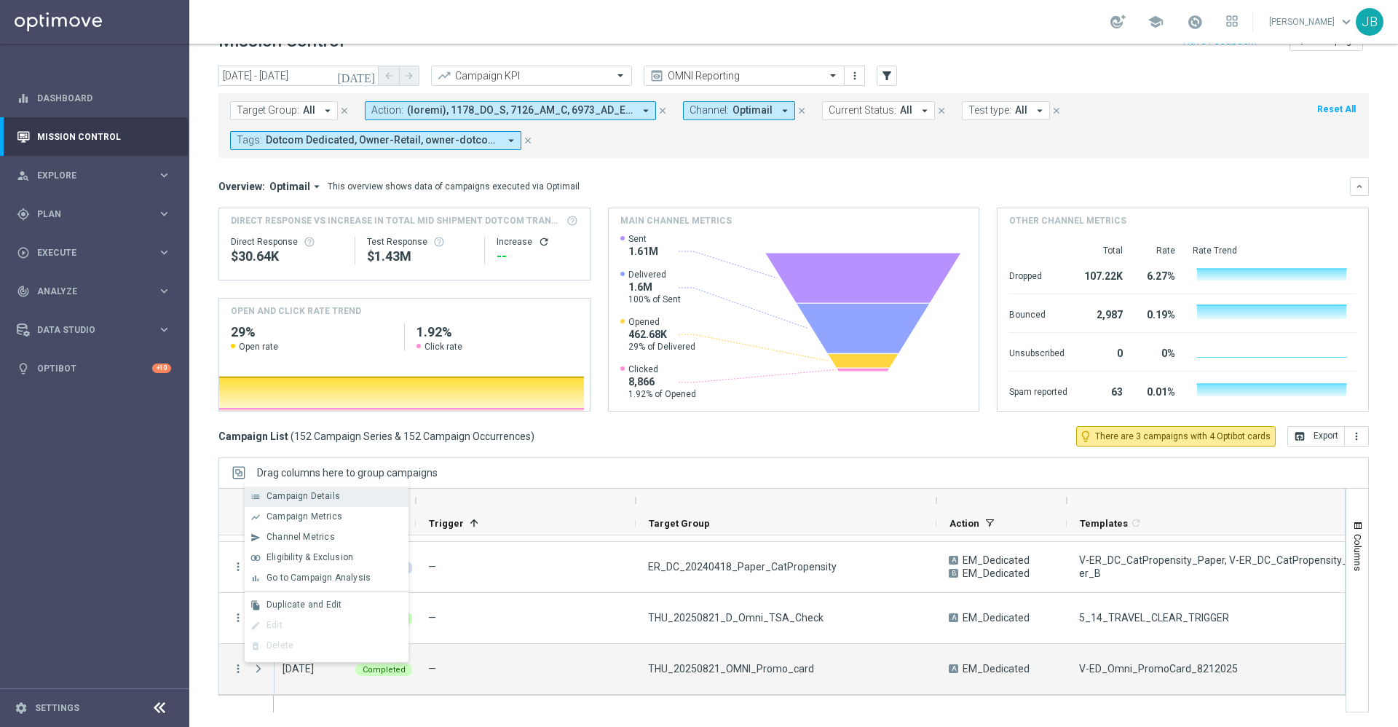
click at [326, 499] on span "Campaign Details" at bounding box center [303, 496] width 74 height 10
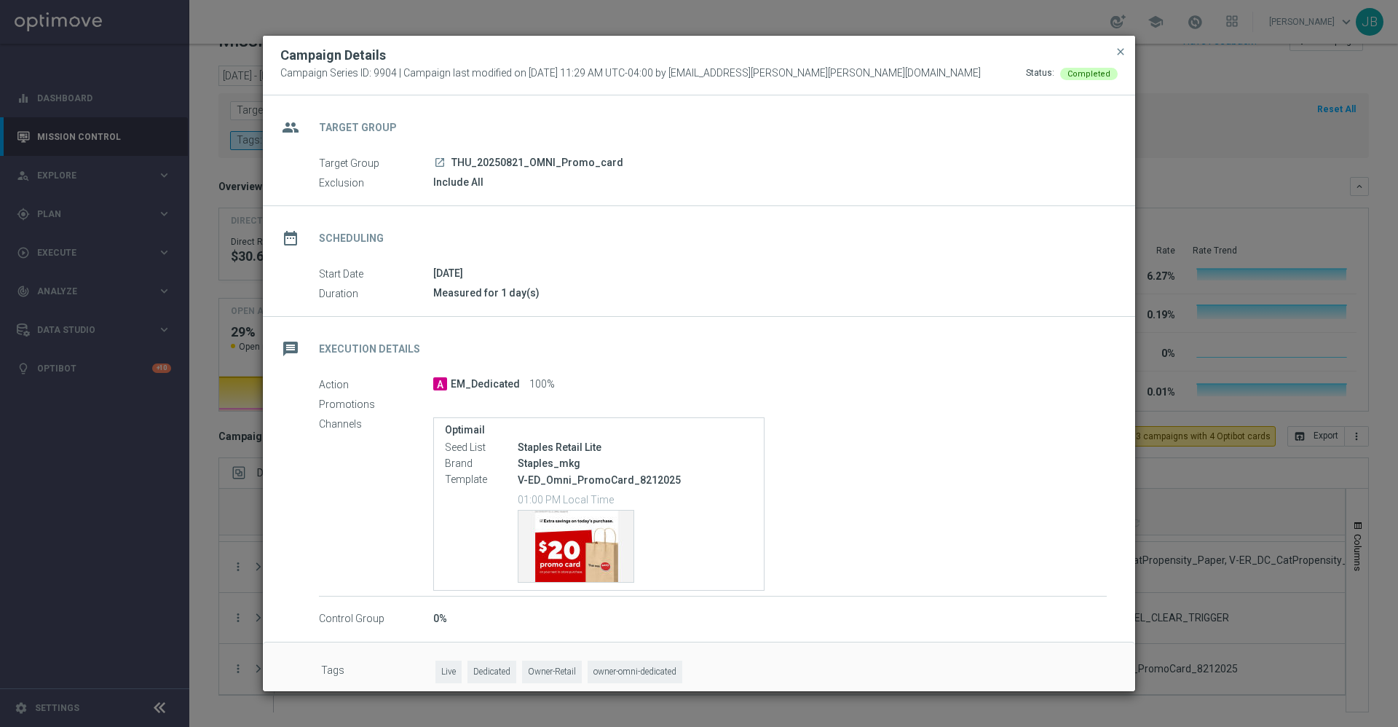
drag, startPoint x: 628, startPoint y: 165, endPoint x: 451, endPoint y: 159, distance: 177.0
click at [451, 159] on div "launch THU_20250821_OMNI_Promo_card" at bounding box center [769, 162] width 673 height 15
copy span "THU_20250821_OMNI_Promo_card"
click at [1120, 52] on span "close" at bounding box center [1121, 52] width 12 height 12
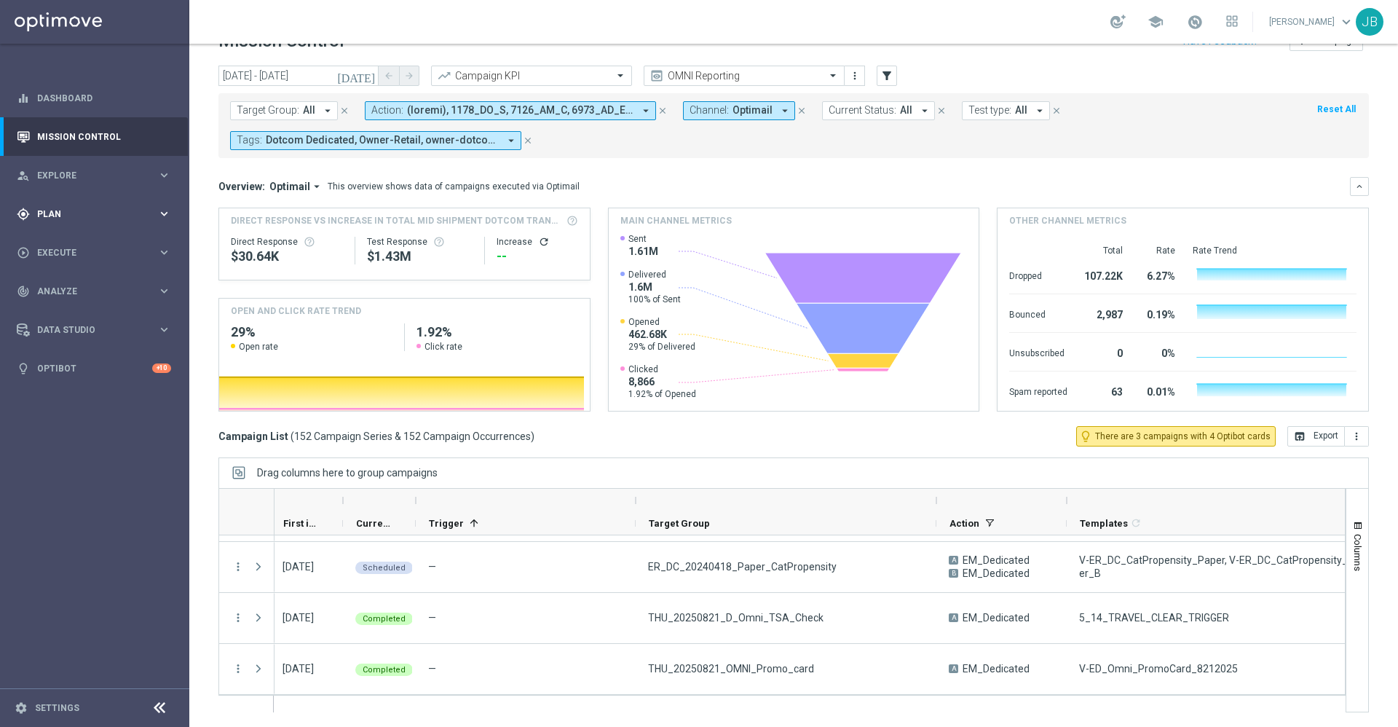
click at [84, 210] on span "Plan" at bounding box center [97, 214] width 120 height 9
click at [88, 241] on link "Target Groups" at bounding box center [95, 244] width 114 height 12
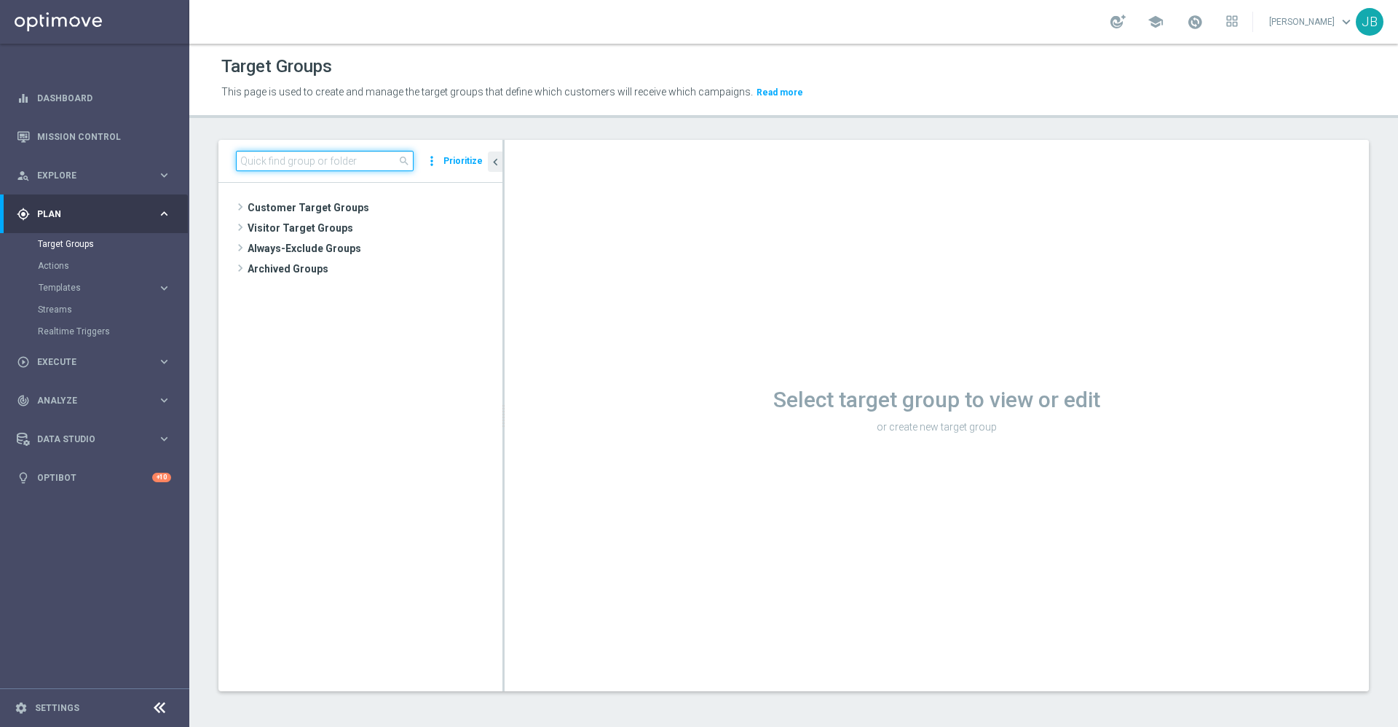
click at [309, 159] on input at bounding box center [325, 161] width 178 height 20
paste input "THU_20250821_OMNI_Promo_card"
type input "THU_20250821_OMNI_Promo_card"
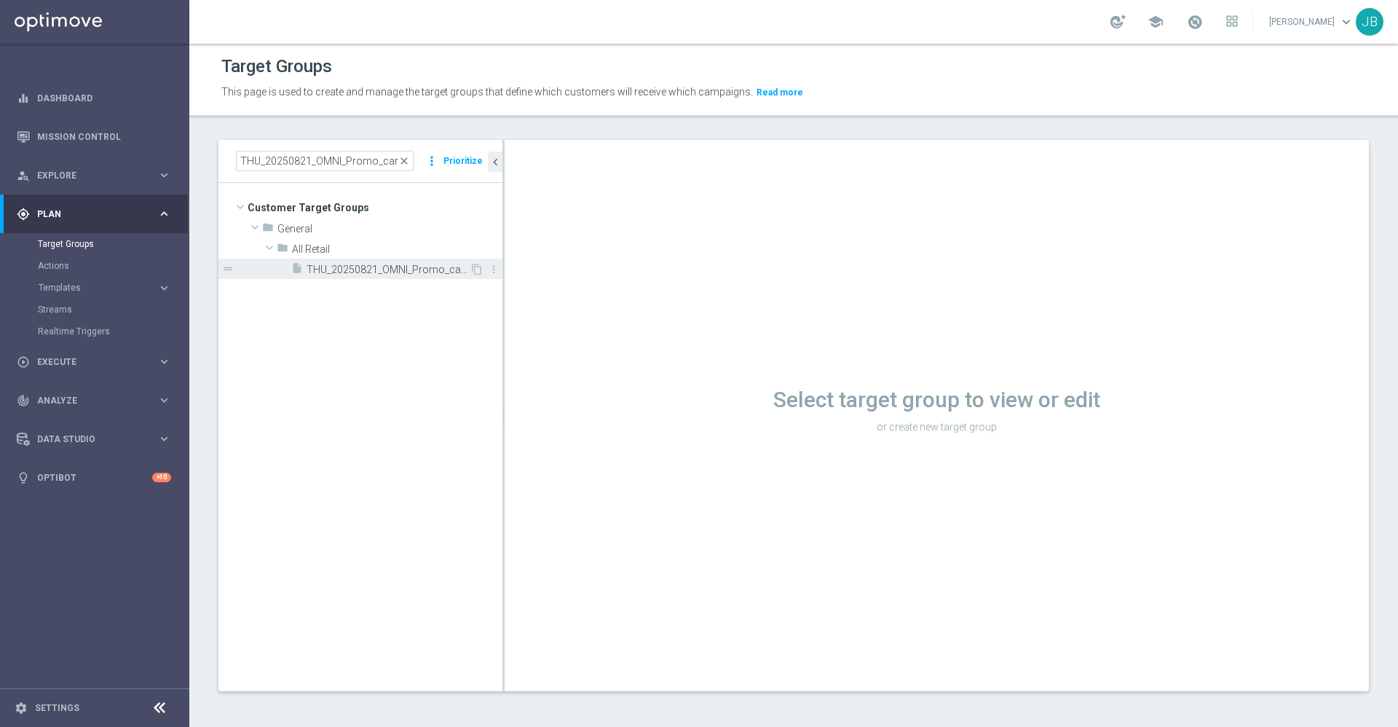
click at [377, 264] on span "THU_20250821_OMNI_Promo_card" at bounding box center [388, 270] width 163 height 12
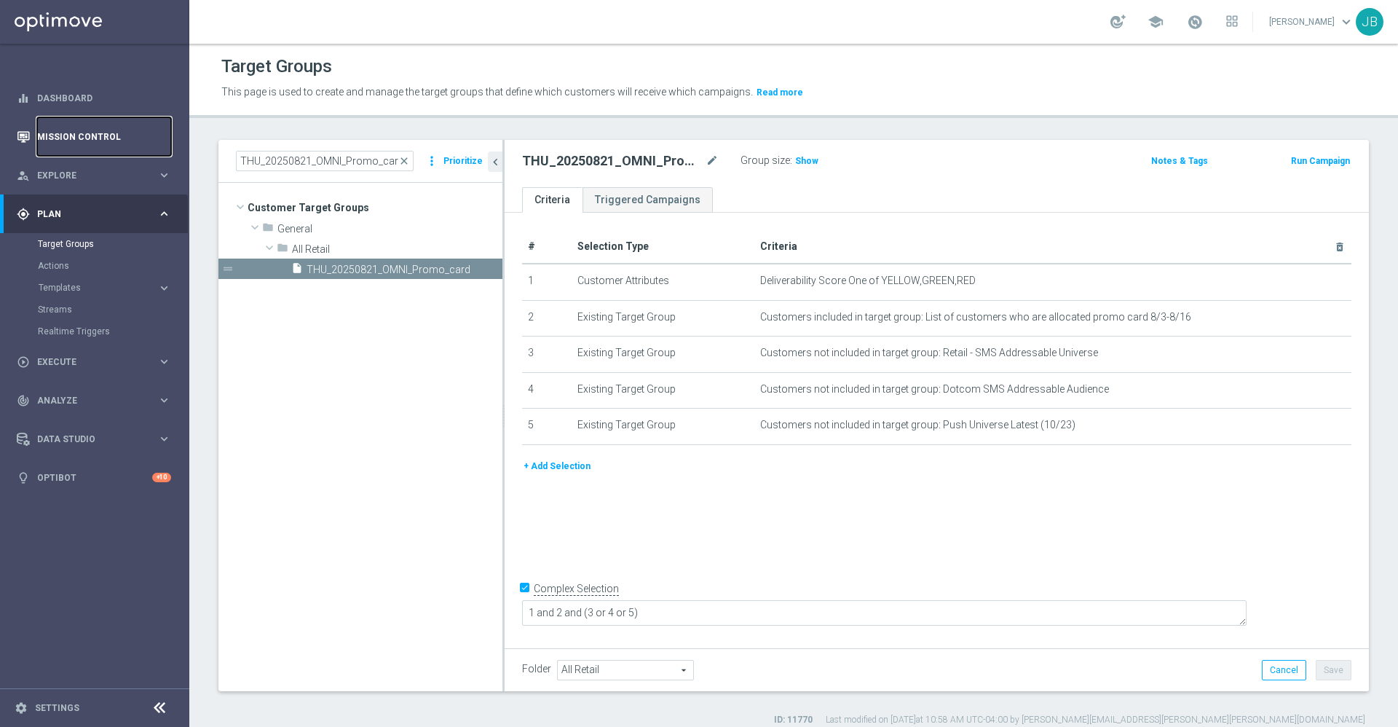
click at [103, 132] on link "Mission Control" at bounding box center [104, 136] width 134 height 39
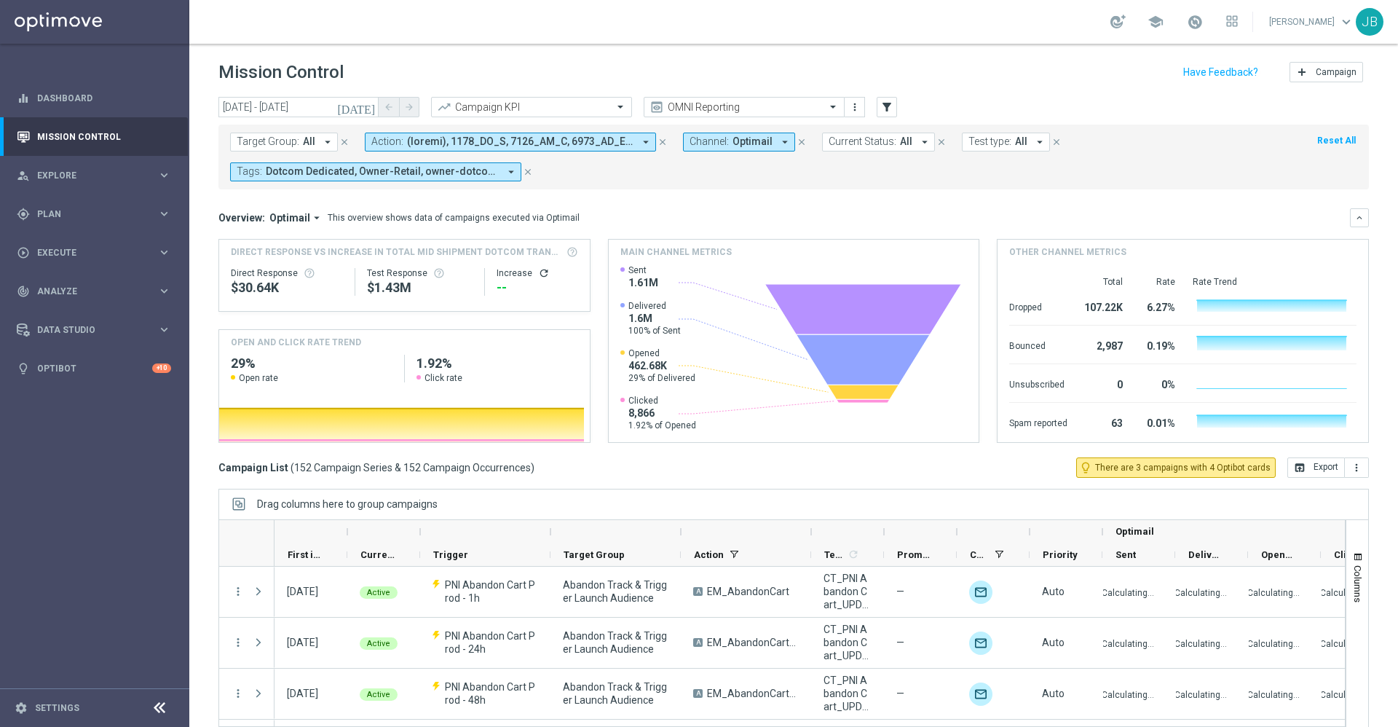
click at [368, 106] on icon "[DATE]" at bounding box center [356, 106] width 39 height 13
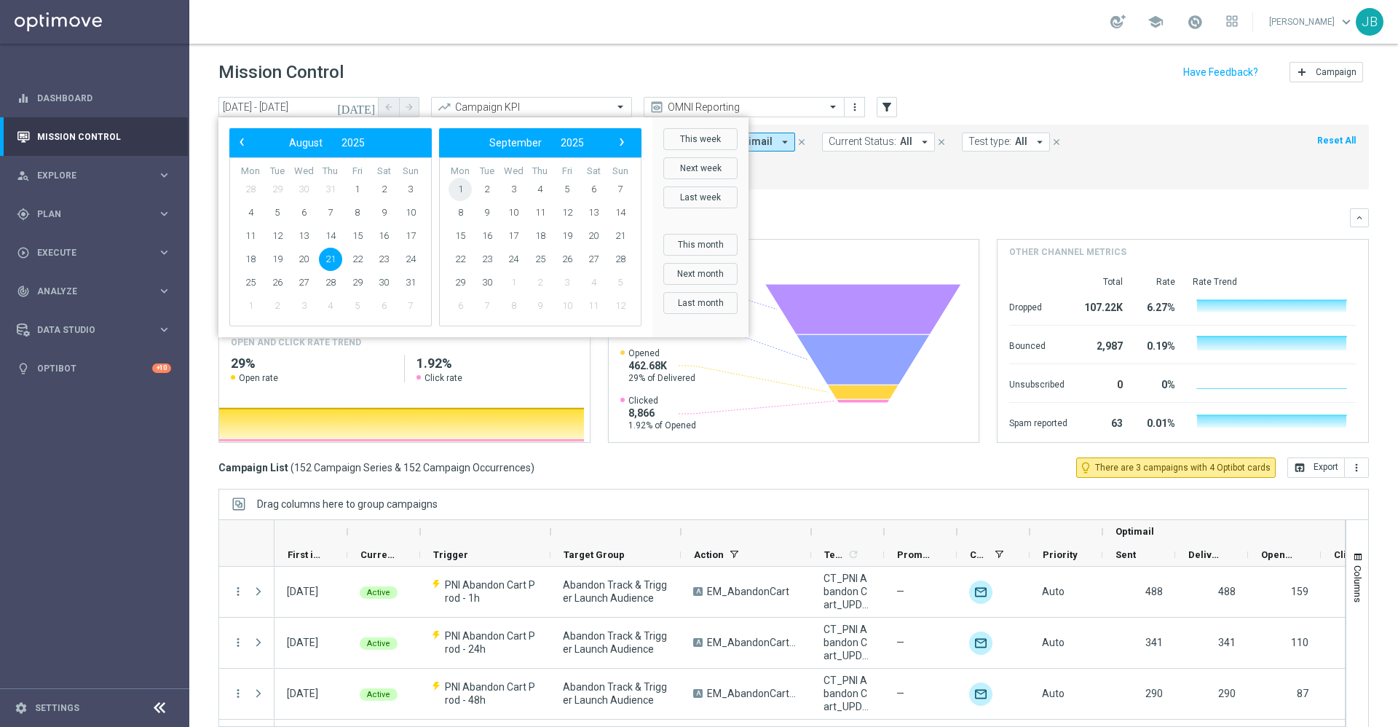
click at [461, 192] on span "1" at bounding box center [459, 189] width 23 height 23
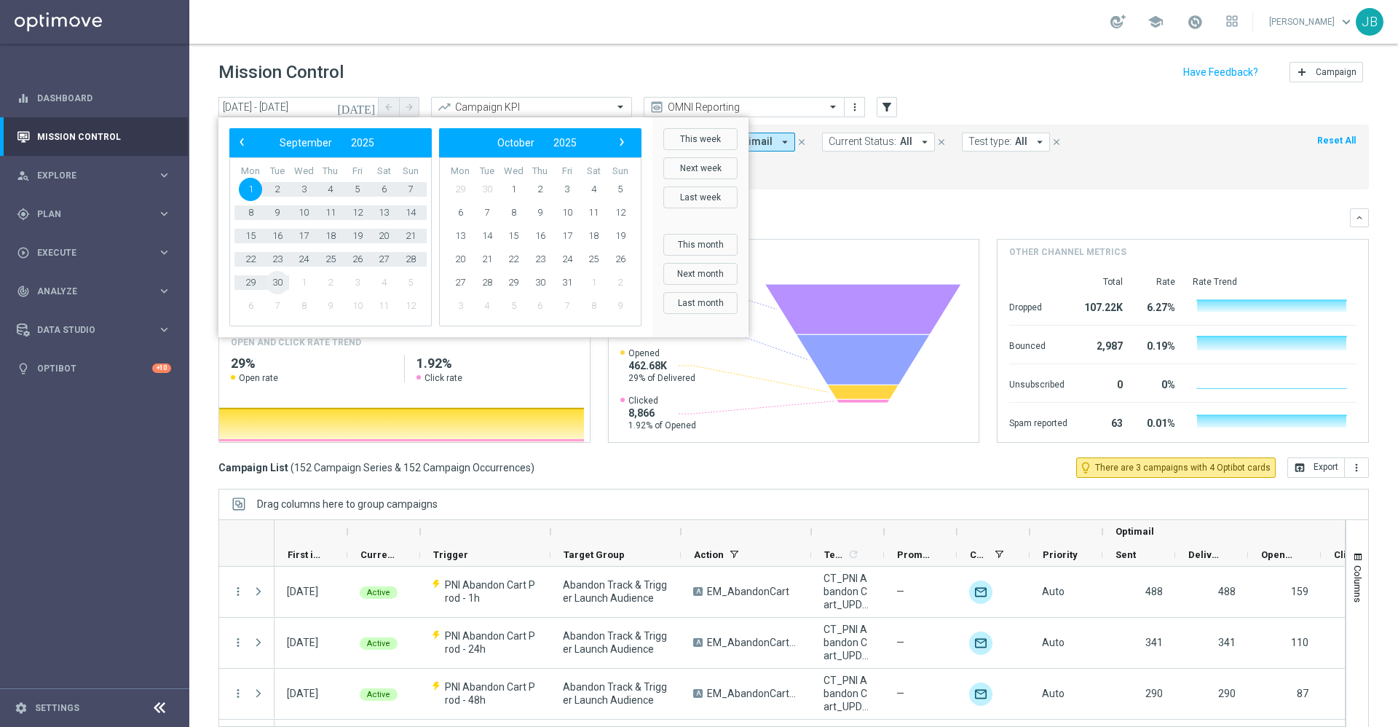
click at [280, 282] on span "30" at bounding box center [277, 282] width 23 height 23
type input "[DATE] - [DATE]"
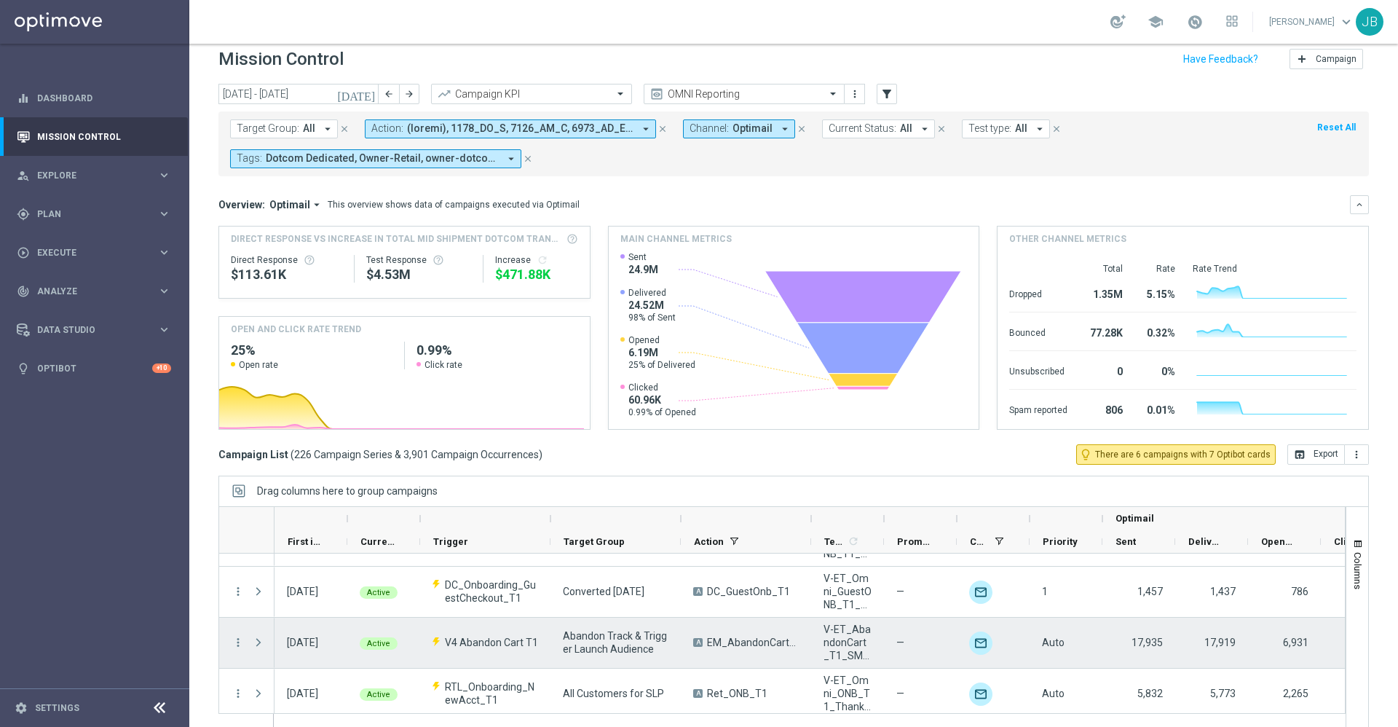
scroll to position [725, 0]
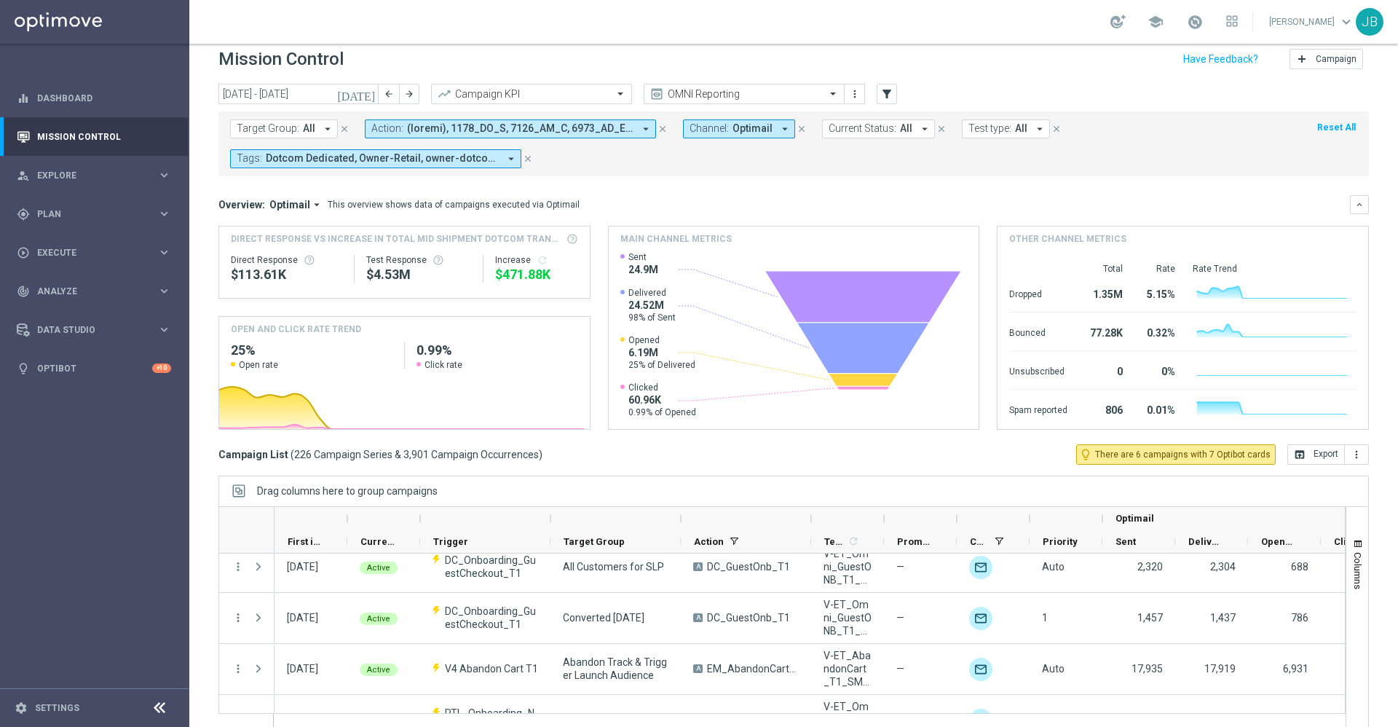
click at [549, 519] on div at bounding box center [550, 518] width 6 height 23
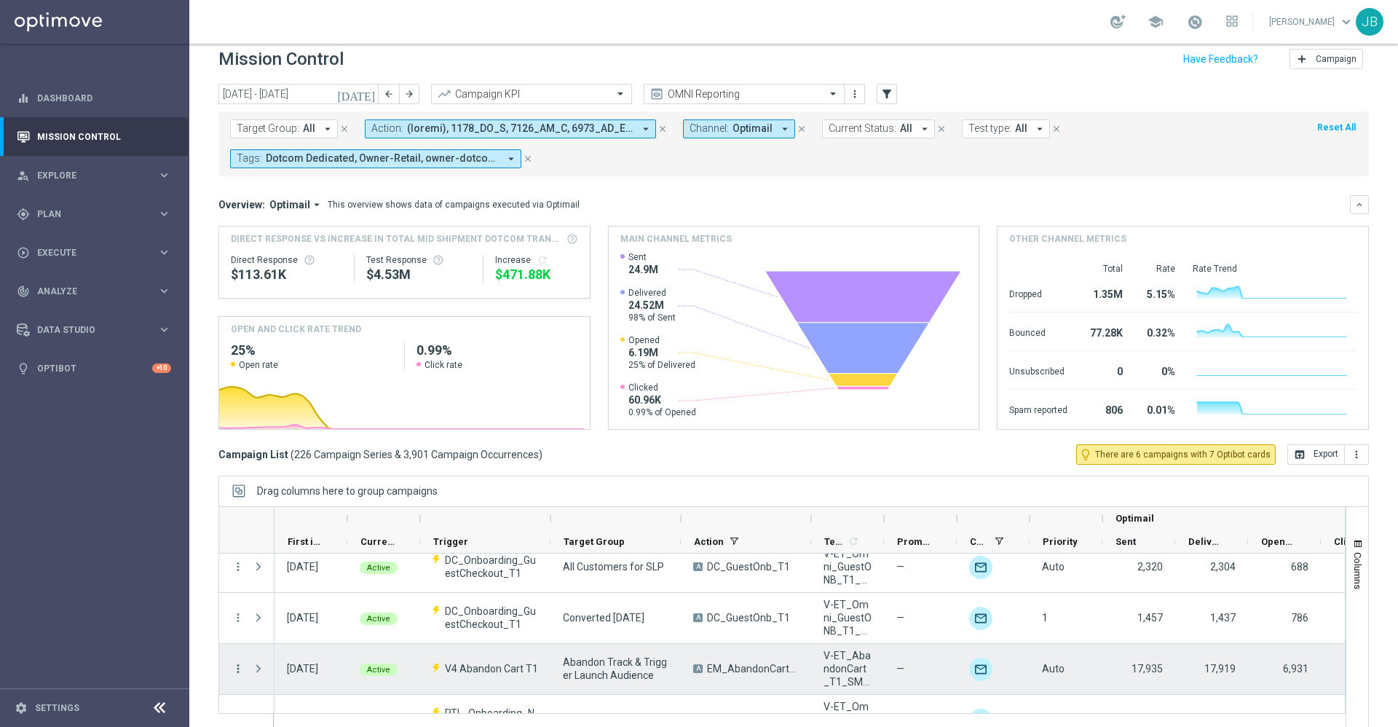
click at [238, 668] on icon "more_vert" at bounding box center [238, 668] width 13 height 13
click at [309, 541] on span "Campaign Details" at bounding box center [303, 536] width 74 height 10
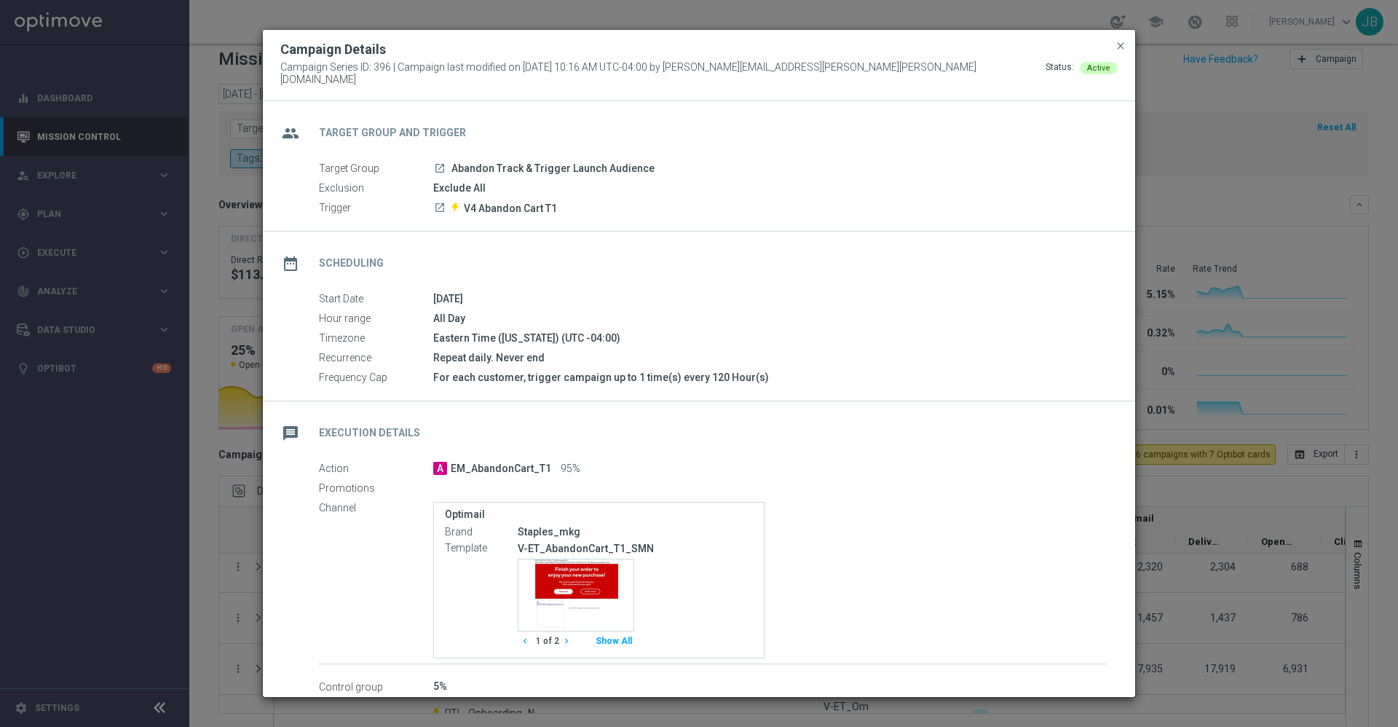
click at [565, 638] on icon "chevron_right" at bounding box center [566, 641] width 10 height 10
click at [521, 636] on icon "chevron_left" at bounding box center [525, 641] width 10 height 10
drag, startPoint x: 652, startPoint y: 536, endPoint x: 507, endPoint y: 546, distance: 146.0
click at [507, 546] on div "Template V-ET_AbandonCart_T1_SMN Template preview chevron_left 1 of 2 chevron_r…" at bounding box center [599, 596] width 308 height 112
click at [597, 569] on div "Template preview" at bounding box center [575, 594] width 115 height 71
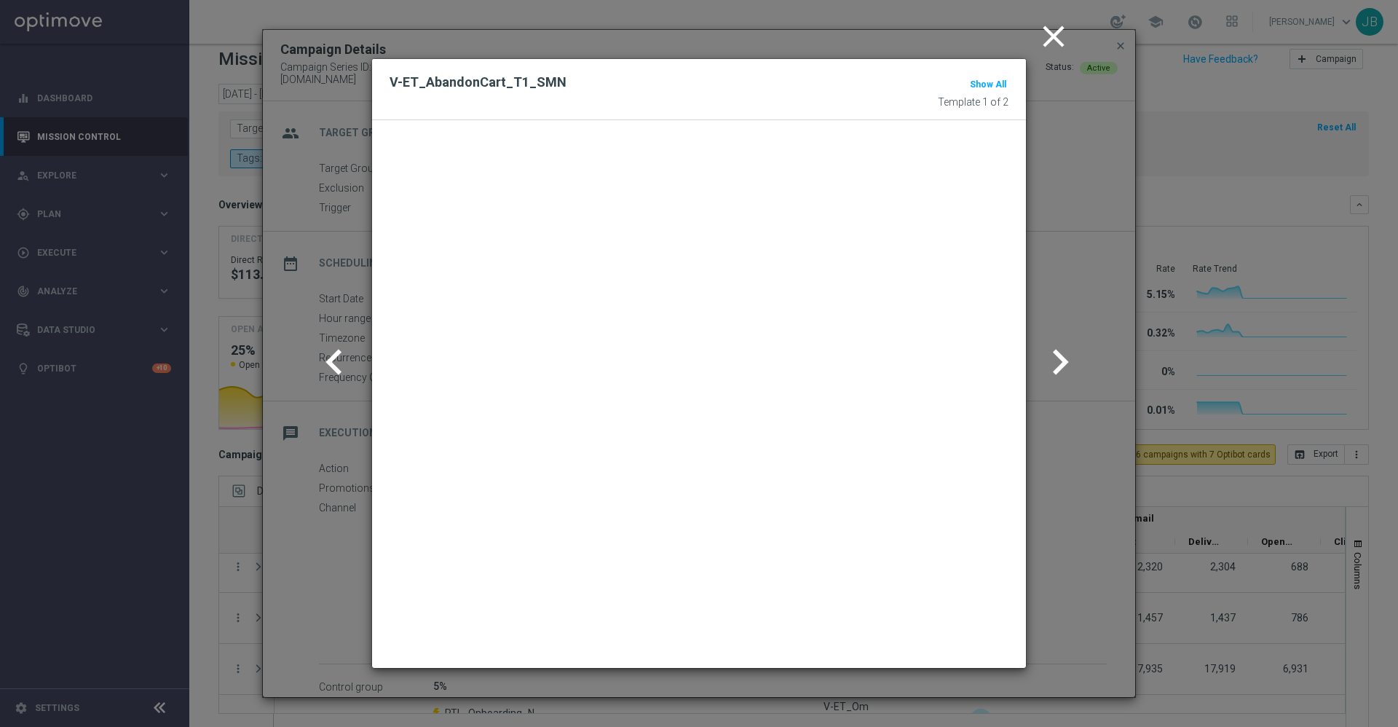
click at [1060, 359] on icon "chevron_right" at bounding box center [1060, 361] width 51 height 51
click at [1044, 39] on icon "close" at bounding box center [1053, 36] width 36 height 36
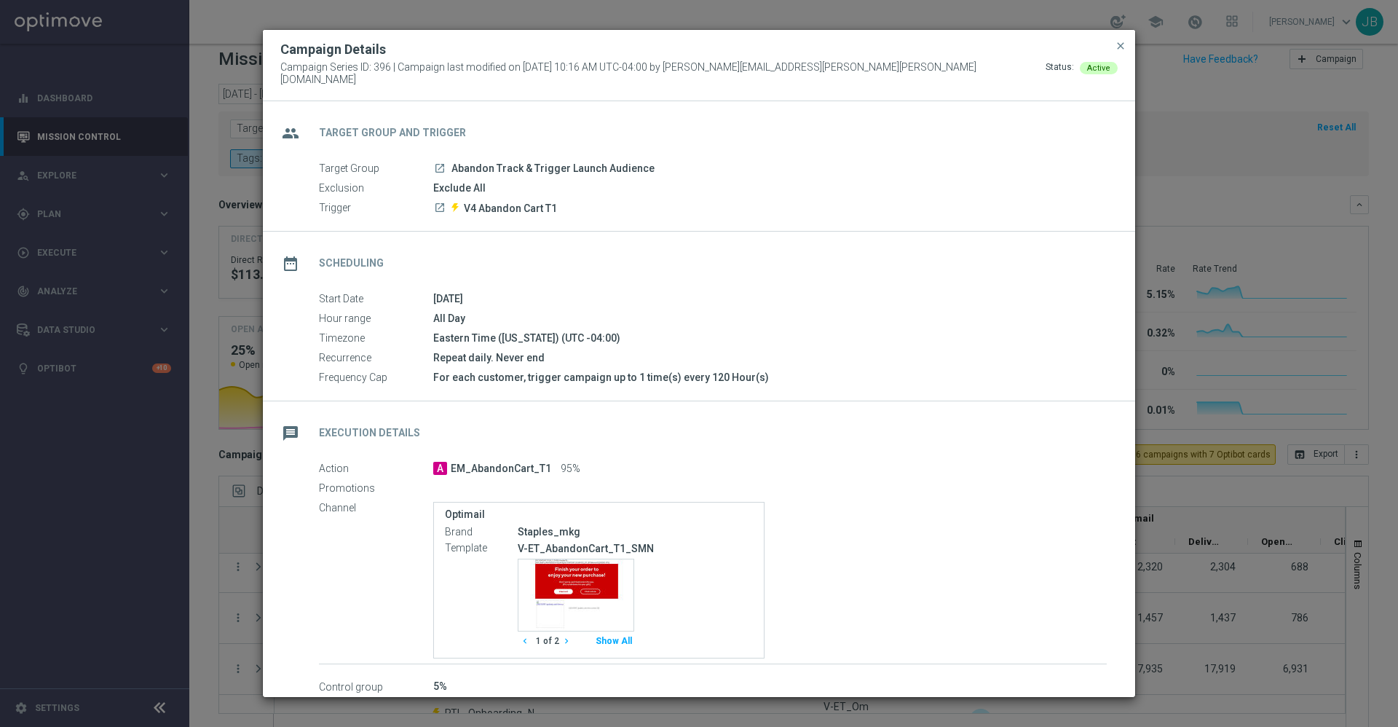
click at [665, 540] on div "V-ET_AbandonCart_T1_SMN Template preview chevron_left 1 of 2 chevron_right Show…" at bounding box center [635, 595] width 235 height 111
click at [1119, 52] on span "close" at bounding box center [1121, 46] width 12 height 12
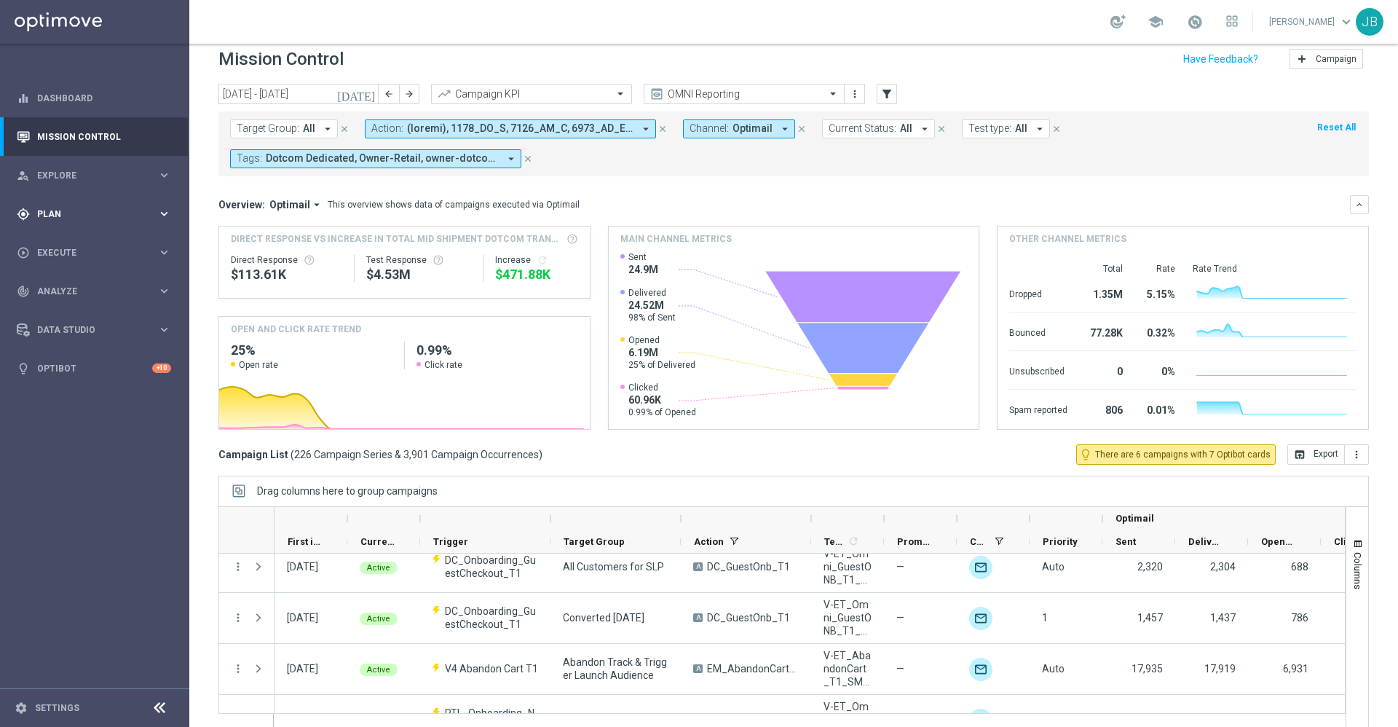
click at [74, 223] on div "gps_fixed Plan keyboard_arrow_right" at bounding box center [94, 213] width 188 height 39
click at [61, 440] on span "Data Studio" at bounding box center [97, 439] width 120 height 9
click at [79, 301] on div "track_changes Analyze keyboard_arrow_right" at bounding box center [94, 291] width 188 height 39
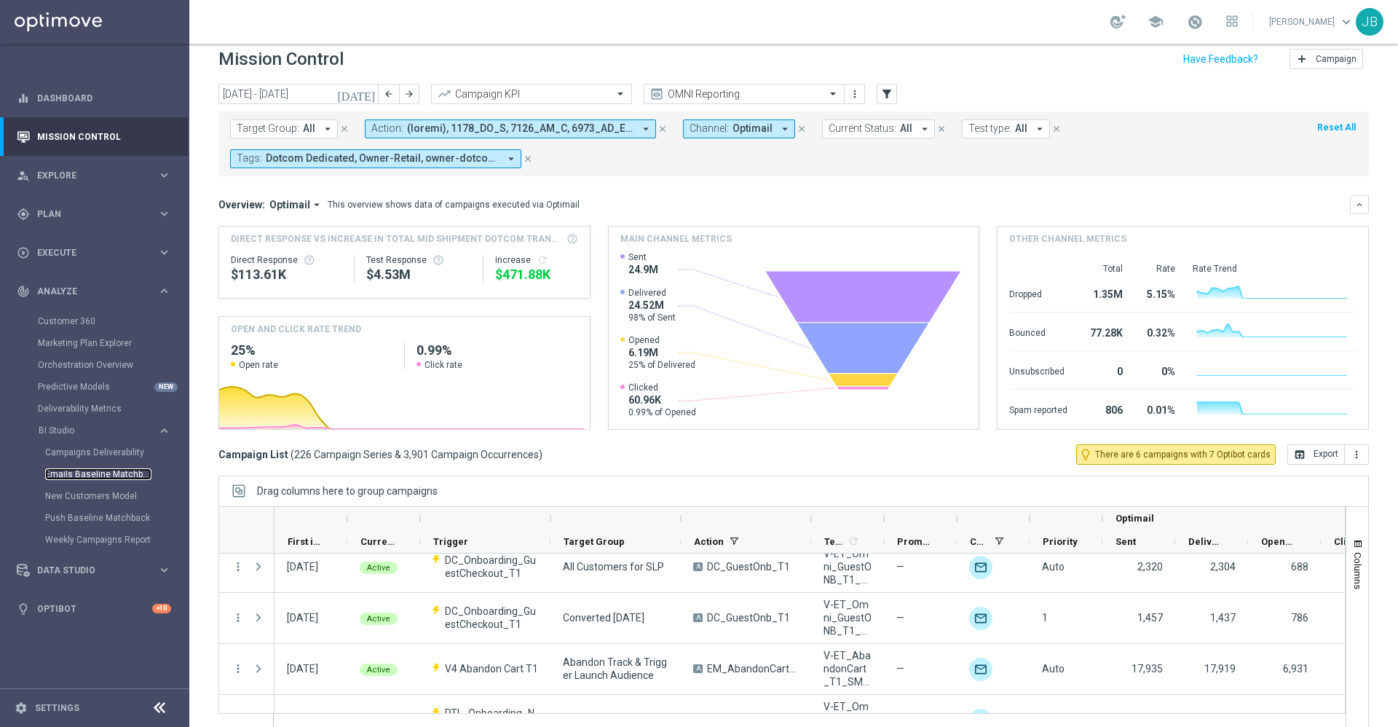
click at [84, 474] on link "Emails Baseline Matchback" at bounding box center [98, 474] width 106 height 12
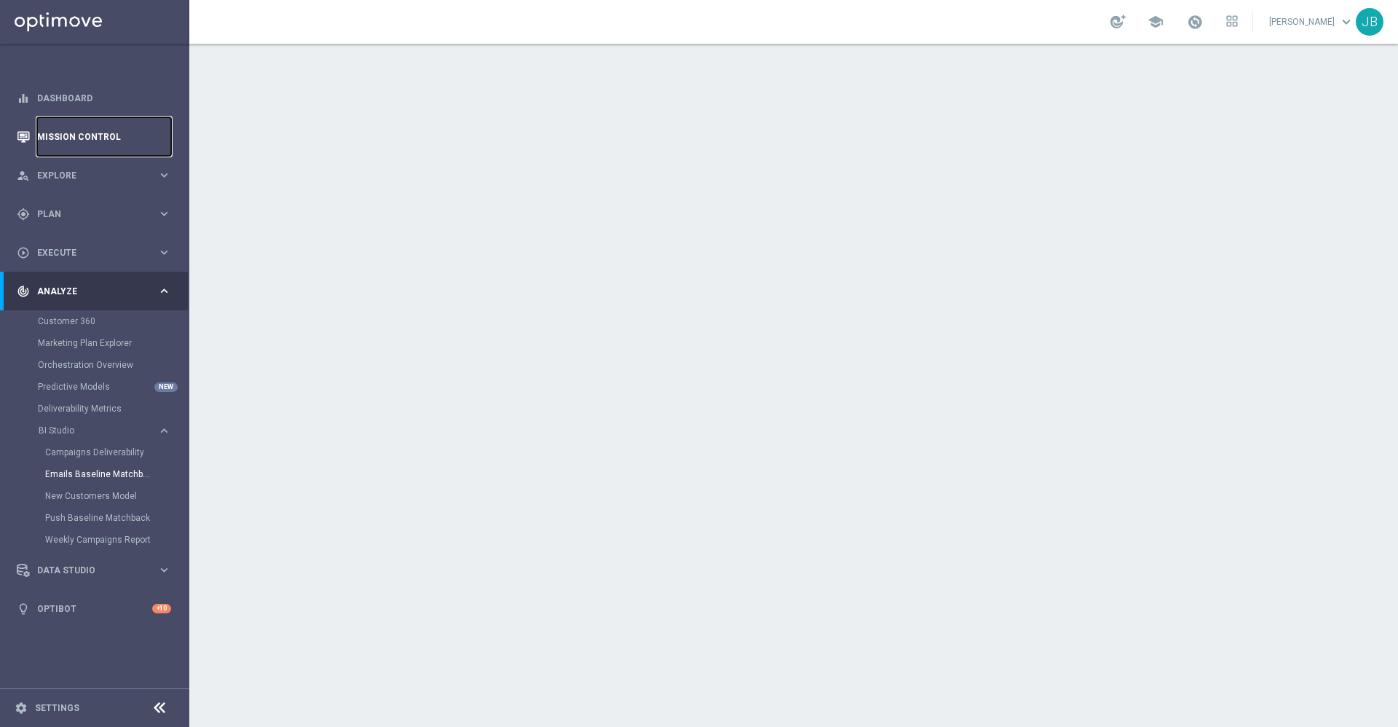
click at [117, 133] on link "Mission Control" at bounding box center [104, 136] width 134 height 39
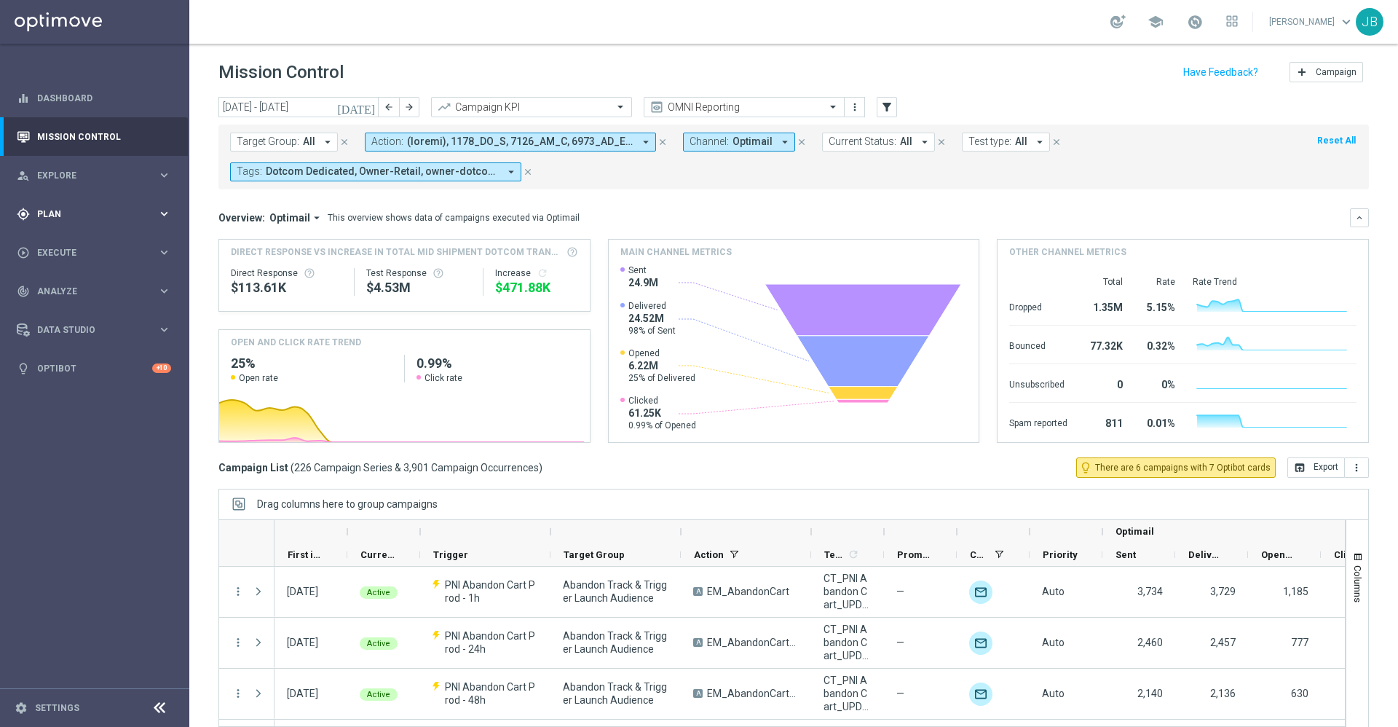
click at [68, 224] on div "gps_fixed Plan keyboard_arrow_right" at bounding box center [94, 213] width 188 height 39
click at [77, 238] on link "Target Groups" at bounding box center [95, 244] width 114 height 12
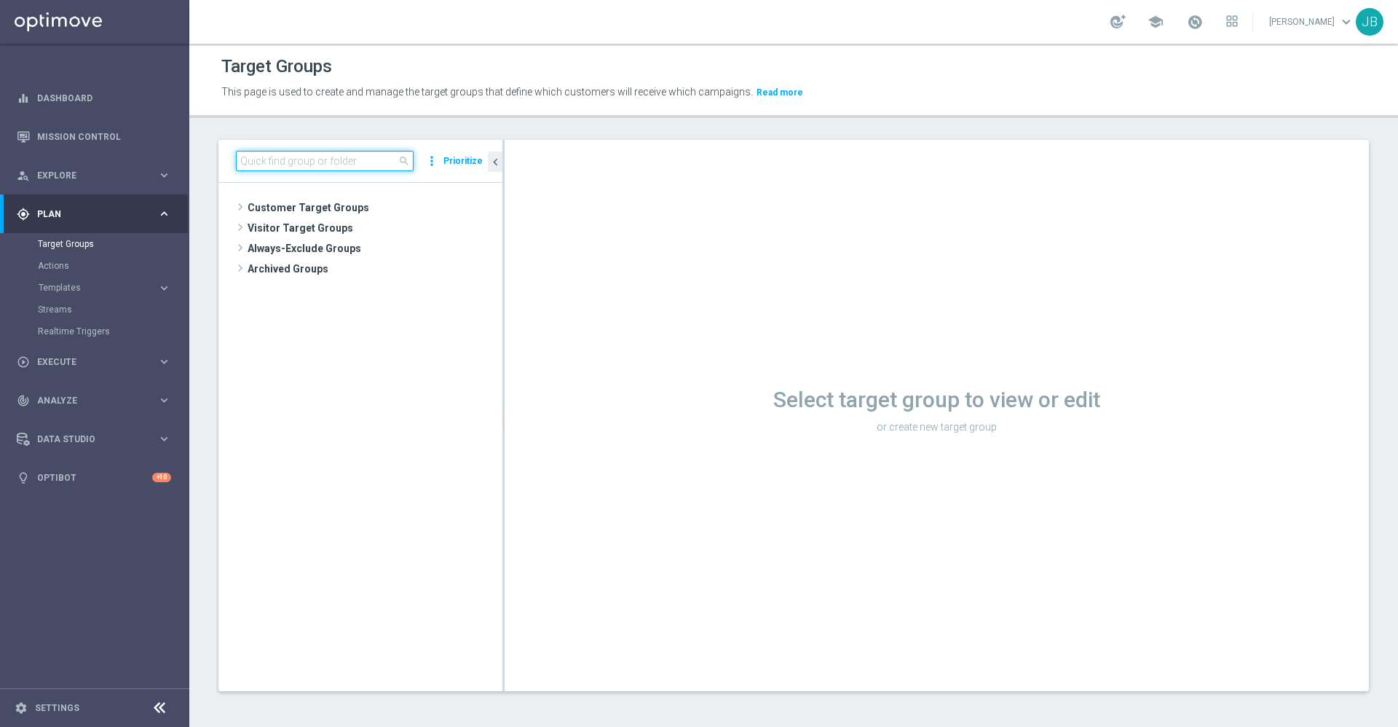
click at [295, 153] on input at bounding box center [325, 161] width 178 height 20
paste input "THU_20250821_OMNI_Promo_card"
type input "THU_20250821_OMNI_Promo_card"
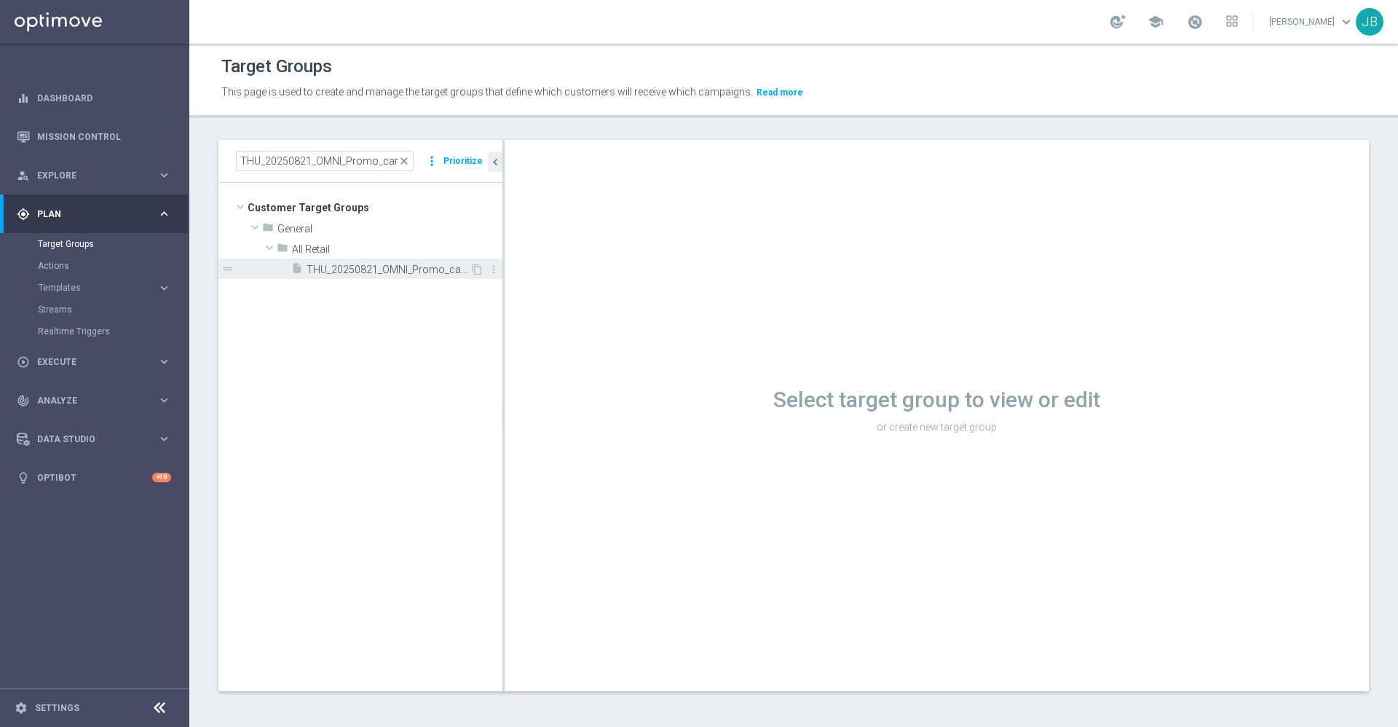
click at [322, 266] on span "THU_20250821_OMNI_Promo_card" at bounding box center [388, 270] width 163 height 12
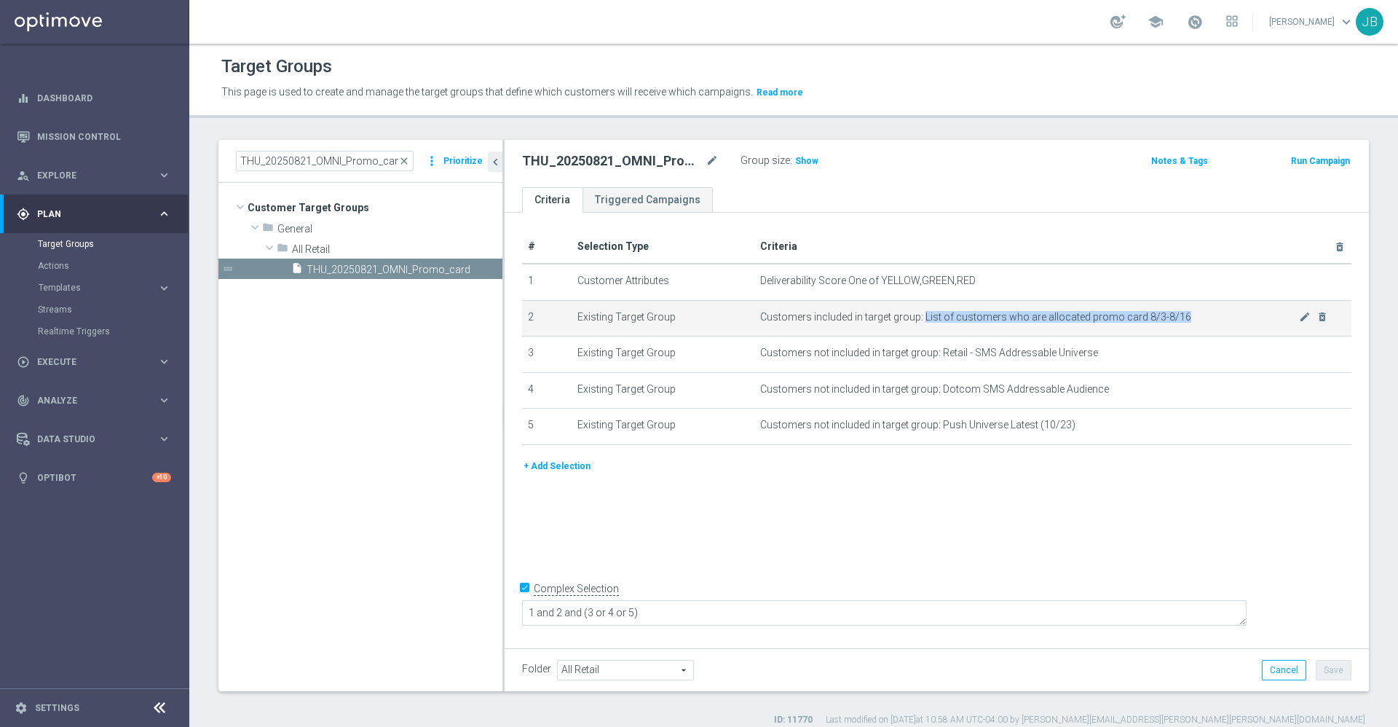
drag, startPoint x: 1174, startPoint y: 317, endPoint x: 917, endPoint y: 317, distance: 257.7
click at [917, 317] on span "Customers included in target group: List of customers who are allocated promo c…" at bounding box center [1029, 317] width 539 height 12
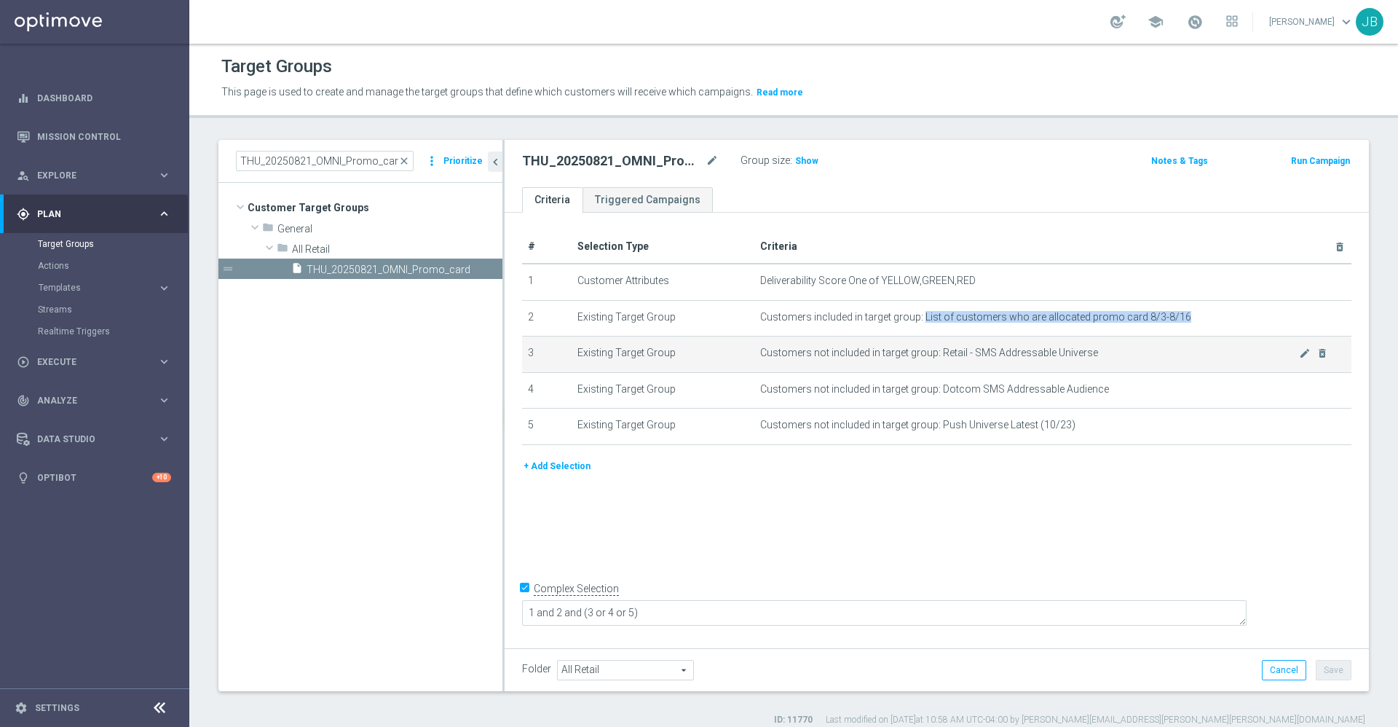
copy span "List of customers who are allocated promo card 8/3-8/16"
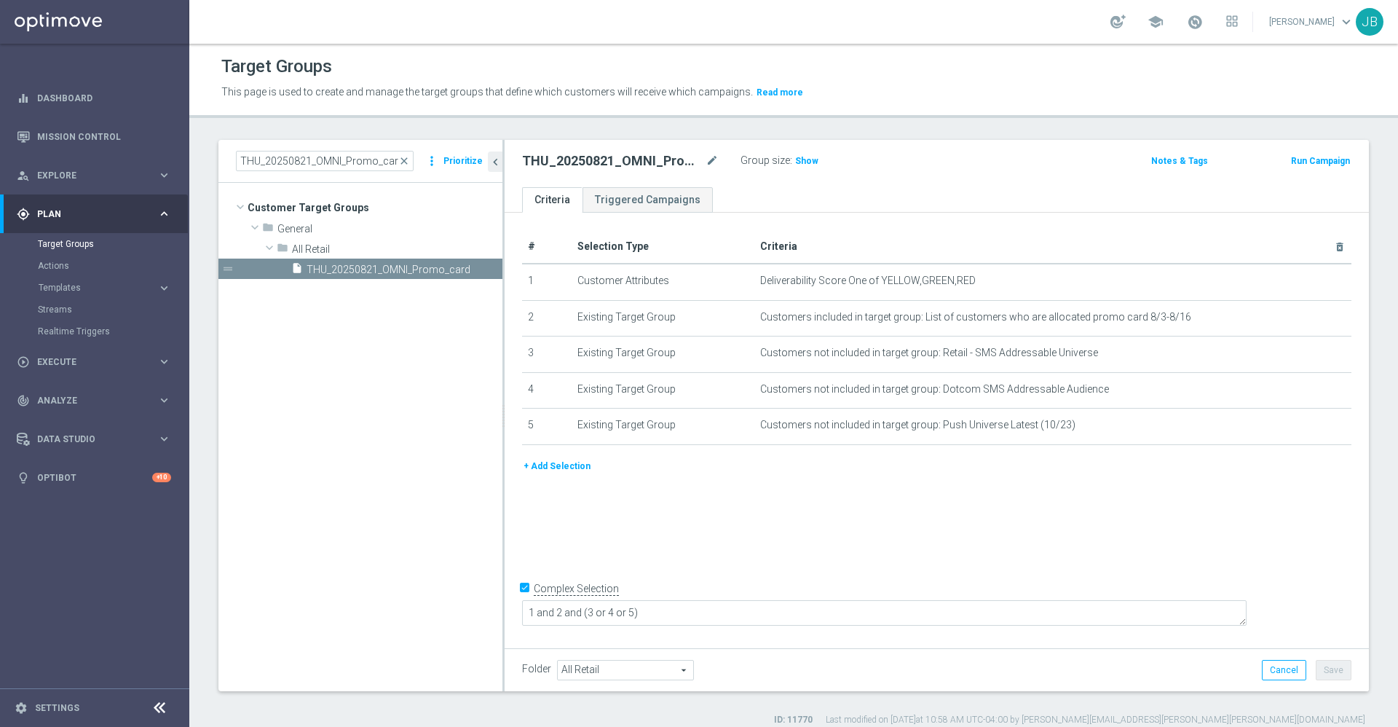
click at [405, 159] on span "close" at bounding box center [404, 161] width 12 height 12
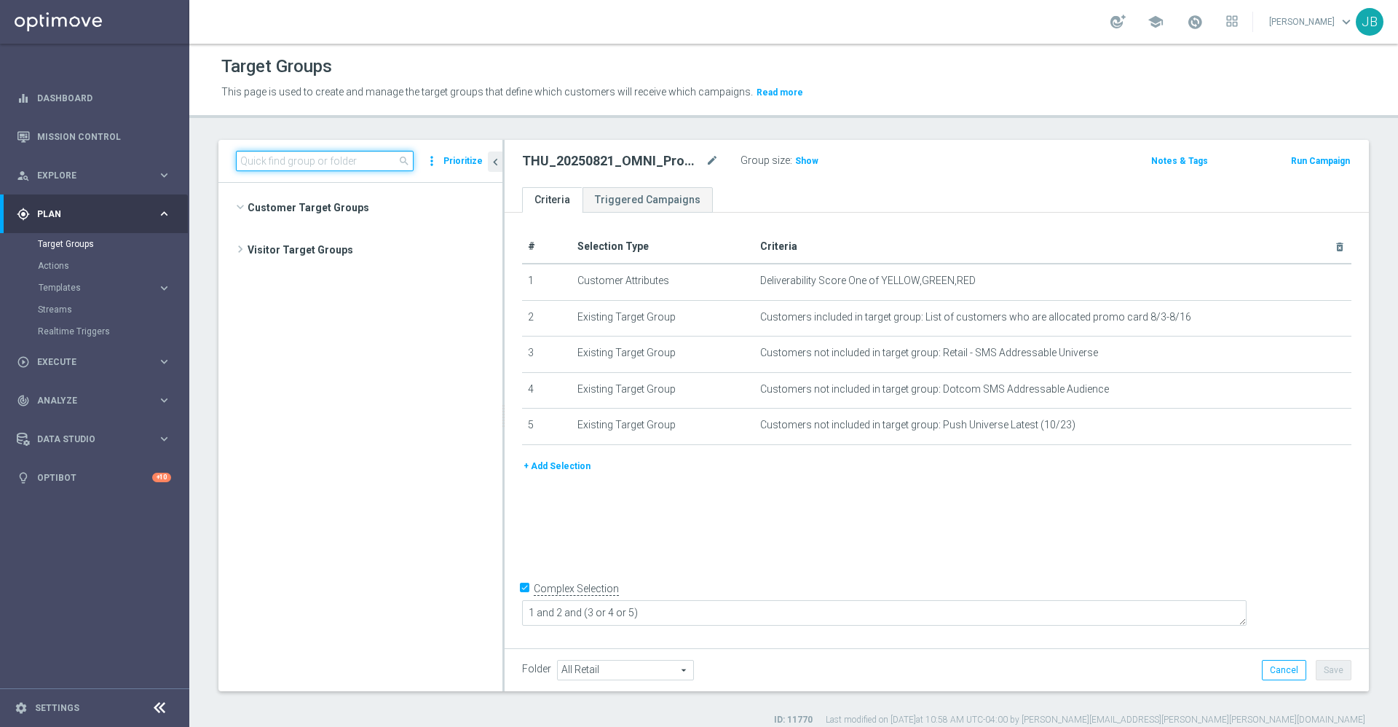
scroll to position [1091, 0]
click at [339, 158] on input at bounding box center [325, 161] width 178 height 20
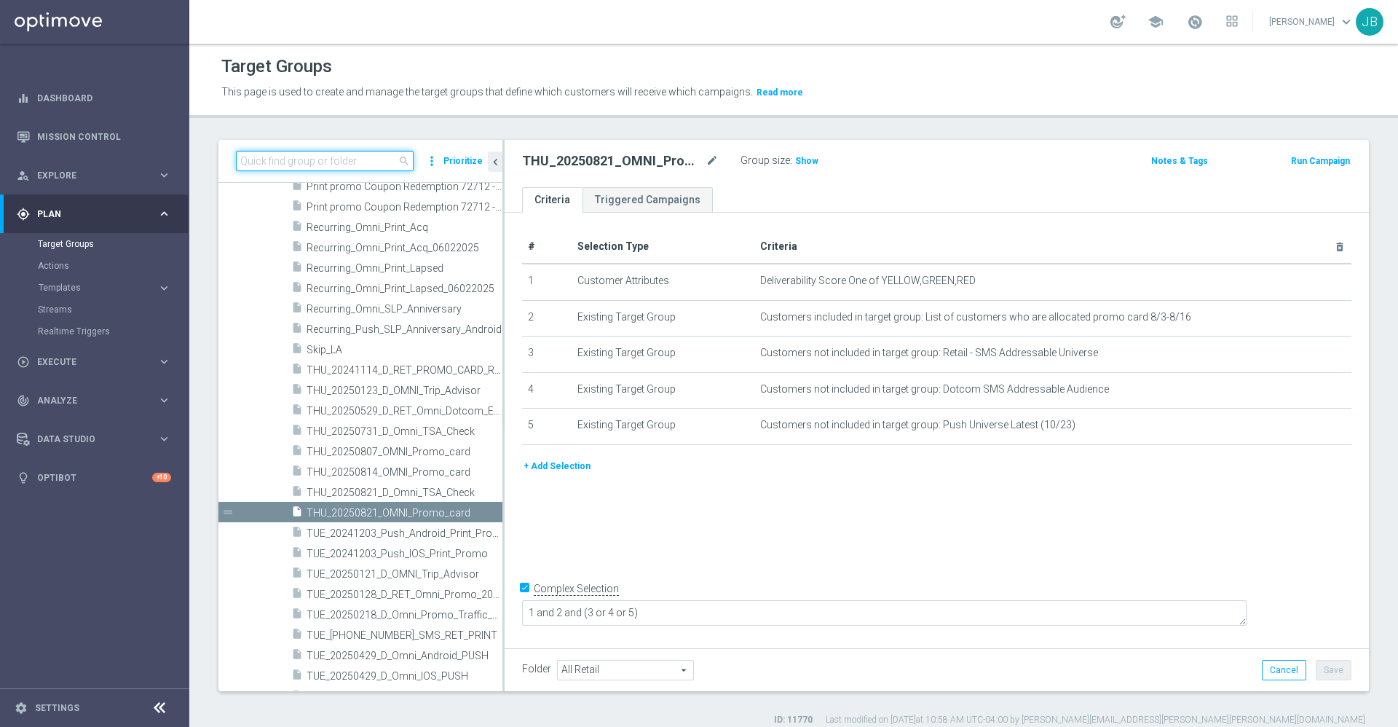
paste input "List of customers who are allocated promo card 8/3-8/16"
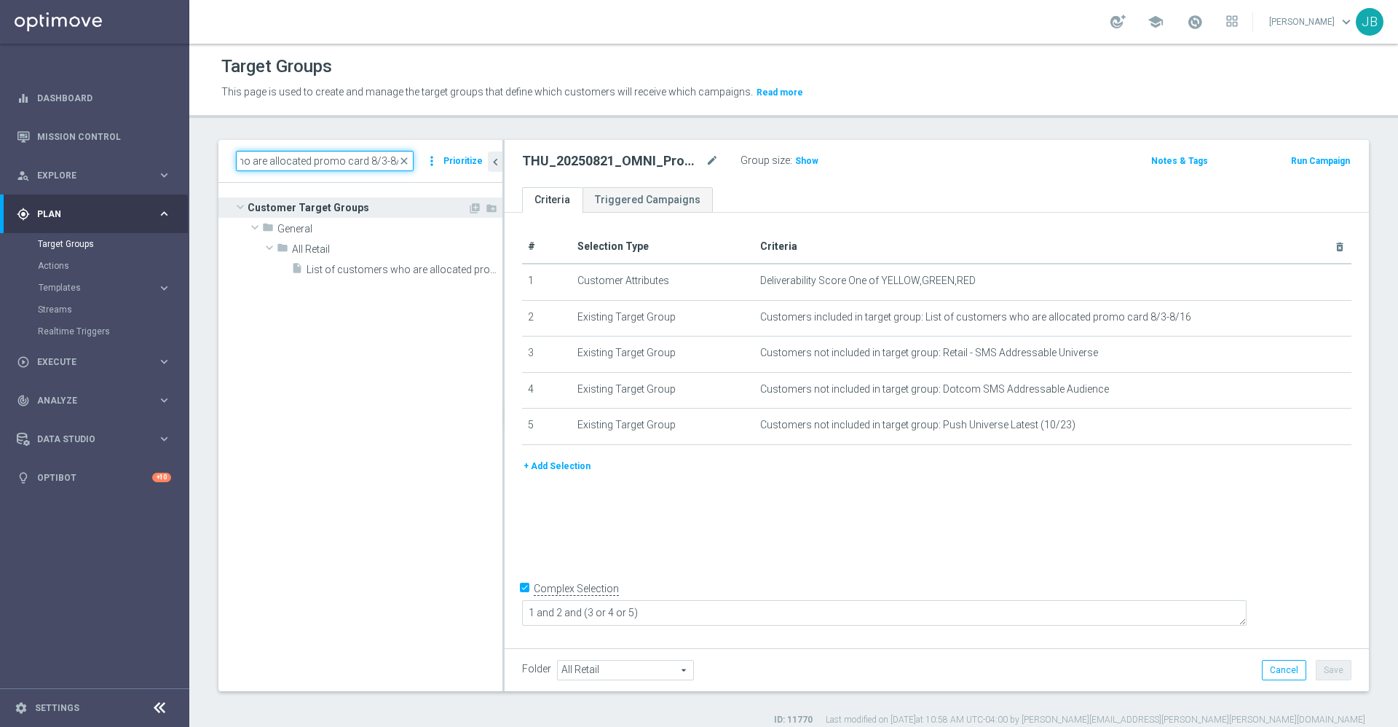
scroll to position [0, 0]
type input "List of customers who are allocated promo card 8/3-8/16"
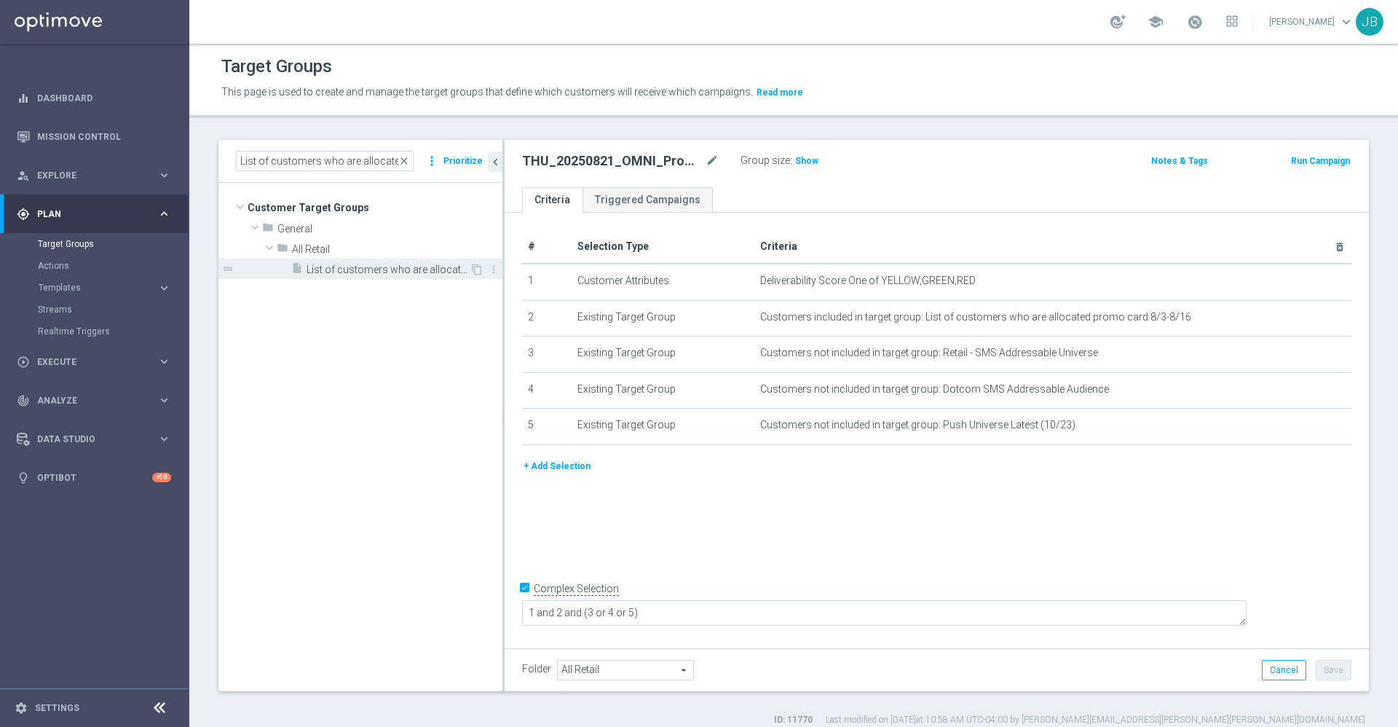
click at [384, 265] on span "List of customers who are allocated promo card 8/3-8/16" at bounding box center [388, 270] width 163 height 12
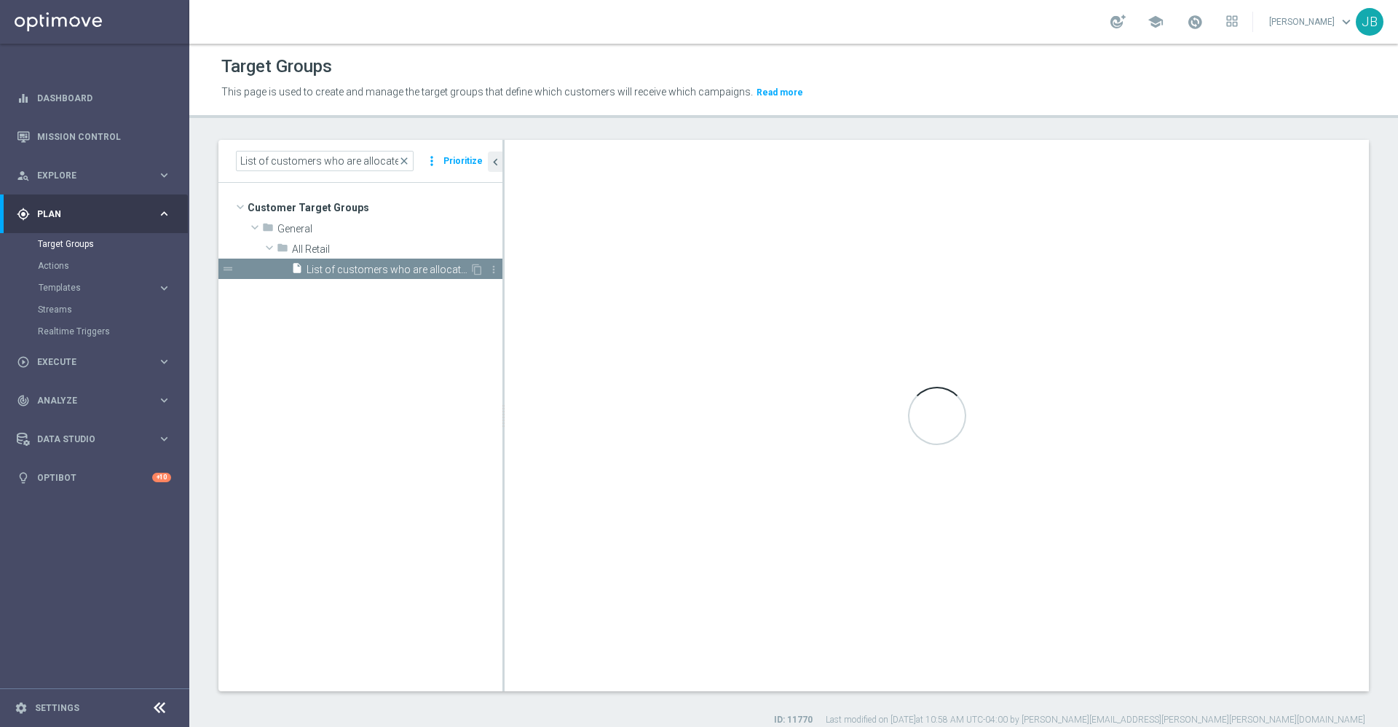
checkbox input "false"
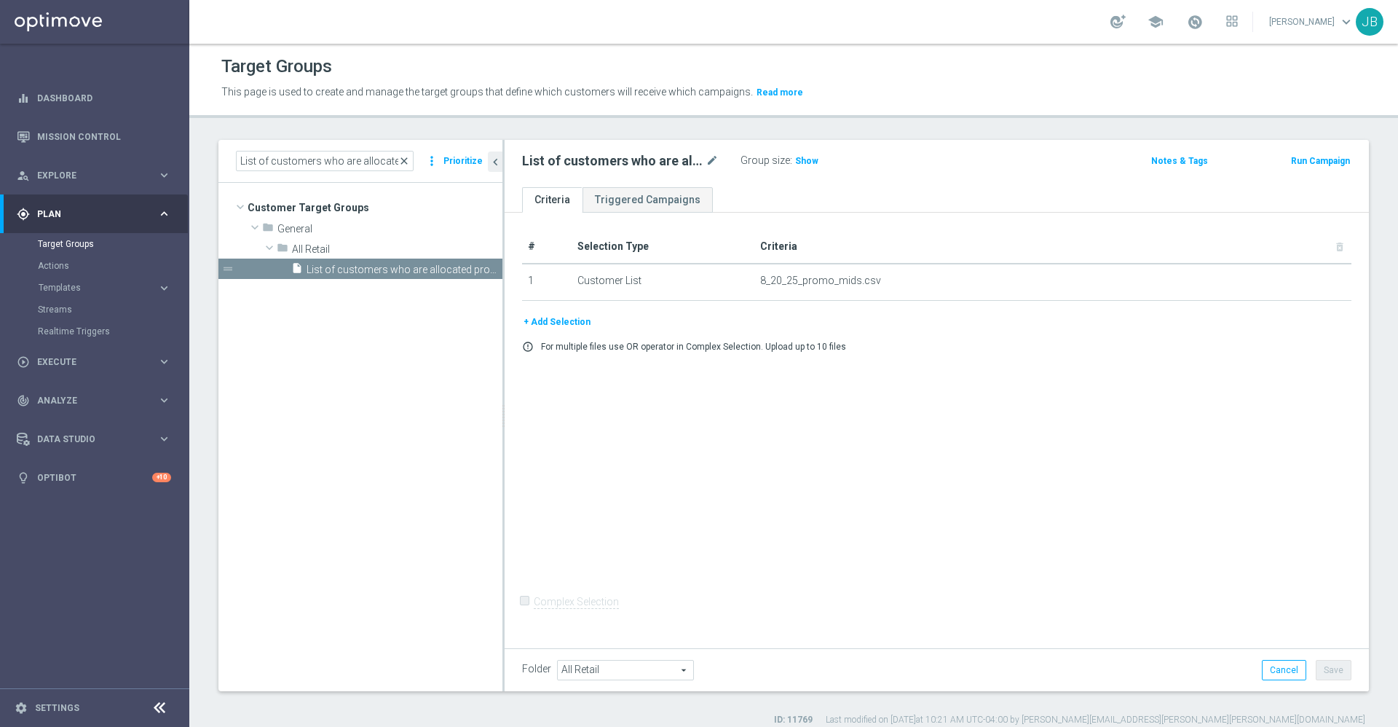
click at [404, 159] on span "close" at bounding box center [404, 161] width 12 height 12
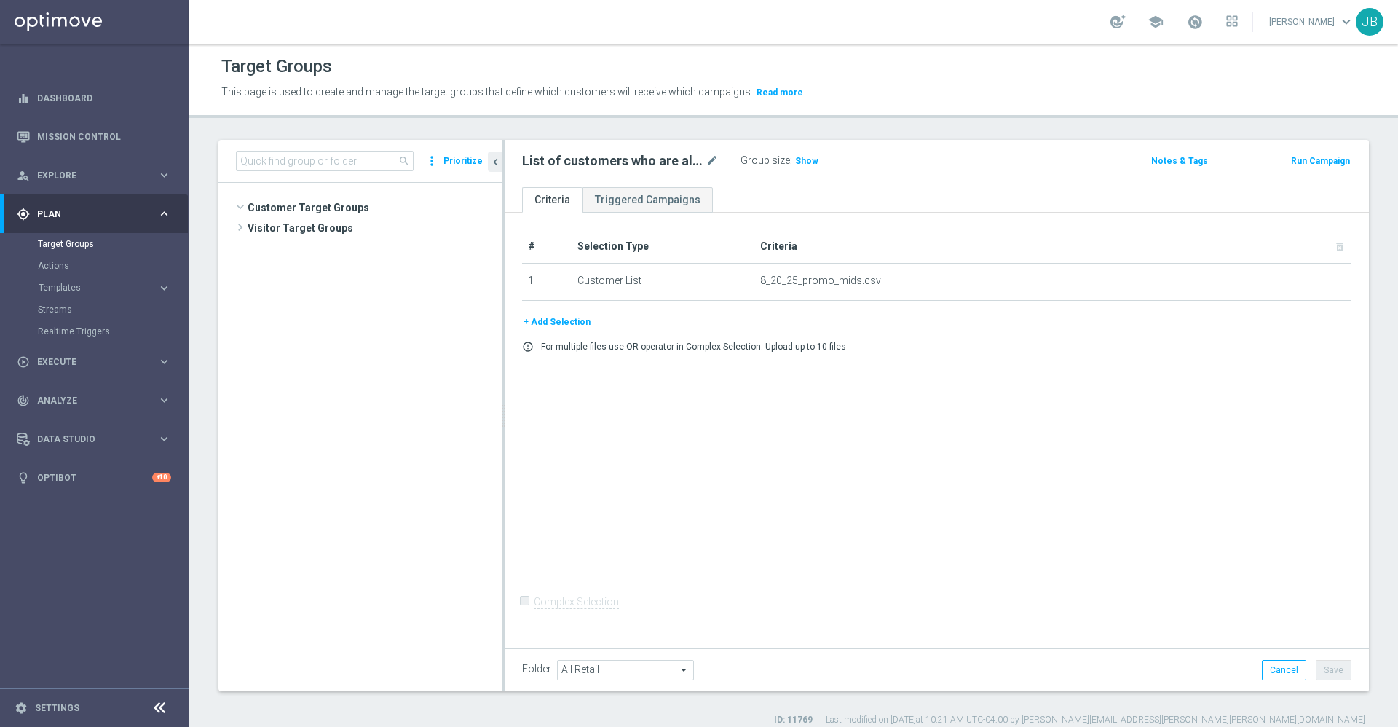
scroll to position [750, 0]
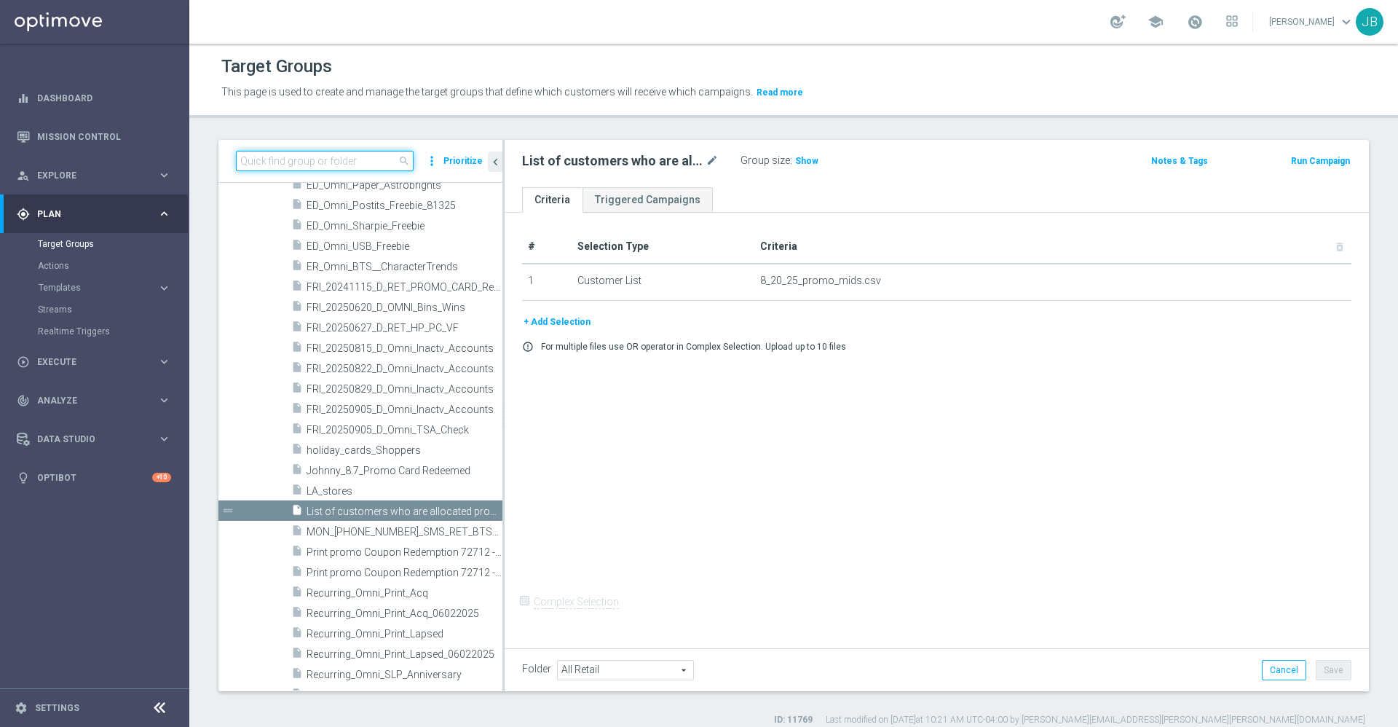
click at [329, 164] on input at bounding box center [325, 161] width 178 height 20
paste input "THU_20250821_OMNI_Promo_card"
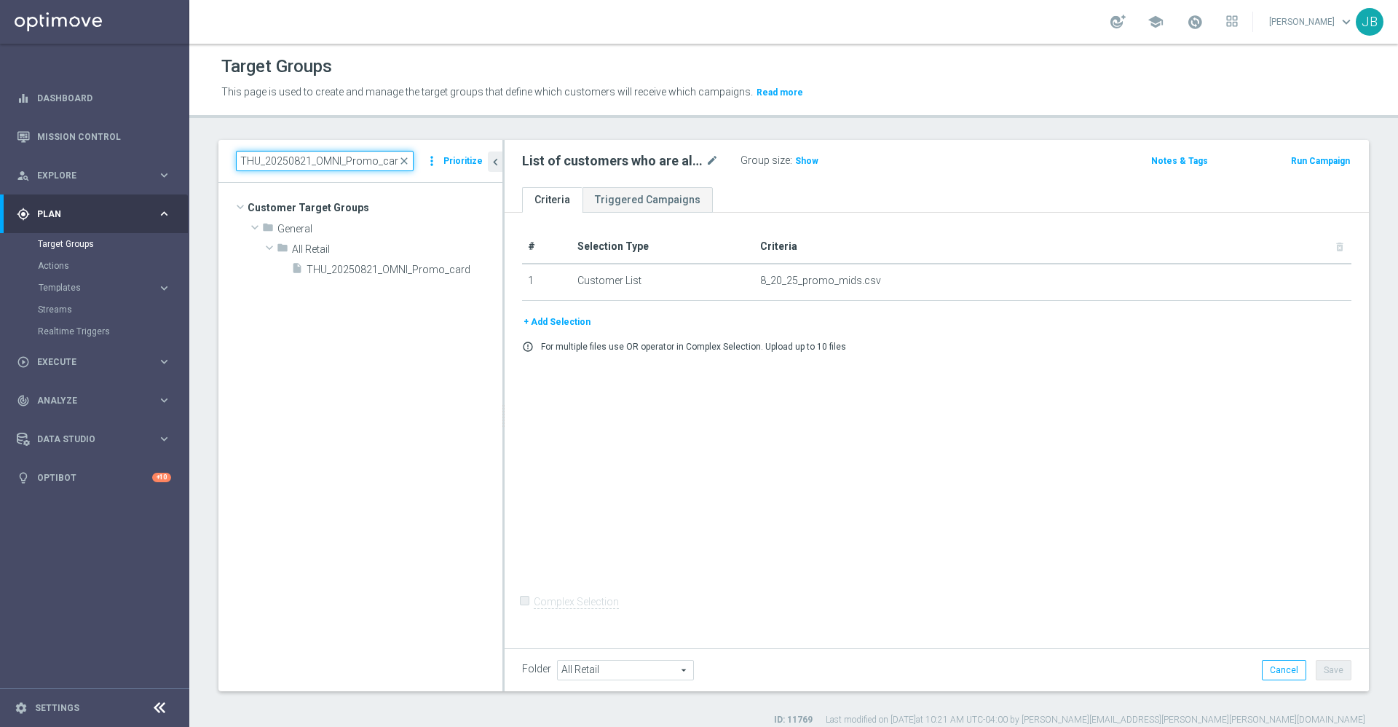
scroll to position [0, 0]
type input "THU_20250821_OMNI_Promo_card"
click at [427, 266] on span "THU_20250821_OMNI_Promo_card" at bounding box center [388, 270] width 163 height 12
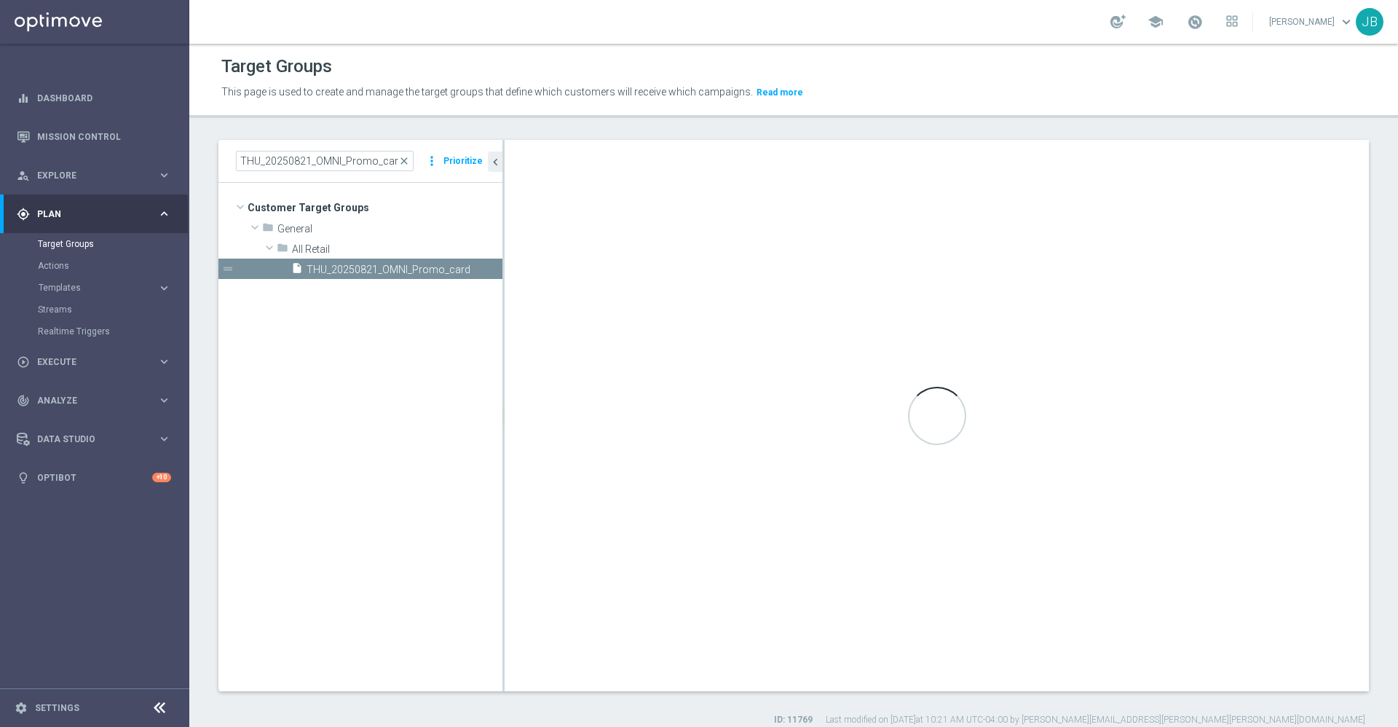
checkbox input "true"
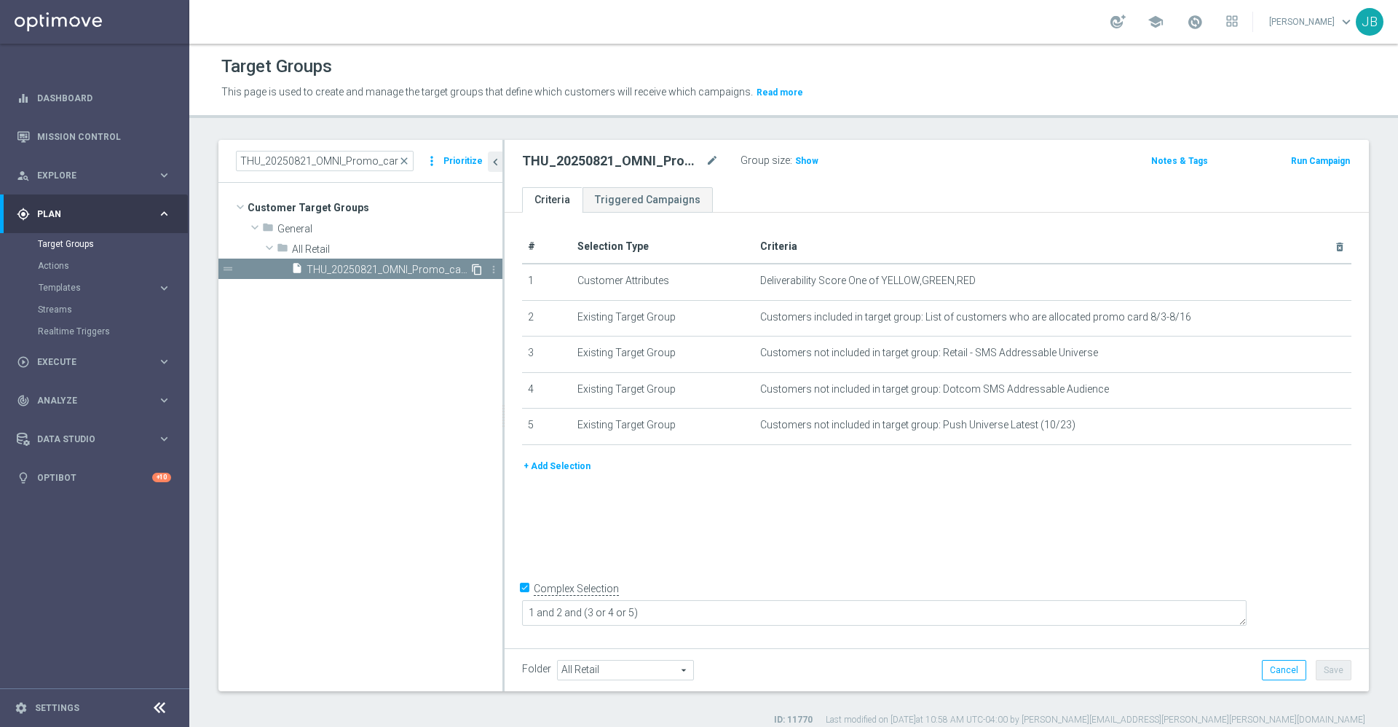
click at [475, 270] on icon "content_copy" at bounding box center [477, 270] width 12 height 12
click at [709, 167] on icon "mode_edit" at bounding box center [711, 160] width 13 height 17
click at [552, 161] on input "Copy of THU_20250821_OMNI_Promo_card" at bounding box center [620, 162] width 197 height 20
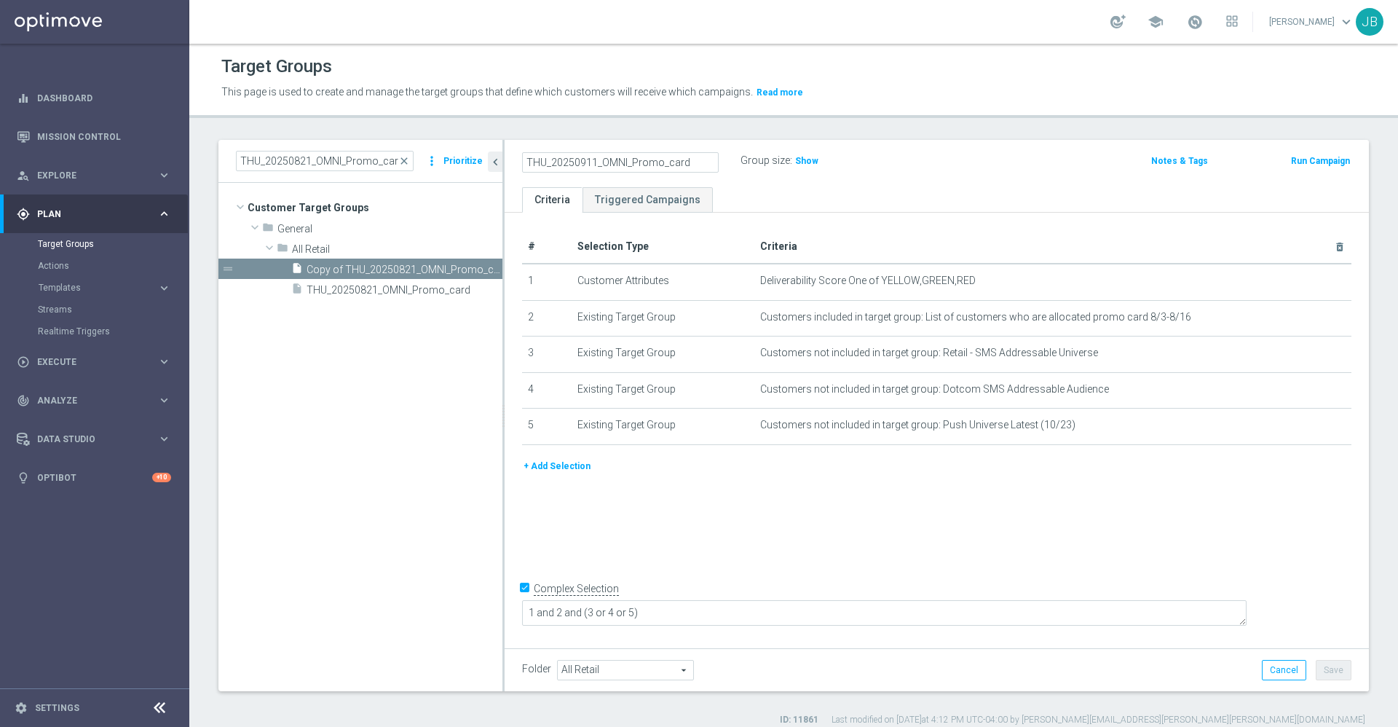
type input "THU_20250911_OMNI_Promo_card"
click at [733, 497] on div "# Selection Type Criteria delete_forever 1 Customer Attributes Deliverability S…" at bounding box center [937, 428] width 864 height 431
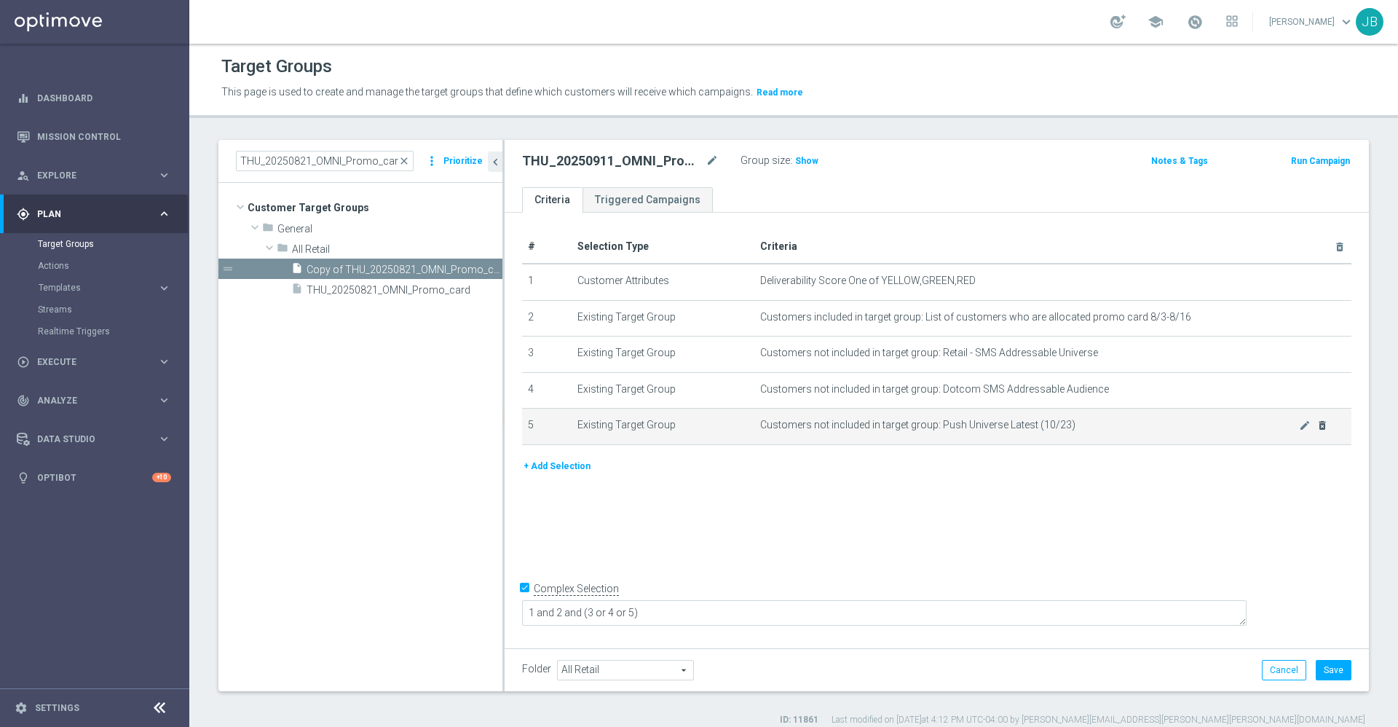
click at [1316, 431] on icon "delete_forever" at bounding box center [1322, 425] width 12 height 12
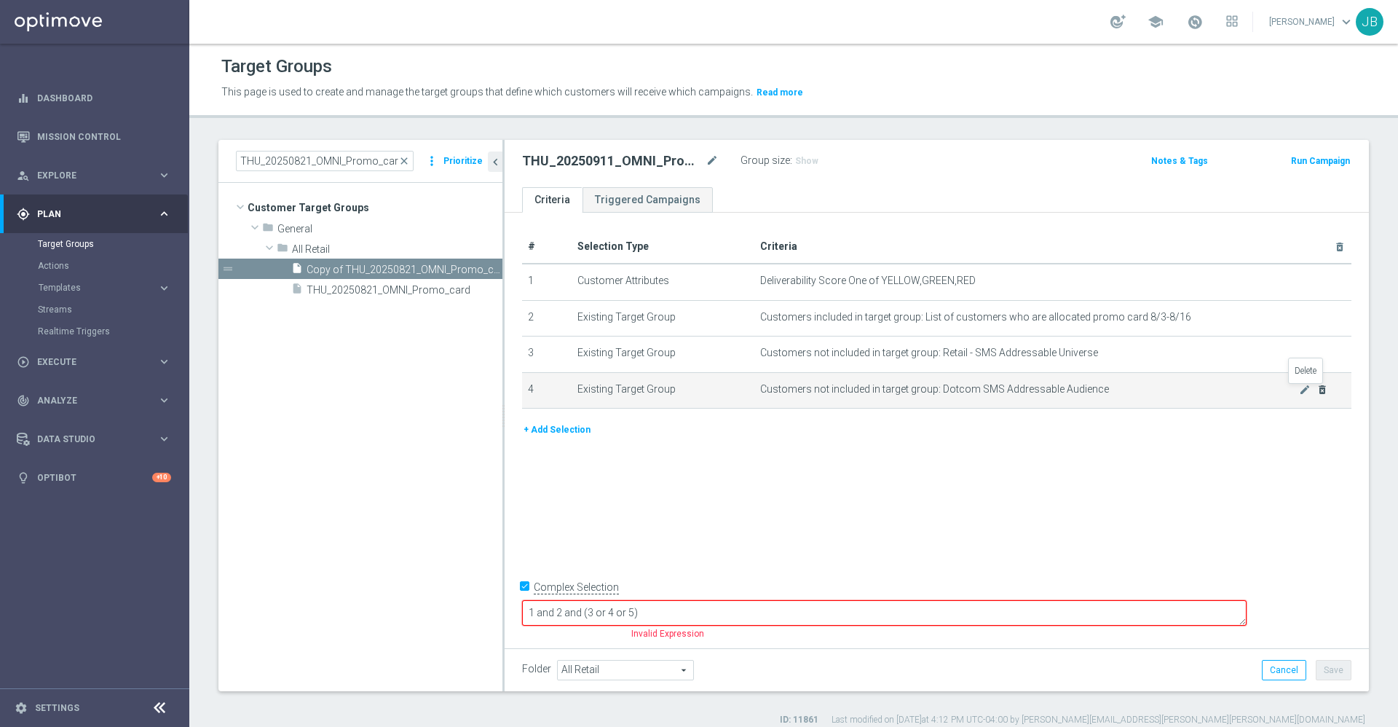
click at [1316, 389] on icon "delete_forever" at bounding box center [1322, 390] width 12 height 12
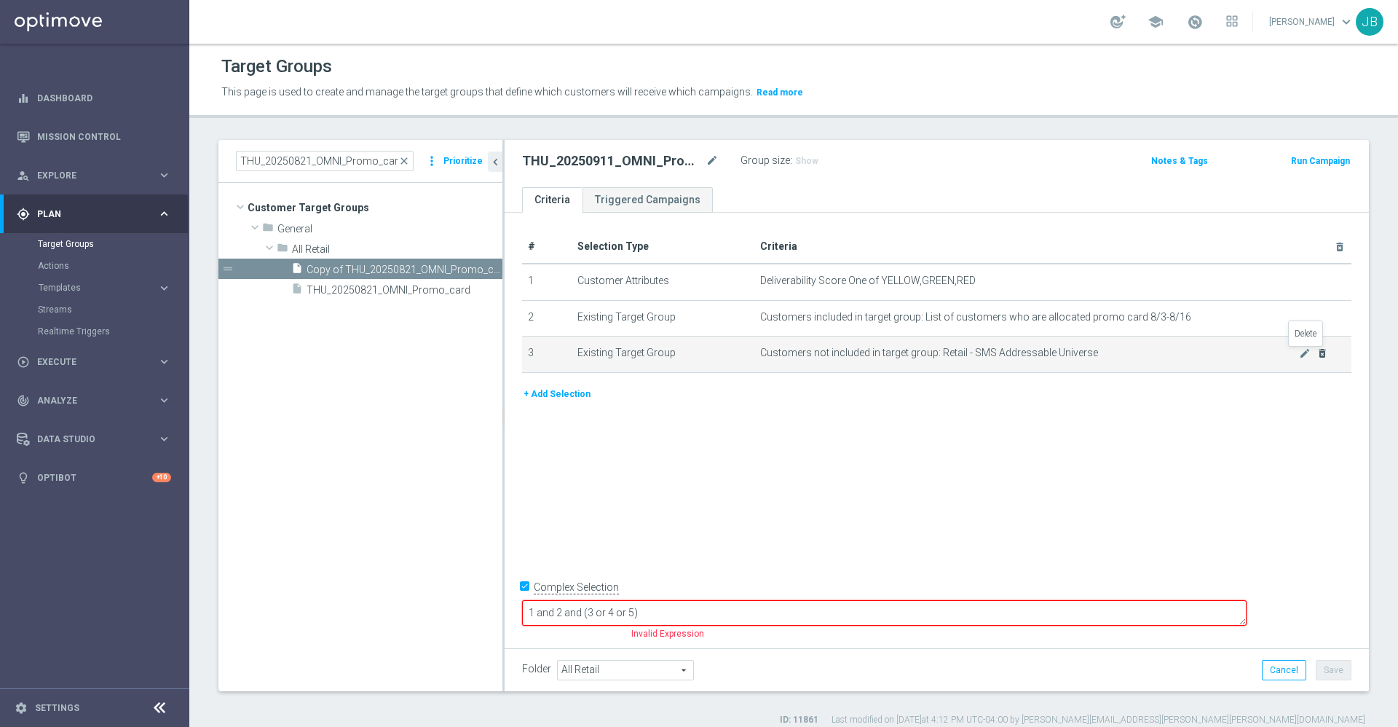
click at [1316, 354] on icon "delete_forever" at bounding box center [1322, 353] width 12 height 12
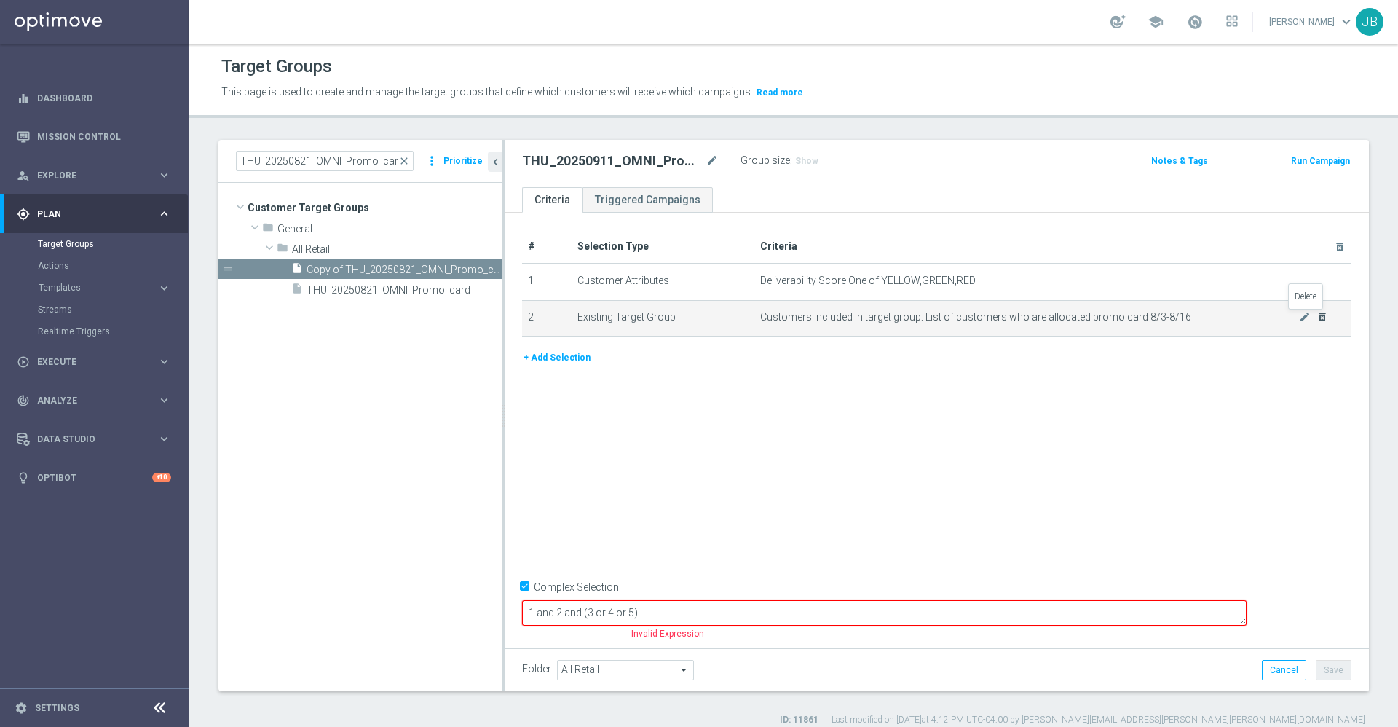
click at [1316, 315] on icon "delete_forever" at bounding box center [1322, 317] width 12 height 12
checkbox input "false"
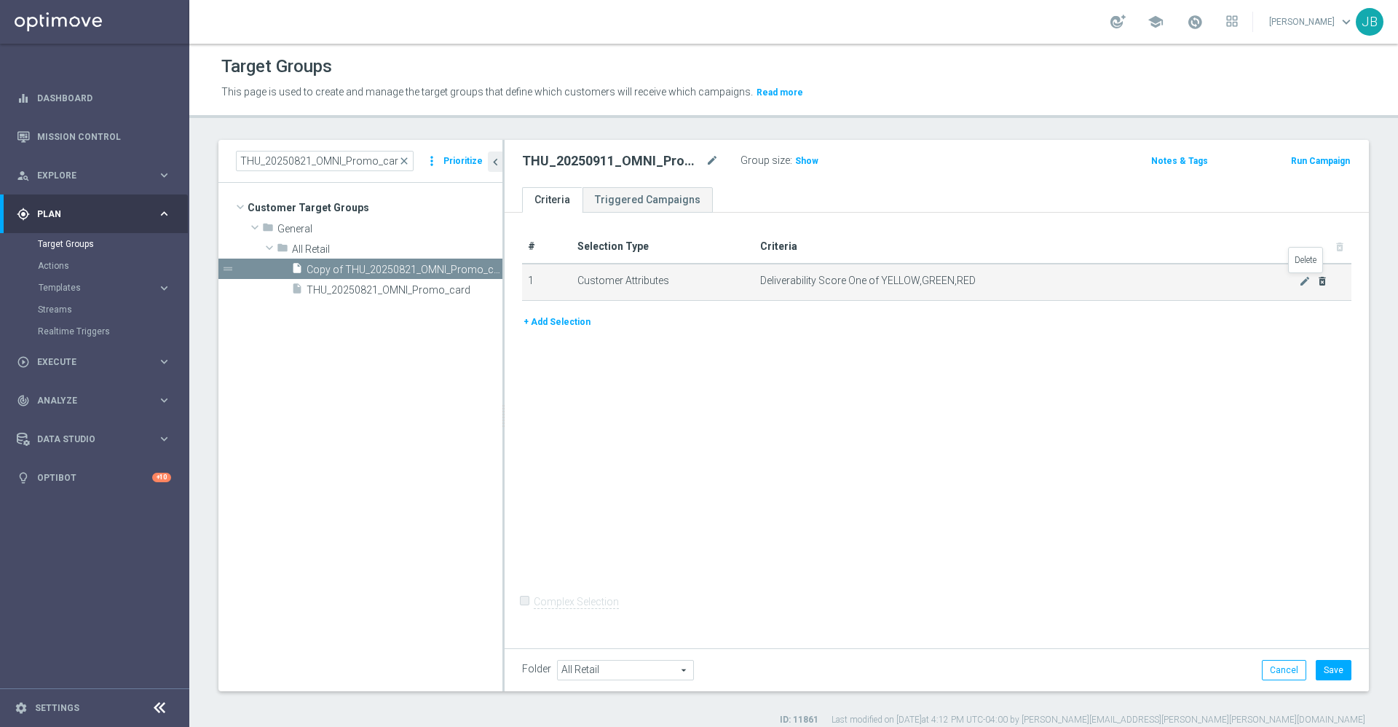
click at [1316, 281] on icon "delete_forever" at bounding box center [1322, 281] width 12 height 12
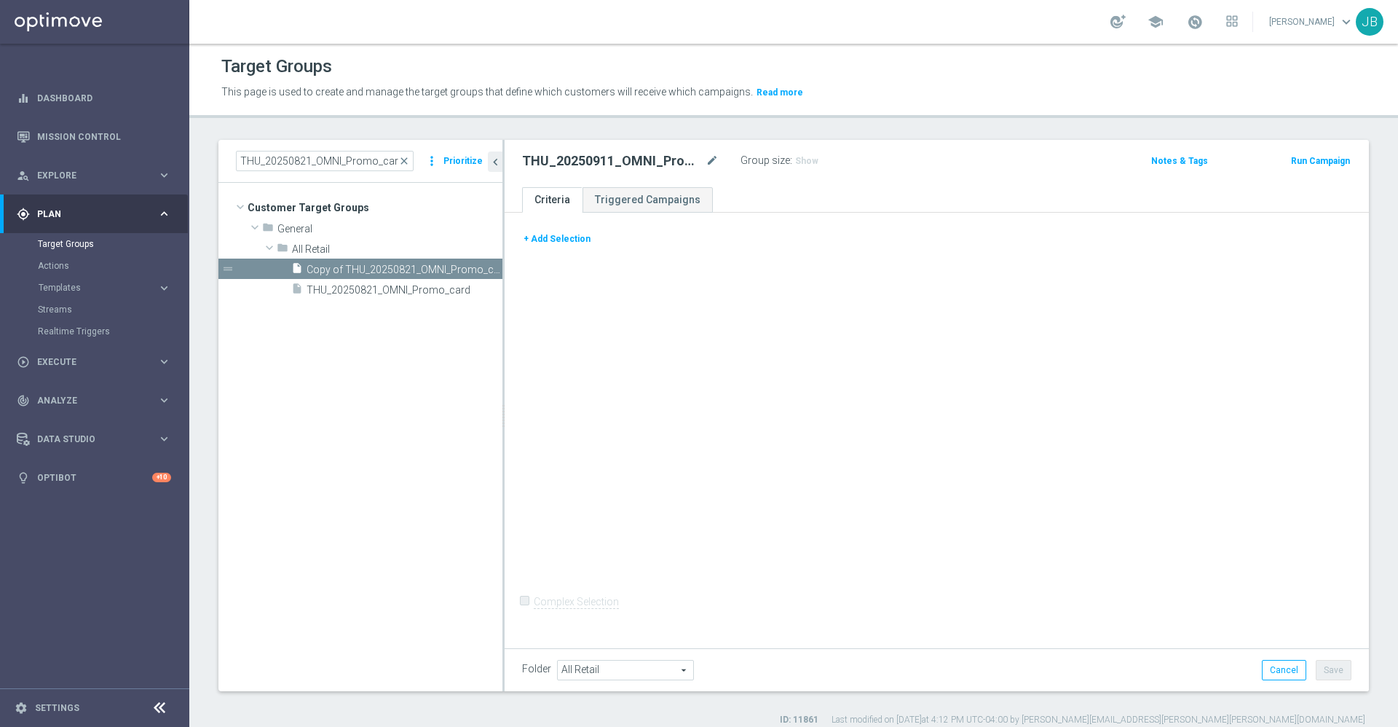
click at [584, 237] on button "+ Add Selection" at bounding box center [557, 239] width 70 height 16
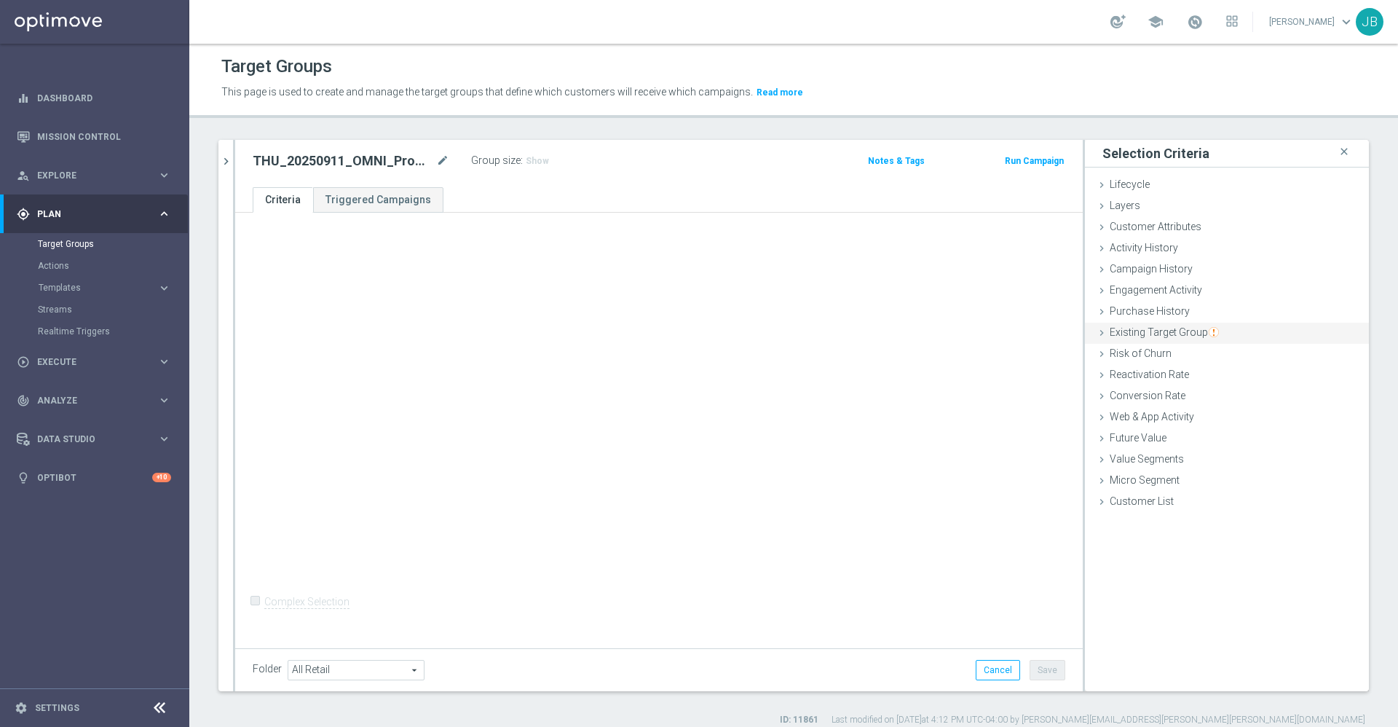
click at [1136, 334] on span "Existing Target Group" at bounding box center [1164, 332] width 109 height 12
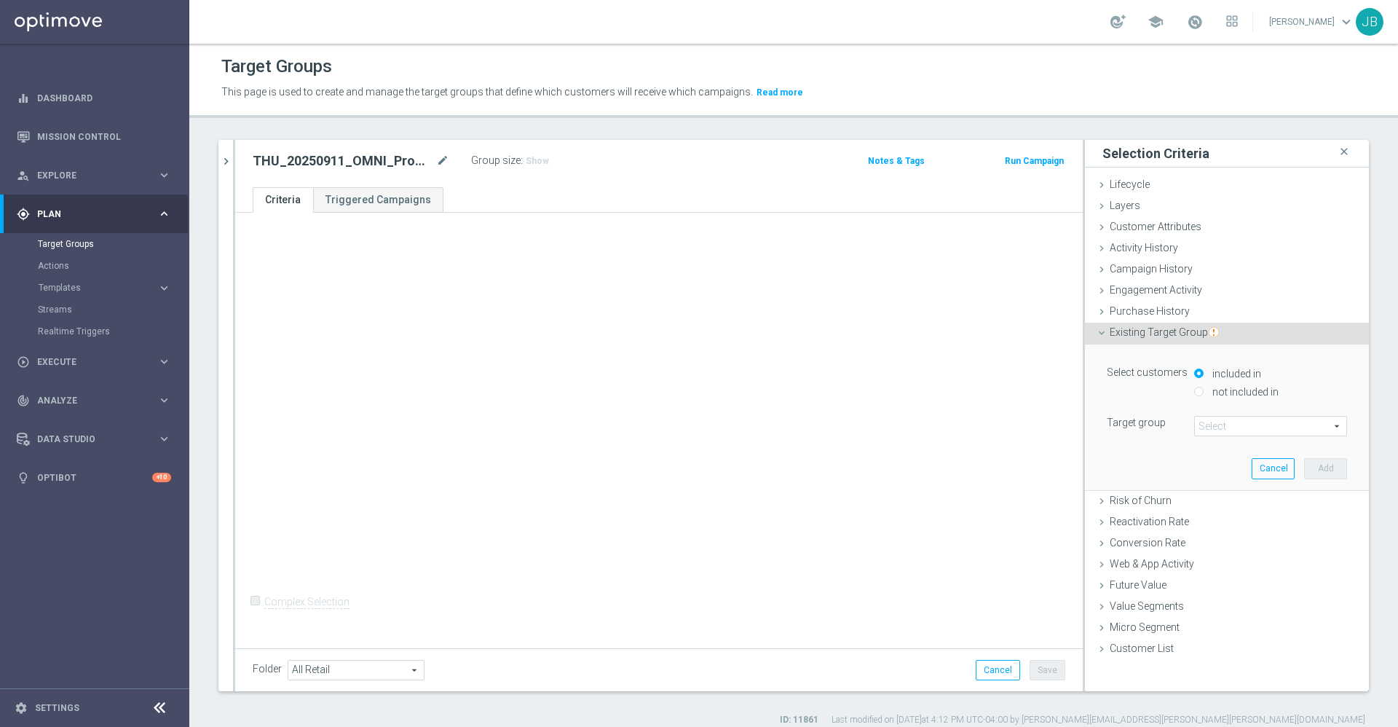
click at [1202, 416] on span at bounding box center [1270, 425] width 151 height 19
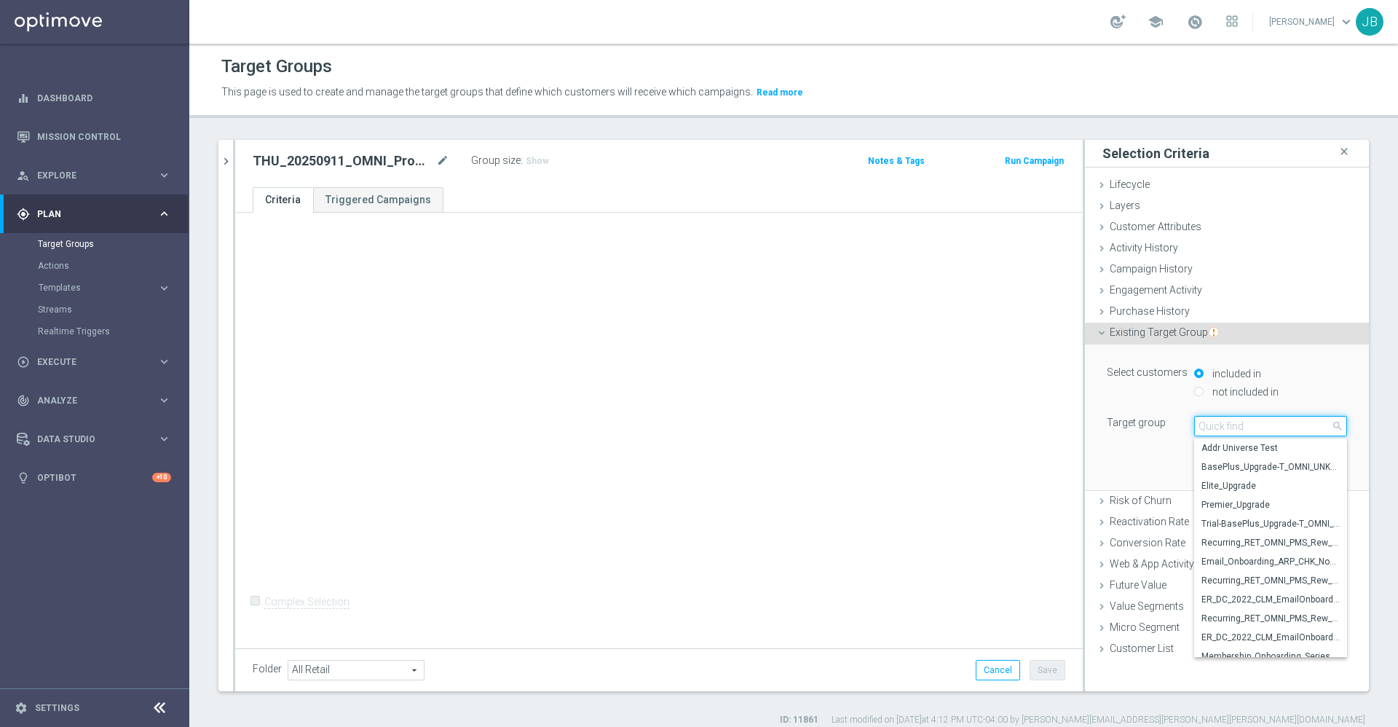
click at [1202, 419] on input "search" at bounding box center [1270, 426] width 153 height 20
paste input "THU_20250821_OMNI_Promo_card"
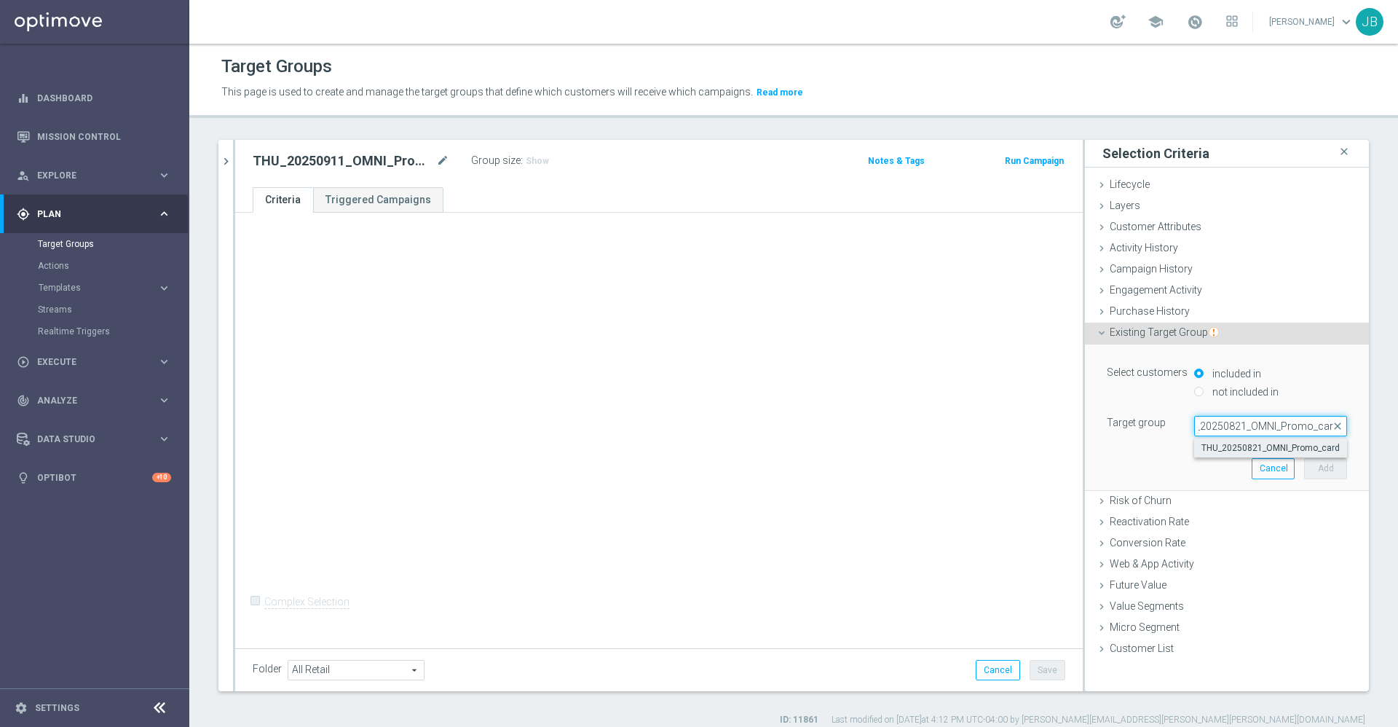
type input "THU_20250821_OMNI_Promo_card"
click at [1219, 451] on span "THU_20250821_OMNI_Promo_card" at bounding box center [1270, 448] width 138 height 12
type input "THU_20250821_OMNI_Promo_card"
click at [1310, 470] on button "Add" at bounding box center [1325, 468] width 43 height 20
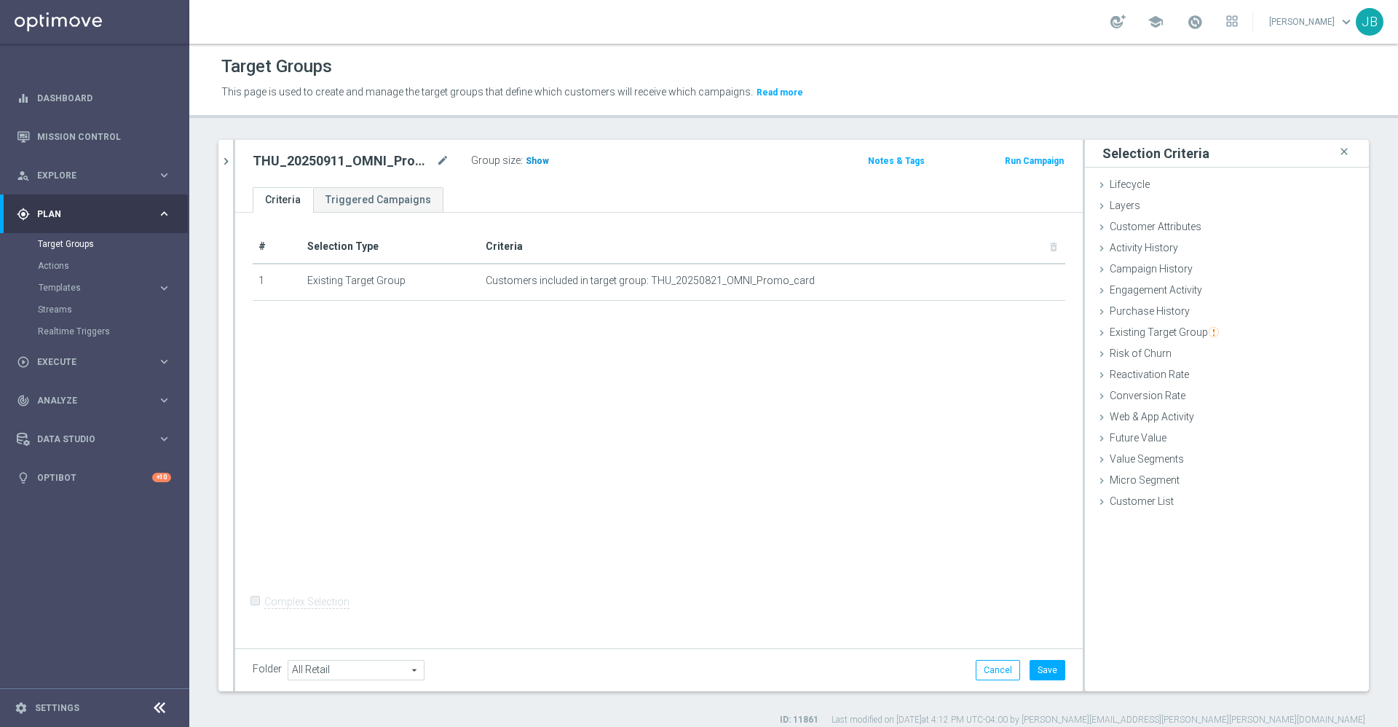
click at [542, 161] on span "Show" at bounding box center [537, 161] width 23 height 10
click at [230, 157] on icon "chevron_right" at bounding box center [226, 161] width 14 height 14
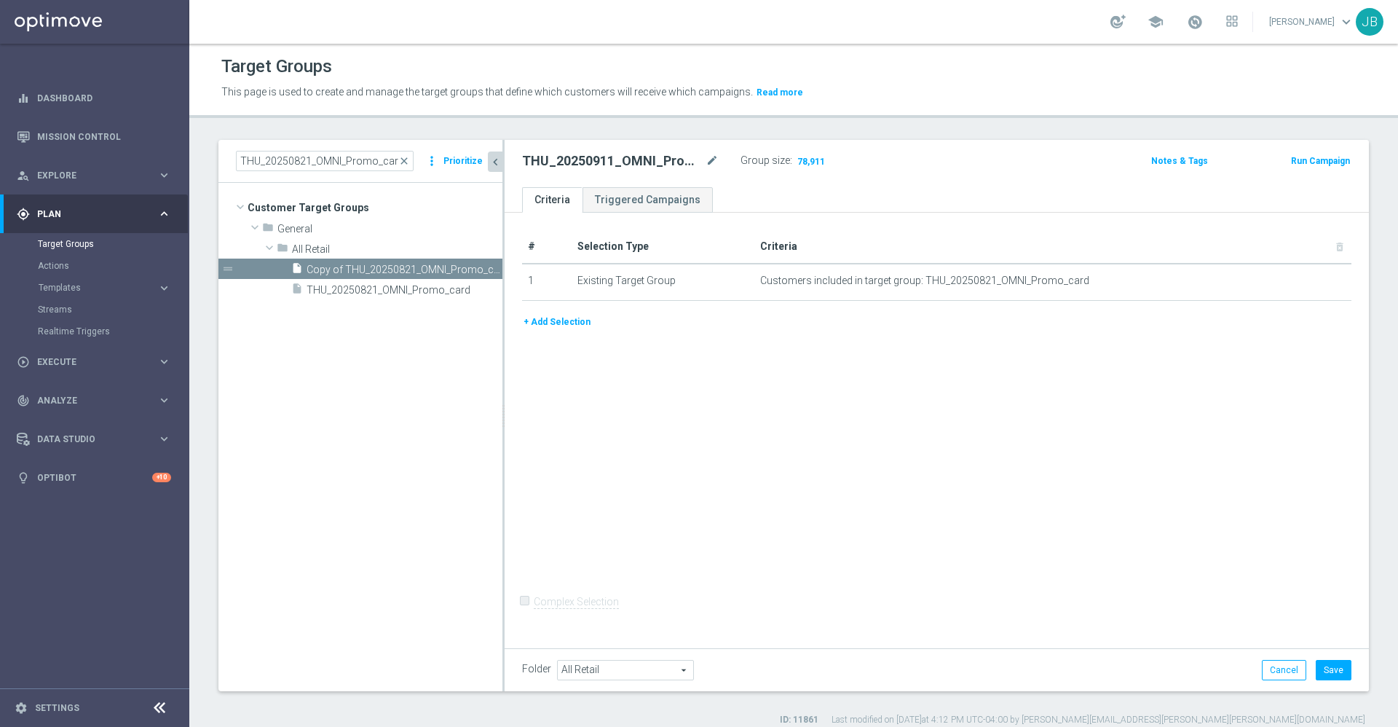
click at [556, 326] on button "+ Add Selection" at bounding box center [557, 322] width 70 height 16
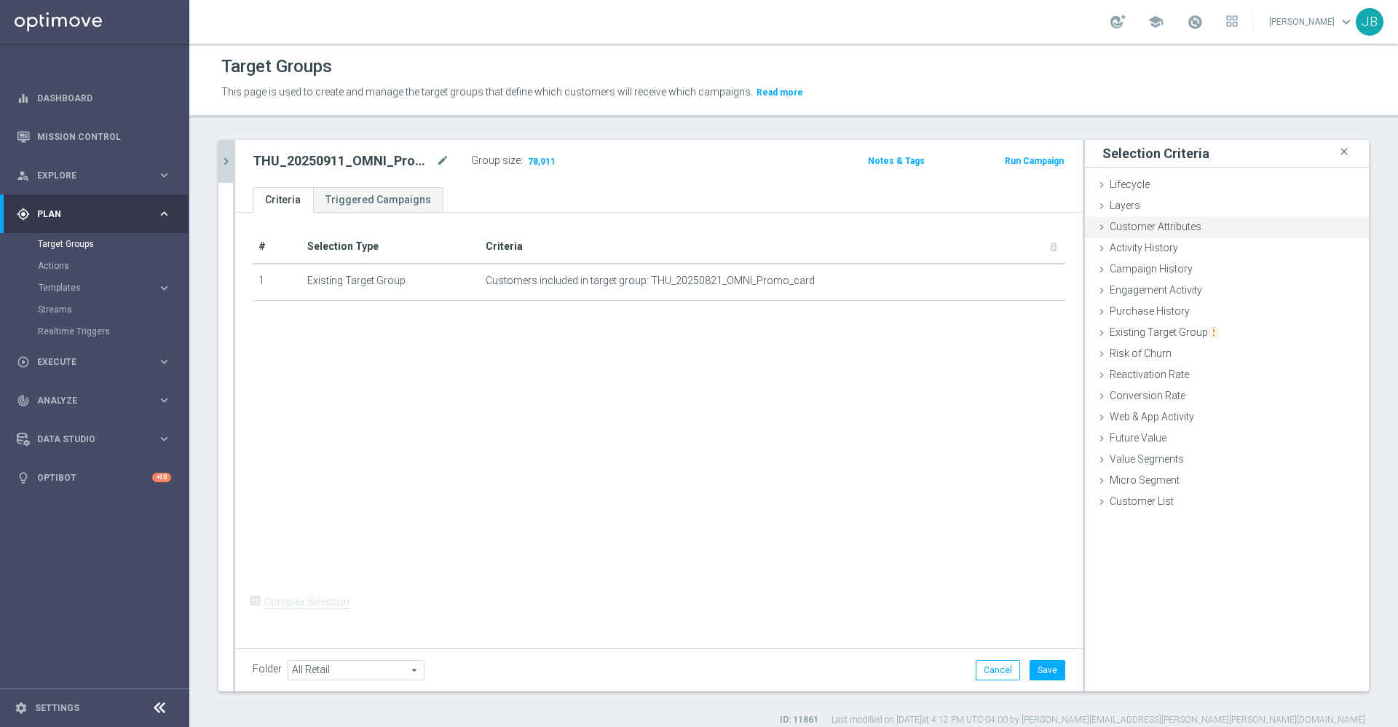
click at [1155, 232] on span "Customer Attributes" at bounding box center [1156, 227] width 92 height 12
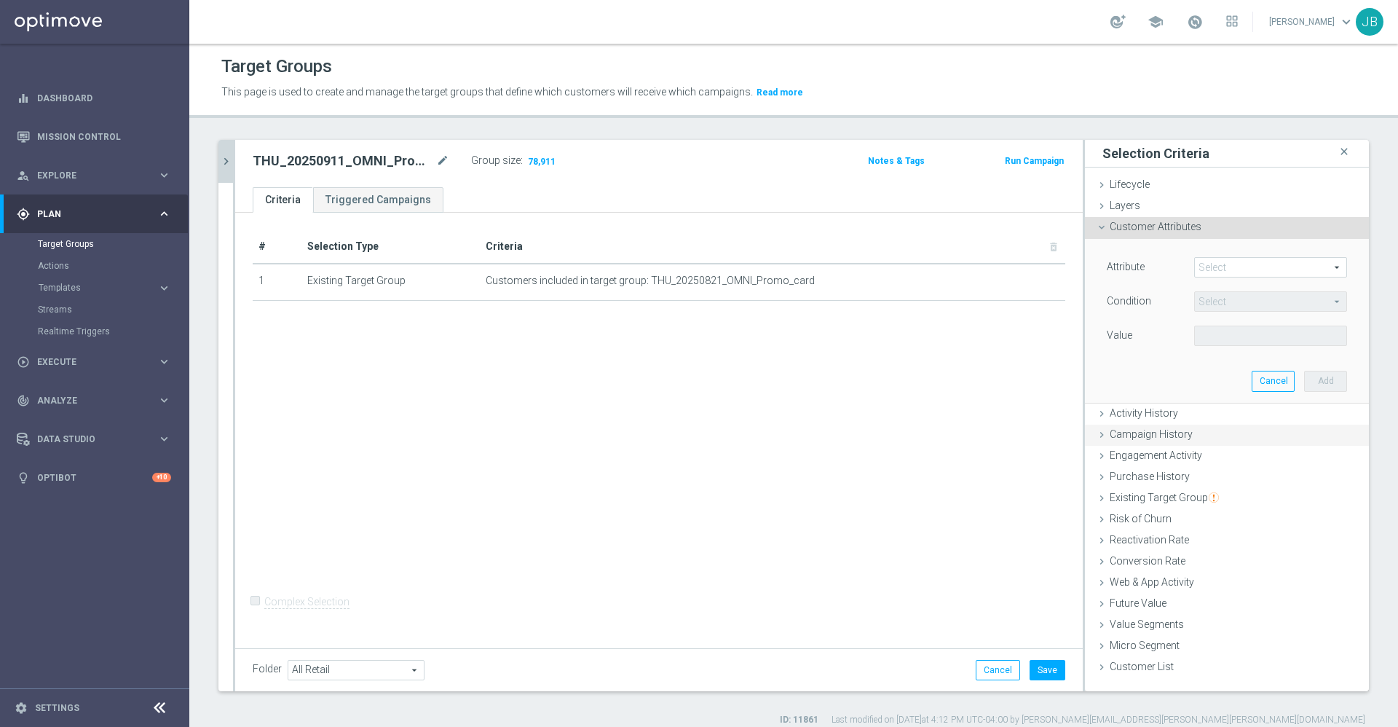
click at [1169, 439] on span "Campaign History" at bounding box center [1151, 434] width 83 height 12
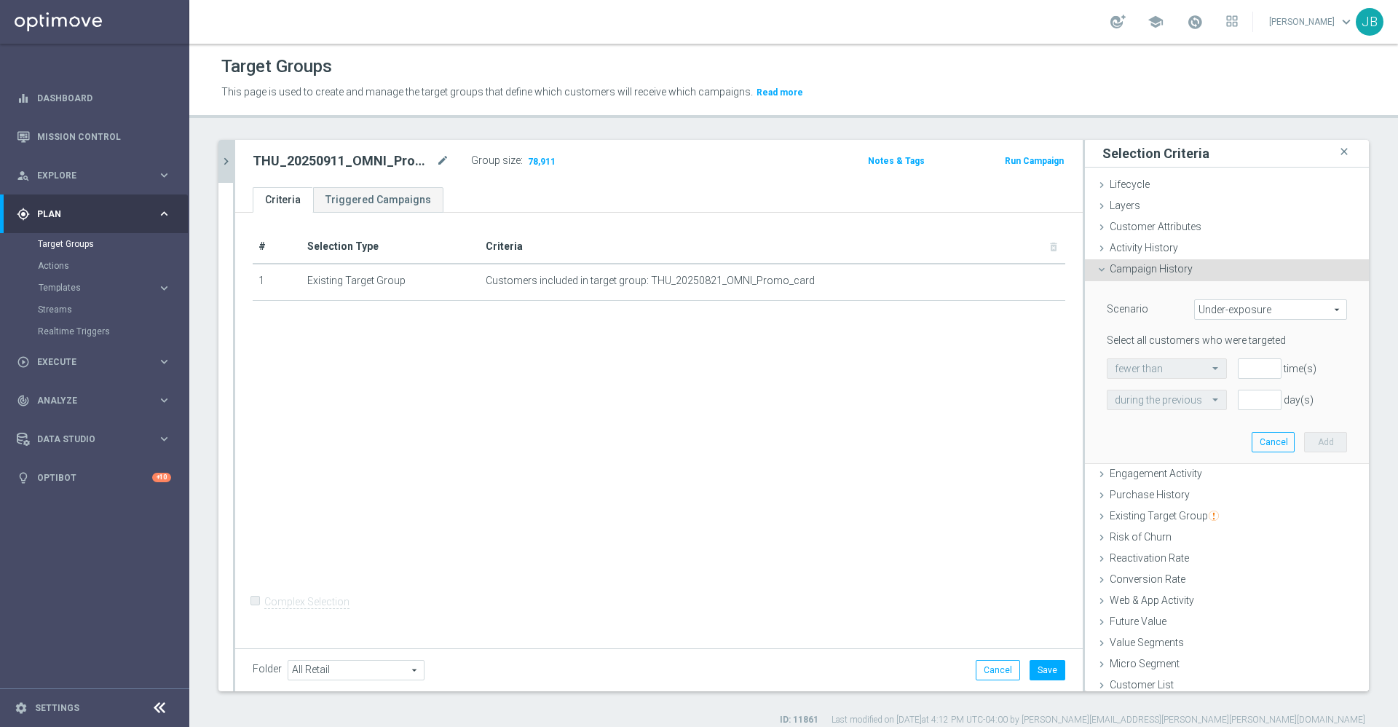
click at [1213, 312] on span "Under-exposure" at bounding box center [1270, 309] width 151 height 19
click at [1202, 404] on span "Custom" at bounding box center [1270, 406] width 137 height 12
type input "Custom"
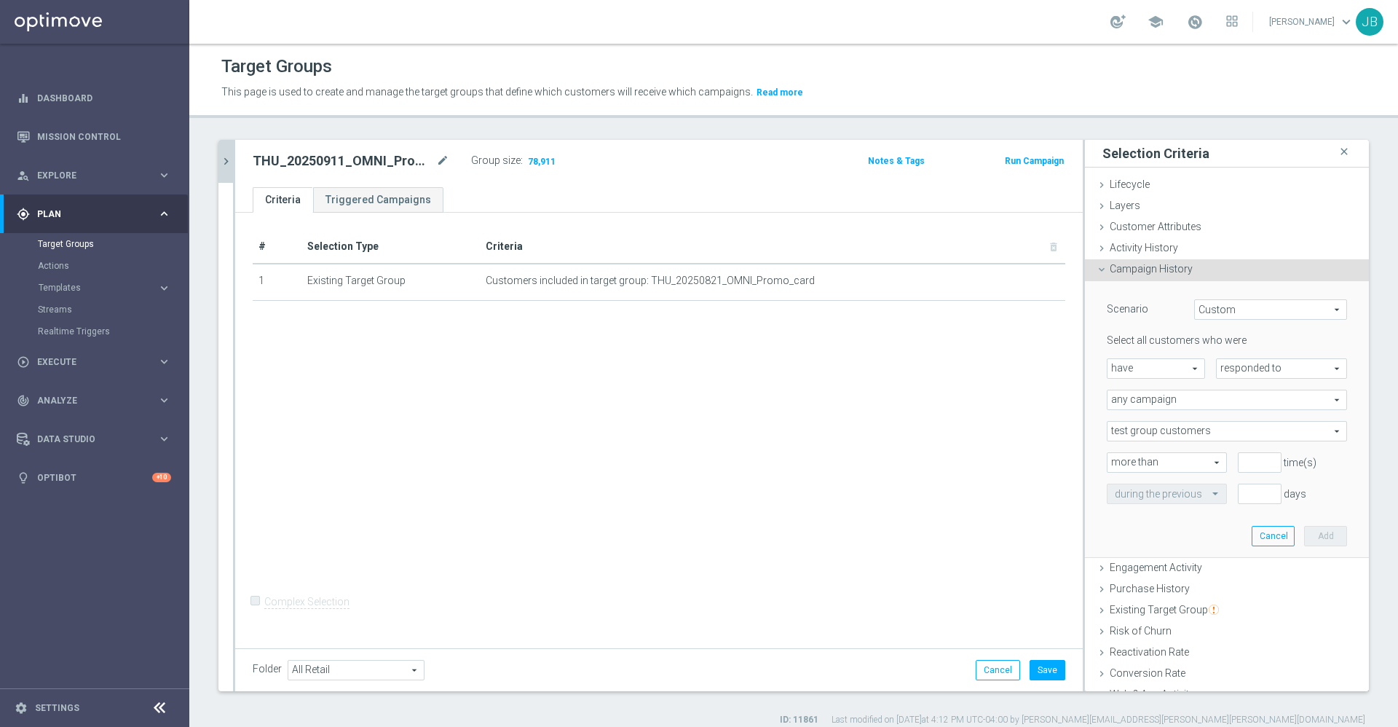
click at [1168, 363] on span "have" at bounding box center [1155, 368] width 97 height 19
click at [1151, 409] on span "have not" at bounding box center [1156, 409] width 82 height 12
type input "have not"
click at [1219, 372] on span "responded to" at bounding box center [1282, 368] width 130 height 19
click at [1166, 401] on span "any campaign" at bounding box center [1226, 399] width 239 height 19
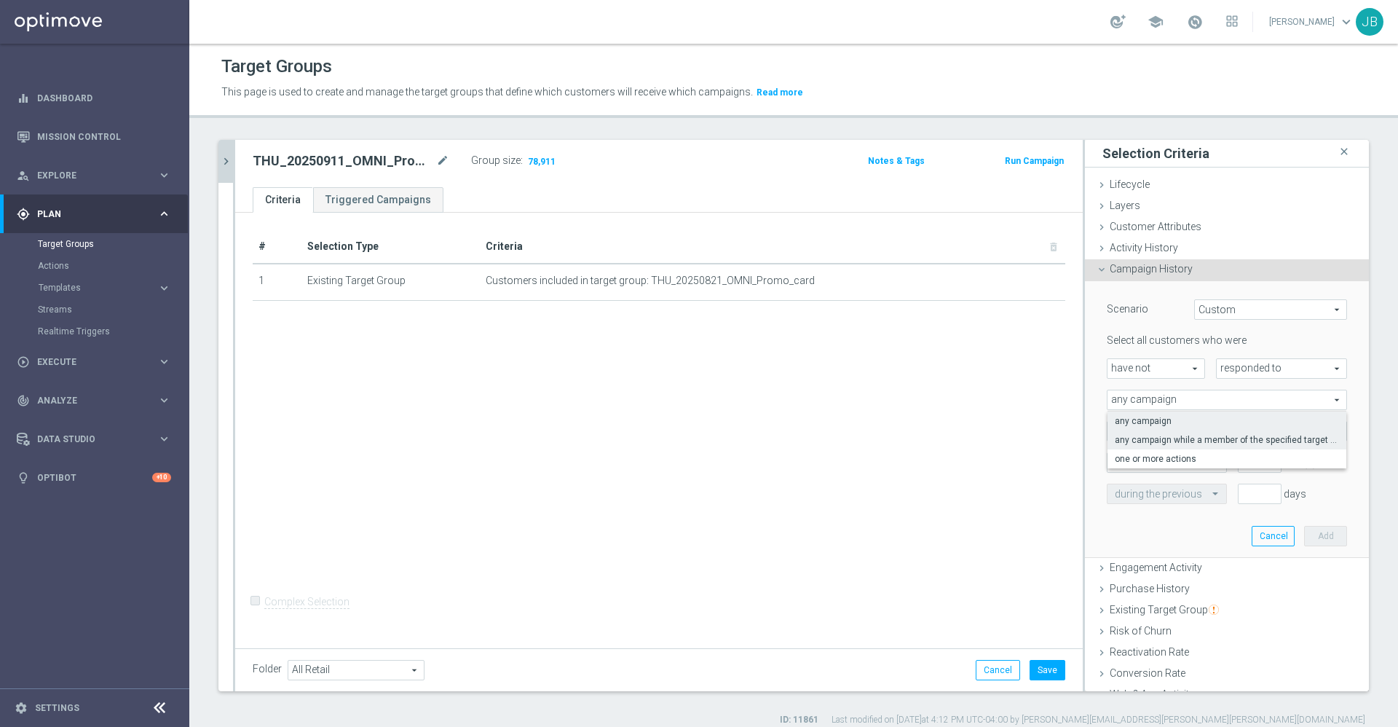
click at [1159, 440] on span "any campaign while a member of the specified target group(s)" at bounding box center [1227, 440] width 224 height 12
type input "any campaign while a member of the specified target group(s)"
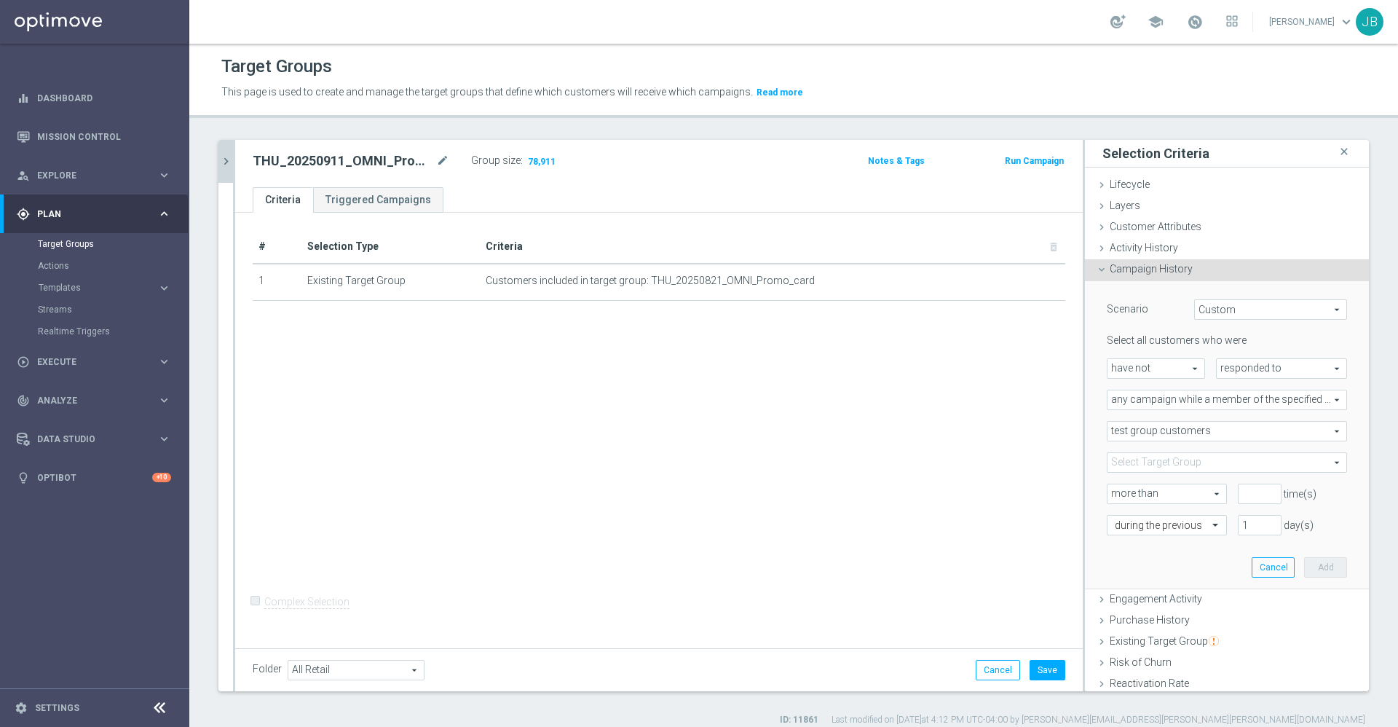
click at [1166, 432] on span "test group customers" at bounding box center [1226, 431] width 239 height 19
click at [1040, 475] on div "# Selection Type Criteria delete_forever 1 Existing Target Group Customers incl…" at bounding box center [658, 428] width 847 height 431
click at [1168, 467] on span at bounding box center [1226, 462] width 239 height 19
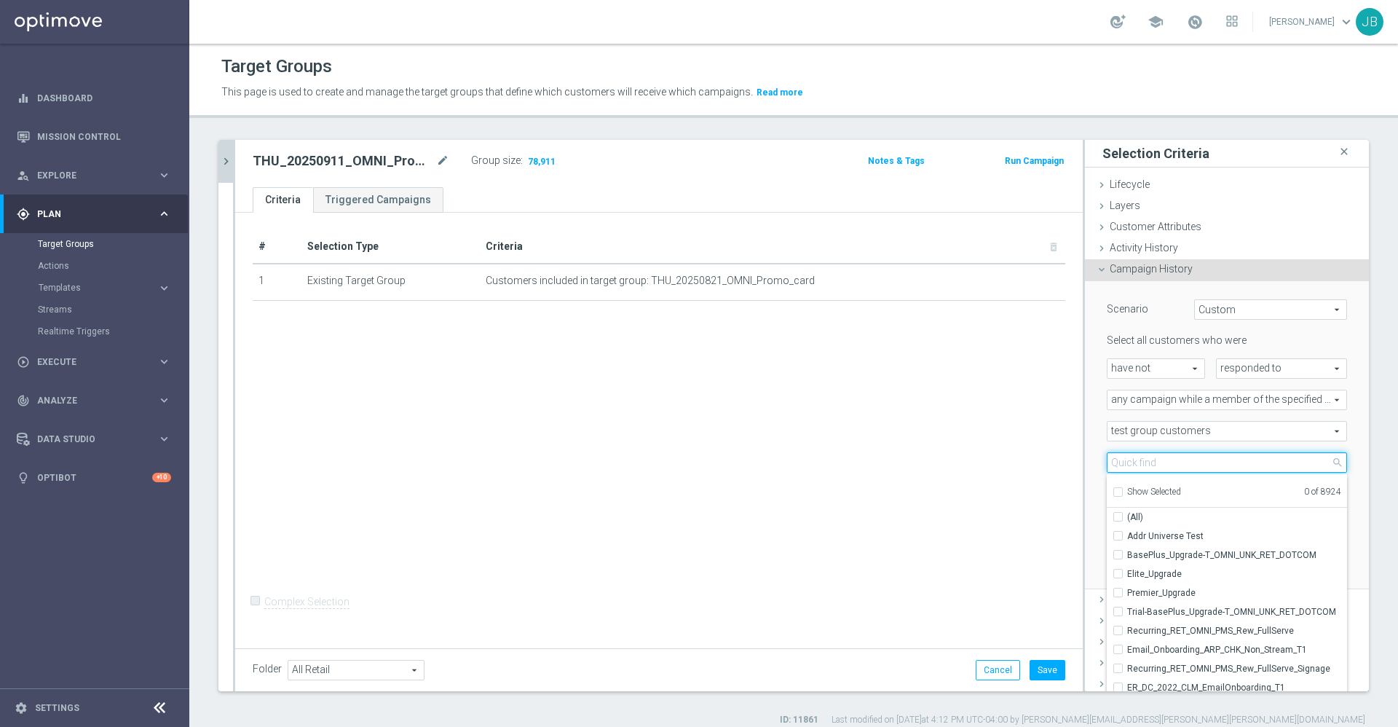
click at [1167, 466] on input "search" at bounding box center [1227, 462] width 240 height 20
paste input "THU_20250821_OMNI_Promo_card"
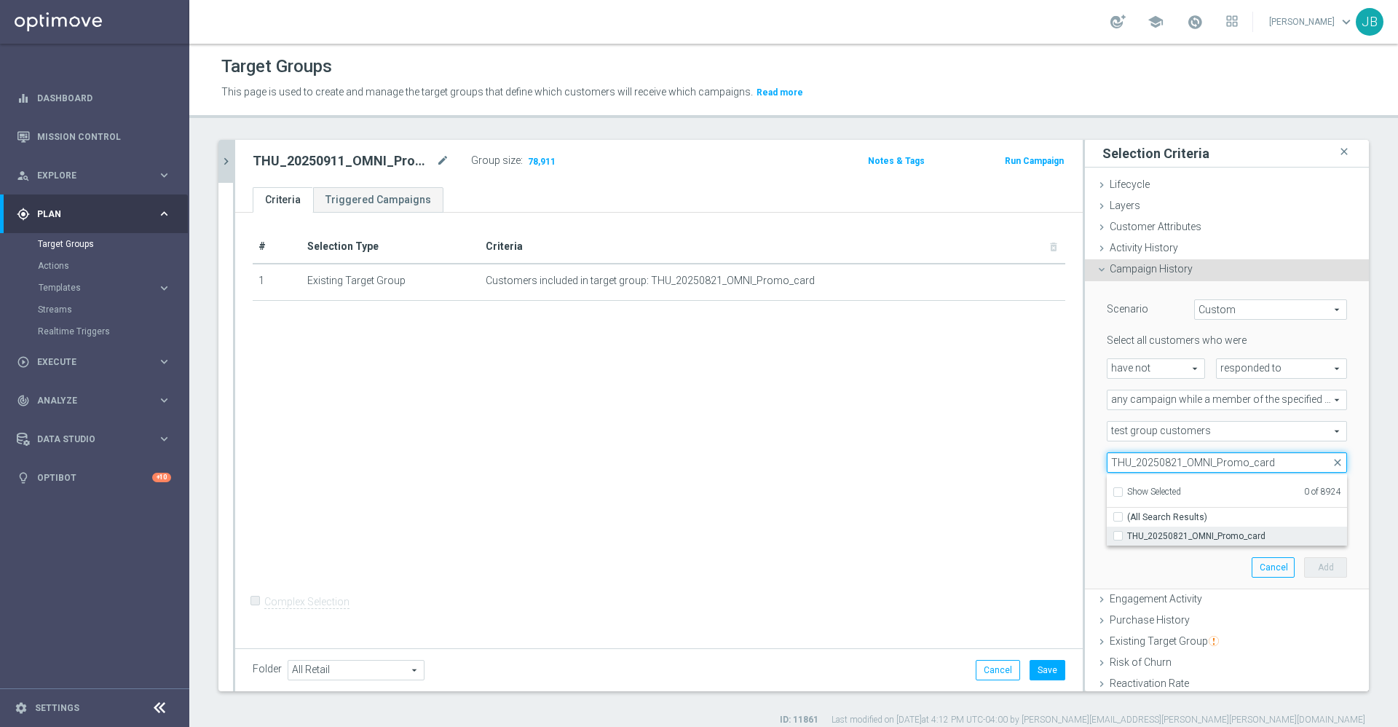
type input "THU_20250821_OMNI_Promo_card"
click at [1185, 536] on span "THU_20250821_OMNI_Promo_card" at bounding box center [1237, 536] width 220 height 12
click at [1127, 536] on input "THU_20250821_OMNI_Promo_card" at bounding box center [1122, 535] width 9 height 9
checkbox input "true"
type input "THU_20250821_OMNI_Promo_card"
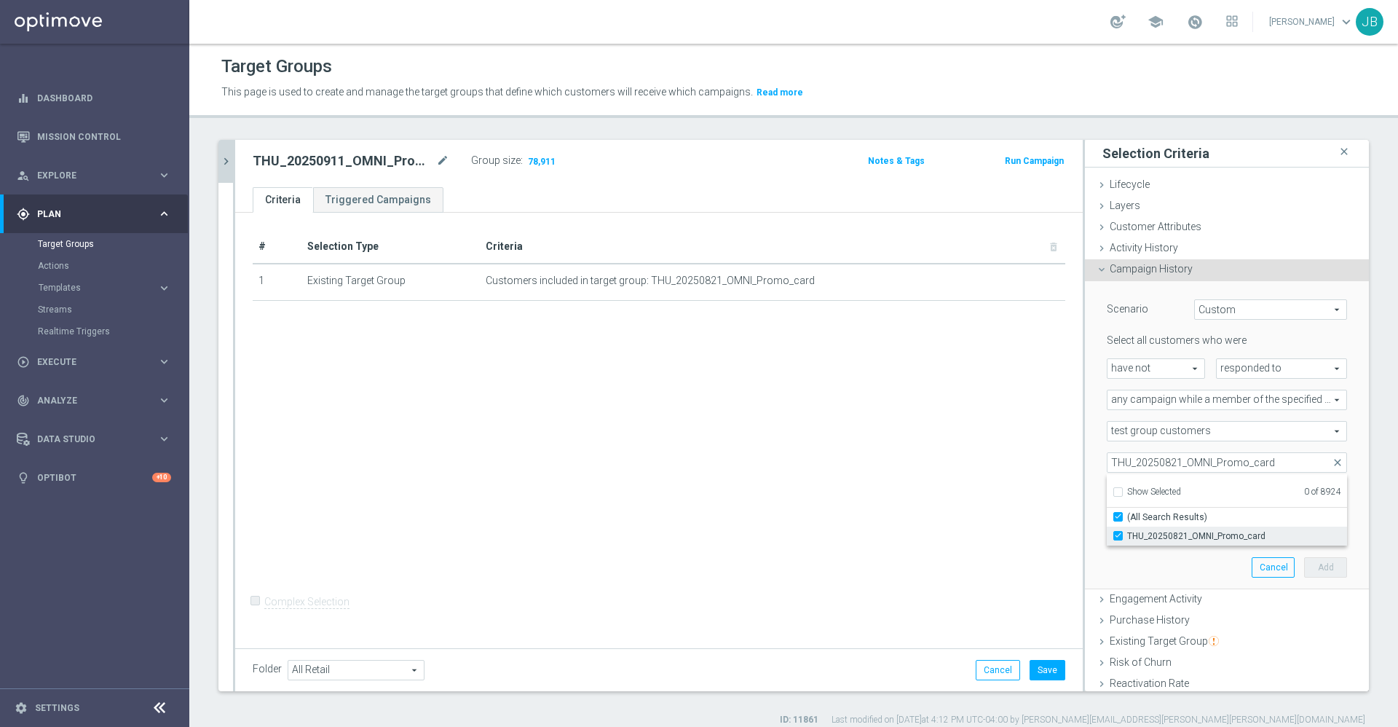
checkbox input "true"
click at [1021, 489] on div "# Selection Type Criteria delete_forever 1 Existing Target Group Customers incl…" at bounding box center [658, 428] width 847 height 431
click at [1238, 490] on input "number" at bounding box center [1260, 493] width 44 height 20
type input "0"
click at [1238, 529] on input "1" at bounding box center [1260, 525] width 44 height 20
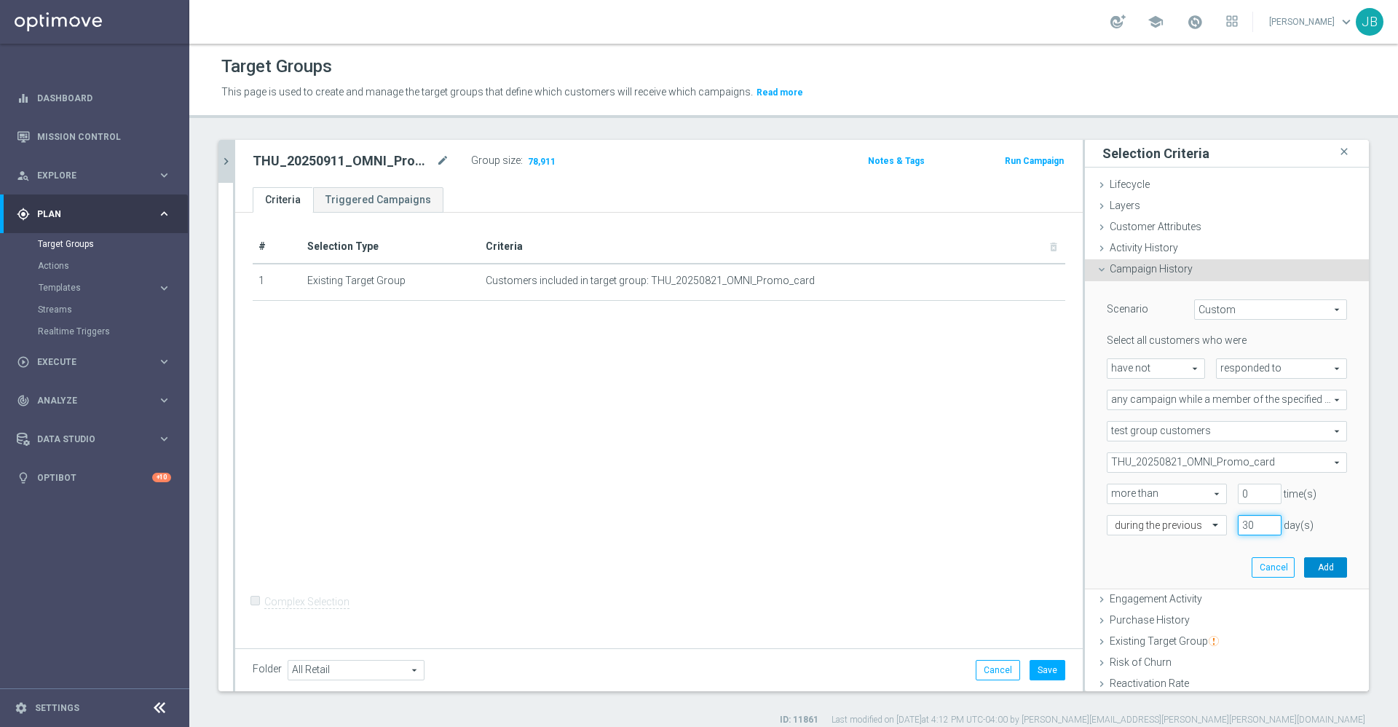
type input "30"
click at [1304, 566] on button "Add" at bounding box center [1325, 567] width 43 height 20
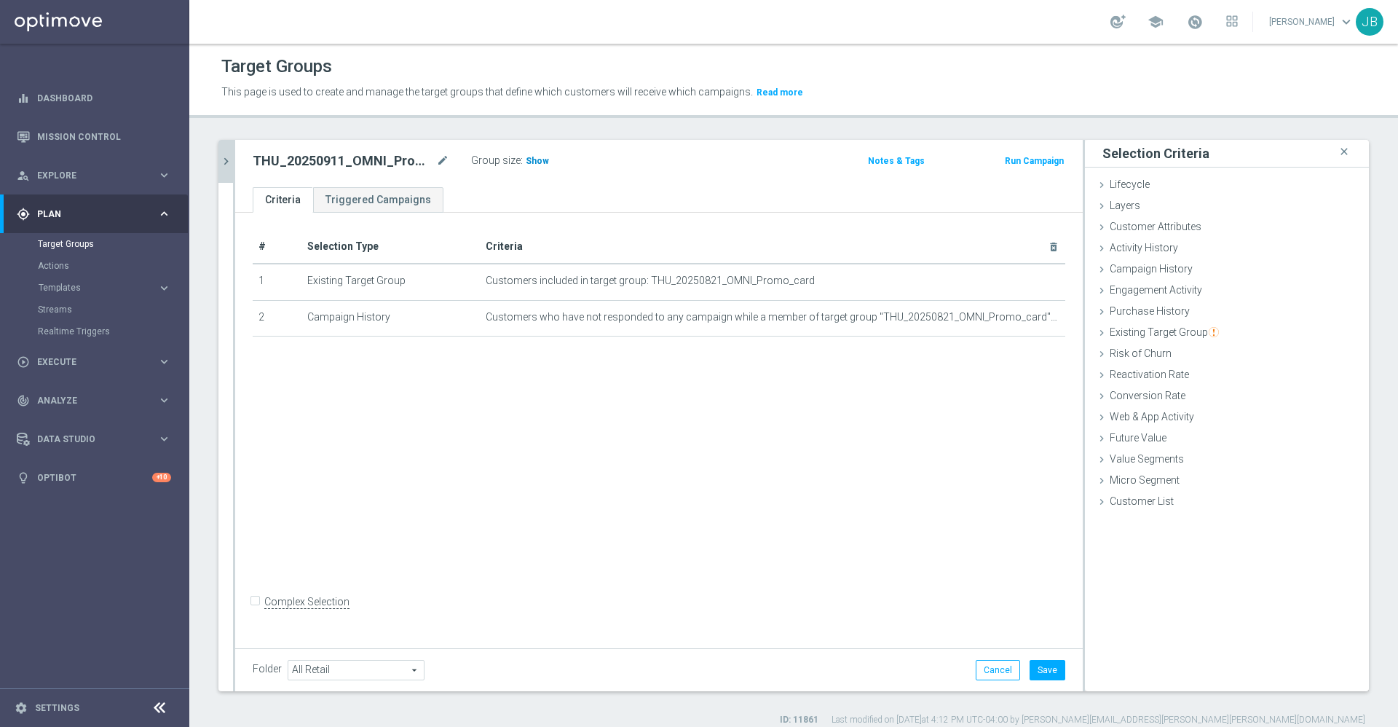
click at [531, 161] on span "Show" at bounding box center [537, 161] width 23 height 10
click at [444, 162] on icon "mode_edit" at bounding box center [442, 160] width 13 height 17
click at [264, 153] on input "THU_20250911_OMNI_Promo_card" at bounding box center [351, 162] width 197 height 20
click at [261, 157] on input "THU_20250911_OMNI_Promo_card" at bounding box center [351, 162] width 197 height 20
click at [257, 165] on input "THU_20250911_OMNI_Promo_card" at bounding box center [351, 162] width 197 height 20
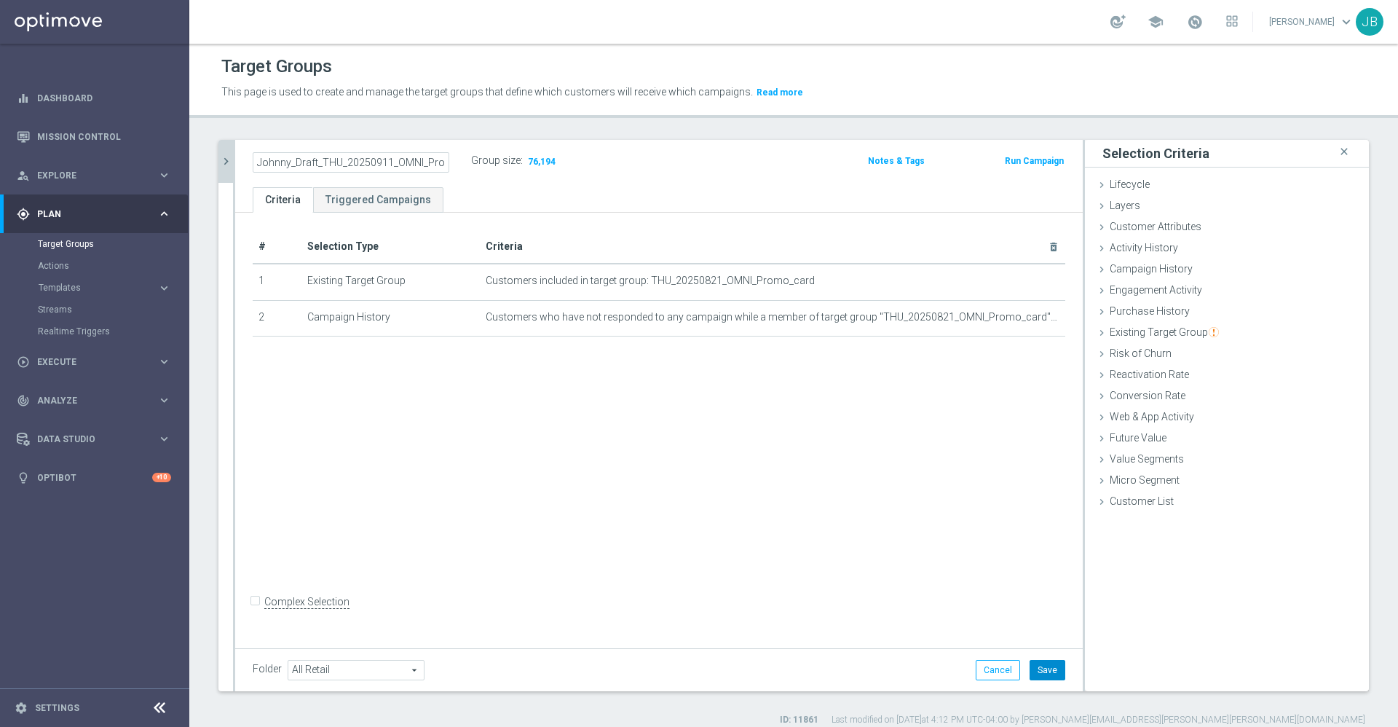
type input "Johnny_Draft_THU_20250911_OMNI_Promo_card"
click at [1032, 660] on button "Save" at bounding box center [1047, 670] width 36 height 20
click at [451, 157] on div "Johnny_Draft_THU_20250911_OMNI_Promo_card mode_edit" at bounding box center [362, 161] width 218 height 20
click at [448, 157] on icon "mode_edit" at bounding box center [442, 160] width 13 height 17
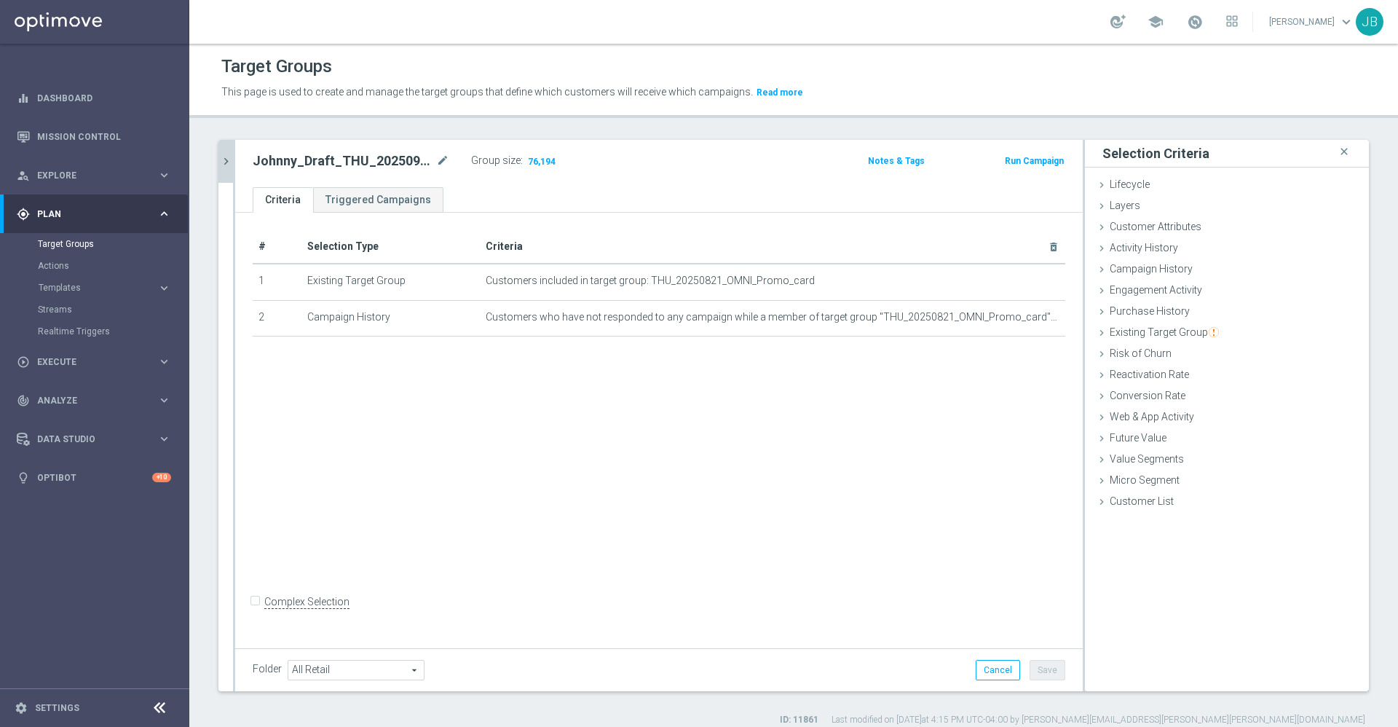
click at [226, 162] on icon "chevron_right" at bounding box center [226, 161] width 14 height 14
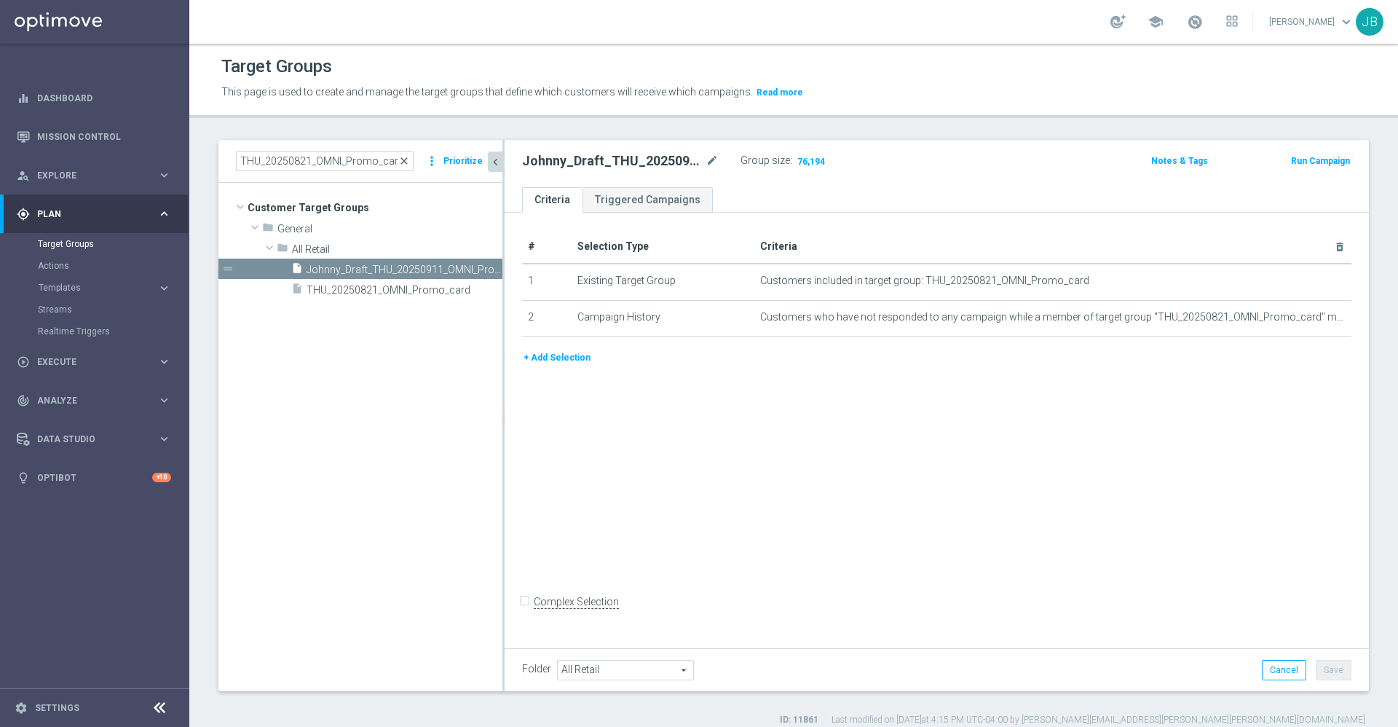
click at [409, 157] on span "close" at bounding box center [404, 161] width 12 height 12
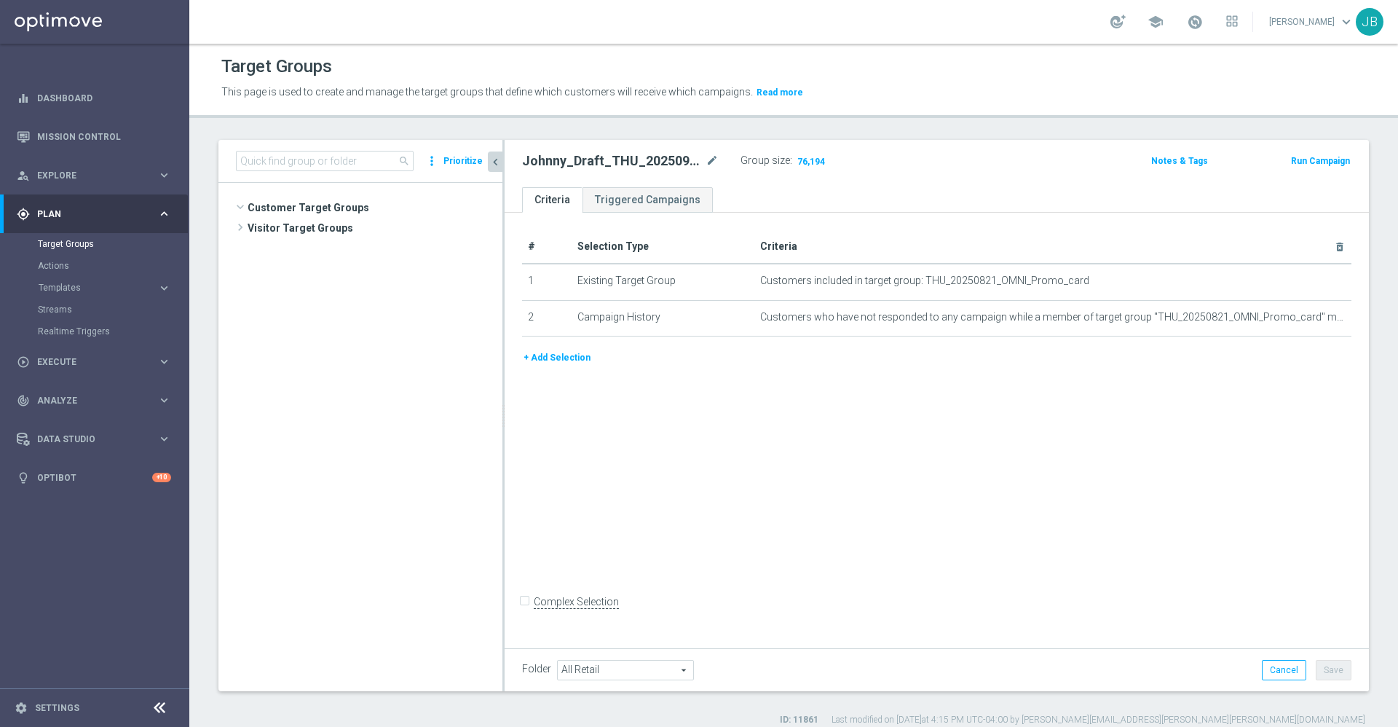
scroll to position [409, 0]
click at [373, 162] on input at bounding box center [325, 161] width 178 height 20
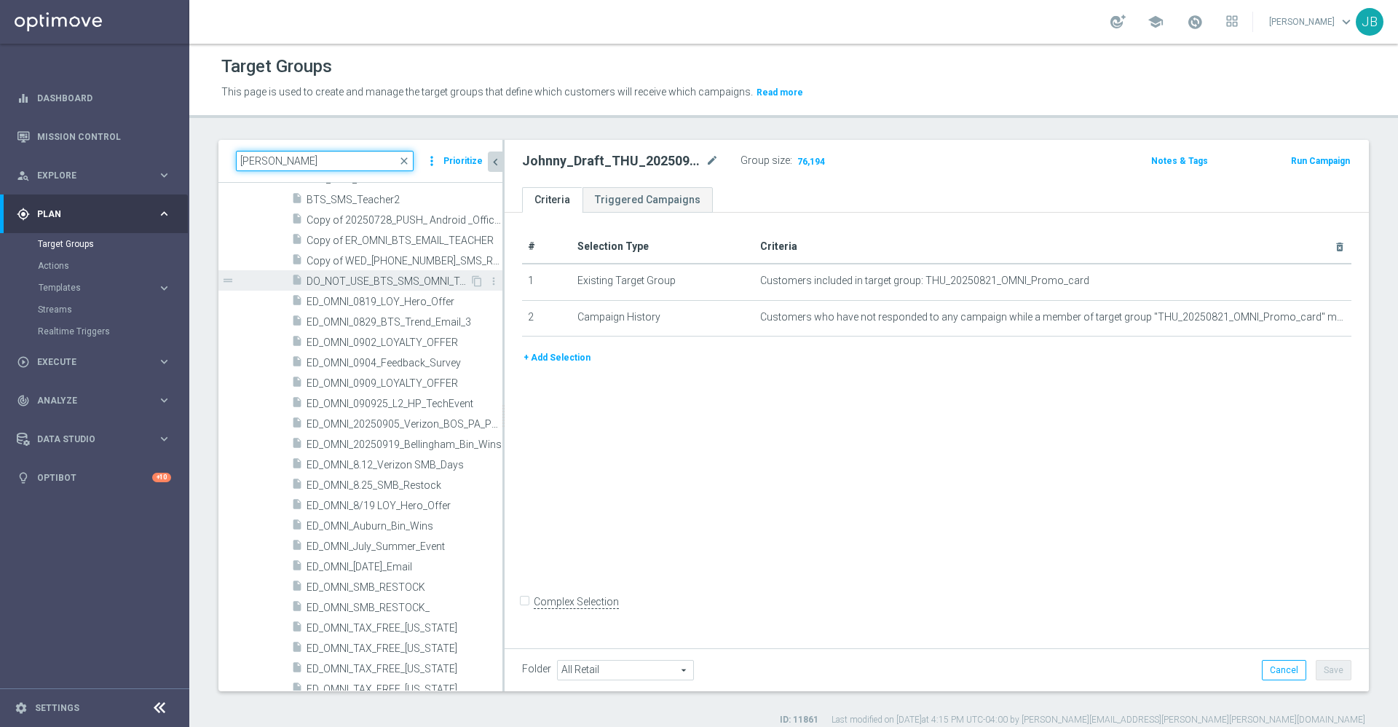
scroll to position [0, 0]
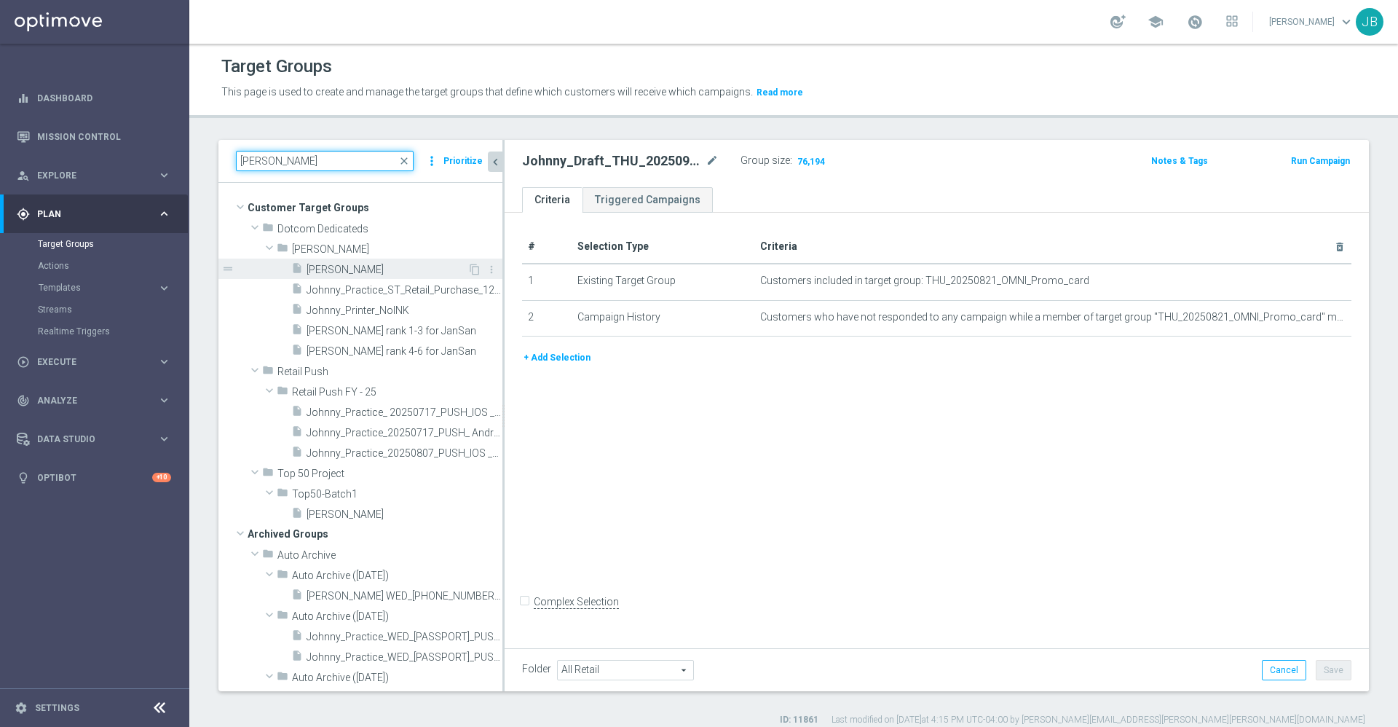
type input "[PERSON_NAME]"
click at [411, 271] on span "[PERSON_NAME]" at bounding box center [387, 270] width 161 height 12
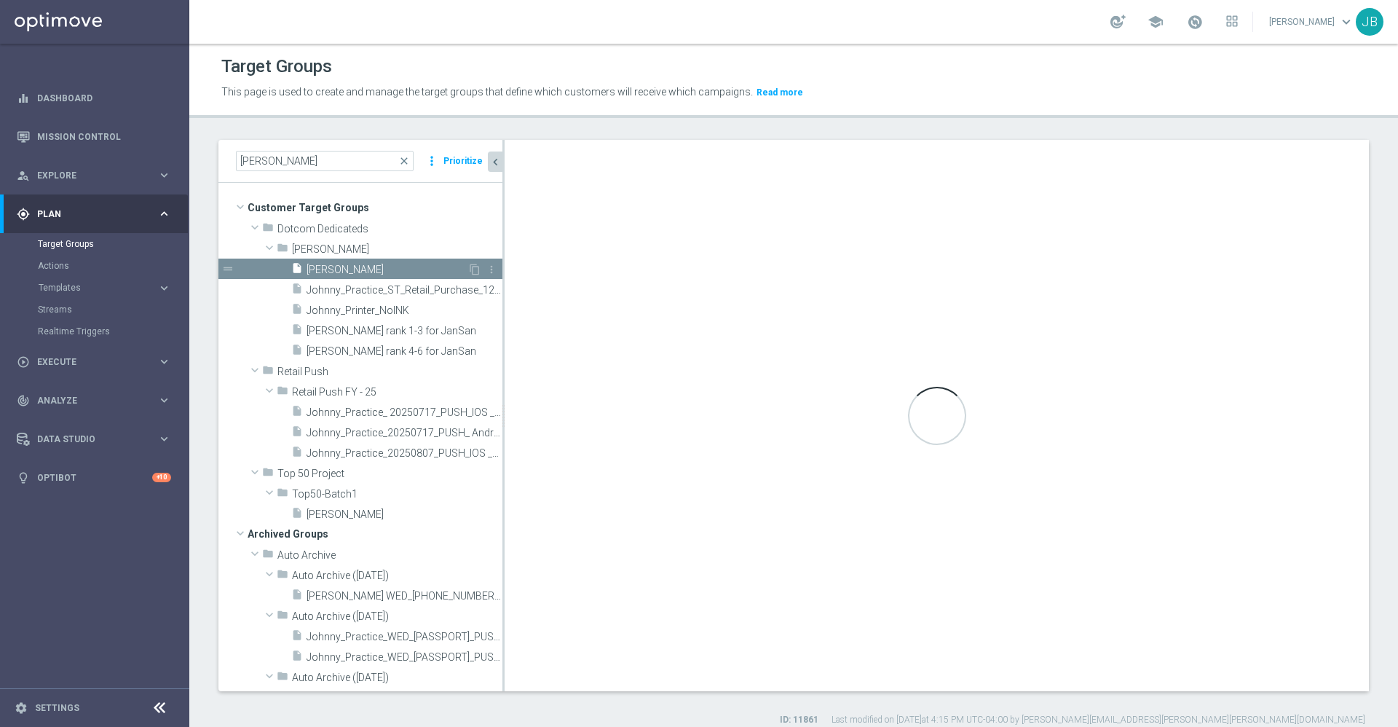
type input "[PERSON_NAME]"
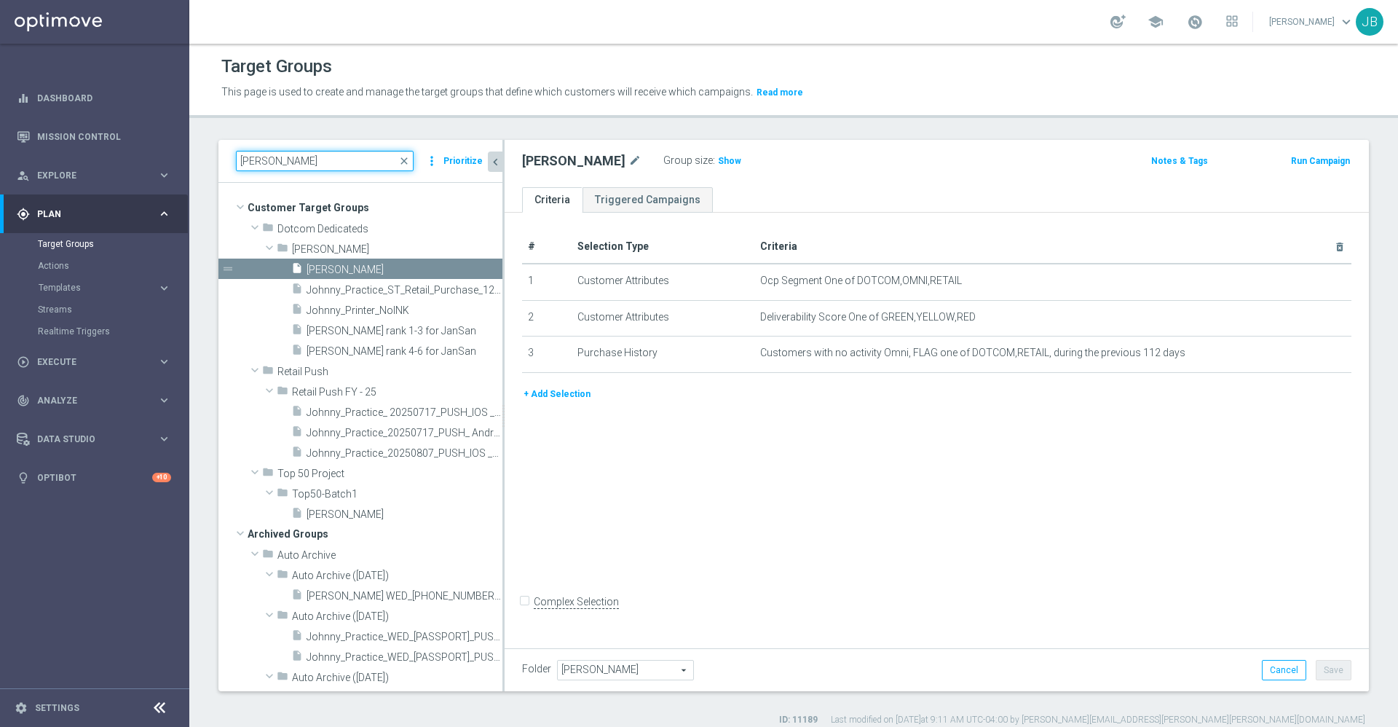
click at [325, 159] on input "[PERSON_NAME]" at bounding box center [325, 161] width 178 height 20
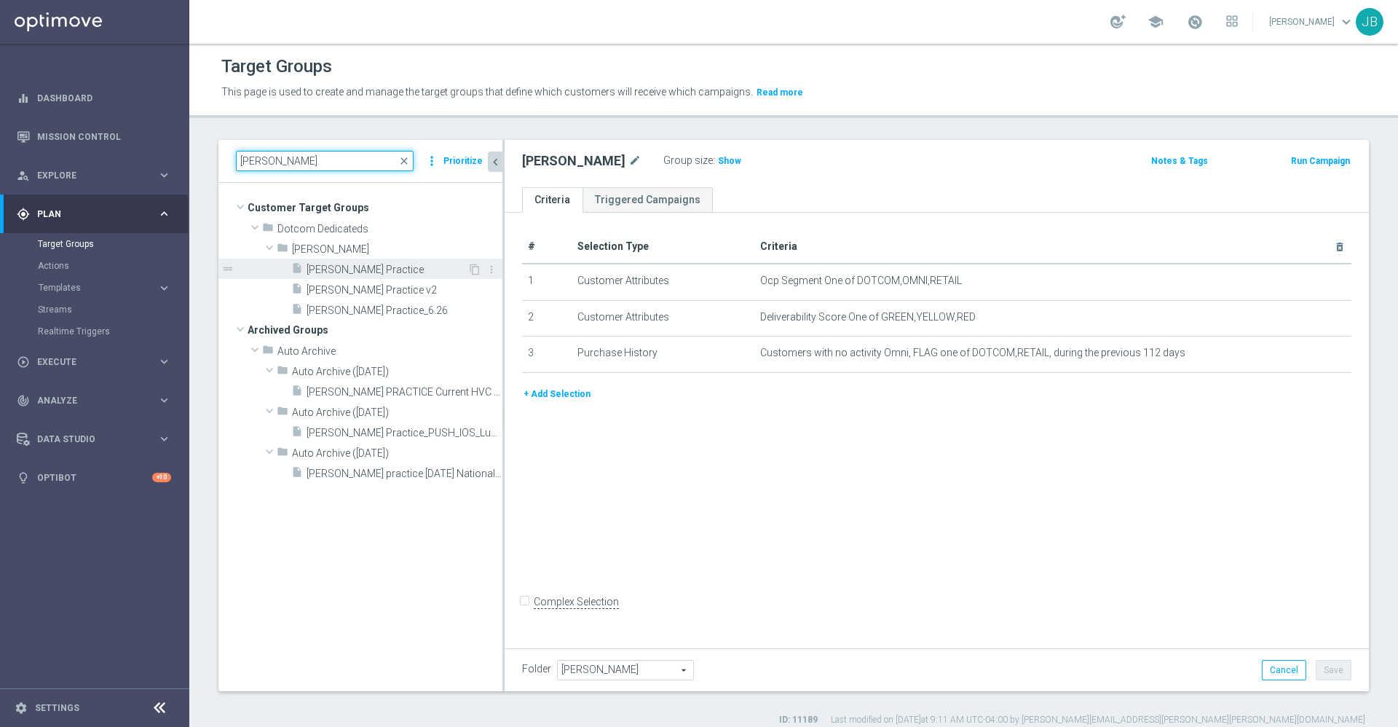
type input "[PERSON_NAME]"
click at [383, 264] on span "[PERSON_NAME] Practice" at bounding box center [387, 270] width 161 height 12
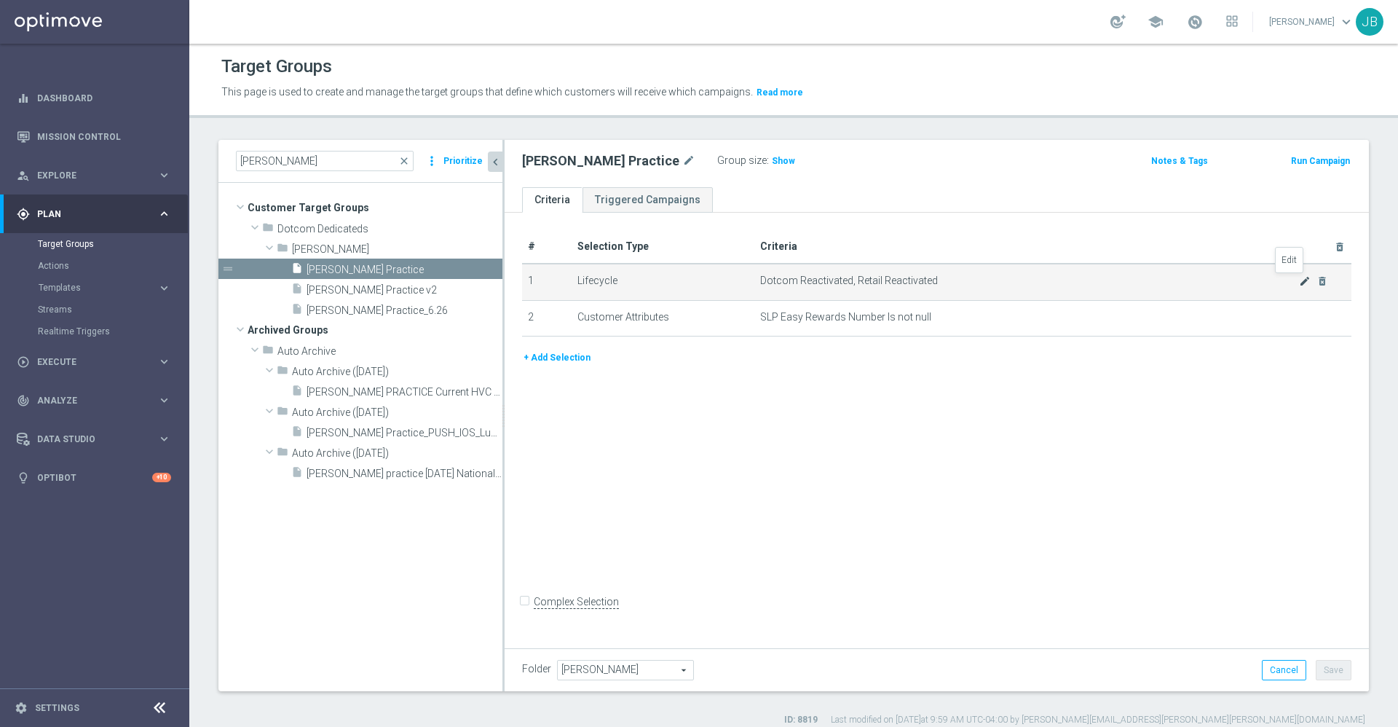
click at [1299, 283] on icon "mode_edit" at bounding box center [1305, 281] width 12 height 12
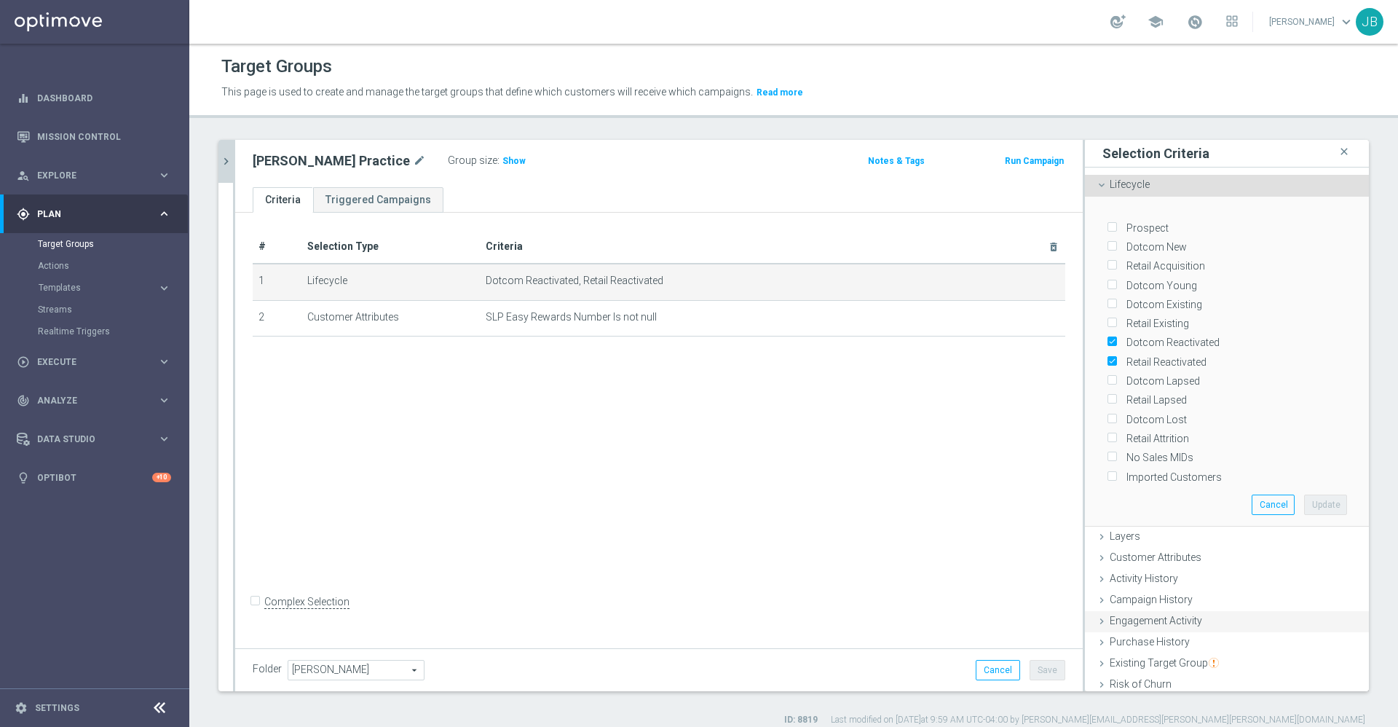
click at [1150, 614] on span "Engagement Activity" at bounding box center [1156, 620] width 92 height 12
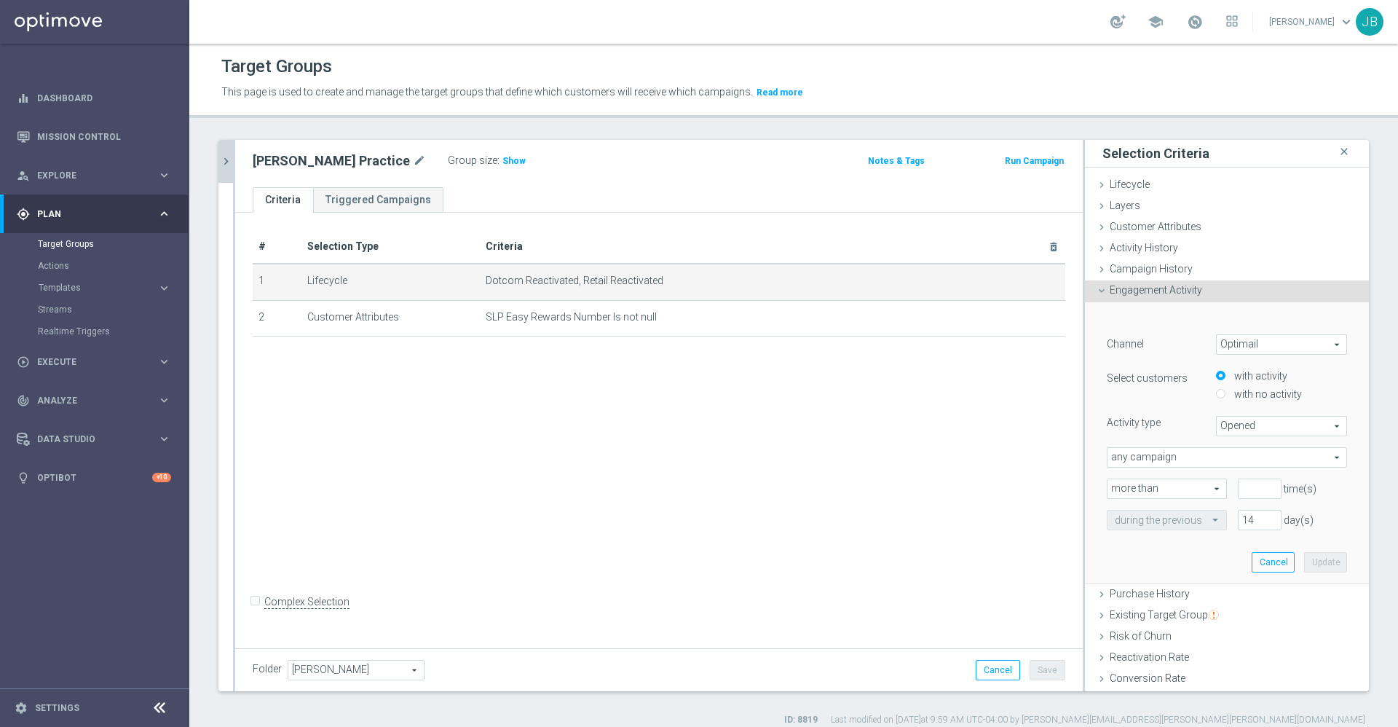
click at [1230, 347] on span "Optimail" at bounding box center [1282, 344] width 130 height 19
click at [1235, 414] on label "OptiMobile In-App" at bounding box center [1282, 422] width 130 height 19
type input "OptiMobile In-App"
type input "Delivered"
click at [1216, 392] on input "with no activity" at bounding box center [1220, 393] width 9 height 9
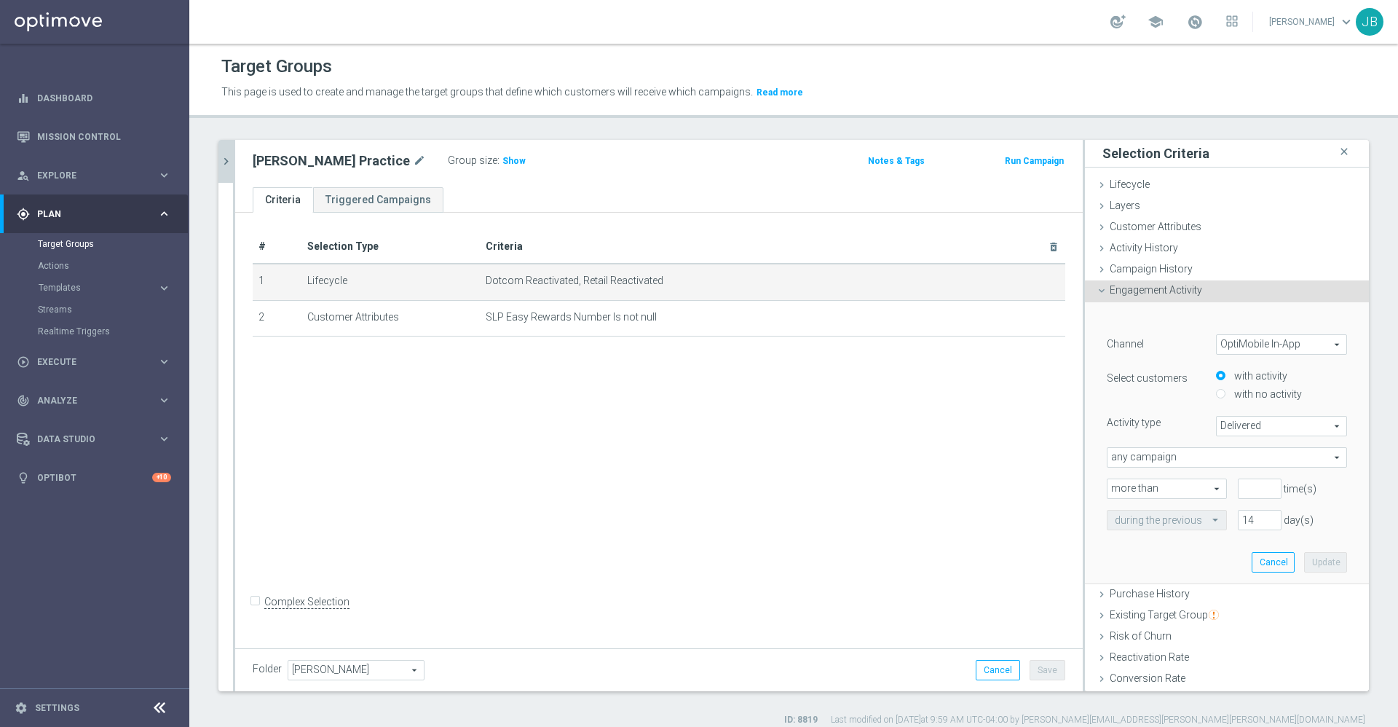
radio input "true"
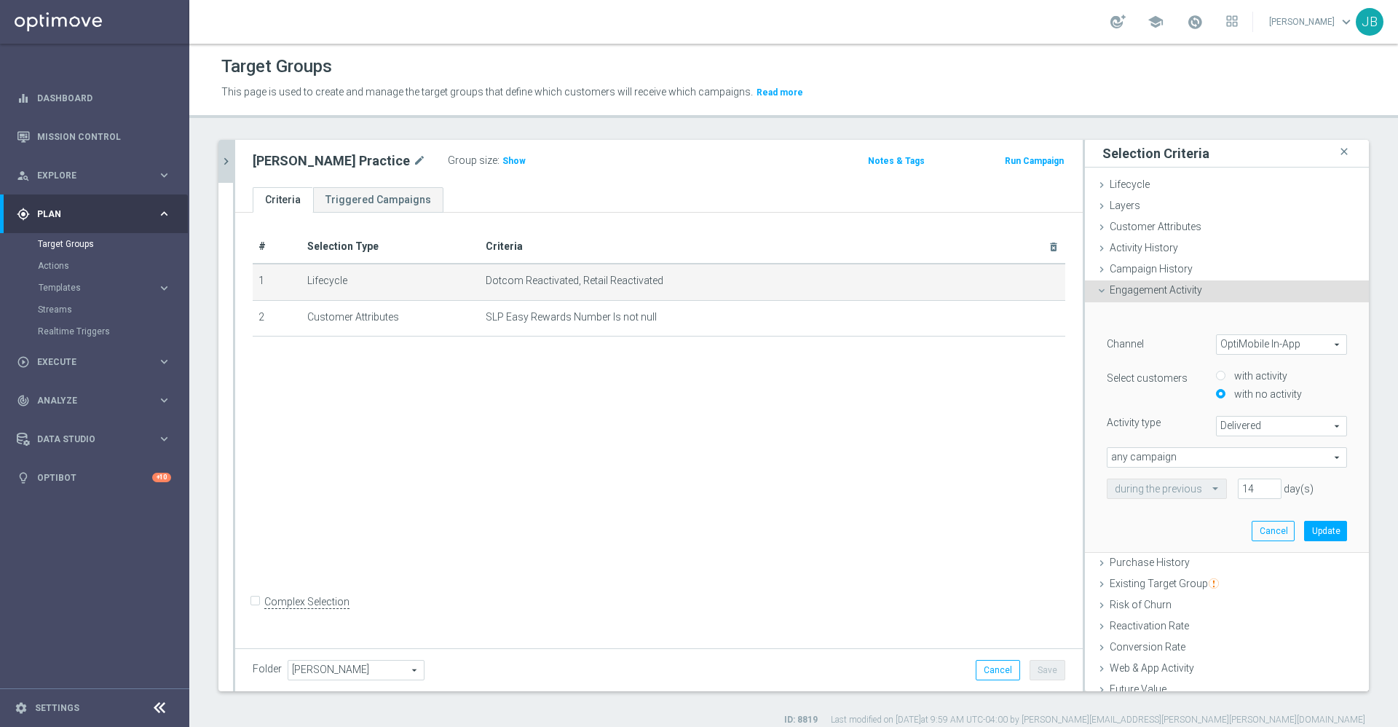
click at [1216, 376] on input "with activity" at bounding box center [1220, 375] width 9 height 9
radio input "true"
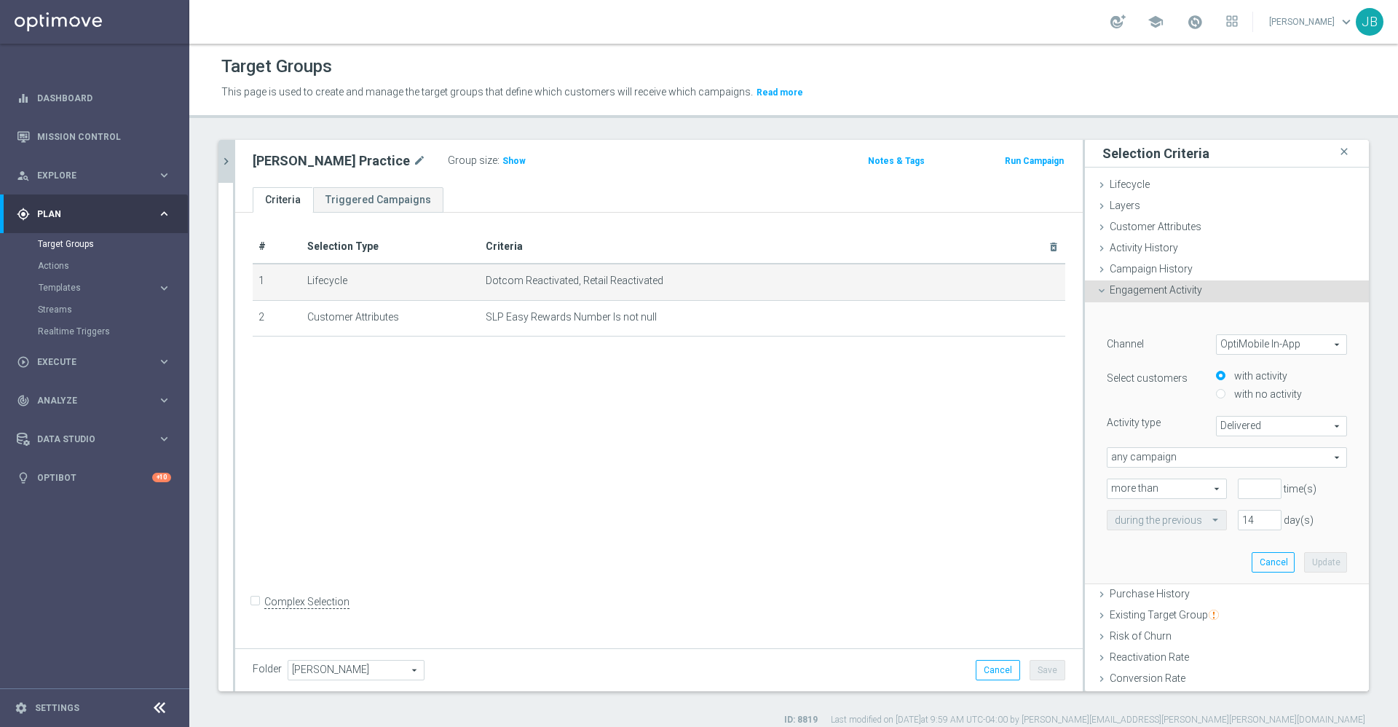
click at [1227, 421] on span "Delivered" at bounding box center [1282, 425] width 130 height 19
click at [1224, 460] on span "Opened" at bounding box center [1281, 466] width 115 height 12
type input "Opened"
click at [1189, 455] on span "any campaign" at bounding box center [1226, 457] width 239 height 19
click at [1029, 489] on div "# Selection Type Criteria delete_forever 1 Lifecycle Dotcom Reactivated, Retail…" at bounding box center [658, 428] width 847 height 431
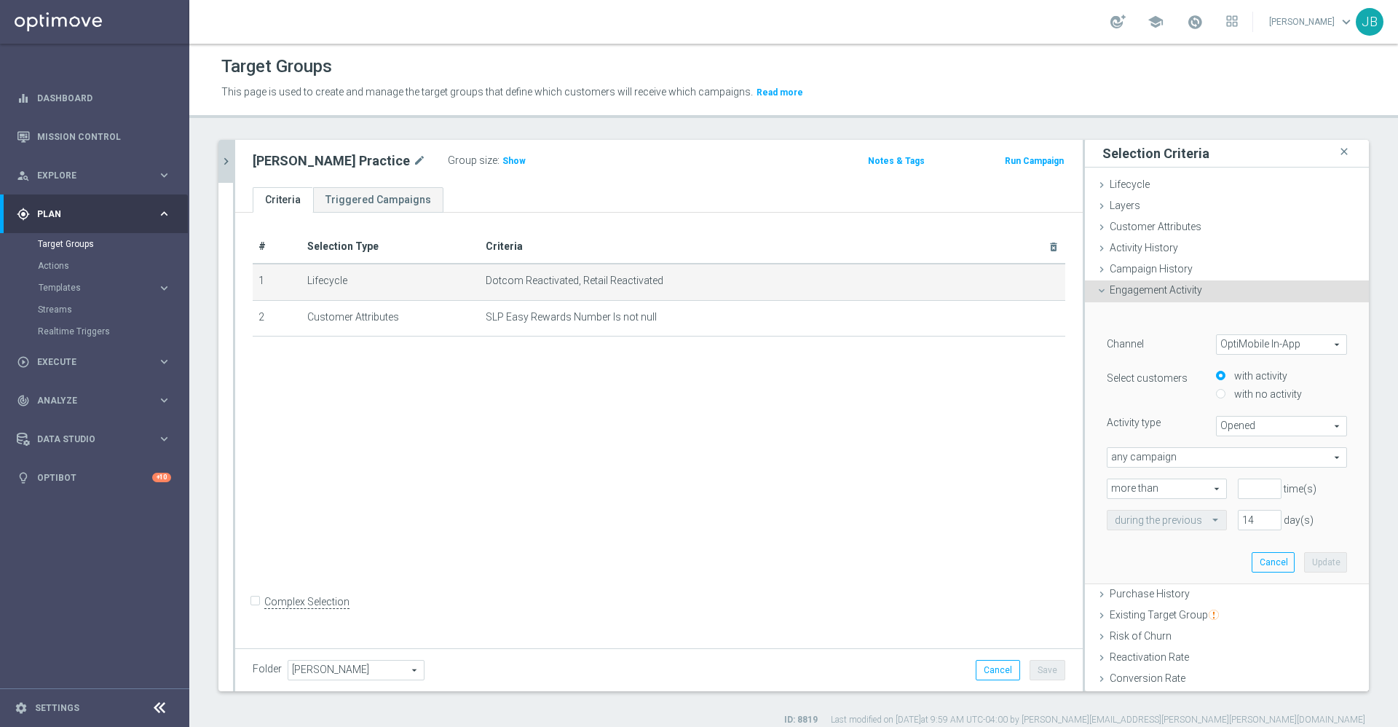
click at [1238, 336] on span "OptiMobile In-App" at bounding box center [1282, 344] width 130 height 19
click at [1247, 379] on span "OptiMobile Push" at bounding box center [1281, 385] width 115 height 12
type input "OptiMobile Push"
type input "Bounced"
click at [1238, 484] on input "number" at bounding box center [1260, 488] width 44 height 20
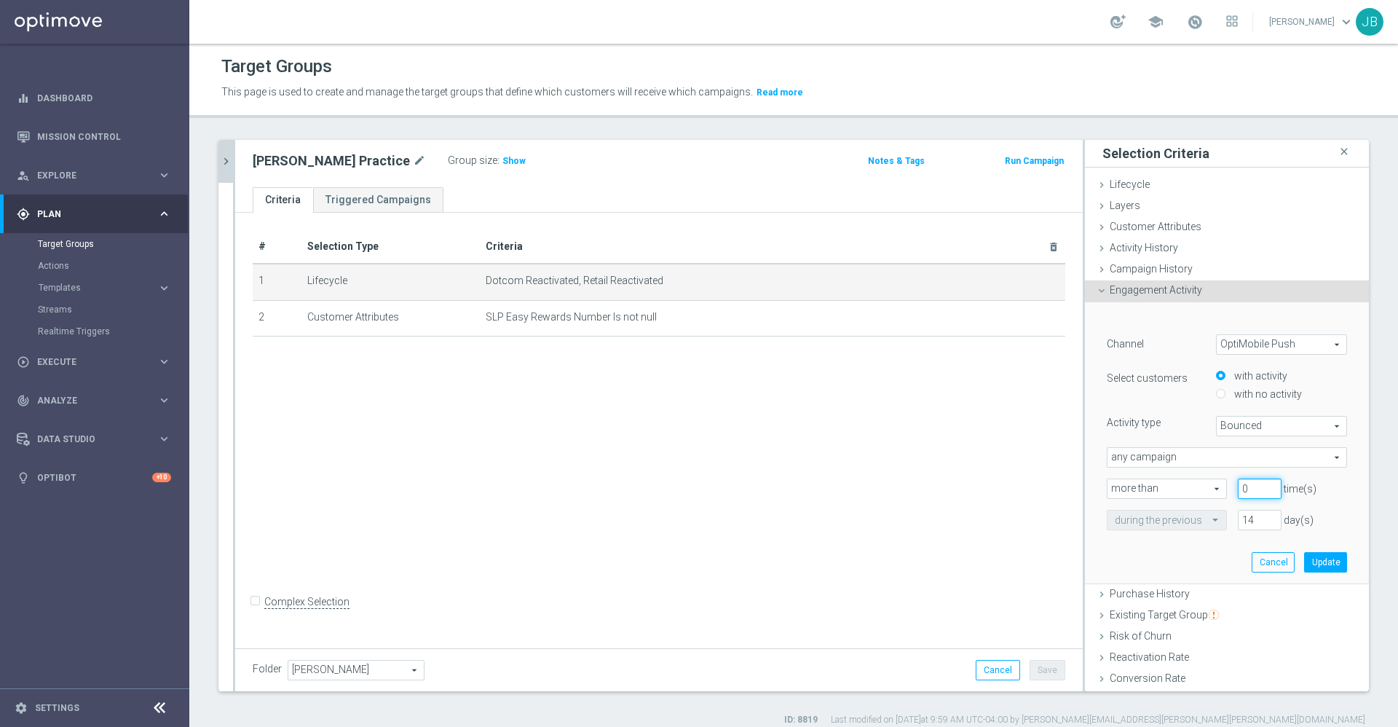
type input "0"
click at [1238, 520] on input "14" at bounding box center [1260, 520] width 44 height 20
type input "180"
click at [1242, 422] on span "Bounced" at bounding box center [1282, 425] width 130 height 19
click at [1235, 480] on span "Opened" at bounding box center [1281, 485] width 115 height 12
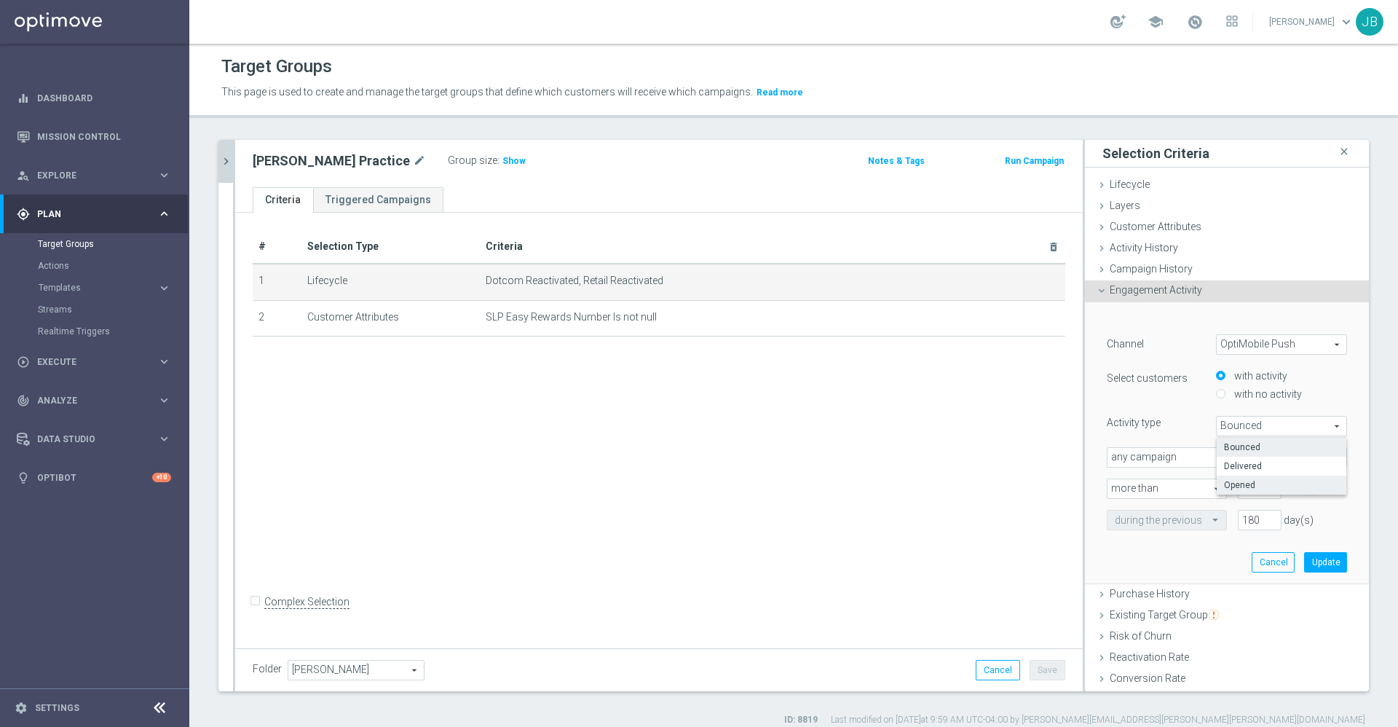
type input "Opened"
click at [1304, 563] on button "Update" at bounding box center [1325, 562] width 43 height 20
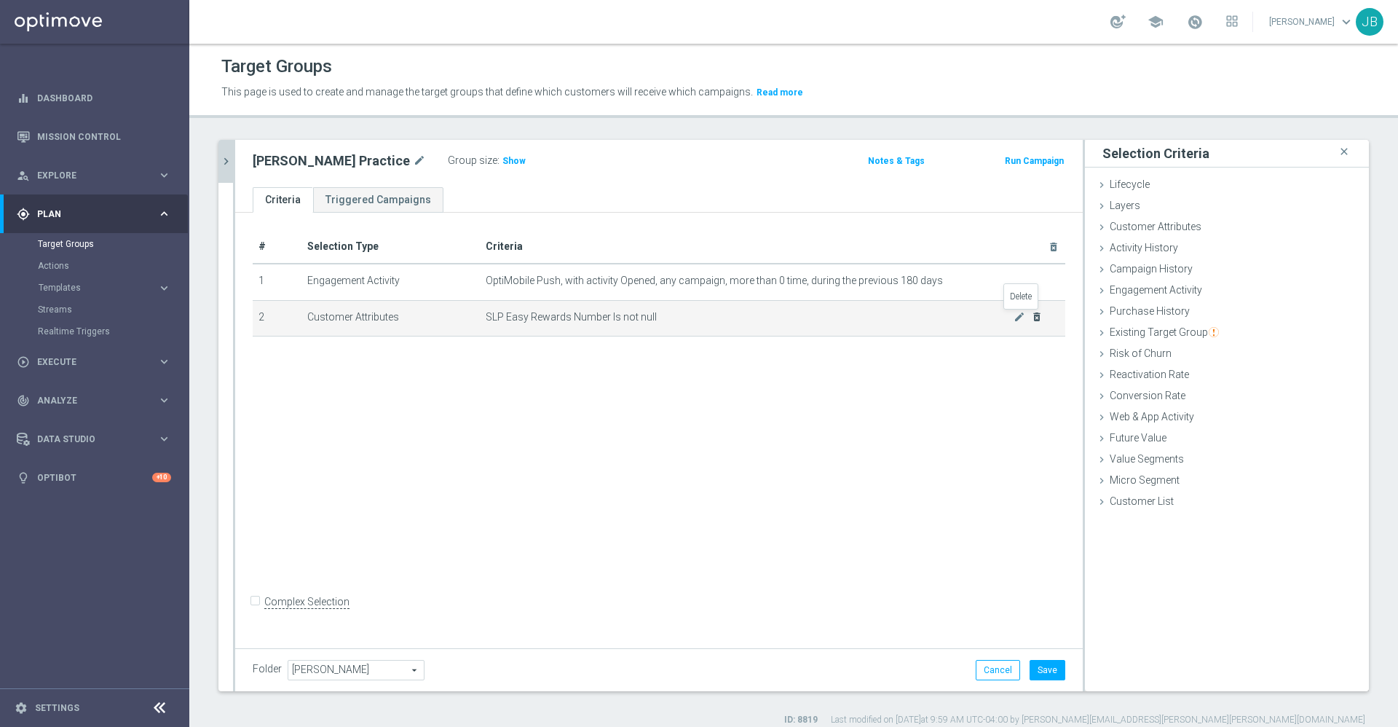
click at [1031, 317] on icon "delete_forever" at bounding box center [1037, 317] width 12 height 12
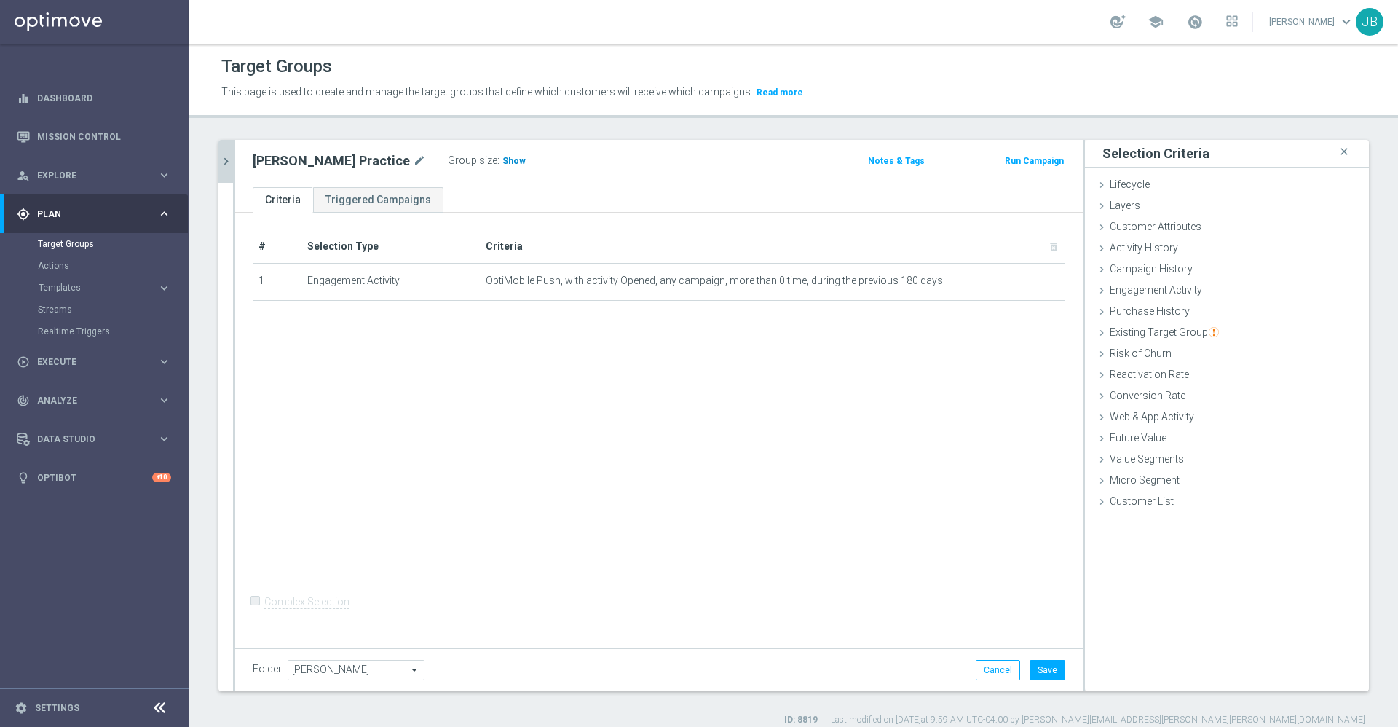
click at [502, 162] on span "Show" at bounding box center [513, 161] width 23 height 10
click at [1013, 283] on icon "mode_edit" at bounding box center [1019, 281] width 12 height 12
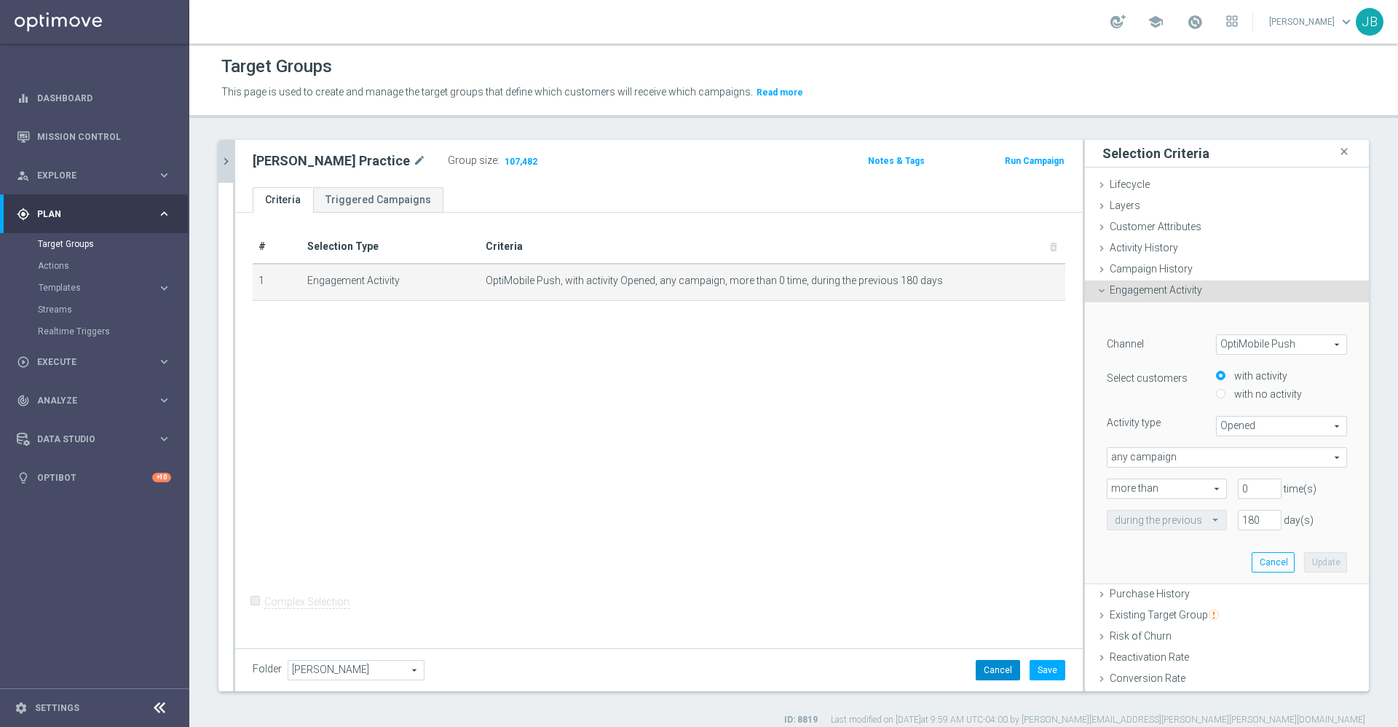
click at [989, 673] on button "Cancel" at bounding box center [998, 670] width 44 height 20
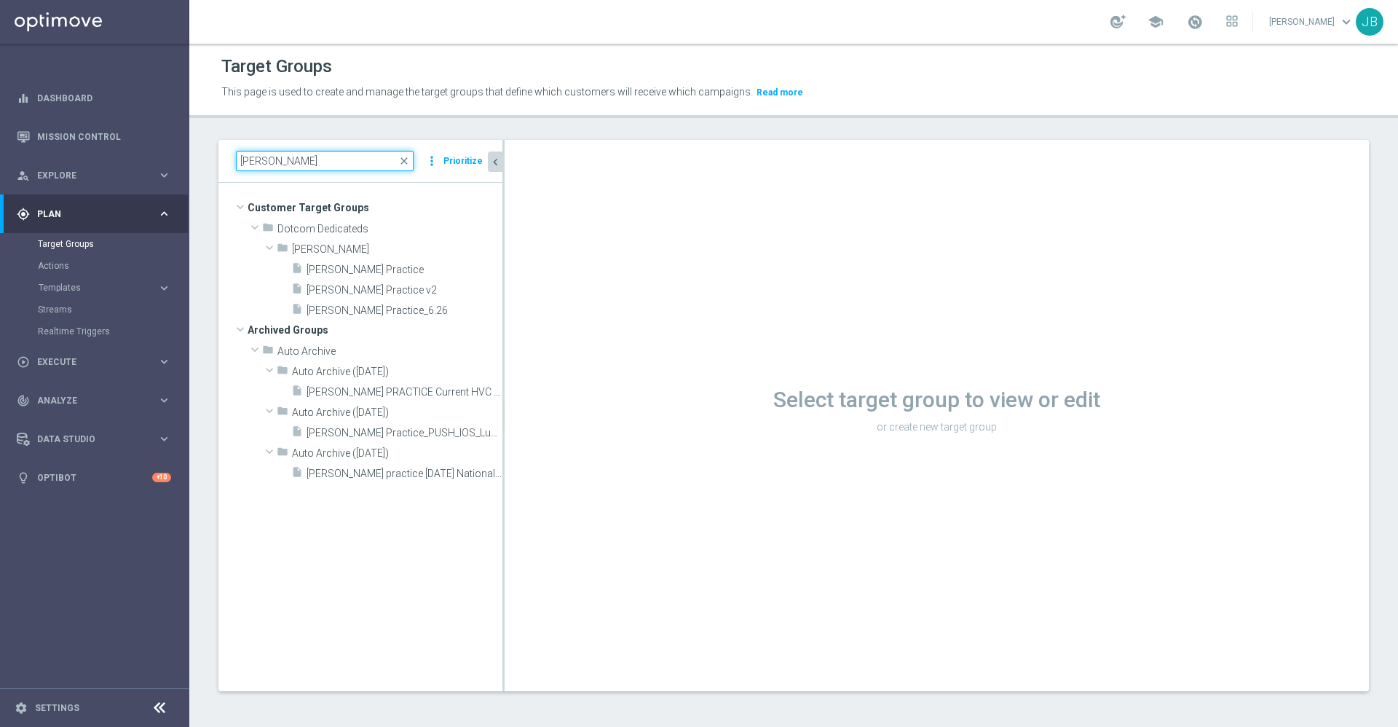
click at [323, 165] on input "[PERSON_NAME]" at bounding box center [325, 161] width 178 height 20
type input "j"
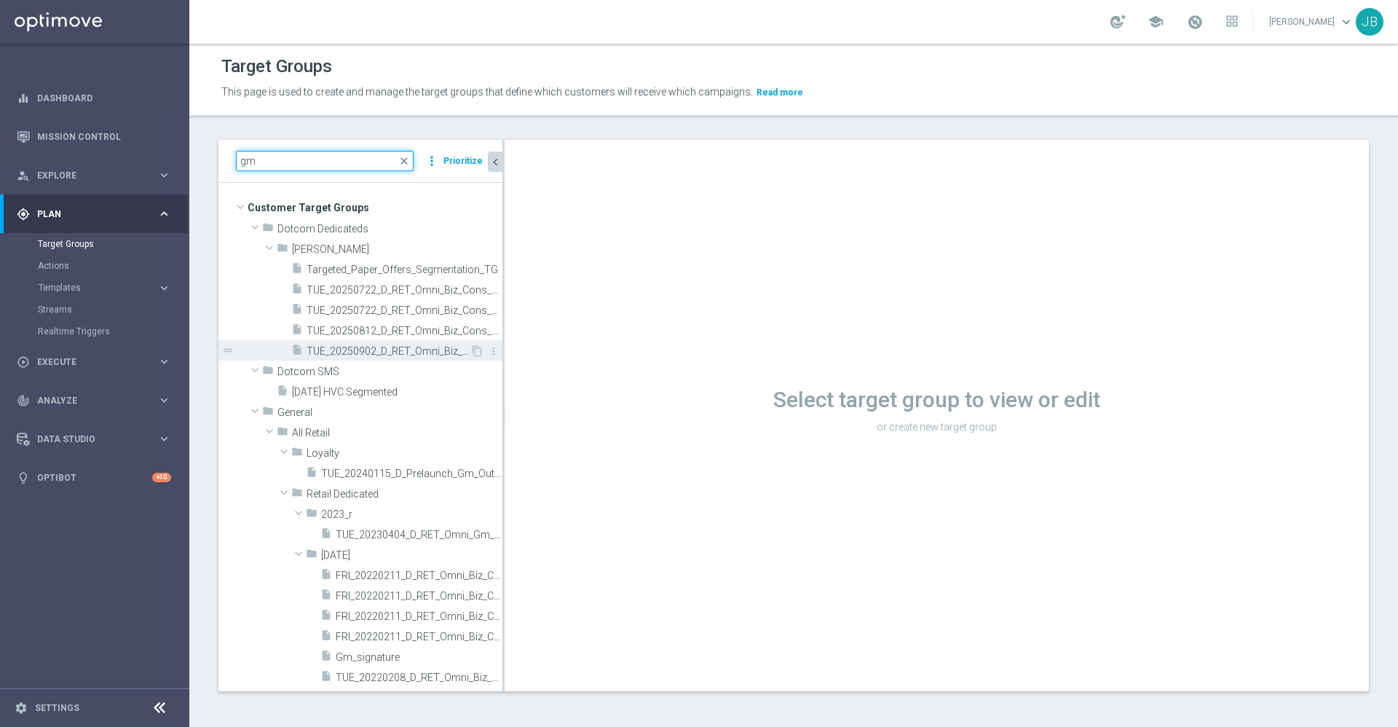
type input "gm"
click at [378, 343] on div "insert_drive_file TUE_20250902_D_RET_Omni_Biz_Cons_GMClosure_1165" at bounding box center [380, 350] width 178 height 20
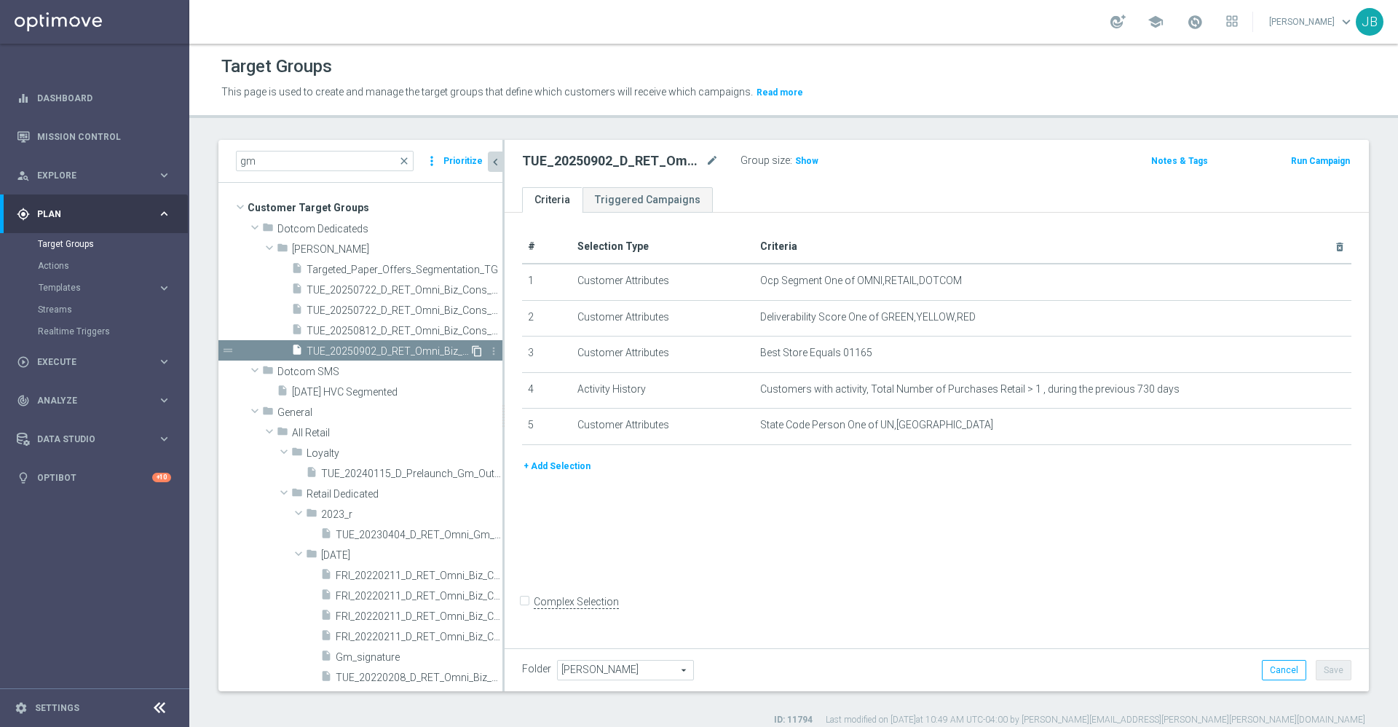
click at [471, 352] on icon "content_copy" at bounding box center [477, 351] width 12 height 12
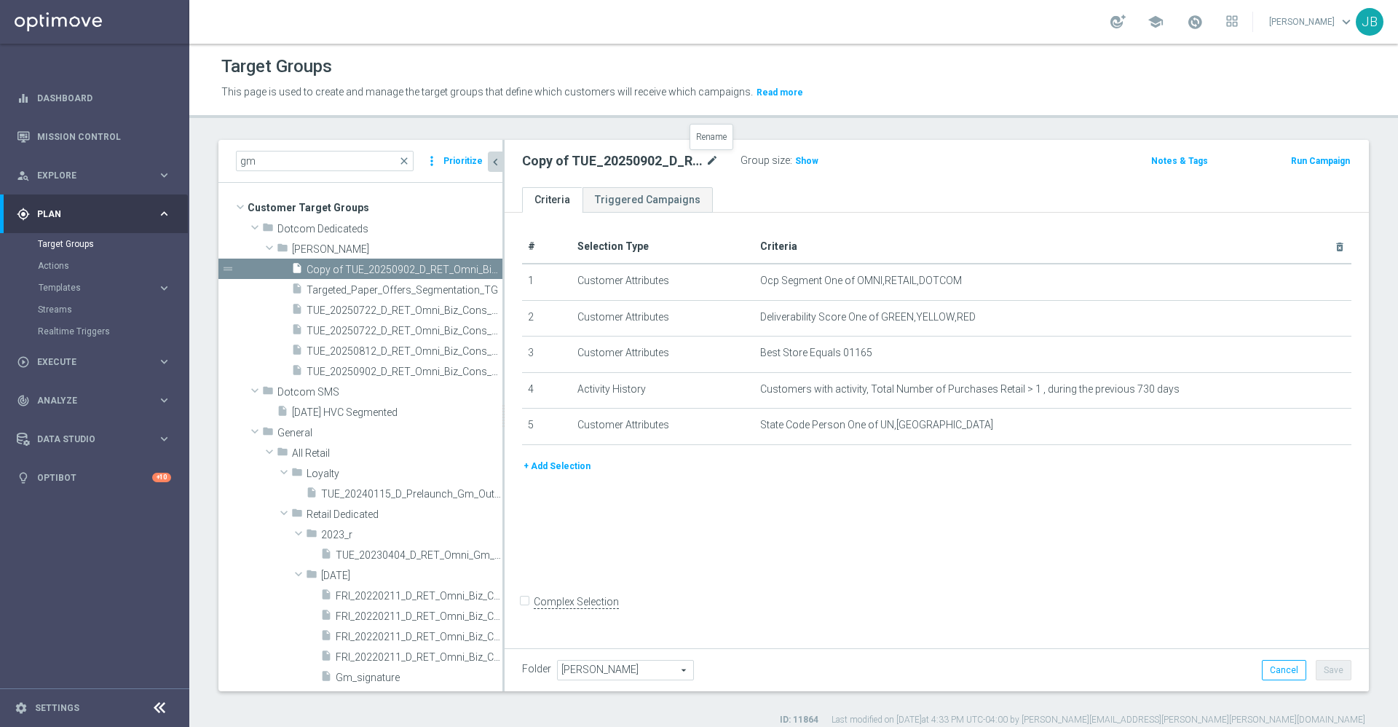
click at [708, 159] on icon "mode_edit" at bounding box center [711, 160] width 13 height 17
click at [563, 159] on input "Copy of TUE_20250902_D_RET_Omni_Biz_Cons_GMClosure_1165" at bounding box center [620, 162] width 197 height 20
drag, startPoint x: 566, startPoint y: 159, endPoint x: 511, endPoint y: 162, distance: 54.7
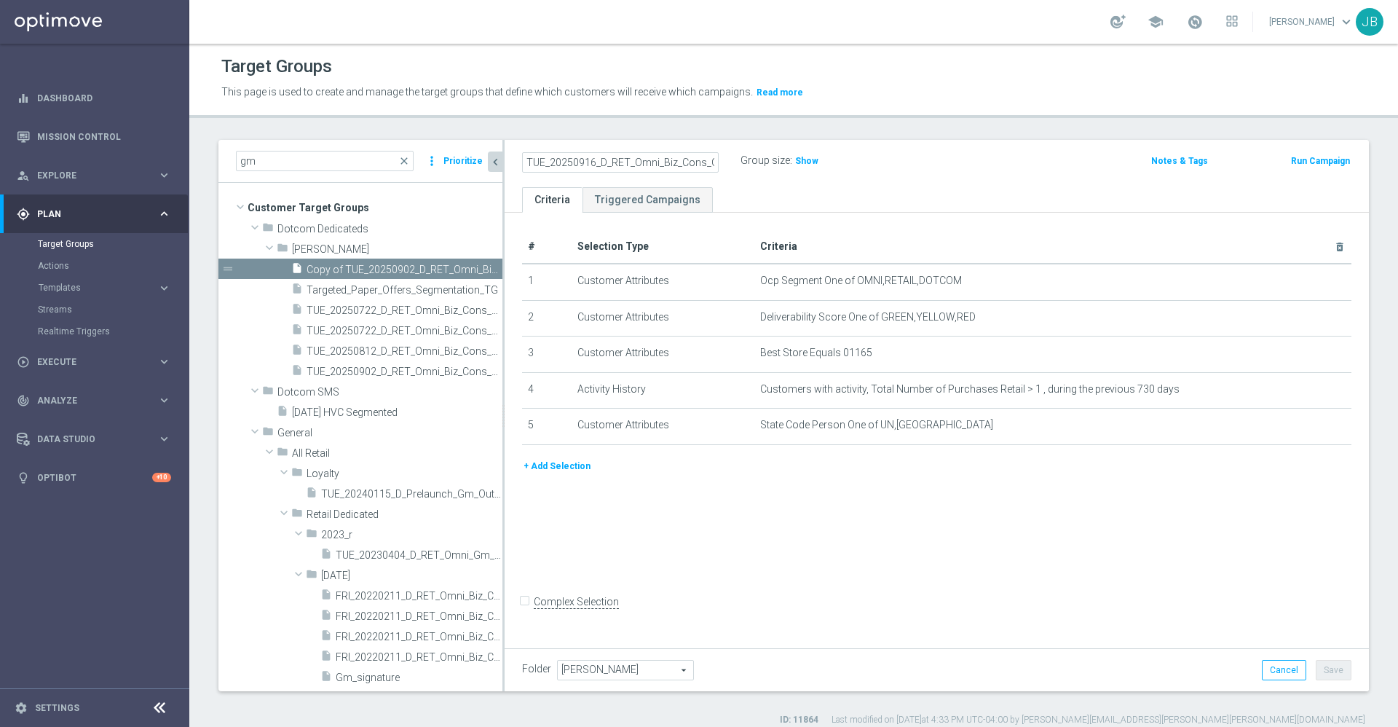
click at [511, 162] on div "TUE_20250916_D_RET_Omni_Biz_Cons_GMClosure_1630" at bounding box center [620, 162] width 218 height 20
click at [630, 162] on input "TUE_20250916_D_RET_Omni_Biz_Cons_GMClosure_1630" at bounding box center [620, 162] width 197 height 20
drag, startPoint x: 537, startPoint y: 161, endPoint x: 777, endPoint y: 165, distance: 240.3
click at [777, 165] on div "TUE_20250916_D_RET_Omni_Biz_Cons_GMClosure_1630 Group size : Show" at bounding box center [794, 162] width 567 height 22
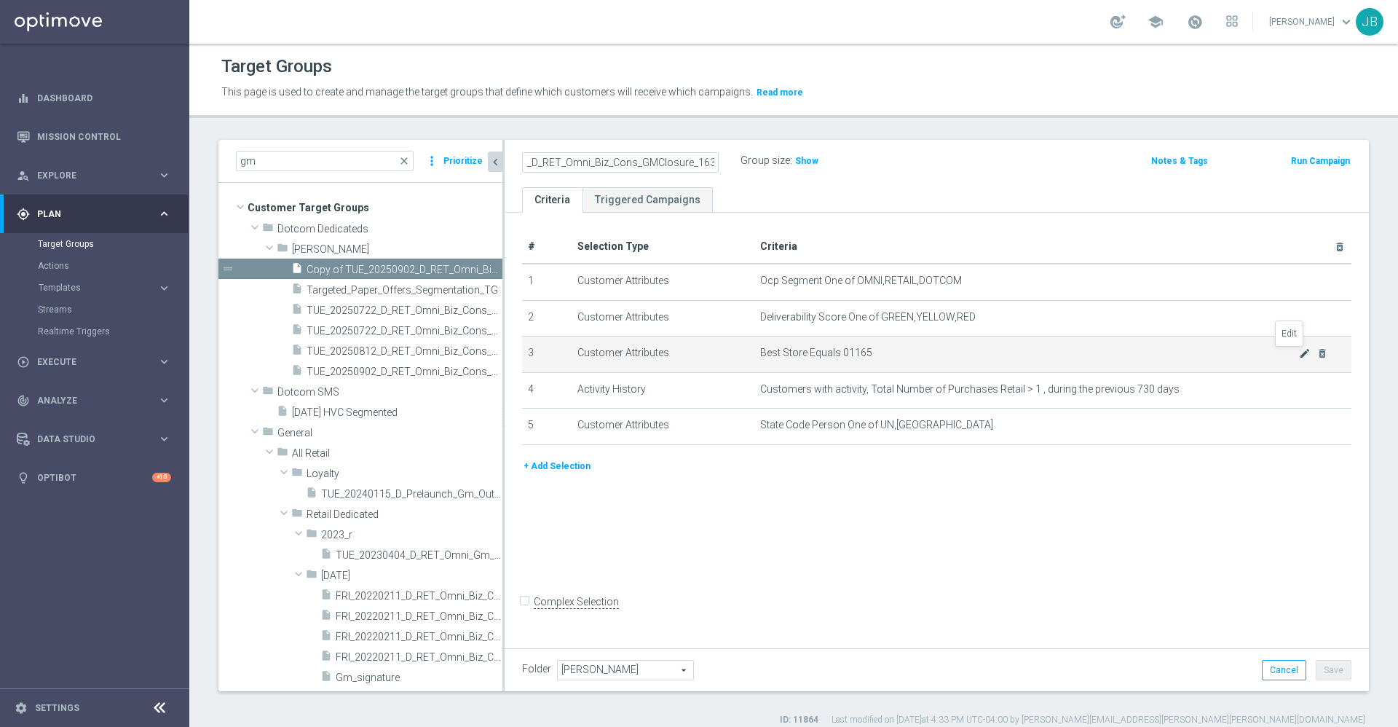
type input "TUE_20250916_D_RET_Omni_Biz_Cons_GMClosure_1630"
click at [1299, 357] on icon "mode_edit" at bounding box center [1305, 353] width 12 height 12
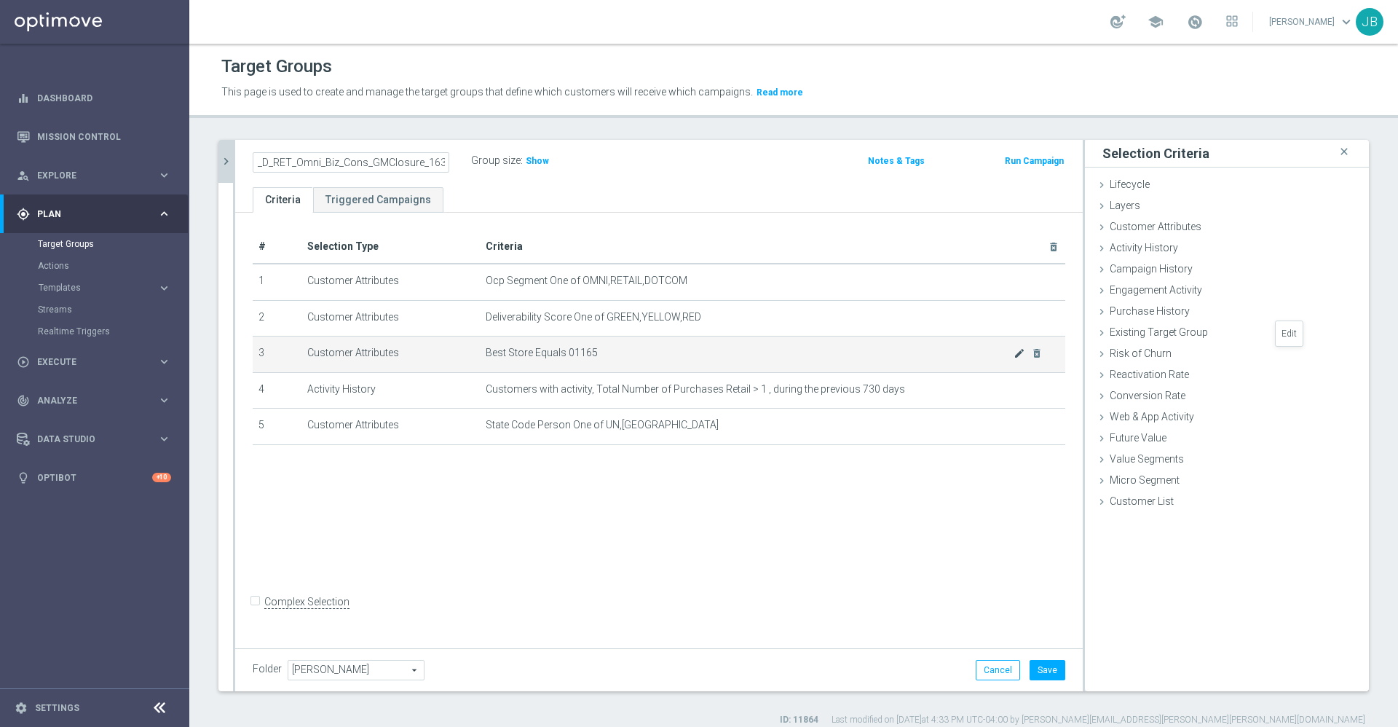
scroll to position [0, 0]
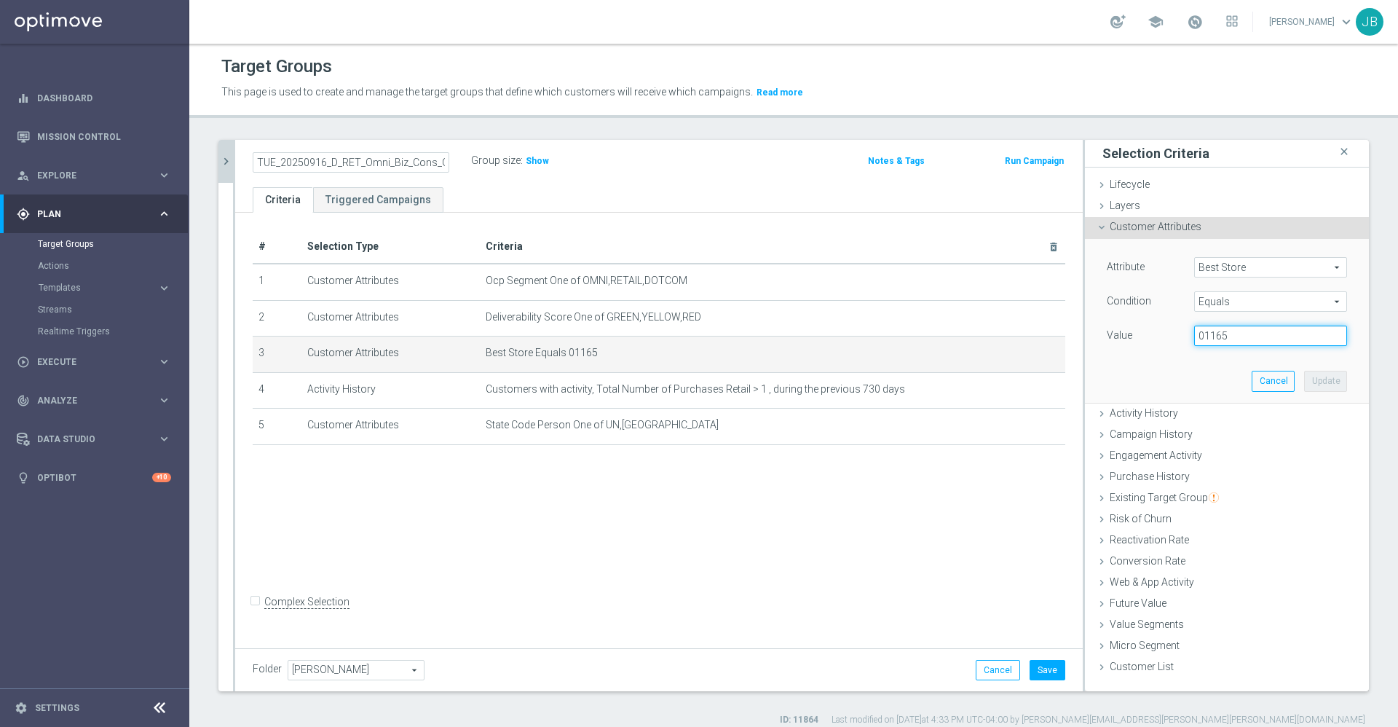
click at [1224, 336] on input "01165" at bounding box center [1270, 335] width 153 height 20
type input "01630"
click at [1305, 374] on button "Update" at bounding box center [1325, 381] width 43 height 20
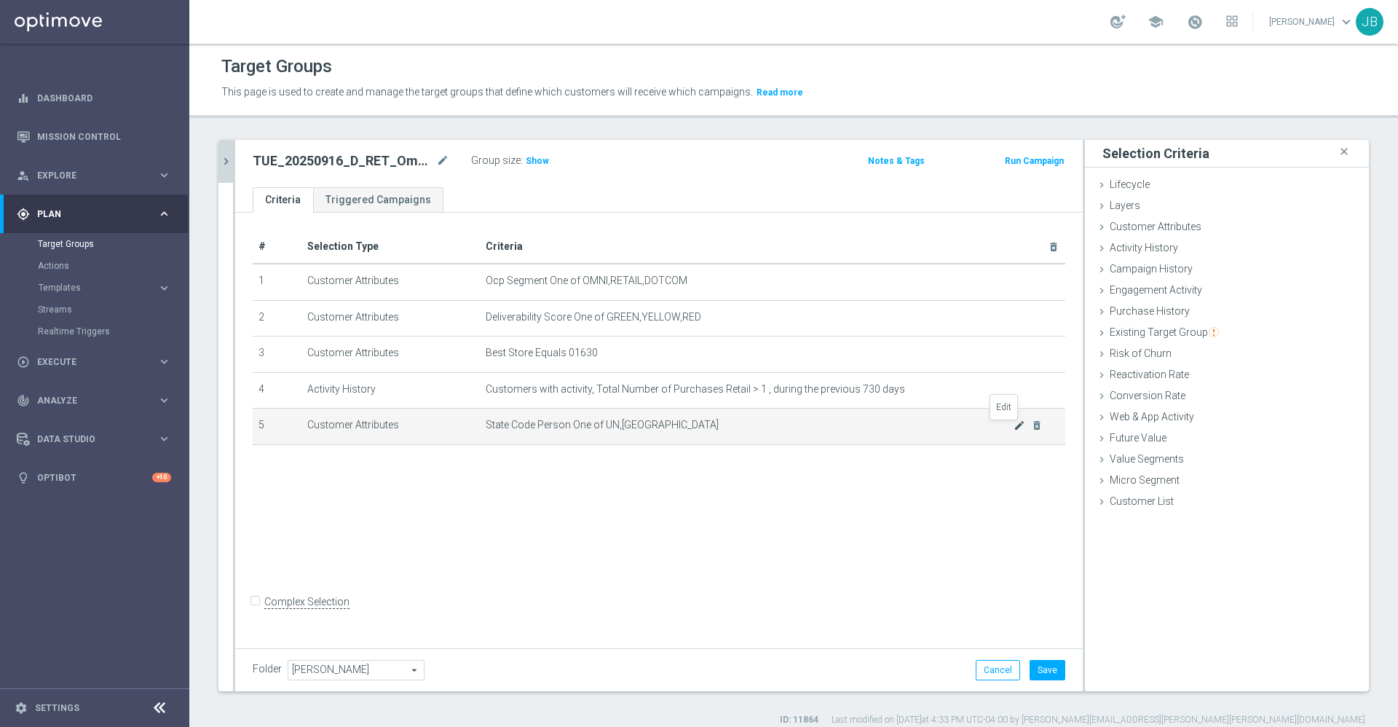
click at [1013, 431] on icon "mode_edit" at bounding box center [1019, 425] width 12 height 12
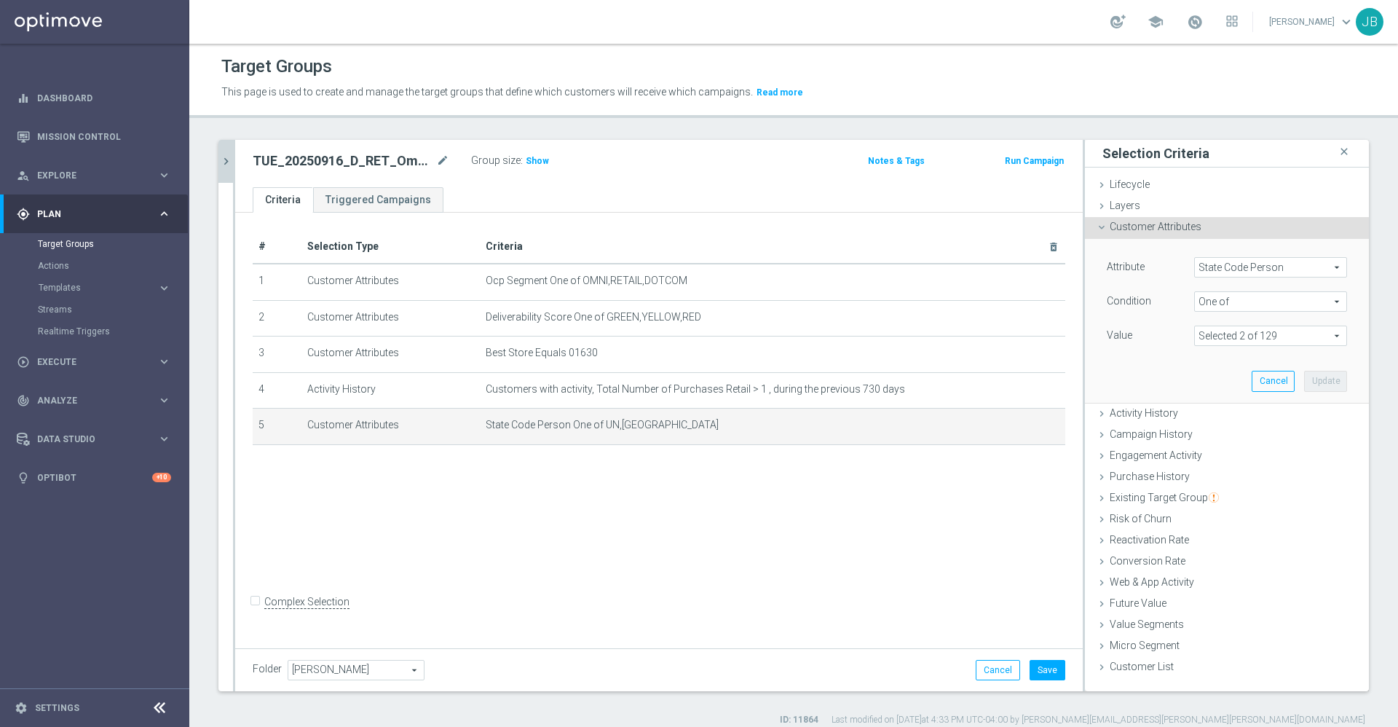
click at [1242, 341] on span at bounding box center [1270, 335] width 151 height 19
click at [1200, 359] on div "Show Selected" at bounding box center [1234, 364] width 68 height 18
click at [1200, 363] on input "Show Selected" at bounding box center [1204, 367] width 9 height 9
checkbox input "true"
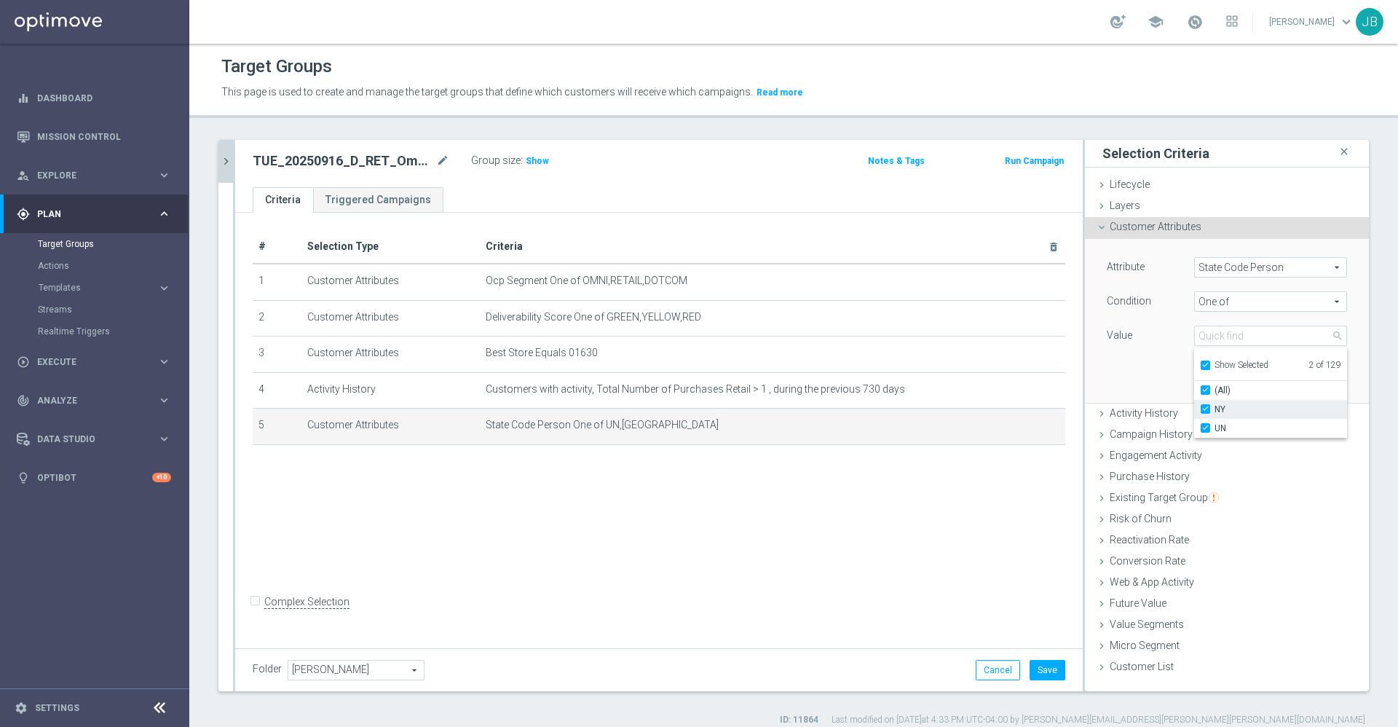
click at [1205, 411] on input "NY" at bounding box center [1209, 409] width 9 height 9
checkbox input "false"
type input "UN"
checkbox input "false"
click at [1210, 340] on input "search" at bounding box center [1270, 335] width 153 height 20
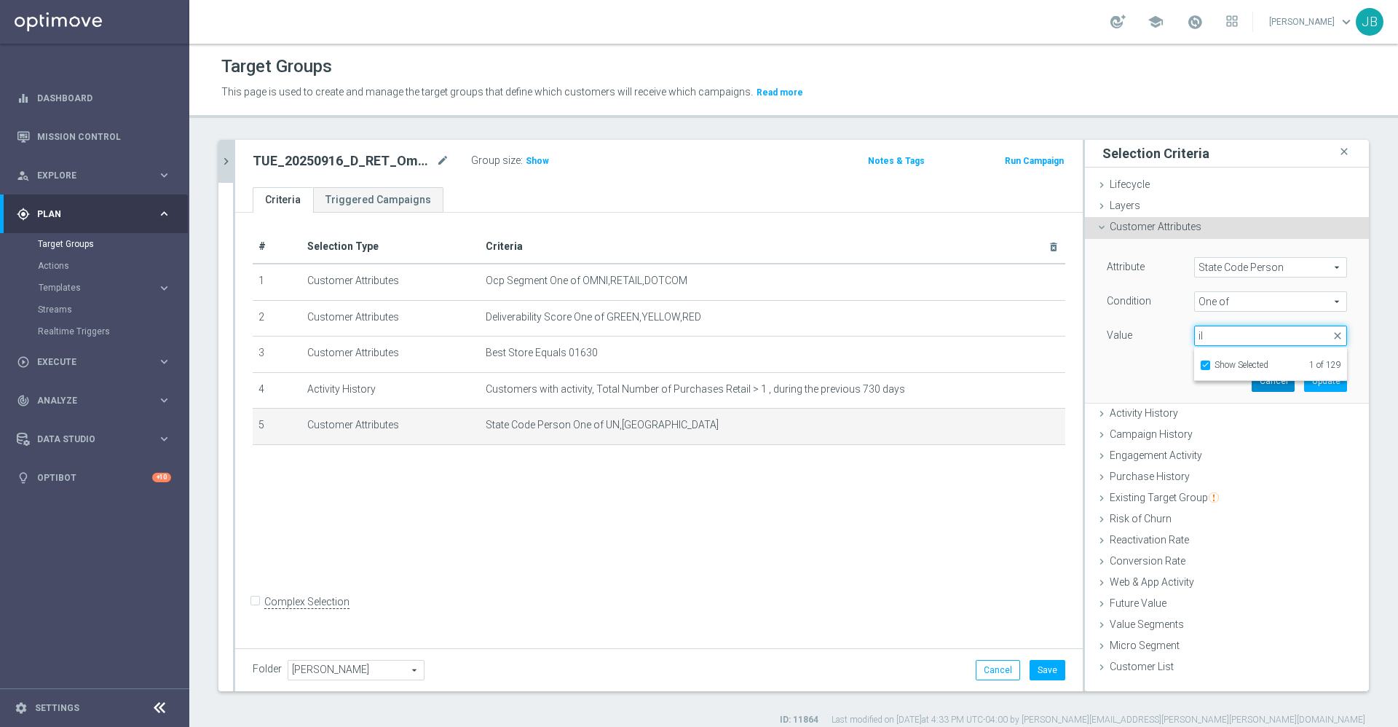
type input "i"
type input "I"
click at [1200, 365] on input "Show Selected" at bounding box center [1204, 367] width 9 height 9
checkbox input "false"
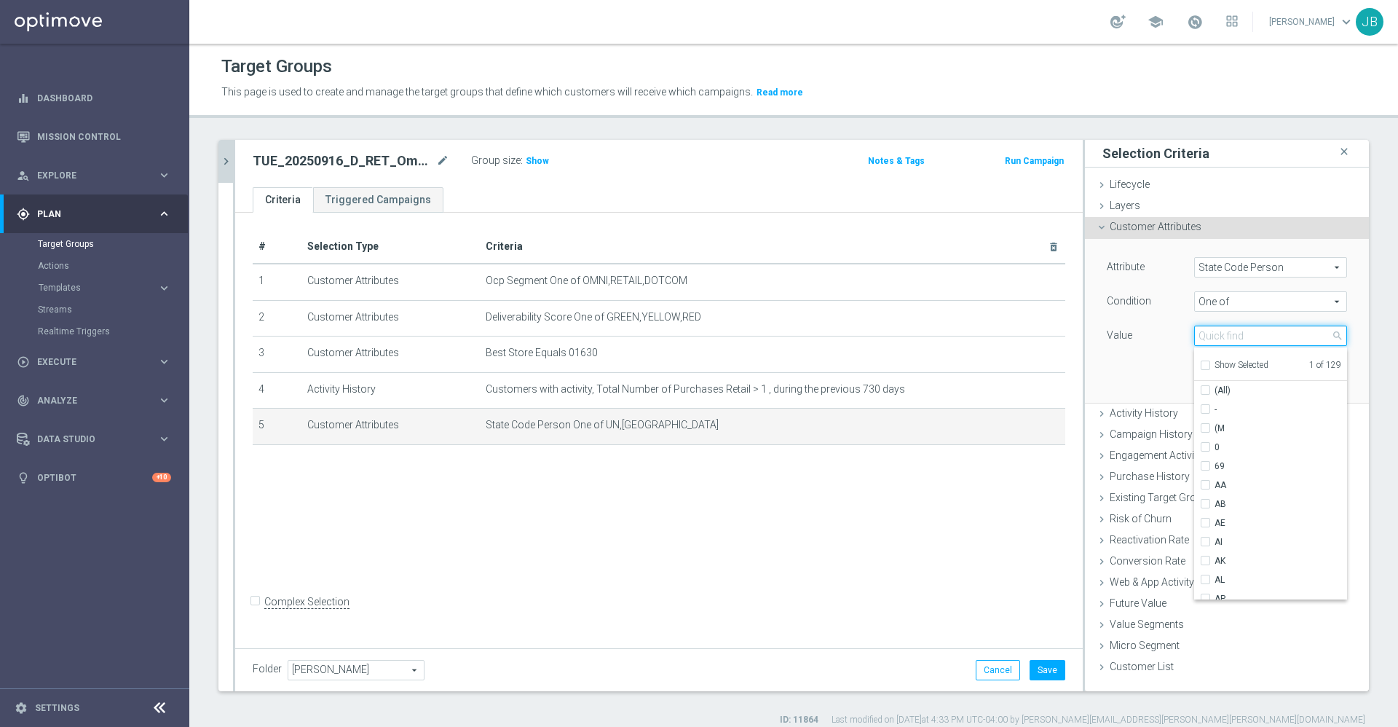
click at [1216, 341] on input "search" at bounding box center [1270, 335] width 153 height 20
type input "IL"
checkbox input "true"
type input "IL"
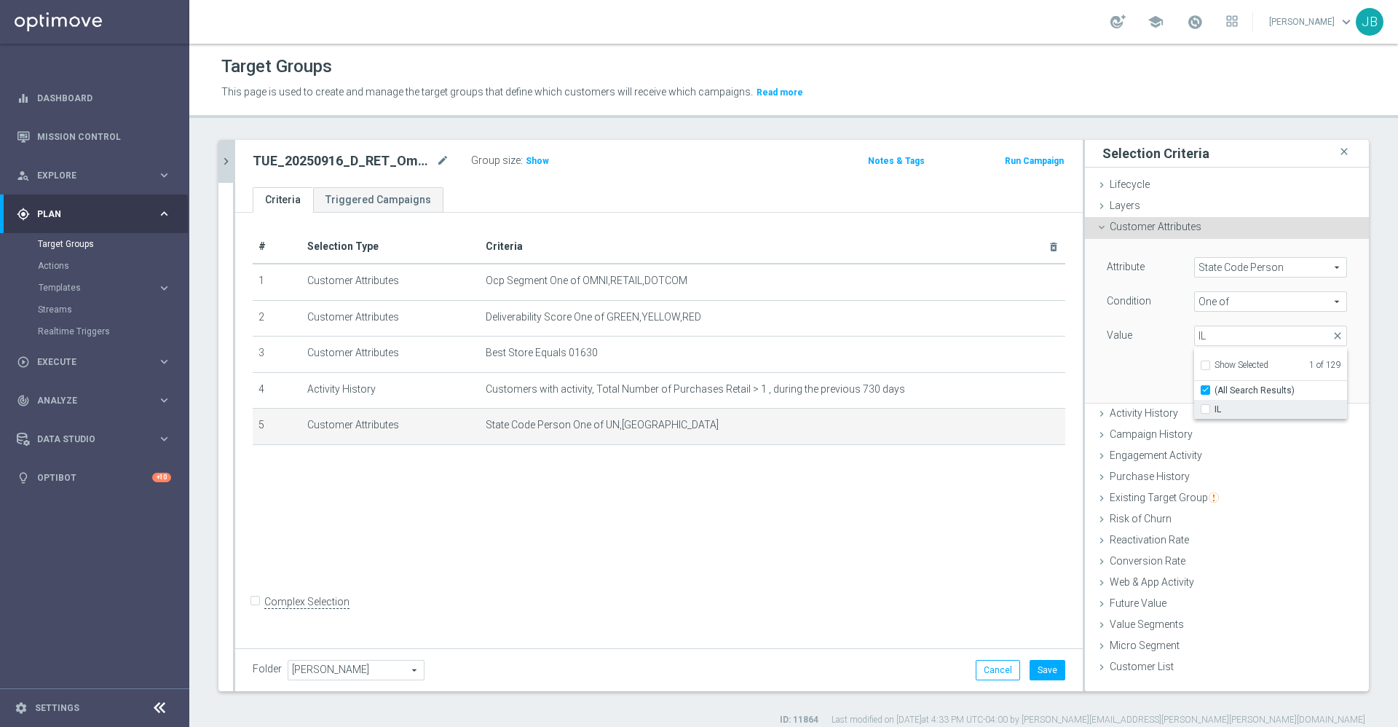
click at [1214, 403] on label "IL" at bounding box center [1280, 409] width 133 height 19
click at [1205, 405] on input "IL" at bounding box center [1209, 409] width 9 height 9
checkbox input "true"
type input "Selected 2 of 129"
checkbox input "false"
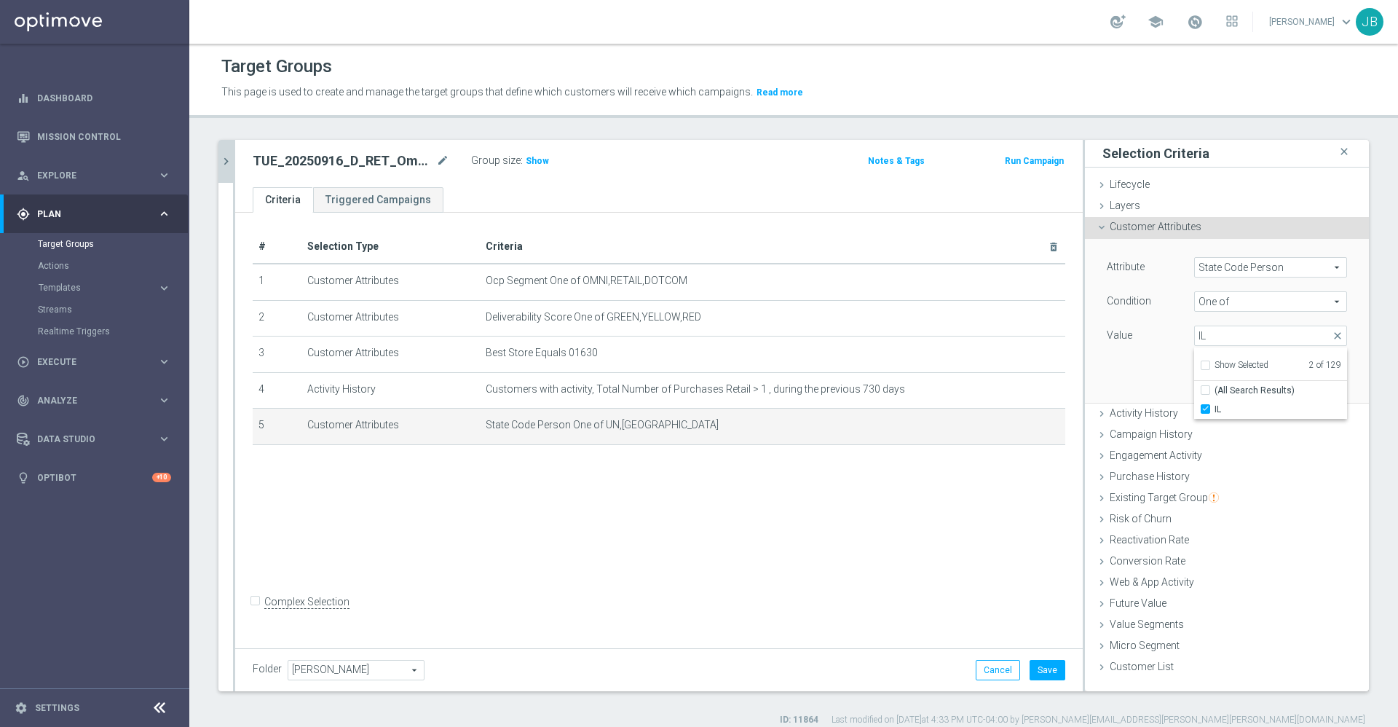
click at [1143, 367] on div "Attribute State Code Person State Code Person arrow_drop_down search Condition …" at bounding box center [1227, 320] width 262 height 163
click at [1323, 381] on button "Update" at bounding box center [1325, 381] width 43 height 20
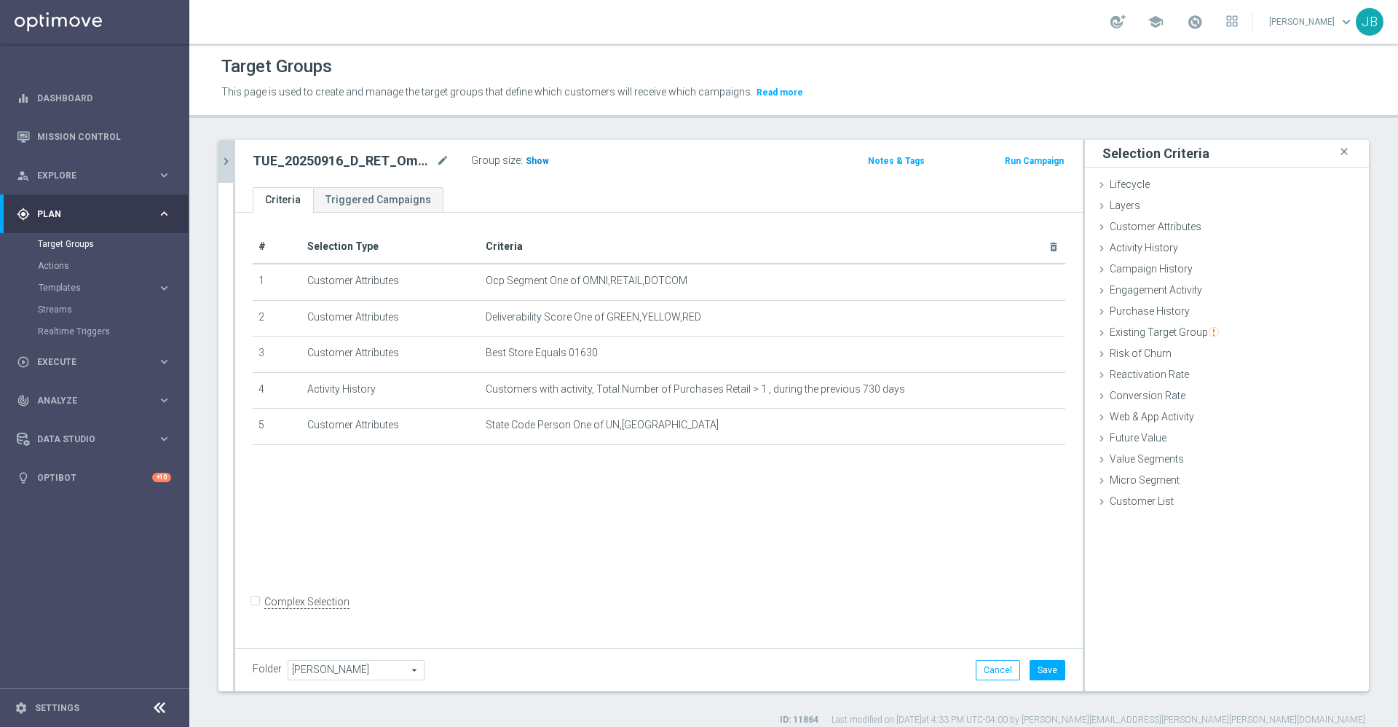
click at [530, 159] on span "Show" at bounding box center [537, 161] width 23 height 10
click at [1032, 662] on button "Save" at bounding box center [1047, 670] width 36 height 20
click at [226, 158] on icon "chevron_right" at bounding box center [226, 161] width 14 height 14
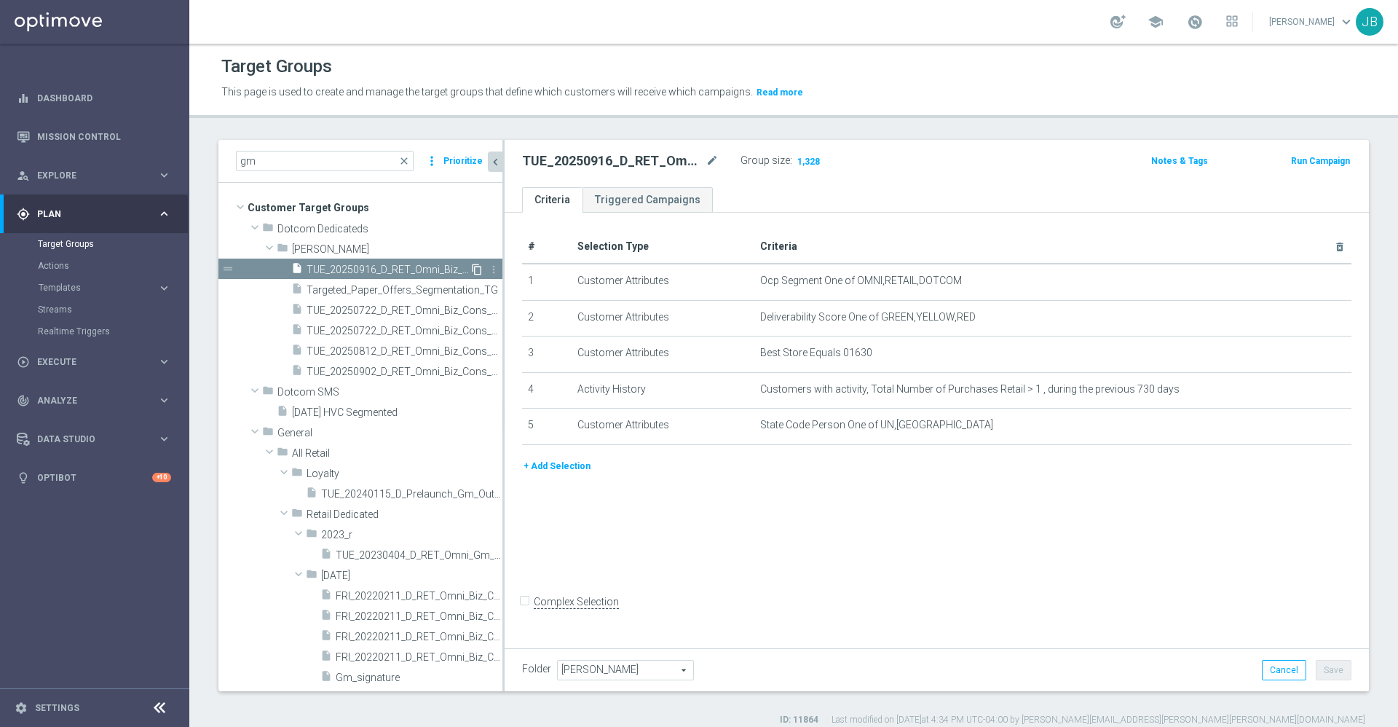
click at [471, 269] on icon "content_copy" at bounding box center [477, 270] width 12 height 12
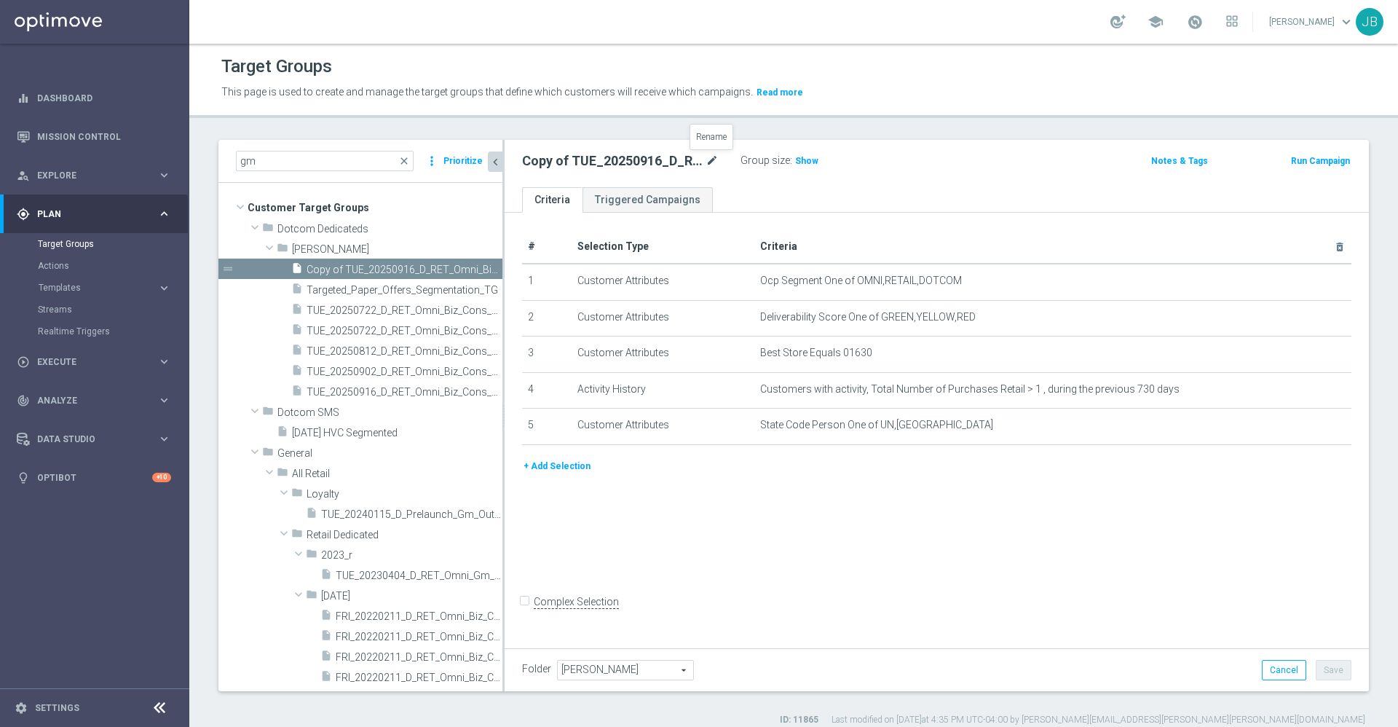
click at [713, 156] on icon "mode_edit" at bounding box center [711, 160] width 13 height 17
click at [534, 162] on input "Copy of TUE_20250916_D_RET_Omni_Biz_Cons_GMClosure_1630" at bounding box center [620, 162] width 197 height 20
type input "TUE_20250916_D_RET_Omni_Biz_Cons_GMClosure_334"
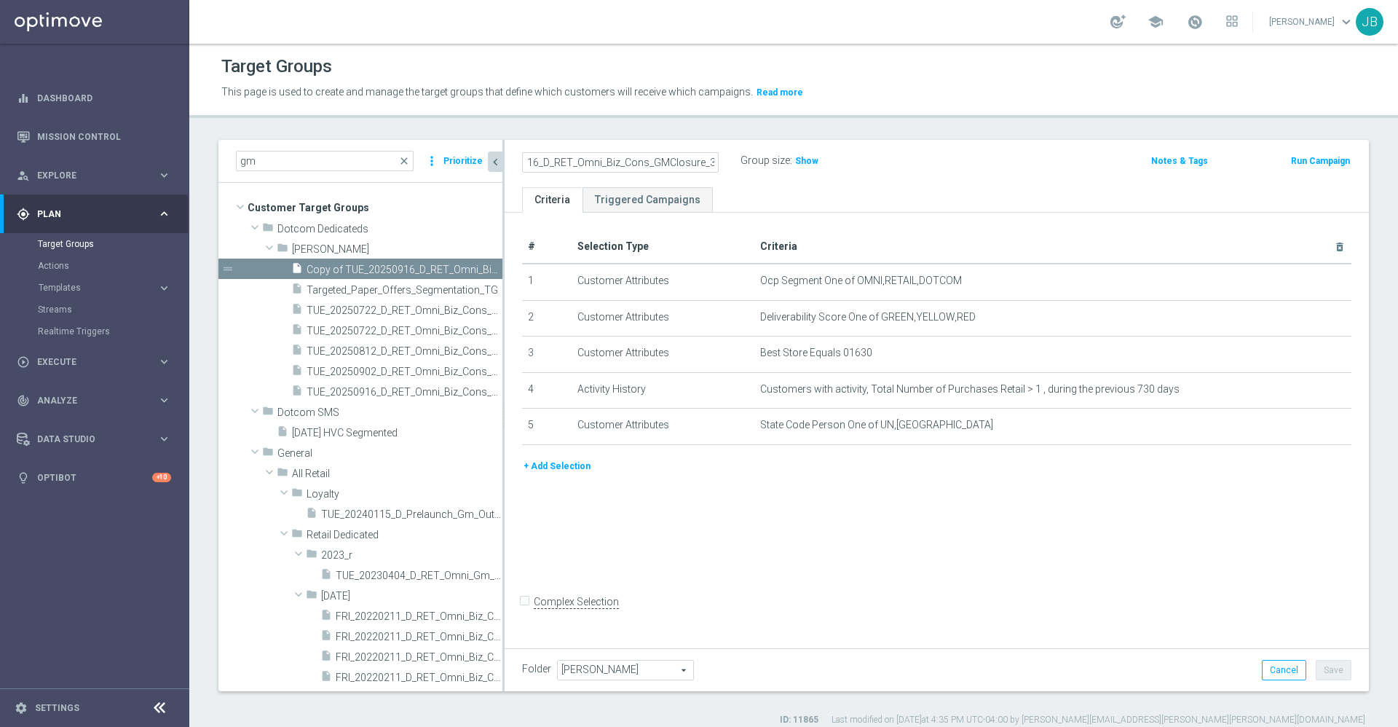
scroll to position [0, 63]
click at [1299, 357] on icon "mode_edit" at bounding box center [1305, 353] width 12 height 12
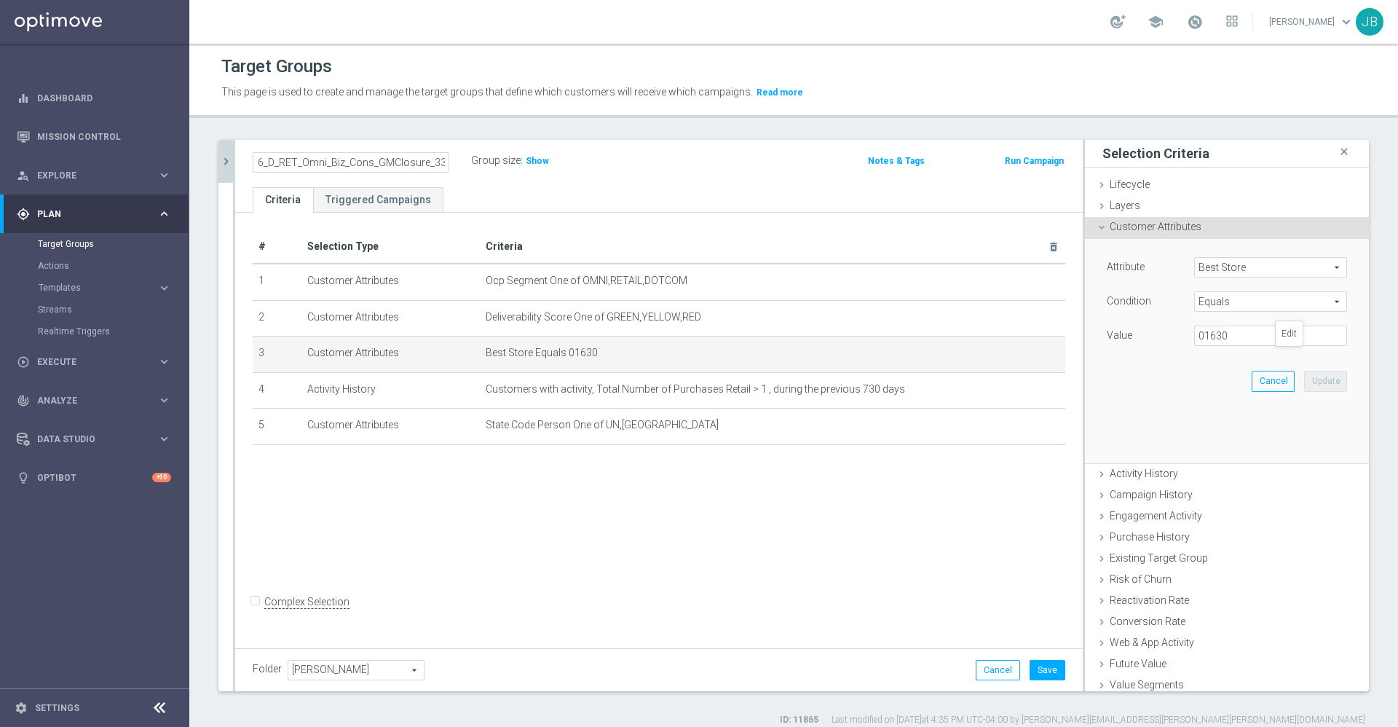
scroll to position [0, 0]
click at [1225, 333] on input "01630" at bounding box center [1270, 335] width 153 height 20
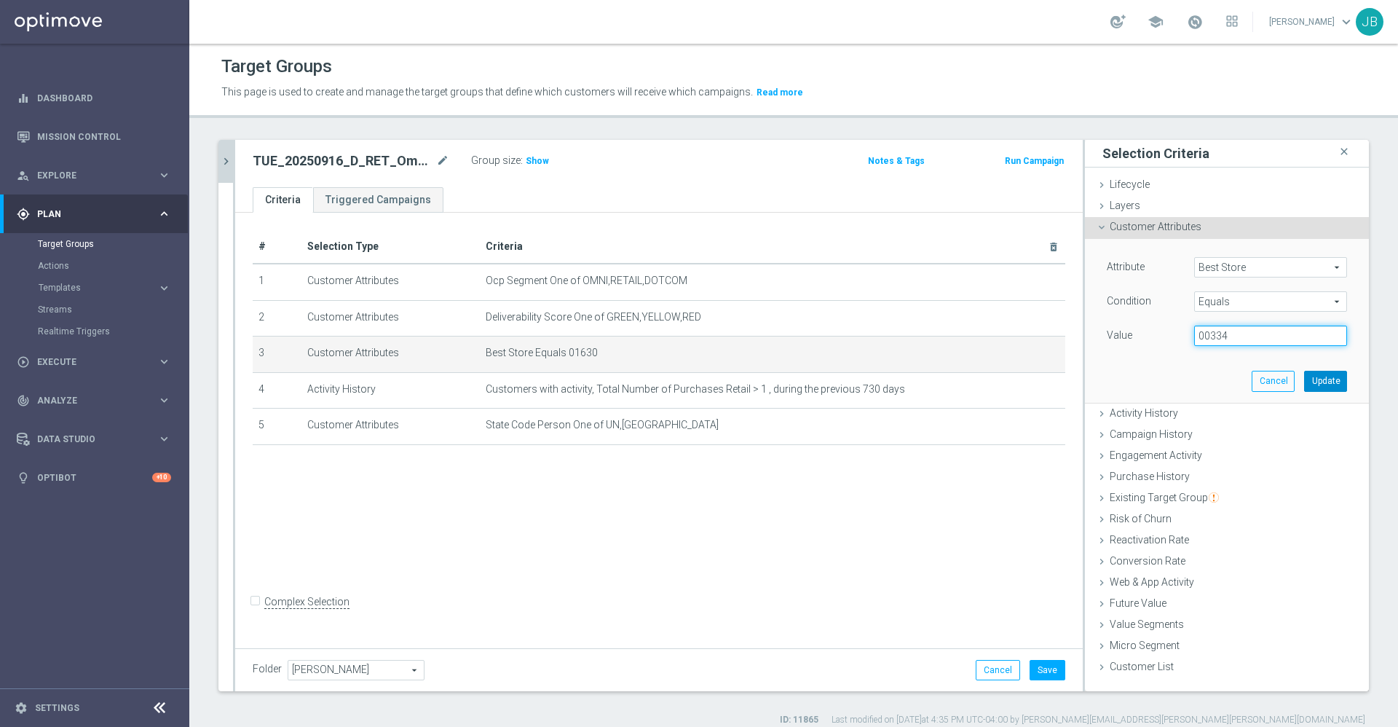
type input "00334"
click at [1304, 377] on button "Update" at bounding box center [1325, 381] width 43 height 20
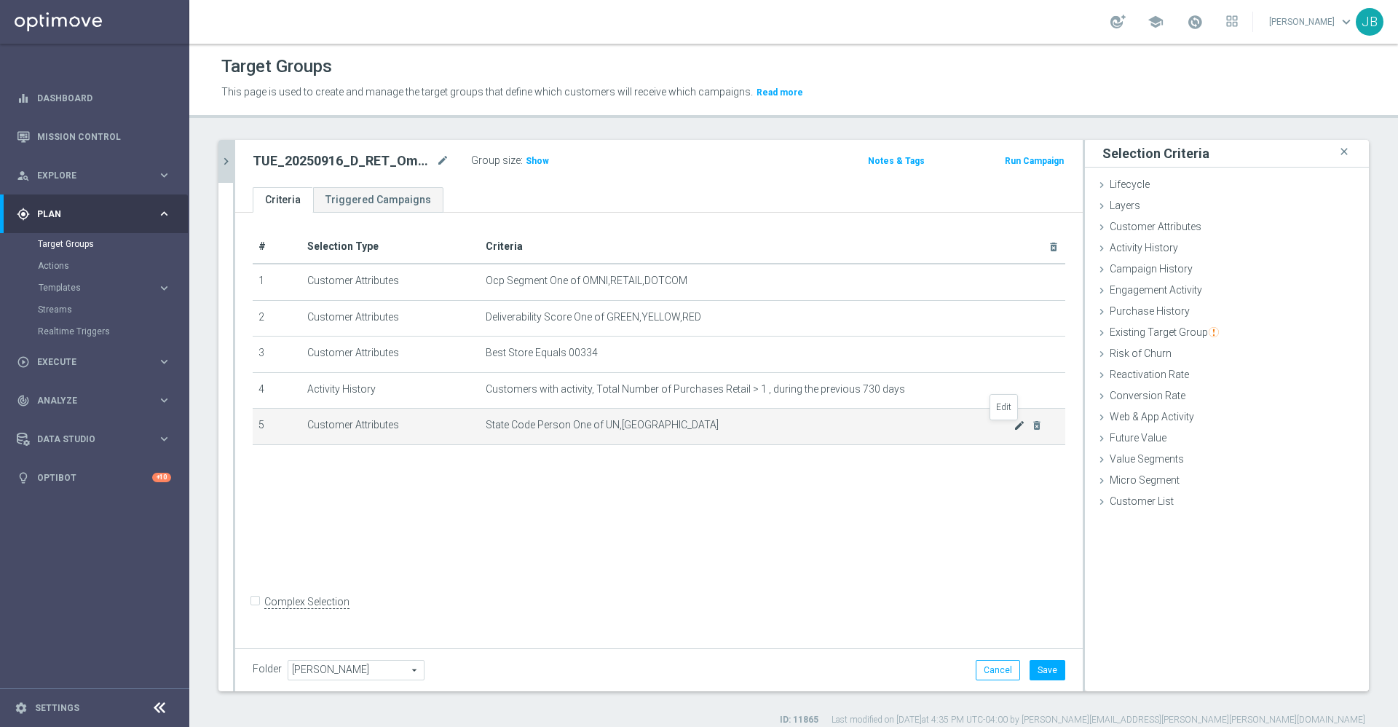
click at [1013, 430] on icon "mode_edit" at bounding box center [1019, 425] width 12 height 12
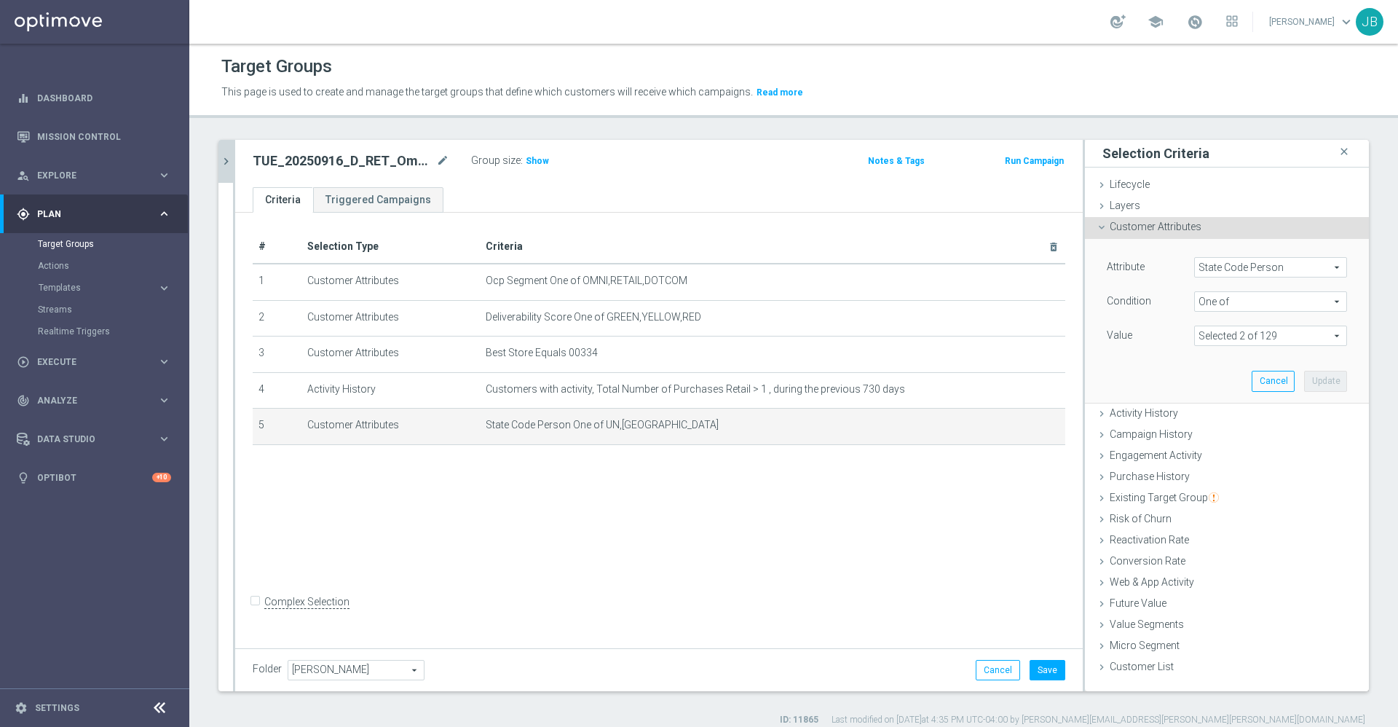
click at [1265, 332] on span at bounding box center [1270, 335] width 151 height 19
click at [1200, 367] on input "Show Selected" at bounding box center [1204, 367] width 9 height 9
checkbox input "true"
click at [1205, 408] on input "IL" at bounding box center [1209, 409] width 9 height 9
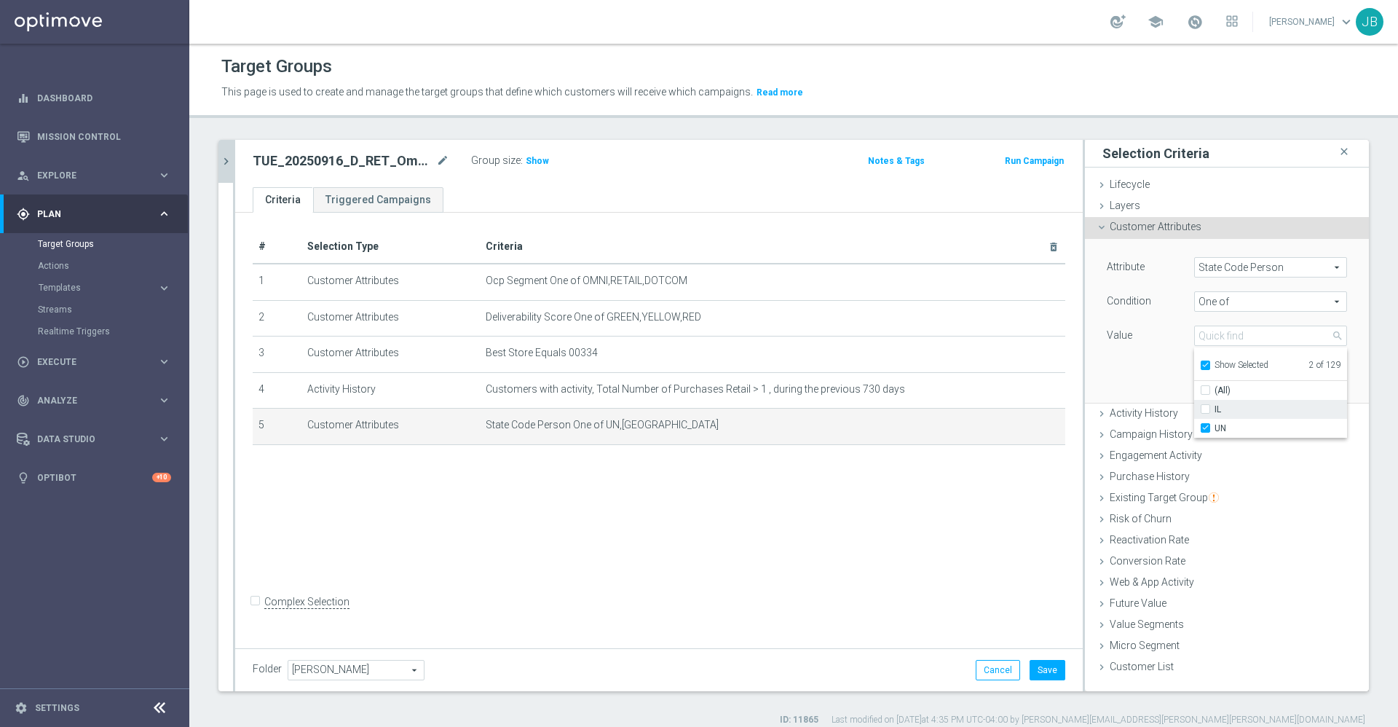
checkbox input "false"
type input "UN"
checkbox input "false"
click at [1109, 362] on div "Attribute State Code Person State Code Person arrow_drop_down search Condition …" at bounding box center [1227, 320] width 262 height 163
click at [1220, 341] on span "UN" at bounding box center [1270, 335] width 151 height 19
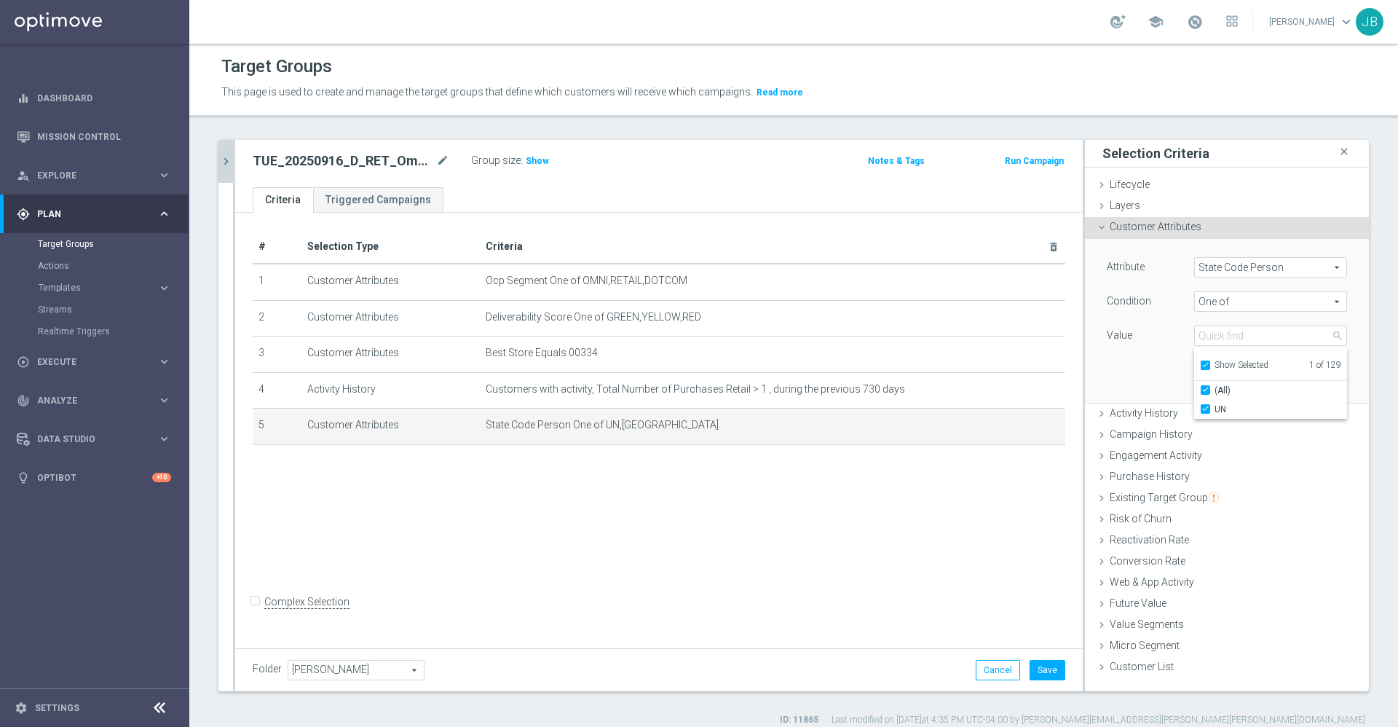
click at [1214, 361] on label "Show Selected" at bounding box center [1241, 366] width 54 height 13
click at [1200, 363] on input "Show Selected" at bounding box center [1204, 367] width 9 height 9
checkbox input "false"
click at [1207, 325] on input "search" at bounding box center [1270, 335] width 153 height 20
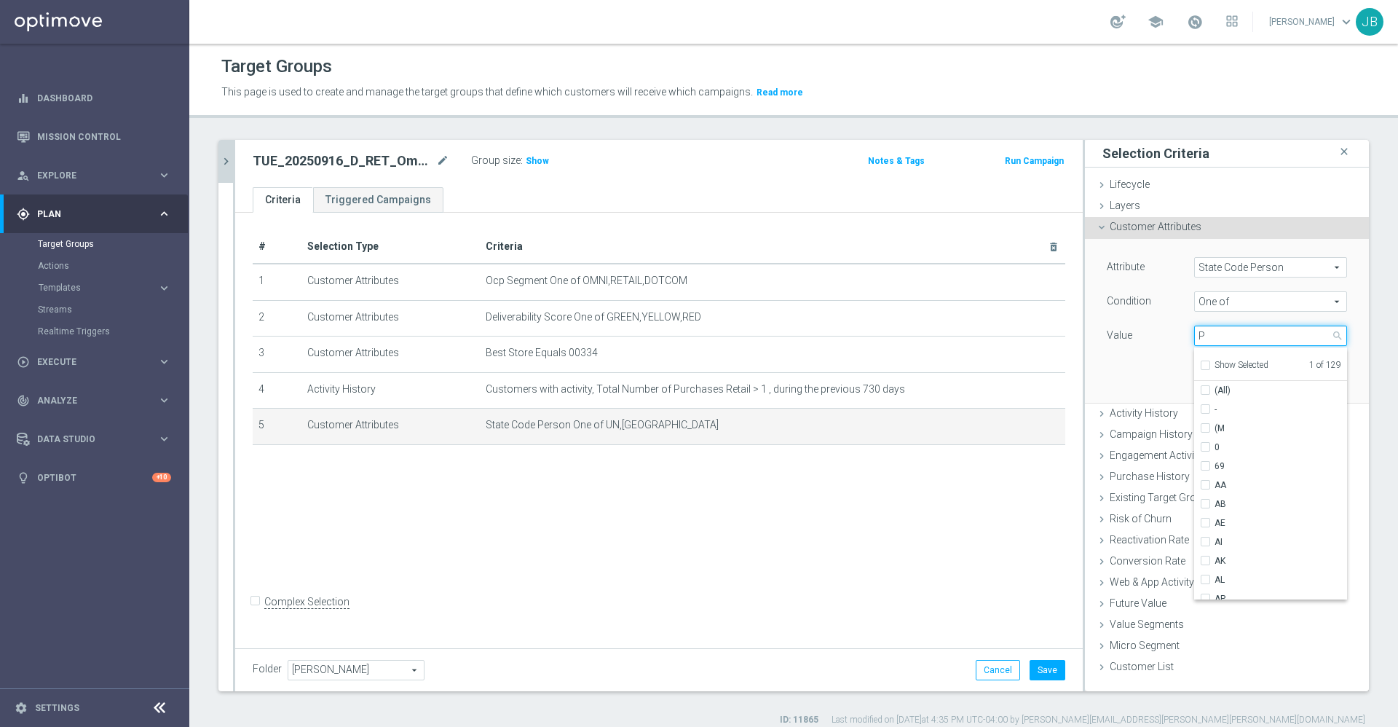
type input "PA"
checkbox input "true"
type input "PA"
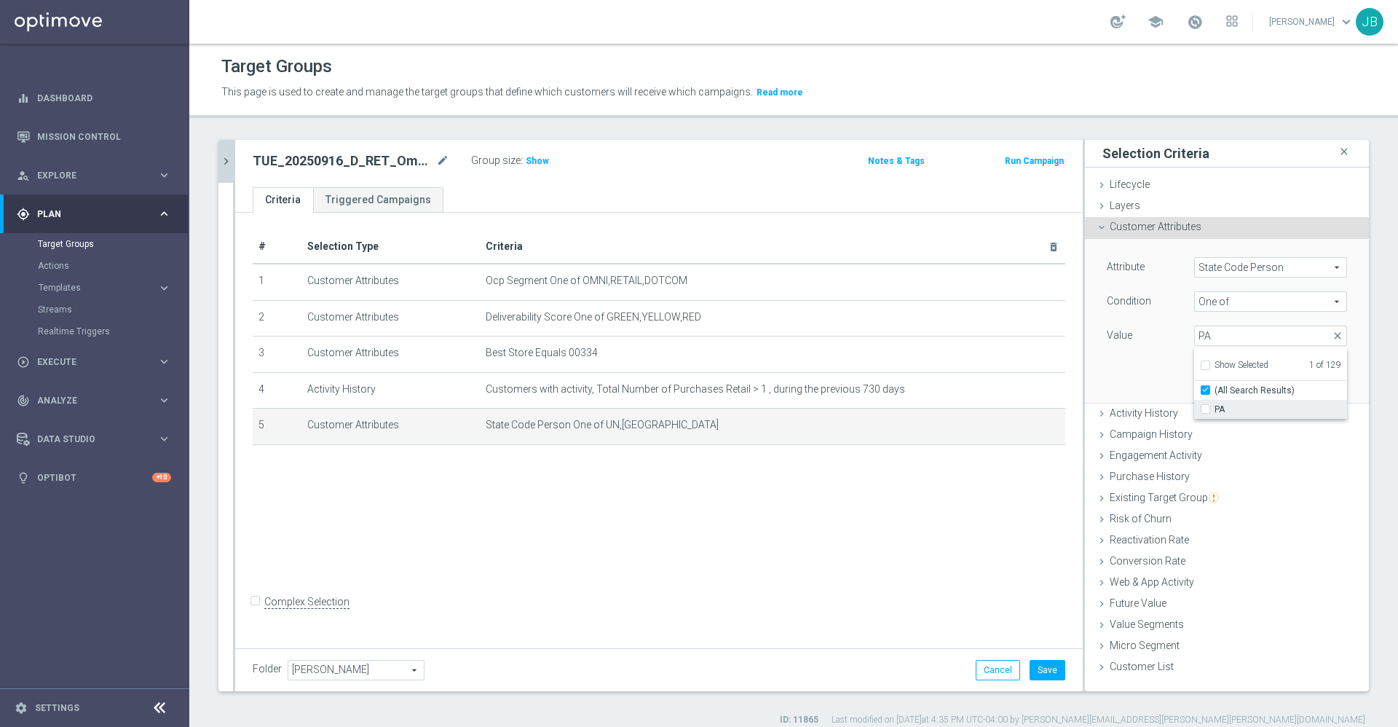
click at [1217, 408] on span "PA" at bounding box center [1280, 409] width 133 height 12
click at [1214, 408] on input "PA" at bounding box center [1209, 409] width 9 height 9
checkbox input "true"
type input "Selected 2 of 129"
checkbox input "false"
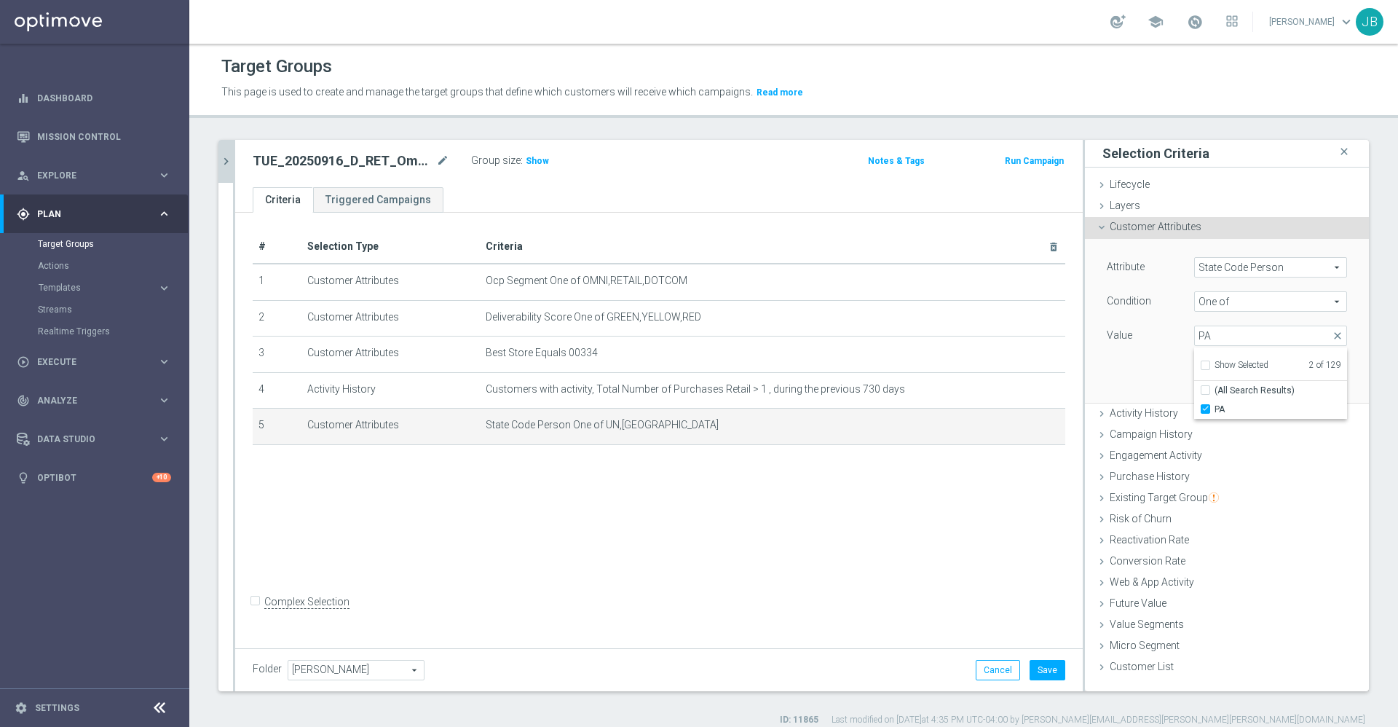
click at [1120, 371] on div "Attribute State Code Person State Code Person arrow_drop_down search Condition …" at bounding box center [1227, 320] width 262 height 163
click at [1306, 383] on button "Update" at bounding box center [1325, 381] width 43 height 20
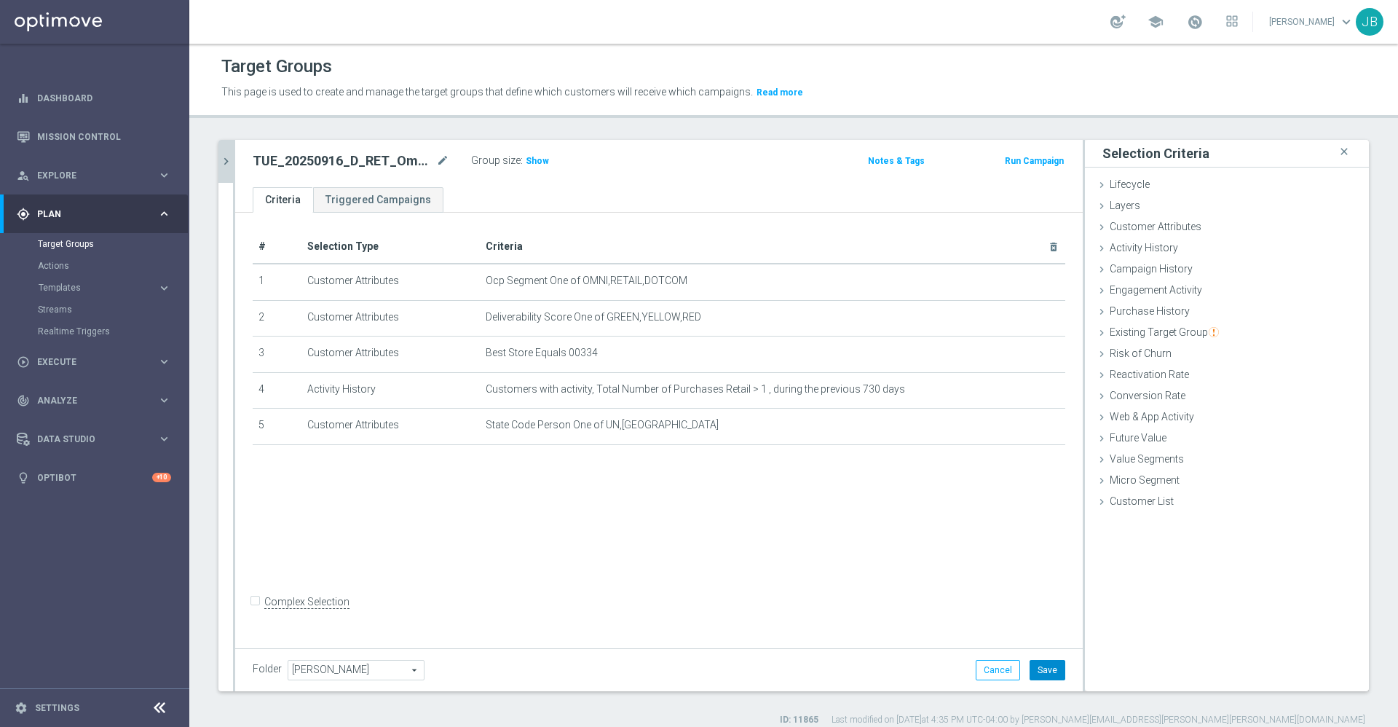
click at [1029, 665] on button "Save" at bounding box center [1047, 670] width 36 height 20
click at [539, 161] on span "Show" at bounding box center [537, 161] width 23 height 10
click at [232, 165] on icon "chevron_right" at bounding box center [226, 161] width 14 height 14
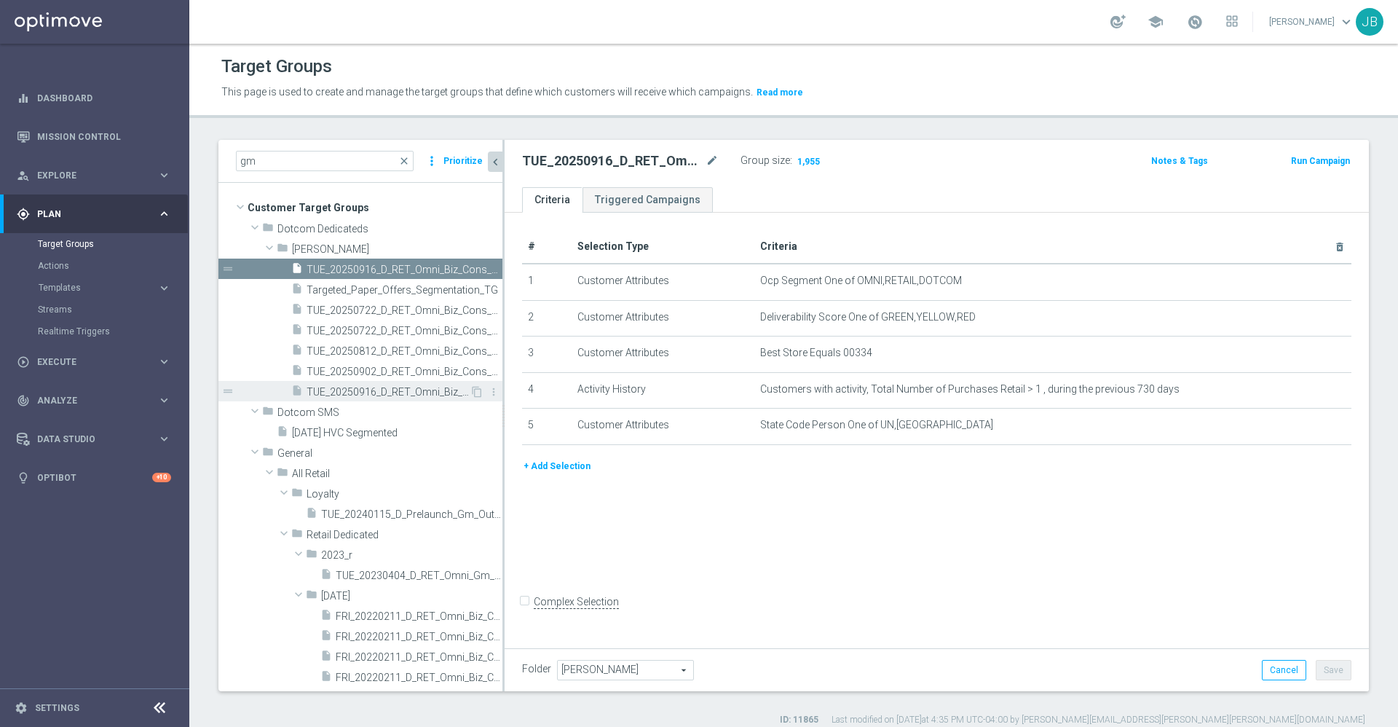
click at [411, 388] on span "TUE_20250916_D_RET_Omni_Biz_Cons_GMClosure_1630" at bounding box center [388, 392] width 163 height 12
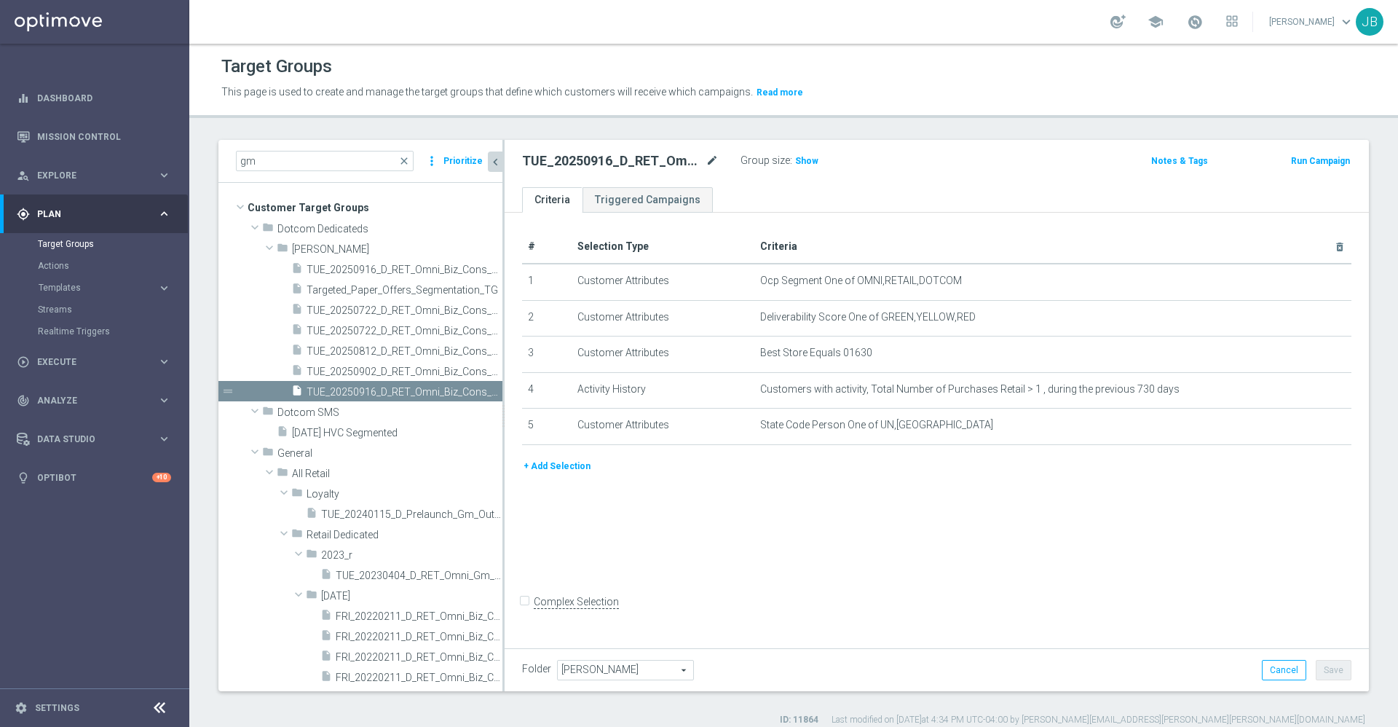
click at [708, 165] on icon "mode_edit" at bounding box center [711, 160] width 13 height 17
click at [691, 515] on div "# Selection Type Criteria delete_forever 1 Customer Attributes Ocp Segment One …" at bounding box center [937, 428] width 864 height 431
click at [471, 392] on icon "content_copy" at bounding box center [477, 392] width 12 height 12
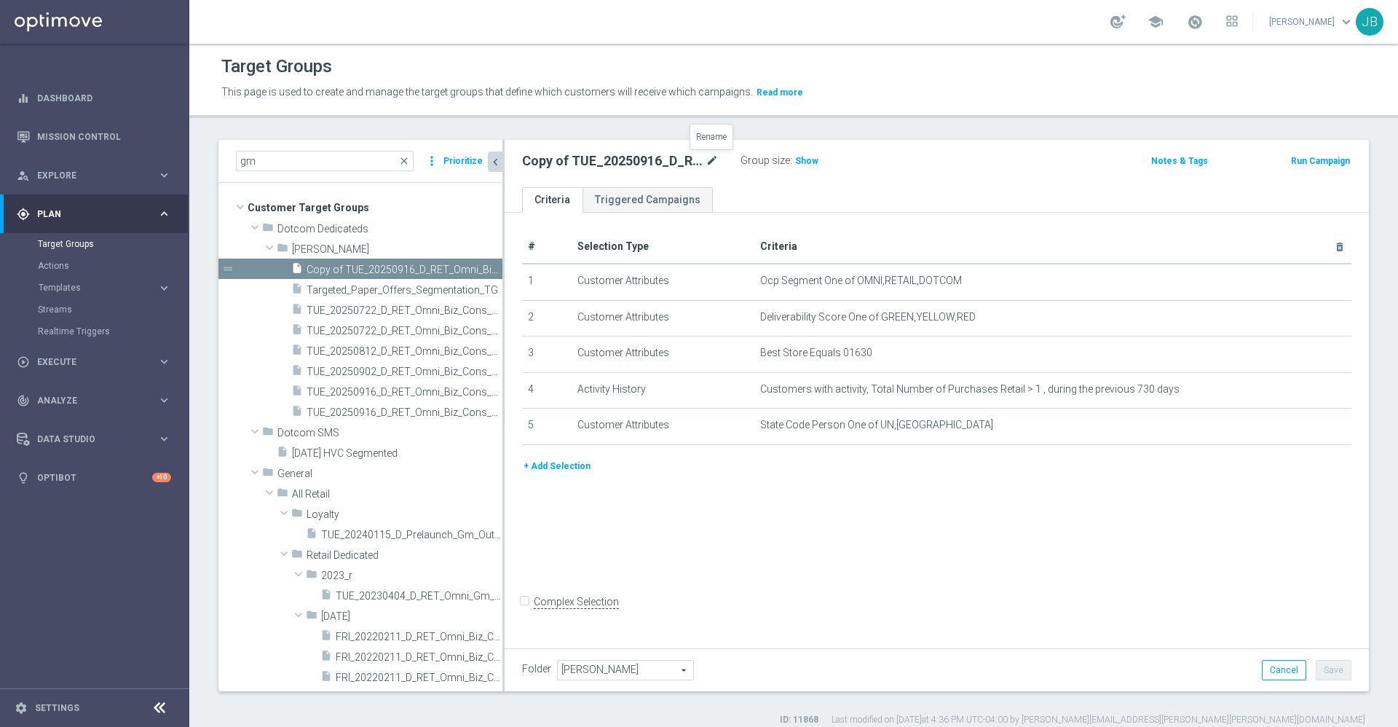
click at [707, 162] on icon "mode_edit" at bounding box center [711, 160] width 13 height 17
click at [547, 163] on input "Copy of TUE_20250916_D_RET_Omni_Biz_Cons_GMClosure_1630" at bounding box center [620, 162] width 197 height 20
type input "TUE_20250916_D_RET_Omni_Biz_Cons_GMClosure_545"
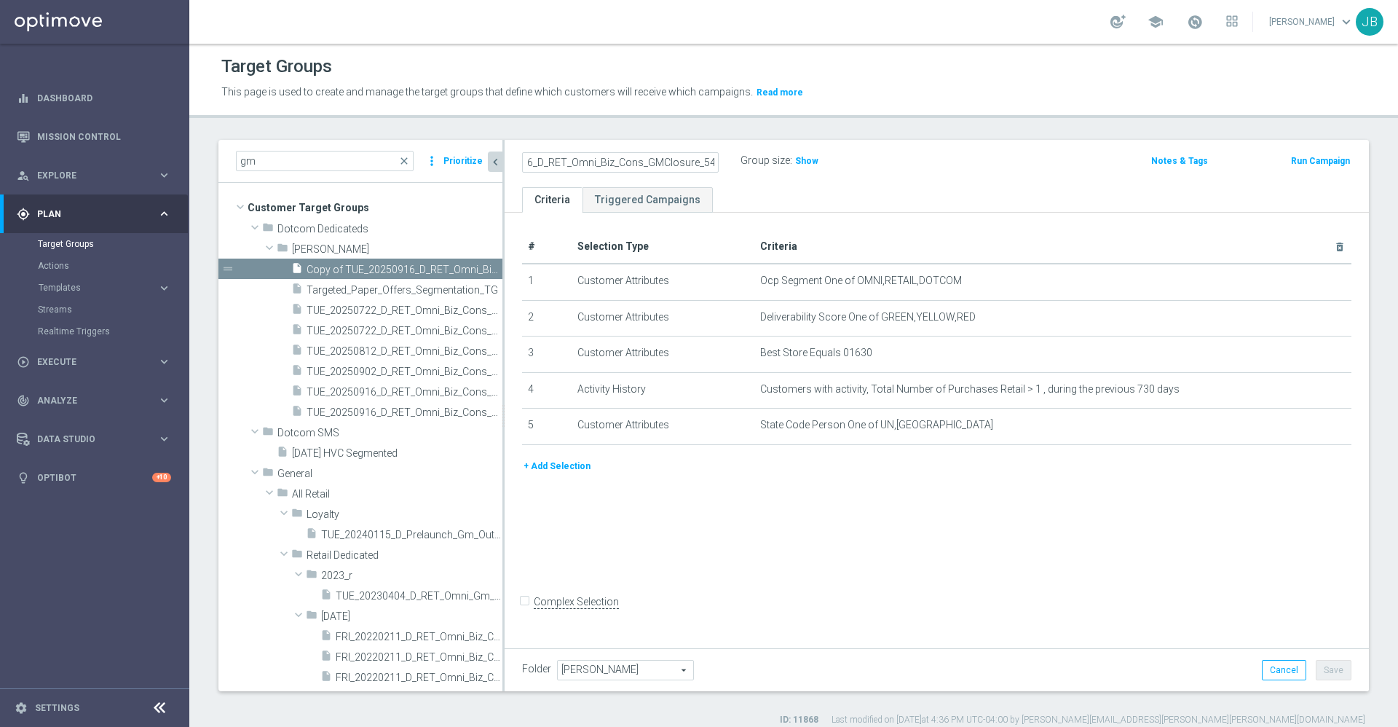
click at [1112, 574] on div "# Selection Type Criteria delete_forever 1 Customer Attributes Ocp Segment One …" at bounding box center [937, 428] width 864 height 431
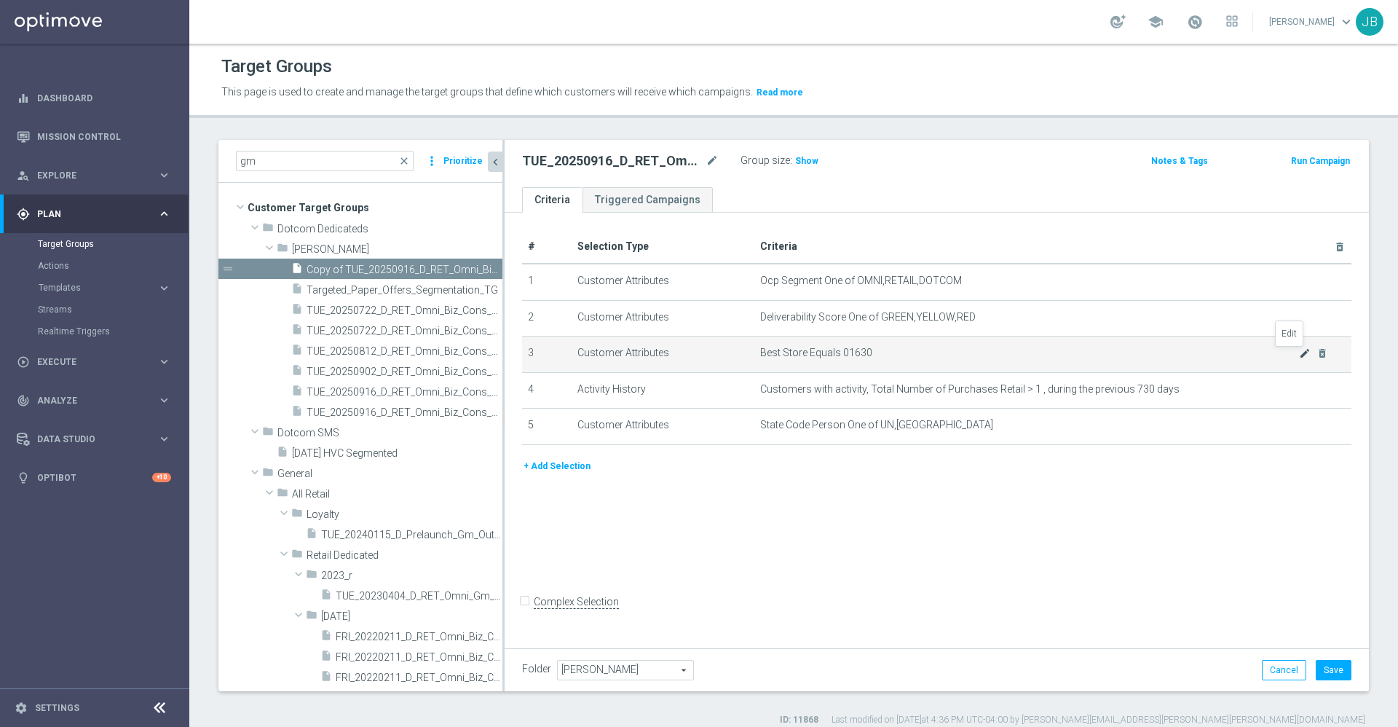
click at [1299, 358] on icon "mode_edit" at bounding box center [1305, 353] width 12 height 12
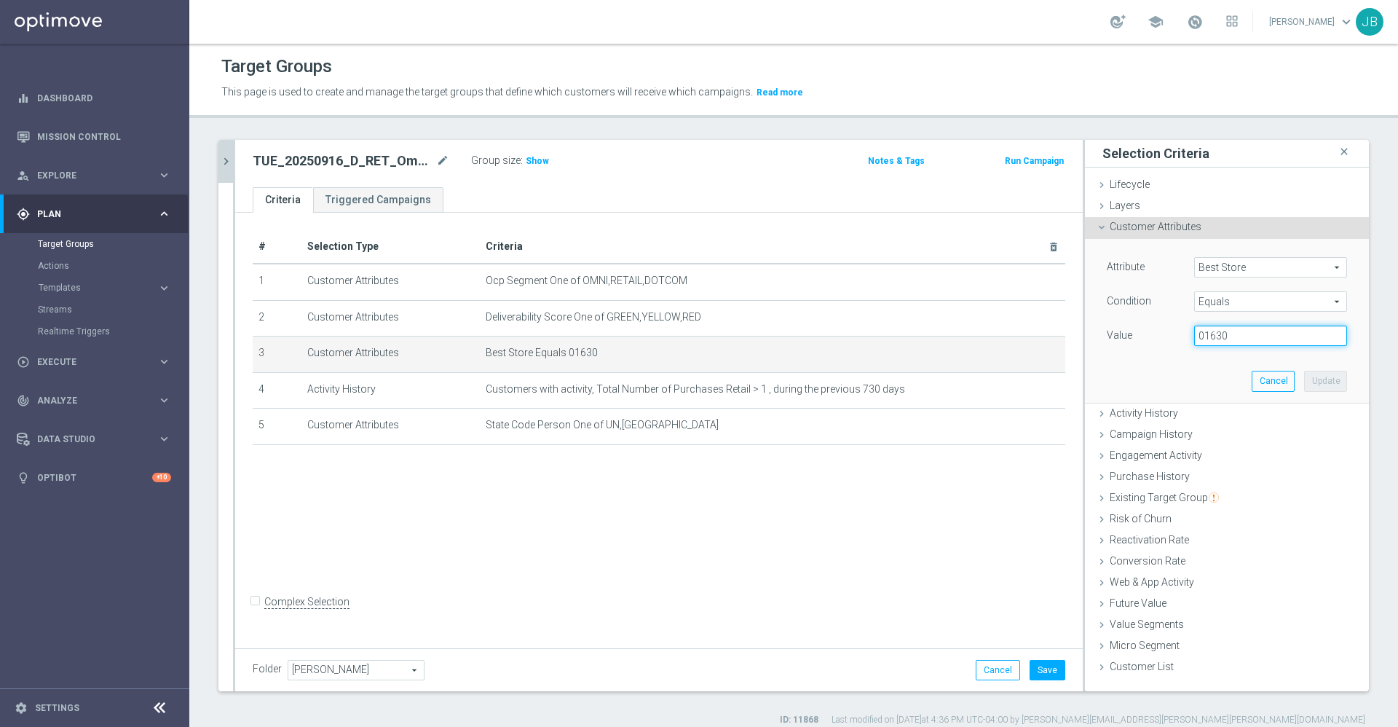
click at [1218, 336] on input "01630" at bounding box center [1270, 335] width 153 height 20
type input "00545"
click at [1311, 386] on button "Update" at bounding box center [1325, 381] width 43 height 20
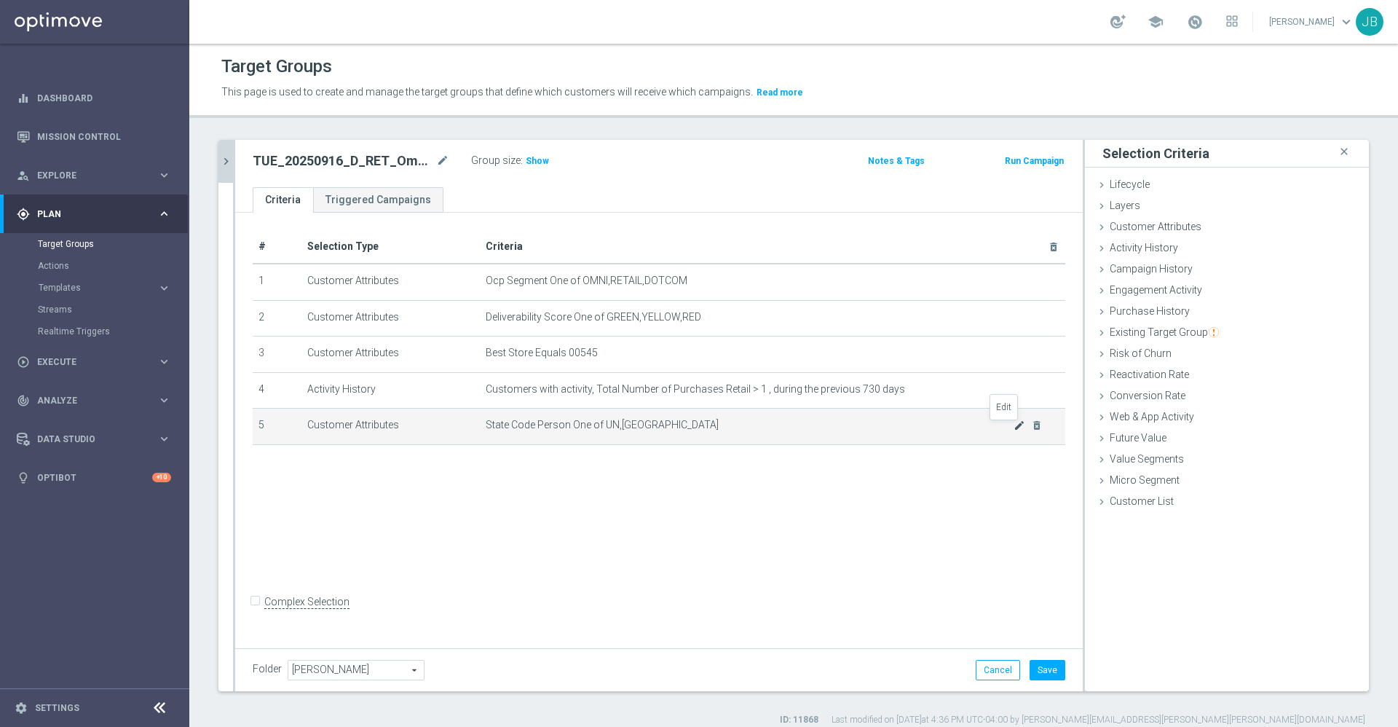
click at [1013, 430] on icon "mode_edit" at bounding box center [1019, 425] width 12 height 12
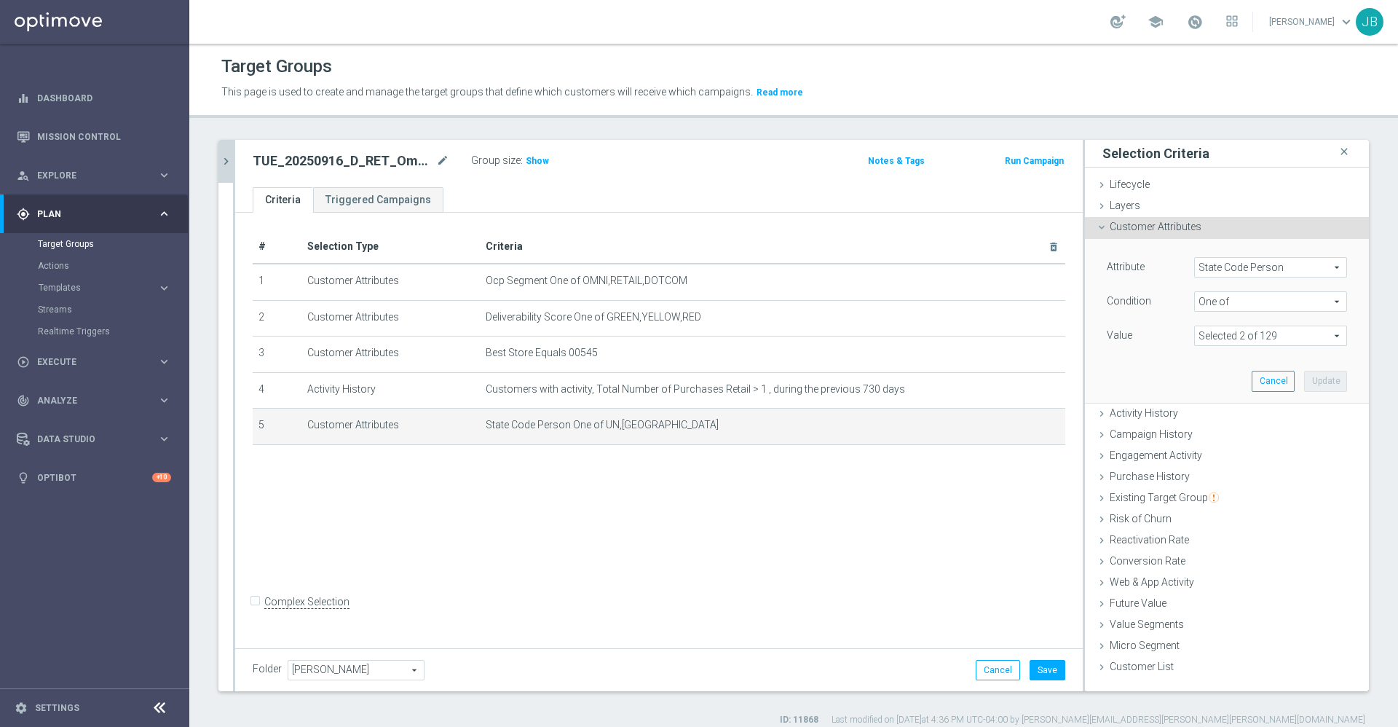
click at [1222, 336] on span at bounding box center [1270, 335] width 151 height 19
click at [1223, 340] on input "search" at bounding box center [1270, 335] width 153 height 20
type input "nj"
click at [1216, 412] on span "NJ" at bounding box center [1280, 409] width 133 height 12
click at [1214, 412] on input "NJ" at bounding box center [1209, 409] width 9 height 9
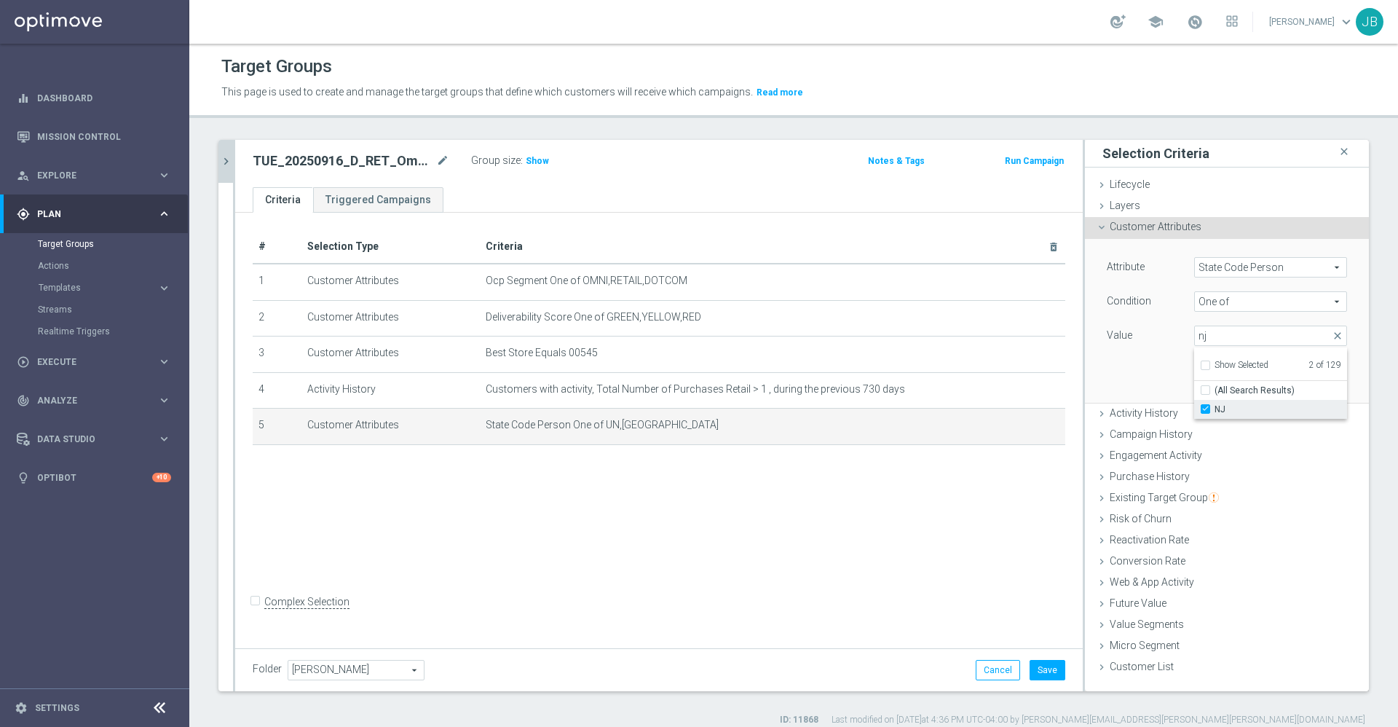
checkbox input "true"
type input "Selected 3 of 129"
click at [1200, 363] on input "Show Selected" at bounding box center [1204, 367] width 9 height 9
checkbox input "true"
click at [1200, 339] on input "nj" at bounding box center [1270, 335] width 153 height 20
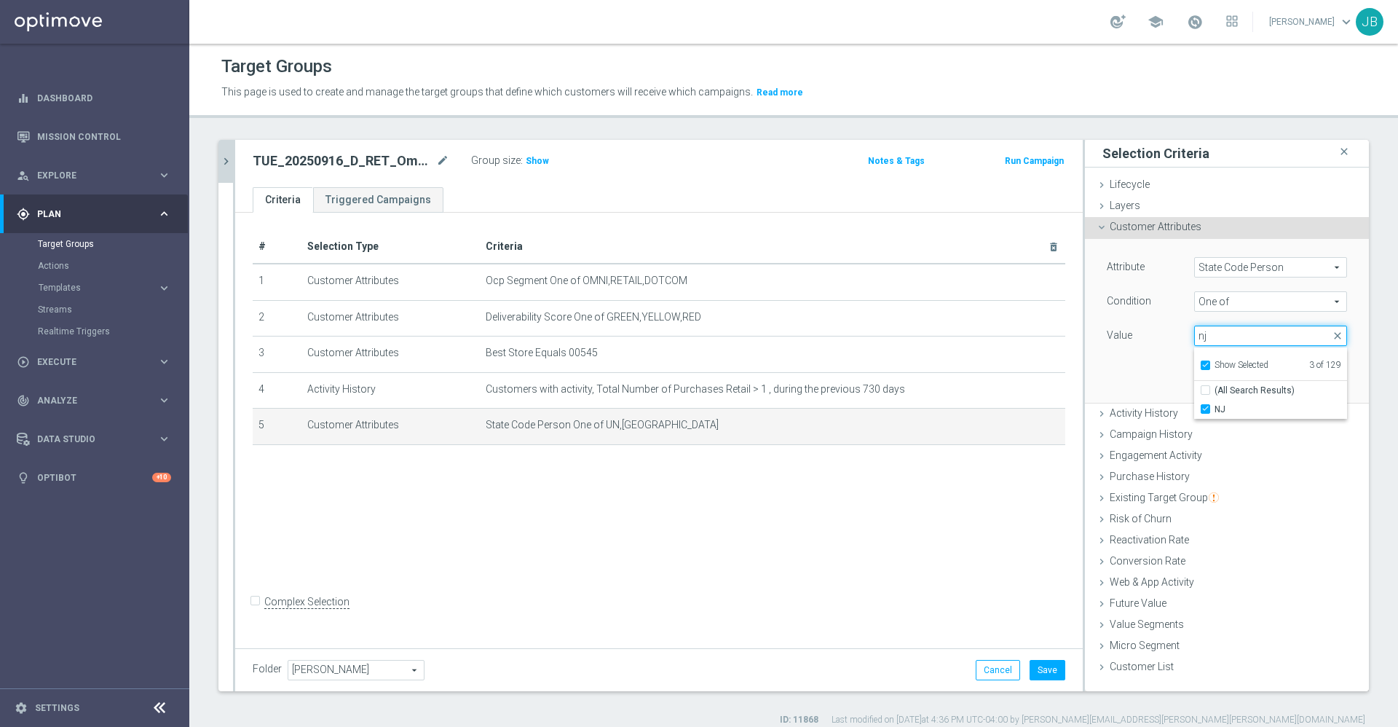
type input "n"
checkbox input "true"
click at [1205, 409] on input "IL" at bounding box center [1209, 409] width 9 height 9
checkbox input "false"
type input "Selected 2 of 129"
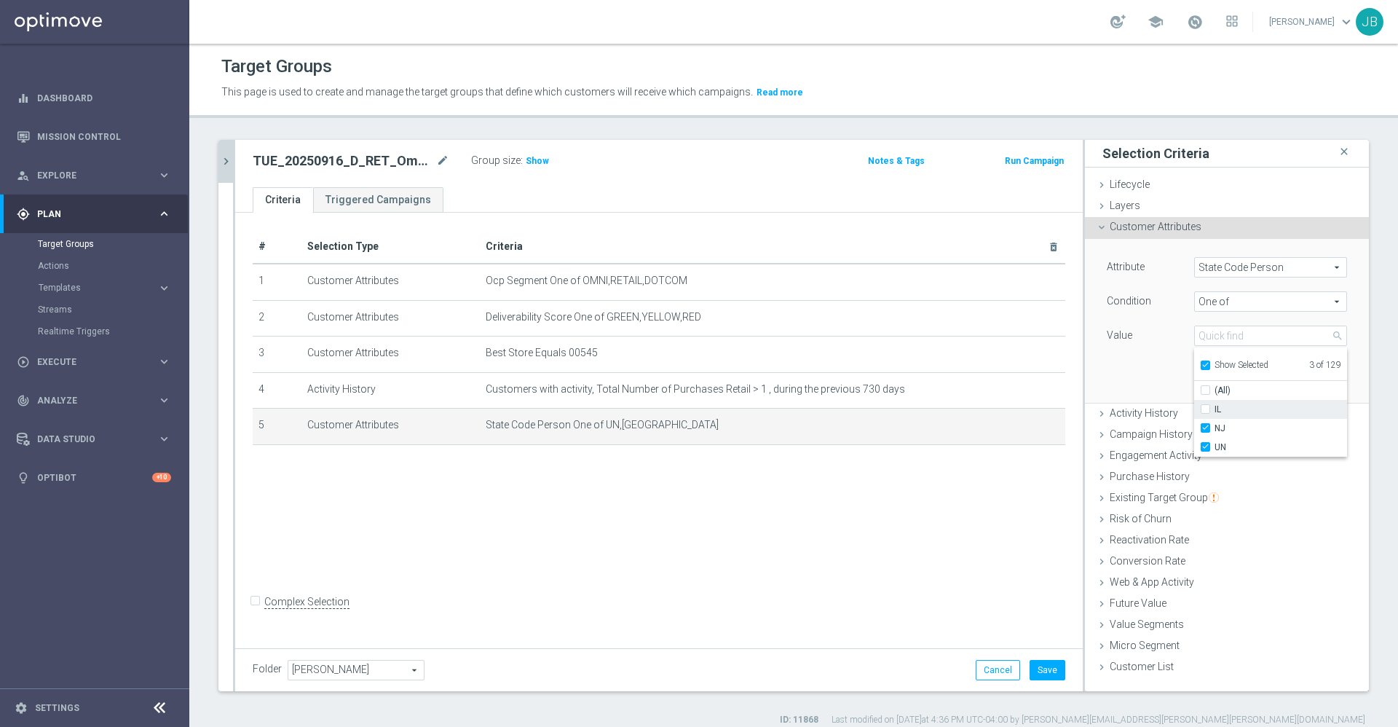
checkbox input "false"
click at [1141, 378] on div "Attribute State Code Person State Code Person arrow_drop_down search Condition …" at bounding box center [1227, 320] width 262 height 163
click at [1325, 381] on button "Update" at bounding box center [1325, 381] width 43 height 20
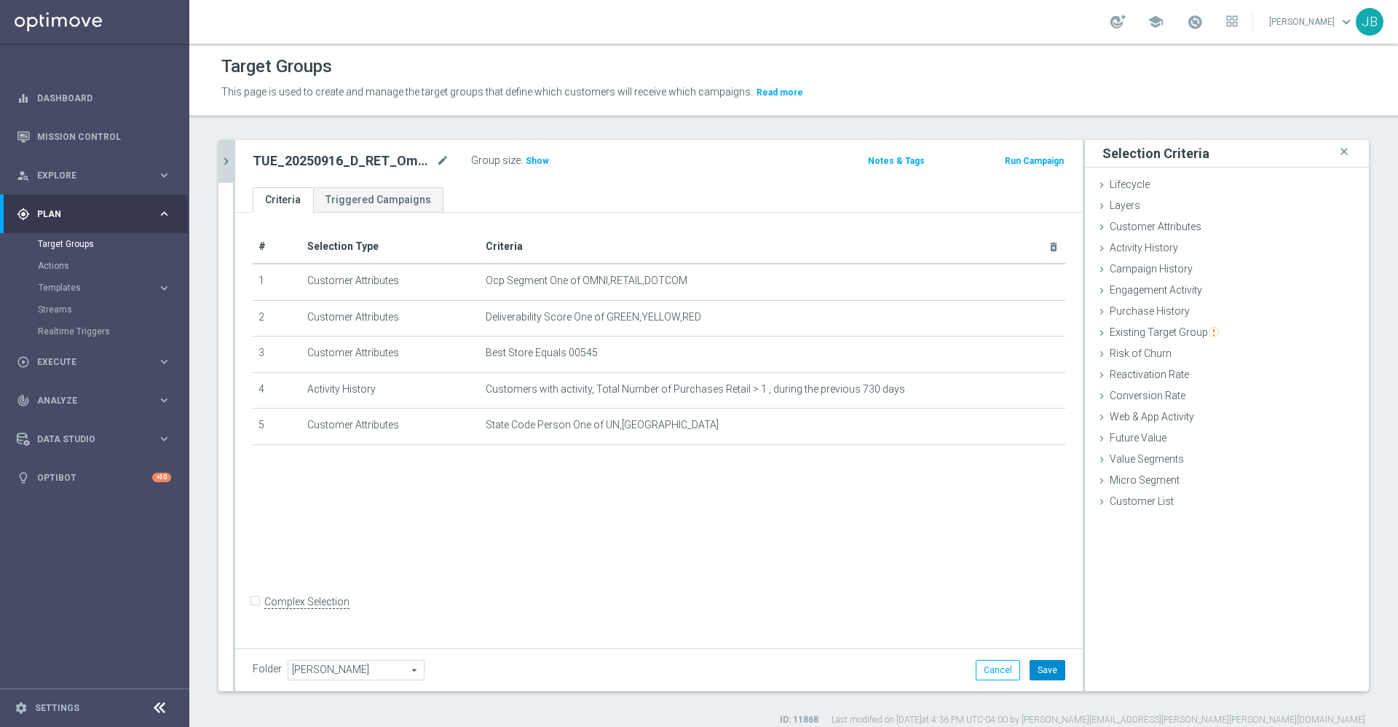
click at [1043, 673] on button "Save" at bounding box center [1047, 670] width 36 height 20
click at [534, 164] on span "Show" at bounding box center [537, 161] width 23 height 10
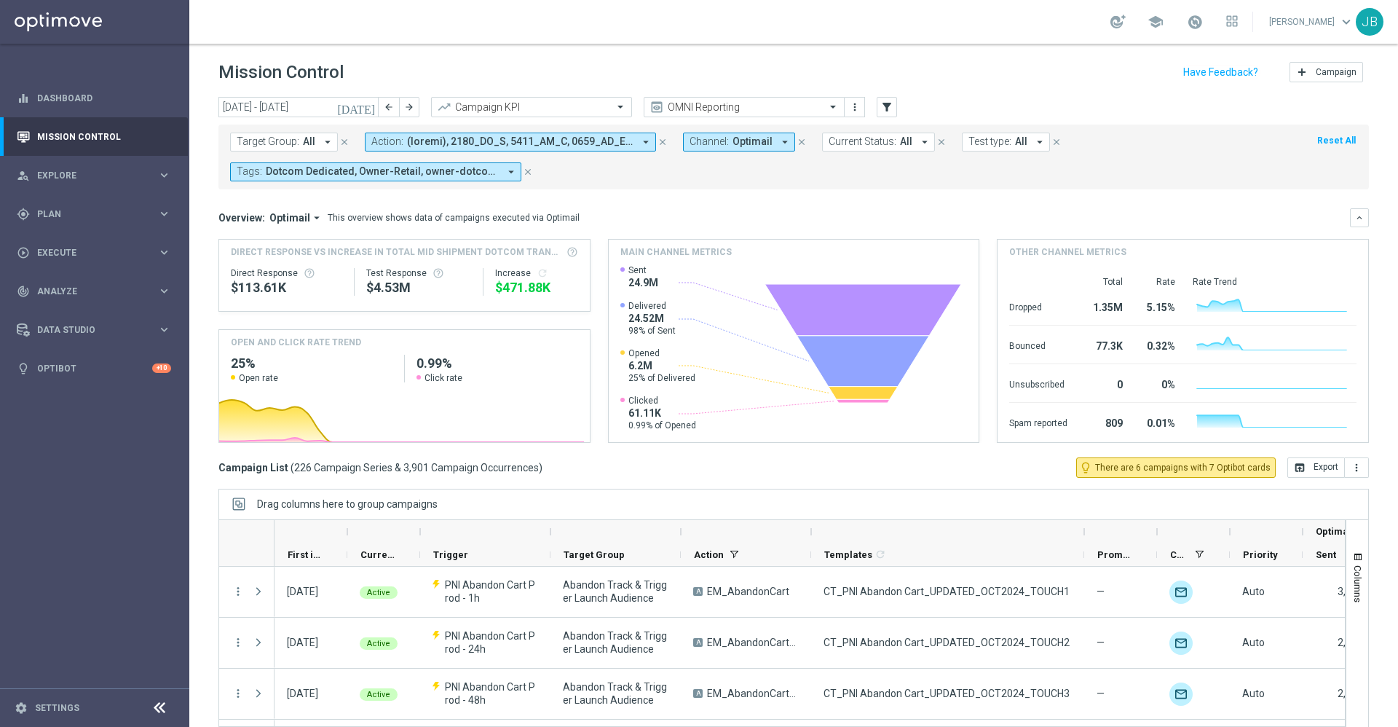
drag, startPoint x: 882, startPoint y: 531, endPoint x: 1084, endPoint y: 537, distance: 201.8
click at [1084, 537] on div at bounding box center [1084, 531] width 6 height 23
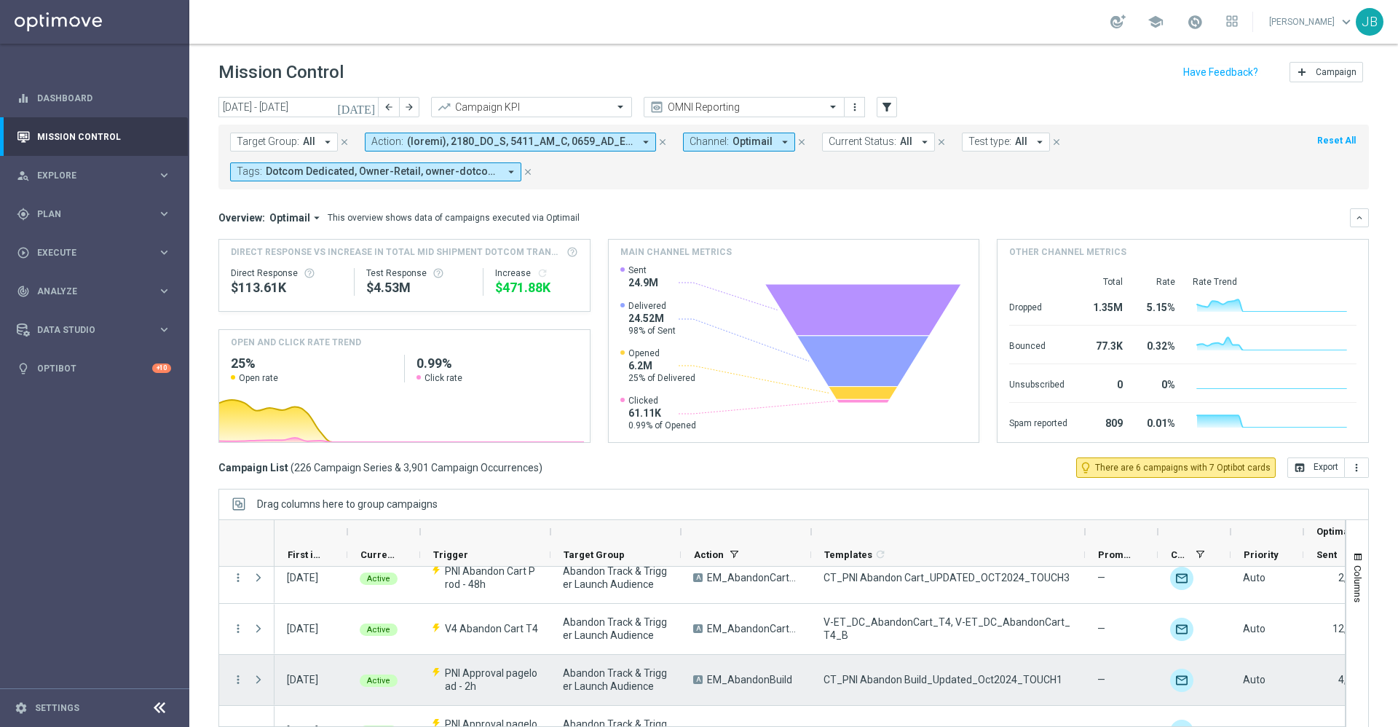
scroll to position [150, 0]
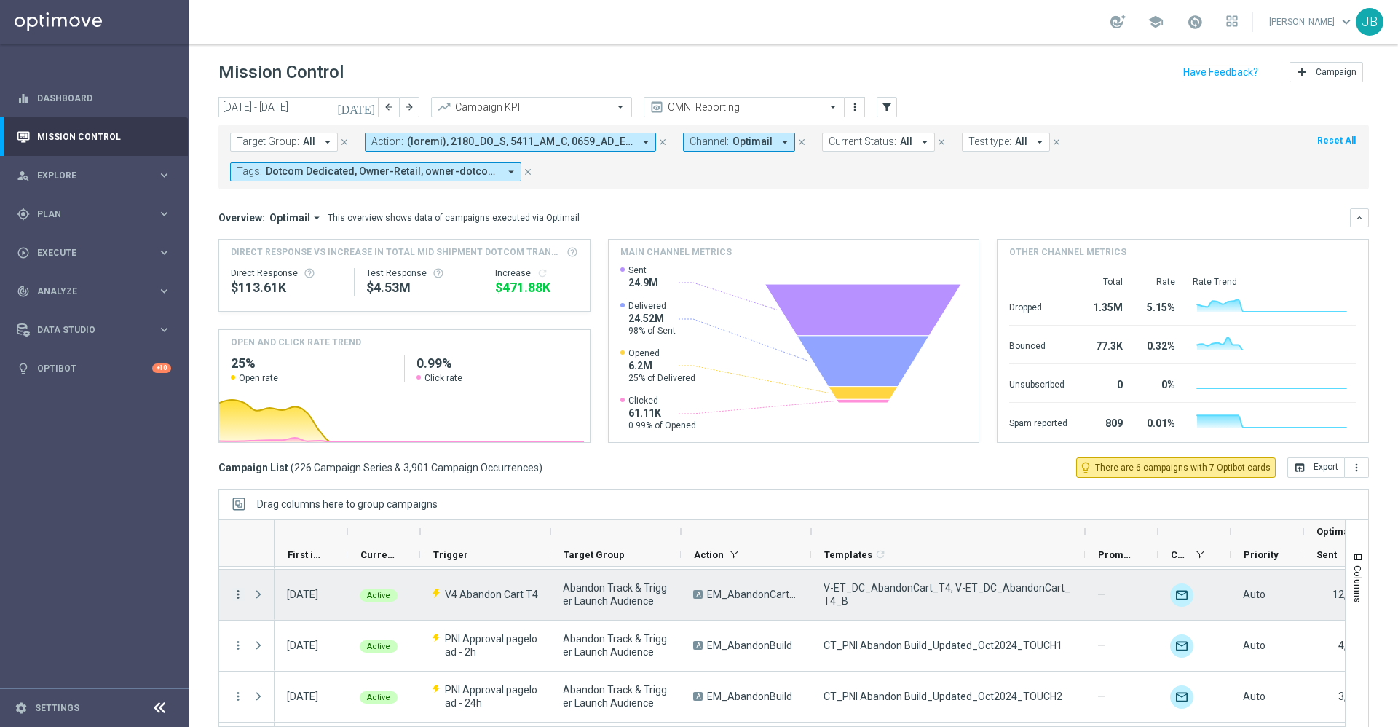
click at [240, 595] on icon "more_vert" at bounding box center [238, 594] width 13 height 13
click at [310, 465] on span "Campaign Details" at bounding box center [303, 462] width 74 height 10
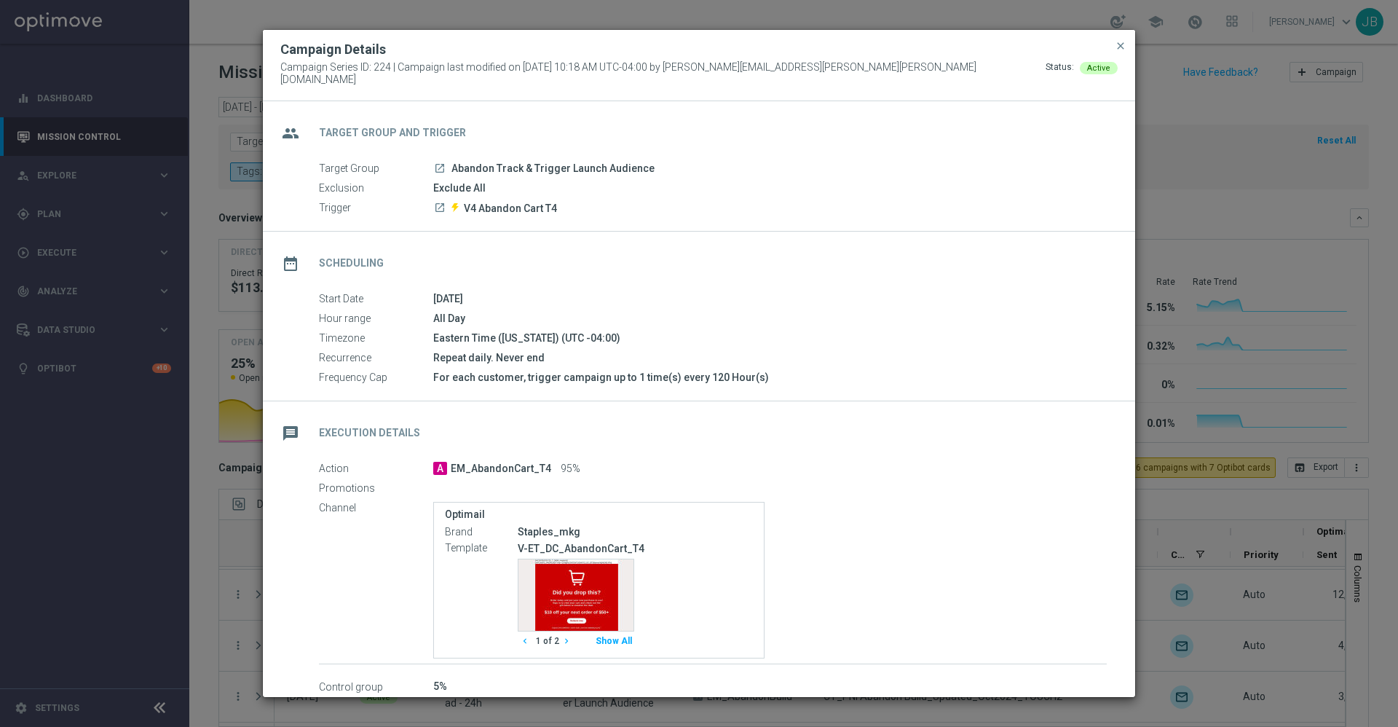
click at [565, 638] on icon "chevron_right" at bounding box center [566, 641] width 10 height 10
click at [1123, 55] on button "close" at bounding box center [1120, 45] width 15 height 17
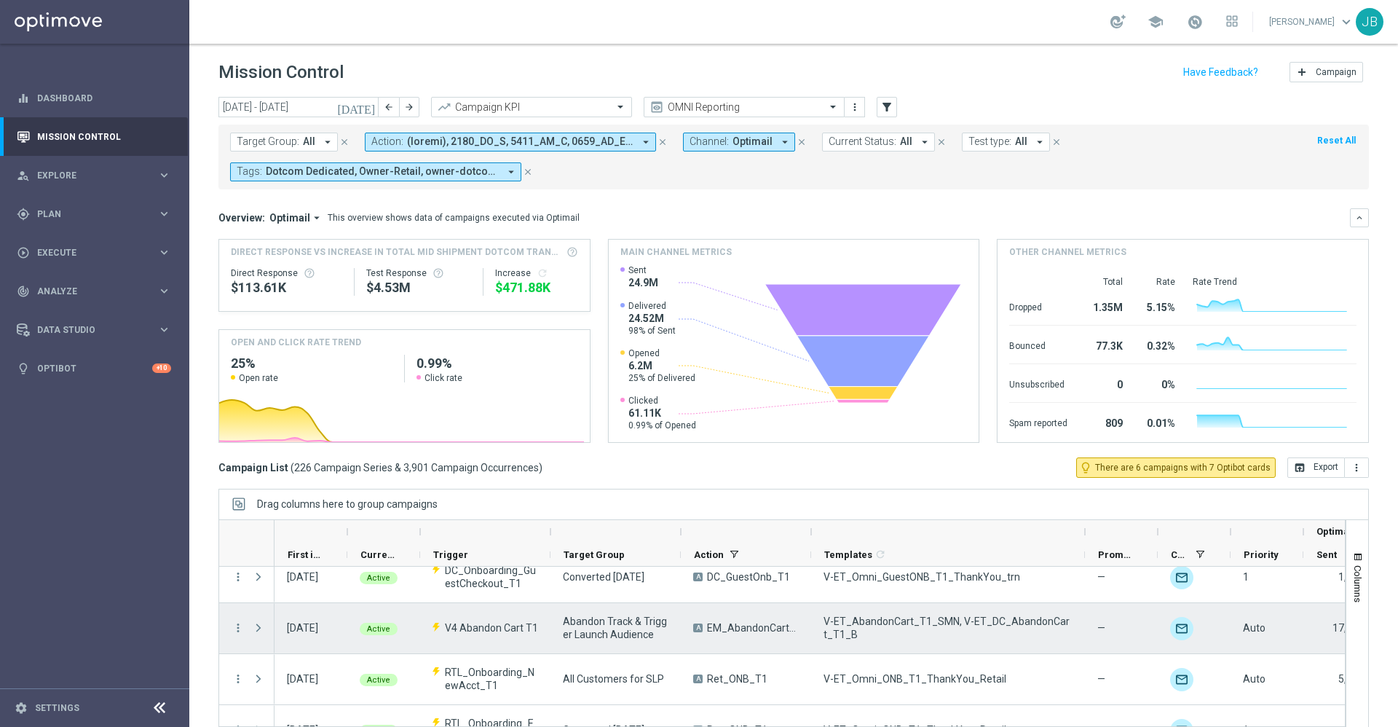
scroll to position [803, 0]
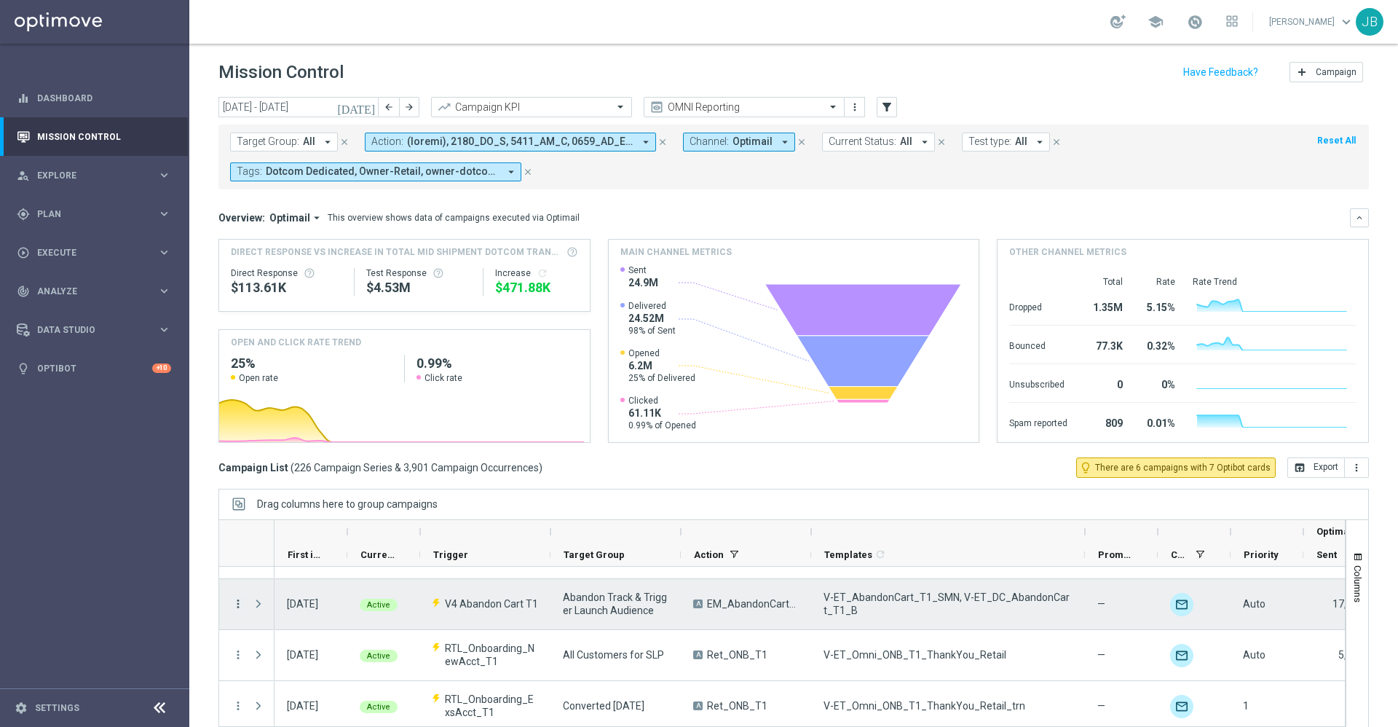
click at [238, 604] on icon "more_vert" at bounding box center [238, 603] width 13 height 13
click at [323, 475] on span "Campaign Details" at bounding box center [303, 472] width 74 height 10
